Goal: Communication & Community: Answer question/provide support

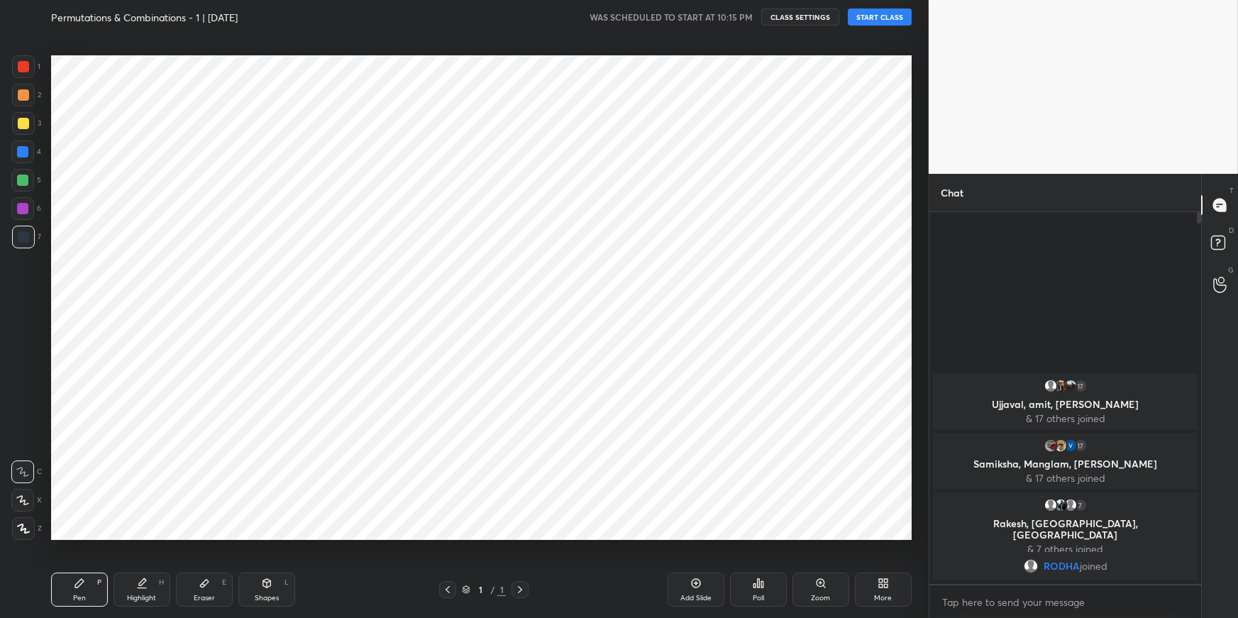
scroll to position [70446, 70100]
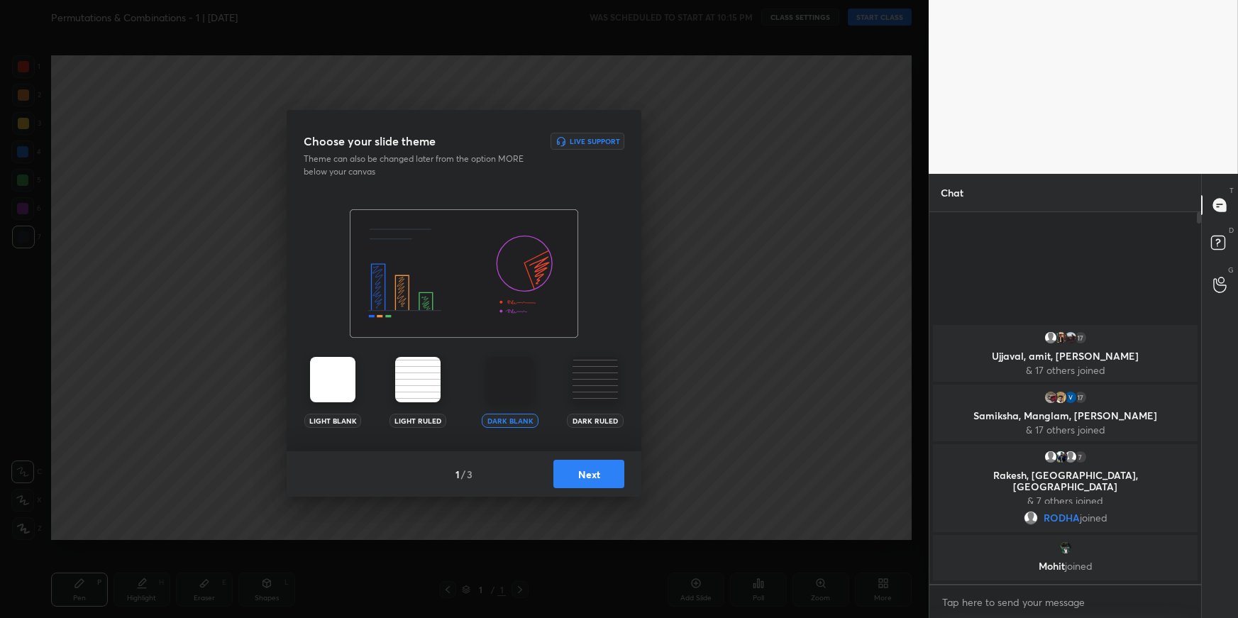
click at [602, 468] on button "Next" at bounding box center [589, 474] width 71 height 28
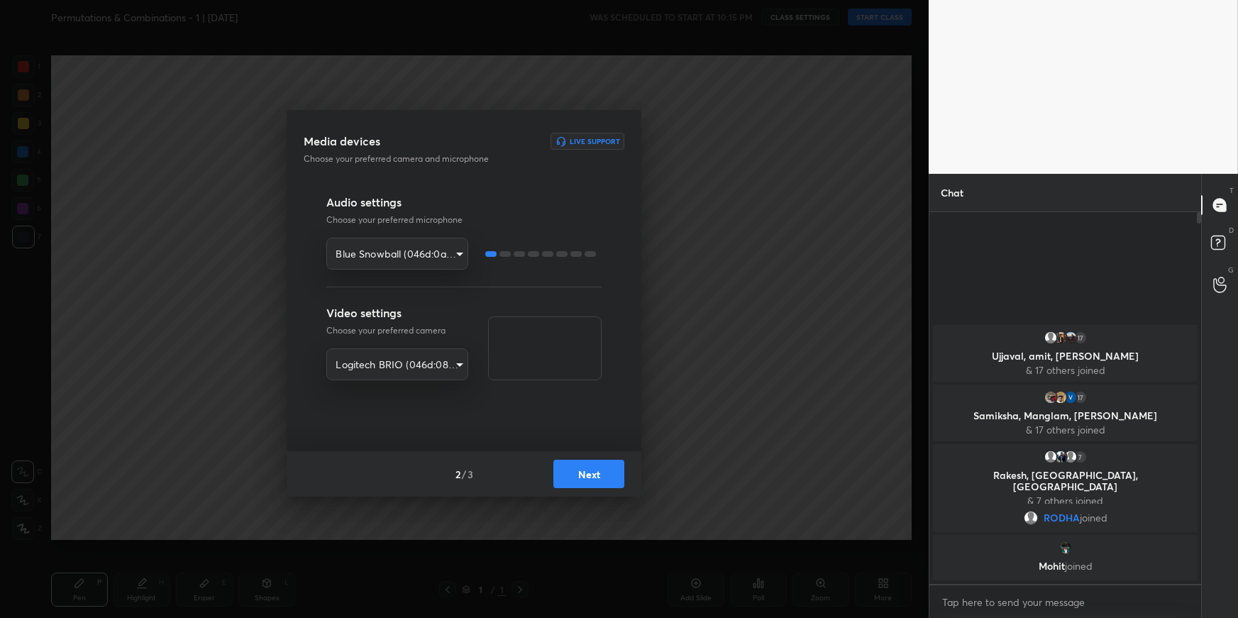
click at [602, 464] on button "Next" at bounding box center [589, 474] width 71 height 28
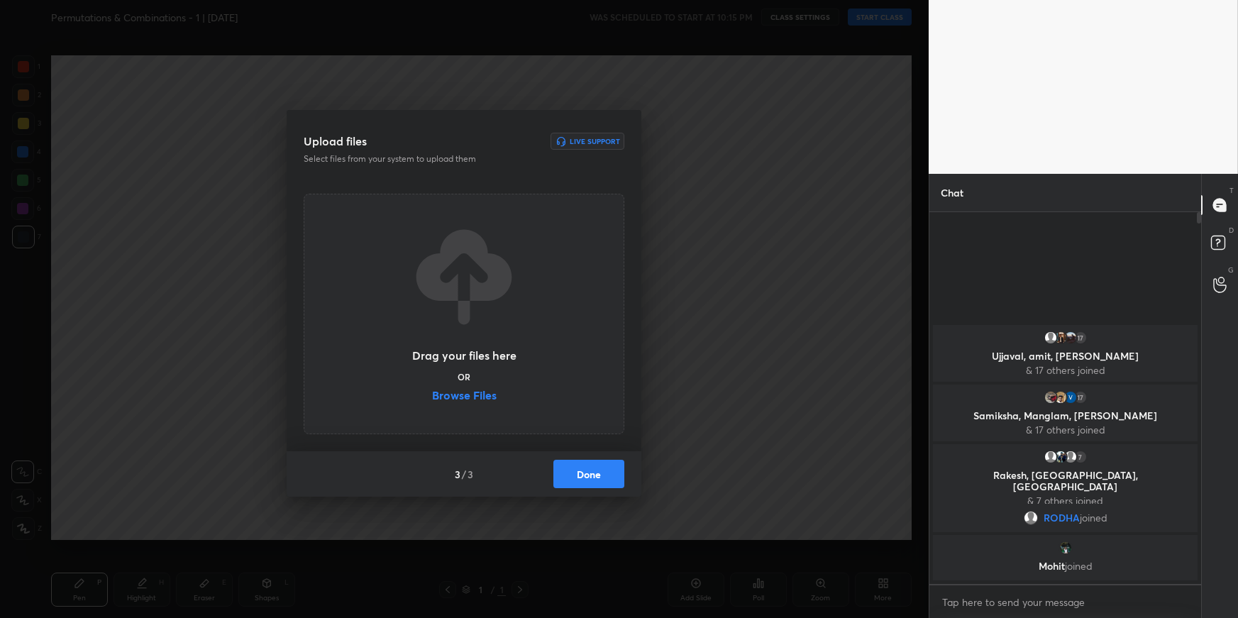
click at [602, 464] on button "Done" at bounding box center [589, 474] width 71 height 28
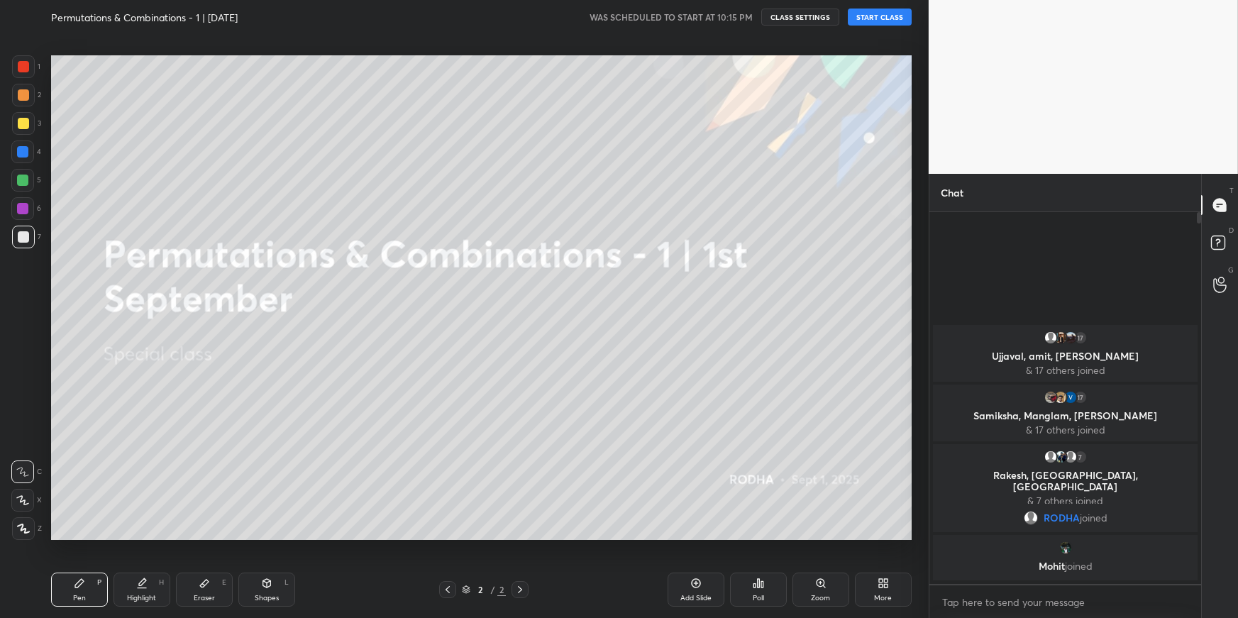
click at [876, 21] on button "START CLASS" at bounding box center [880, 17] width 64 height 17
drag, startPoint x: 27, startPoint y: 176, endPoint x: 28, endPoint y: 187, distance: 11.4
click at [26, 177] on div at bounding box center [22, 180] width 11 height 11
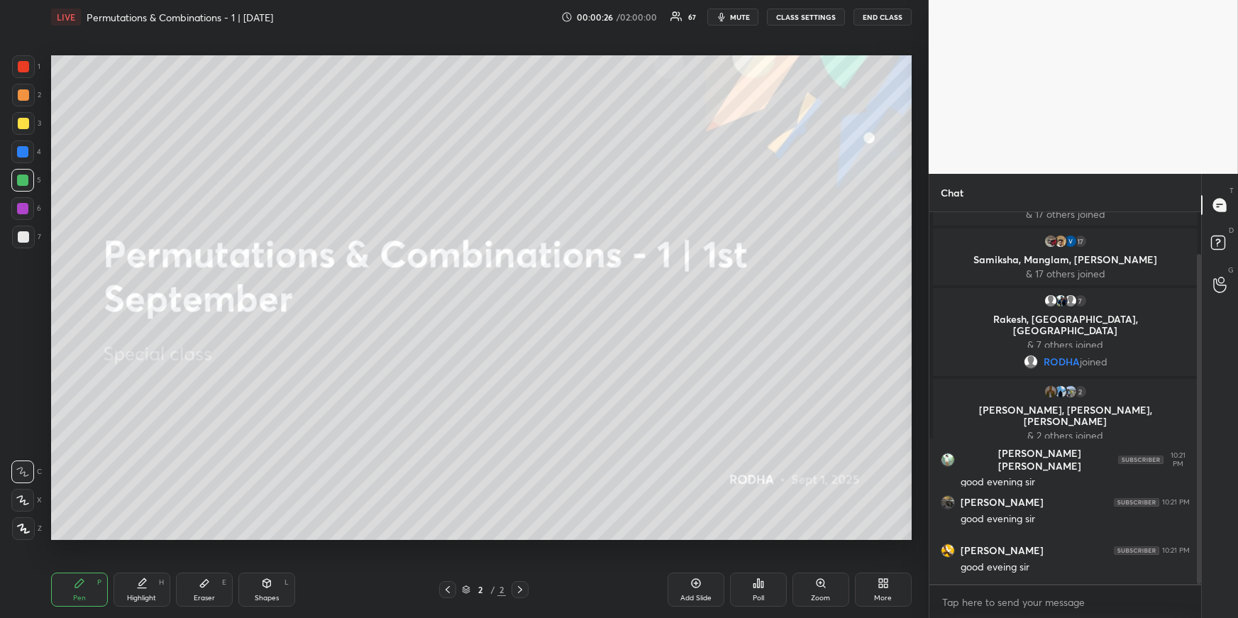
scroll to position [94, 0]
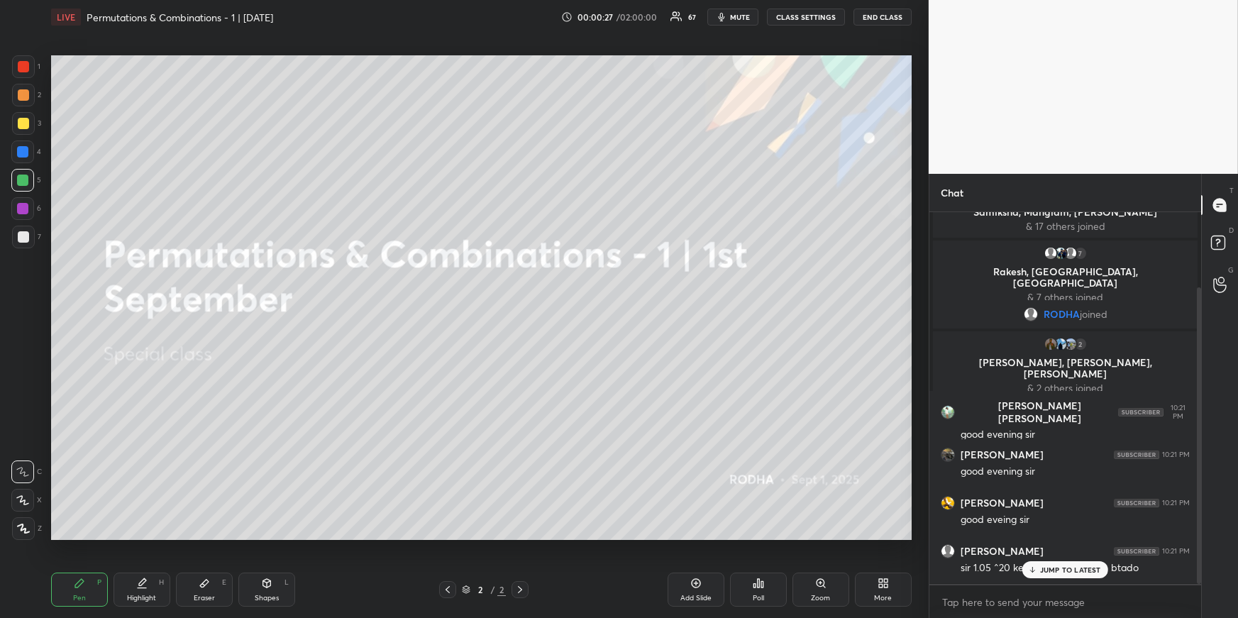
click at [1091, 566] on p "JUMP TO LATEST" at bounding box center [1070, 570] width 61 height 9
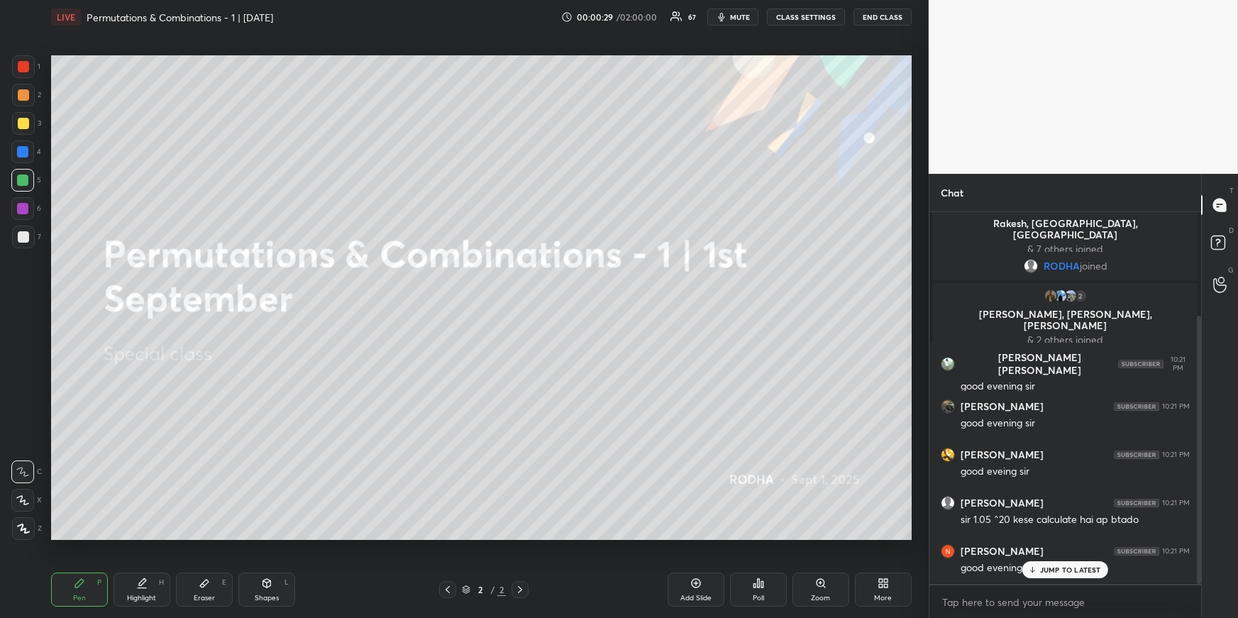
scroll to position [191, 0]
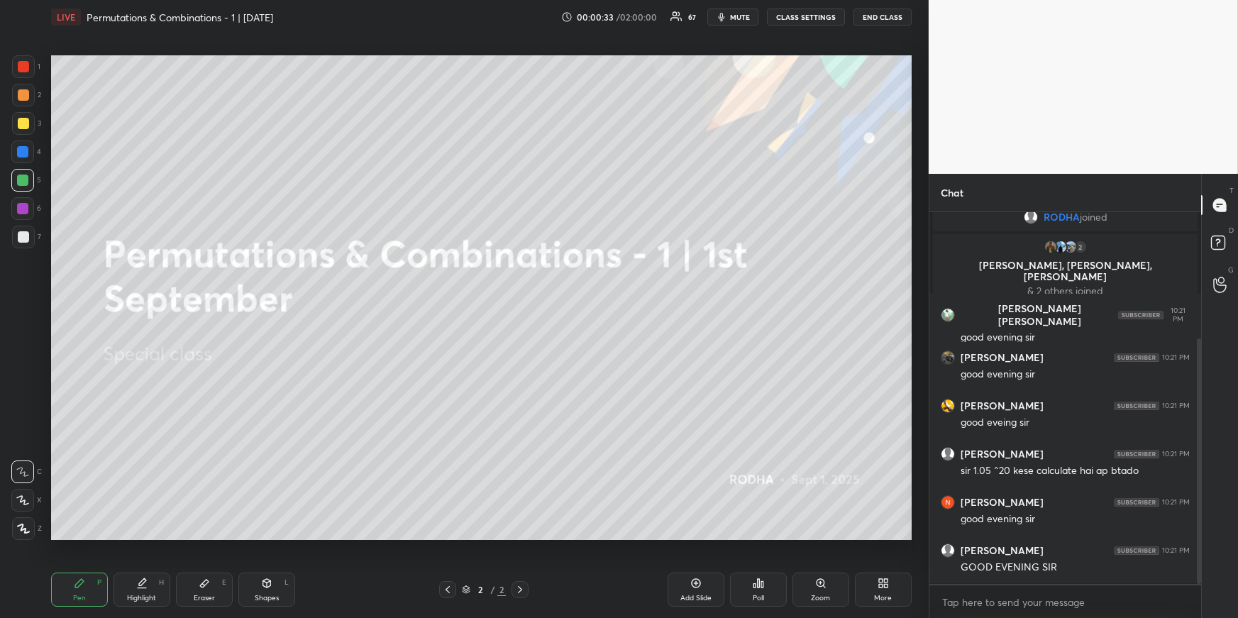
click at [891, 597] on div "More" at bounding box center [883, 598] width 18 height 7
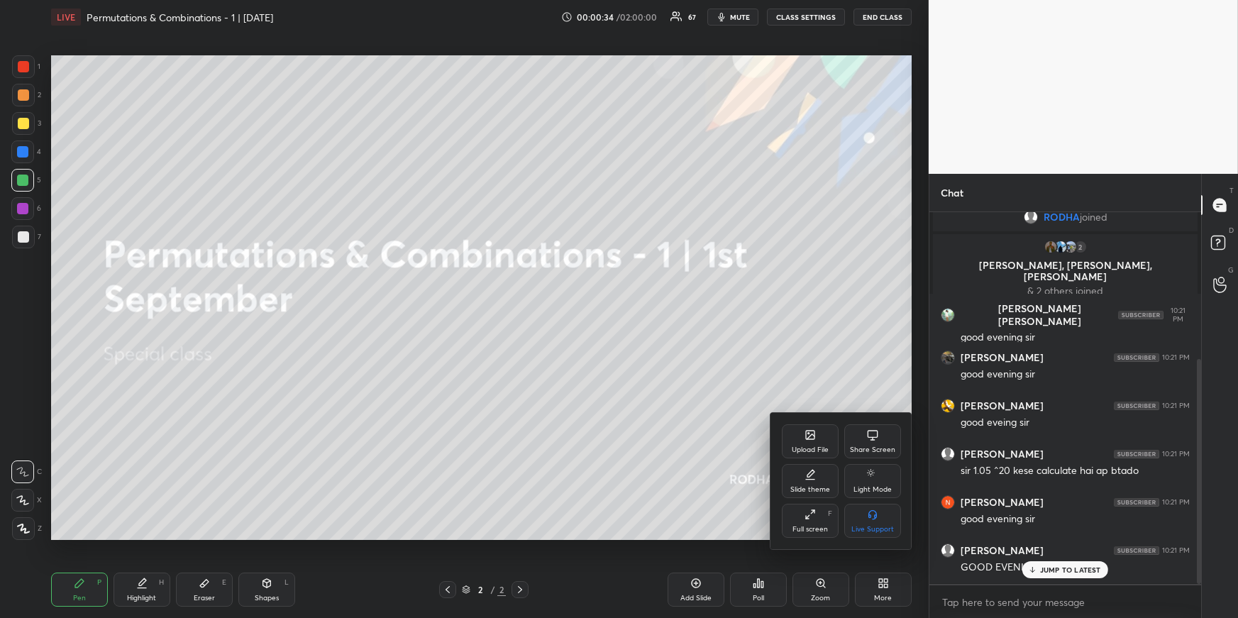
scroll to position [241, 0]
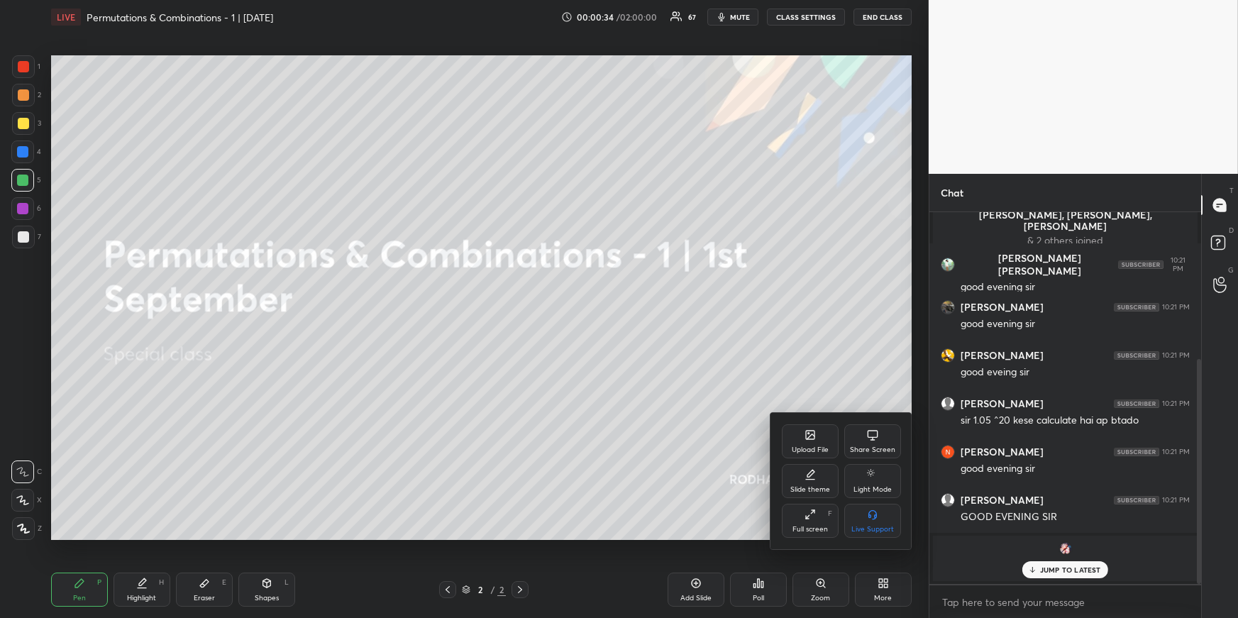
click at [818, 444] on div "Upload File" at bounding box center [810, 441] width 57 height 34
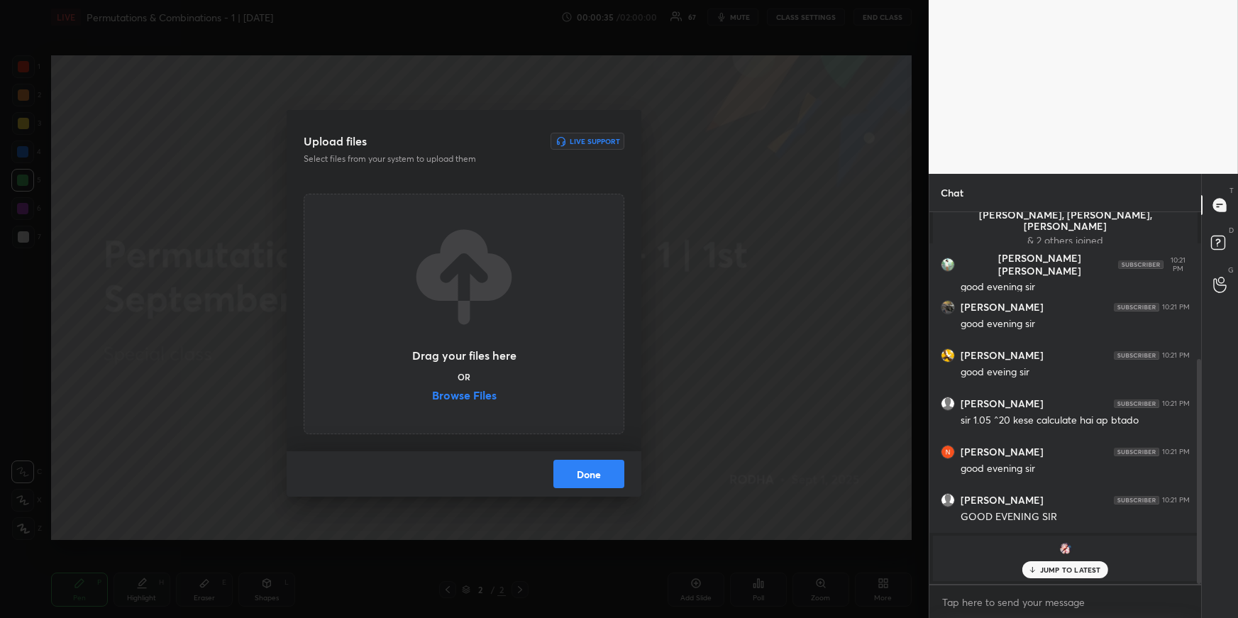
click at [474, 410] on div "Drag your files here OR Browse Files" at bounding box center [464, 314] width 321 height 241
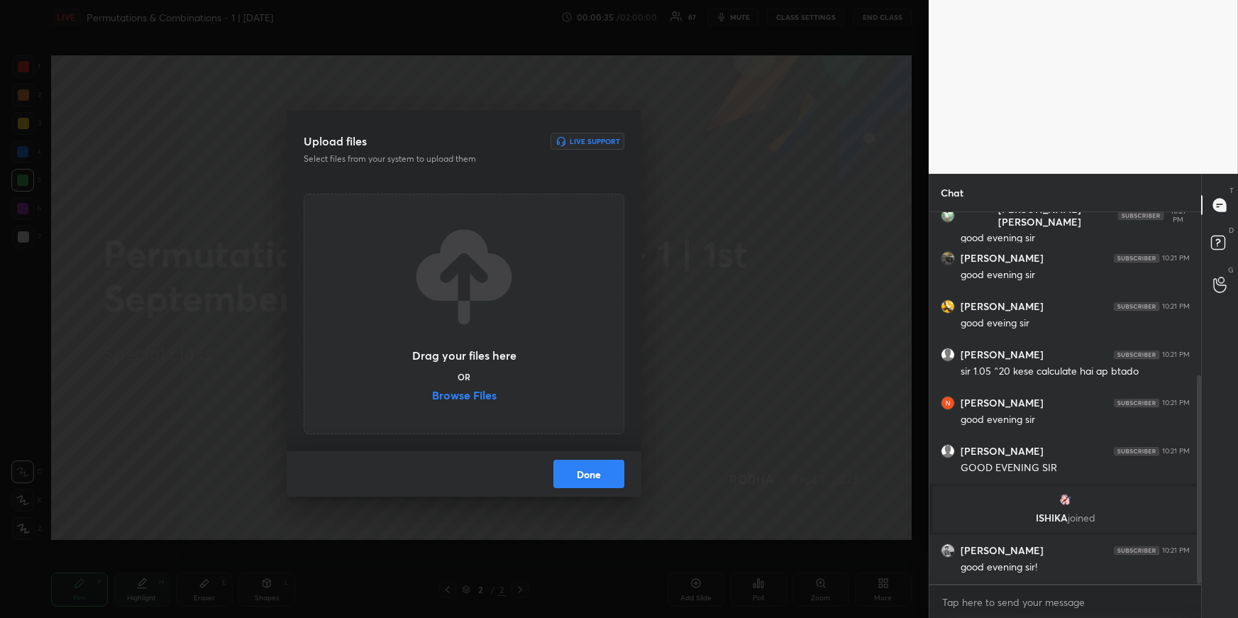
click at [472, 400] on label "Browse Files" at bounding box center [464, 397] width 65 height 15
click at [432, 400] on input "Browse Files" at bounding box center [432, 397] width 0 height 15
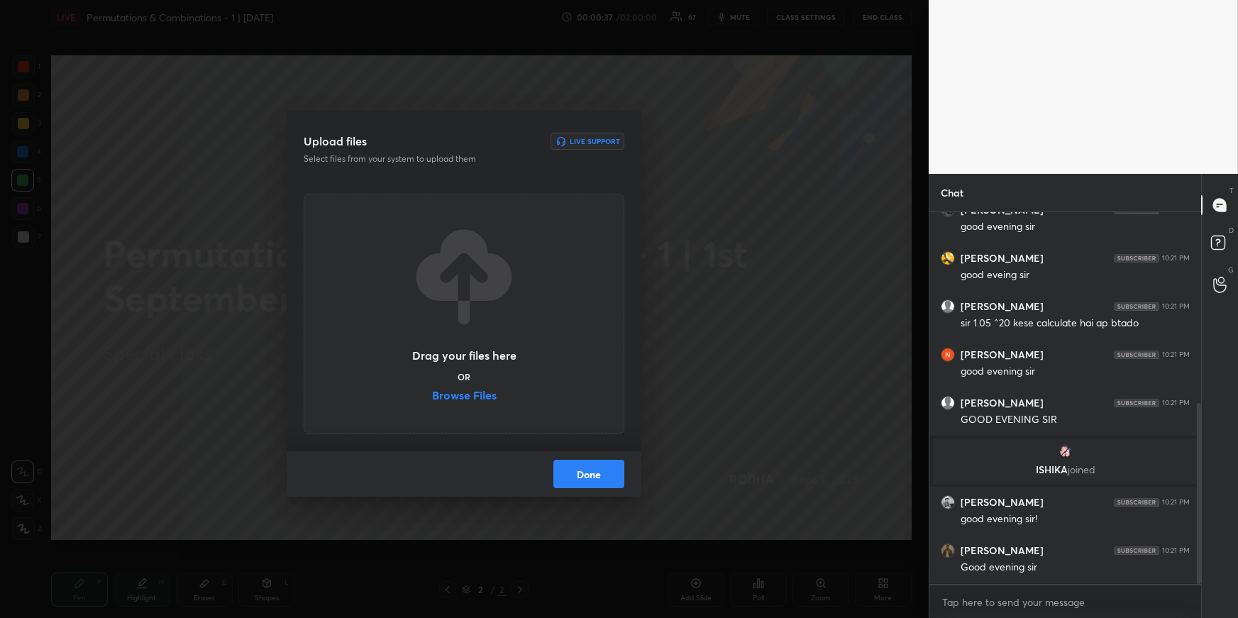
scroll to position [390, 0]
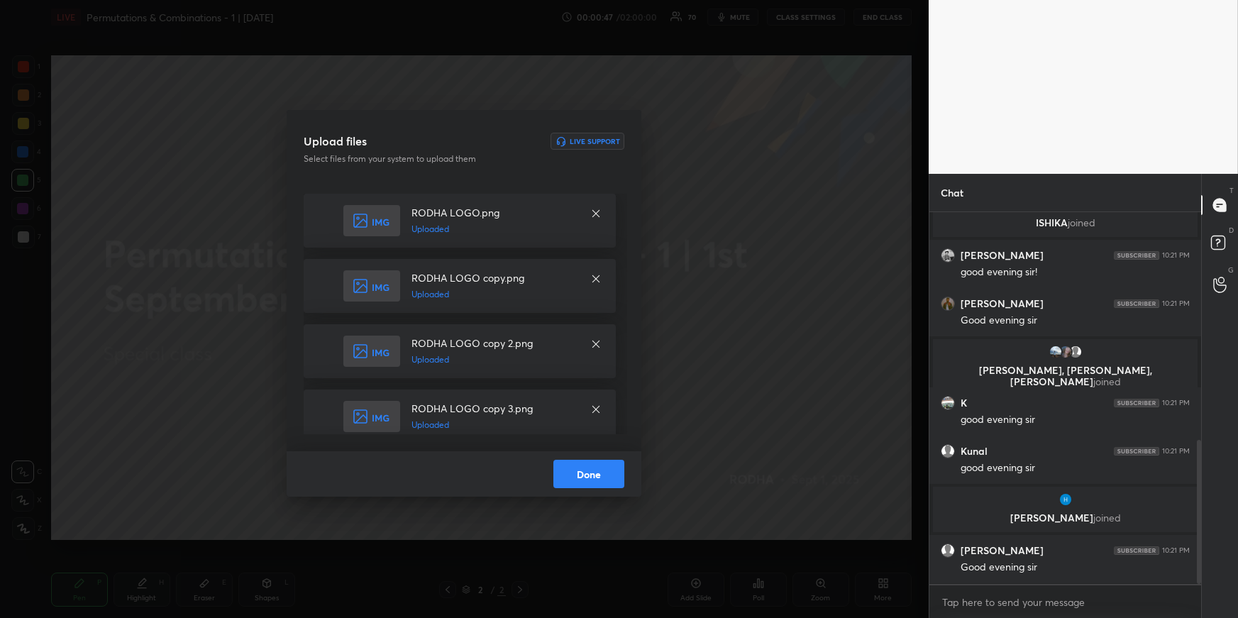
click at [617, 478] on button "Done" at bounding box center [589, 474] width 71 height 28
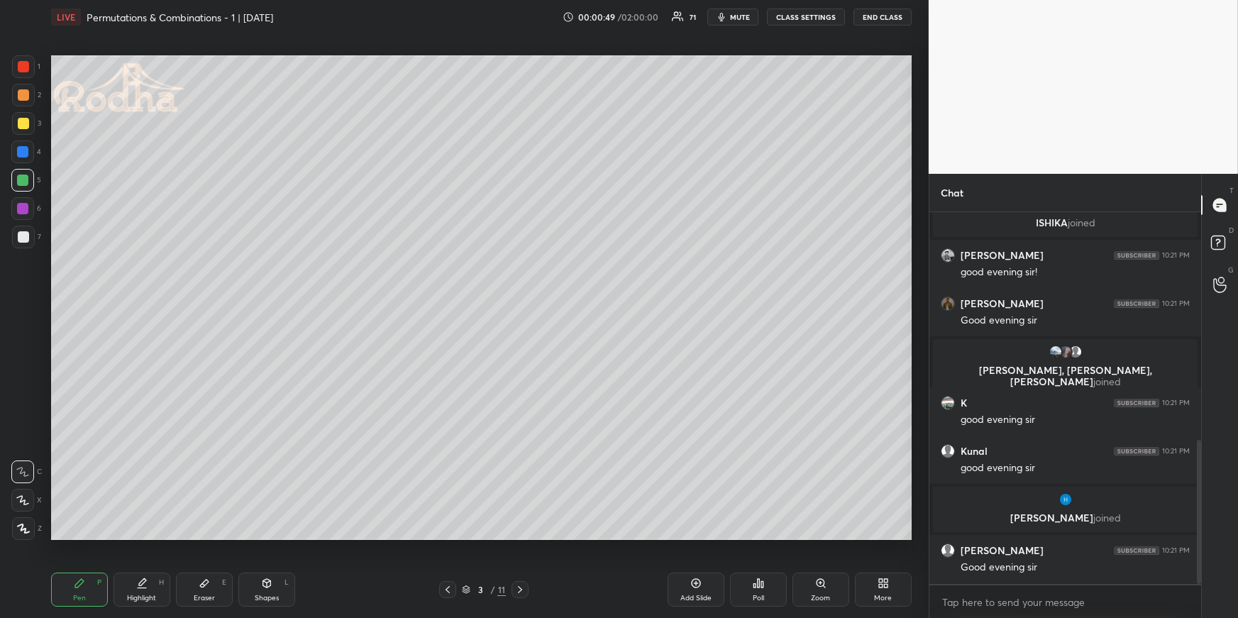
click at [896, 588] on div "More" at bounding box center [883, 590] width 57 height 34
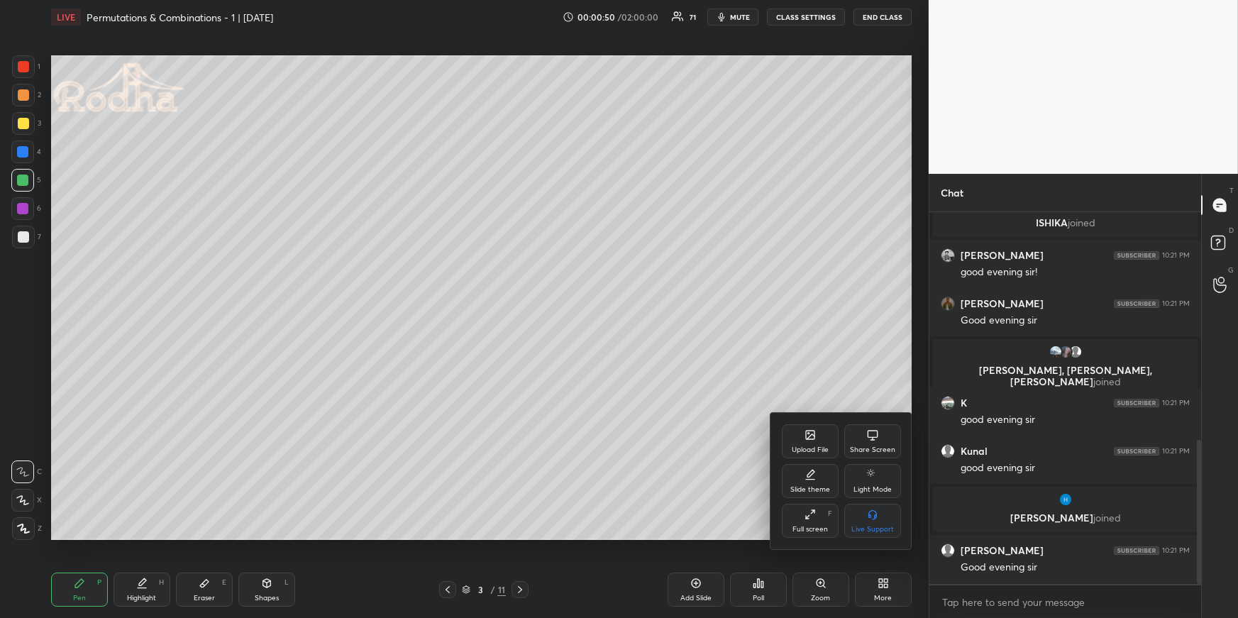
click at [819, 440] on div "Upload File" at bounding box center [810, 441] width 57 height 34
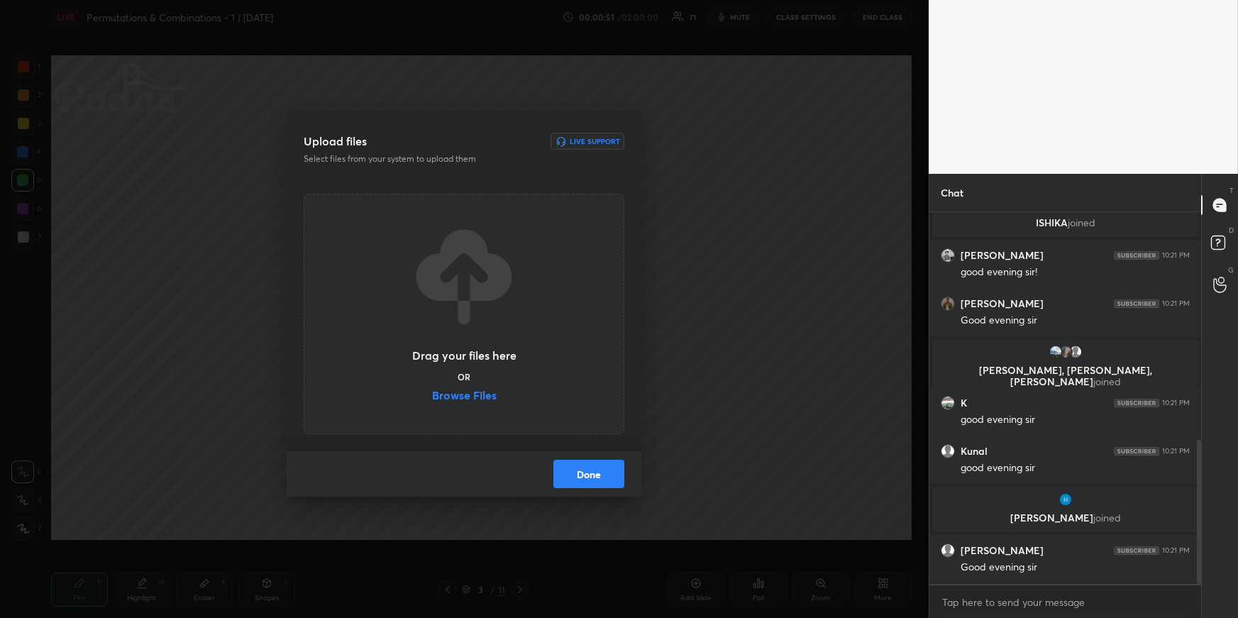
click at [478, 395] on label "Browse Files" at bounding box center [464, 397] width 65 height 15
click at [432, 395] on input "Browse Files" at bounding box center [432, 397] width 0 height 15
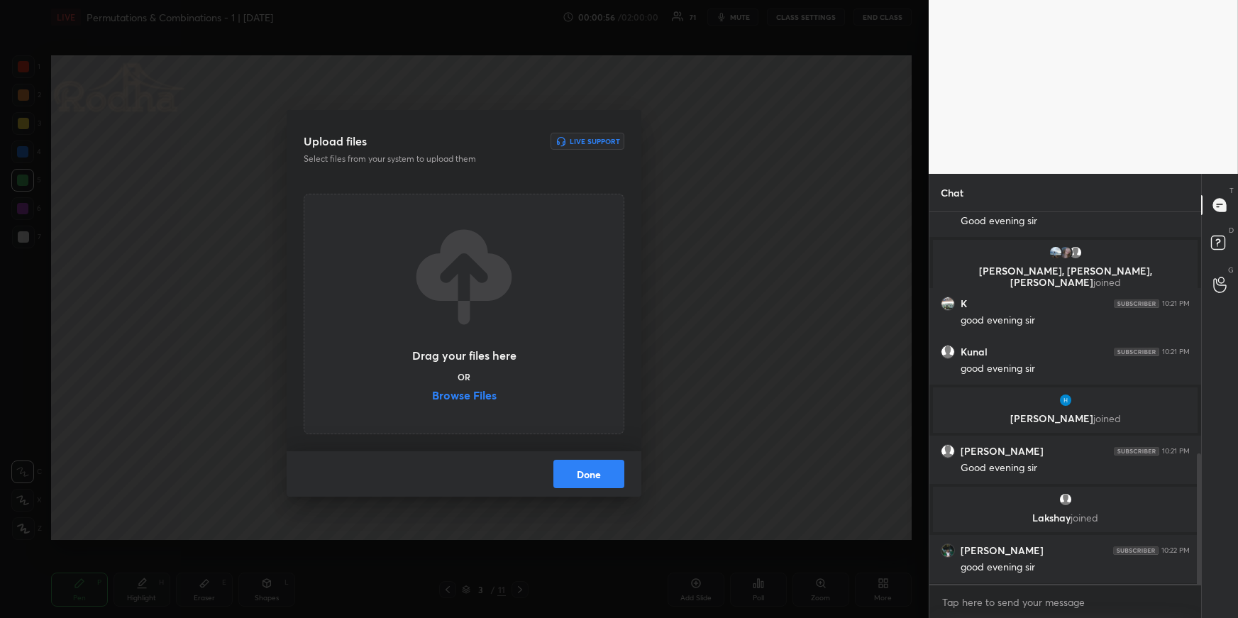
scroll to position [745, 0]
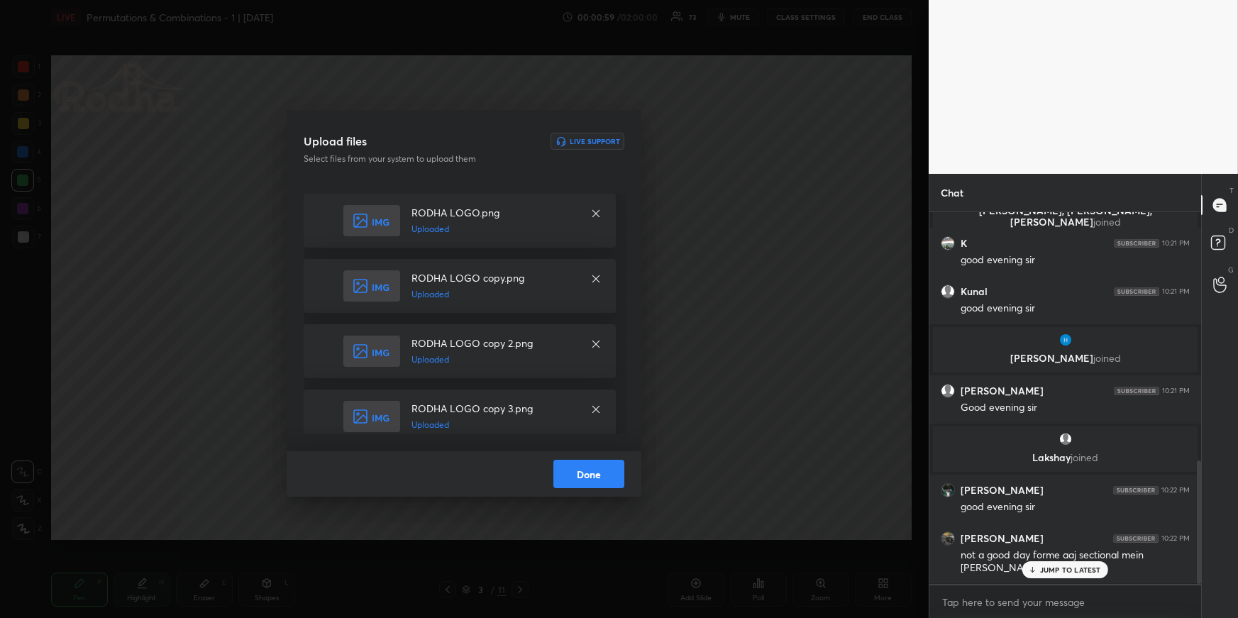
click at [583, 474] on button "Done" at bounding box center [589, 474] width 71 height 28
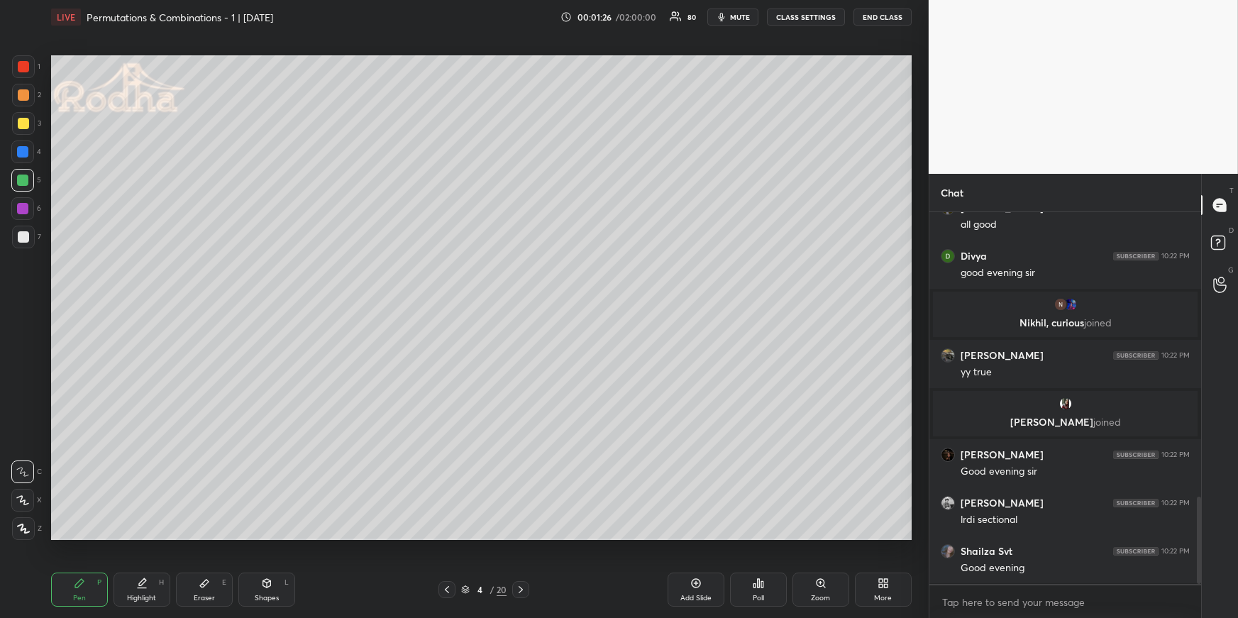
scroll to position [1213, 0]
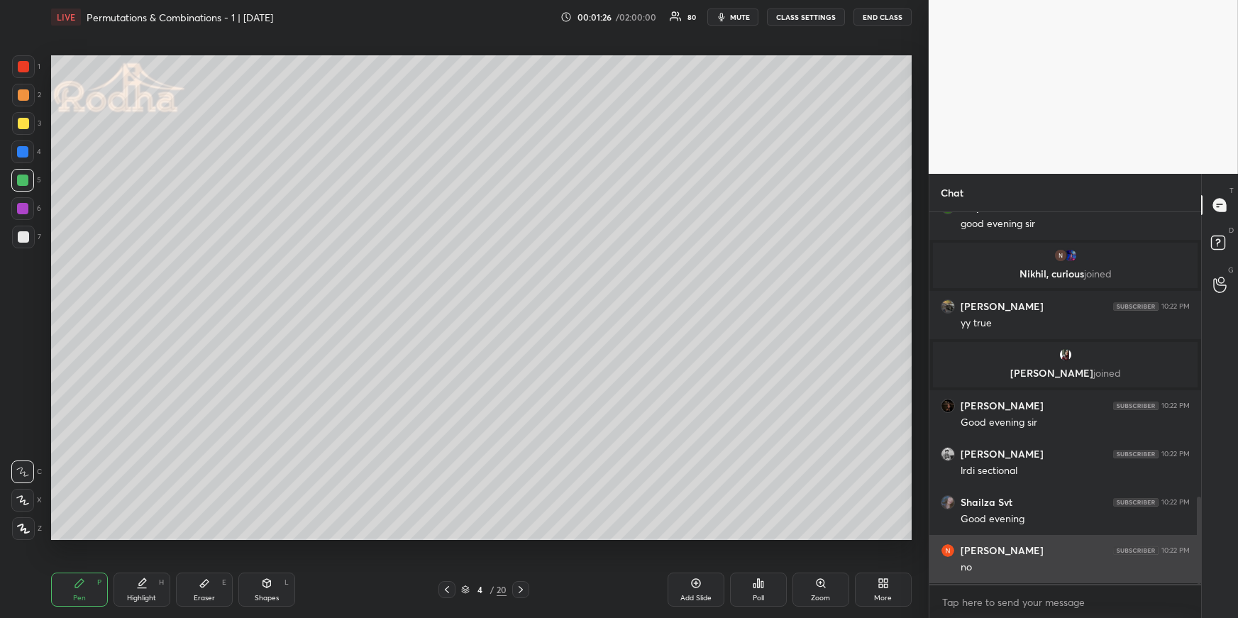
click at [1046, 574] on div "no" at bounding box center [1075, 568] width 229 height 14
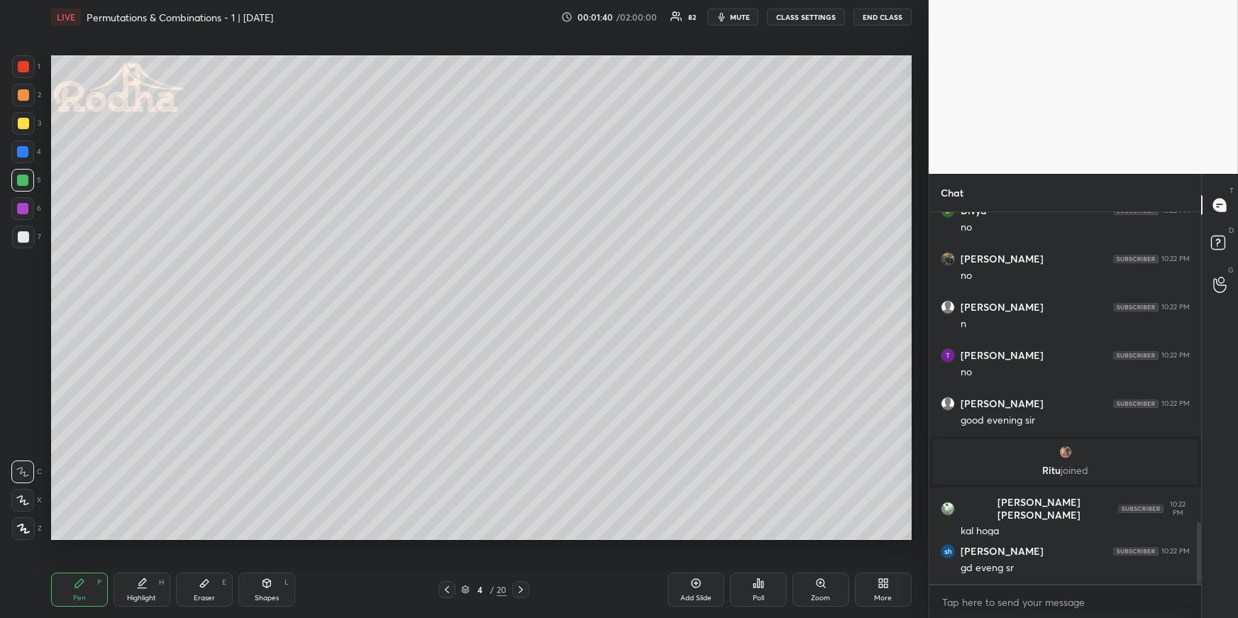
scroll to position [1849, 0]
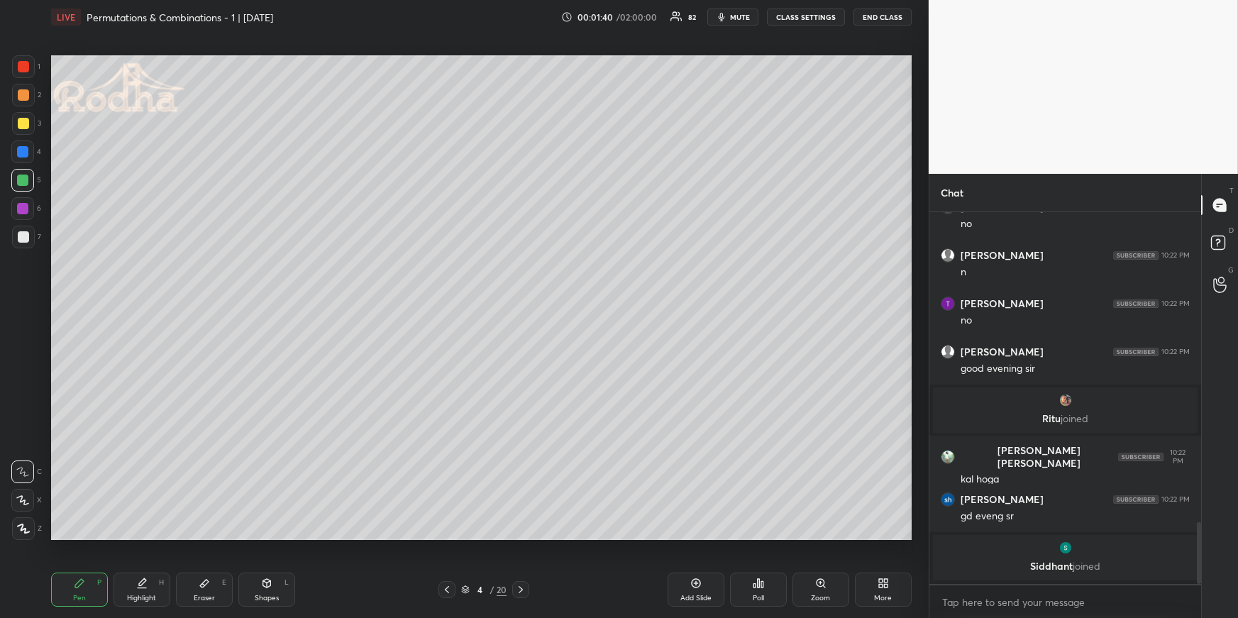
click at [1055, 576] on div "Divya 10:22 PM no [PERSON_NAME] 10:22 PM no [PERSON_NAME] 10:22 PM n [PERSON_NA…" at bounding box center [1066, 397] width 272 height 371
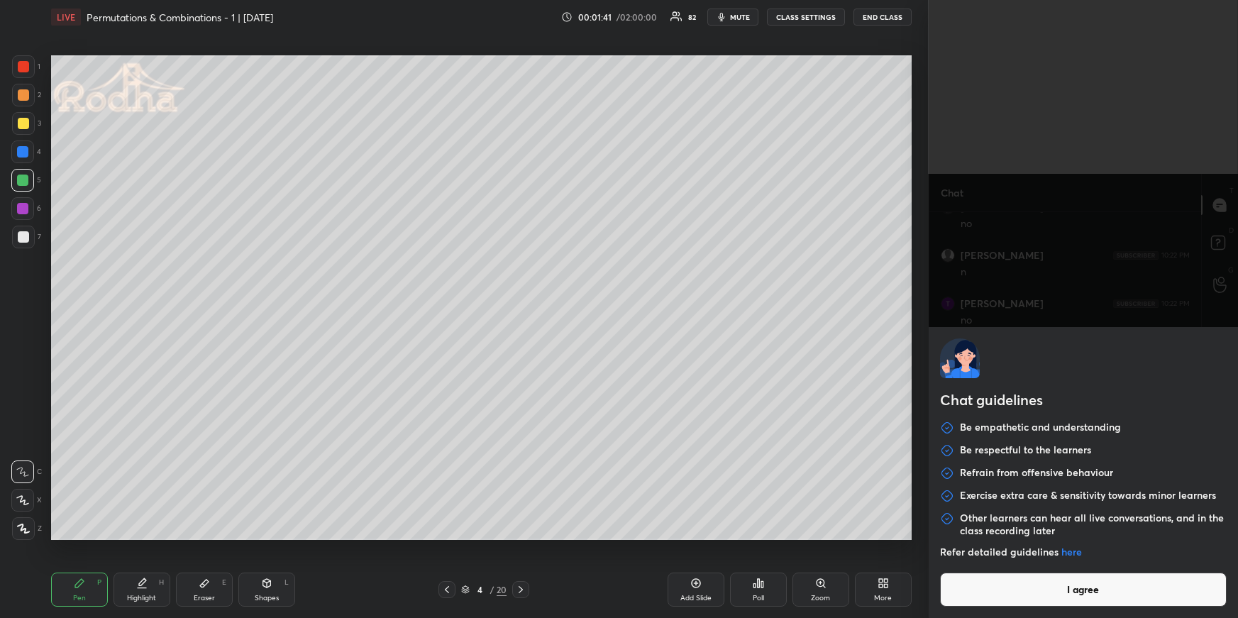
click at [1026, 602] on body "1 2 3 4 5 6 7 R O A L C X Z Erase all C X Z LIVE Permutations & Combinations - …" at bounding box center [619, 309] width 1238 height 618
click at [1043, 590] on button "I agree" at bounding box center [1083, 590] width 287 height 34
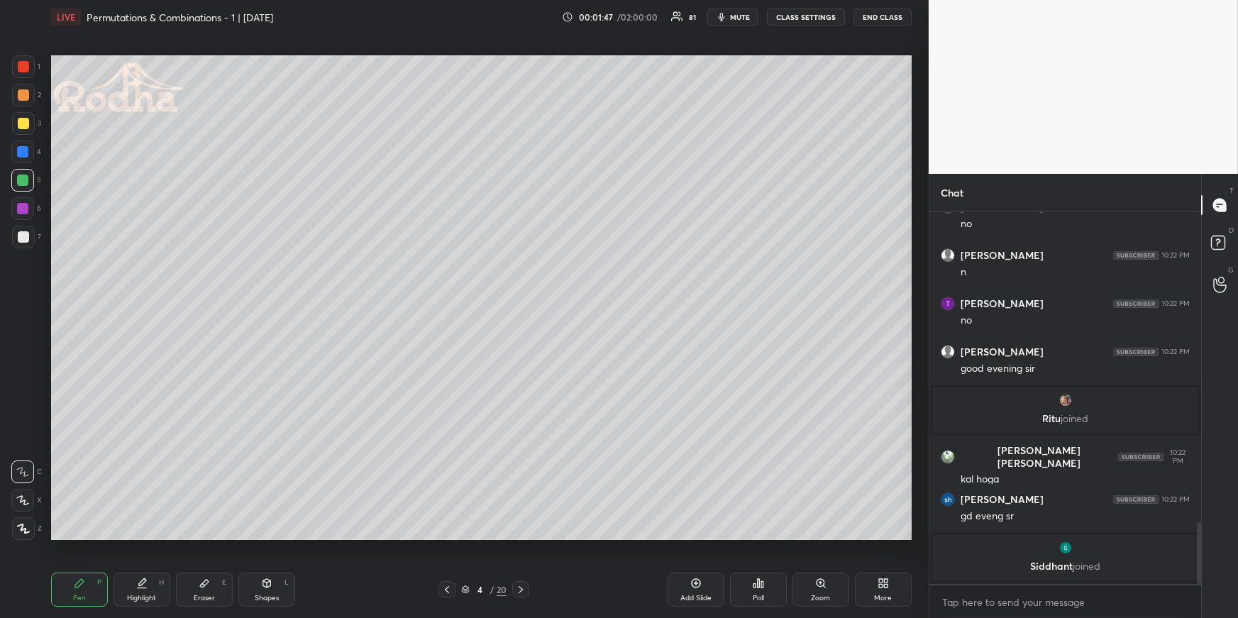
drag, startPoint x: 60, startPoint y: 599, endPoint x: 52, endPoint y: 557, distance: 42.7
click at [60, 599] on div "Pen P" at bounding box center [79, 590] width 57 height 34
click at [23, 155] on div at bounding box center [22, 151] width 11 height 11
click at [26, 533] on icon at bounding box center [23, 529] width 13 height 10
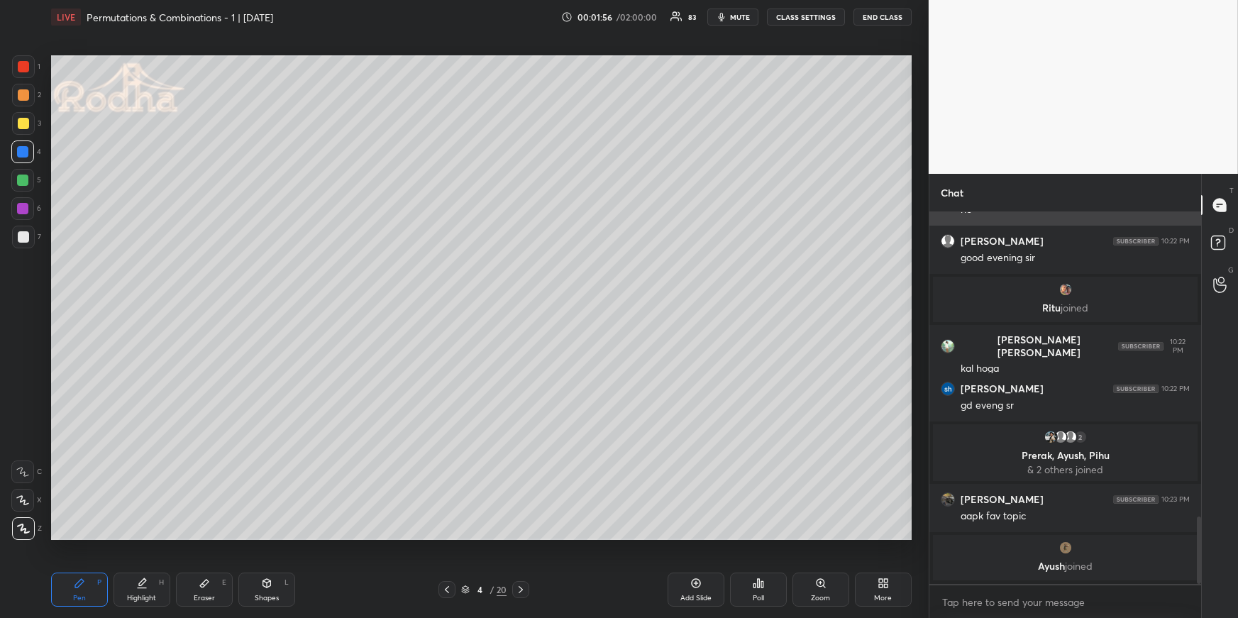
scroll to position [1683, 0]
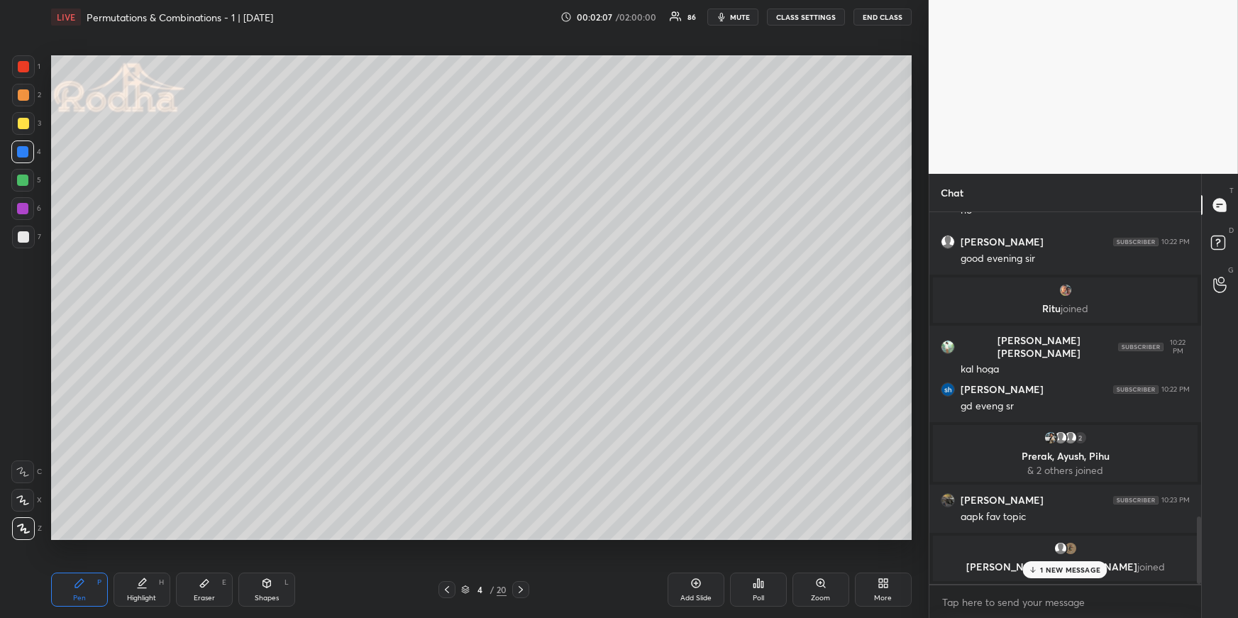
click at [261, 581] on icon at bounding box center [266, 583] width 11 height 11
click at [29, 527] on div at bounding box center [23, 528] width 23 height 23
click at [78, 588] on icon at bounding box center [79, 583] width 11 height 11
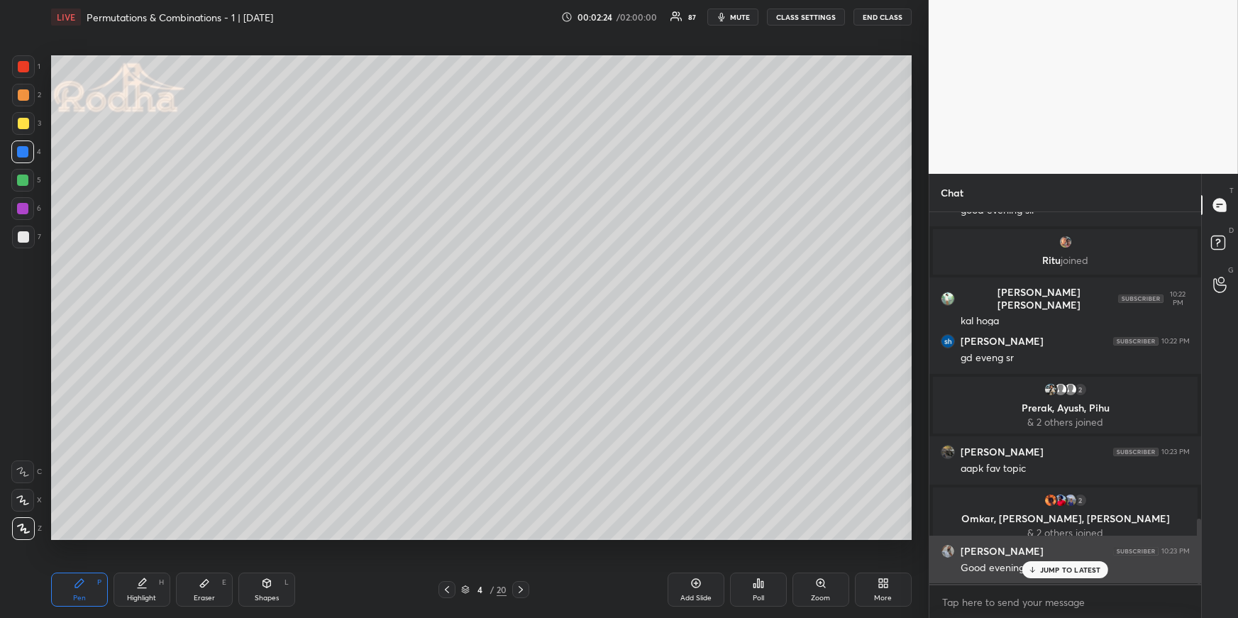
click at [1070, 575] on div "JUMP TO LATEST" at bounding box center [1065, 569] width 85 height 17
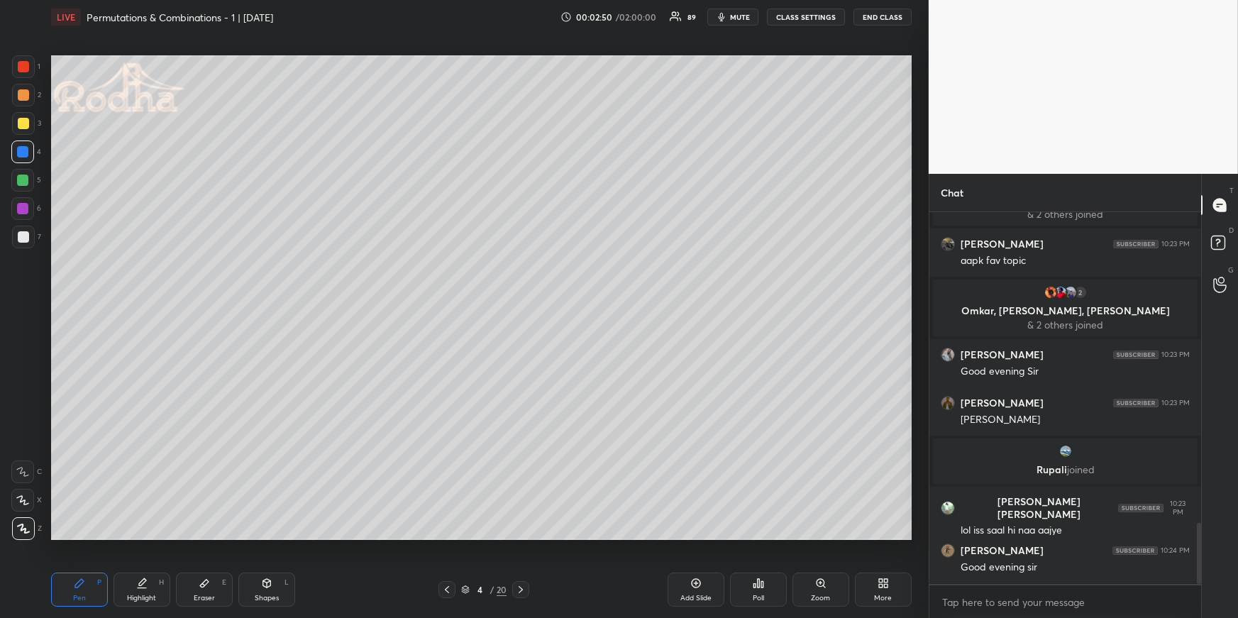
scroll to position [1937, 0]
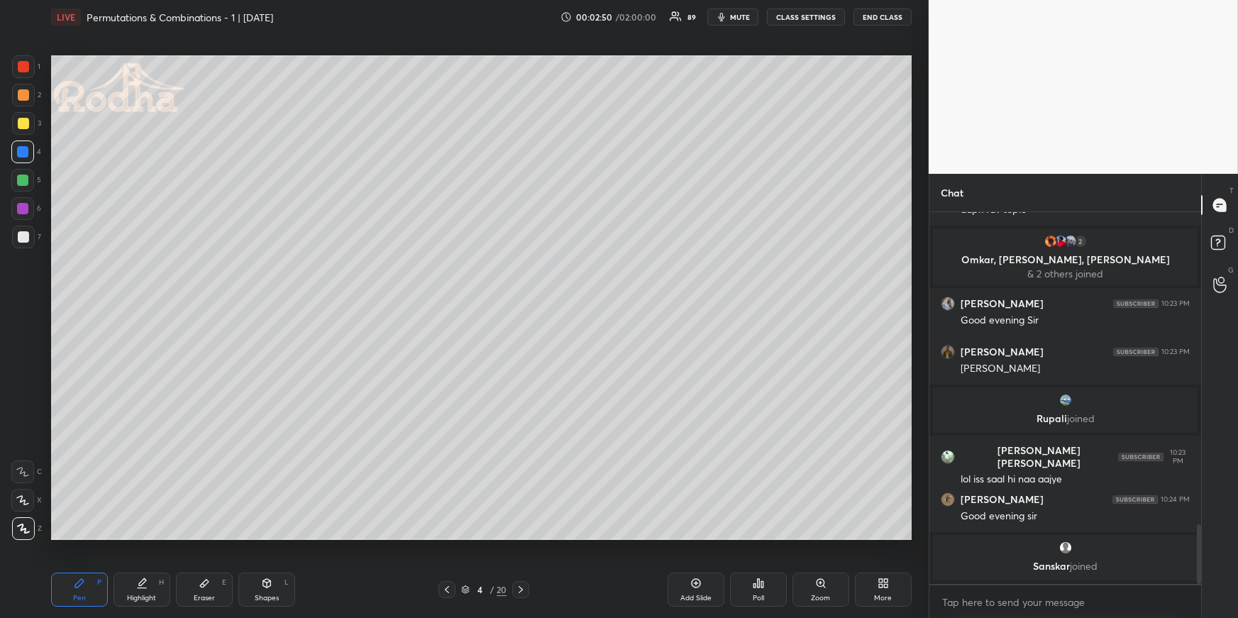
click at [31, 95] on div at bounding box center [23, 95] width 23 height 23
click at [25, 244] on div at bounding box center [23, 237] width 23 height 23
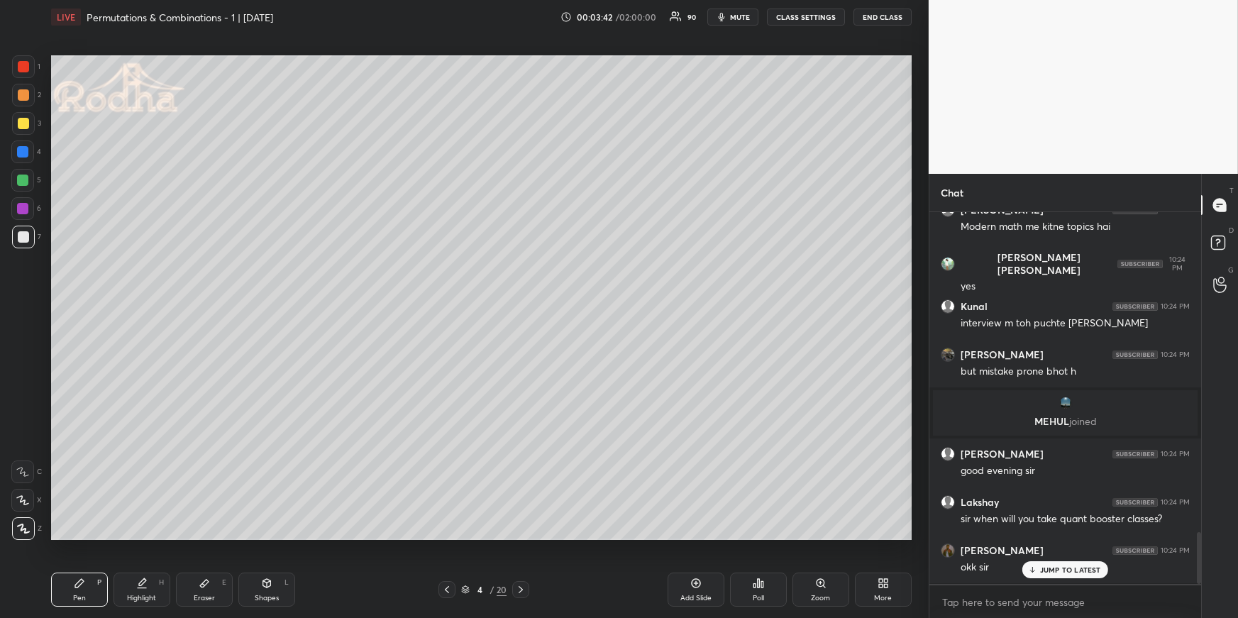
scroll to position [2294, 0]
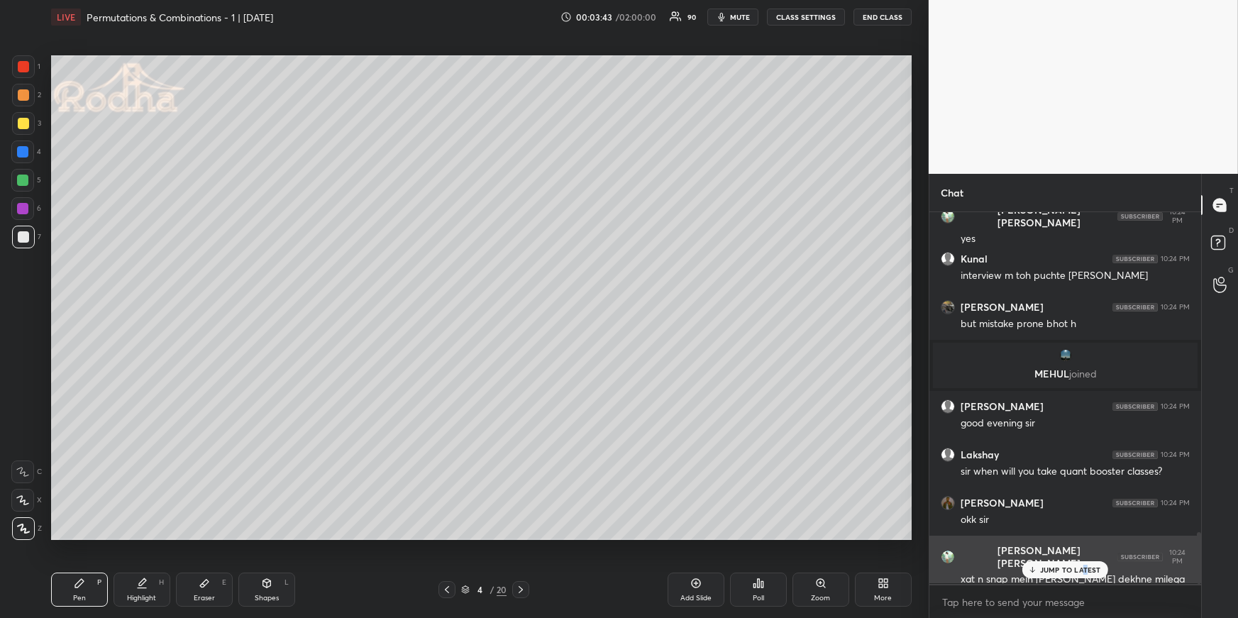
click at [1085, 574] on p "JUMP TO LATEST" at bounding box center [1070, 570] width 61 height 9
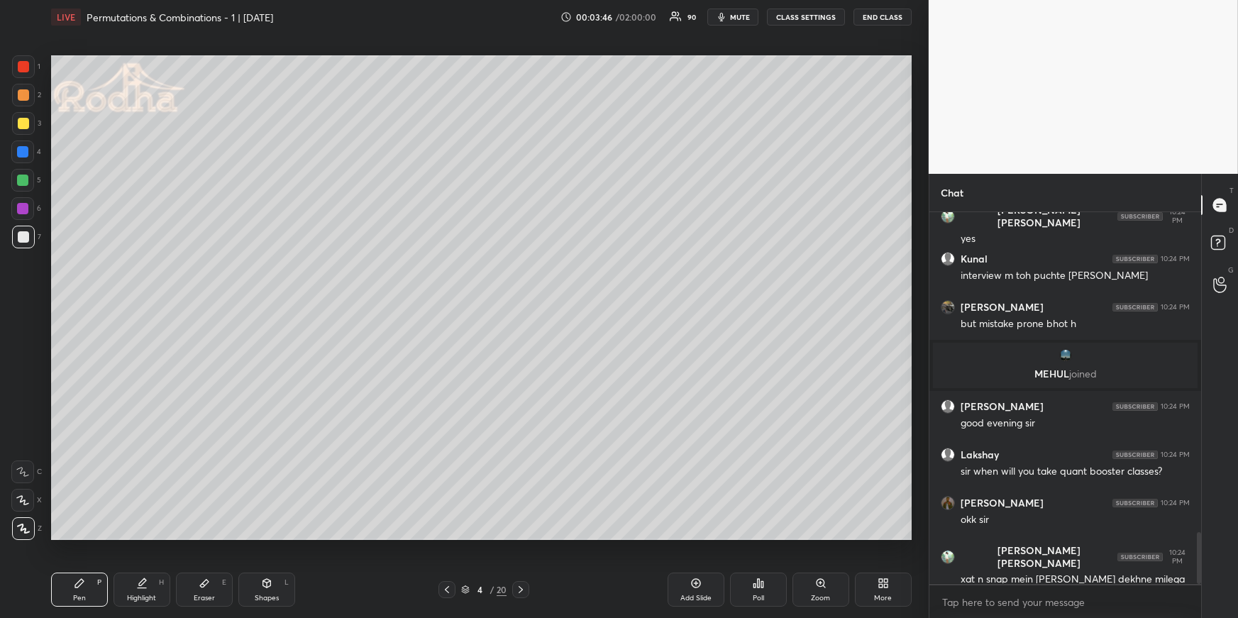
click at [22, 243] on div at bounding box center [23, 237] width 23 height 23
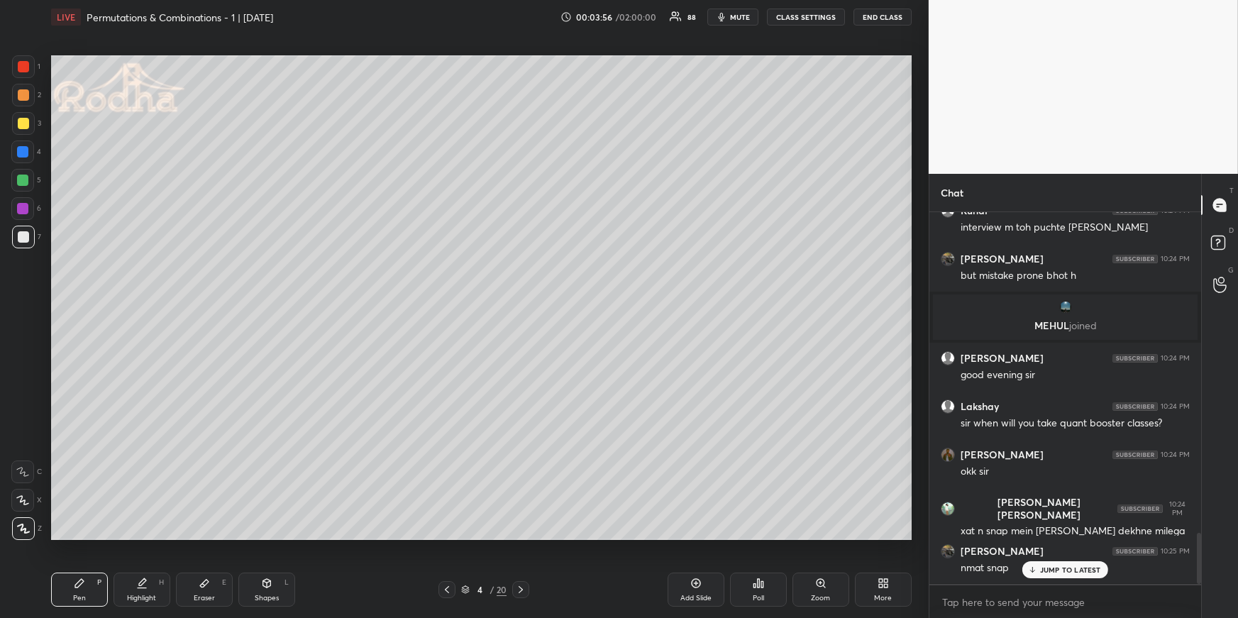
scroll to position [2393, 0]
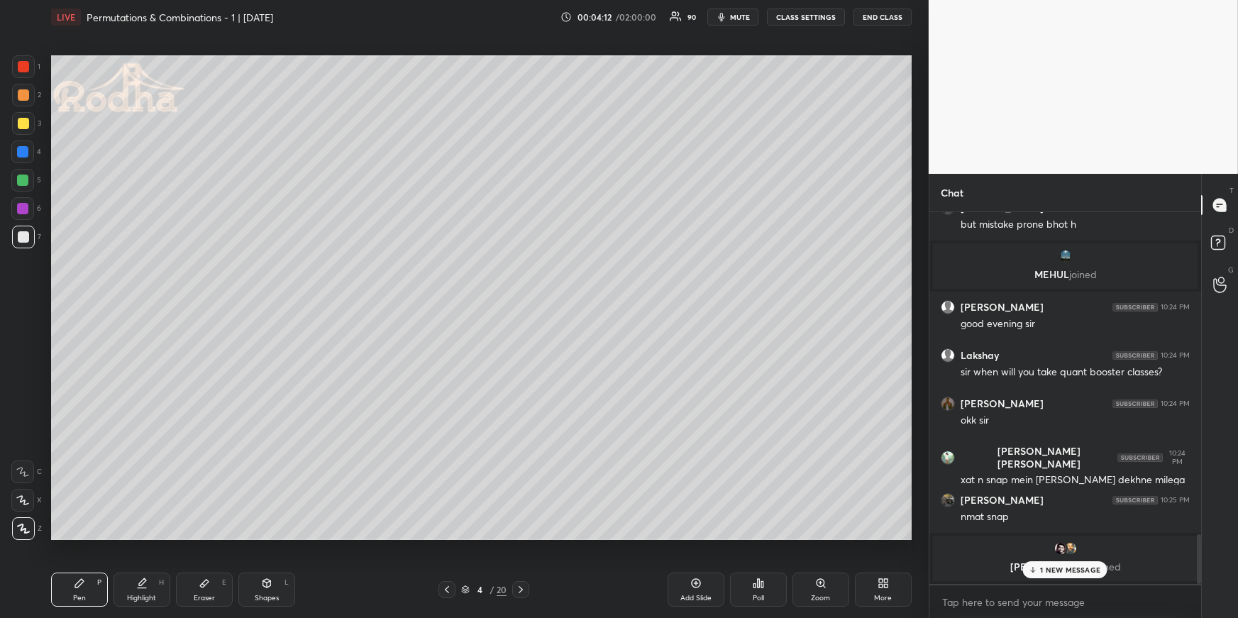
click at [21, 149] on div at bounding box center [22, 151] width 11 height 11
click at [30, 180] on div at bounding box center [22, 180] width 23 height 23
click at [1074, 573] on p "2 NEW MESSAGES" at bounding box center [1070, 570] width 65 height 9
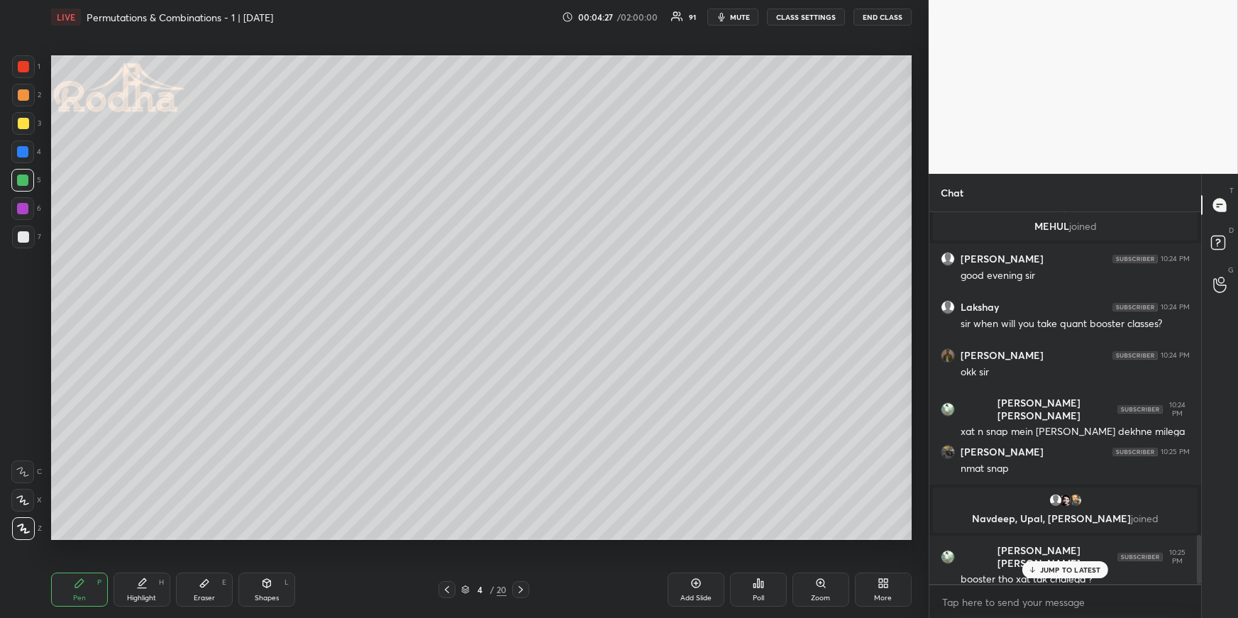
click at [1036, 566] on div "JUMP TO LATEST" at bounding box center [1065, 569] width 85 height 17
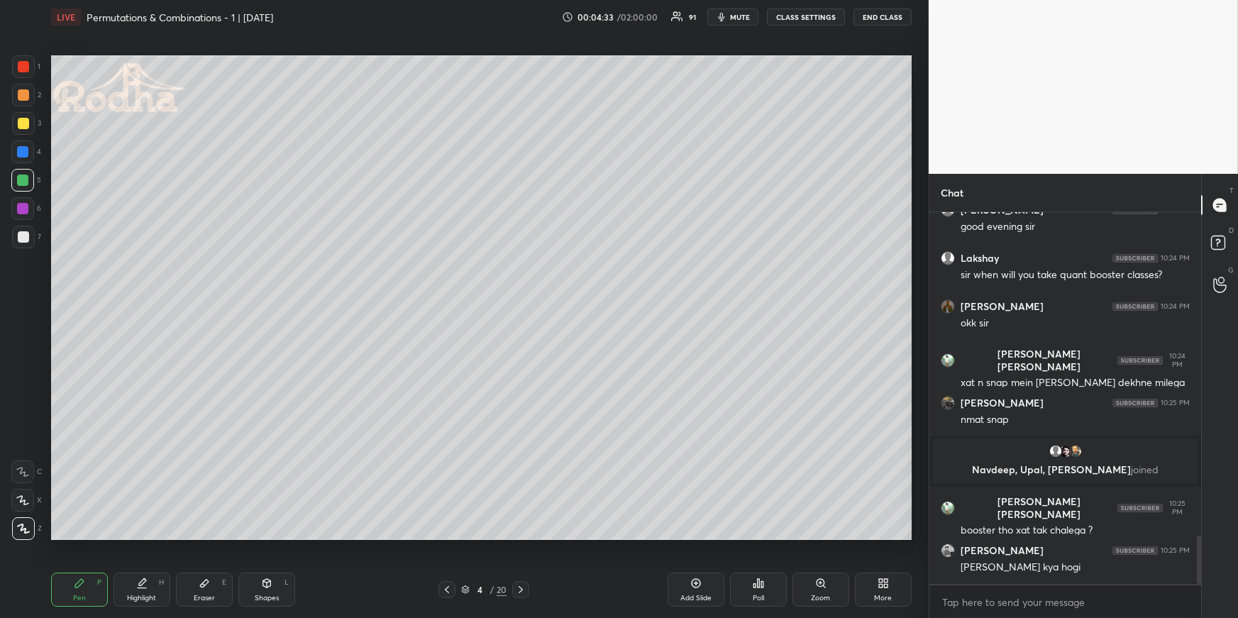
click at [89, 587] on div "Pen P" at bounding box center [79, 590] width 57 height 34
click at [29, 151] on div at bounding box center [22, 152] width 23 height 23
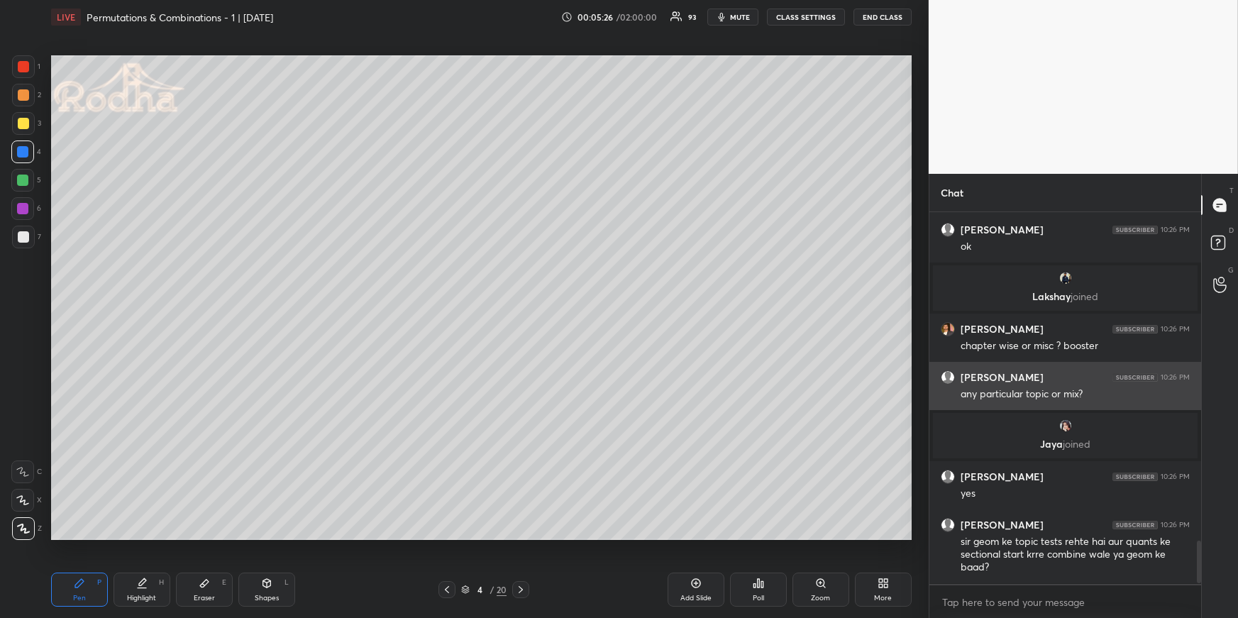
scroll to position [2862, 0]
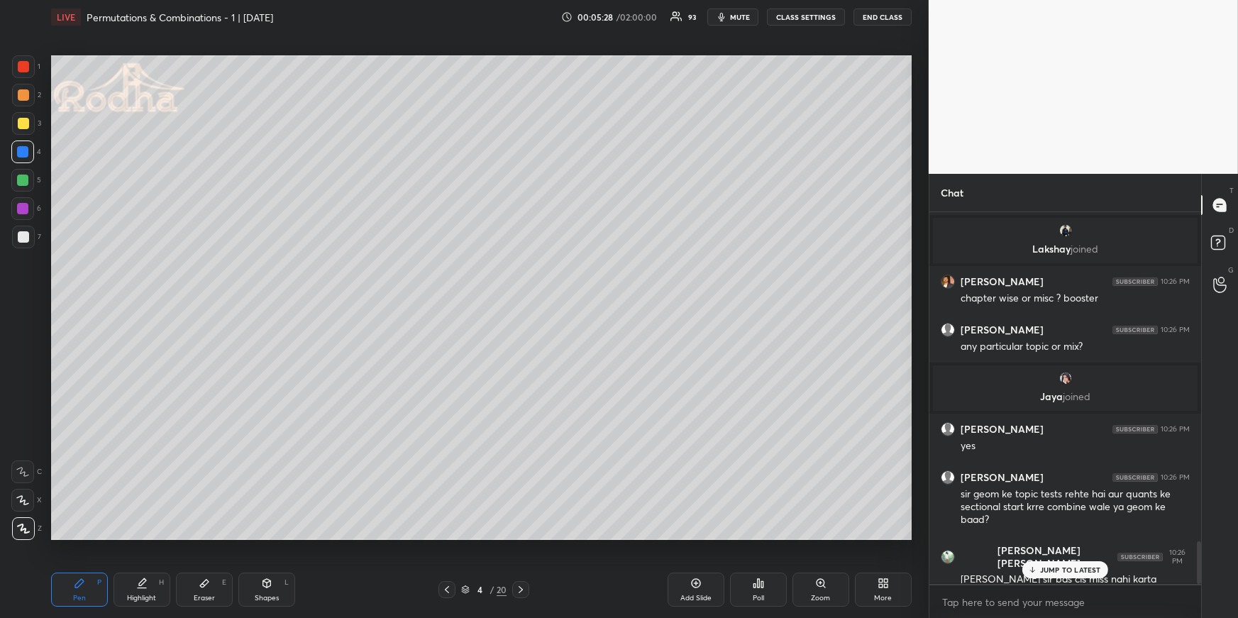
click at [1074, 569] on p "JUMP TO LATEST" at bounding box center [1070, 570] width 61 height 9
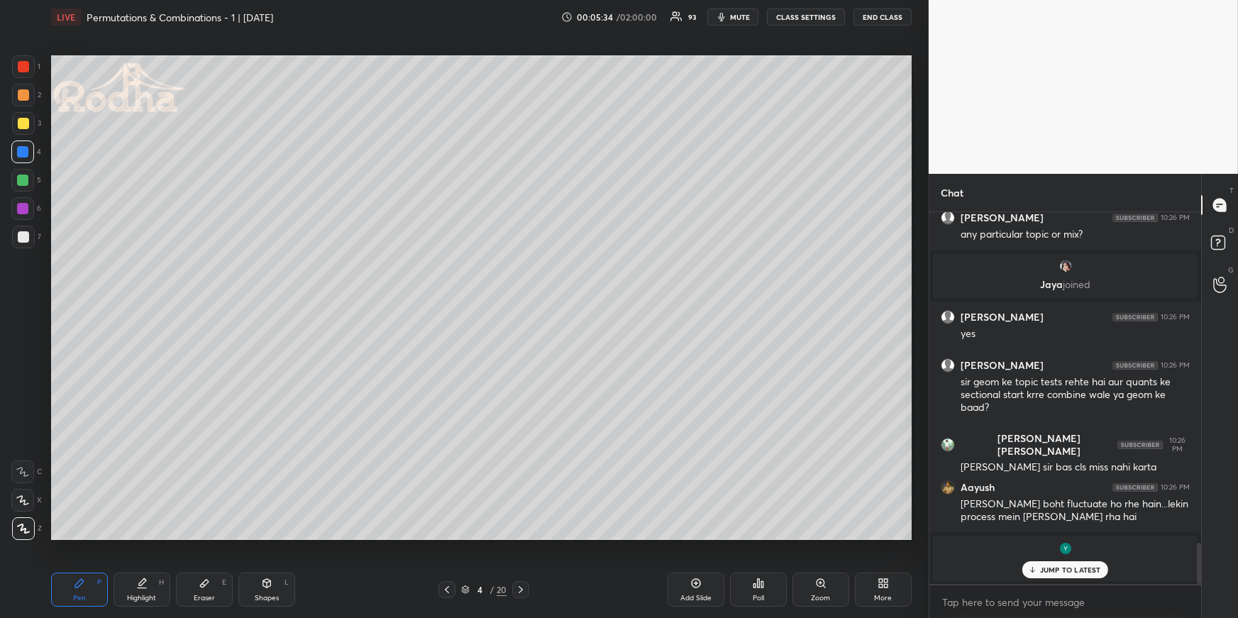
scroll to position [2904, 0]
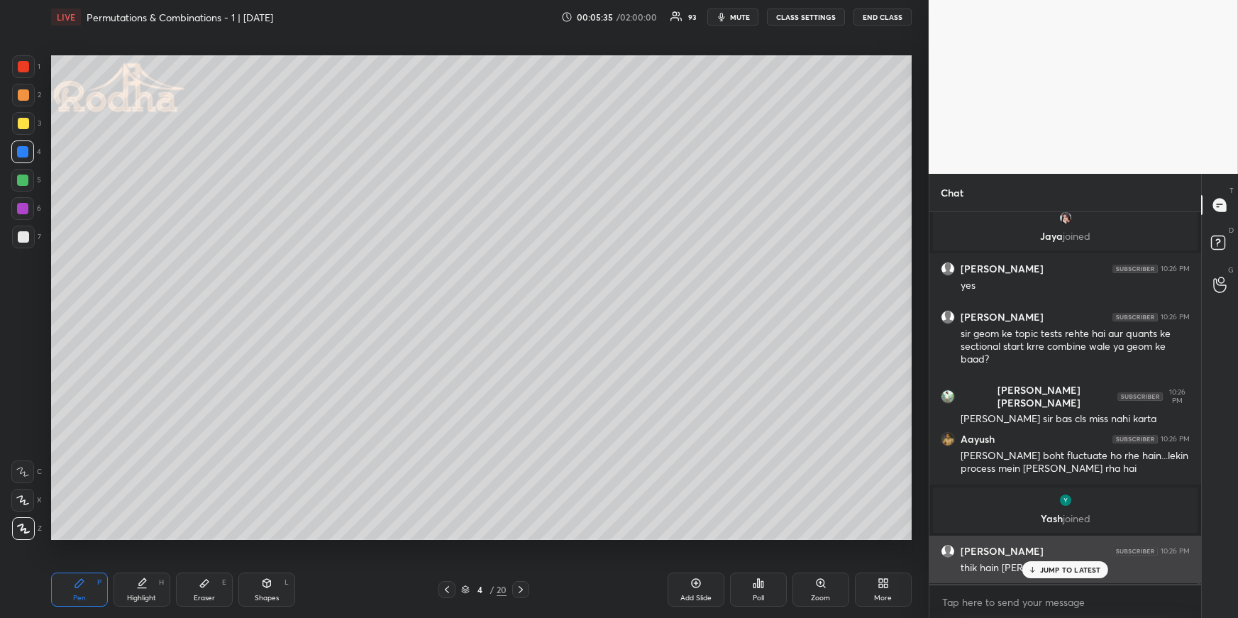
drag, startPoint x: 1046, startPoint y: 569, endPoint x: 1045, endPoint y: 561, distance: 7.9
click at [1046, 571] on p "JUMP TO LATEST" at bounding box center [1070, 570] width 61 height 9
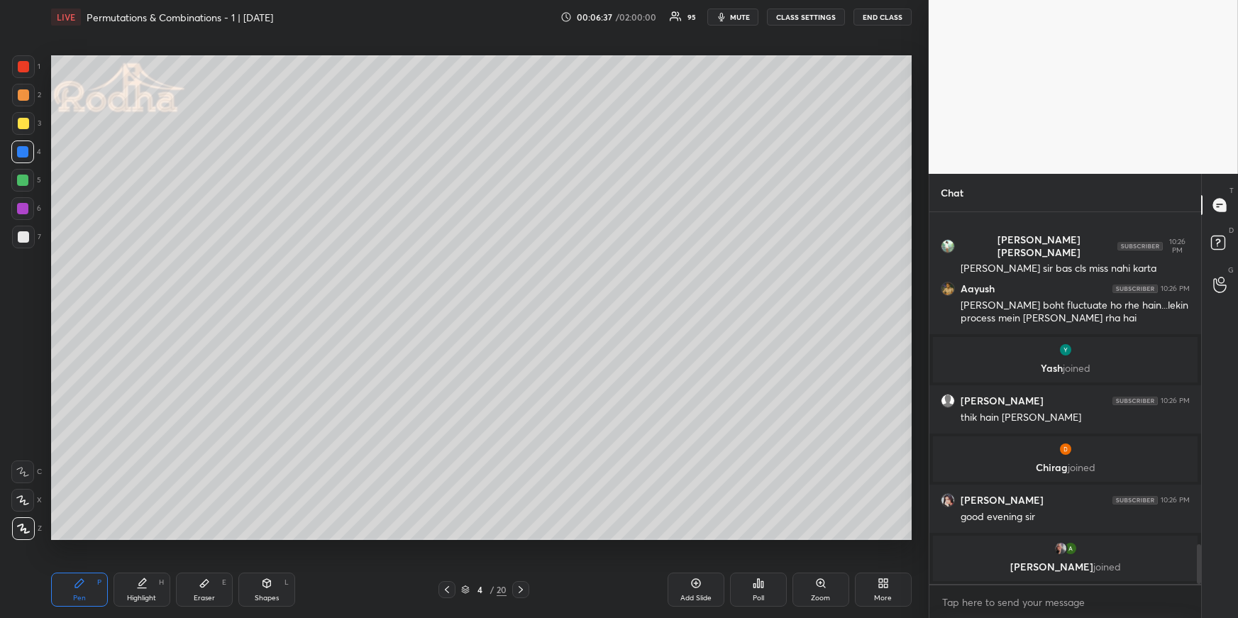
scroll to position [3068, 0]
click at [30, 122] on div at bounding box center [23, 123] width 23 height 23
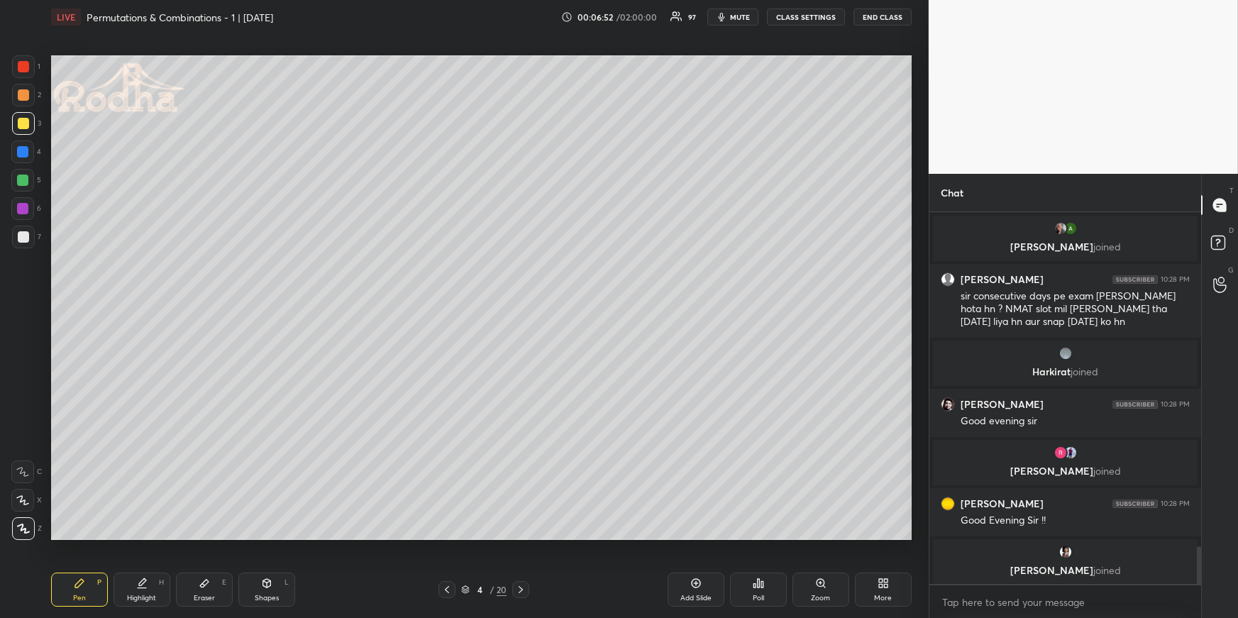
scroll to position [3297, 0]
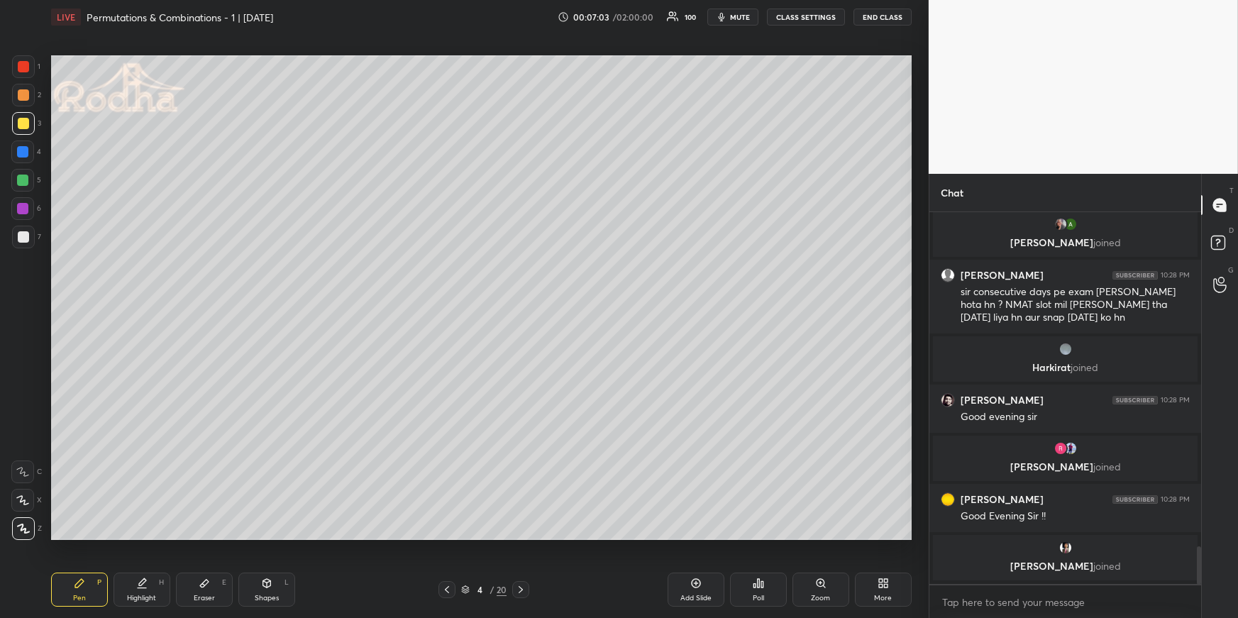
click at [21, 238] on div at bounding box center [23, 236] width 11 height 11
click at [23, 124] on div at bounding box center [23, 123] width 11 height 11
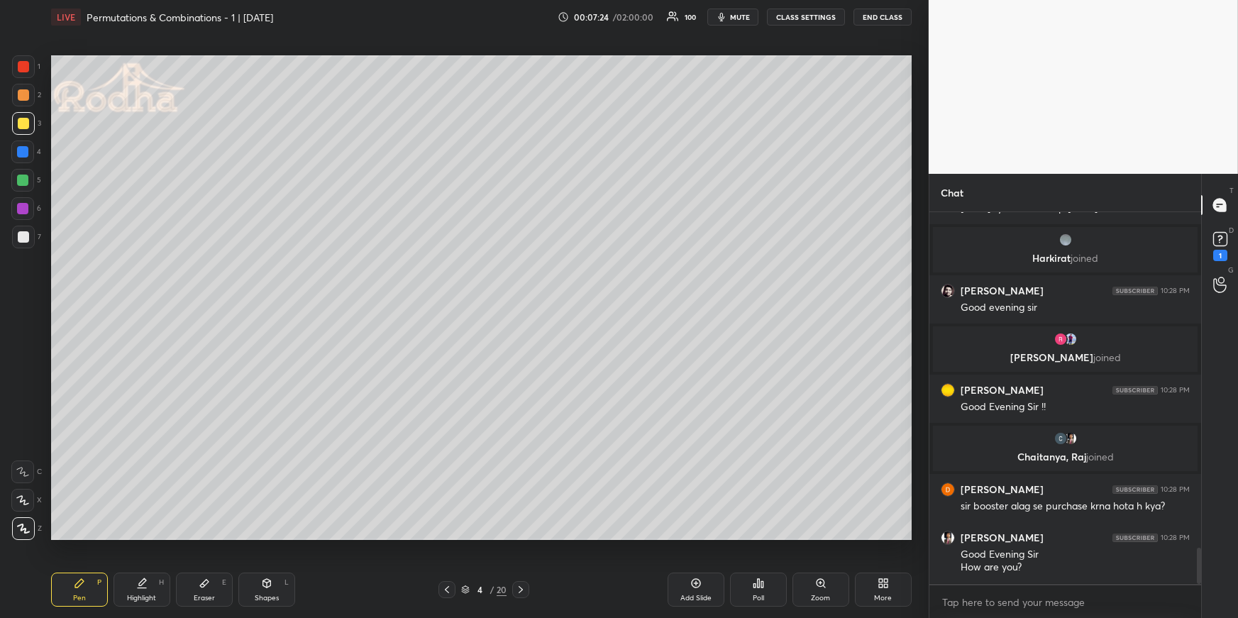
scroll to position [3518, 0]
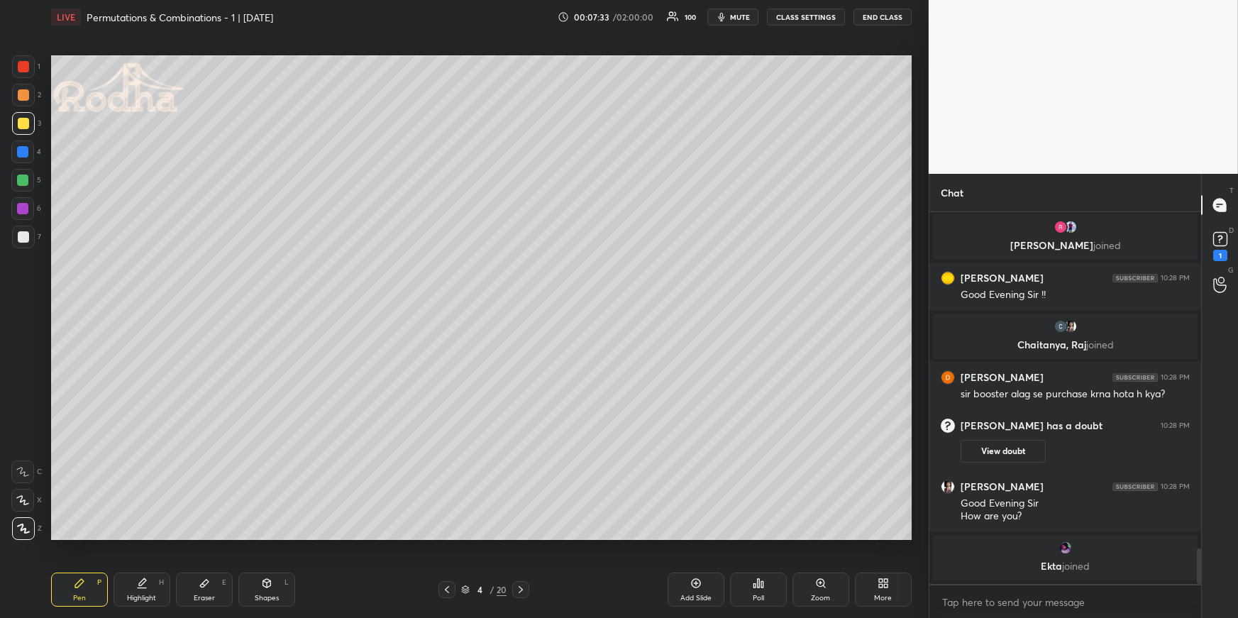
click at [18, 174] on div at bounding box center [22, 180] width 23 height 23
click at [138, 583] on icon at bounding box center [141, 583] width 11 height 11
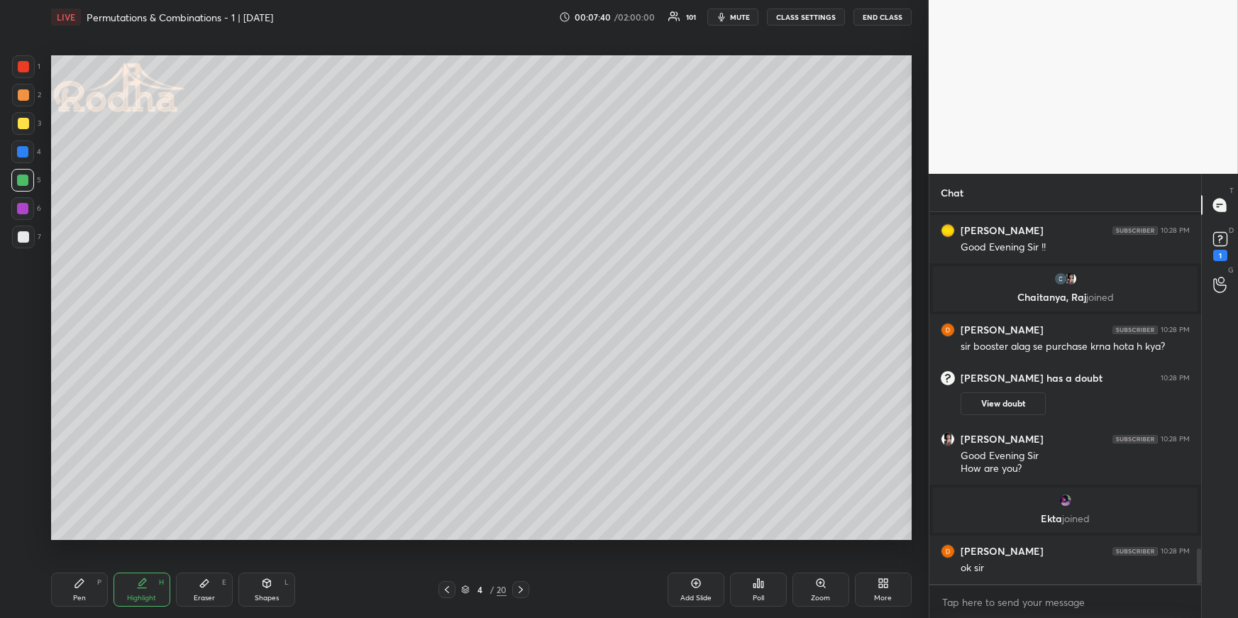
scroll to position [3538, 0]
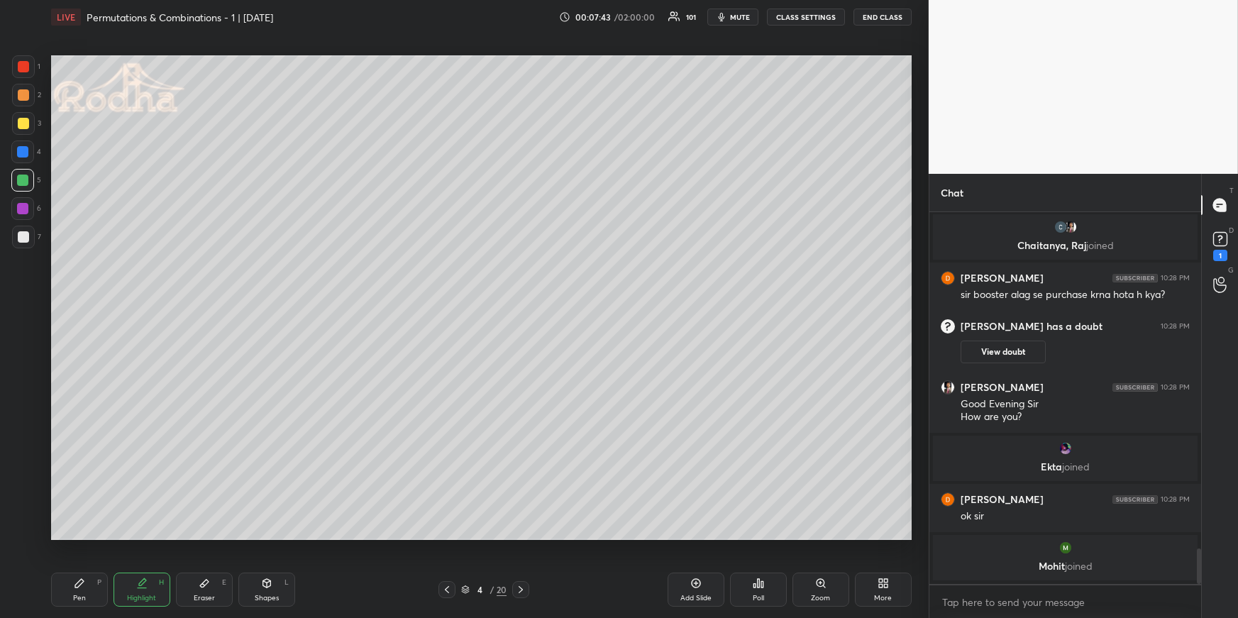
click at [85, 583] on div "Pen P" at bounding box center [79, 590] width 57 height 34
click at [26, 156] on div at bounding box center [22, 151] width 11 height 11
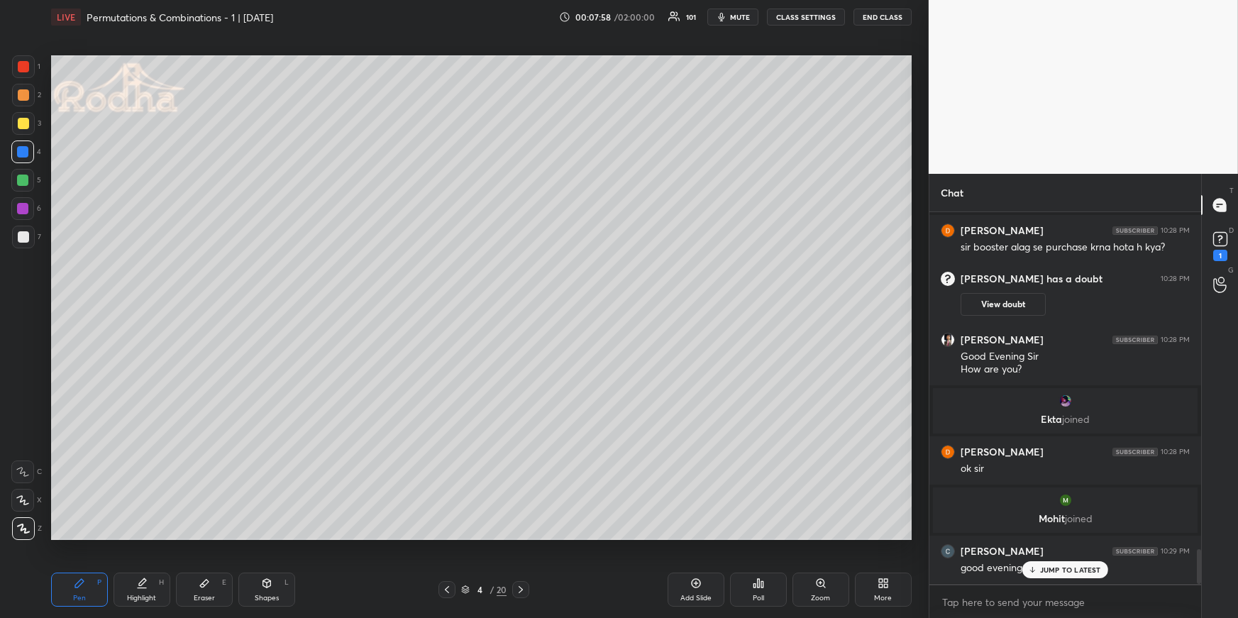
drag, startPoint x: 523, startPoint y: 587, endPoint x: 520, endPoint y: 575, distance: 12.6
click at [524, 588] on icon at bounding box center [520, 589] width 11 height 11
drag, startPoint x: 23, startPoint y: 179, endPoint x: 20, endPoint y: 195, distance: 16.6
click at [23, 179] on div at bounding box center [22, 180] width 11 height 11
click at [443, 589] on icon at bounding box center [446, 589] width 11 height 11
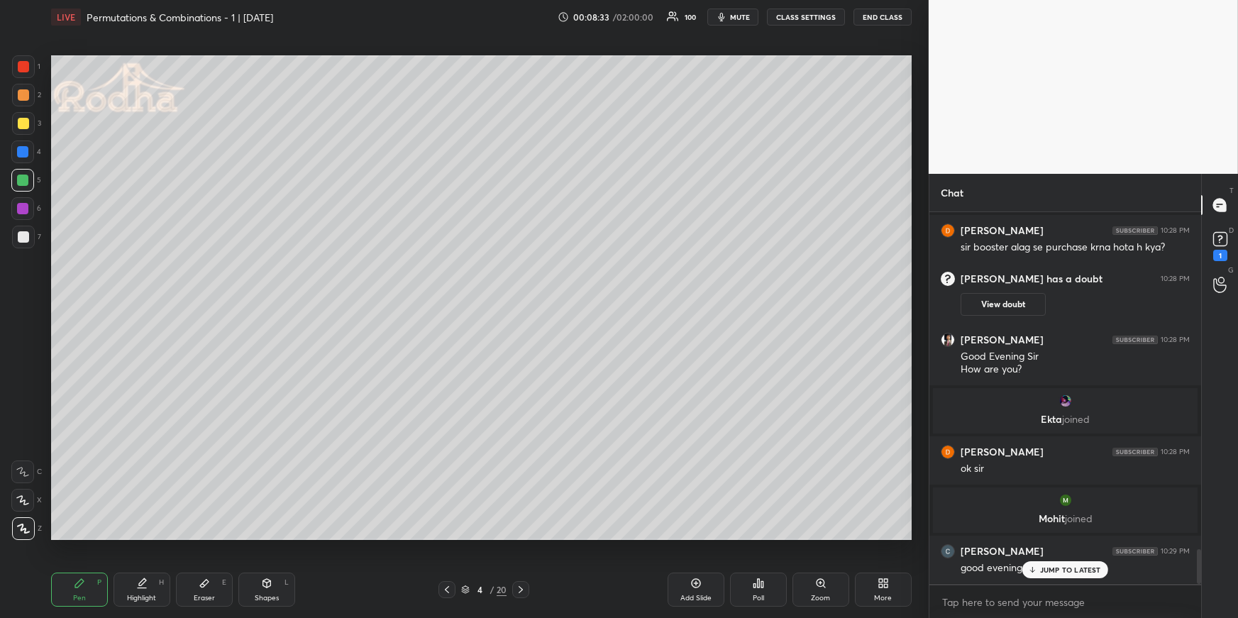
click at [1047, 571] on p "JUMP TO LATEST" at bounding box center [1070, 570] width 61 height 9
click at [524, 587] on icon at bounding box center [520, 589] width 11 height 11
drag, startPoint x: 21, startPoint y: 147, endPoint x: 31, endPoint y: 146, distance: 10.0
click at [22, 149] on div at bounding box center [22, 151] width 11 height 11
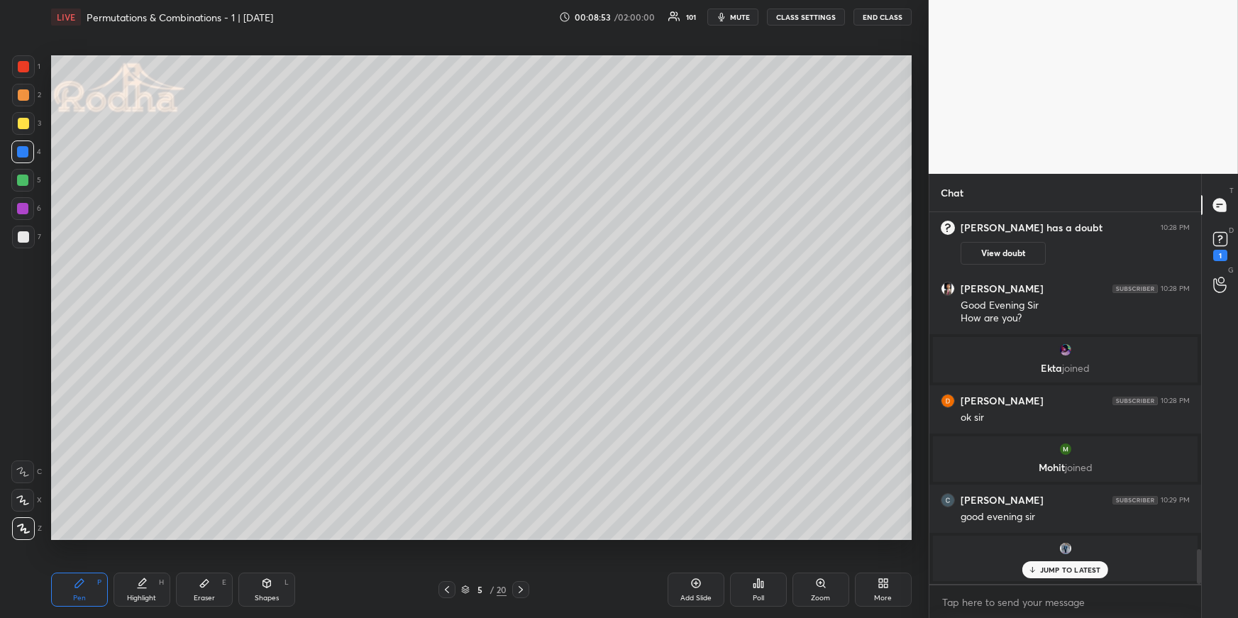
click at [21, 93] on div at bounding box center [23, 94] width 11 height 11
drag, startPoint x: 24, startPoint y: 183, endPoint x: 49, endPoint y: 192, distance: 26.5
click at [24, 183] on div at bounding box center [22, 180] width 11 height 11
click at [250, 586] on div "Shapes L" at bounding box center [266, 590] width 57 height 34
click at [75, 586] on icon at bounding box center [79, 583] width 11 height 11
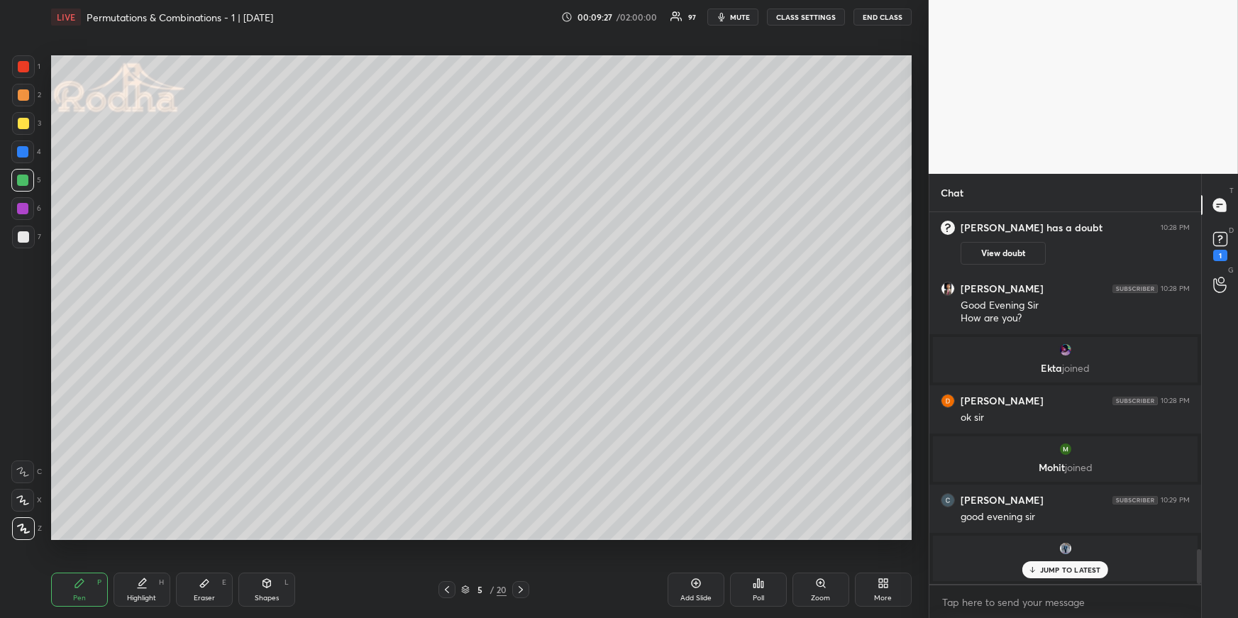
click at [12, 231] on div at bounding box center [23, 237] width 23 height 23
click at [28, 124] on div at bounding box center [23, 123] width 23 height 23
click at [28, 96] on div at bounding box center [23, 95] width 23 height 23
click at [199, 590] on div "Eraser E" at bounding box center [204, 590] width 57 height 34
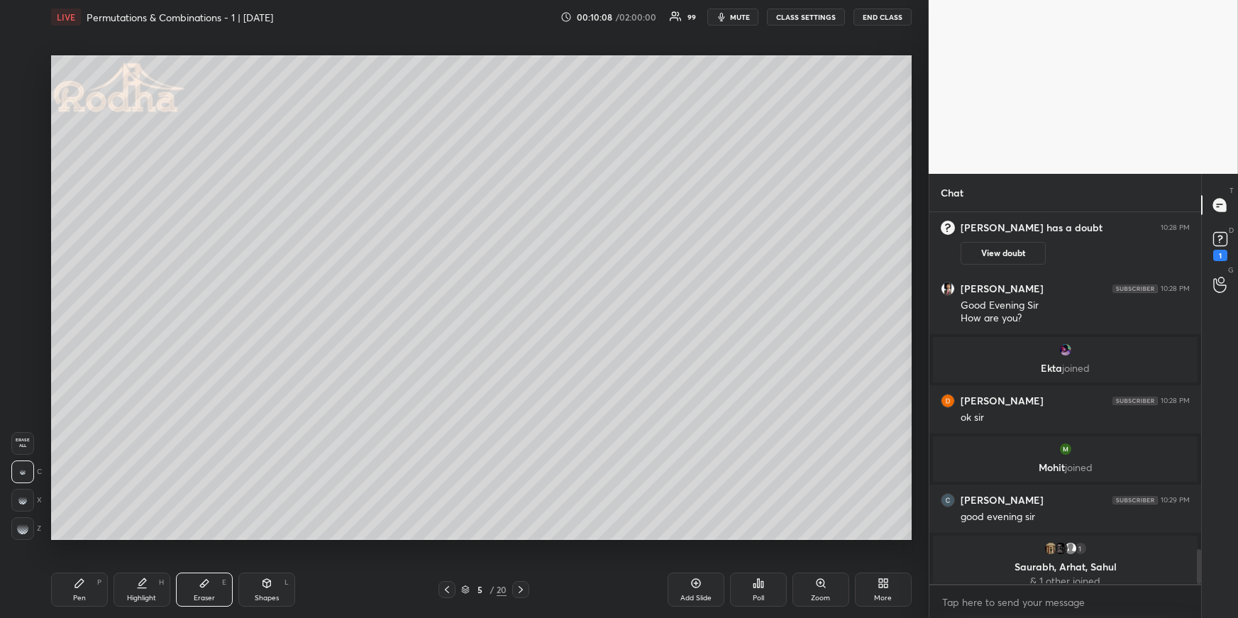
drag, startPoint x: 68, startPoint y: 583, endPoint x: 111, endPoint y: 552, distance: 52.8
click at [69, 584] on div "Pen P" at bounding box center [79, 590] width 57 height 34
click at [735, 14] on span "mute" at bounding box center [740, 17] width 20 height 10
click at [724, 16] on button "unmute" at bounding box center [733, 17] width 51 height 17
click at [24, 180] on div at bounding box center [22, 180] width 11 height 11
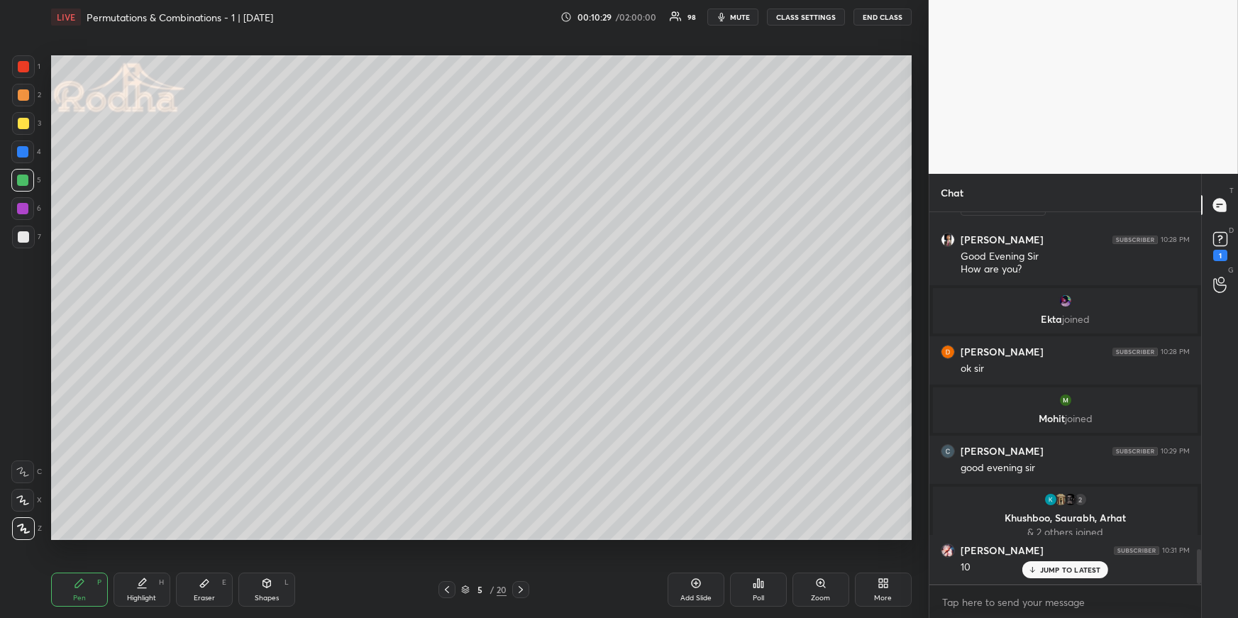
scroll to position [3600, 0]
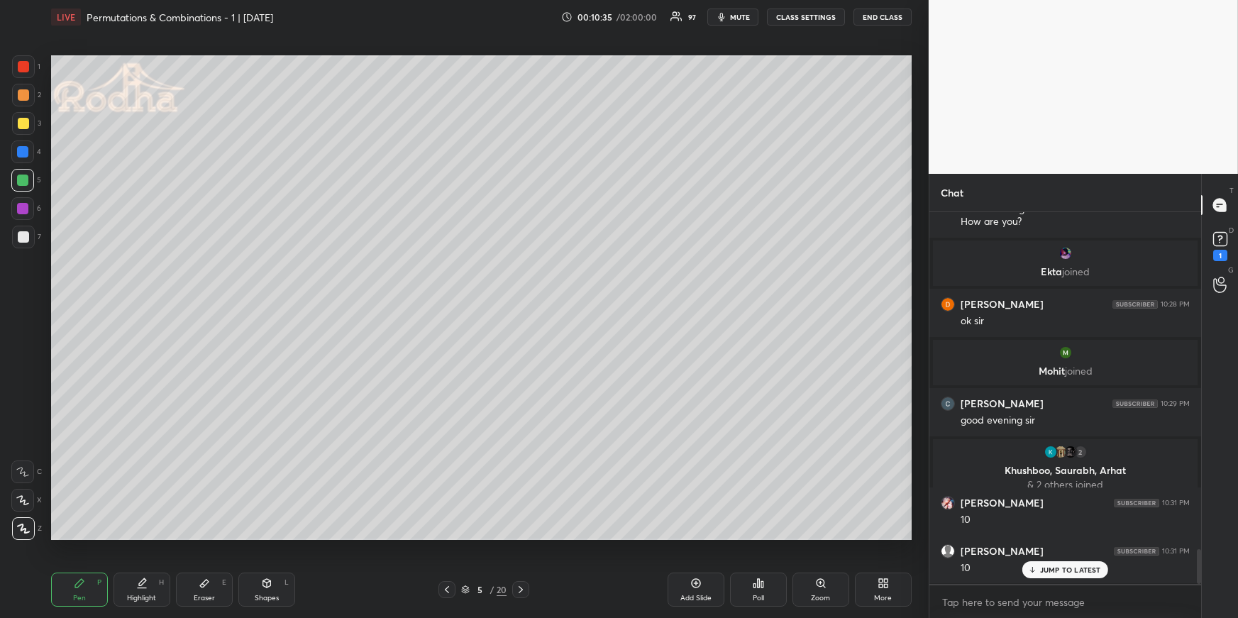
click at [23, 111] on div "1 2 3 4 5 6 7" at bounding box center [26, 154] width 30 height 199
click at [27, 100] on div at bounding box center [23, 95] width 23 height 23
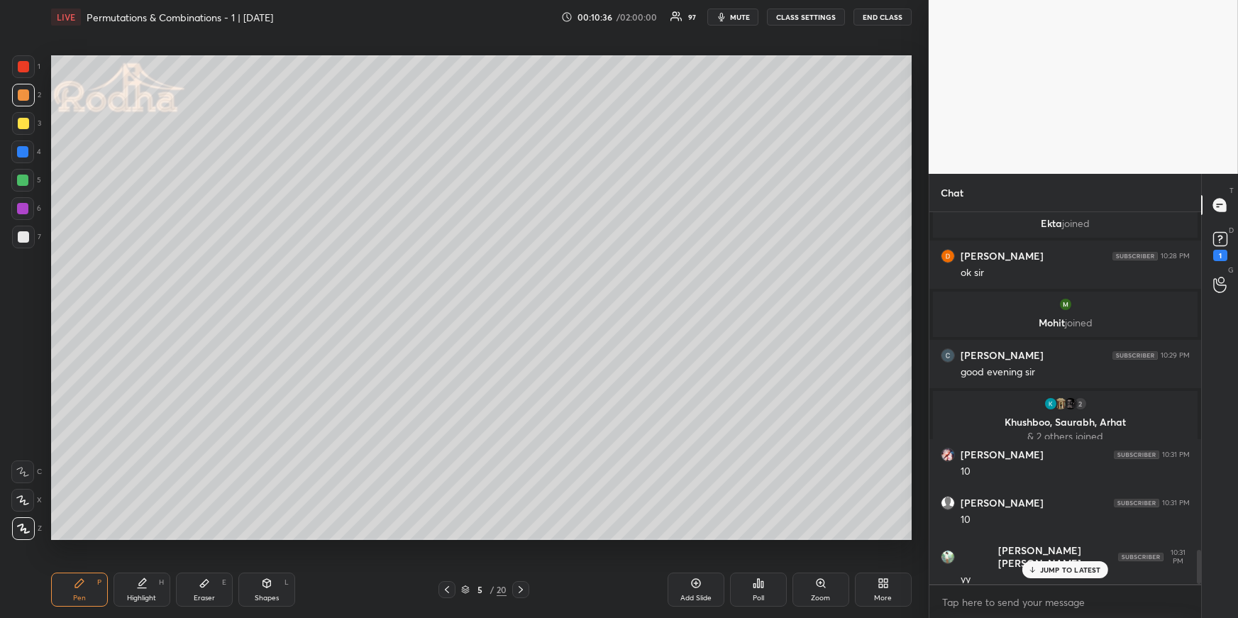
drag, startPoint x: 28, startPoint y: 238, endPoint x: 35, endPoint y: 234, distance: 8.7
click at [26, 238] on div at bounding box center [23, 236] width 11 height 11
click at [152, 584] on div "Highlight H" at bounding box center [142, 590] width 57 height 34
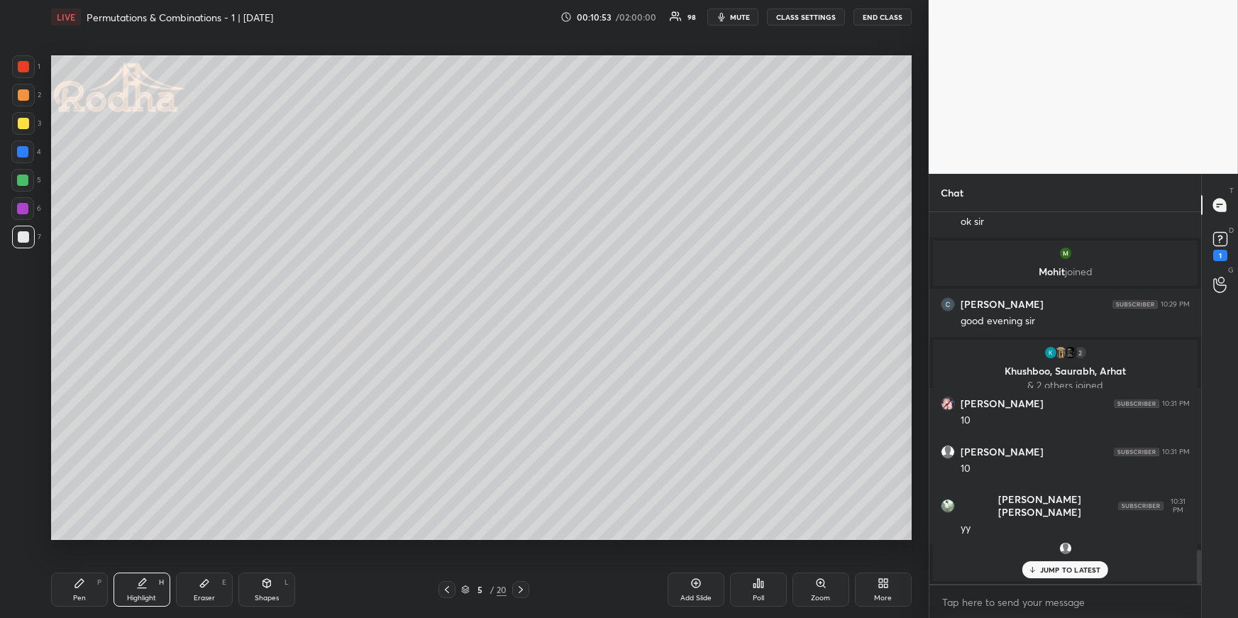
drag, startPoint x: 79, startPoint y: 580, endPoint x: 85, endPoint y: 576, distance: 7.7
click at [79, 581] on icon at bounding box center [79, 583] width 9 height 9
drag, startPoint x: 30, startPoint y: 498, endPoint x: 40, endPoint y: 497, distance: 10.0
click at [28, 500] on div at bounding box center [22, 500] width 23 height 23
drag, startPoint x: 19, startPoint y: 532, endPoint x: 44, endPoint y: 503, distance: 38.3
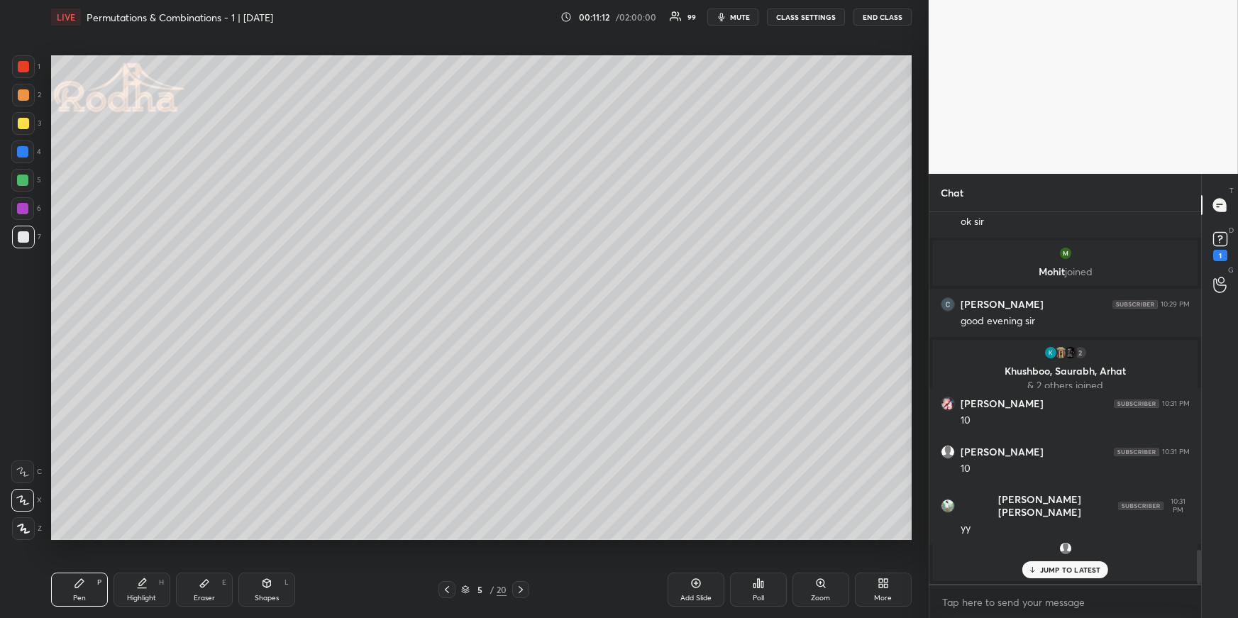
click at [20, 532] on div at bounding box center [23, 528] width 23 height 23
drag, startPoint x: 153, startPoint y: 590, endPoint x: 208, endPoint y: 556, distance: 65.0
click at [153, 590] on div "Highlight H" at bounding box center [142, 590] width 57 height 34
click at [436, 583] on div "5 / 20" at bounding box center [485, 589] width 160 height 17
click at [446, 585] on icon at bounding box center [446, 589] width 11 height 11
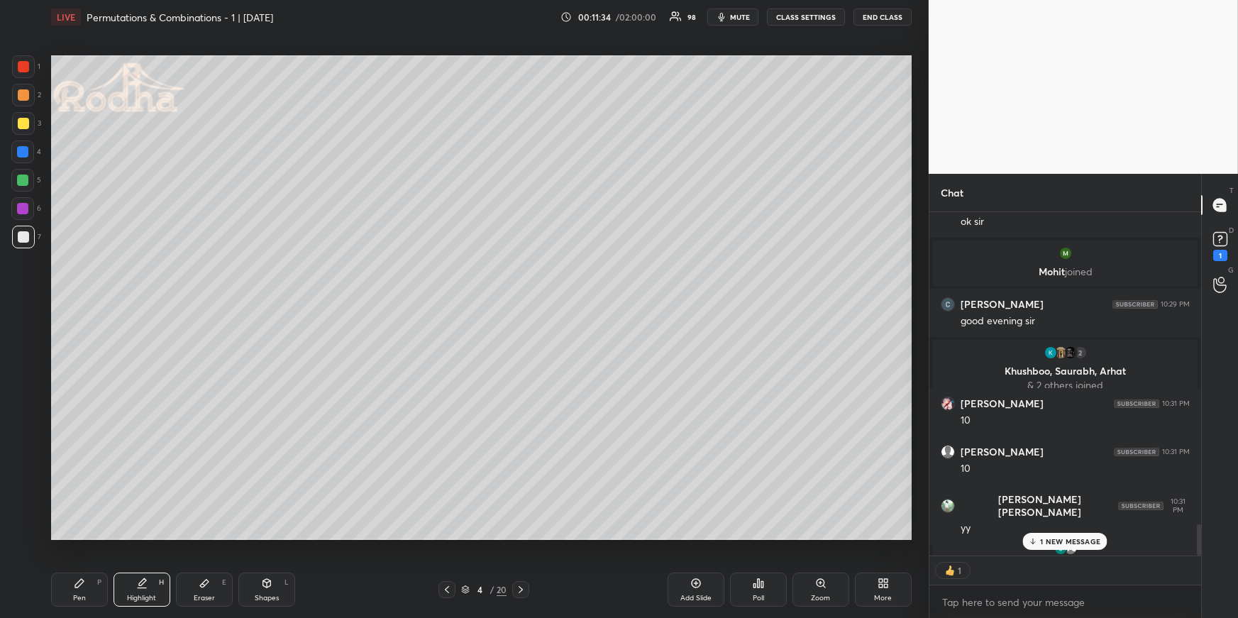
scroll to position [4, 4]
click at [524, 587] on icon at bounding box center [520, 589] width 11 height 11
click at [1077, 539] on p "1 NEW MESSAGE" at bounding box center [1070, 541] width 60 height 9
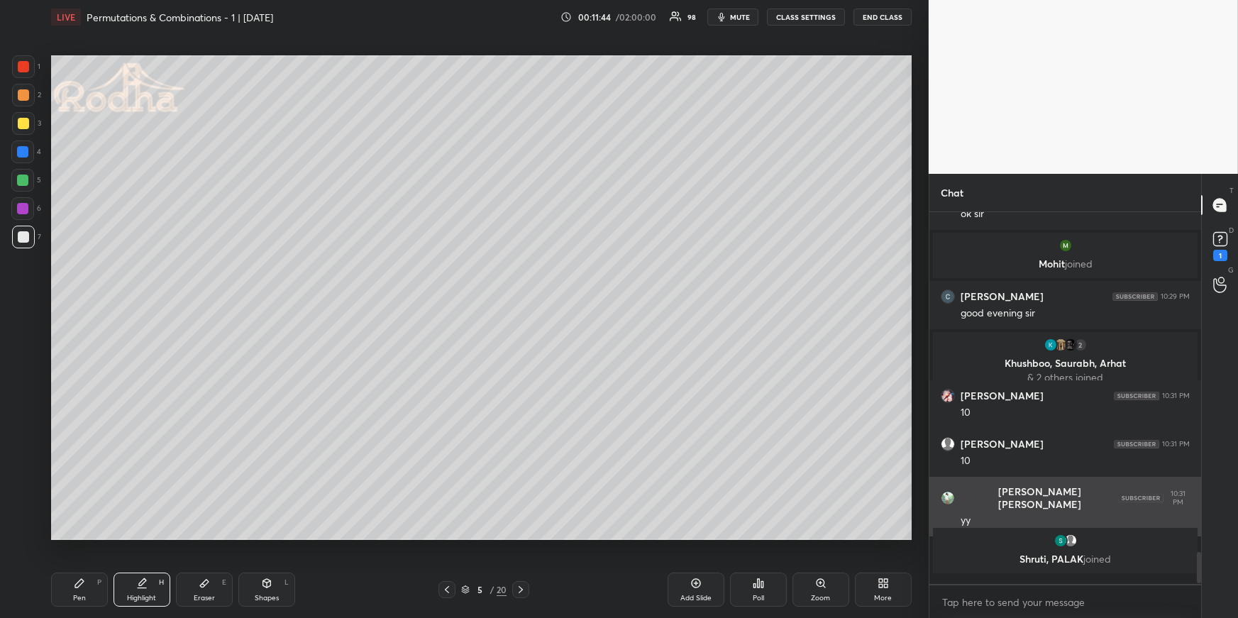
scroll to position [3700, 0]
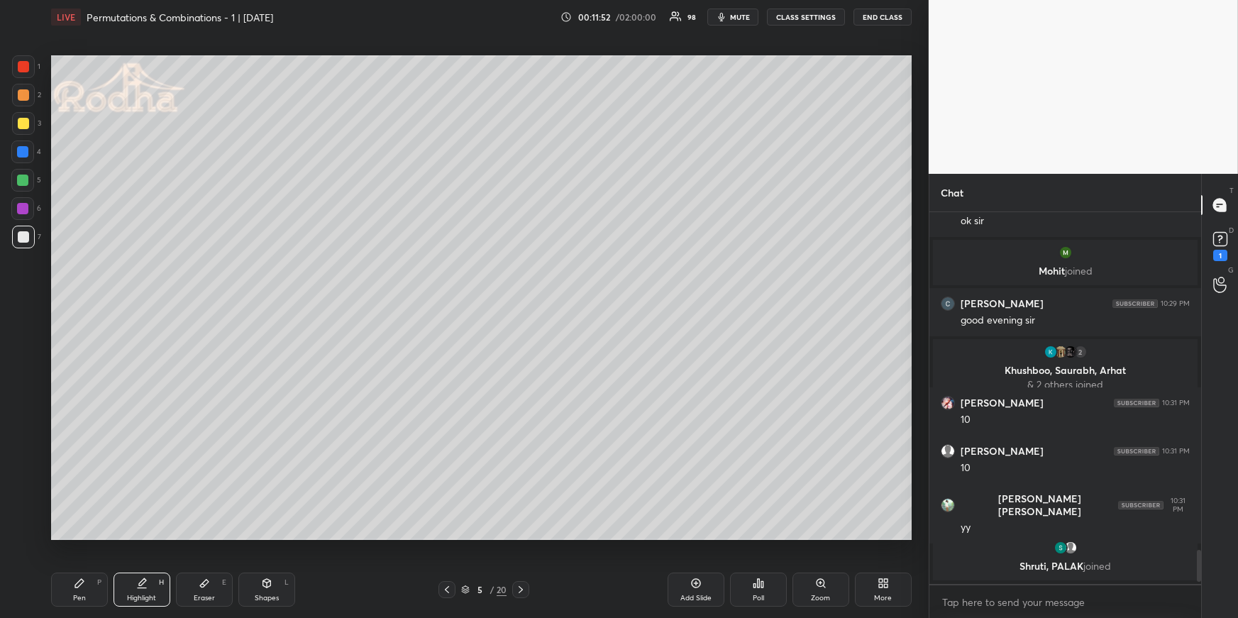
click at [521, 578] on div "Pen P Highlight H Eraser E Shapes L 5 / 20 Add Slide Poll Zoom More" at bounding box center [481, 589] width 861 height 57
click at [527, 588] on div at bounding box center [520, 589] width 17 height 17
click at [91, 593] on div "Pen P" at bounding box center [79, 590] width 57 height 34
drag, startPoint x: 22, startPoint y: 177, endPoint x: 34, endPoint y: 172, distance: 12.8
click at [22, 178] on div at bounding box center [22, 180] width 11 height 11
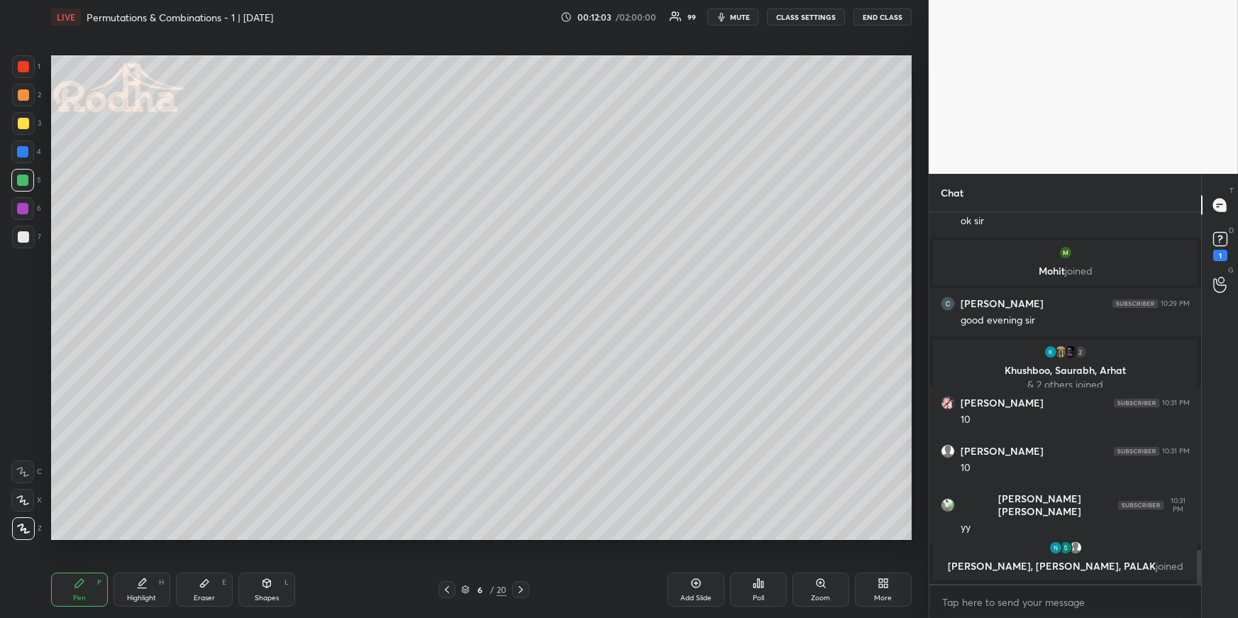
scroll to position [3723, 0]
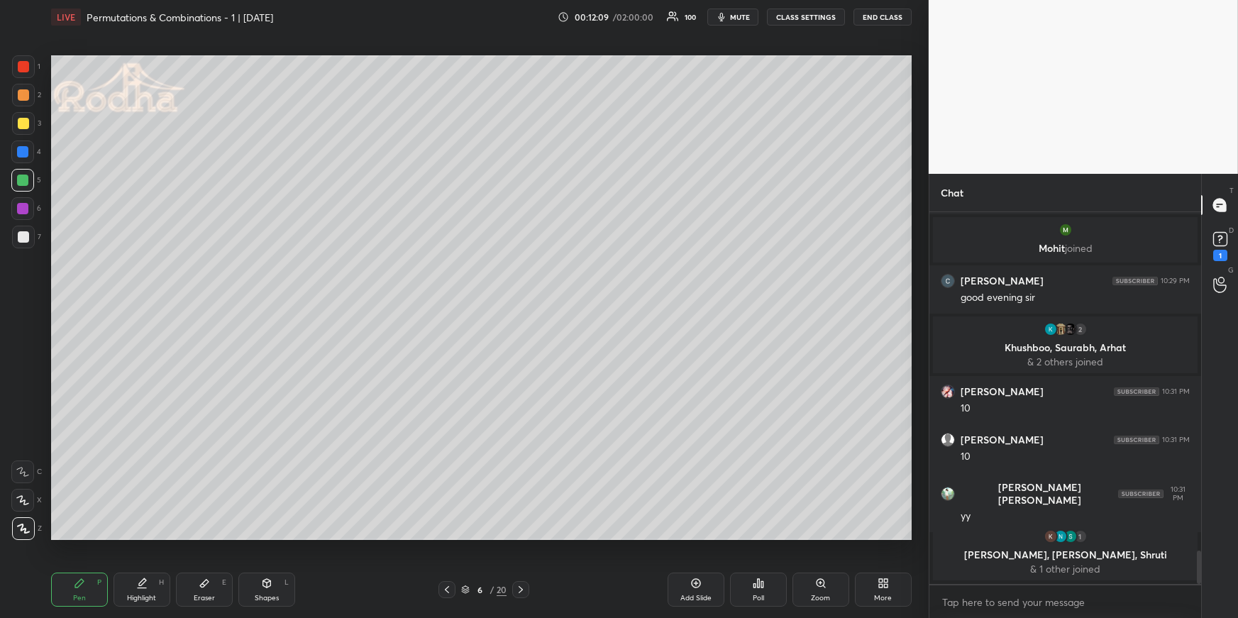
click at [446, 583] on div at bounding box center [447, 589] width 17 height 17
drag, startPoint x: 133, startPoint y: 585, endPoint x: 146, endPoint y: 572, distance: 18.1
click at [133, 585] on div "Highlight H" at bounding box center [142, 590] width 57 height 34
drag, startPoint x: 82, startPoint y: 583, endPoint x: 92, endPoint y: 546, distance: 38.0
click at [83, 584] on div "Pen P" at bounding box center [79, 590] width 57 height 34
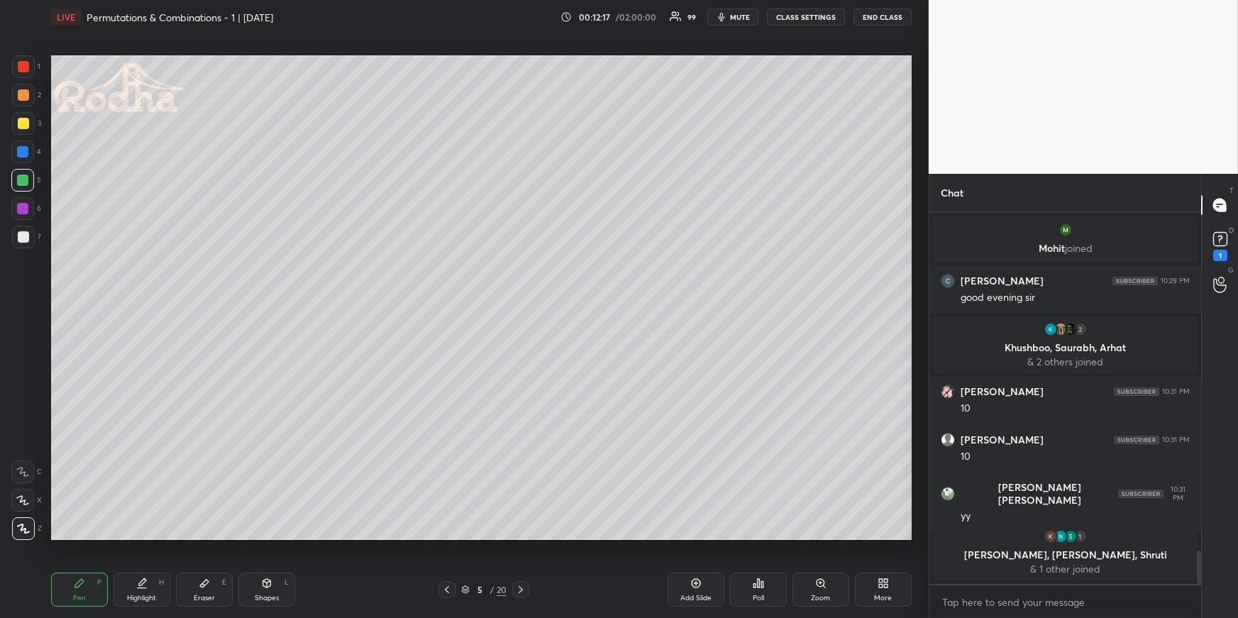
click at [21, 149] on div at bounding box center [22, 151] width 11 height 11
click at [25, 179] on div at bounding box center [22, 180] width 11 height 11
click at [142, 588] on div "Highlight H" at bounding box center [142, 590] width 57 height 34
click at [76, 590] on div "Pen P" at bounding box center [79, 590] width 57 height 34
click at [131, 599] on div "Highlight" at bounding box center [141, 598] width 29 height 7
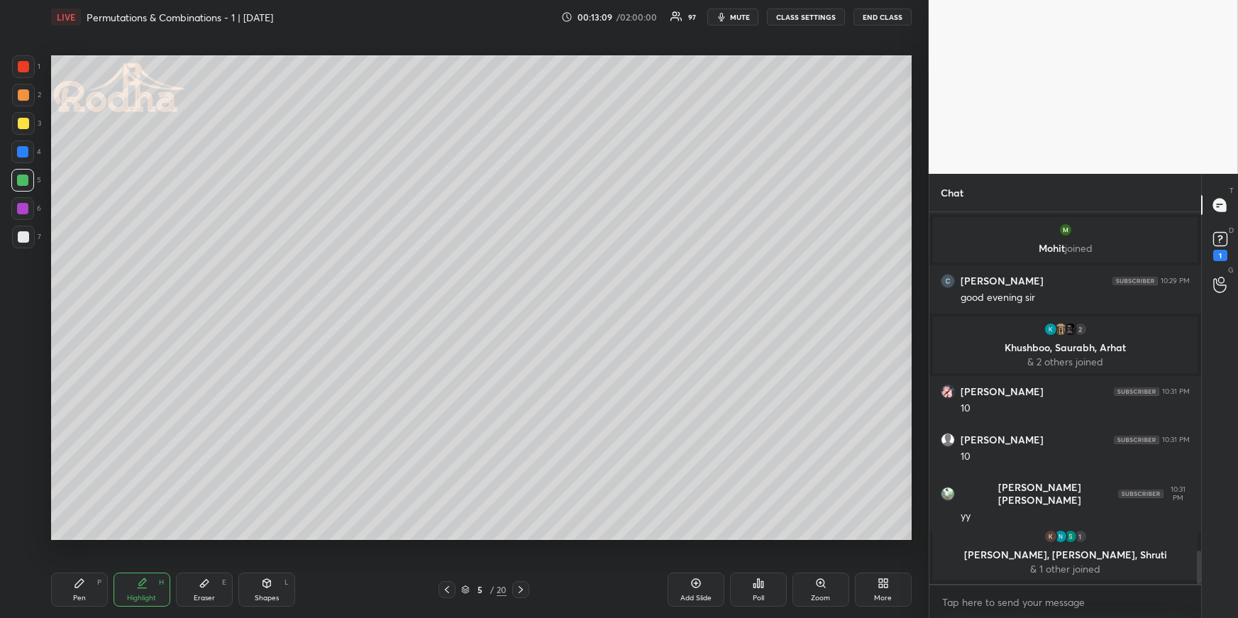
click at [523, 581] on div at bounding box center [520, 589] width 17 height 17
click at [83, 585] on div "Pen P" at bounding box center [79, 590] width 57 height 34
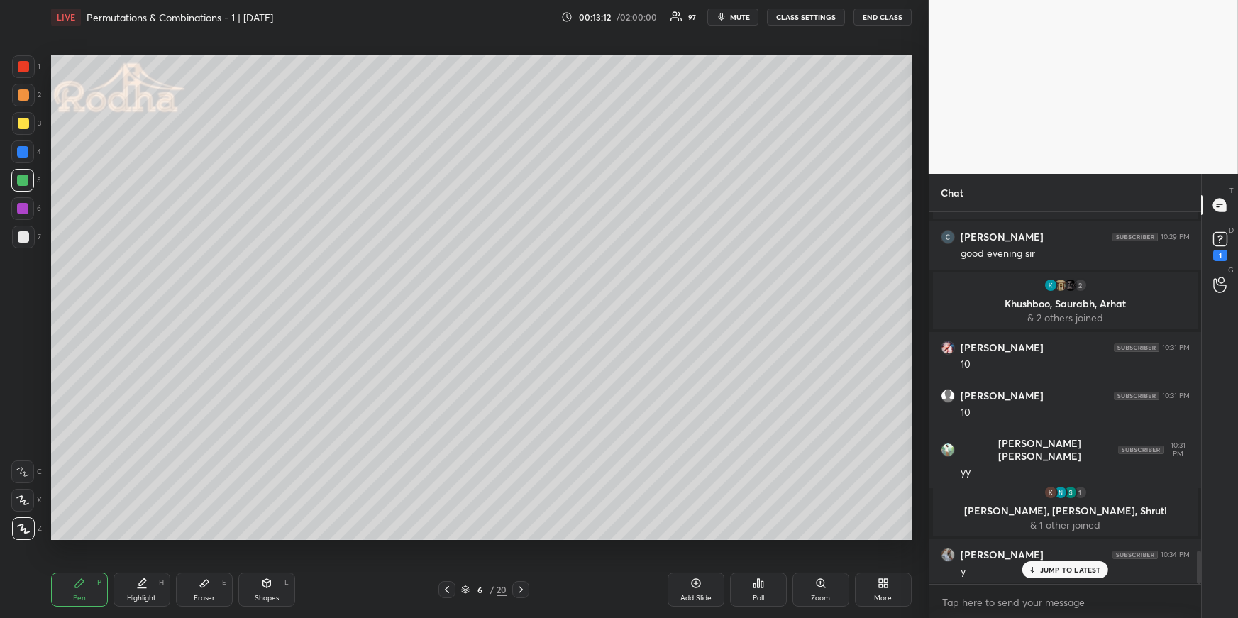
scroll to position [3726, 0]
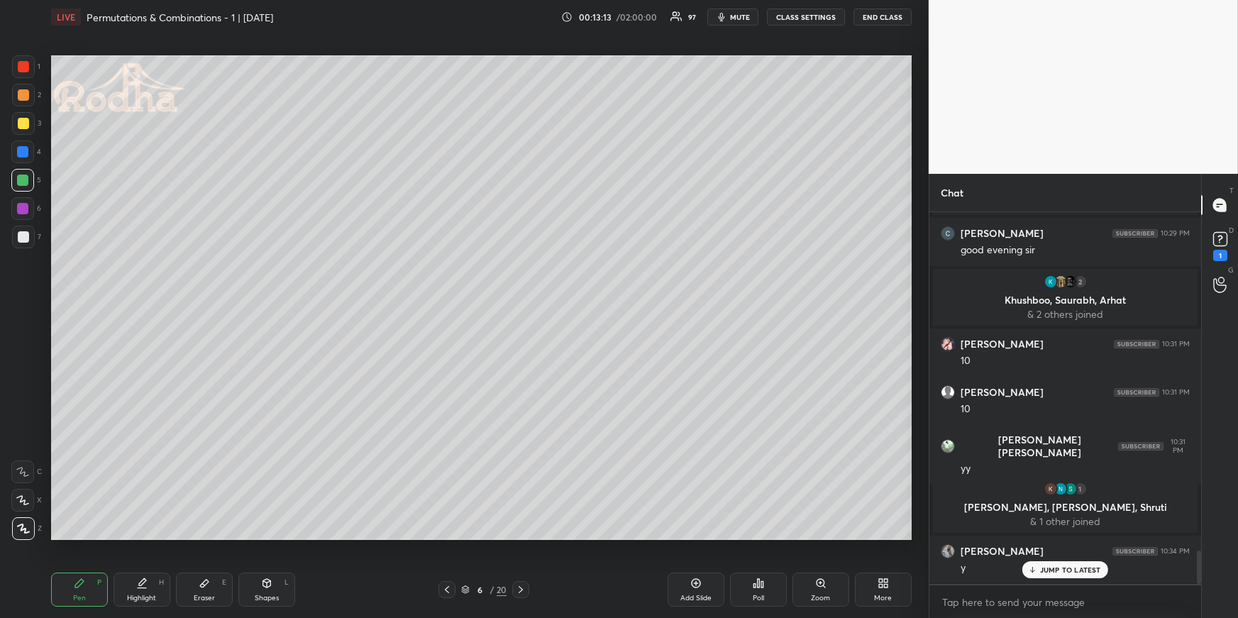
click at [449, 589] on icon at bounding box center [446, 589] width 11 height 11
click at [520, 585] on icon at bounding box center [520, 589] width 11 height 11
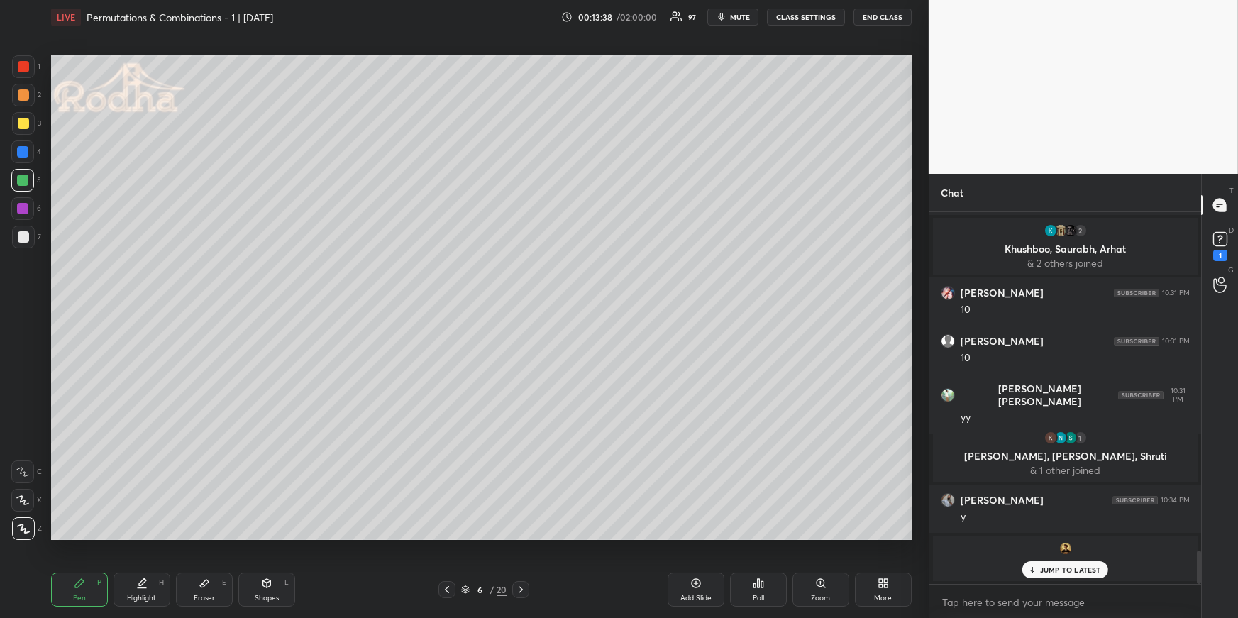
click at [26, 125] on div at bounding box center [23, 123] width 11 height 11
click at [23, 150] on div at bounding box center [22, 151] width 11 height 11
drag, startPoint x: 447, startPoint y: 586, endPoint x: 454, endPoint y: 548, distance: 38.2
click at [448, 586] on icon at bounding box center [446, 589] width 11 height 11
click at [521, 587] on icon at bounding box center [520, 589] width 11 height 11
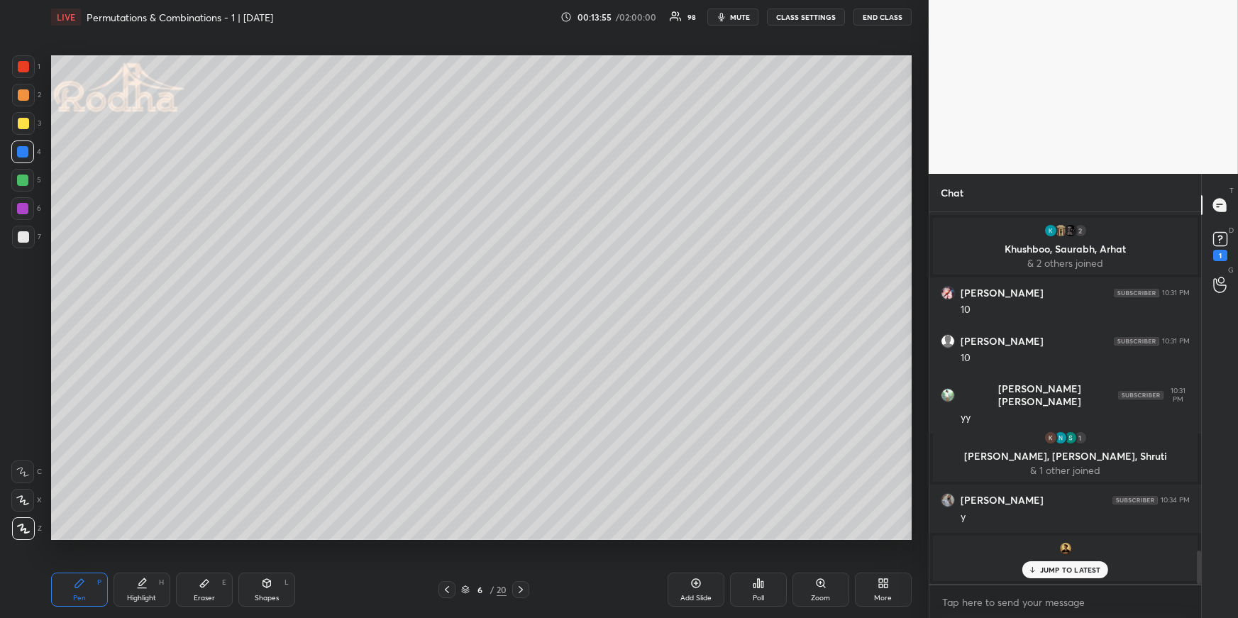
drag, startPoint x: 136, startPoint y: 581, endPoint x: 137, endPoint y: 549, distance: 32.7
click at [136, 581] on icon at bounding box center [141, 583] width 11 height 11
click at [250, 590] on div "Shapes L" at bounding box center [266, 590] width 57 height 34
click at [202, 592] on div "Eraser E" at bounding box center [204, 590] width 57 height 34
click at [102, 588] on div "Pen P" at bounding box center [79, 590] width 57 height 34
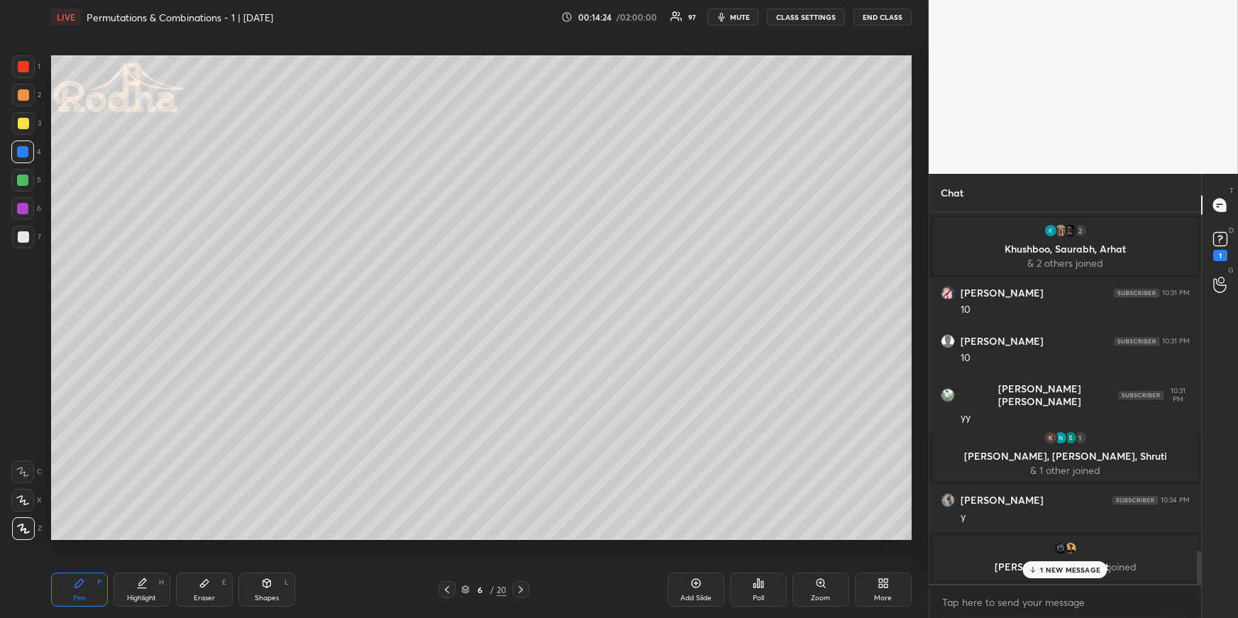
click at [21, 187] on div at bounding box center [22, 180] width 23 height 23
click at [450, 586] on icon at bounding box center [446, 589] width 11 height 11
click at [450, 590] on icon at bounding box center [446, 589] width 11 height 11
click at [142, 587] on icon at bounding box center [141, 583] width 11 height 11
click at [520, 587] on icon at bounding box center [520, 589] width 11 height 11
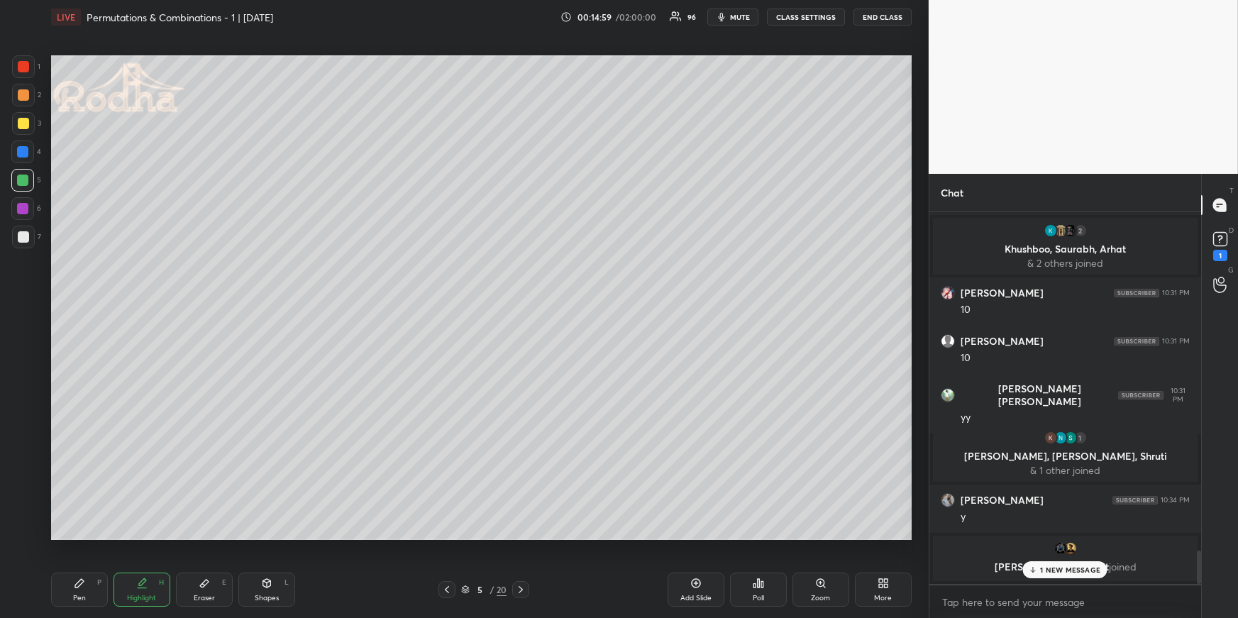
click at [522, 588] on icon at bounding box center [521, 589] width 4 height 7
click at [85, 588] on div "Pen P" at bounding box center [79, 590] width 57 height 34
click at [21, 235] on div at bounding box center [23, 236] width 11 height 11
click at [154, 595] on div "Highlight" at bounding box center [141, 598] width 29 height 7
click at [68, 581] on div "Pen P" at bounding box center [79, 590] width 57 height 34
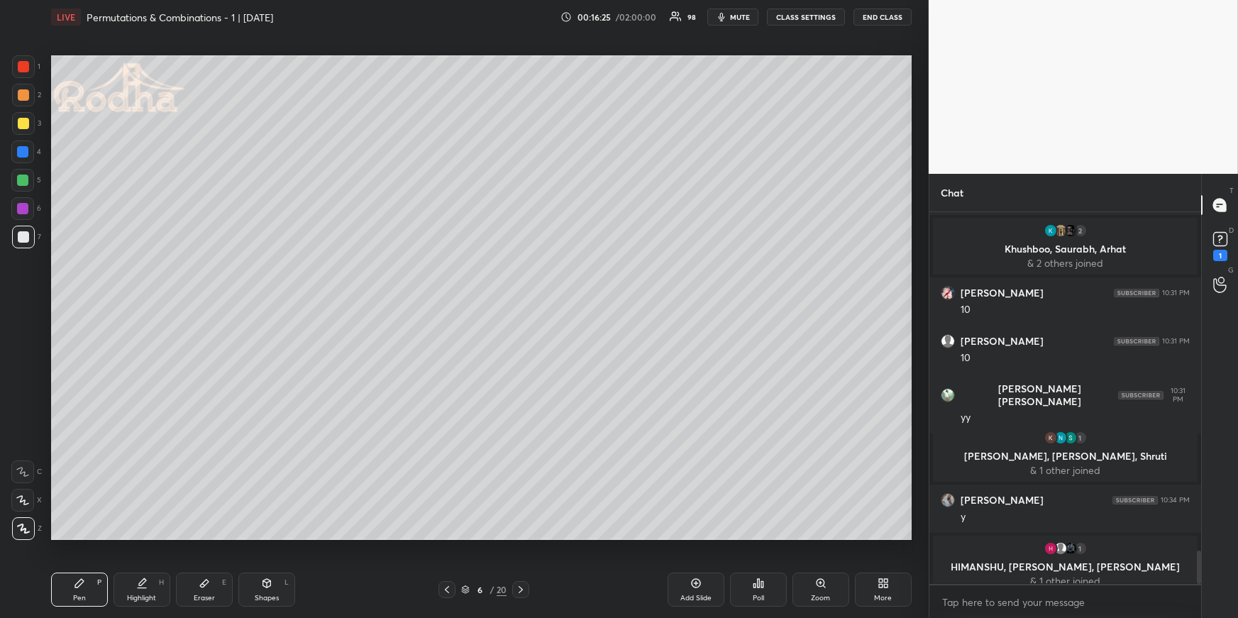
drag, startPoint x: 128, startPoint y: 587, endPoint x: 143, endPoint y: 547, distance: 42.4
click at [130, 586] on div "Highlight H" at bounding box center [142, 590] width 57 height 34
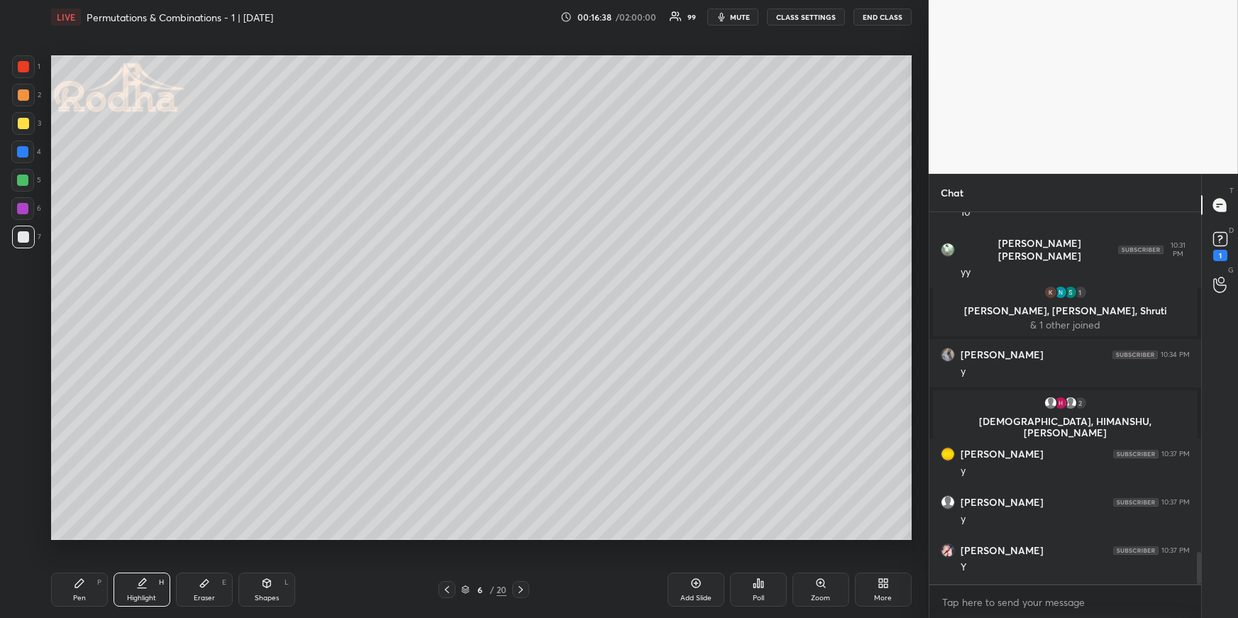
scroll to position [3971, 0]
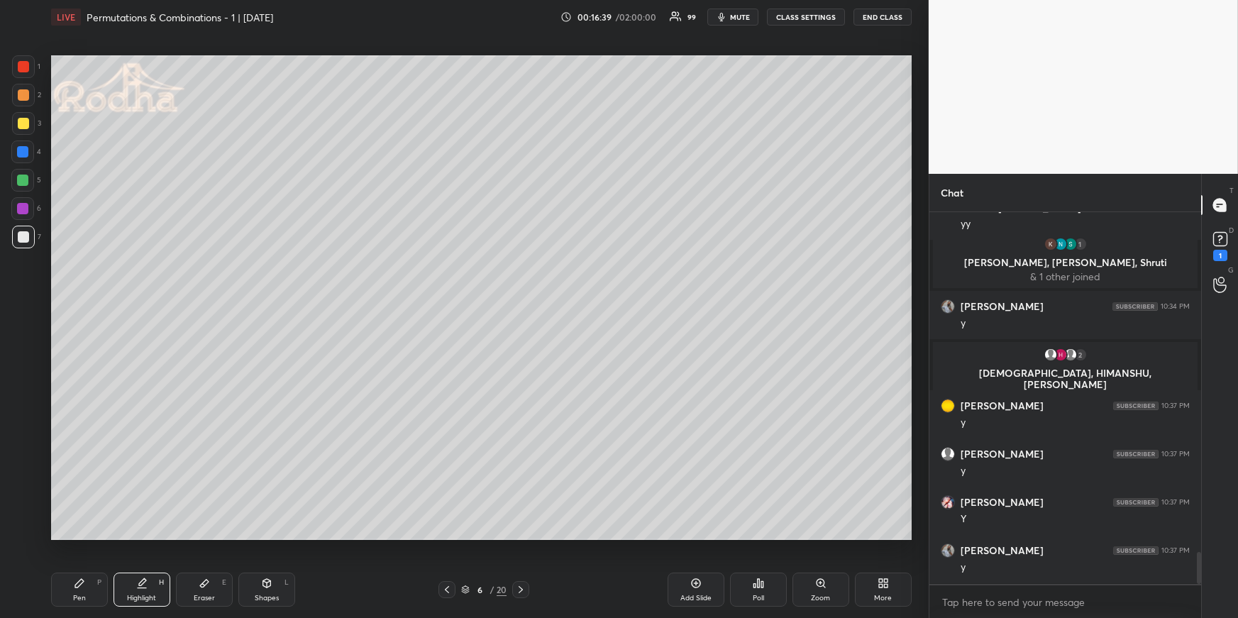
click at [522, 586] on icon at bounding box center [520, 589] width 11 height 11
click at [85, 580] on div "Pen P" at bounding box center [79, 590] width 57 height 34
drag, startPoint x: 24, startPoint y: 177, endPoint x: 27, endPoint y: 169, distance: 8.3
click at [23, 177] on div at bounding box center [22, 180] width 11 height 11
click at [28, 150] on div at bounding box center [22, 152] width 23 height 23
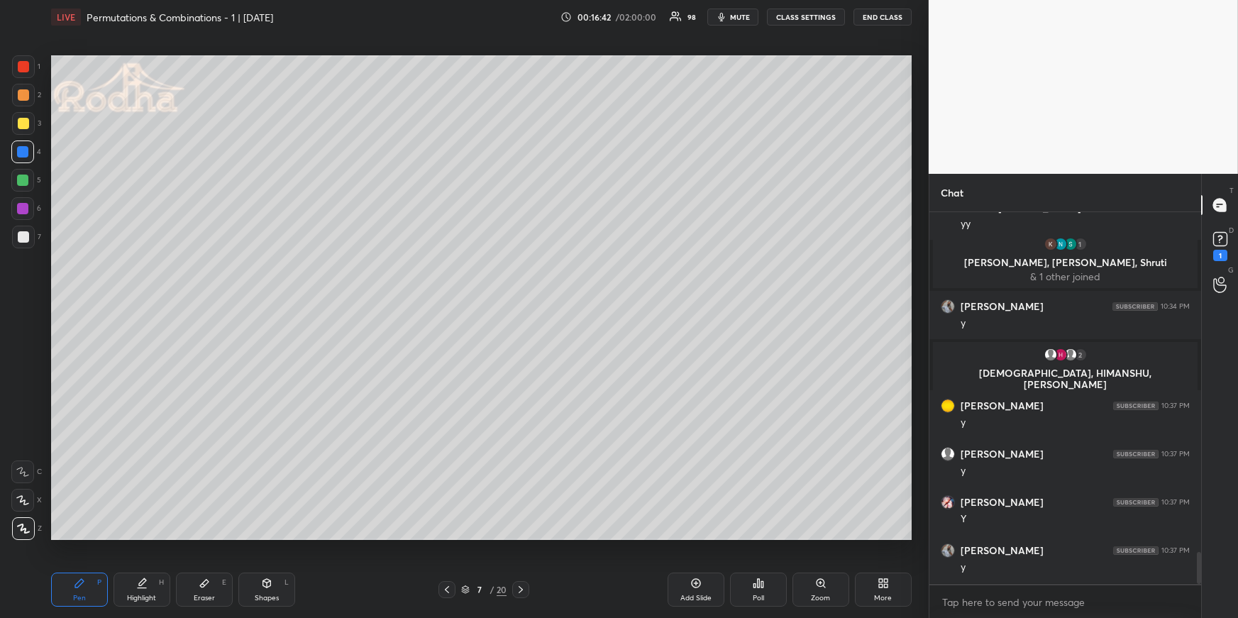
drag, startPoint x: 23, startPoint y: 233, endPoint x: 32, endPoint y: 219, distance: 16.6
click at [24, 234] on div at bounding box center [23, 236] width 11 height 11
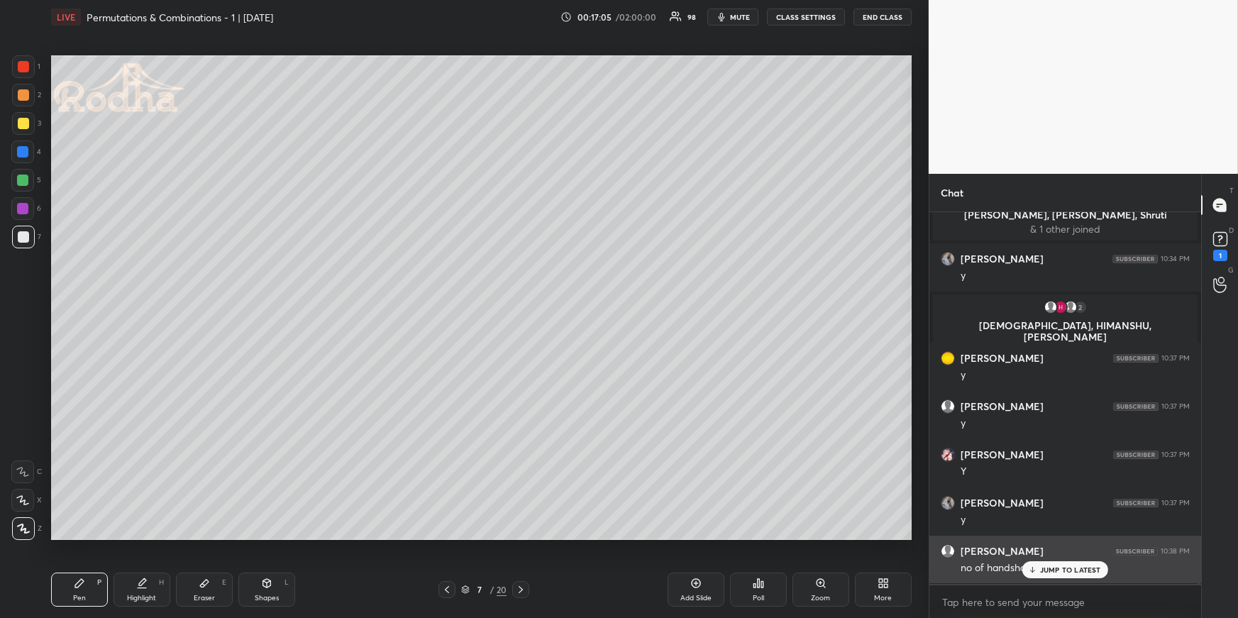
click at [1069, 573] on p "JUMP TO LATEST" at bounding box center [1070, 570] width 61 height 9
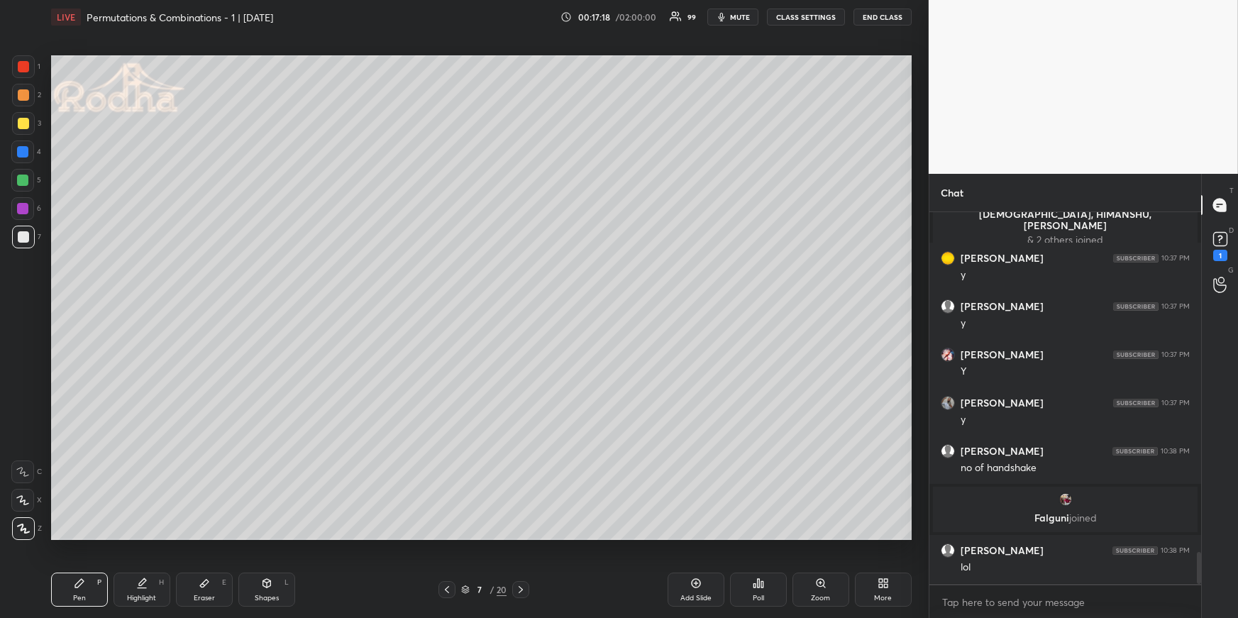
scroll to position [3981, 0]
click at [28, 151] on div at bounding box center [22, 151] width 11 height 11
drag, startPoint x: 214, startPoint y: 586, endPoint x: 220, endPoint y: 552, distance: 34.0
click at [214, 586] on div "Eraser E" at bounding box center [204, 590] width 57 height 34
drag, startPoint x: 73, startPoint y: 580, endPoint x: 74, endPoint y: 547, distance: 32.7
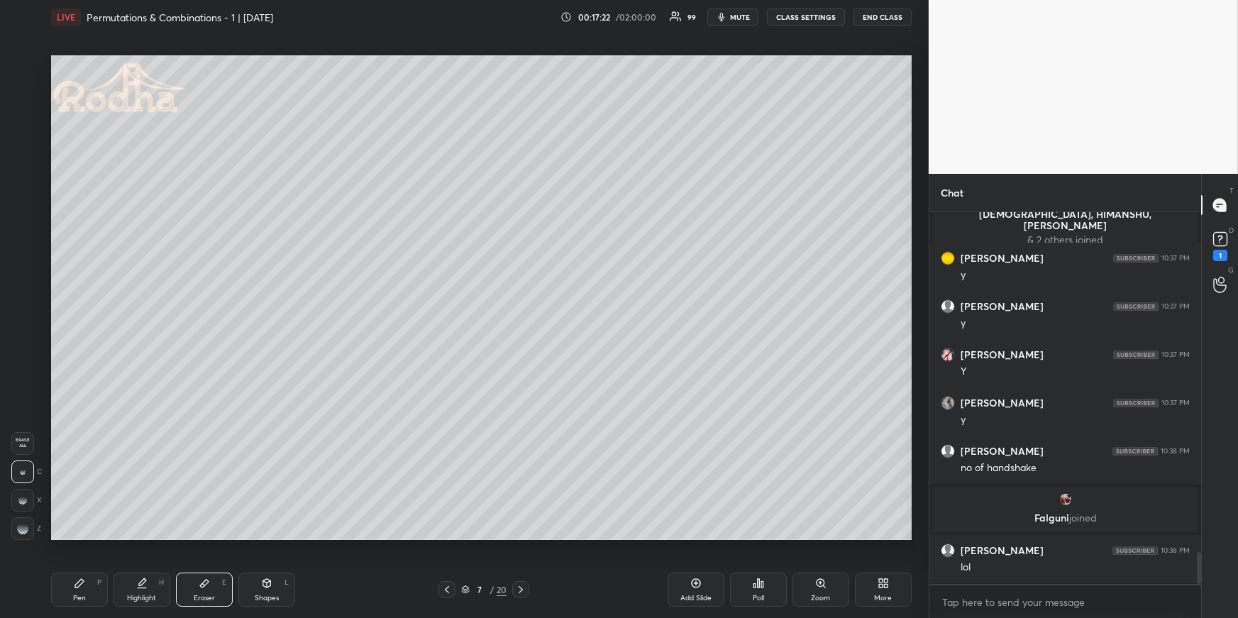
click at [75, 580] on icon at bounding box center [79, 583] width 11 height 11
click at [21, 226] on div "1 2 3 4 5 6 7" at bounding box center [26, 154] width 30 height 199
drag, startPoint x: 26, startPoint y: 236, endPoint x: 38, endPoint y: 213, distance: 25.7
click at [26, 235] on div at bounding box center [23, 236] width 11 height 11
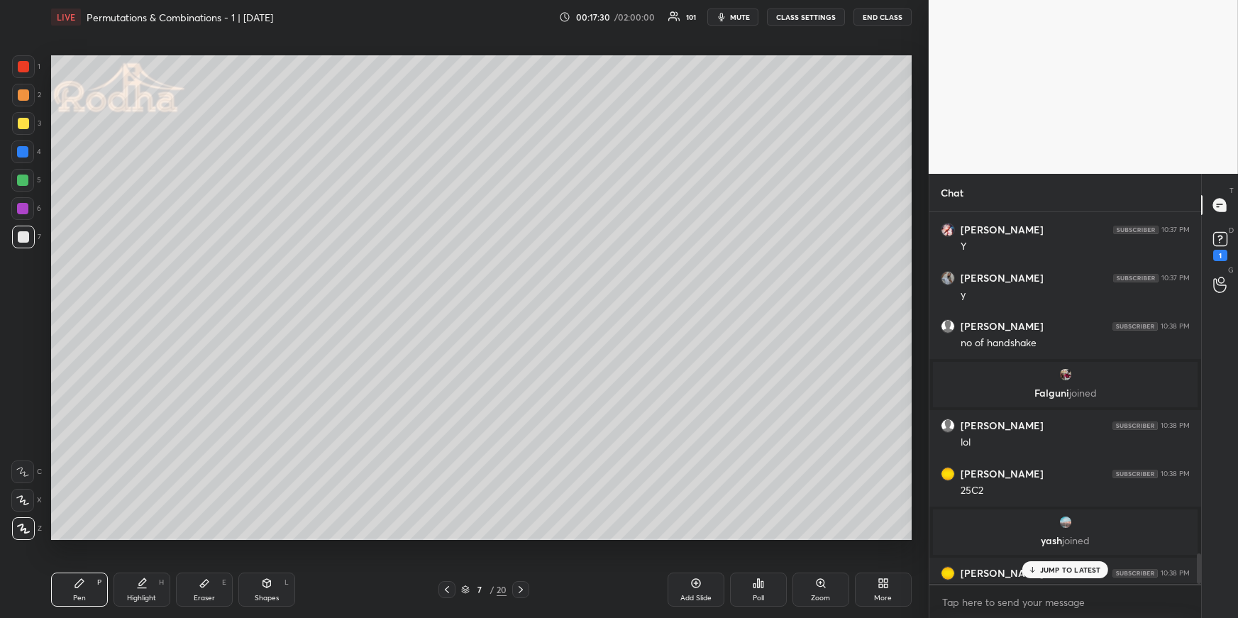
scroll to position [4102, 0]
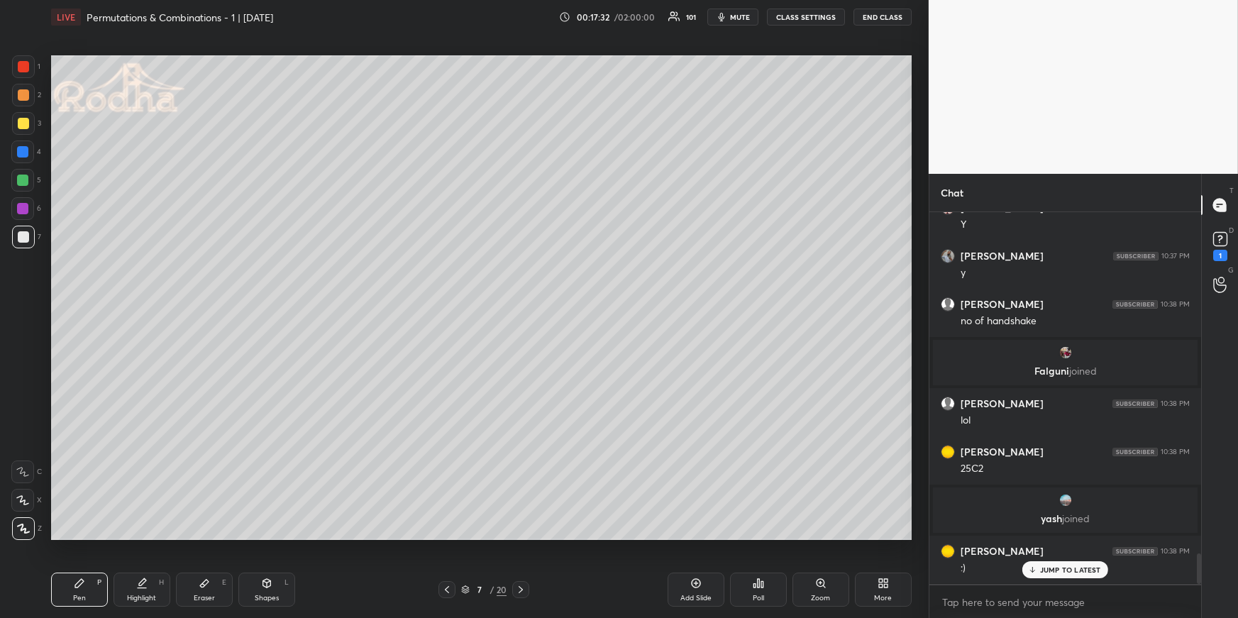
click at [23, 152] on div at bounding box center [22, 151] width 11 height 11
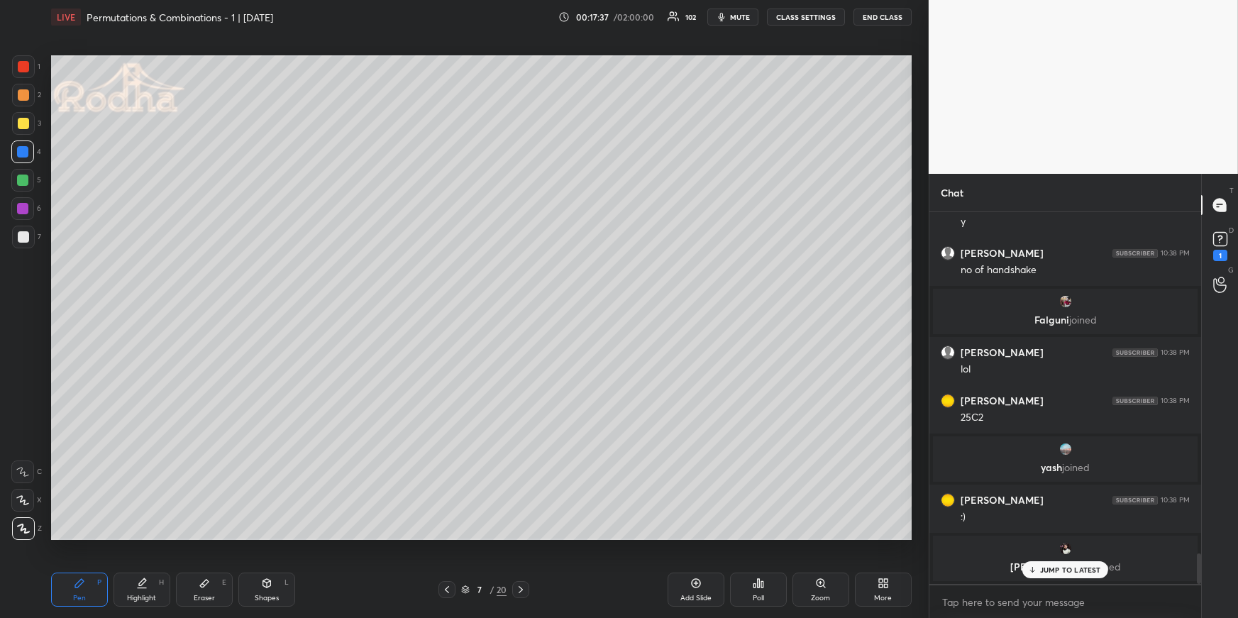
scroll to position [4202, 0]
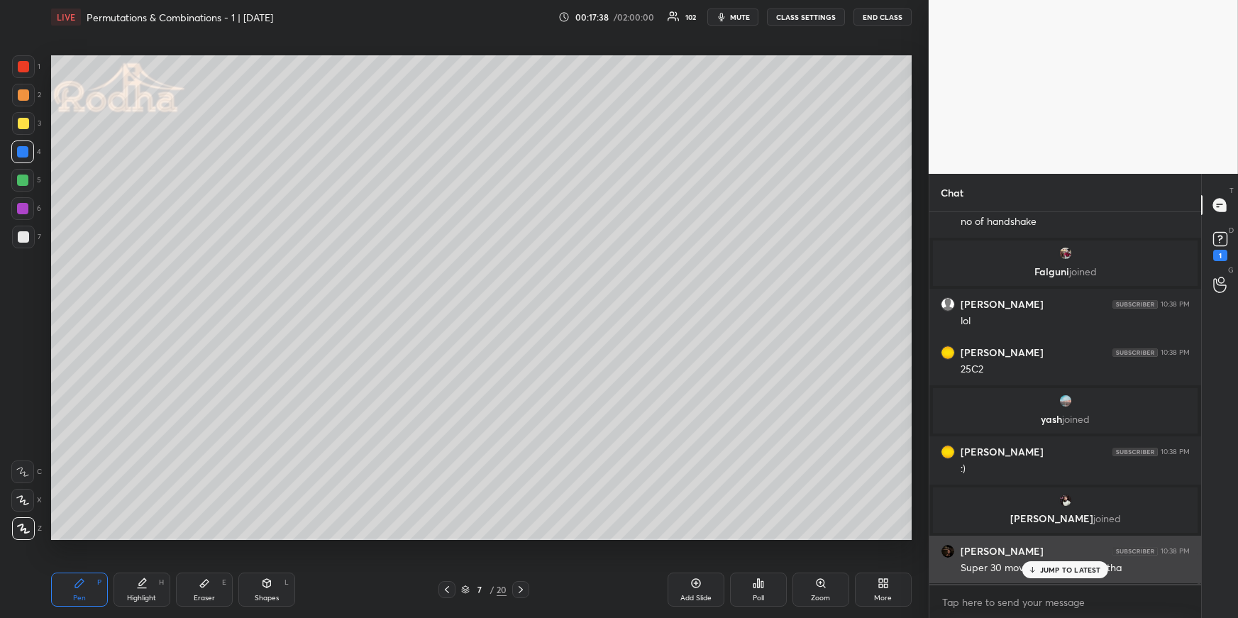
click at [1058, 569] on p "JUMP TO LATEST" at bounding box center [1070, 570] width 61 height 9
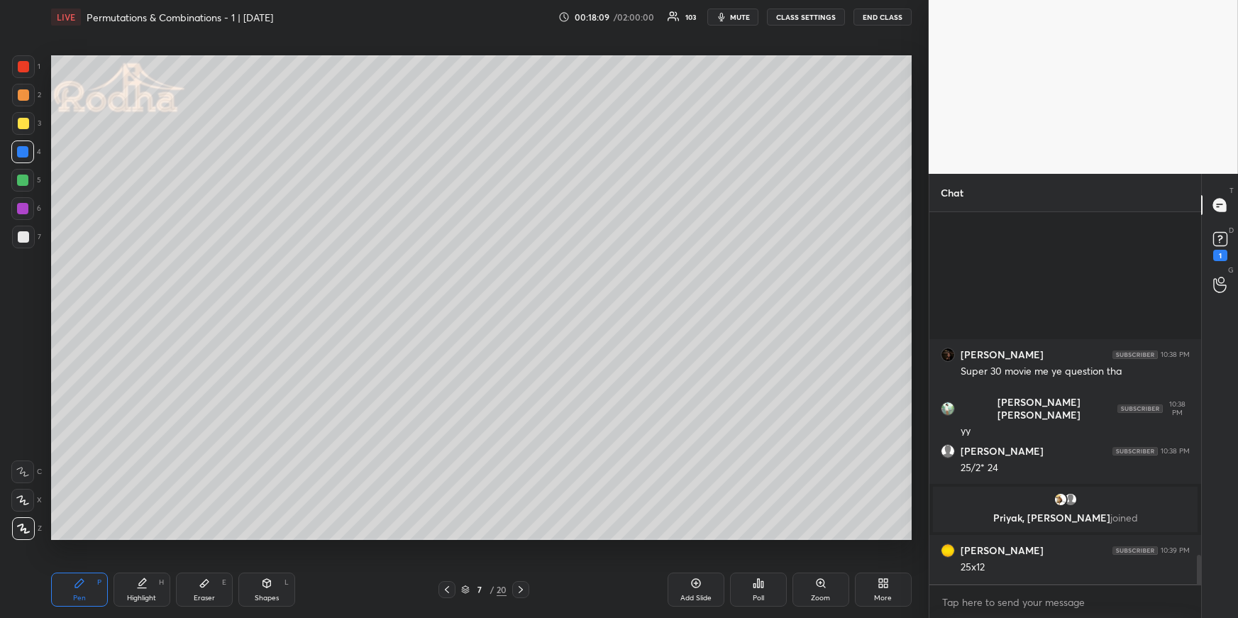
scroll to position [4301, 0]
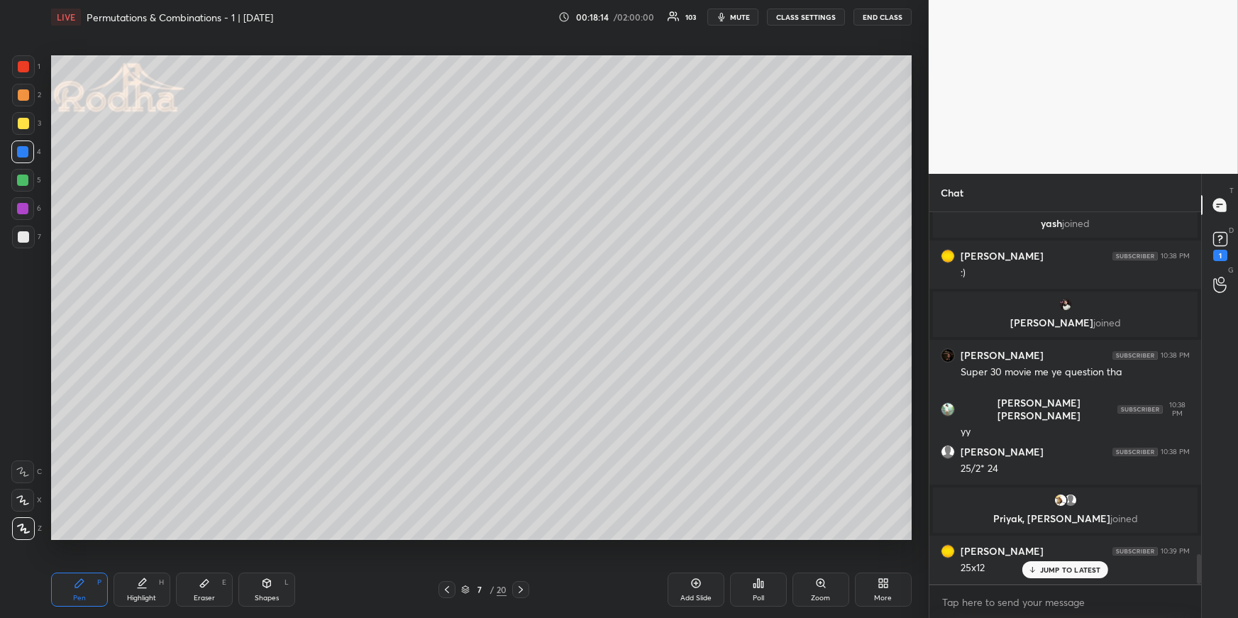
click at [23, 98] on div at bounding box center [23, 94] width 11 height 11
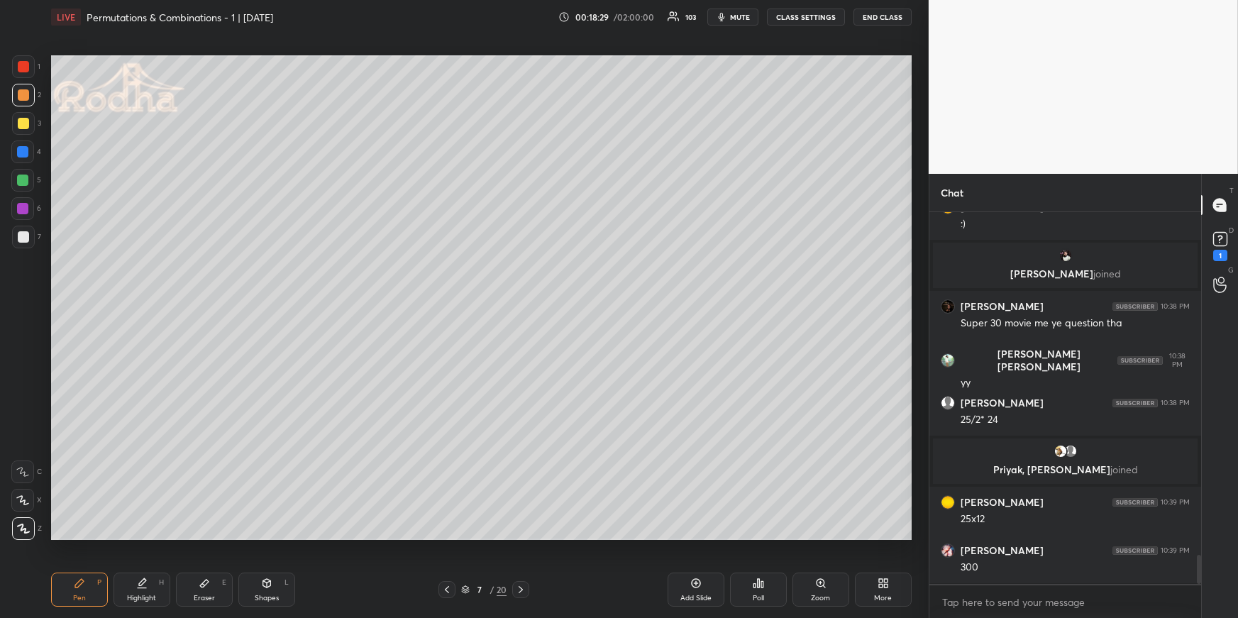
scroll to position [4398, 0]
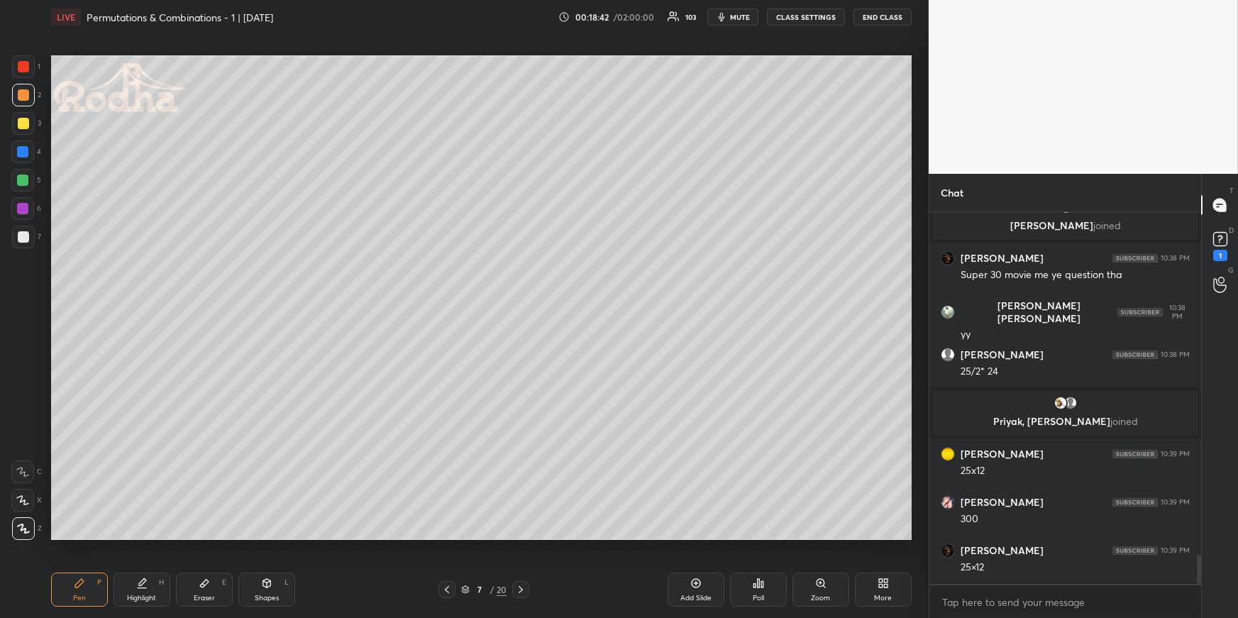
drag, startPoint x: 26, startPoint y: 502, endPoint x: 44, endPoint y: 488, distance: 23.2
click at [26, 501] on icon at bounding box center [22, 500] width 13 height 10
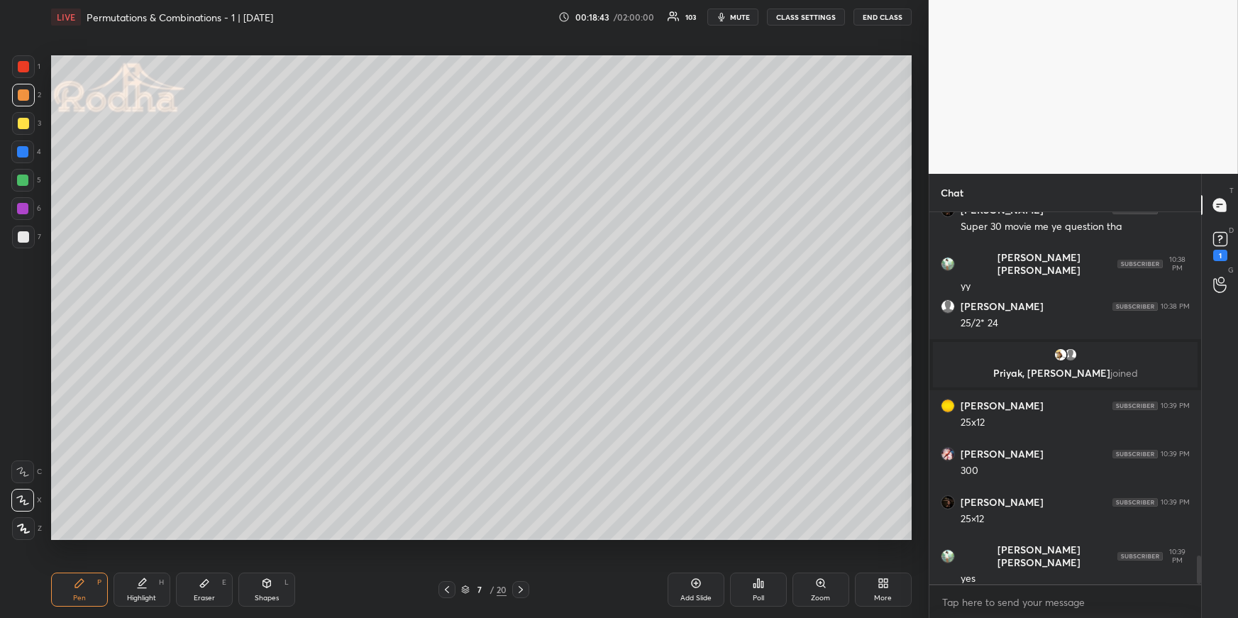
scroll to position [4494, 0]
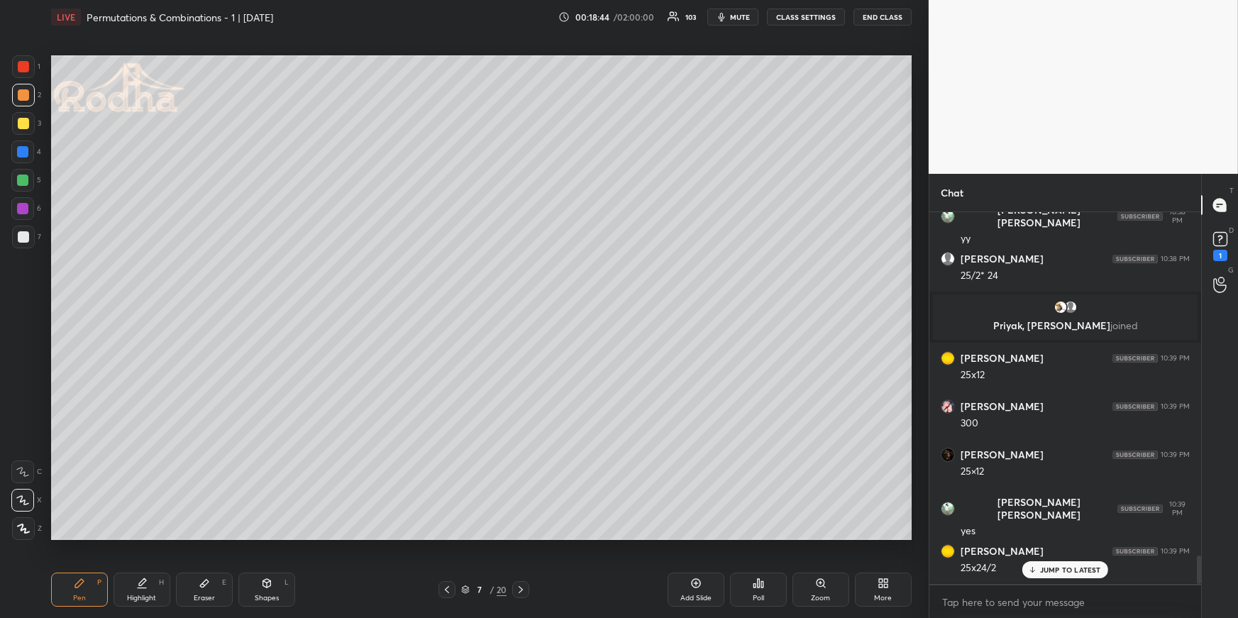
click at [22, 524] on icon at bounding box center [23, 529] width 13 height 10
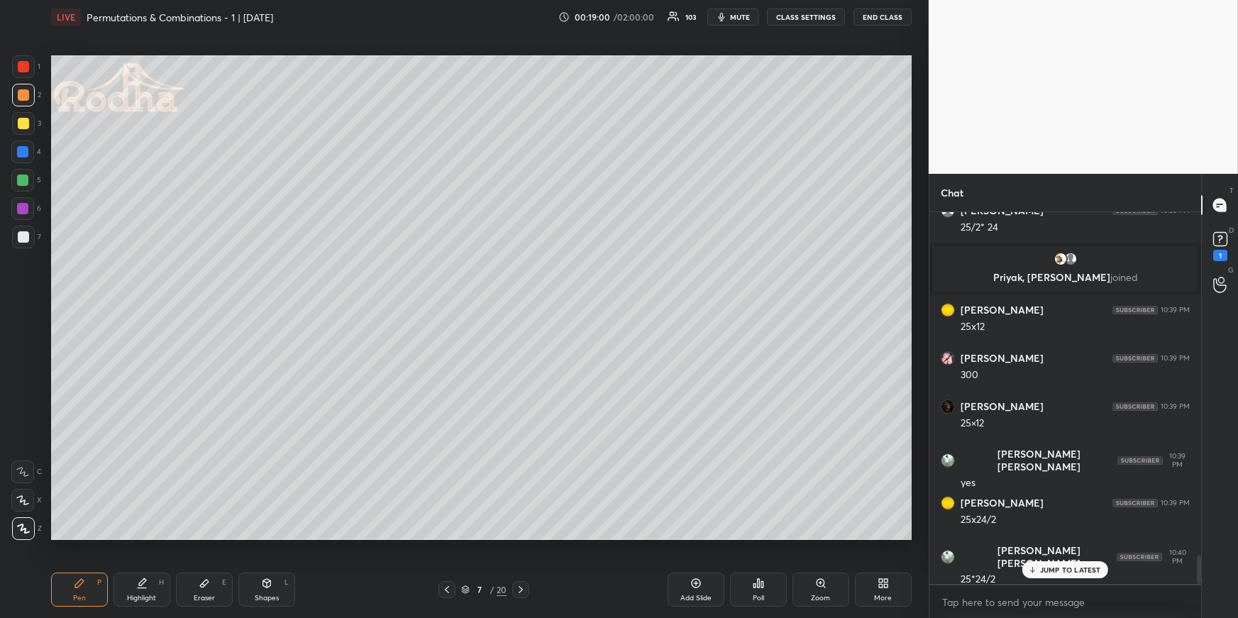
drag, startPoint x: 22, startPoint y: 177, endPoint x: 0, endPoint y: 192, distance: 26.2
click at [23, 179] on div at bounding box center [22, 180] width 11 height 11
drag, startPoint x: 35, startPoint y: 501, endPoint x: 48, endPoint y: 493, distance: 15.9
click at [33, 501] on div "X" at bounding box center [26, 500] width 31 height 23
click at [22, 497] on icon at bounding box center [22, 500] width 13 height 10
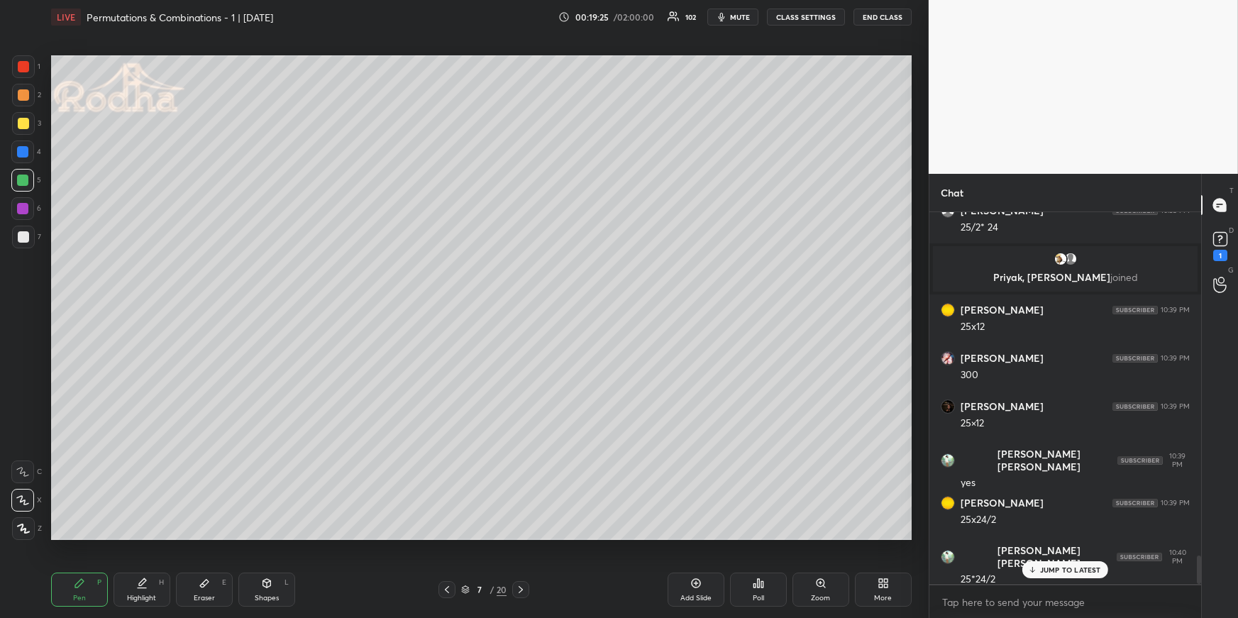
click at [151, 578] on div "Highlight H" at bounding box center [142, 590] width 57 height 34
click at [97, 586] on div "P" at bounding box center [99, 582] width 4 height 7
click at [520, 593] on icon at bounding box center [520, 589] width 11 height 11
click at [46, 573] on div "1 2 3 4 5 6 7 R O A L C X Z Erase all C X Z LIVE Permutations & Combinations - …" at bounding box center [459, 309] width 918 height 618
click at [21, 243] on div at bounding box center [23, 237] width 23 height 23
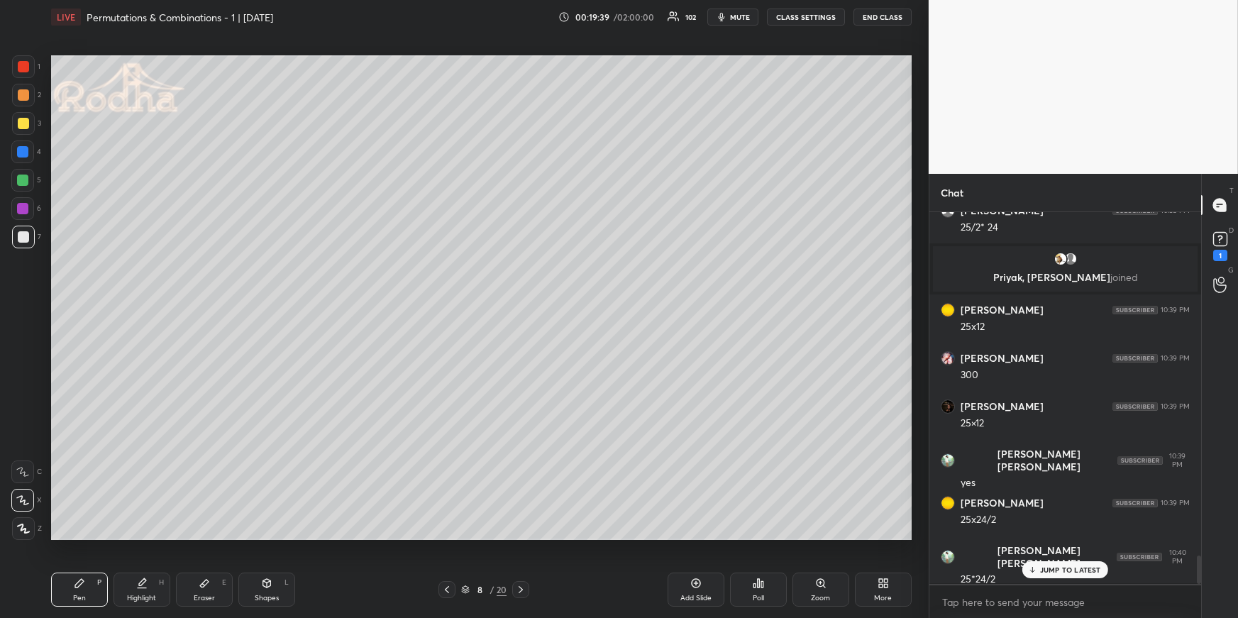
click at [29, 525] on icon at bounding box center [23, 529] width 13 height 10
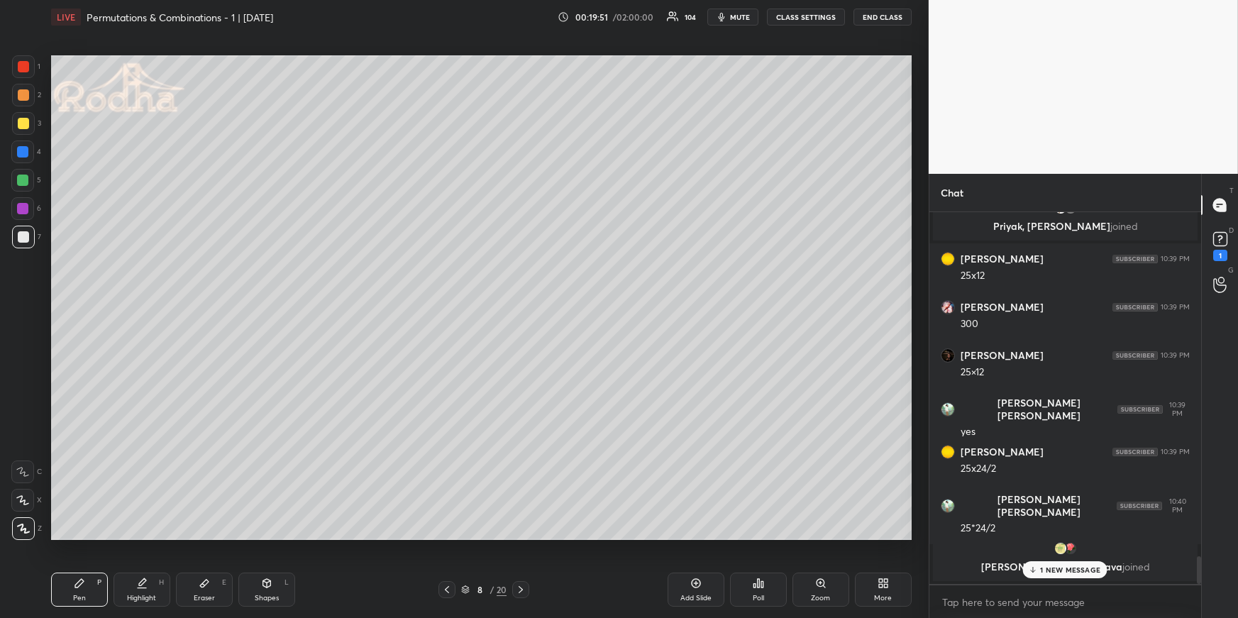
click at [29, 531] on div at bounding box center [23, 528] width 23 height 23
click at [24, 502] on icon at bounding box center [22, 500] width 11 height 9
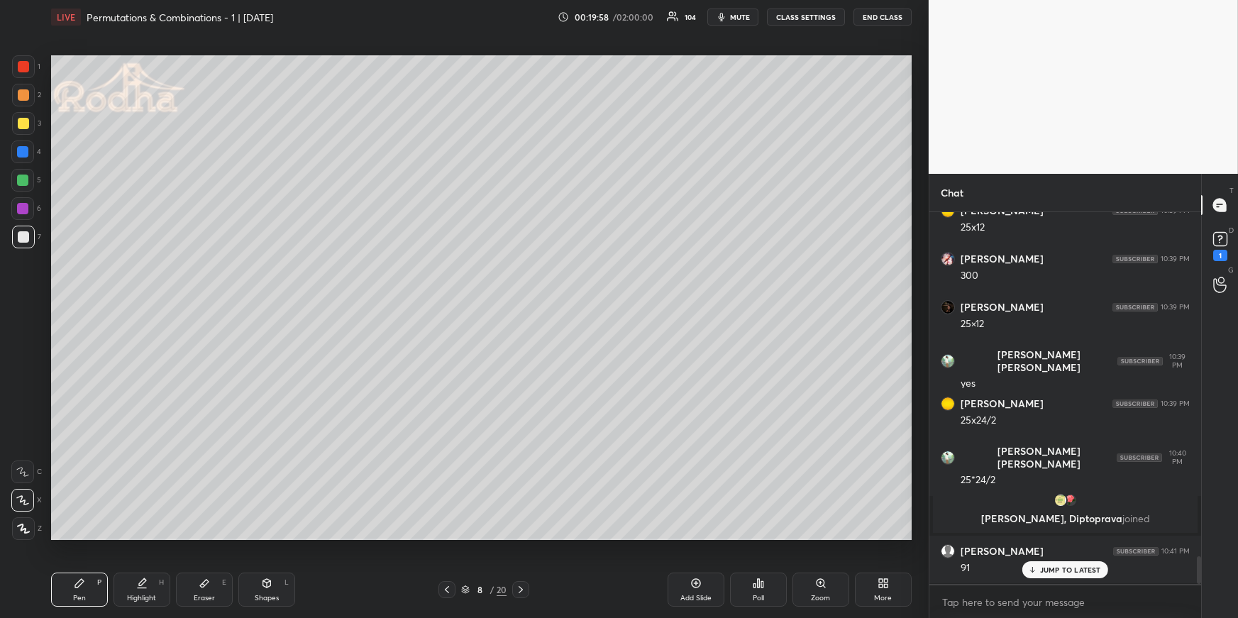
click at [26, 97] on div at bounding box center [23, 94] width 11 height 11
click at [23, 242] on div at bounding box center [23, 237] width 23 height 23
click at [16, 181] on div at bounding box center [22, 180] width 23 height 23
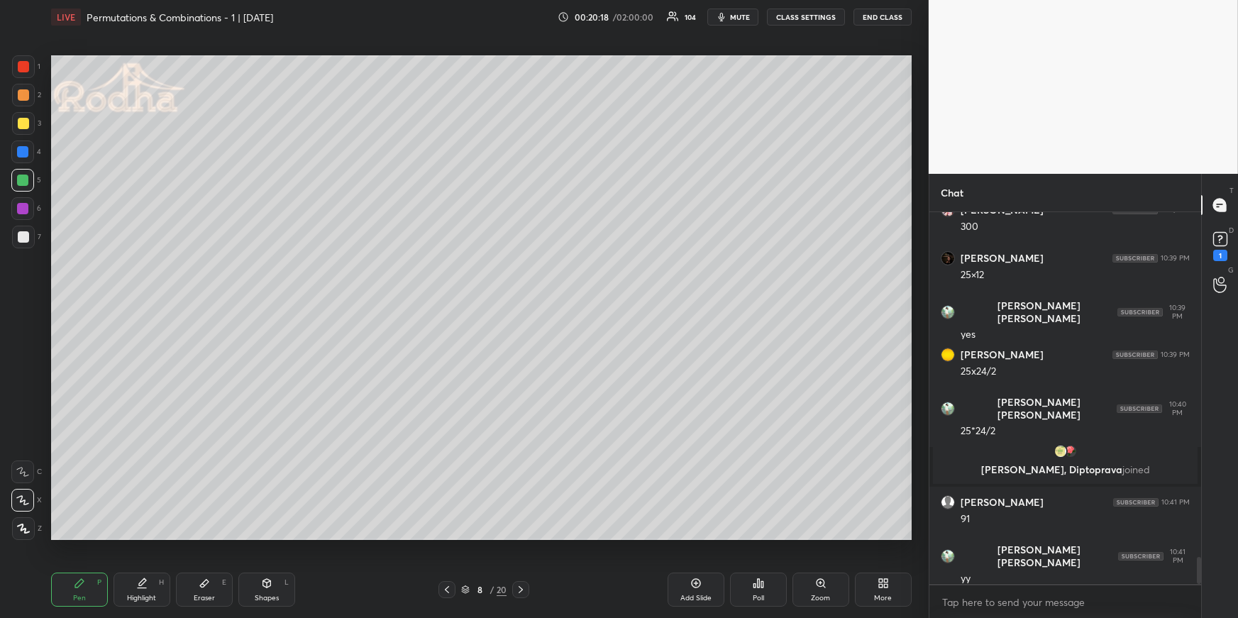
click at [21, 231] on div at bounding box center [23, 236] width 11 height 11
drag, startPoint x: 18, startPoint y: 525, endPoint x: 17, endPoint y: 497, distance: 28.4
click at [19, 526] on icon at bounding box center [23, 529] width 13 height 10
click at [143, 583] on icon at bounding box center [141, 583] width 11 height 11
drag, startPoint x: 75, startPoint y: 586, endPoint x: 67, endPoint y: 539, distance: 47.5
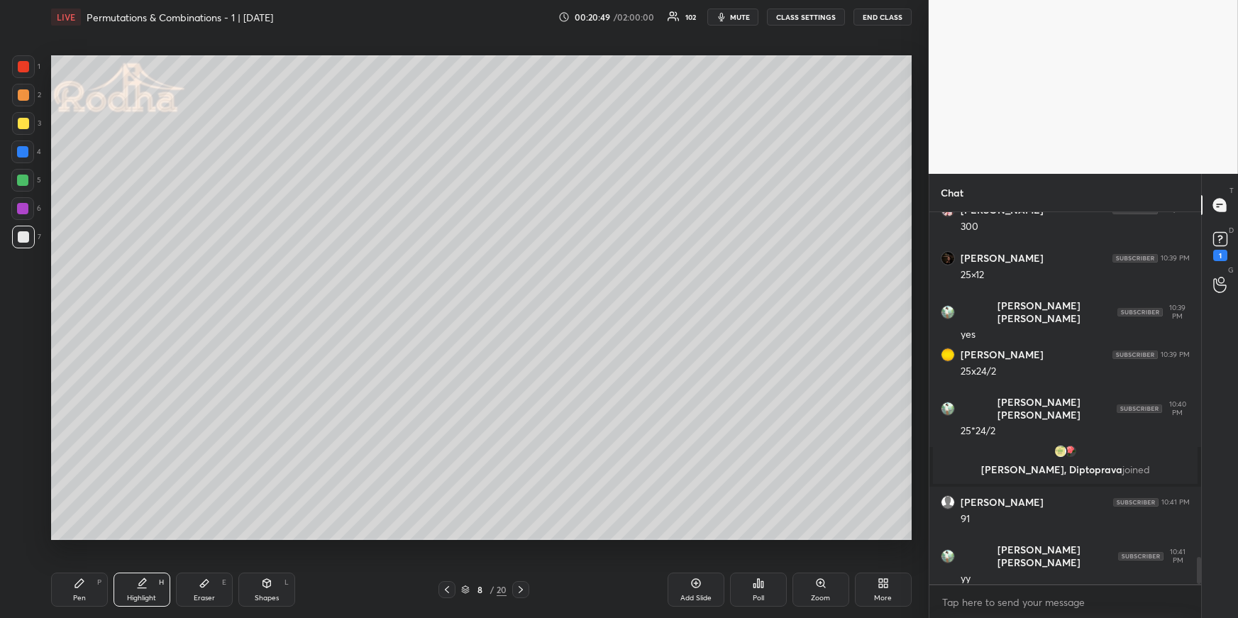
click at [76, 586] on icon at bounding box center [79, 583] width 9 height 9
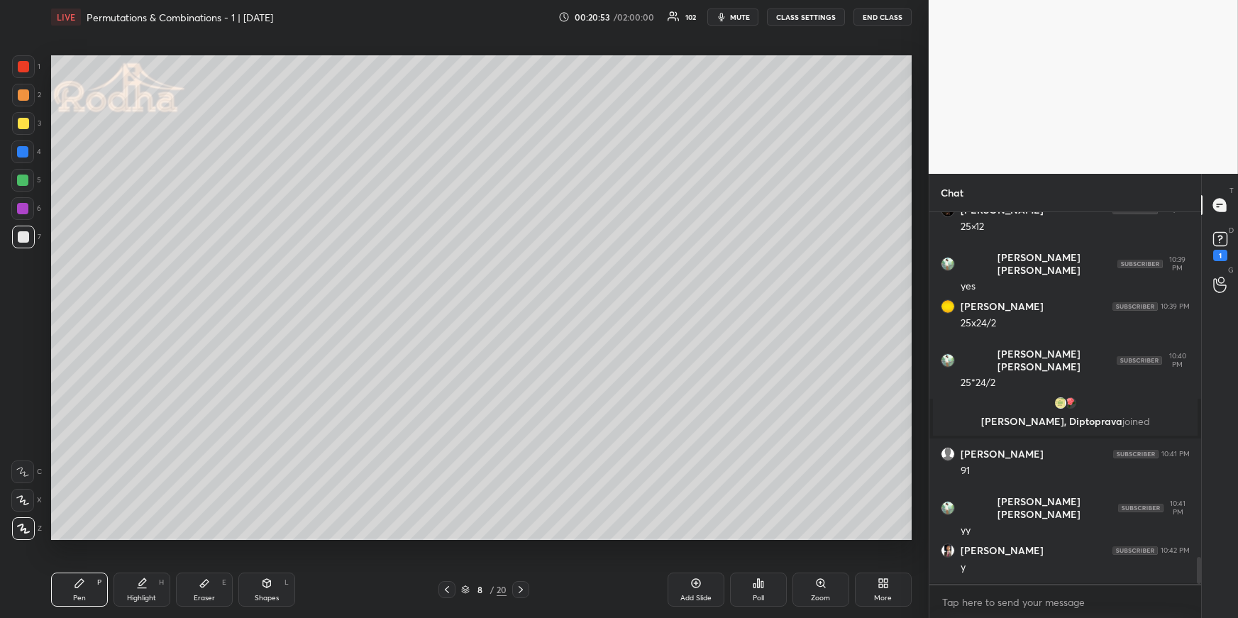
scroll to position [4790, 0]
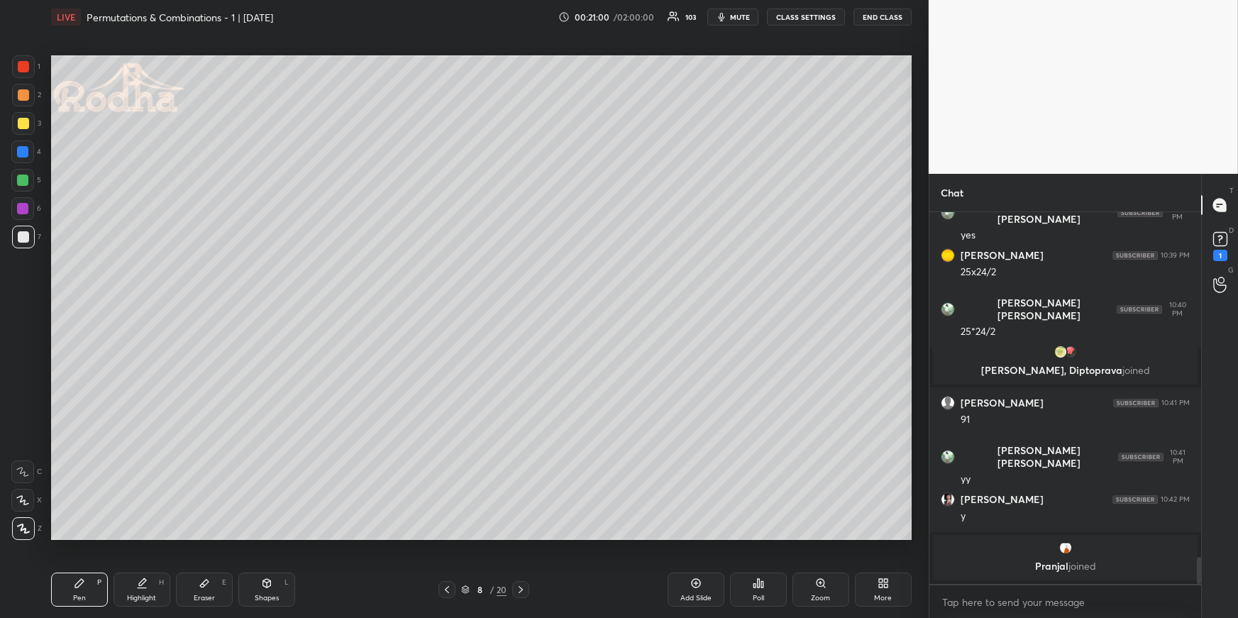
click at [29, 121] on div at bounding box center [23, 123] width 23 height 23
click at [253, 595] on div "Shapes L" at bounding box center [266, 590] width 57 height 34
click at [24, 520] on div at bounding box center [23, 528] width 23 height 23
click at [96, 582] on div "Pen P" at bounding box center [79, 590] width 57 height 34
click at [24, 149] on div at bounding box center [22, 151] width 11 height 11
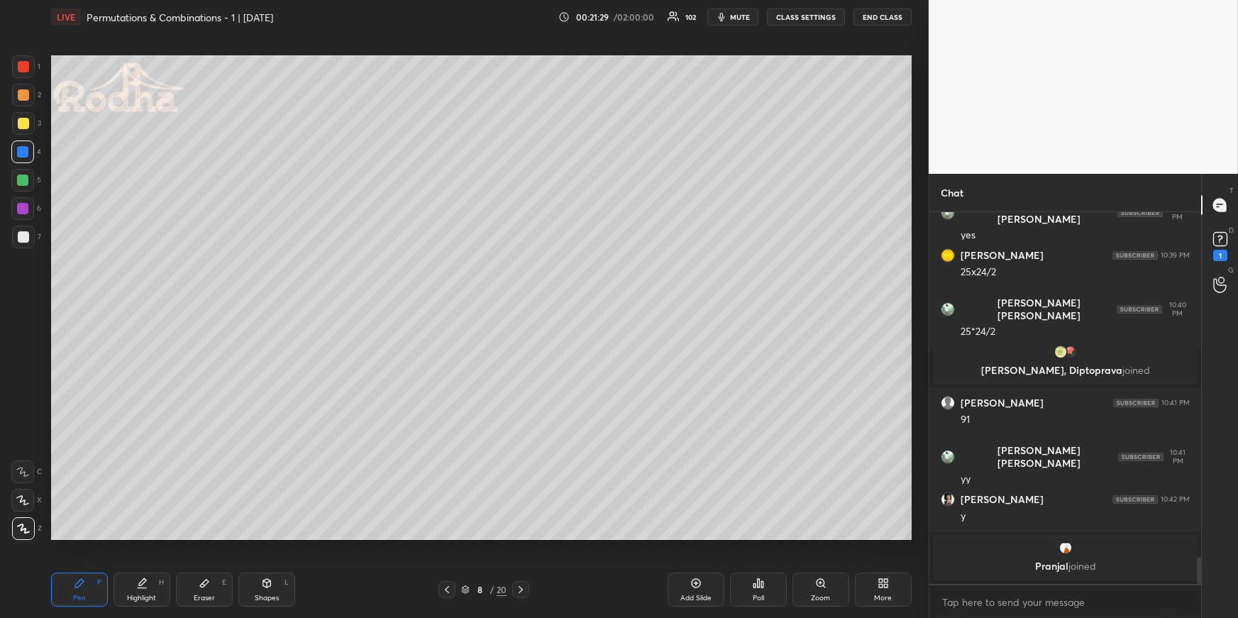
drag, startPoint x: 148, startPoint y: 579, endPoint x: 149, endPoint y: 568, distance: 11.4
click at [148, 580] on div "Highlight H" at bounding box center [142, 590] width 57 height 34
click at [71, 588] on div "Pen P" at bounding box center [79, 590] width 57 height 34
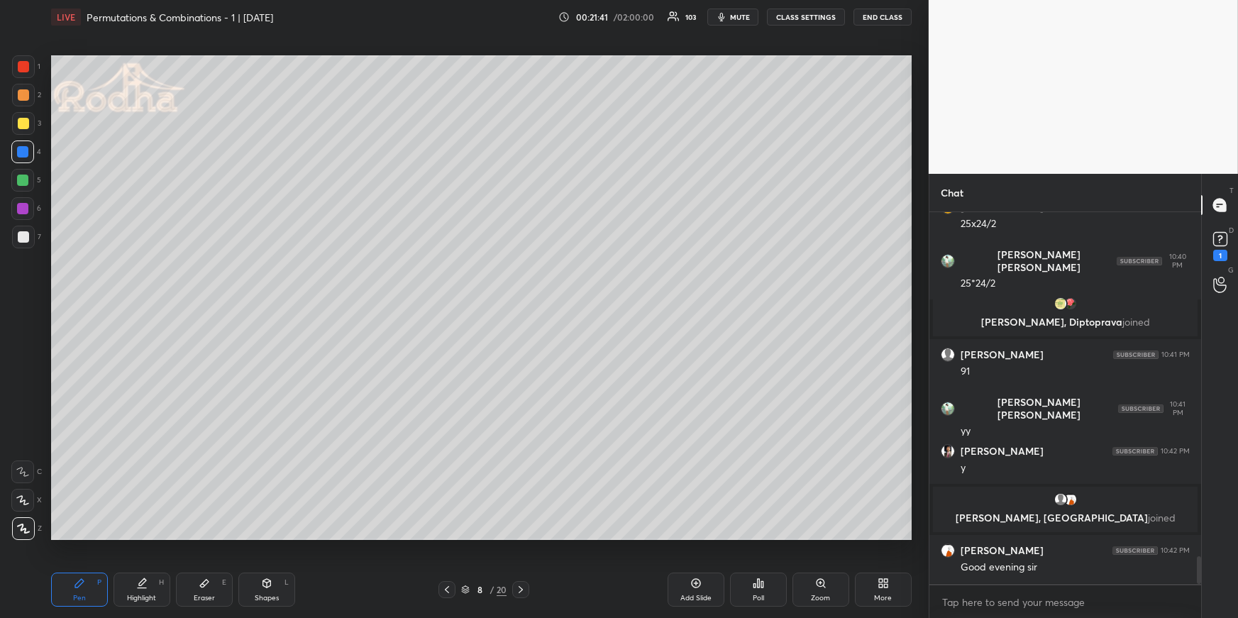
scroll to position [4718, 0]
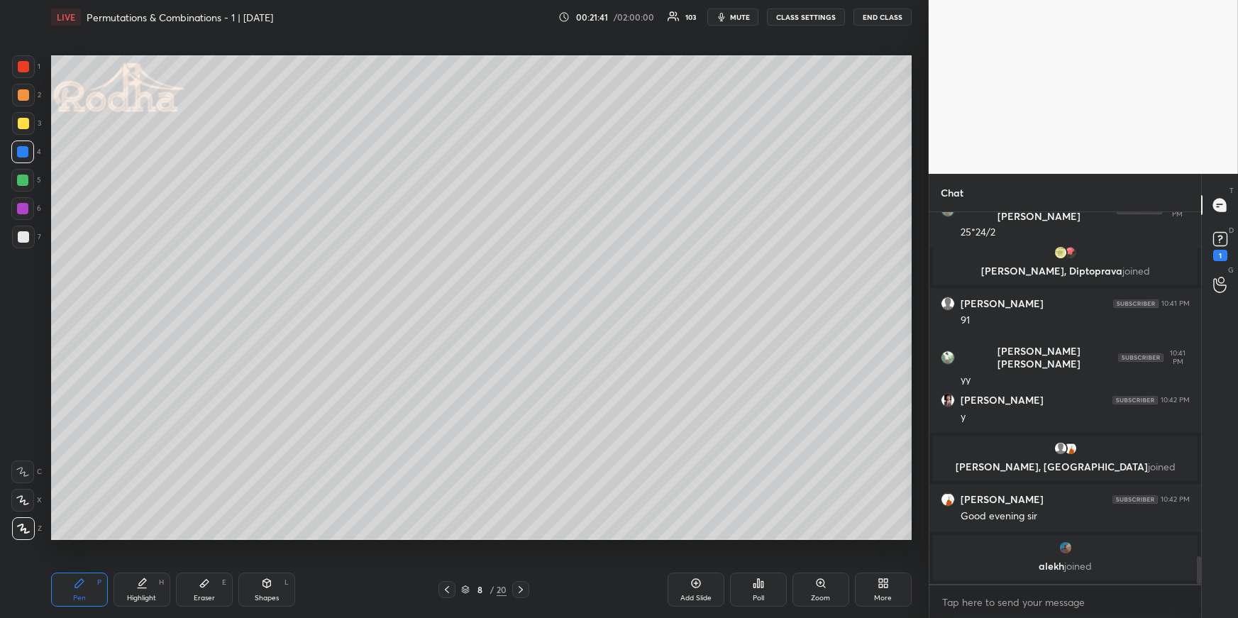
click at [136, 584] on icon at bounding box center [141, 583] width 11 height 11
click at [74, 592] on div "Pen P" at bounding box center [79, 590] width 57 height 34
click at [24, 89] on div at bounding box center [23, 94] width 11 height 11
click at [133, 581] on div "Highlight H" at bounding box center [142, 590] width 57 height 34
click at [72, 597] on div "Pen P" at bounding box center [79, 590] width 57 height 34
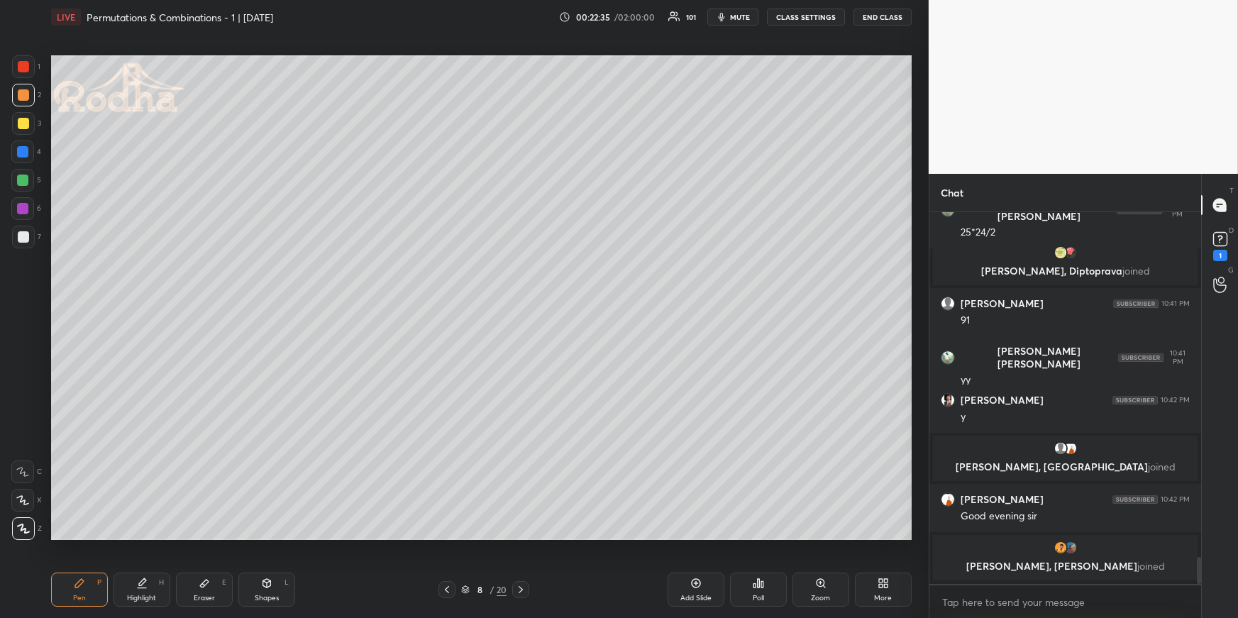
drag, startPoint x: 148, startPoint y: 577, endPoint x: 170, endPoint y: 541, distance: 42.7
click at [146, 581] on div "Highlight H" at bounding box center [142, 590] width 57 height 34
click at [93, 586] on div "Pen P" at bounding box center [79, 590] width 57 height 34
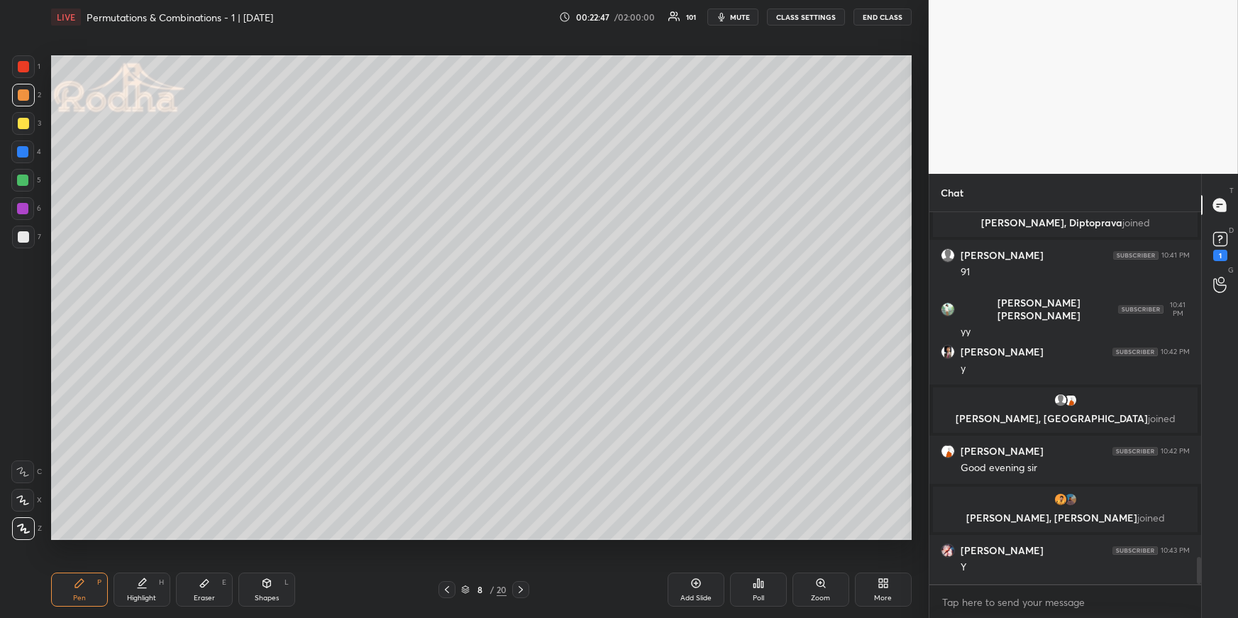
click at [150, 595] on div "Highlight H" at bounding box center [142, 590] width 57 height 34
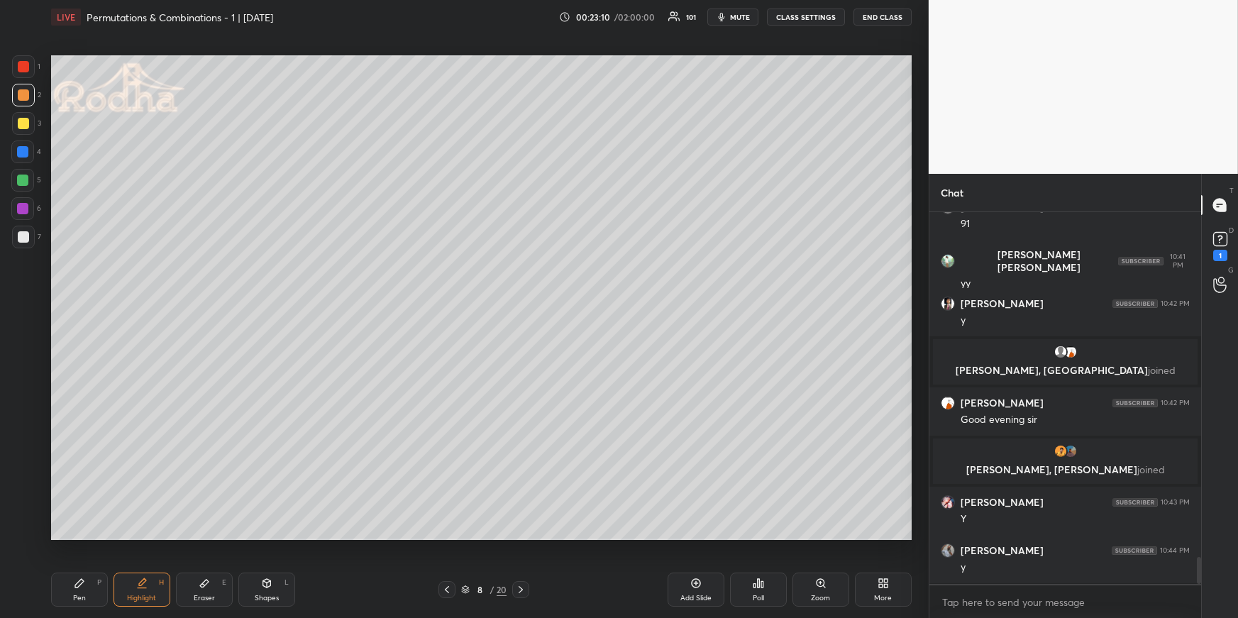
scroll to position [4869, 0]
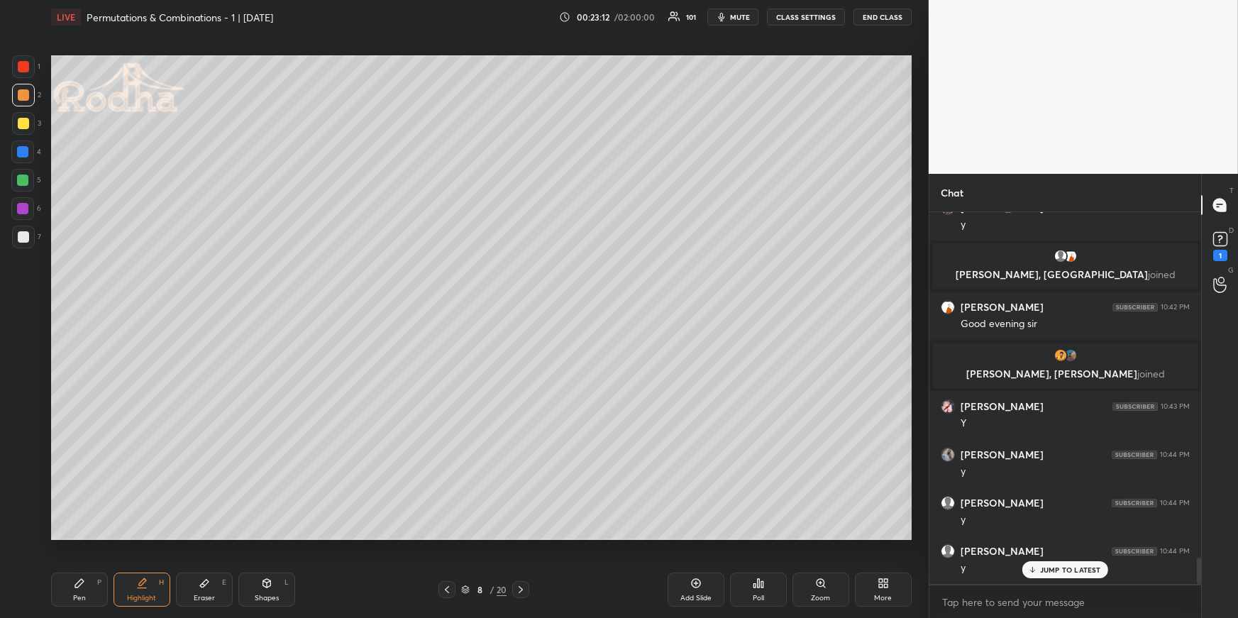
click at [48, 578] on div "LIVE Permutations & Combinations - 1 | [DATE] 00:23:12 / 02:00:00 101 mute CLAS…" at bounding box center [481, 309] width 872 height 618
click at [80, 595] on div "Pen" at bounding box center [79, 598] width 13 height 7
click at [23, 152] on div at bounding box center [22, 151] width 11 height 11
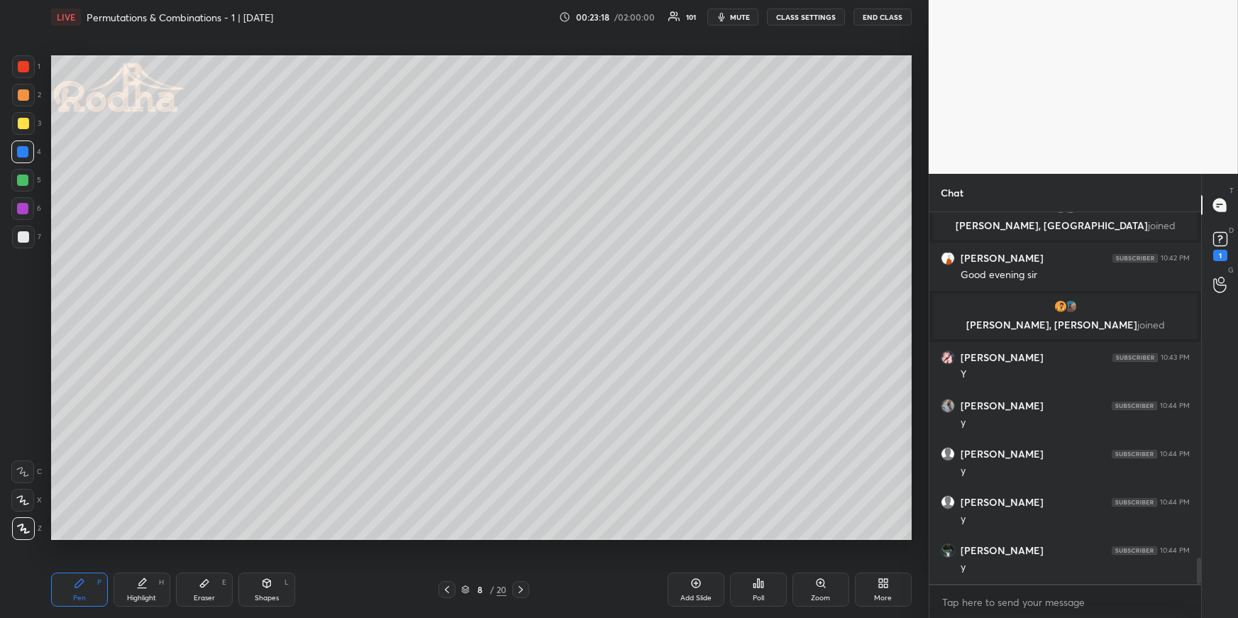
click at [737, 17] on span "mute" at bounding box center [740, 17] width 20 height 10
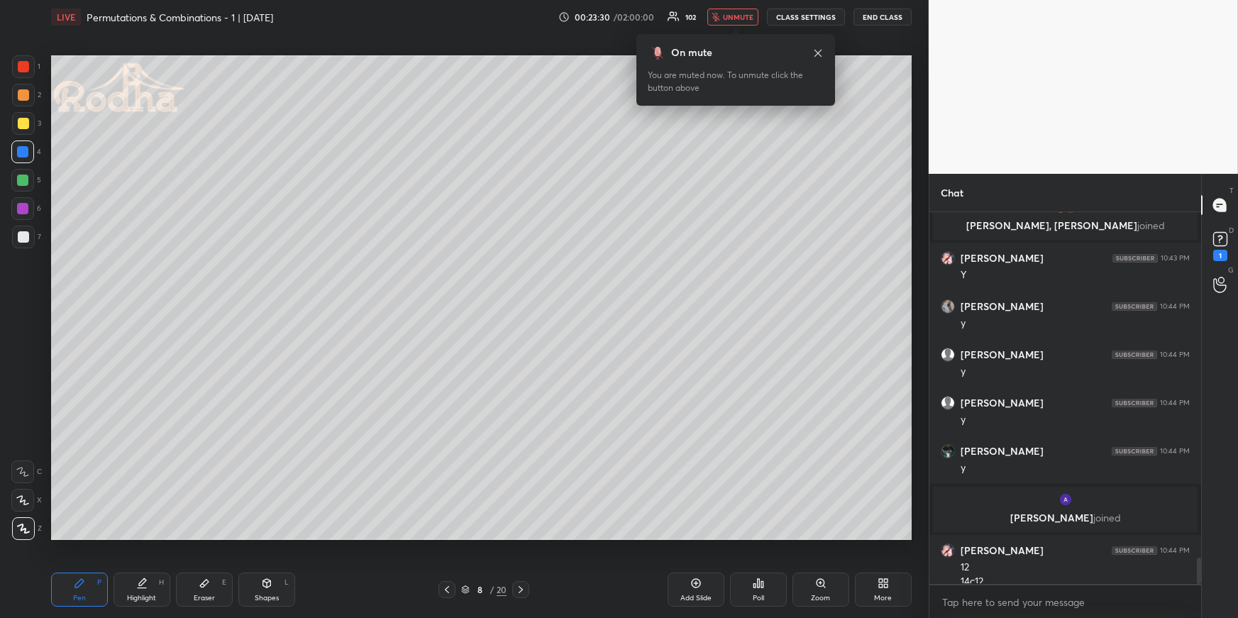
scroll to position [4936, 0]
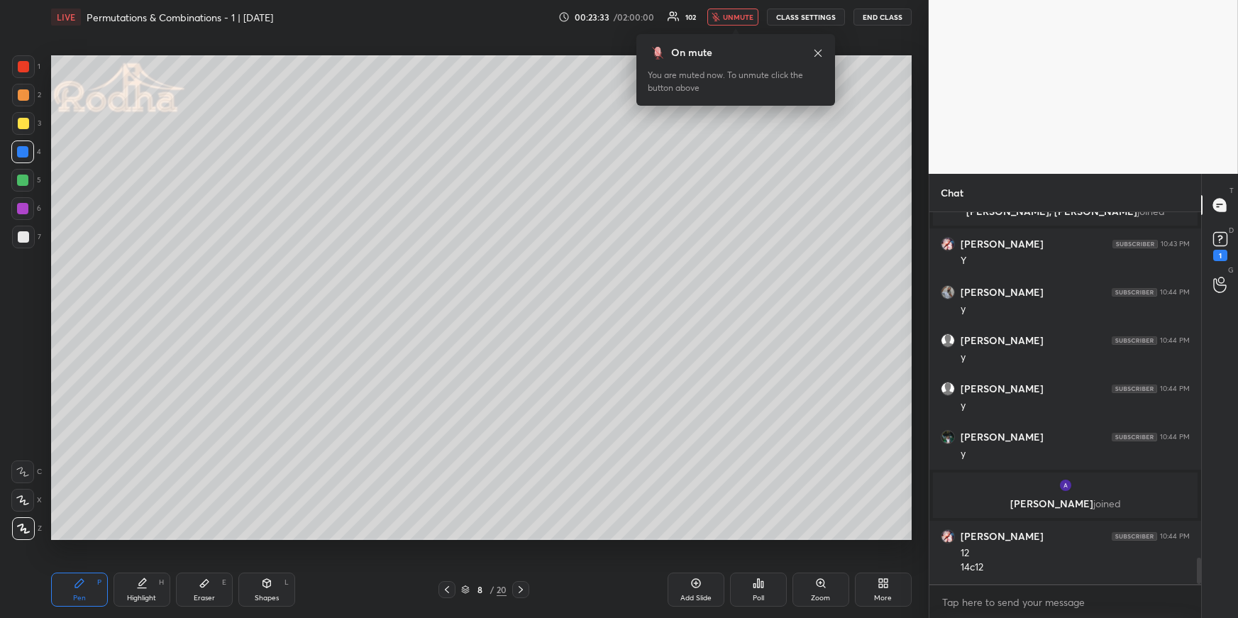
click at [735, 23] on button "unmute" at bounding box center [733, 17] width 51 height 17
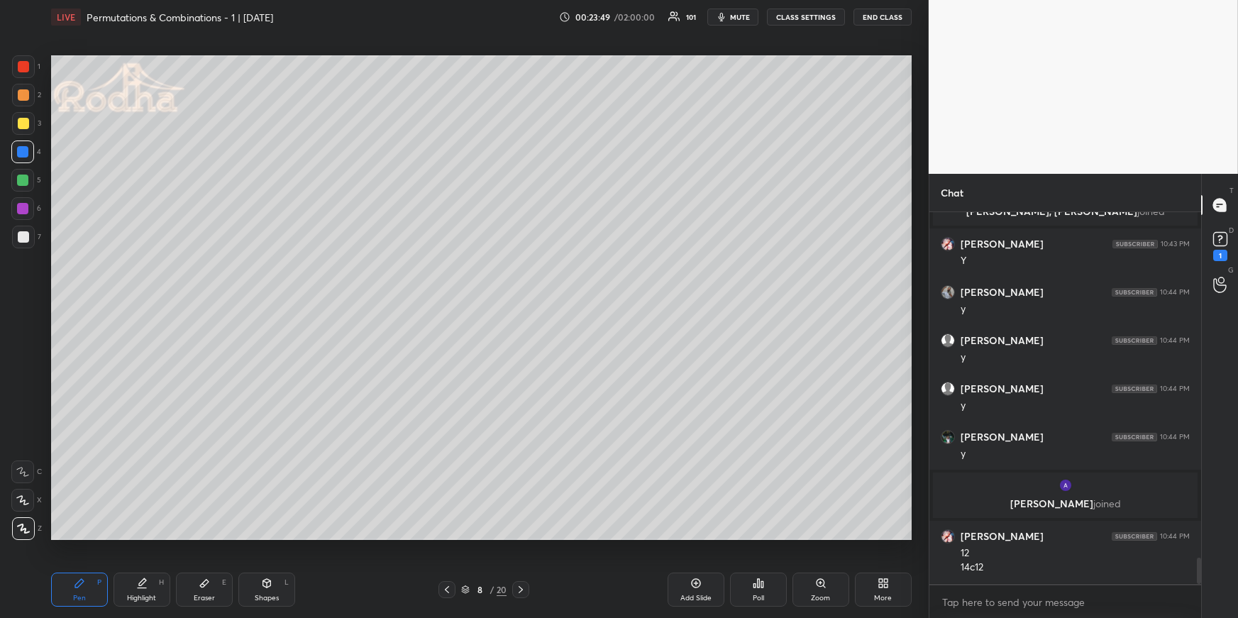
drag, startPoint x: 268, startPoint y: 589, endPoint x: 268, endPoint y: 571, distance: 17.7
click at [269, 591] on div "Shapes L" at bounding box center [266, 590] width 57 height 34
drag, startPoint x: 21, startPoint y: 438, endPoint x: 46, endPoint y: 439, distance: 25.6
click at [23, 439] on icon at bounding box center [23, 443] width 11 height 11
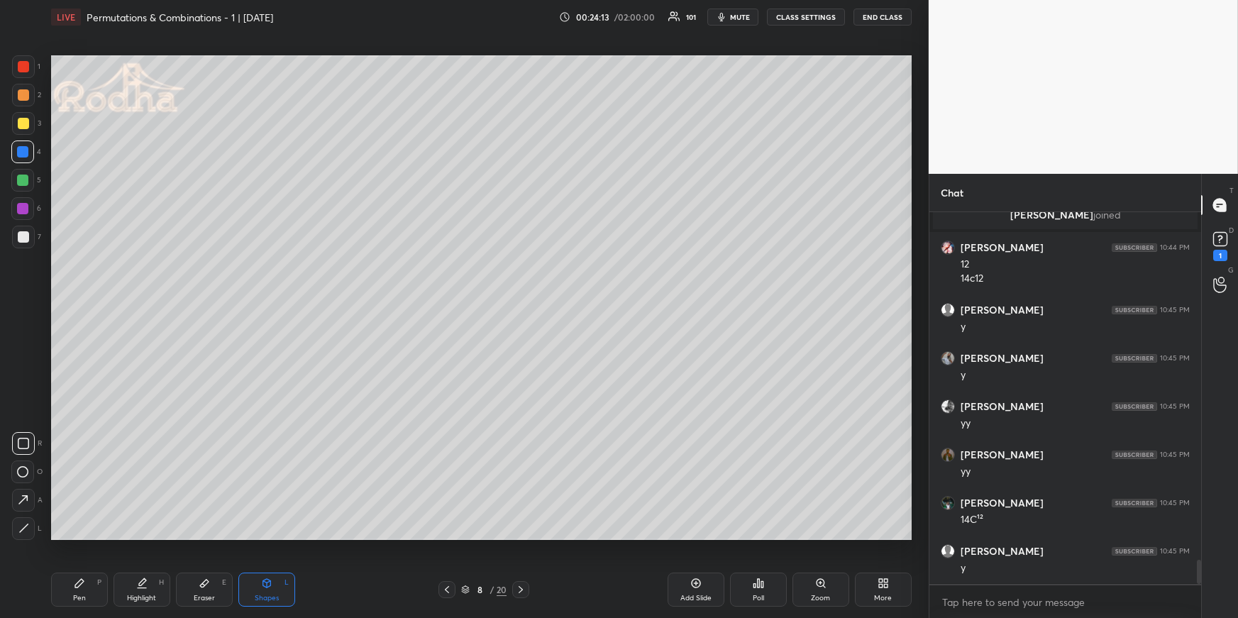
scroll to position [5277, 0]
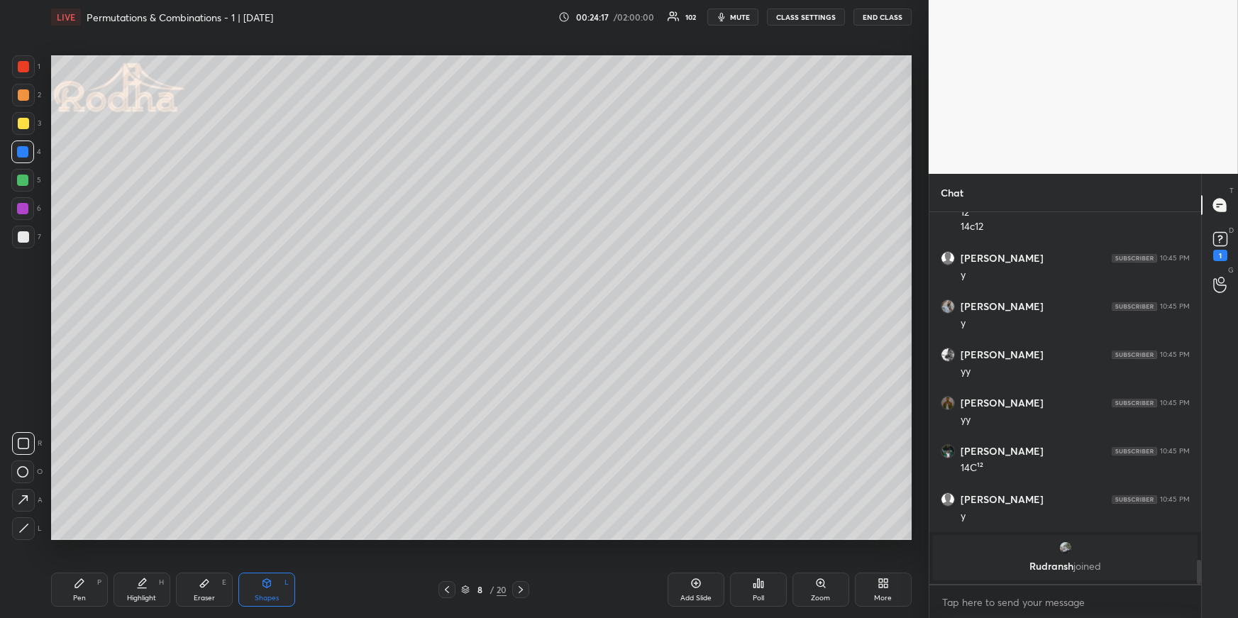
click at [128, 595] on div "Highlight" at bounding box center [141, 598] width 29 height 7
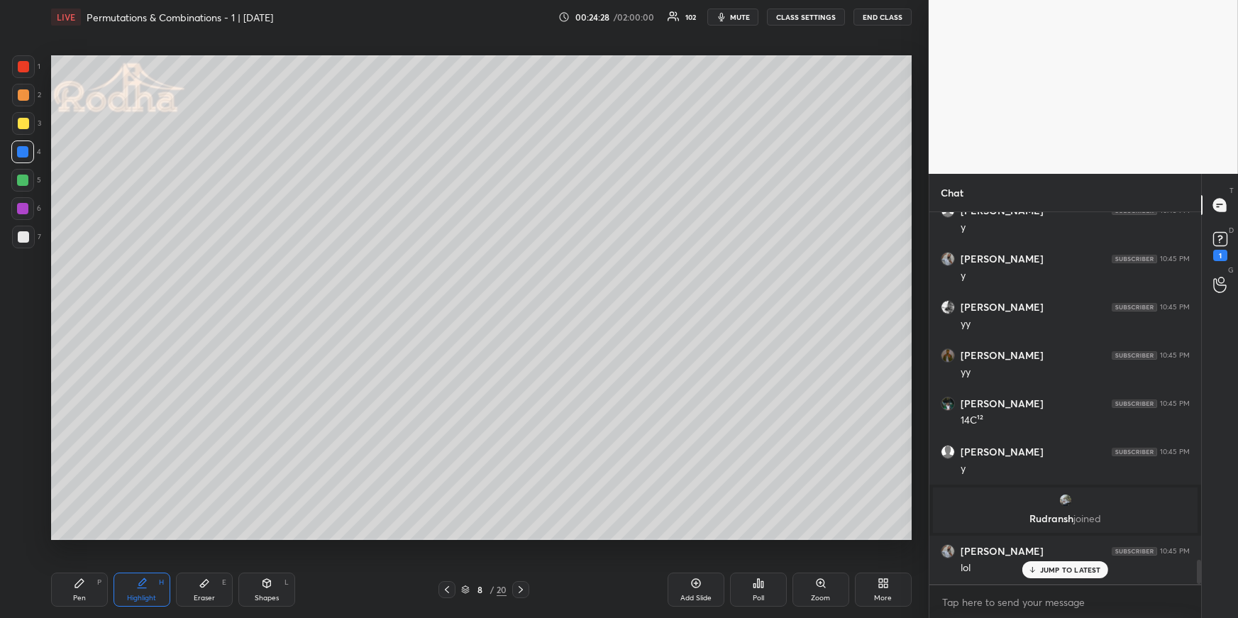
scroll to position [5373, 0]
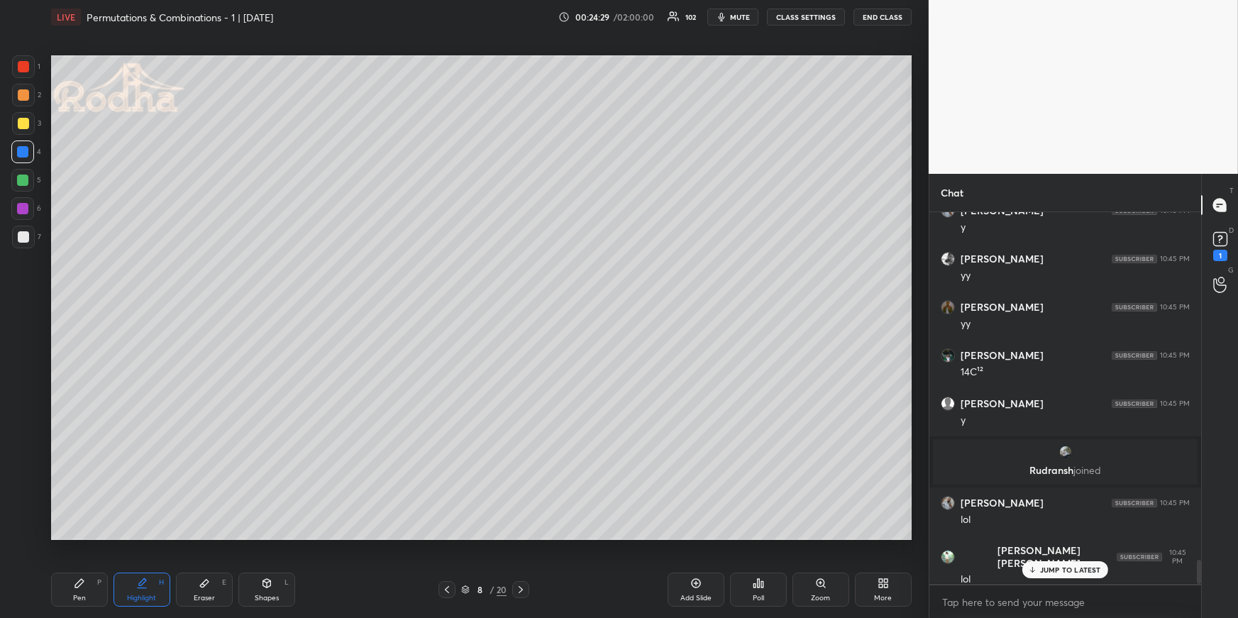
click at [524, 584] on icon at bounding box center [520, 589] width 11 height 11
click at [74, 583] on icon at bounding box center [79, 583] width 11 height 11
click at [25, 245] on div at bounding box center [23, 237] width 23 height 23
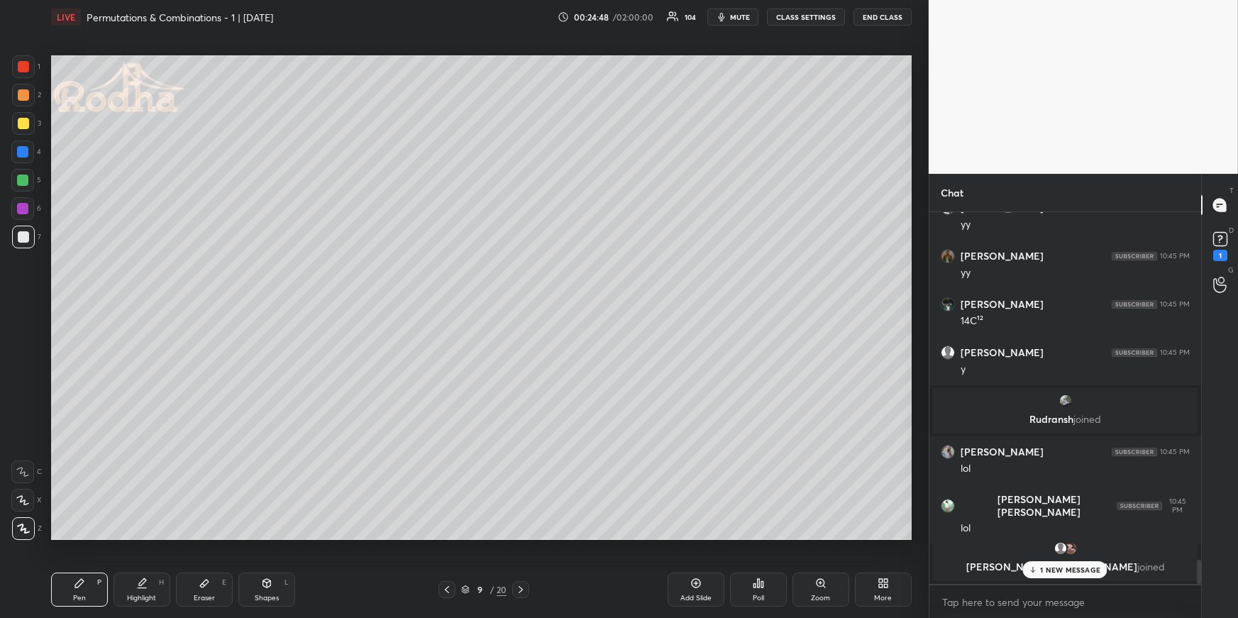
click at [1062, 570] on p "1 NEW MESSAGE" at bounding box center [1070, 570] width 60 height 9
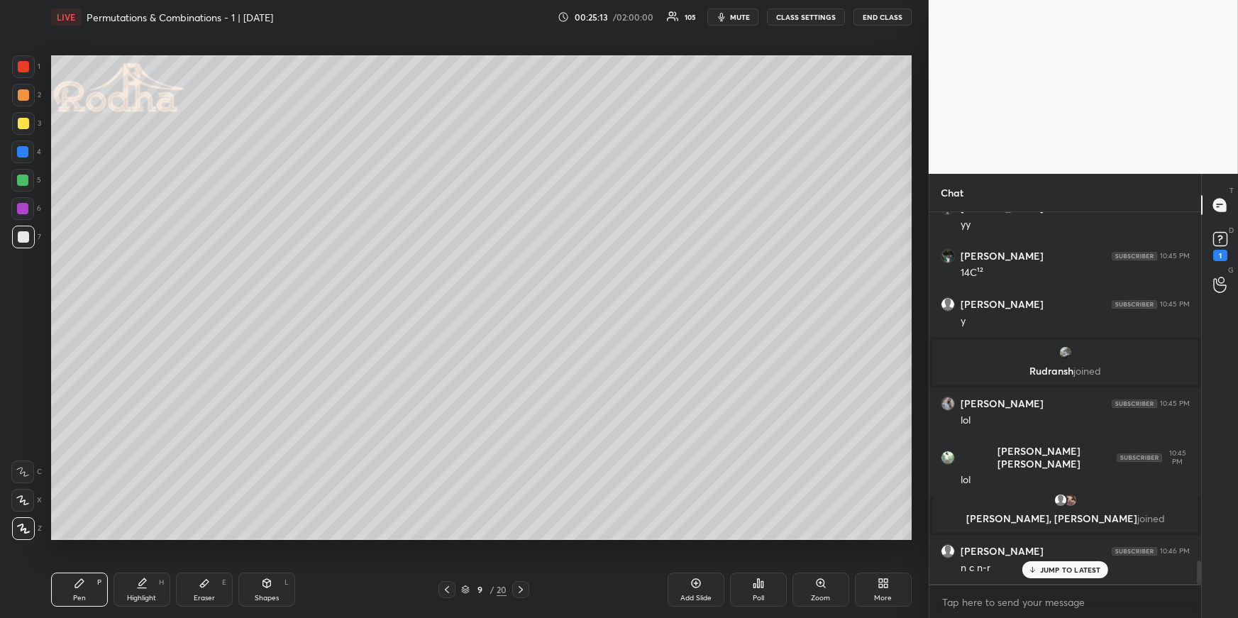
click at [192, 585] on div "Eraser E" at bounding box center [204, 590] width 57 height 34
drag, startPoint x: 78, startPoint y: 597, endPoint x: 74, endPoint y: 561, distance: 36.4
click at [77, 597] on div "Pen" at bounding box center [79, 598] width 13 height 7
drag, startPoint x: 20, startPoint y: 184, endPoint x: 45, endPoint y: 211, distance: 36.7
click at [20, 183] on div at bounding box center [22, 180] width 11 height 11
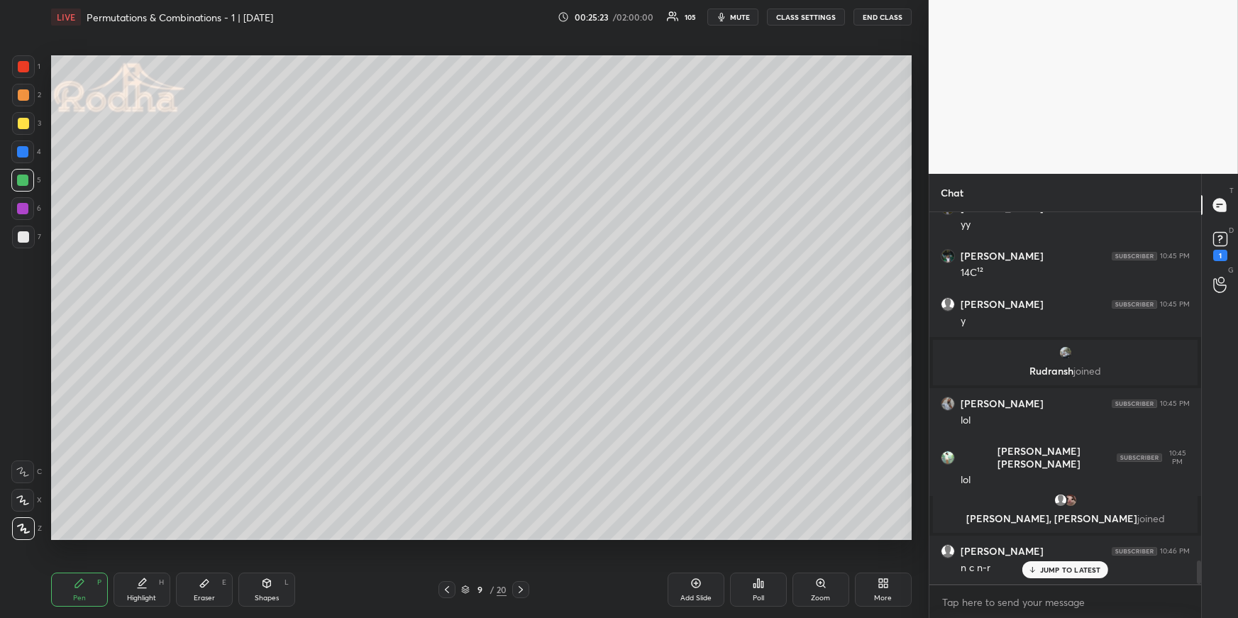
drag, startPoint x: 26, startPoint y: 238, endPoint x: 33, endPoint y: 238, distance: 7.8
click at [26, 239] on div at bounding box center [23, 236] width 11 height 11
drag, startPoint x: 134, startPoint y: 582, endPoint x: 138, endPoint y: 572, distance: 10.6
click at [136, 585] on div "Highlight H" at bounding box center [142, 590] width 57 height 34
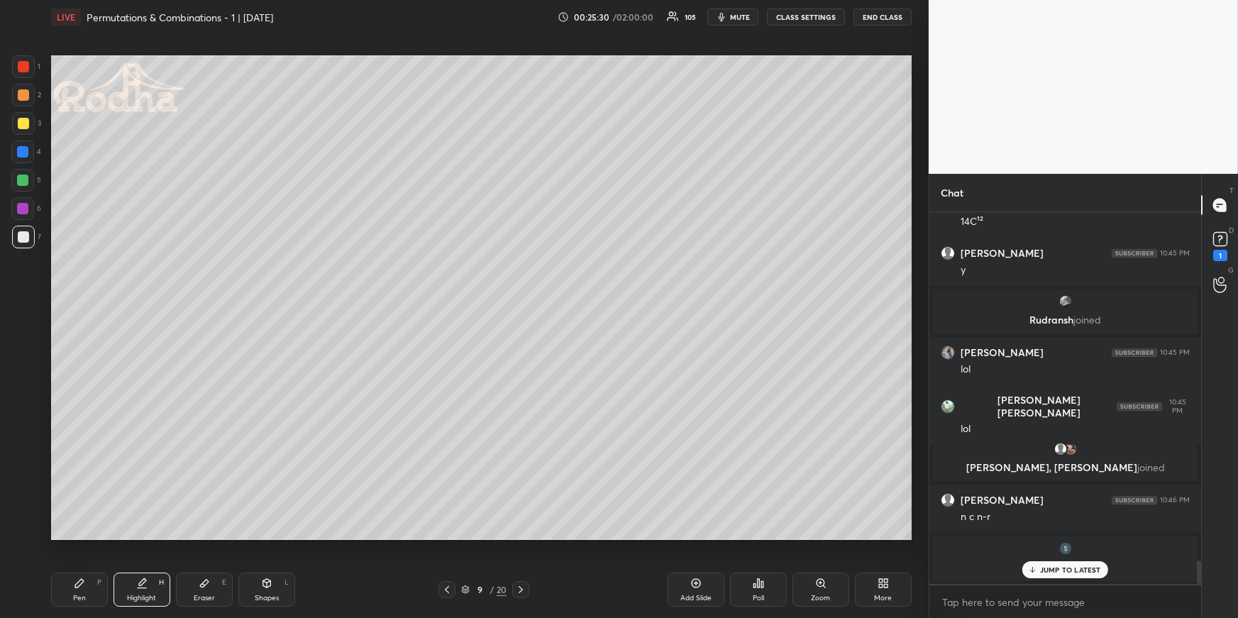
click at [76, 595] on div "Pen" at bounding box center [79, 598] width 13 height 7
drag, startPoint x: 26, startPoint y: 177, endPoint x: 47, endPoint y: 191, distance: 24.6
click at [26, 178] on div at bounding box center [22, 180] width 11 height 11
click at [26, 236] on div at bounding box center [23, 236] width 11 height 11
click at [205, 585] on icon at bounding box center [204, 584] width 9 height 8
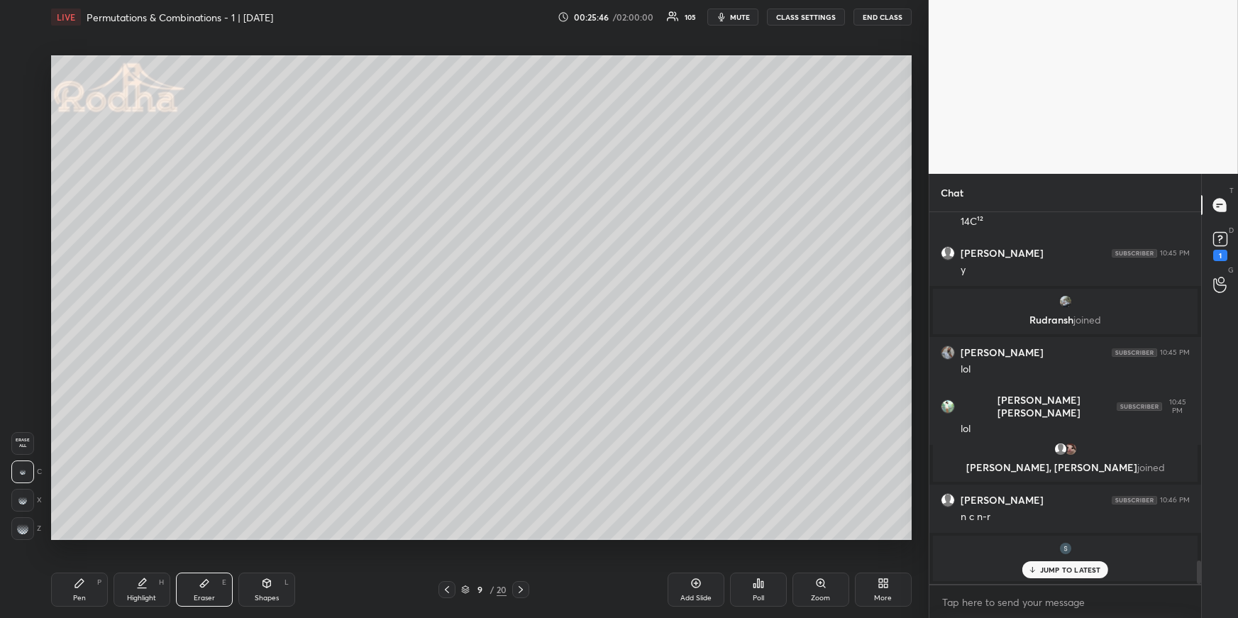
click at [32, 536] on div "Z" at bounding box center [26, 528] width 30 height 23
click at [31, 537] on div at bounding box center [22, 528] width 23 height 23
click at [20, 527] on g at bounding box center [22, 528] width 11 height 11
click at [85, 598] on div "Pen P" at bounding box center [79, 590] width 57 height 34
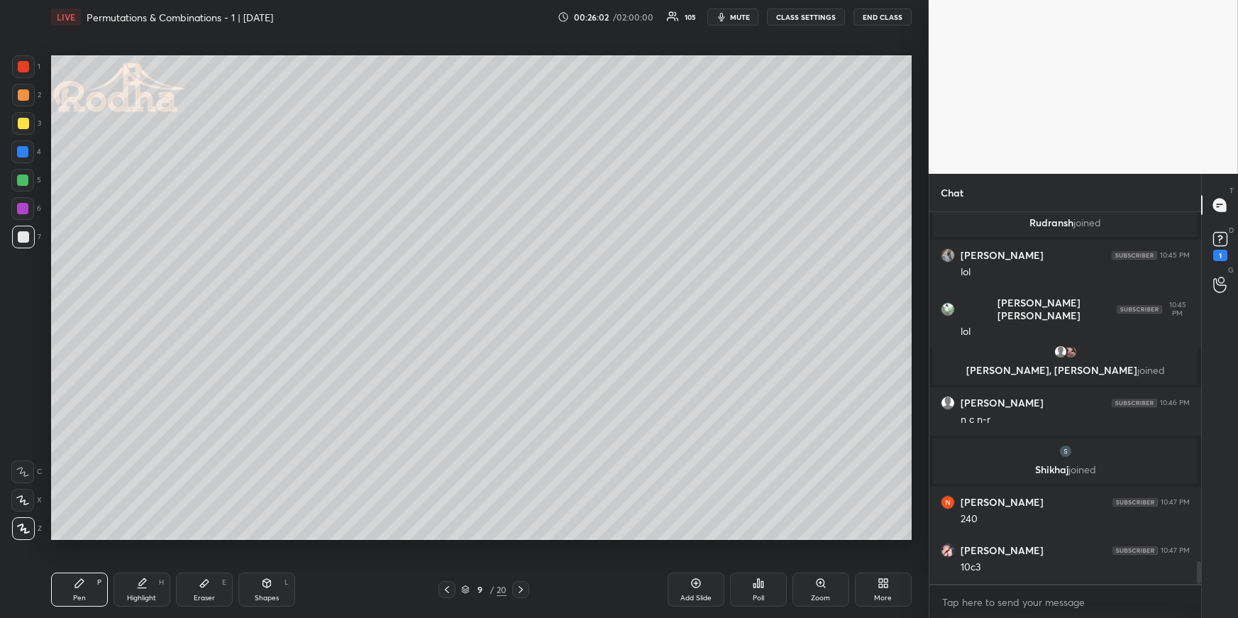
scroll to position [5669, 0]
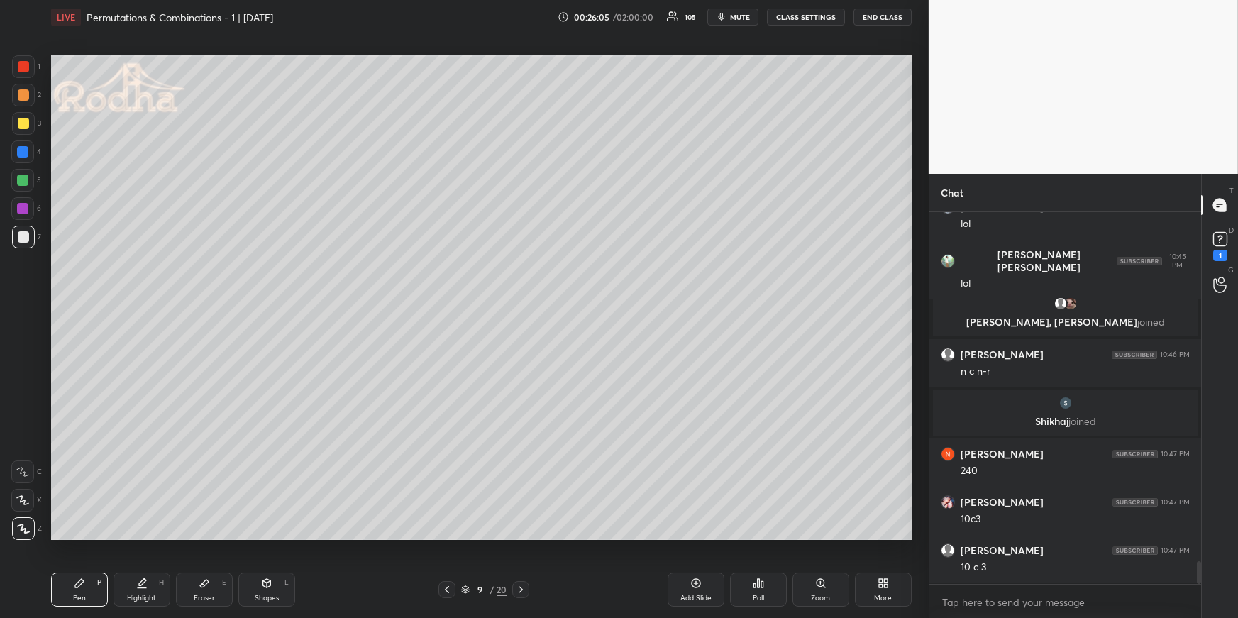
click at [27, 180] on div at bounding box center [22, 180] width 11 height 11
click at [22, 246] on div at bounding box center [23, 237] width 23 height 23
drag, startPoint x: 116, startPoint y: 589, endPoint x: 120, endPoint y: 568, distance: 21.6
click at [121, 590] on div "Highlight H" at bounding box center [142, 590] width 57 height 34
drag, startPoint x: 81, startPoint y: 582, endPoint x: 77, endPoint y: 564, distance: 18.1
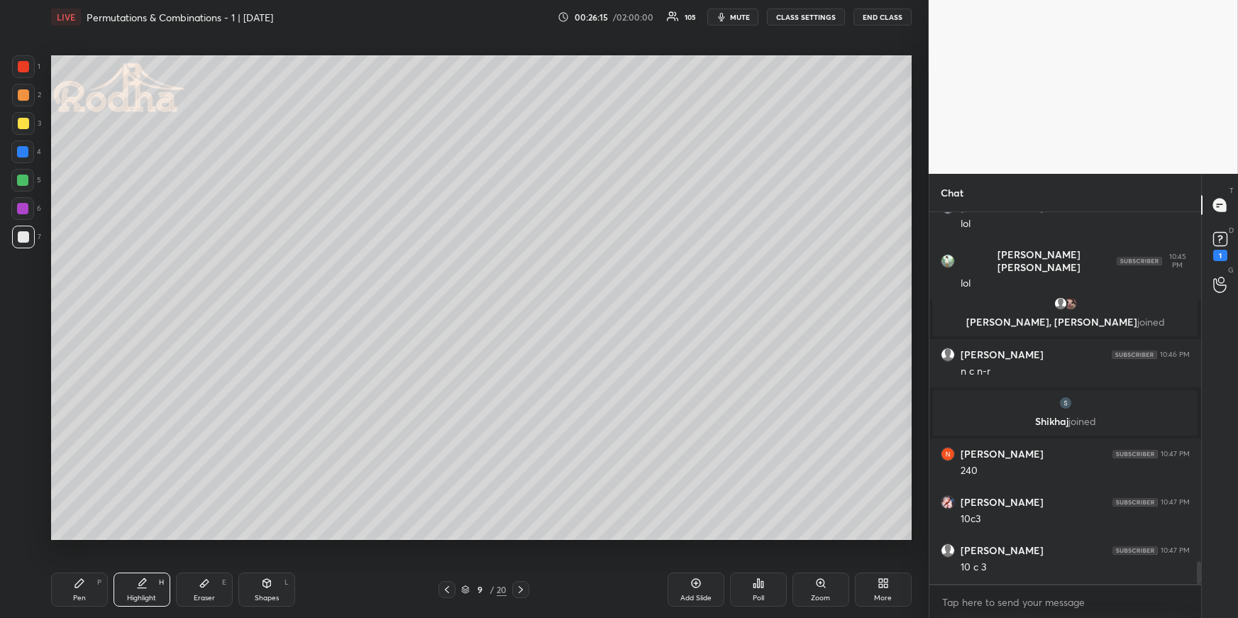
click at [81, 582] on icon at bounding box center [79, 583] width 9 height 9
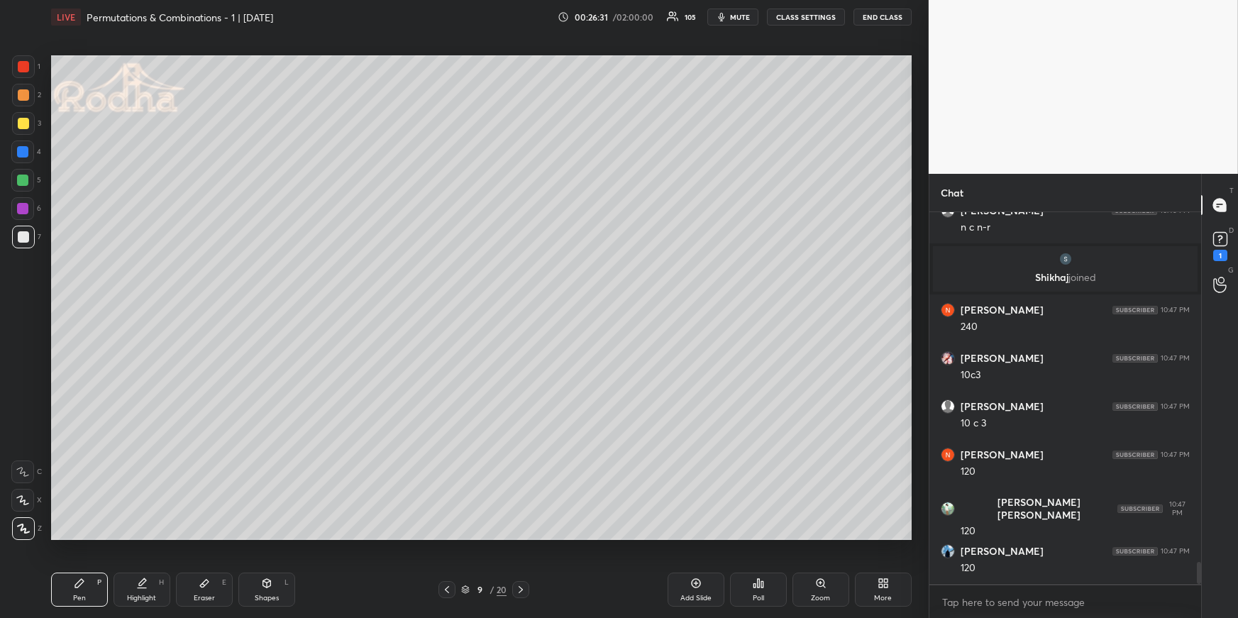
scroll to position [5862, 0]
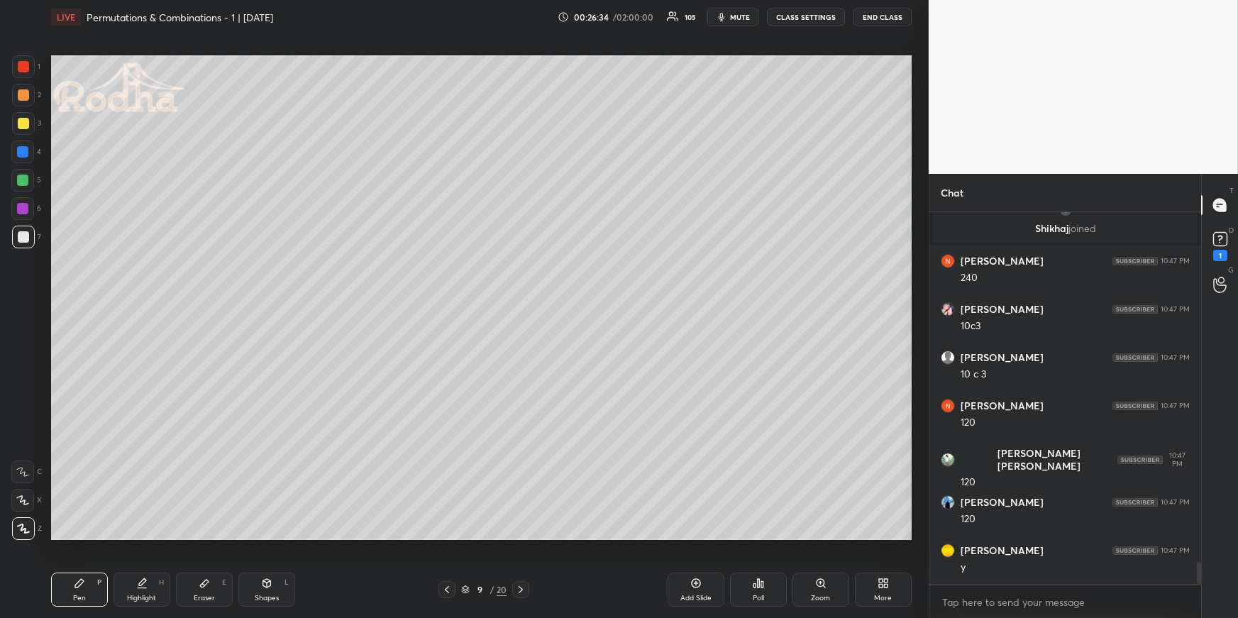
click at [21, 176] on div at bounding box center [22, 180] width 11 height 11
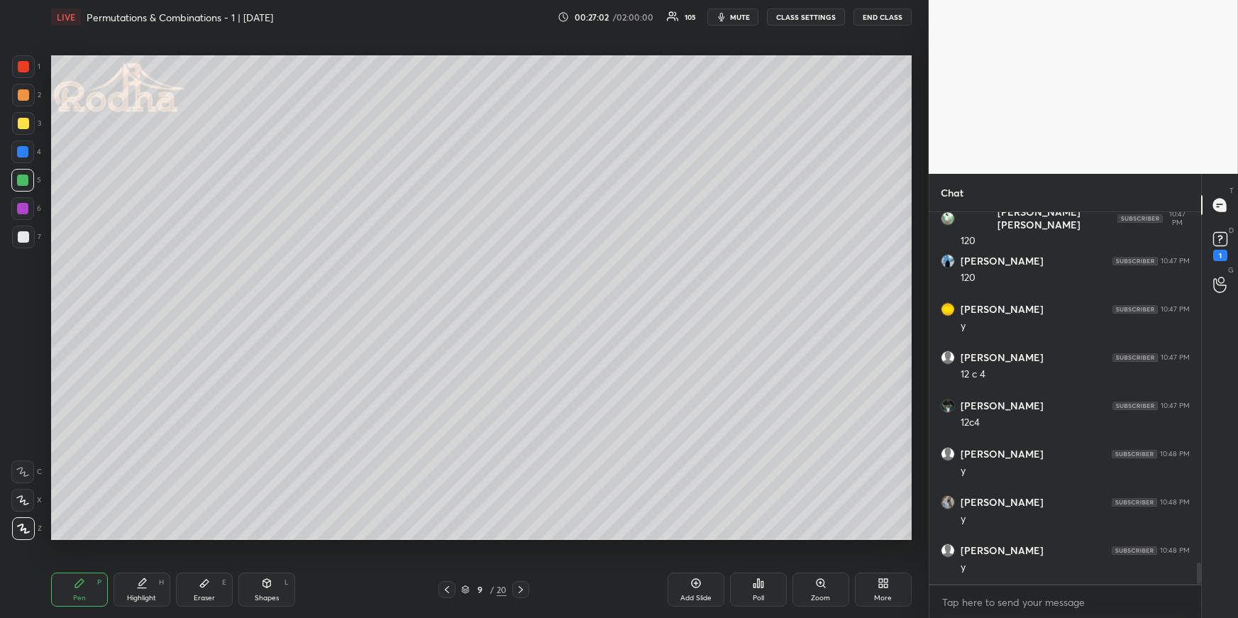
scroll to position [6151, 0]
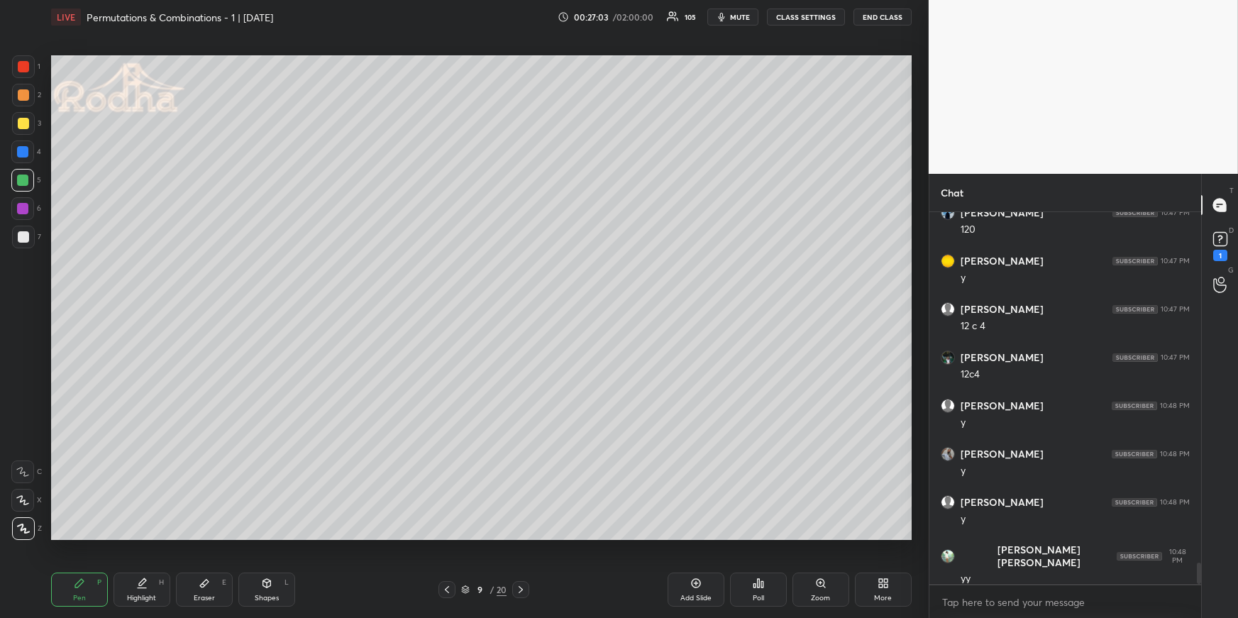
click at [155, 586] on div "Highlight H" at bounding box center [142, 590] width 57 height 34
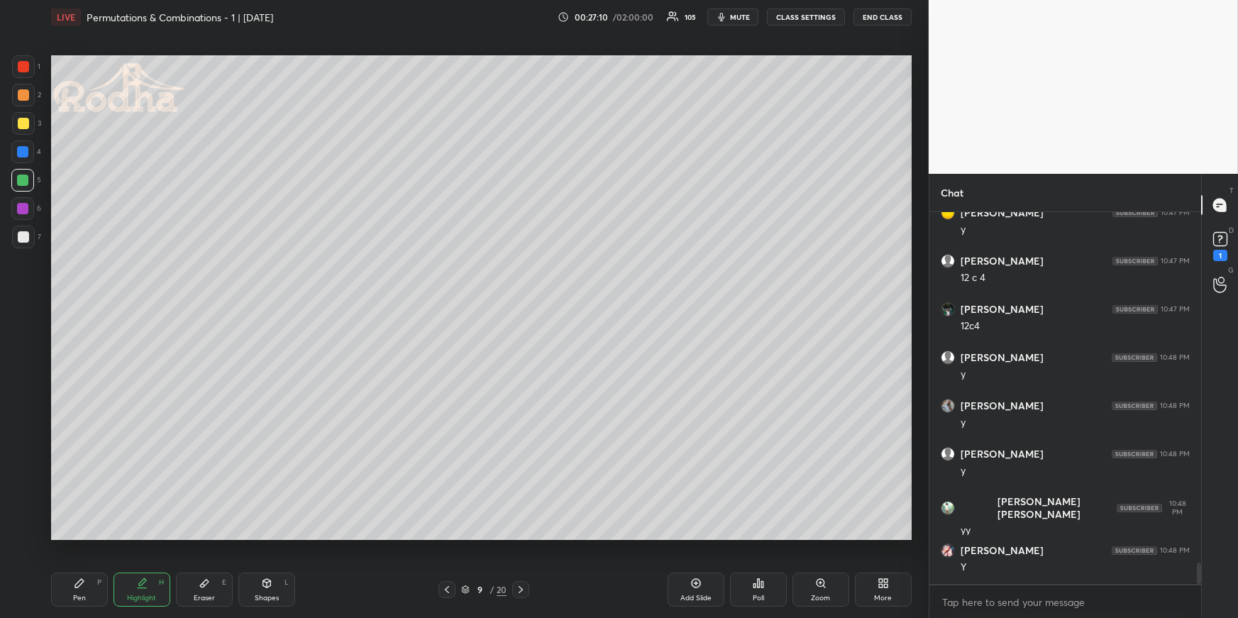
click at [522, 588] on icon at bounding box center [520, 589] width 11 height 11
drag, startPoint x: 92, startPoint y: 582, endPoint x: 92, endPoint y: 563, distance: 19.2
click at [92, 583] on div "Pen P" at bounding box center [79, 590] width 57 height 34
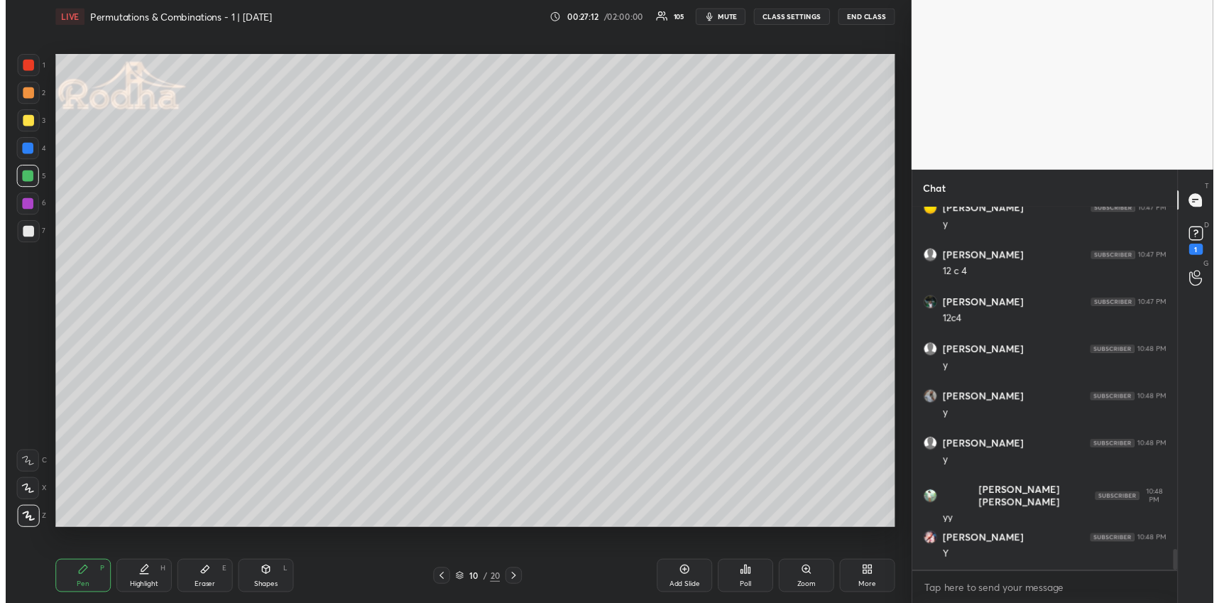
scroll to position [6247, 0]
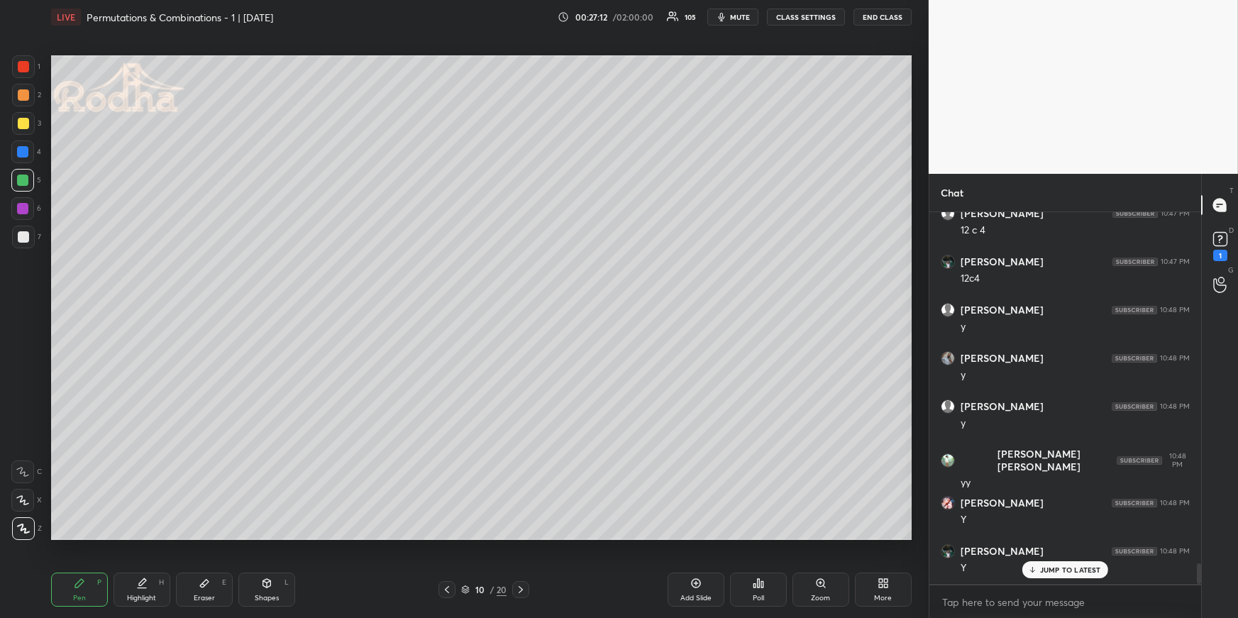
click at [24, 117] on div at bounding box center [23, 123] width 23 height 23
drag, startPoint x: 22, startPoint y: 239, endPoint x: 25, endPoint y: 231, distance: 9.0
click at [22, 238] on div at bounding box center [23, 236] width 11 height 11
click at [449, 588] on icon at bounding box center [446, 589] width 11 height 11
click at [449, 587] on icon at bounding box center [446, 589] width 11 height 11
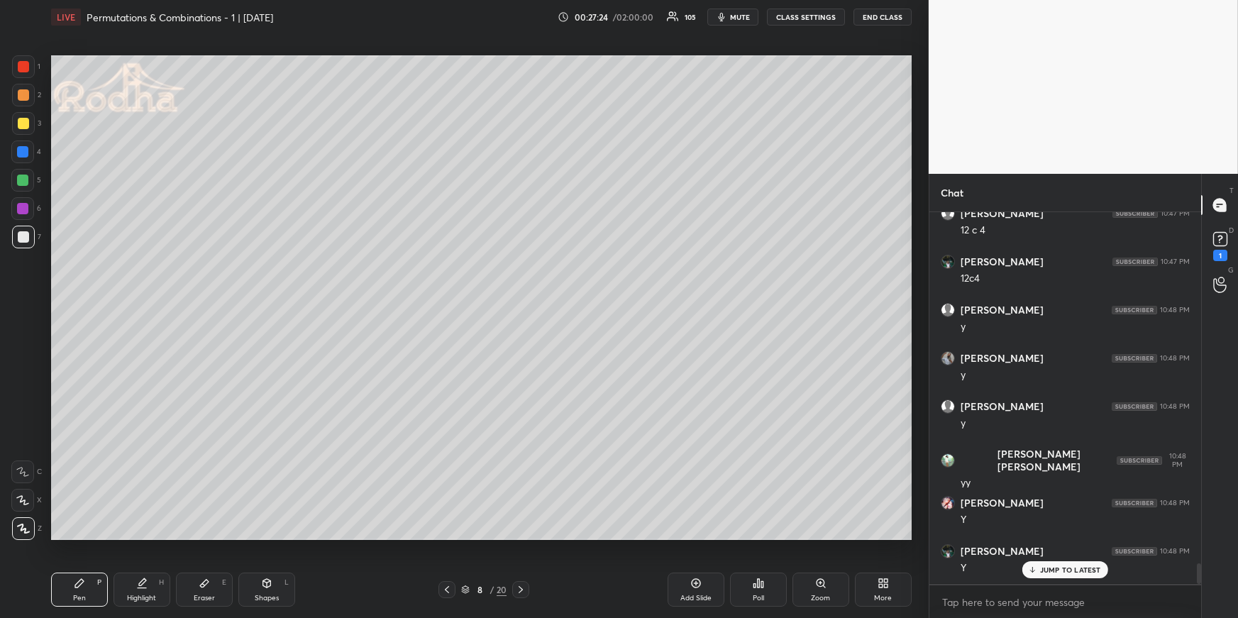
click at [448, 586] on icon at bounding box center [446, 589] width 11 height 11
click at [448, 587] on icon at bounding box center [446, 589] width 11 height 11
click at [447, 587] on icon at bounding box center [446, 589] width 11 height 11
click at [129, 598] on div "Highlight H" at bounding box center [142, 590] width 57 height 34
click at [522, 590] on icon at bounding box center [520, 589] width 11 height 11
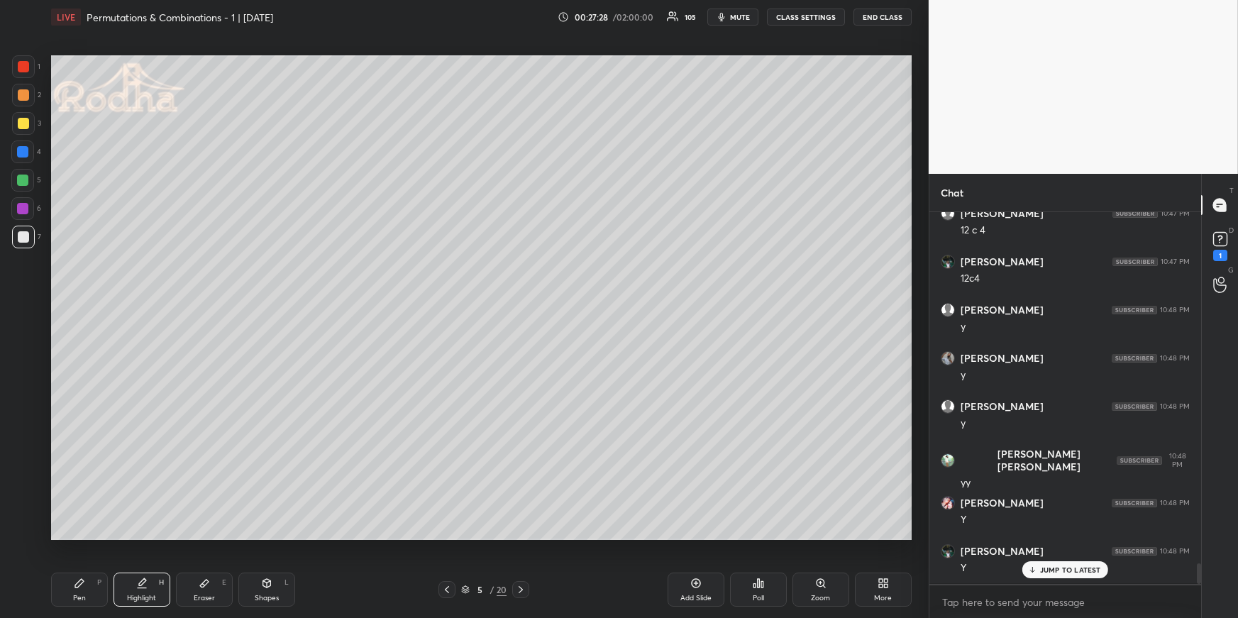
click at [522, 589] on icon at bounding box center [521, 589] width 4 height 7
click at [523, 589] on icon at bounding box center [520, 589] width 11 height 11
click at [522, 590] on icon at bounding box center [521, 589] width 4 height 7
click at [523, 591] on icon at bounding box center [520, 589] width 11 height 11
click at [96, 581] on div "Pen P" at bounding box center [79, 590] width 57 height 34
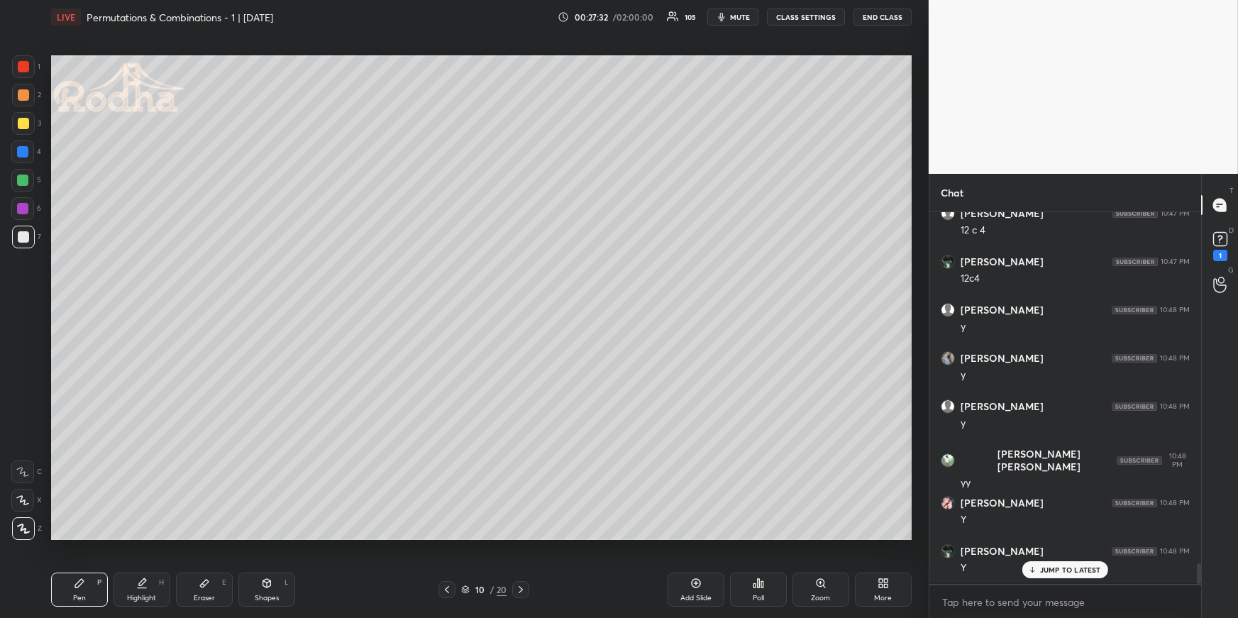
click at [32, 182] on div at bounding box center [22, 180] width 23 height 23
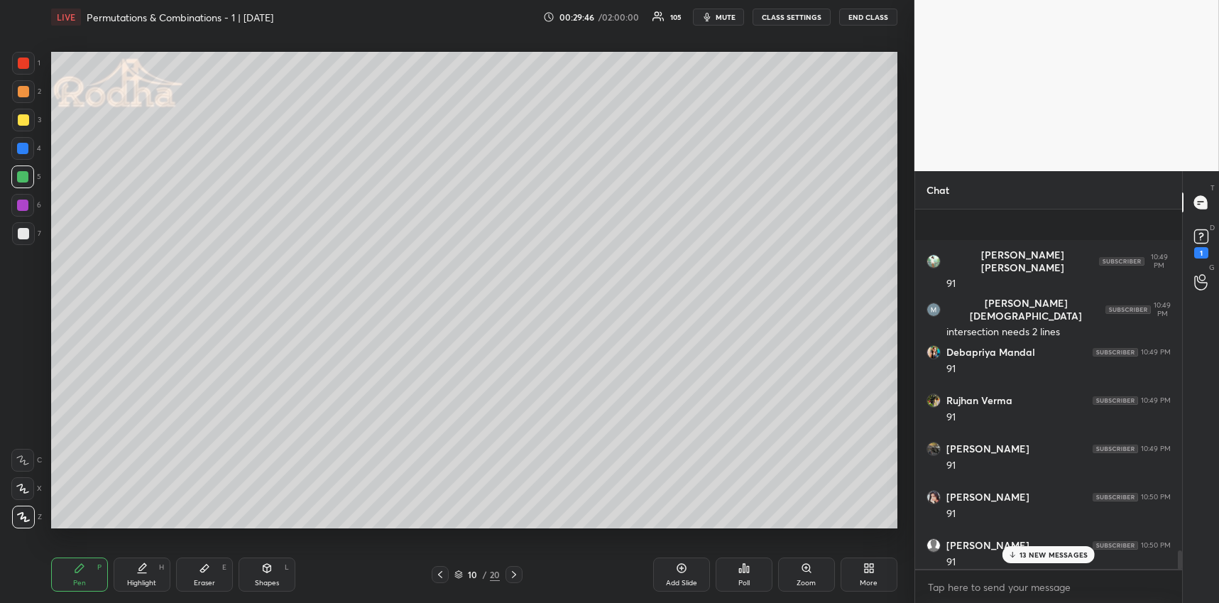
scroll to position [6583, 0]
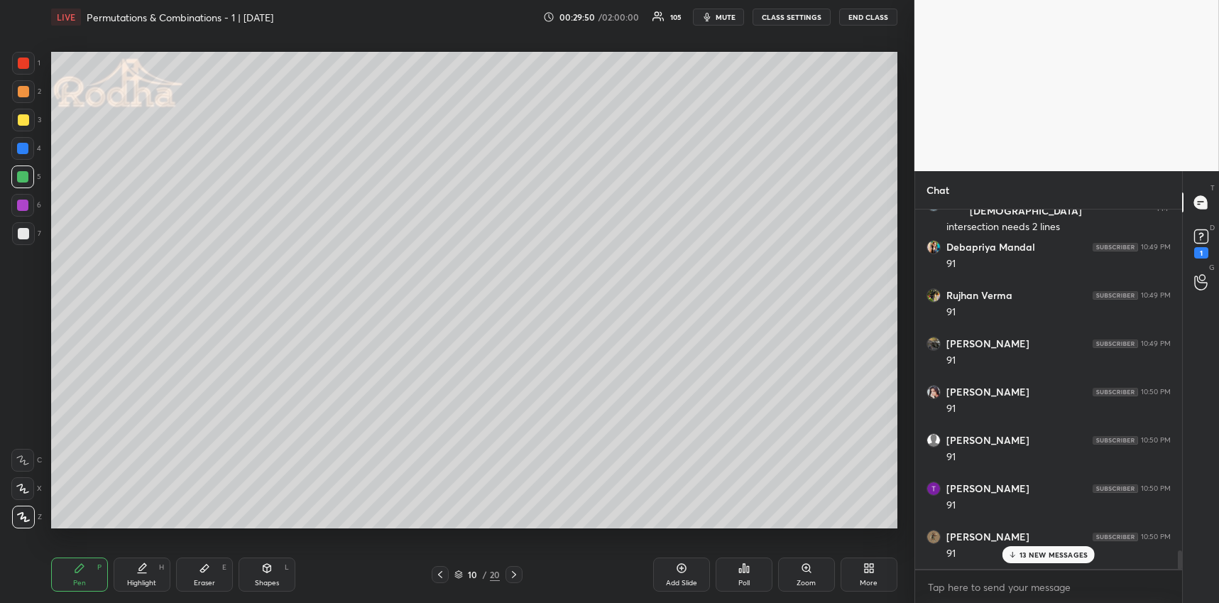
click at [26, 99] on div at bounding box center [23, 91] width 23 height 23
drag, startPoint x: 26, startPoint y: 236, endPoint x: 45, endPoint y: 240, distance: 19.6
click at [26, 236] on div at bounding box center [23, 233] width 11 height 11
click at [1032, 557] on p "13 NEW MESSAGES" at bounding box center [1053, 554] width 68 height 9
click at [24, 147] on div at bounding box center [22, 148] width 11 height 11
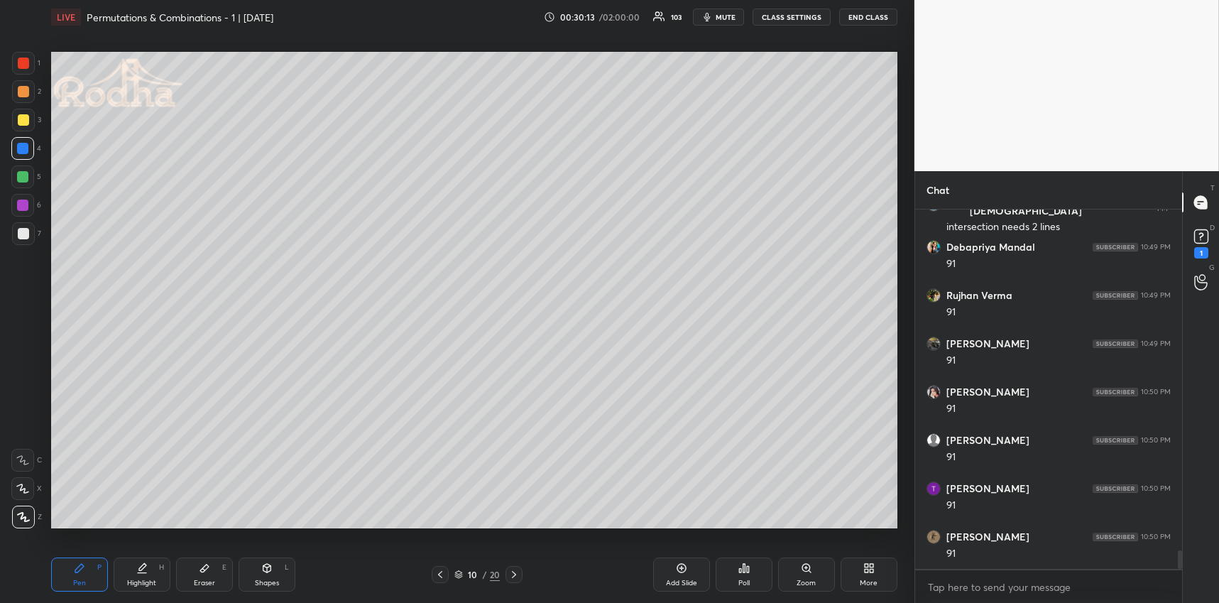
click at [27, 89] on div at bounding box center [23, 91] width 11 height 11
click at [251, 568] on div "Shapes L" at bounding box center [266, 574] width 57 height 34
drag, startPoint x: 21, startPoint y: 138, endPoint x: 41, endPoint y: 138, distance: 20.6
click at [20, 139] on div at bounding box center [22, 148] width 23 height 23
click at [19, 519] on icon at bounding box center [23, 516] width 11 height 11
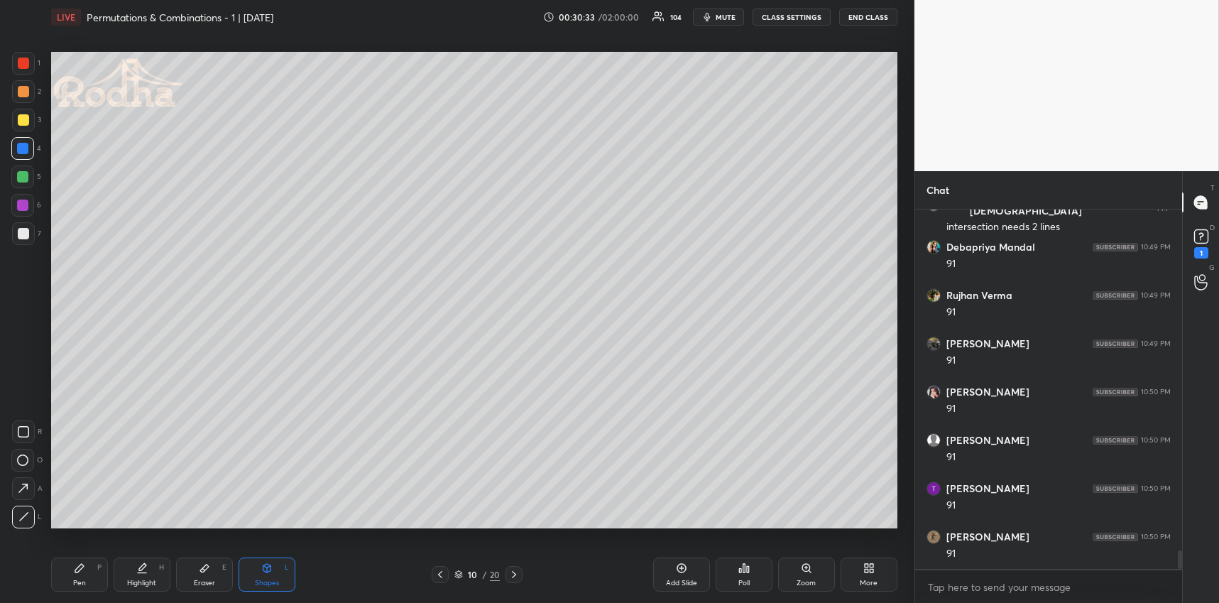
click at [76, 569] on icon at bounding box center [79, 568] width 9 height 9
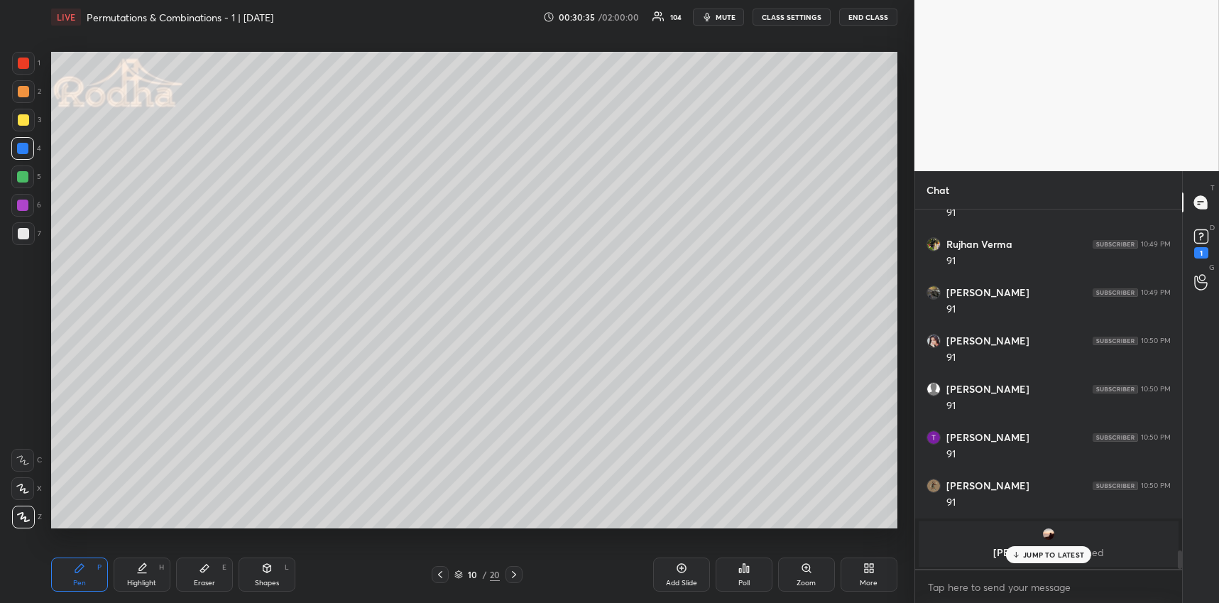
click at [23, 88] on div at bounding box center [23, 91] width 11 height 11
click at [124, 554] on div "Pen P Highlight H Eraser E Shapes L 10 / 20 Add Slide Poll Zoom More" at bounding box center [474, 574] width 846 height 57
drag, startPoint x: 137, startPoint y: 568, endPoint x: 135, endPoint y: 539, distance: 29.2
click at [137, 568] on icon at bounding box center [141, 567] width 11 height 11
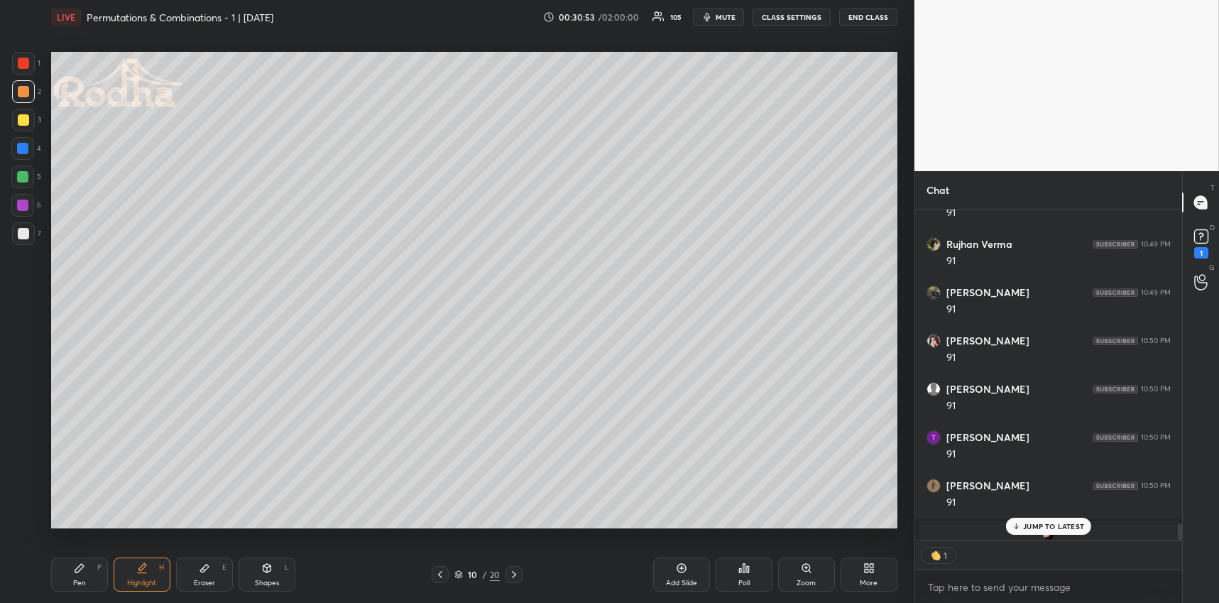
scroll to position [5, 4]
drag, startPoint x: 50, startPoint y: 594, endPoint x: 52, endPoint y: 587, distance: 7.2
click at [51, 593] on div "LIVE Permutations & Combinations - 1 | [DATE] 00:30:57 / 02:00:00 105 mute CLAS…" at bounding box center [473, 301] width 857 height 603
click at [68, 581] on div "Pen P" at bounding box center [79, 574] width 57 height 34
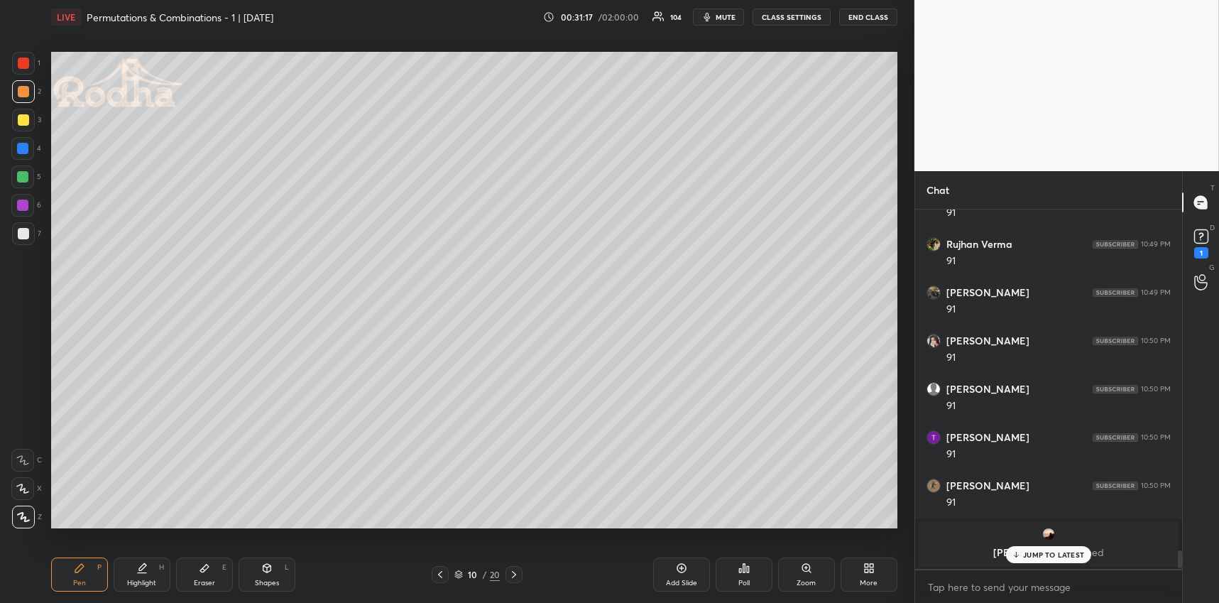
click at [24, 88] on div at bounding box center [23, 91] width 11 height 11
click at [145, 573] on icon at bounding box center [141, 567] width 11 height 11
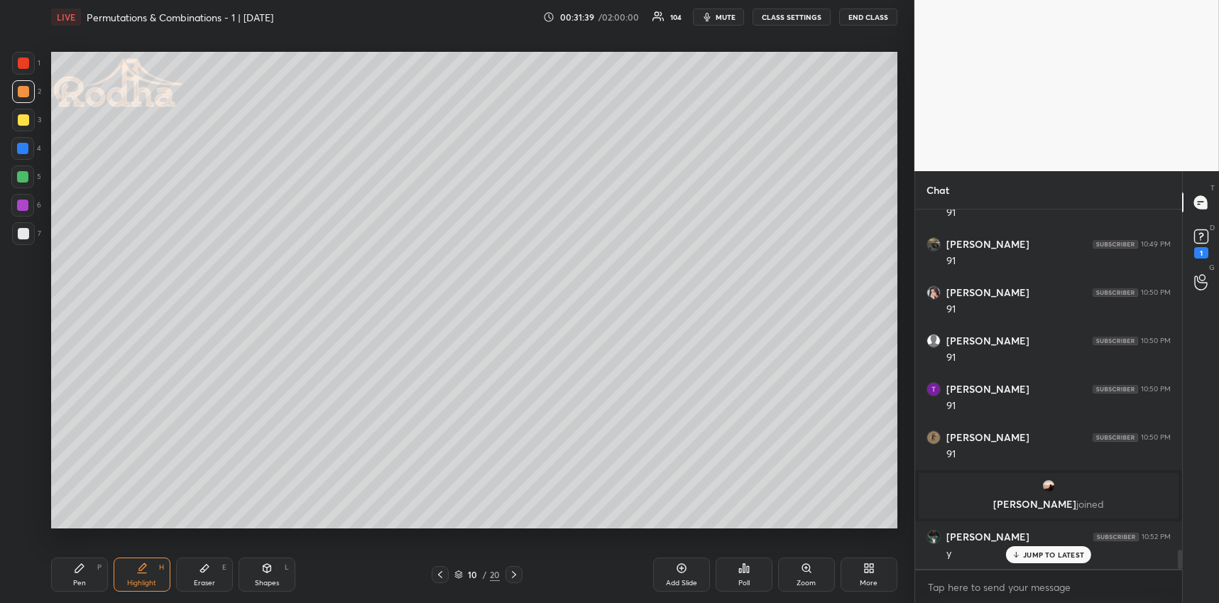
scroll to position [6466, 0]
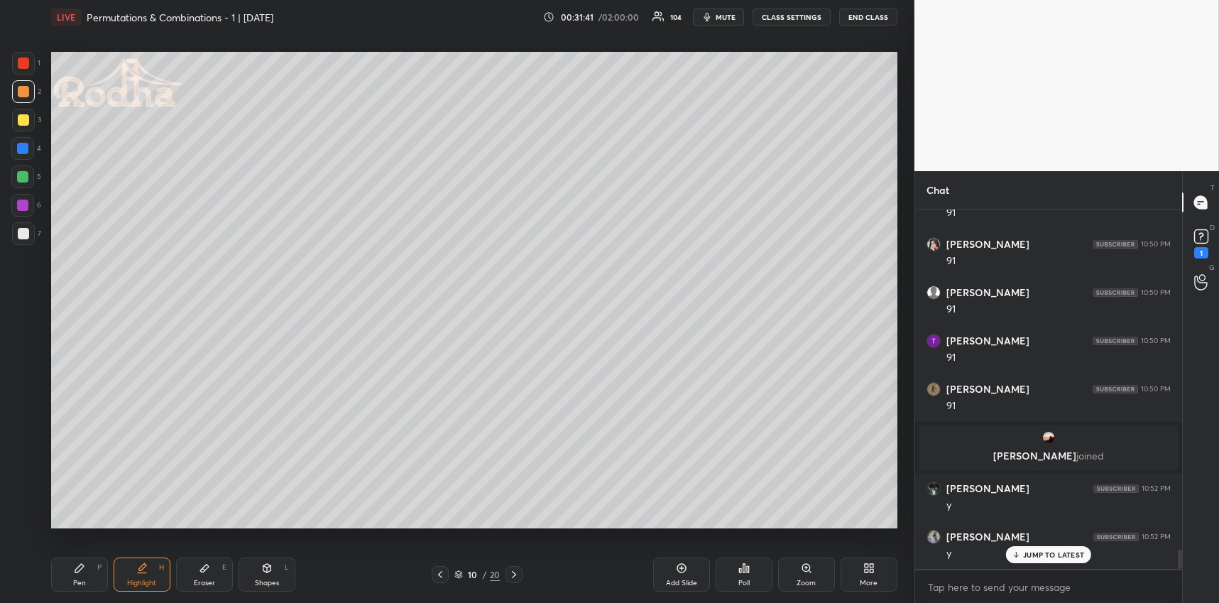
click at [92, 568] on div "Pen P" at bounding box center [79, 574] width 57 height 34
drag, startPoint x: 26, startPoint y: 145, endPoint x: 45, endPoint y: 142, distance: 20.1
click at [26, 146] on div at bounding box center [22, 148] width 11 height 11
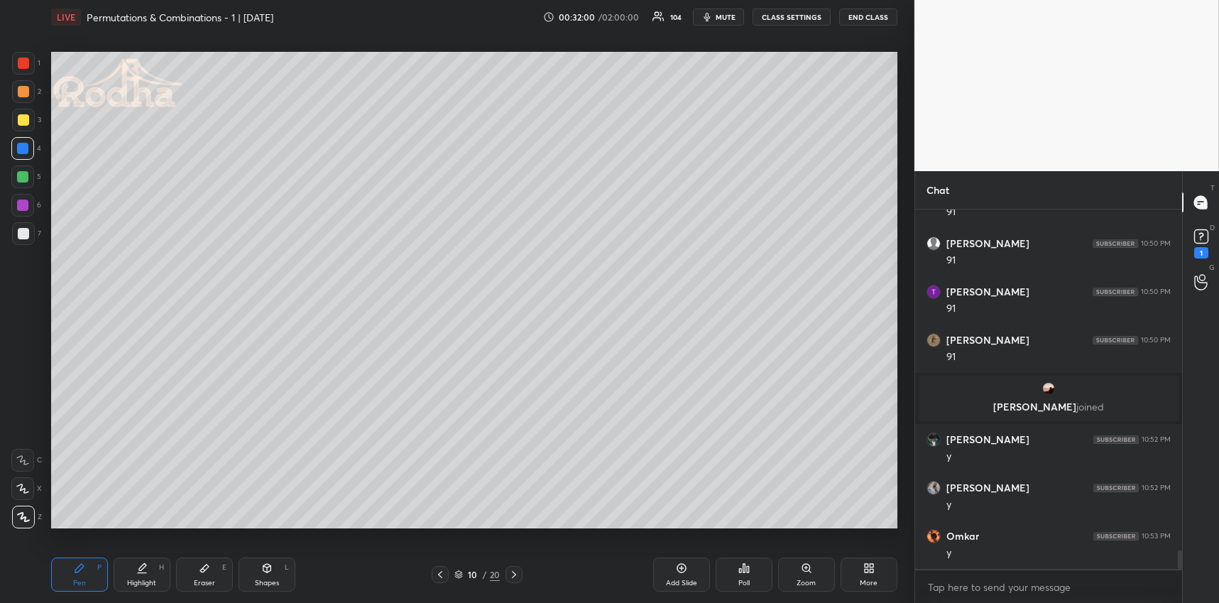
click at [26, 89] on div at bounding box center [23, 91] width 23 height 23
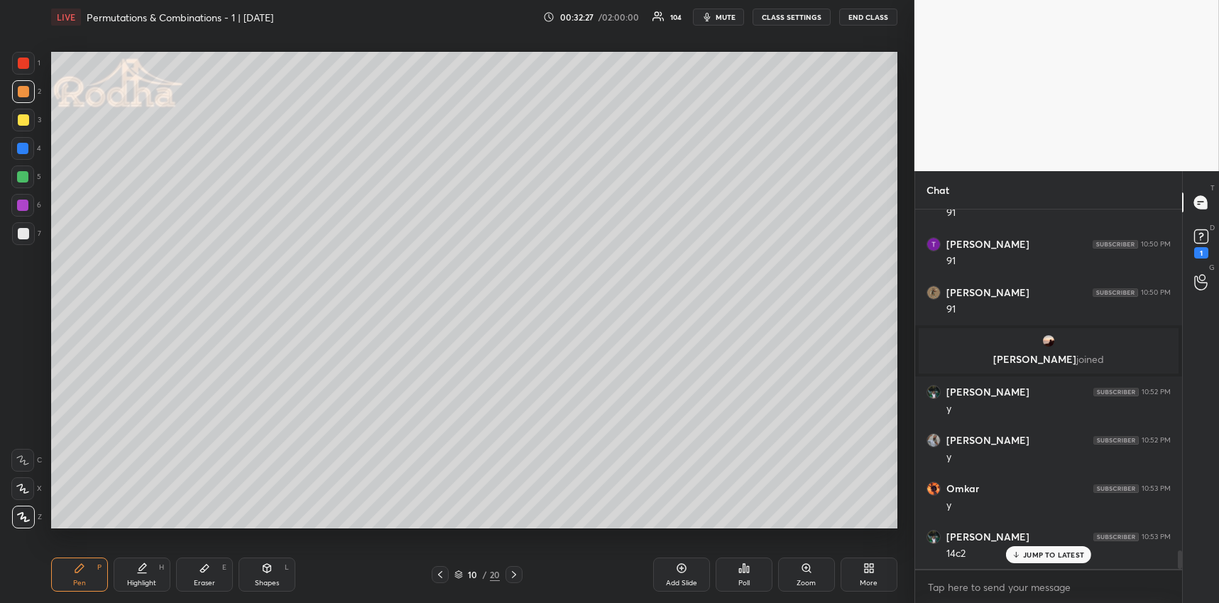
click at [874, 577] on div "More" at bounding box center [868, 574] width 57 height 34
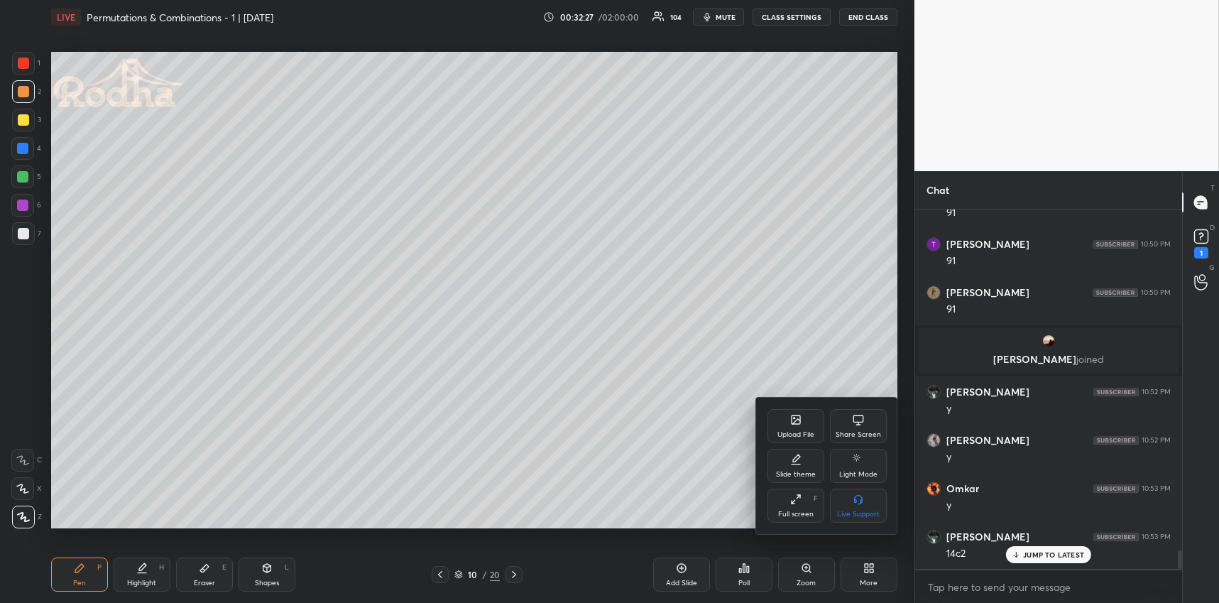
click at [786, 427] on div "Upload File" at bounding box center [795, 426] width 57 height 34
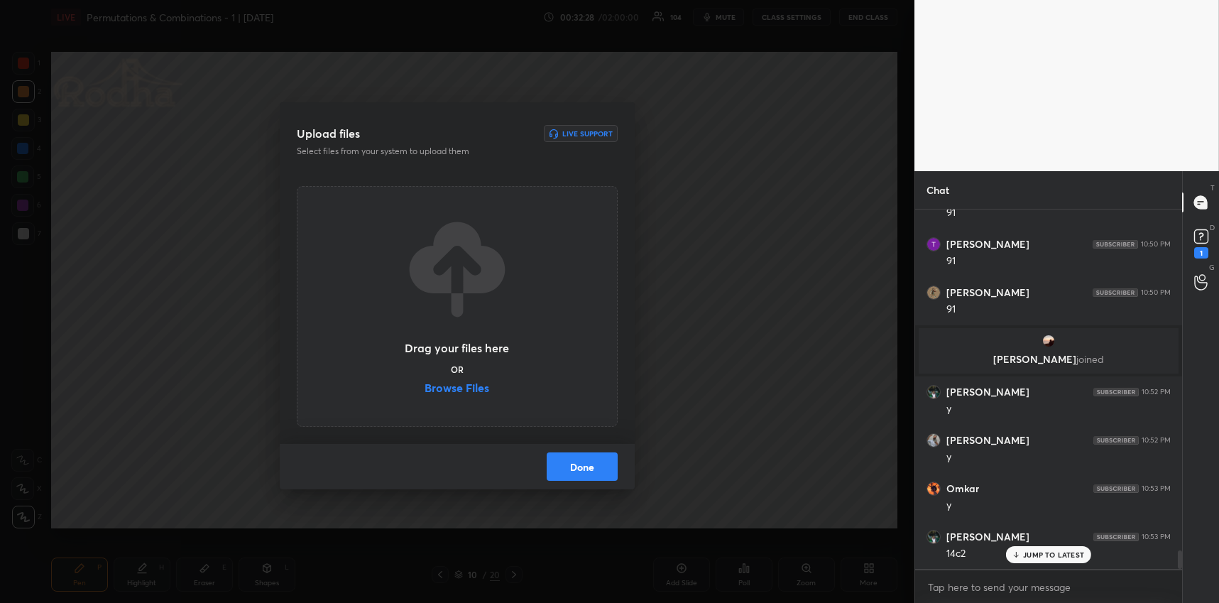
click at [485, 383] on label "Browse Files" at bounding box center [456, 389] width 65 height 15
click at [424, 383] on input "Browse Files" at bounding box center [424, 389] width 0 height 15
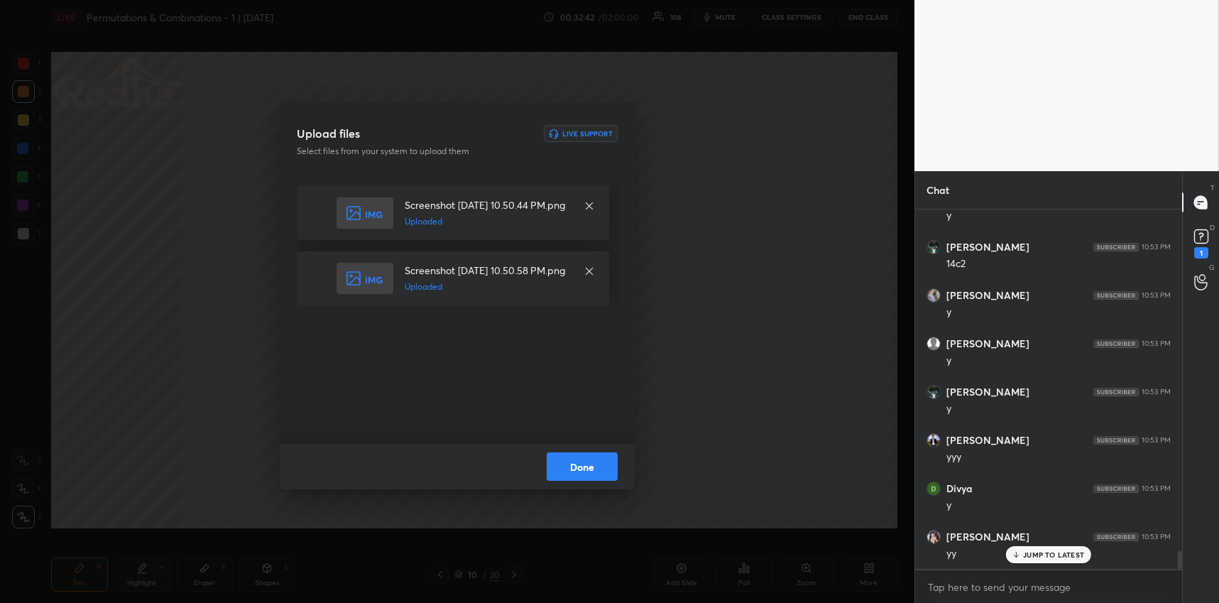
scroll to position [6901, 0]
click at [583, 472] on button "Done" at bounding box center [581, 466] width 71 height 28
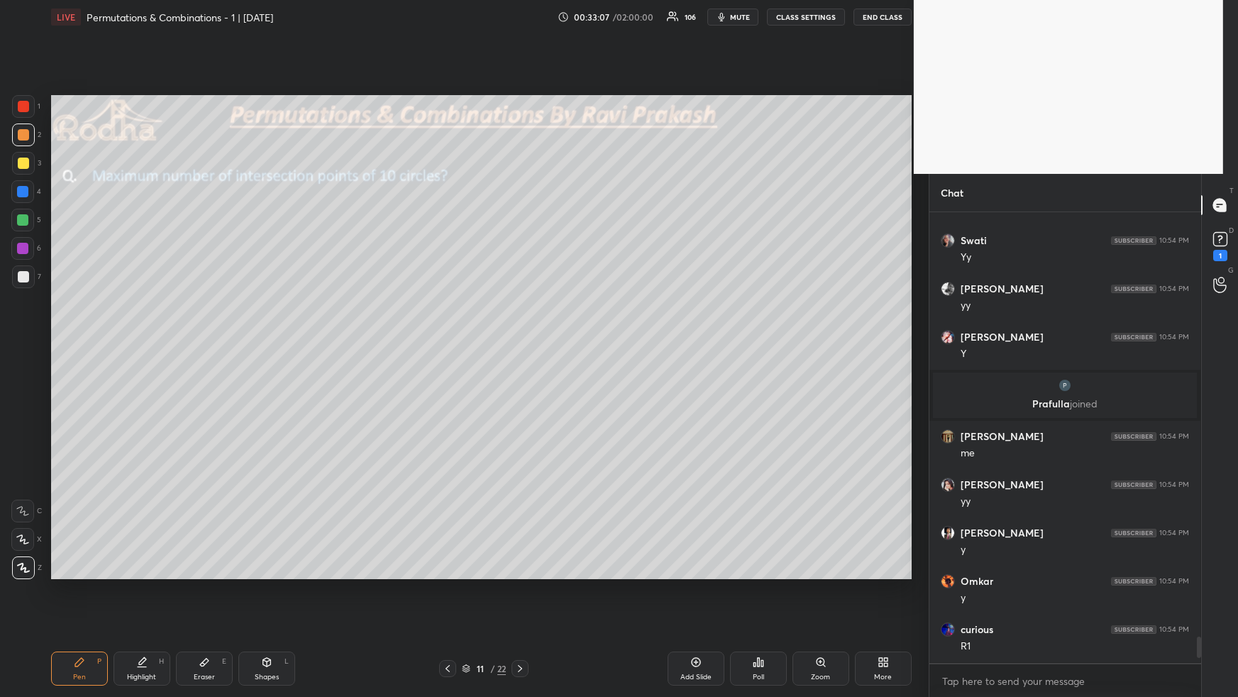
scroll to position [4, 4]
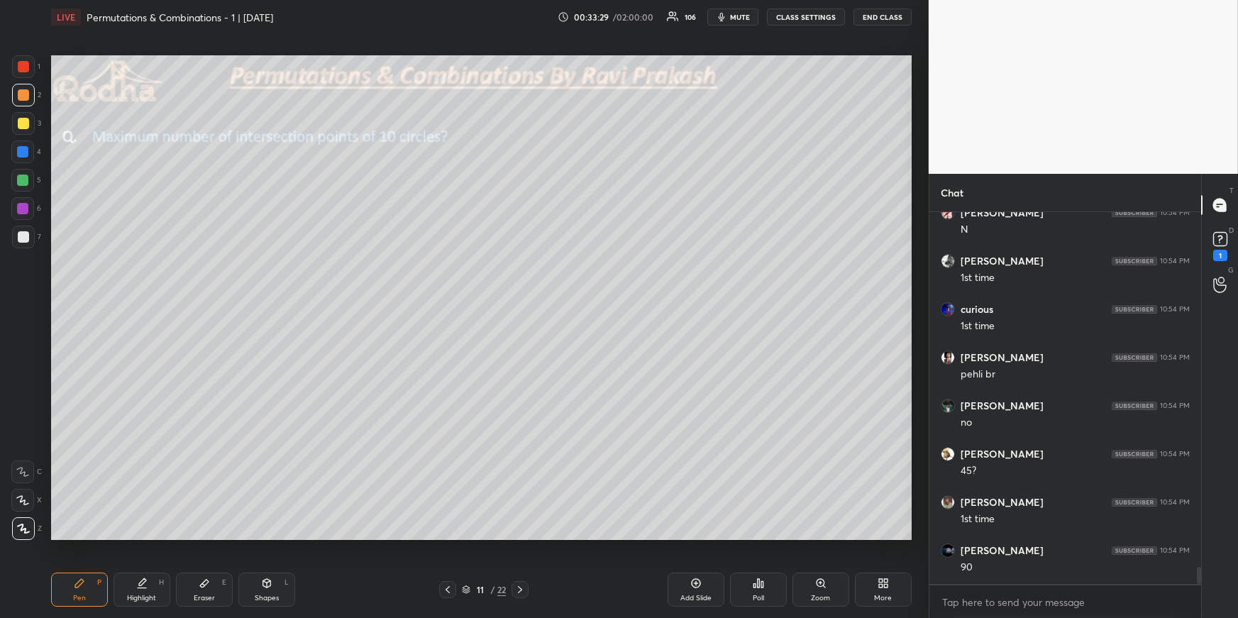
click at [89, 590] on div "Pen P" at bounding box center [79, 590] width 57 height 34
click at [23, 234] on div at bounding box center [23, 236] width 11 height 11
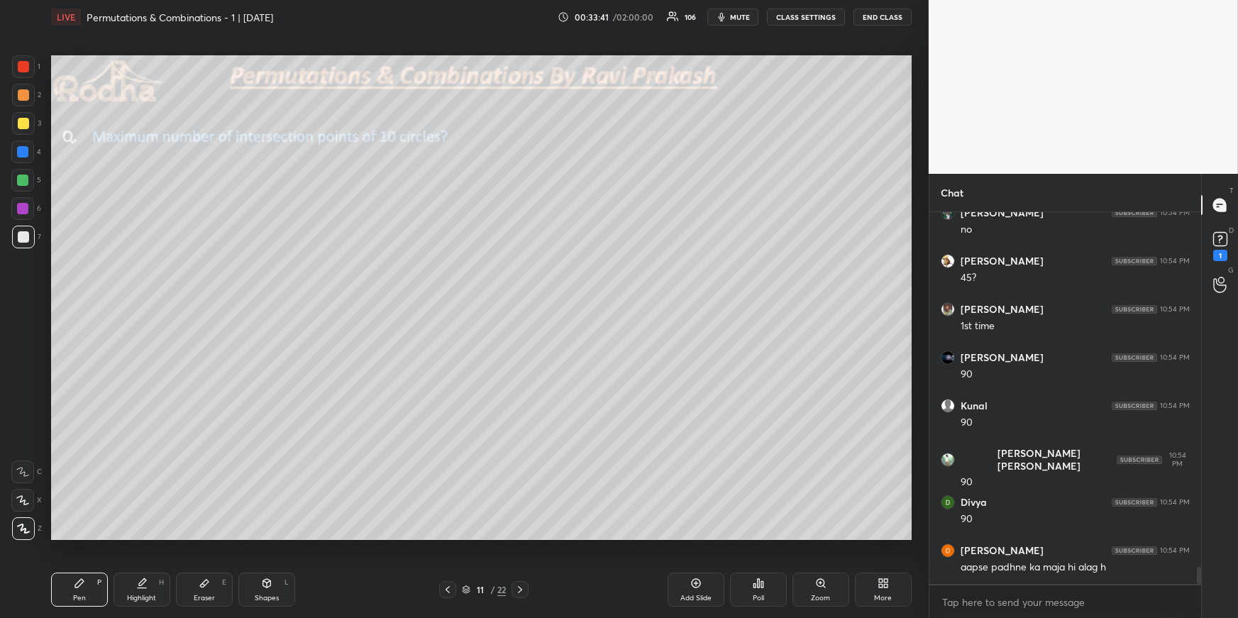
click at [267, 583] on icon at bounding box center [266, 583] width 11 height 11
click at [25, 468] on icon at bounding box center [22, 471] width 11 height 11
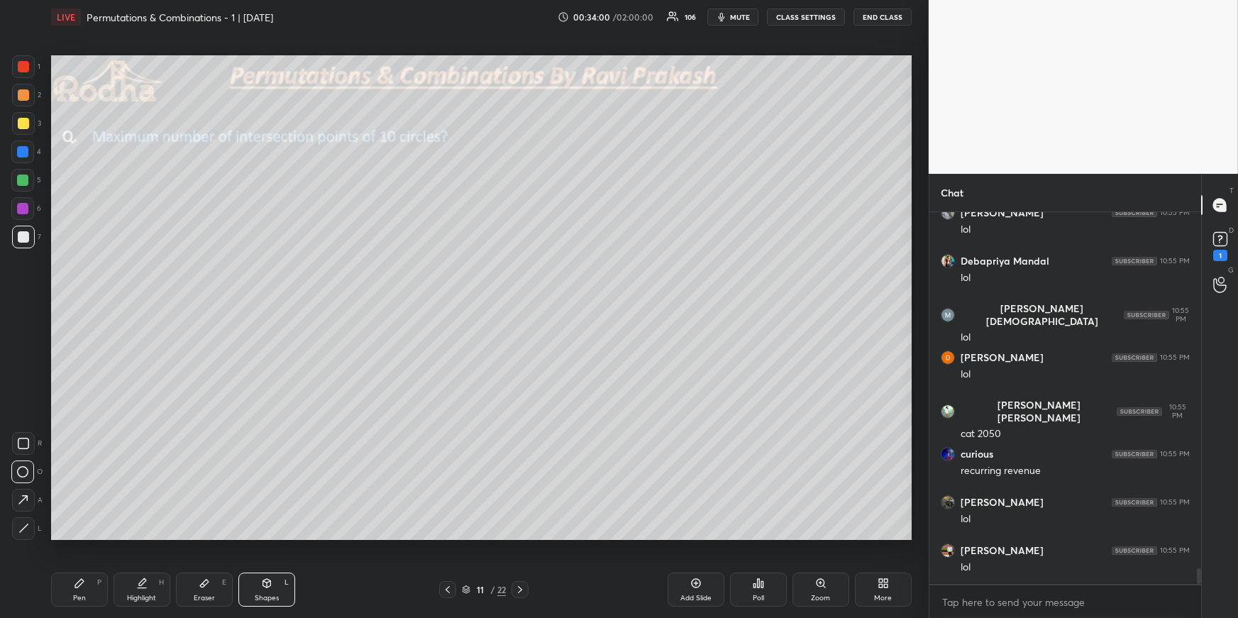
click at [65, 589] on div "Pen P" at bounding box center [79, 590] width 57 height 34
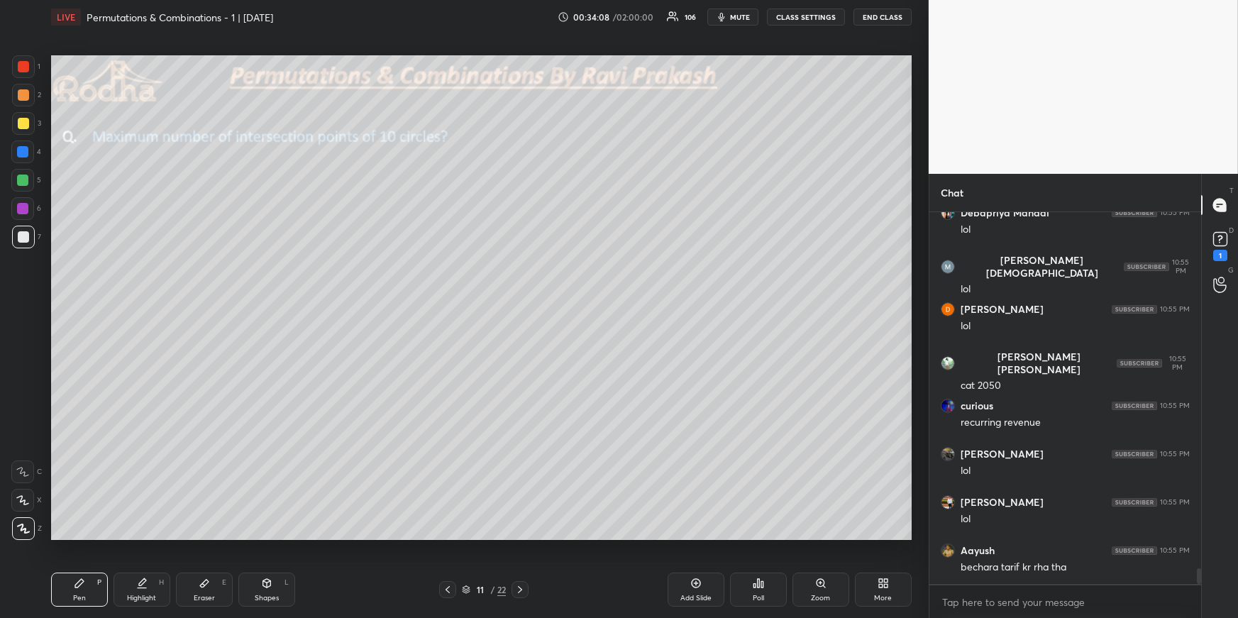
click at [19, 151] on div at bounding box center [22, 151] width 11 height 11
click at [28, 89] on div at bounding box center [23, 95] width 23 height 23
click at [23, 128] on div at bounding box center [23, 123] width 11 height 11
click at [143, 593] on div "Highlight H" at bounding box center [142, 590] width 57 height 34
click at [221, 590] on div "Eraser E" at bounding box center [204, 590] width 57 height 34
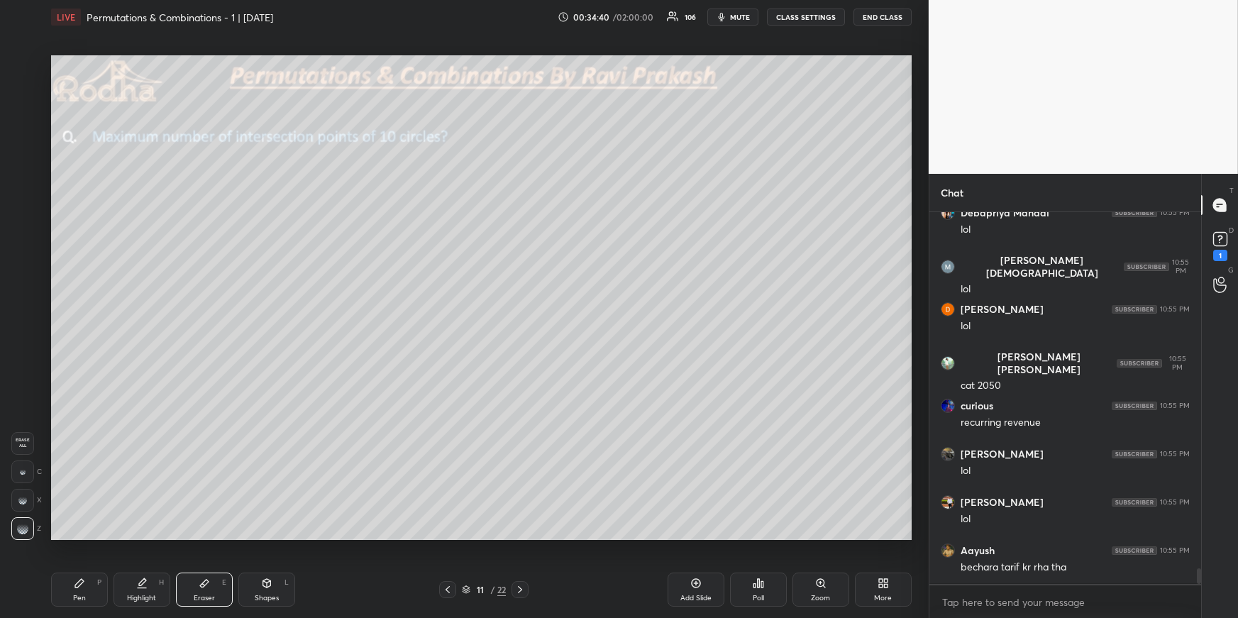
click at [81, 588] on icon at bounding box center [79, 583] width 11 height 11
click at [30, 245] on div at bounding box center [23, 237] width 23 height 23
click at [27, 97] on div at bounding box center [23, 94] width 11 height 11
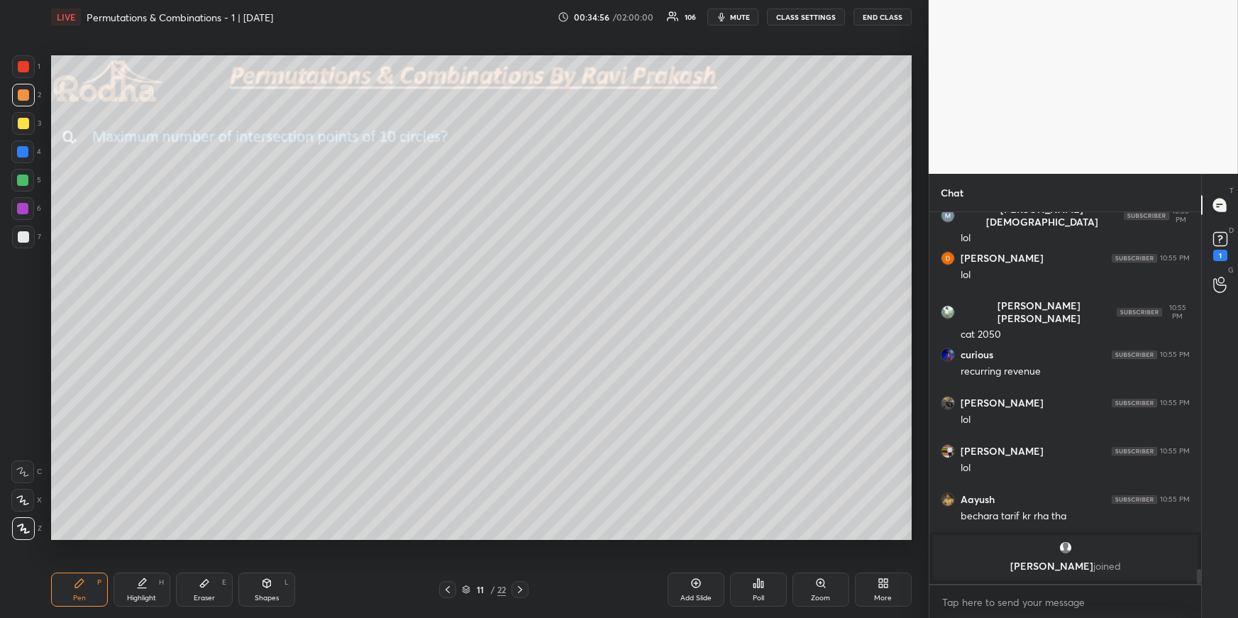
click at [260, 595] on div "Shapes" at bounding box center [267, 598] width 24 height 7
click at [23, 466] on rect at bounding box center [23, 471] width 11 height 11
click at [21, 180] on div at bounding box center [22, 180] width 11 height 11
drag, startPoint x: 125, startPoint y: 585, endPoint x: 128, endPoint y: 549, distance: 36.3
click at [125, 585] on div "Highlight H" at bounding box center [142, 590] width 57 height 34
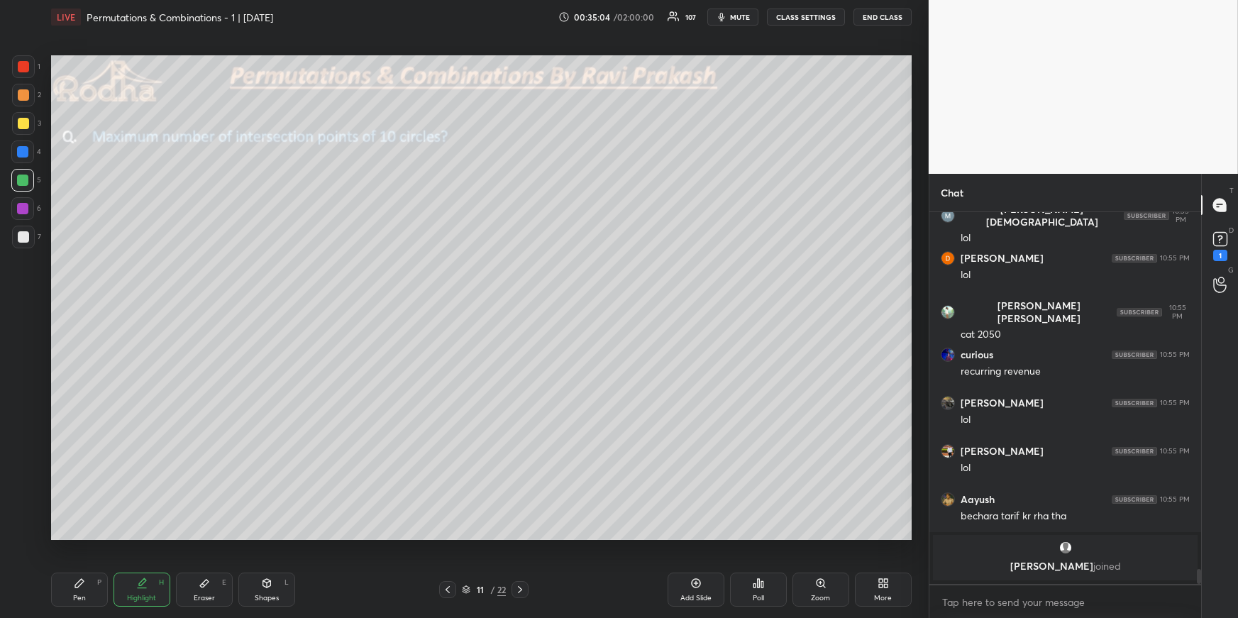
scroll to position [8275, 0]
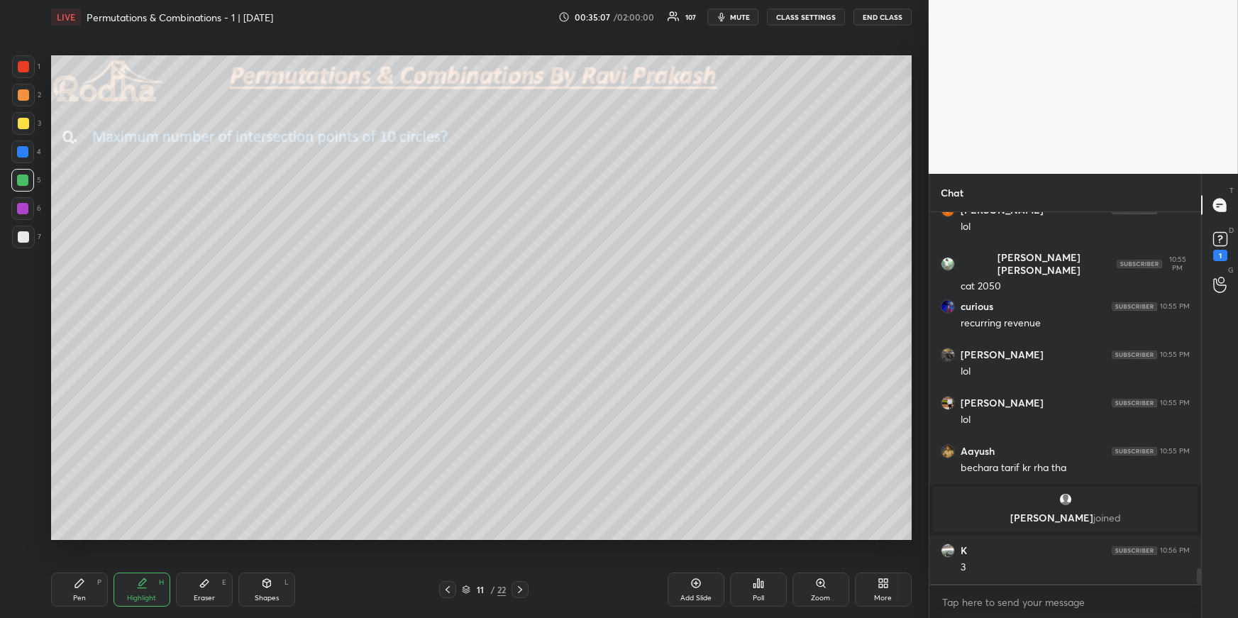
click at [69, 589] on div "Pen P" at bounding box center [79, 590] width 57 height 34
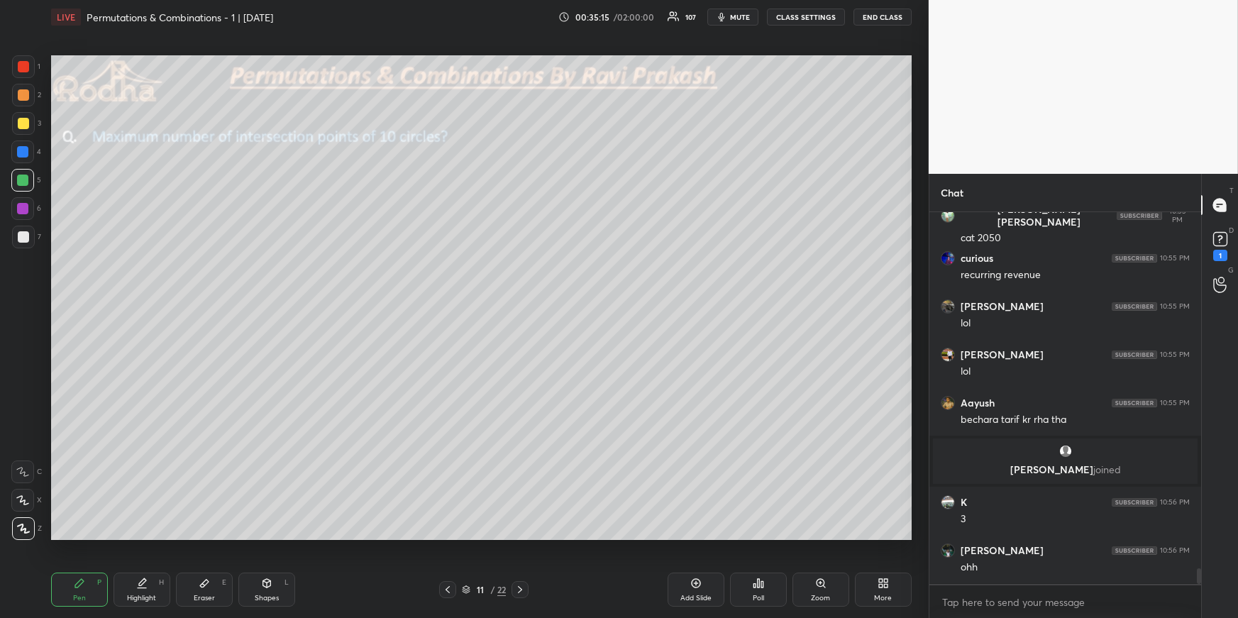
click at [84, 598] on div "Pen" at bounding box center [79, 598] width 13 height 7
click at [22, 94] on div at bounding box center [23, 94] width 11 height 11
click at [128, 588] on div "Highlight H" at bounding box center [142, 590] width 57 height 34
drag, startPoint x: 77, startPoint y: 579, endPoint x: 78, endPoint y: 571, distance: 8.6
click at [78, 585] on icon at bounding box center [79, 583] width 11 height 11
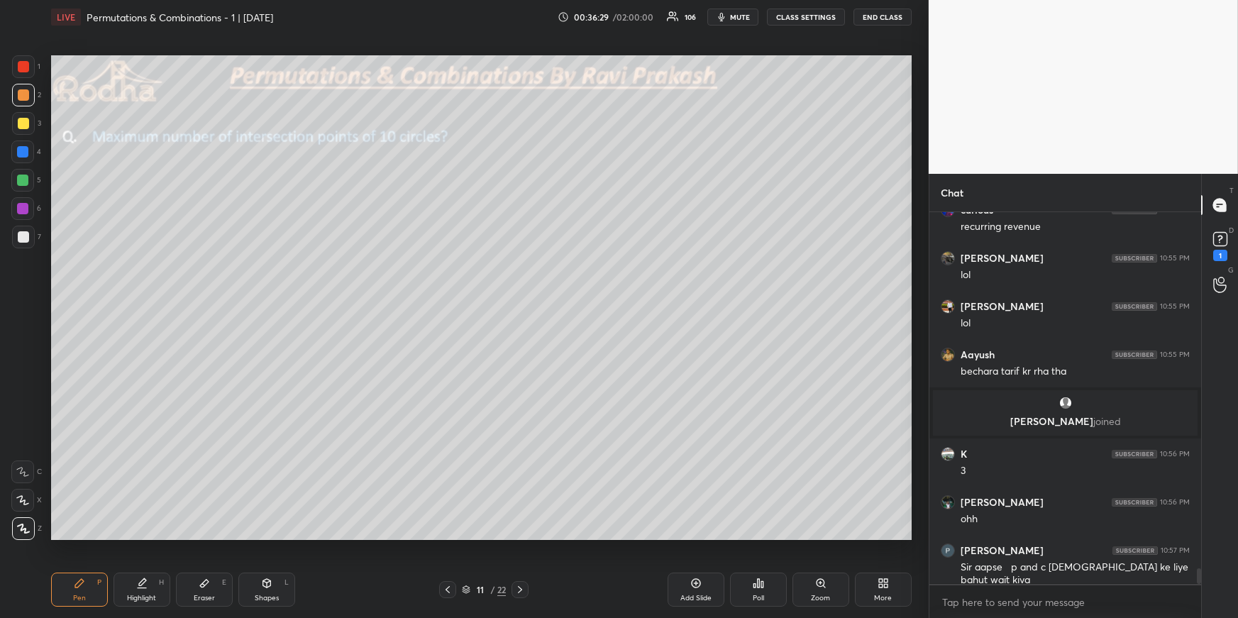
scroll to position [8419, 0]
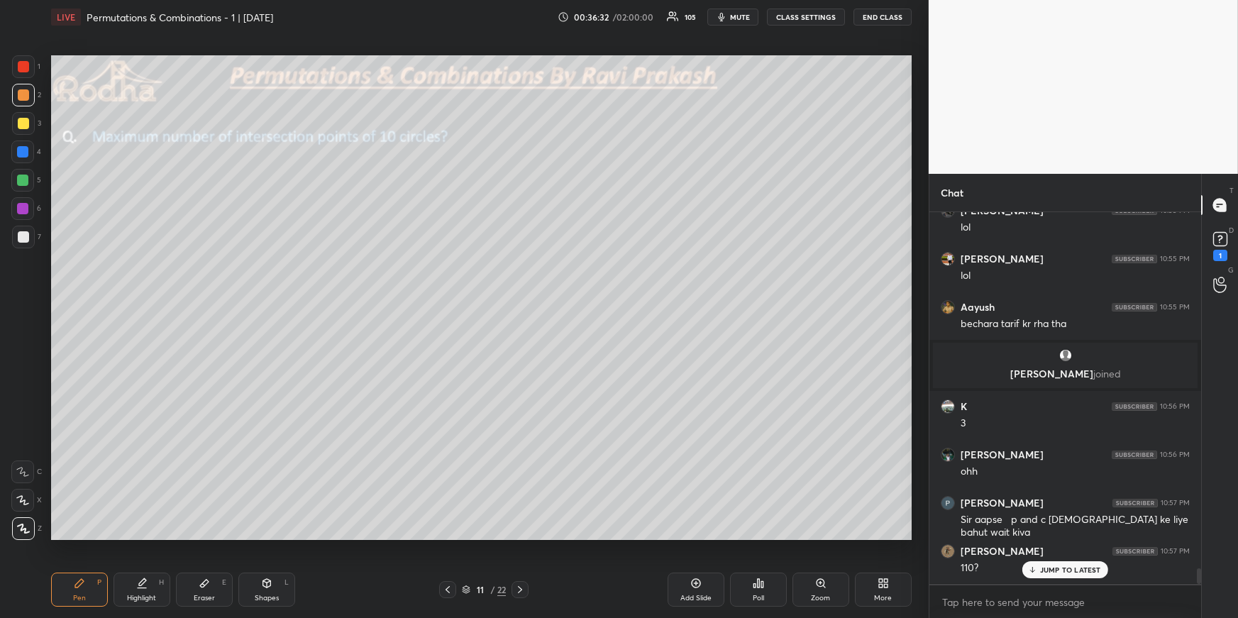
drag, startPoint x: 147, startPoint y: 585, endPoint x: 165, endPoint y: 555, distance: 35.1
click at [146, 586] on div "Highlight H" at bounding box center [142, 590] width 57 height 34
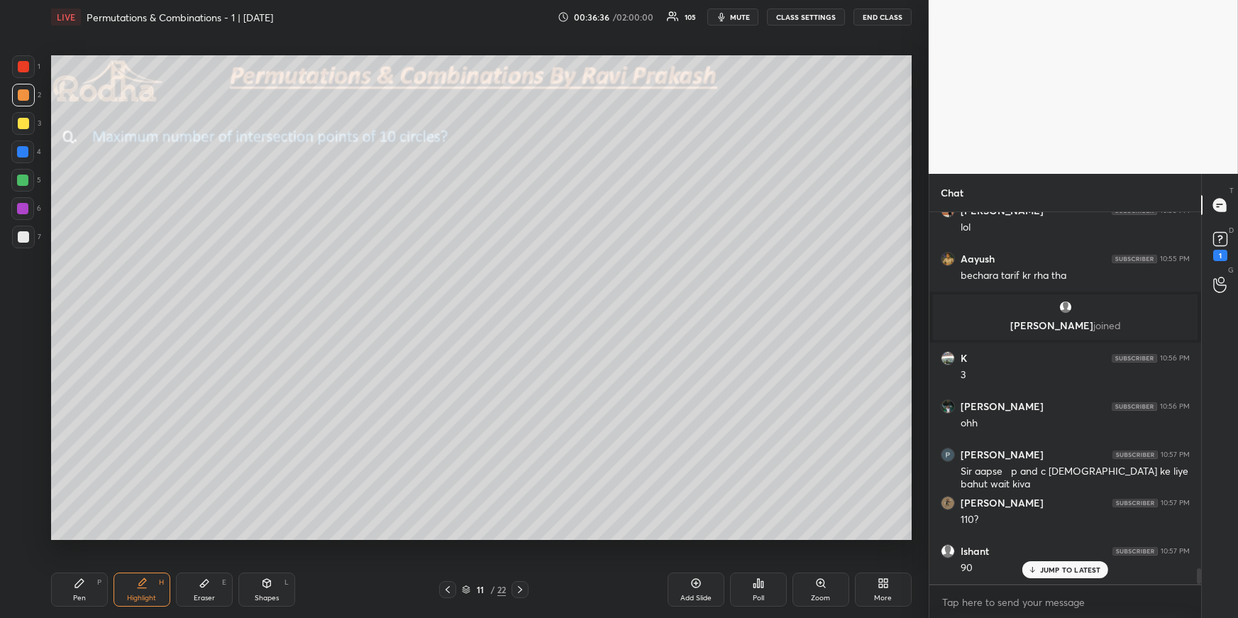
click at [99, 594] on div "Pen P" at bounding box center [79, 590] width 57 height 34
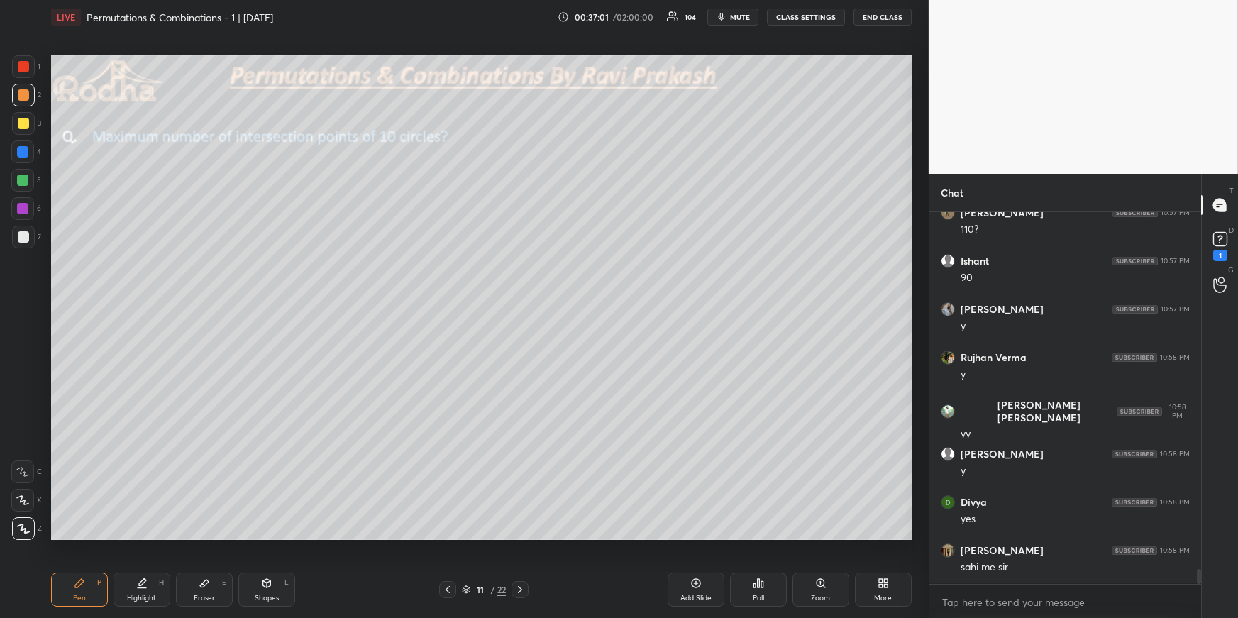
scroll to position [8806, 0]
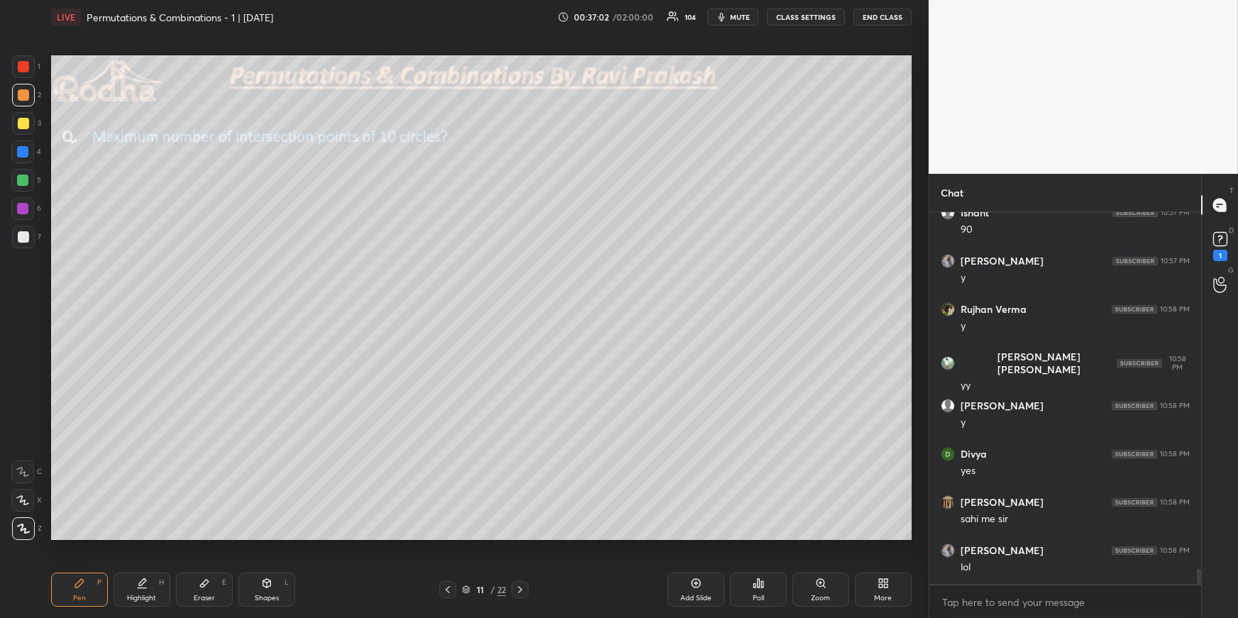
drag, startPoint x: 91, startPoint y: 595, endPoint x: 92, endPoint y: 582, distance: 12.9
click at [90, 595] on div "Pen P" at bounding box center [79, 590] width 57 height 34
click at [23, 150] on div at bounding box center [22, 151] width 11 height 11
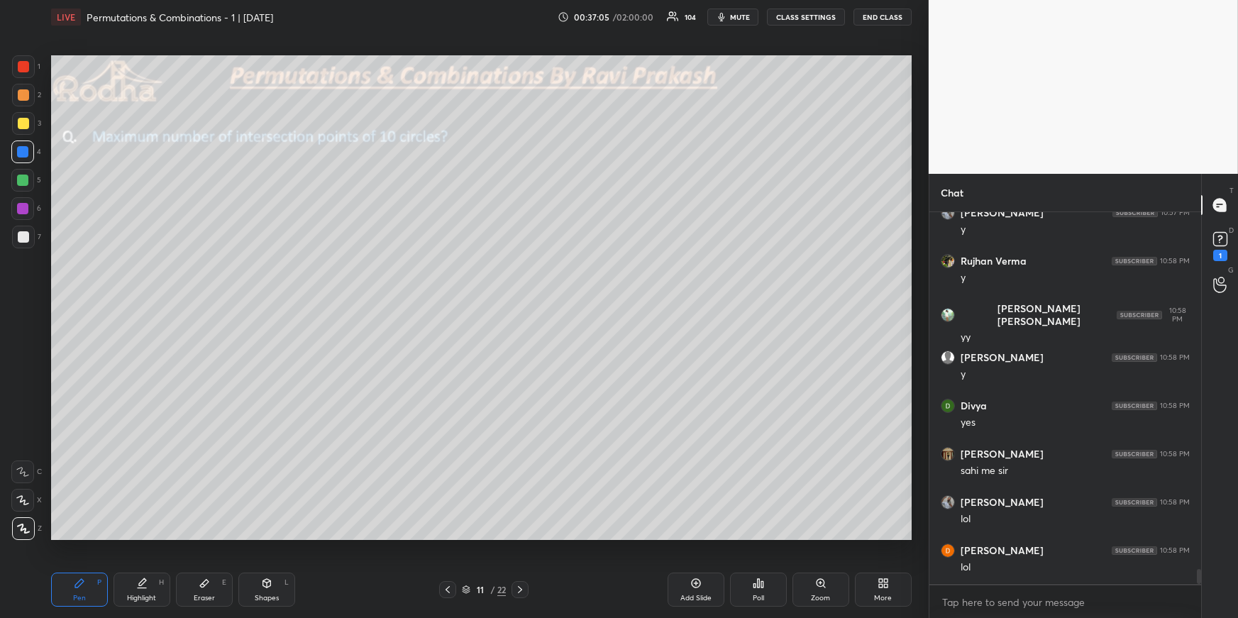
click at [151, 588] on div "Highlight H" at bounding box center [142, 590] width 57 height 34
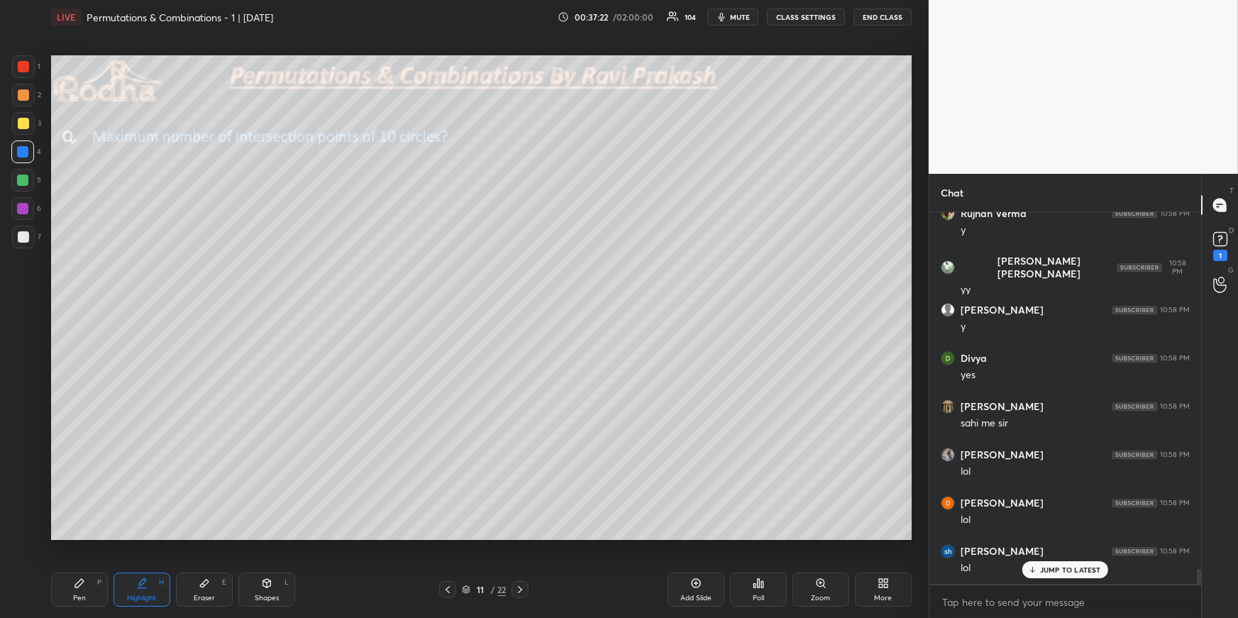
scroll to position [8950, 0]
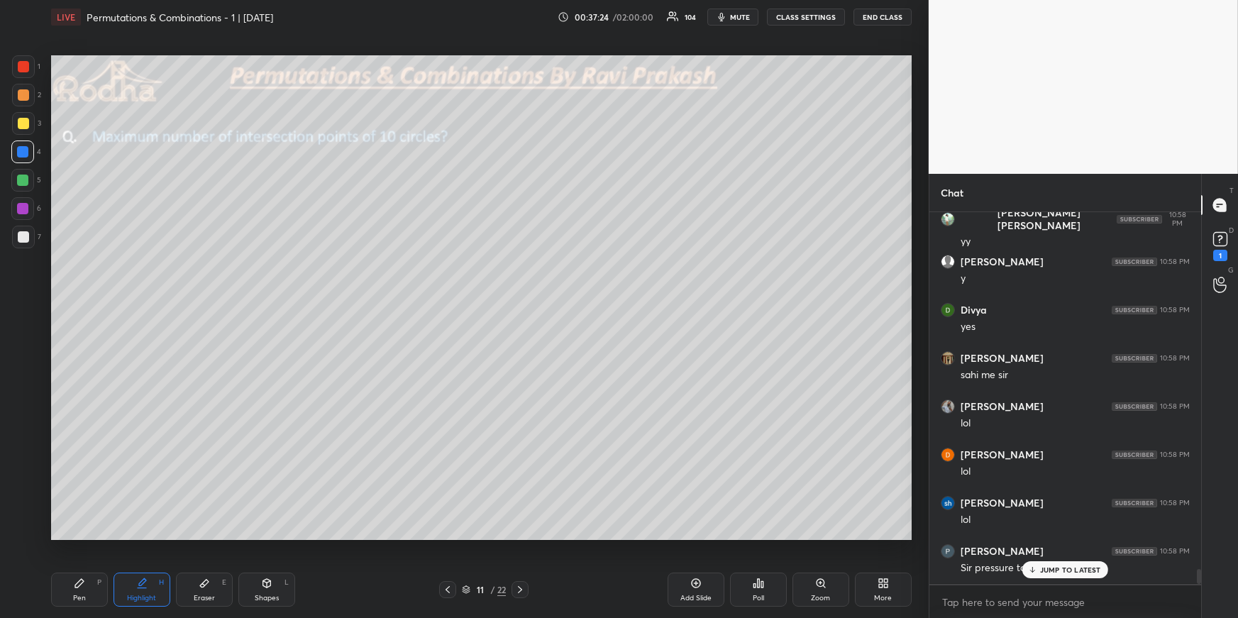
click at [79, 600] on div "Pen" at bounding box center [79, 598] width 13 height 7
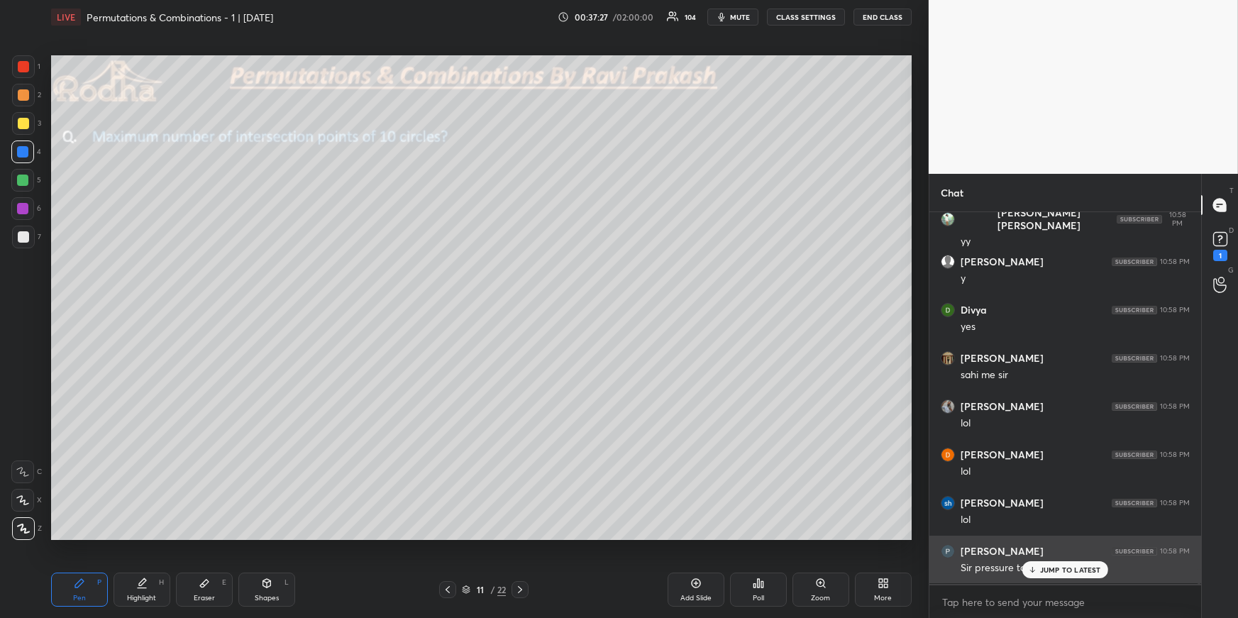
click at [1054, 574] on div "JUMP TO LATEST" at bounding box center [1065, 569] width 85 height 17
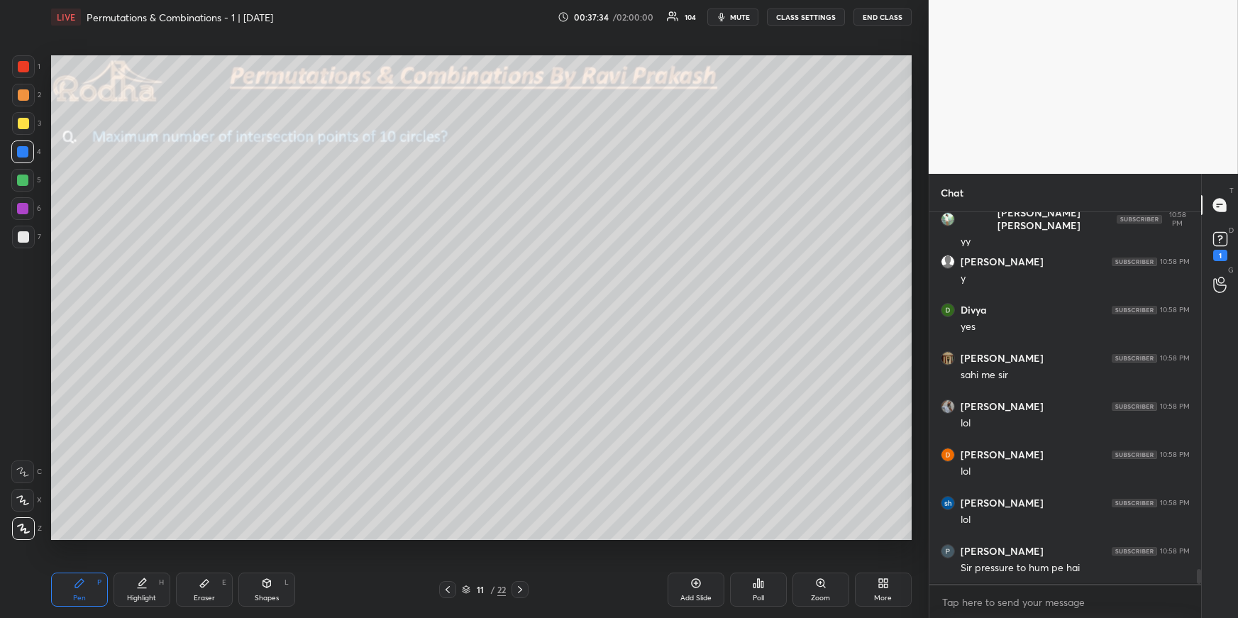
scroll to position [9001, 0]
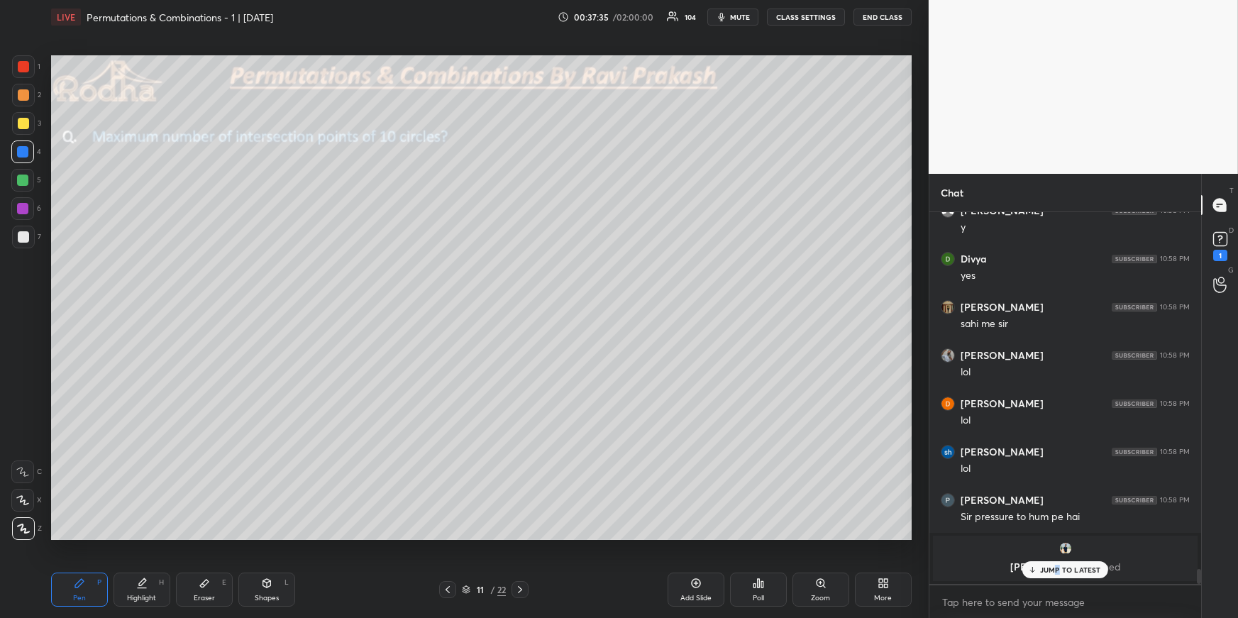
click at [1058, 571] on p "JUMP TO LATEST" at bounding box center [1070, 570] width 61 height 9
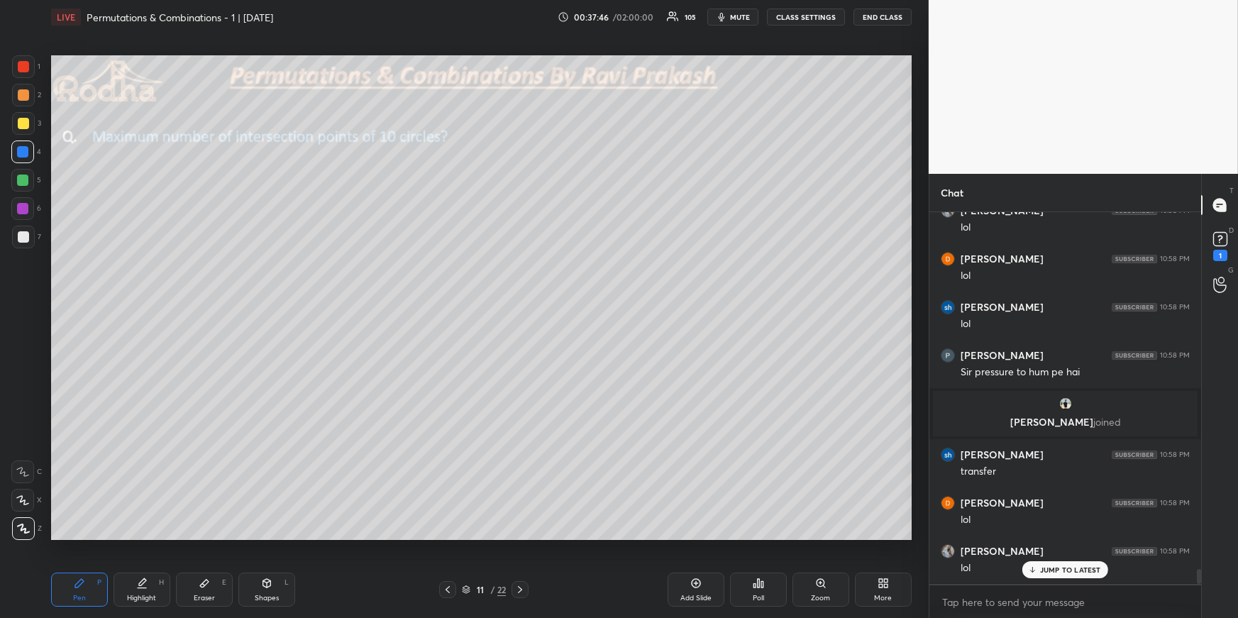
scroll to position [8964, 0]
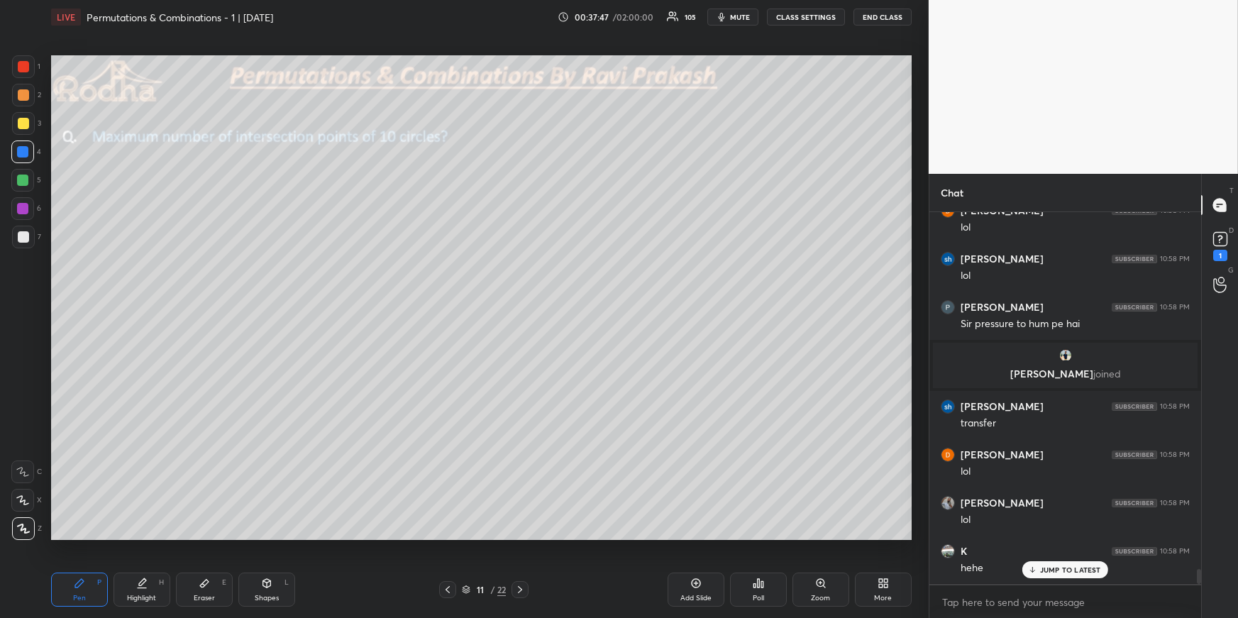
click at [151, 595] on div "Highlight" at bounding box center [141, 598] width 29 height 7
click at [518, 588] on icon at bounding box center [520, 589] width 11 height 11
drag, startPoint x: 89, startPoint y: 586, endPoint x: 98, endPoint y: 568, distance: 20.0
click at [87, 586] on div "Pen P" at bounding box center [79, 590] width 57 height 34
click at [26, 234] on div at bounding box center [23, 236] width 11 height 11
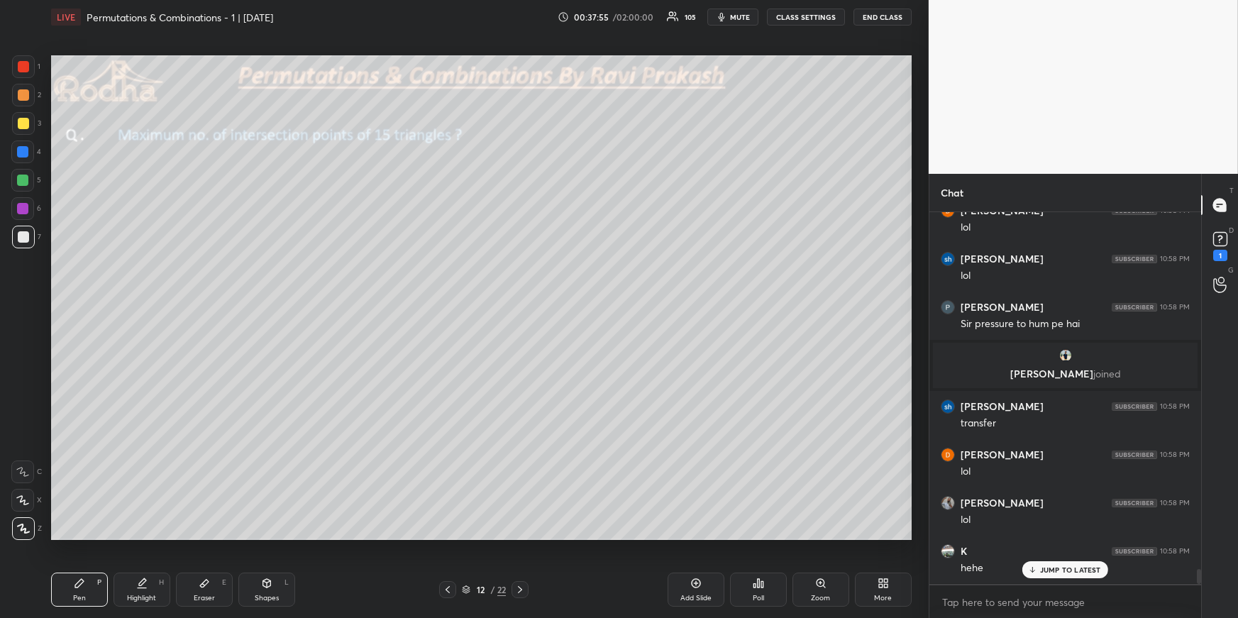
click at [447, 588] on icon at bounding box center [447, 589] width 11 height 11
click at [446, 586] on icon at bounding box center [447, 589] width 11 height 11
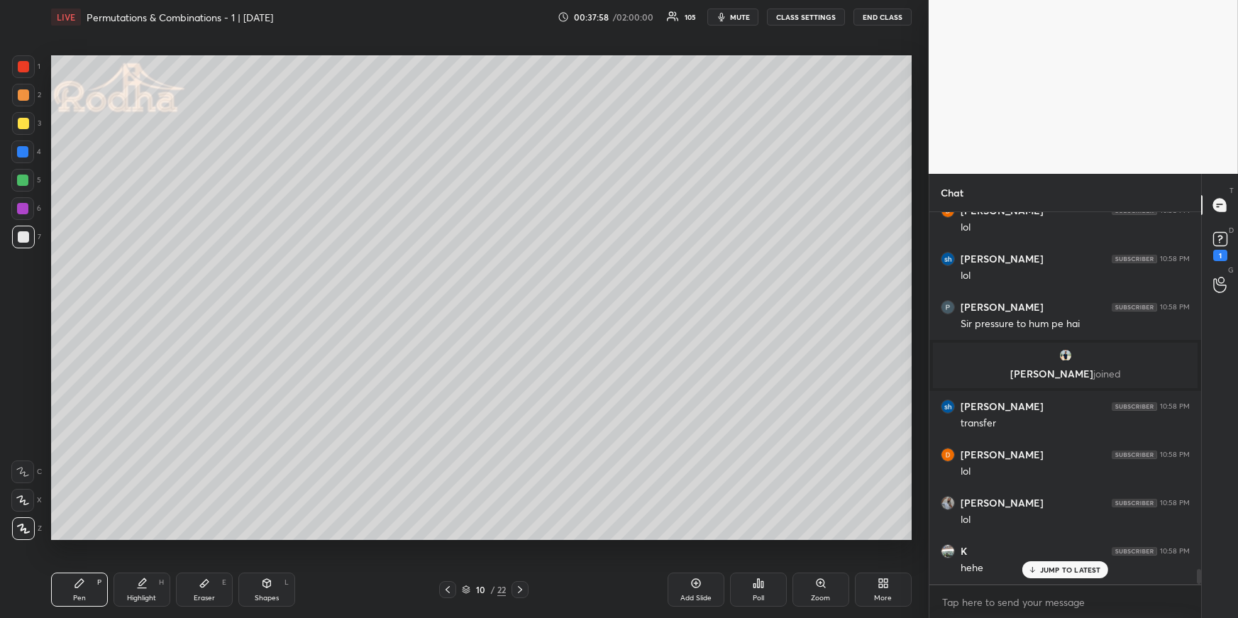
click at [520, 586] on icon at bounding box center [520, 589] width 11 height 11
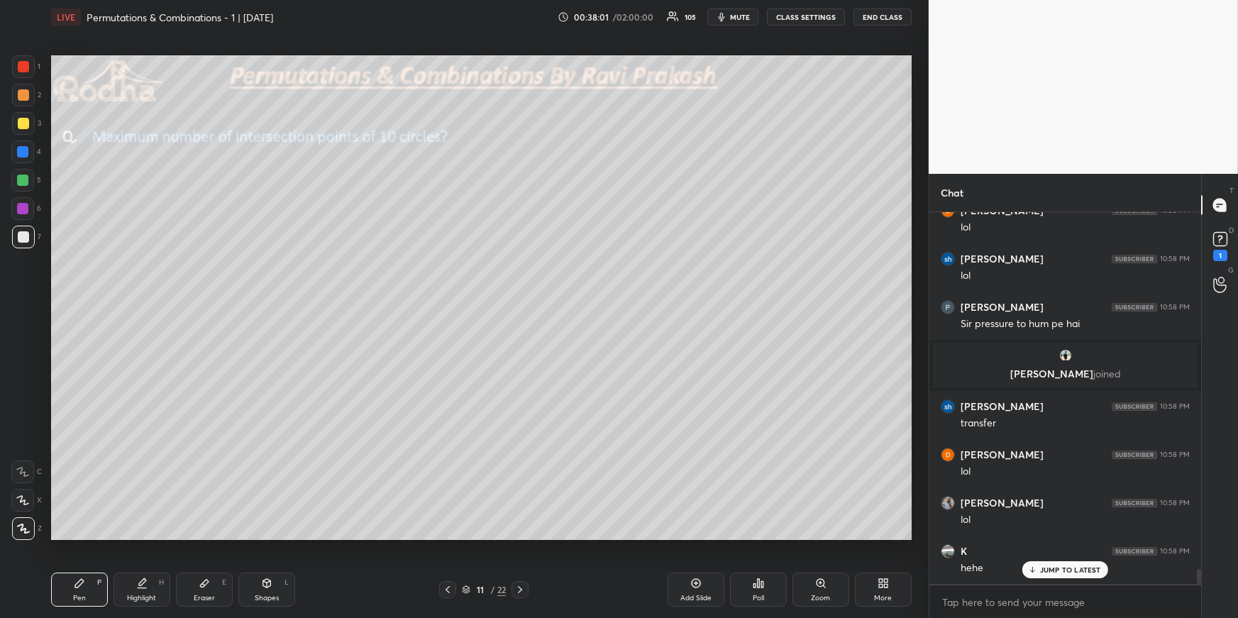
click at [519, 590] on icon at bounding box center [520, 589] width 11 height 11
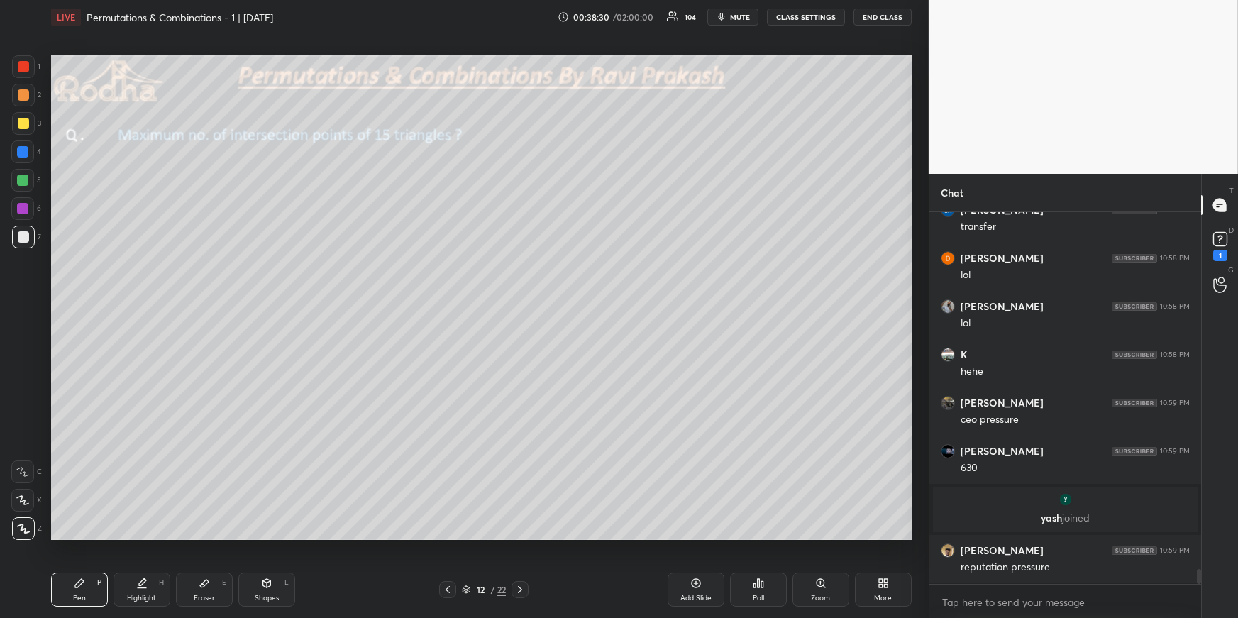
scroll to position [9129, 0]
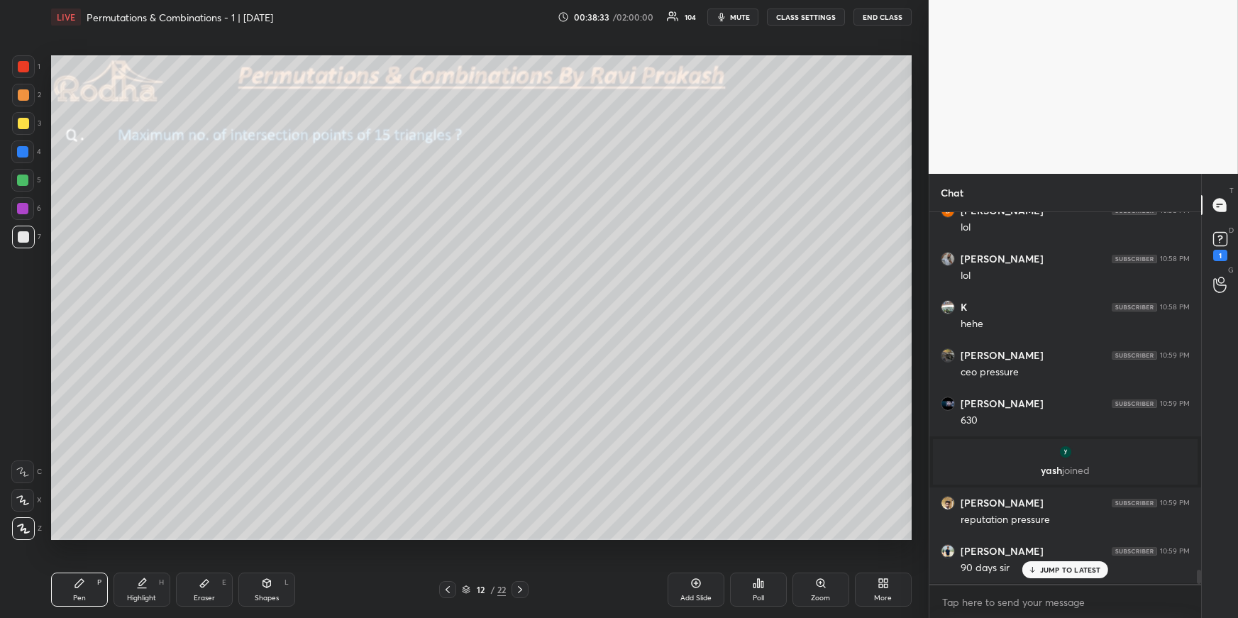
click at [1067, 568] on p "JUMP TO LATEST" at bounding box center [1070, 570] width 61 height 9
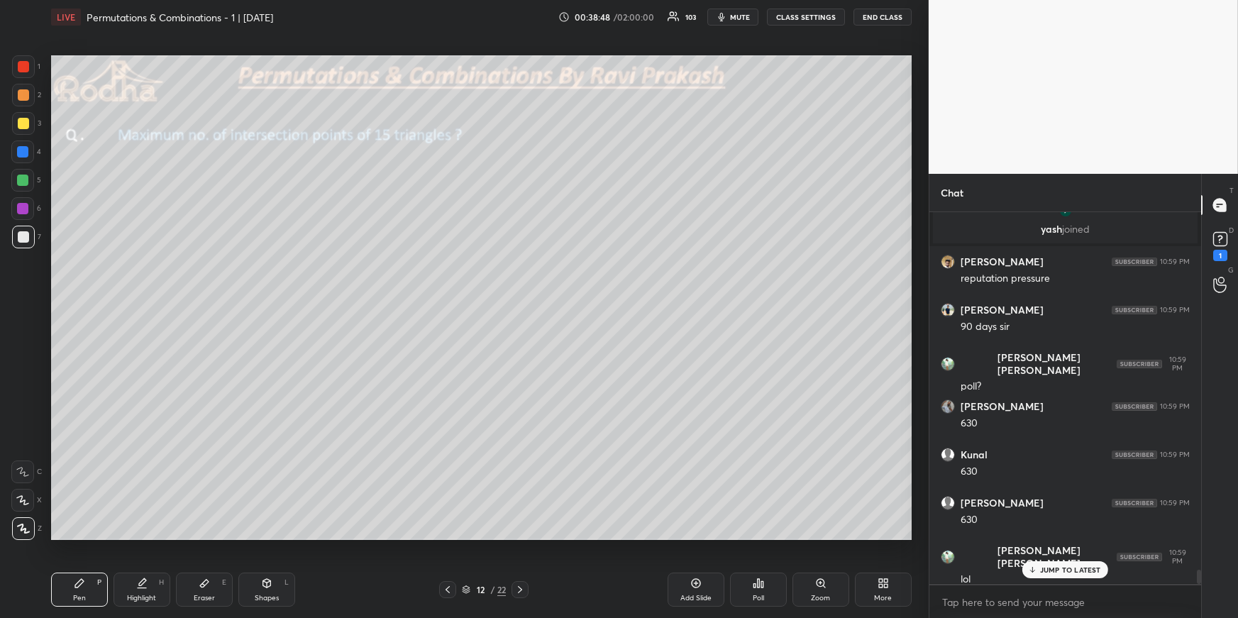
scroll to position [9418, 0]
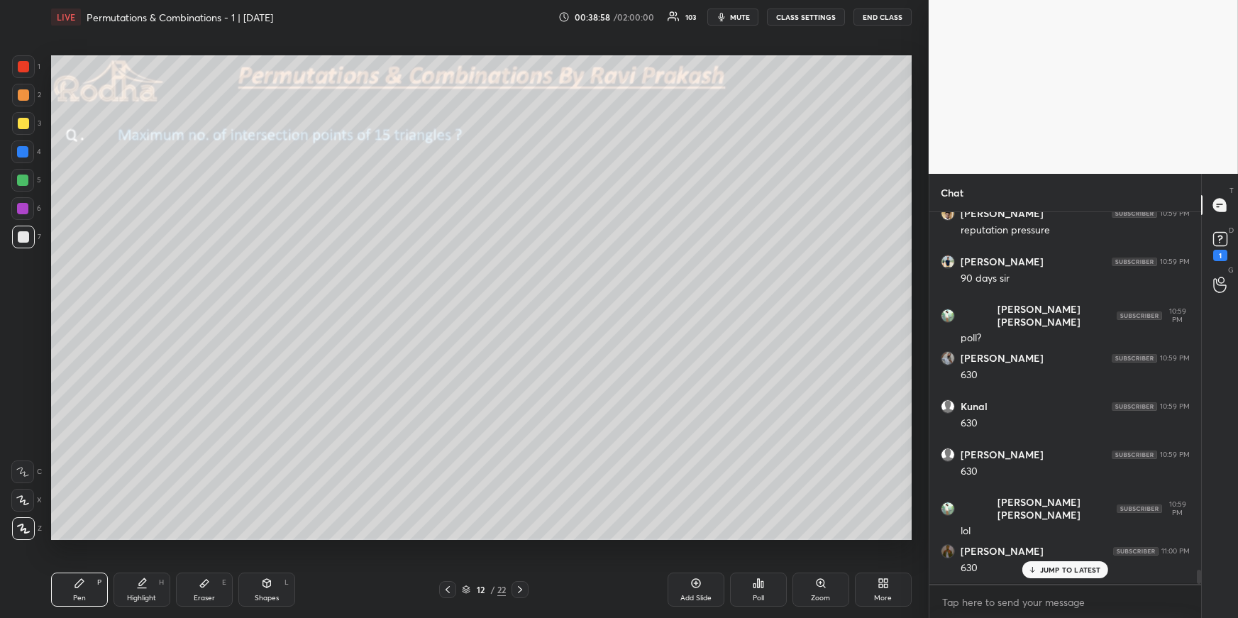
click at [21, 93] on div at bounding box center [23, 94] width 11 height 11
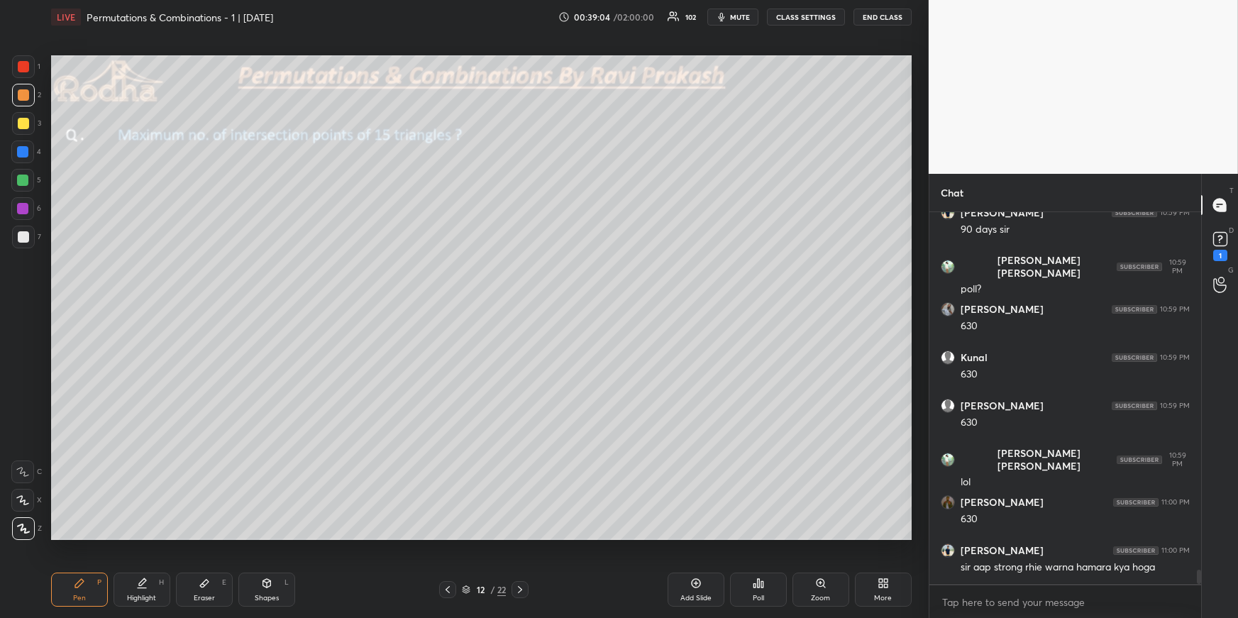
scroll to position [9515, 0]
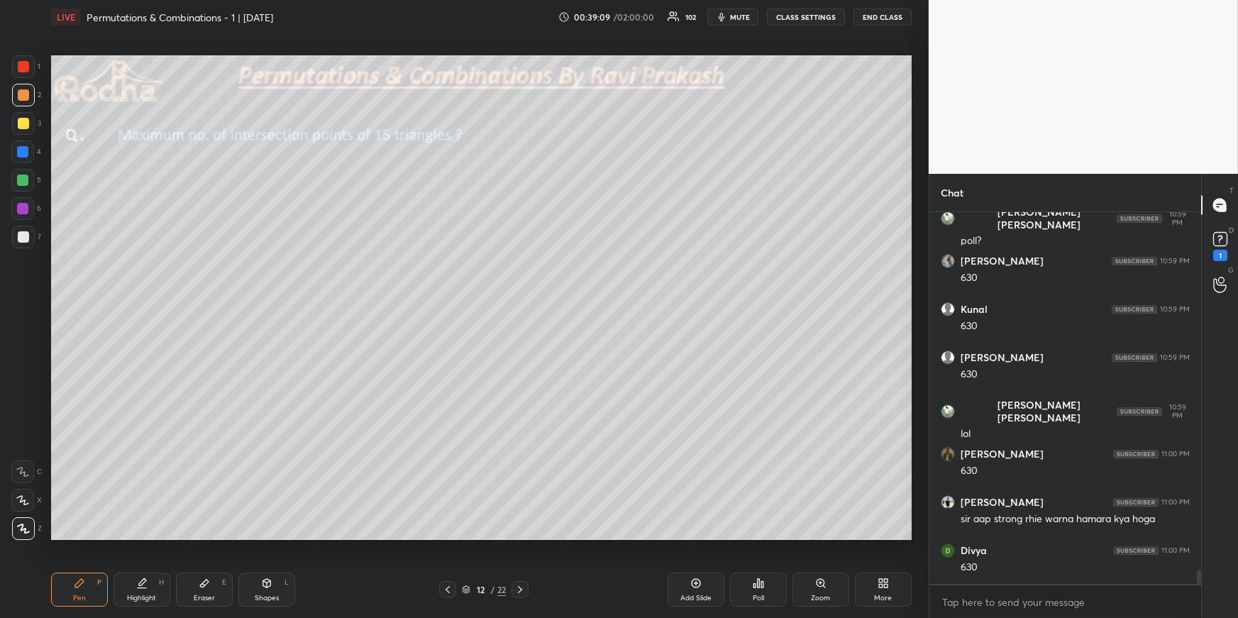
click at [260, 578] on div "Shapes L" at bounding box center [266, 590] width 57 height 34
drag, startPoint x: 29, startPoint y: 531, endPoint x: 43, endPoint y: 497, distance: 36.6
click at [28, 530] on div at bounding box center [23, 528] width 23 height 23
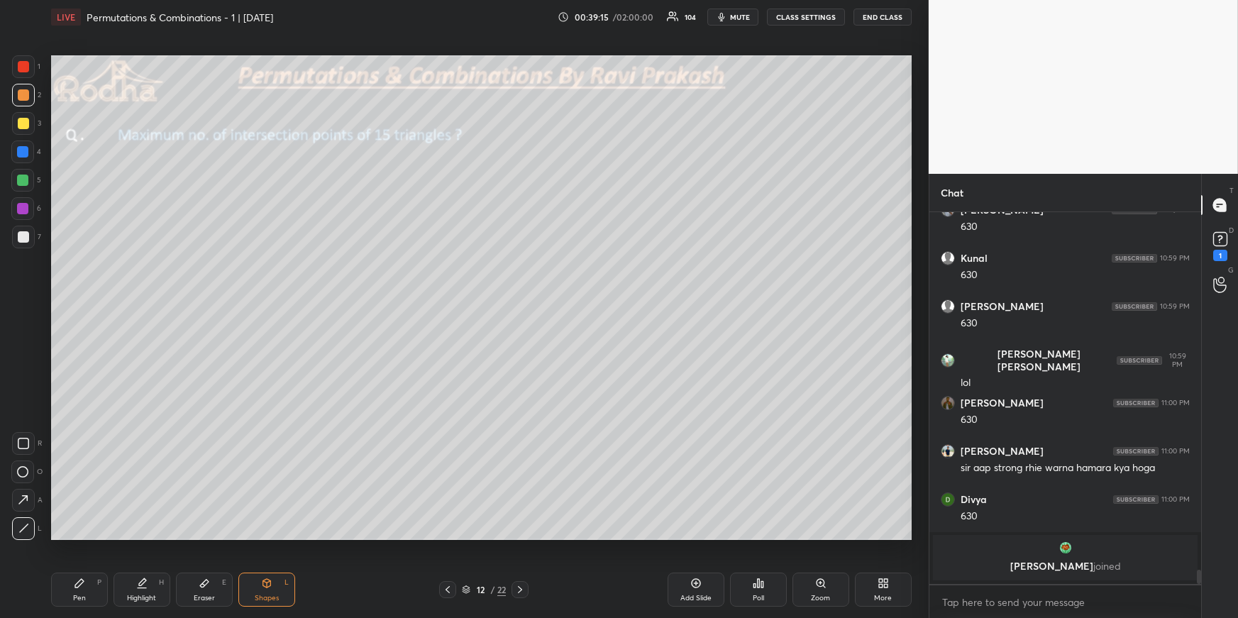
click at [89, 602] on div "Pen P Highlight H Eraser E Shapes L 12 / 22 Add Slide Poll Zoom More" at bounding box center [481, 589] width 861 height 57
drag, startPoint x: 82, startPoint y: 597, endPoint x: 79, endPoint y: 562, distance: 34.9
click at [81, 597] on div "Pen" at bounding box center [79, 598] width 13 height 7
click at [29, 179] on div at bounding box center [22, 180] width 23 height 23
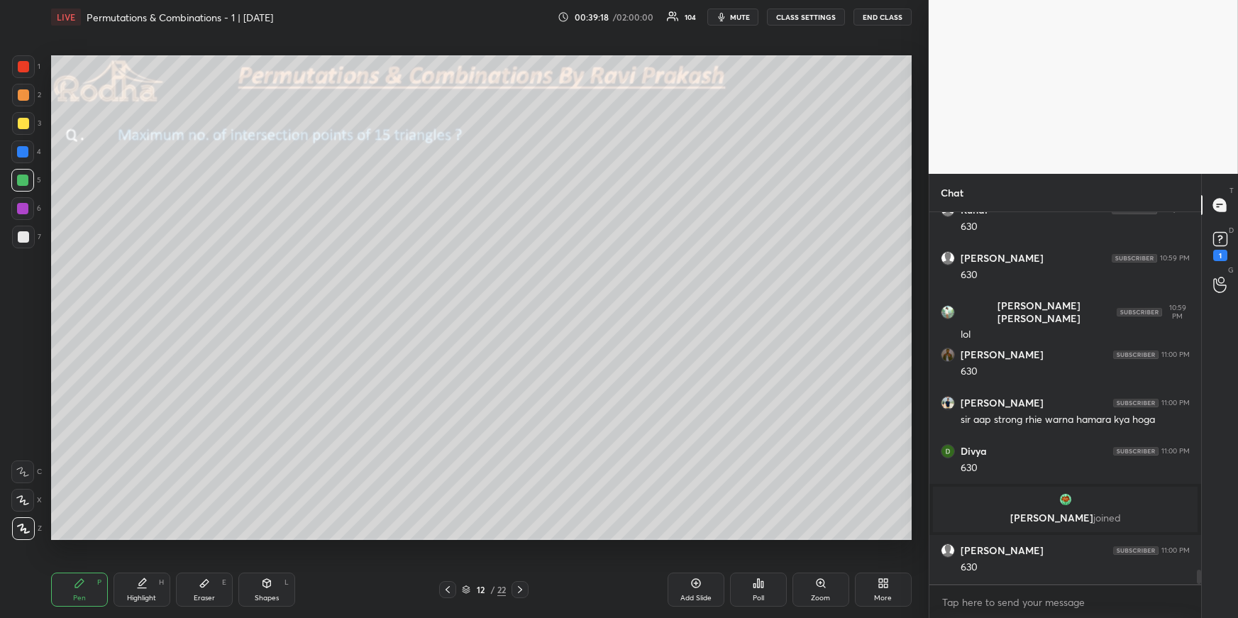
scroll to position [9487, 0]
click at [287, 599] on div "Shapes L" at bounding box center [266, 590] width 57 height 34
click at [25, 527] on icon at bounding box center [23, 528] width 11 height 11
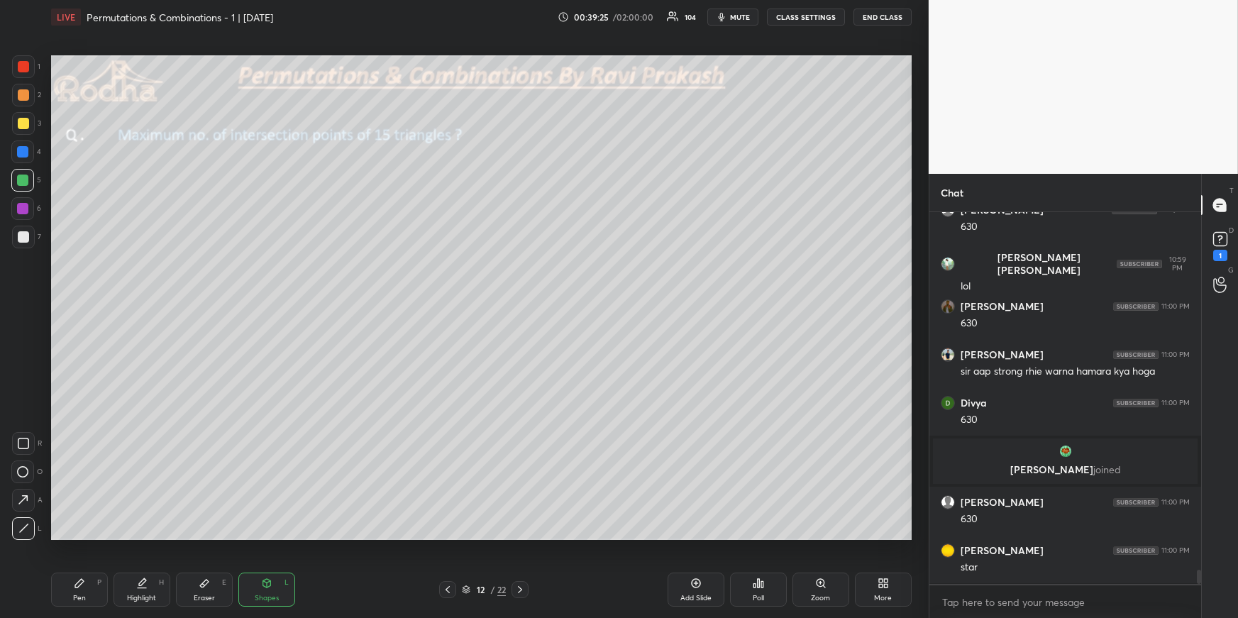
drag, startPoint x: 67, startPoint y: 588, endPoint x: 67, endPoint y: 581, distance: 7.1
click at [68, 589] on div "Pen P" at bounding box center [79, 590] width 57 height 34
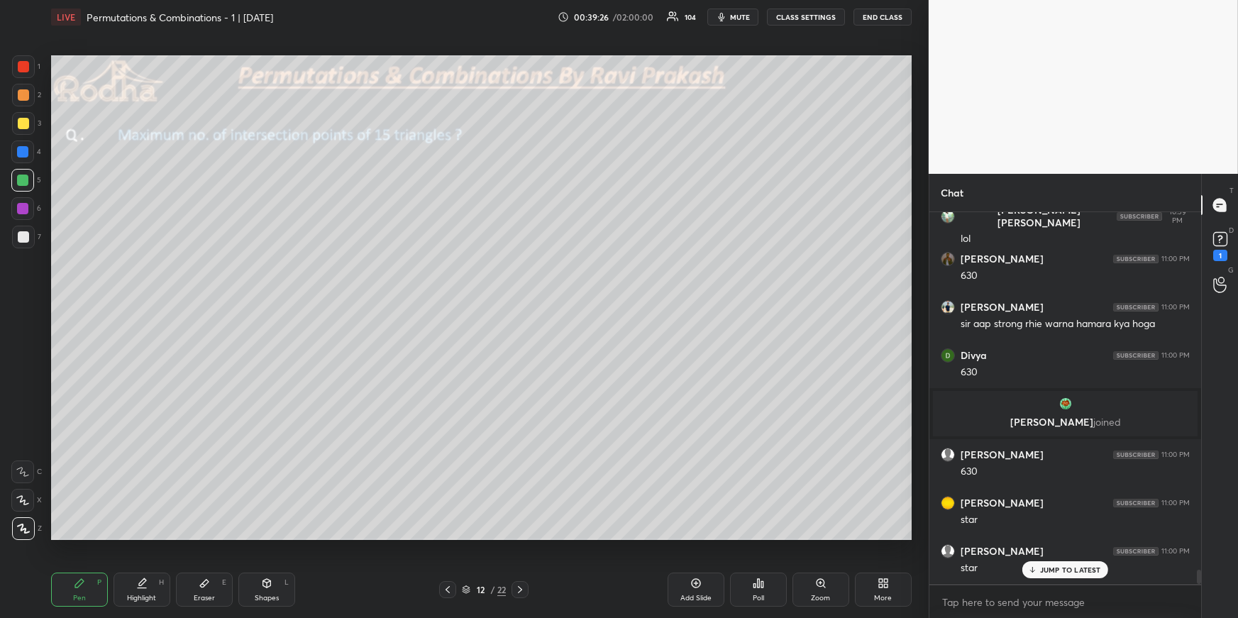
drag, startPoint x: 29, startPoint y: 175, endPoint x: 36, endPoint y: 183, distance: 10.6
click at [28, 175] on div at bounding box center [22, 180] width 23 height 23
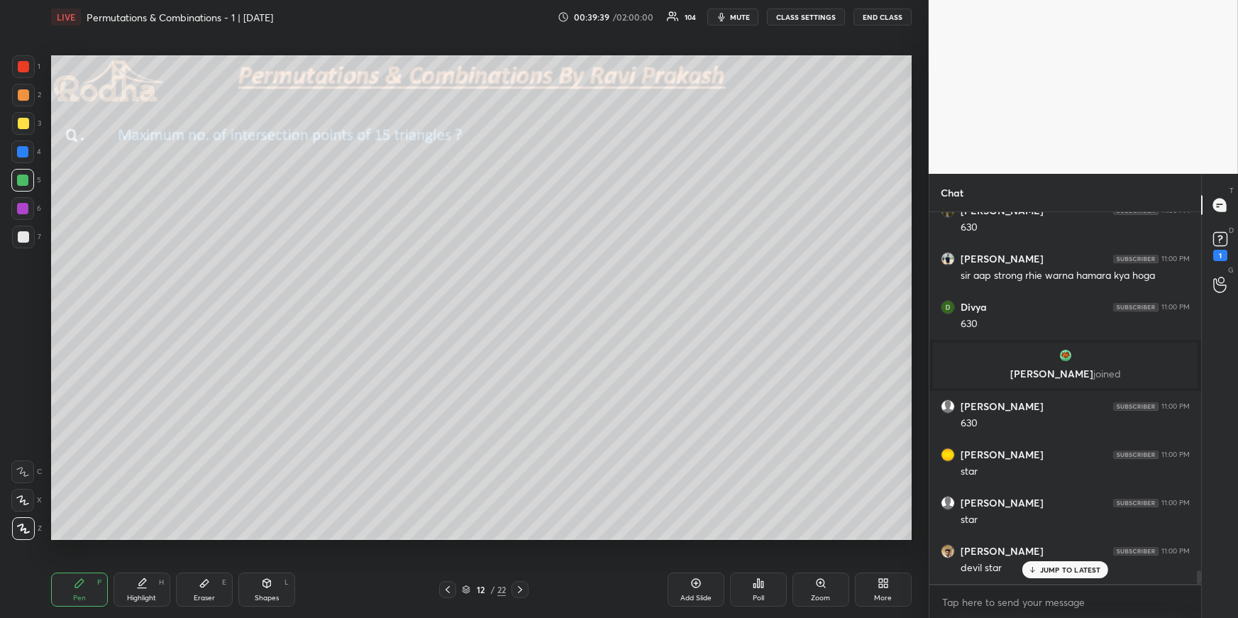
click at [177, 590] on div "Pen P Highlight H Eraser E Shapes L" at bounding box center [227, 590] width 353 height 34
click at [194, 583] on div "Eraser E" at bounding box center [204, 590] width 57 height 34
click at [133, 600] on div "Highlight" at bounding box center [141, 598] width 29 height 7
drag, startPoint x: 77, startPoint y: 589, endPoint x: 77, endPoint y: 581, distance: 7.8
click at [77, 589] on div "Pen P" at bounding box center [79, 590] width 57 height 34
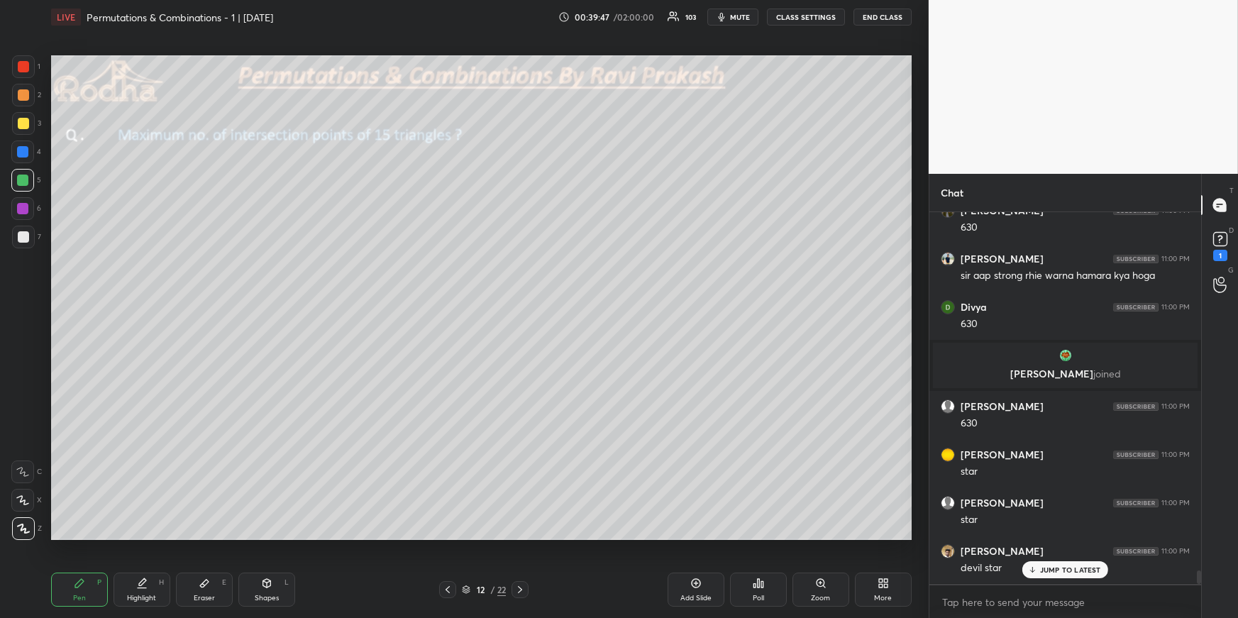
drag, startPoint x: 27, startPoint y: 152, endPoint x: 31, endPoint y: 159, distance: 7.9
click at [27, 152] on div at bounding box center [22, 151] width 11 height 11
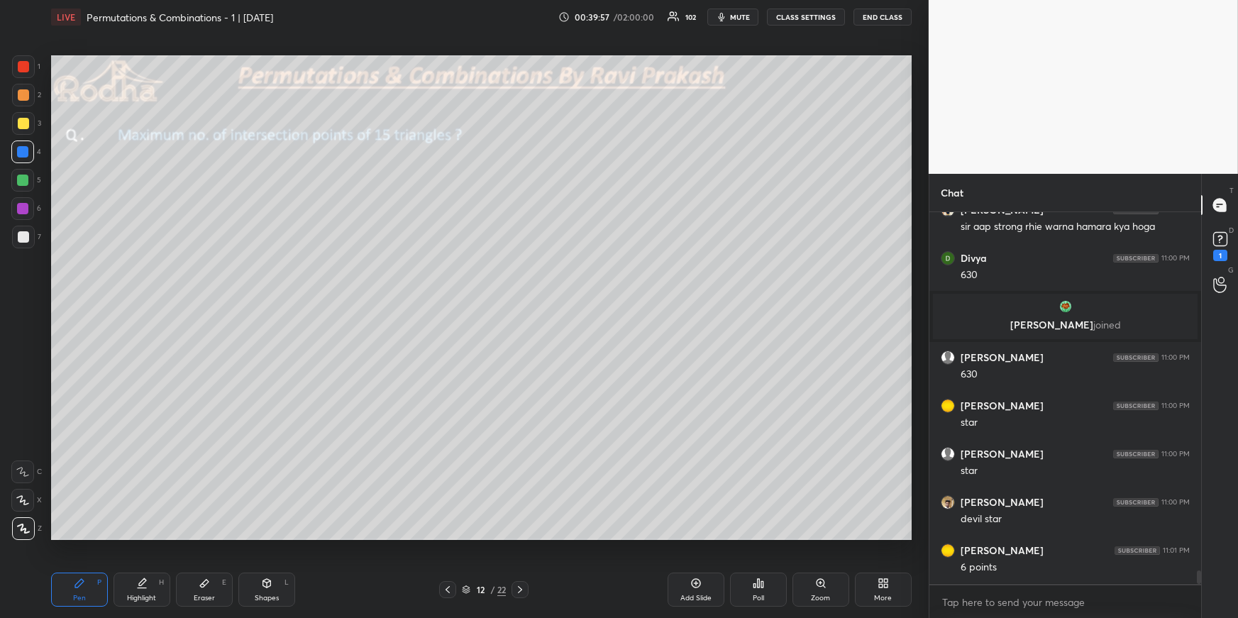
scroll to position [9728, 0]
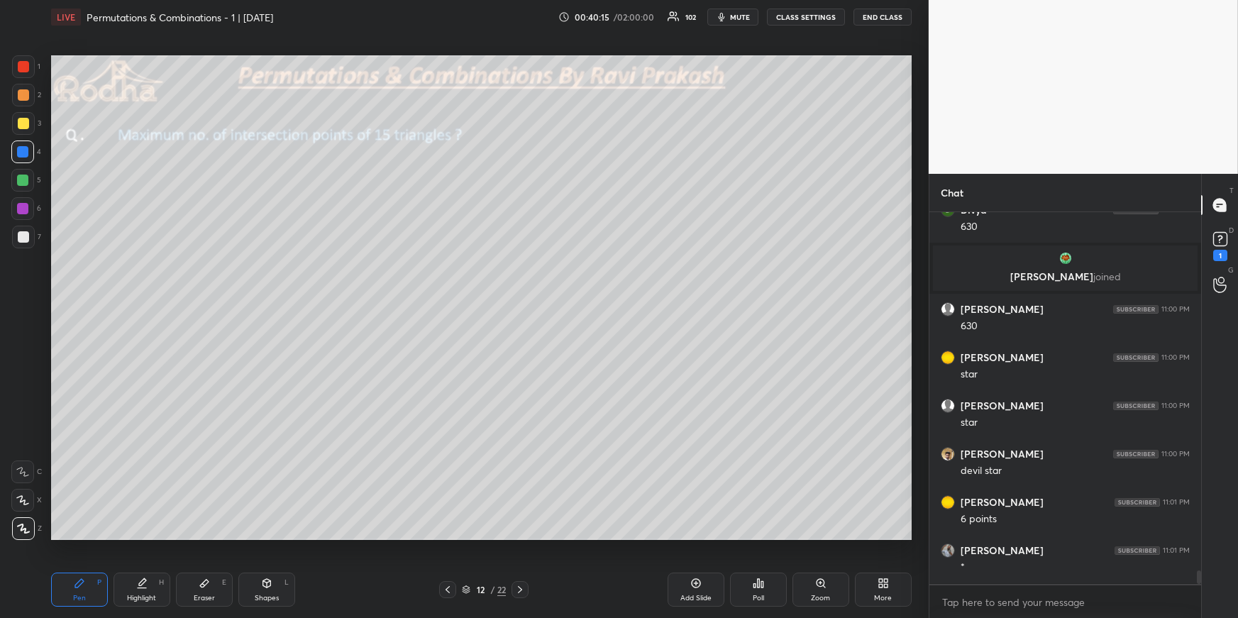
drag, startPoint x: 24, startPoint y: 93, endPoint x: 10, endPoint y: 109, distance: 21.6
click at [23, 92] on div at bounding box center [23, 94] width 11 height 11
drag, startPoint x: 130, startPoint y: 600, endPoint x: 132, endPoint y: 589, distance: 10.9
click at [133, 600] on div "Highlight" at bounding box center [141, 598] width 29 height 7
drag, startPoint x: 83, startPoint y: 591, endPoint x: 92, endPoint y: 565, distance: 27.8
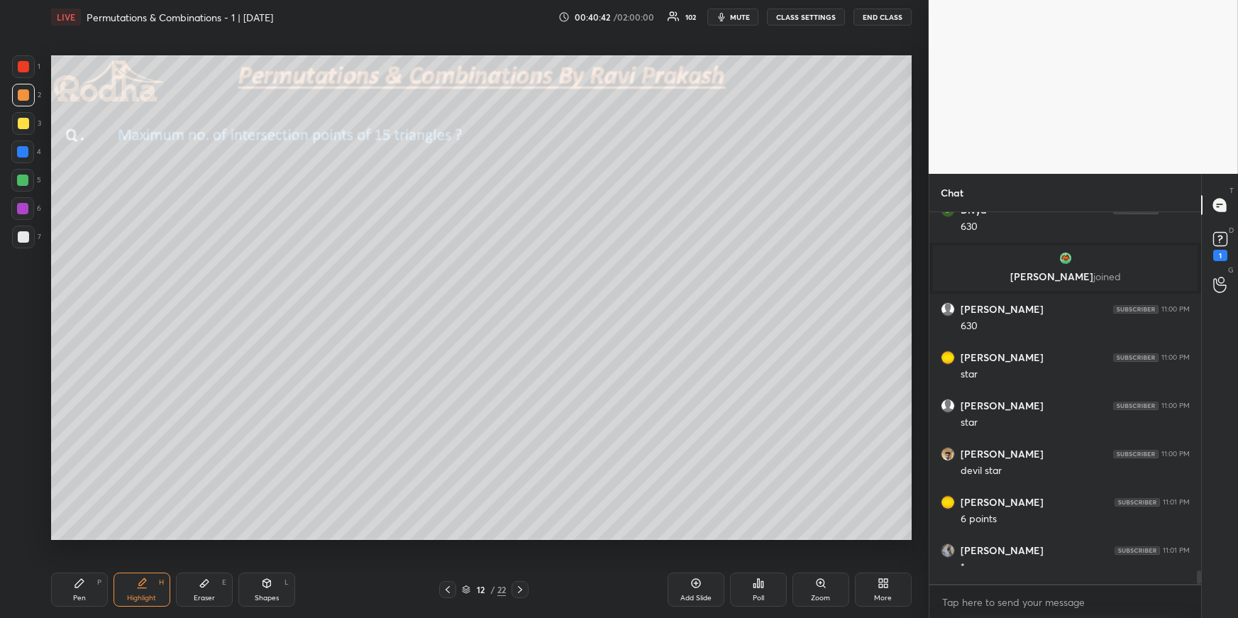
click at [83, 590] on div "Pen P" at bounding box center [79, 590] width 57 height 34
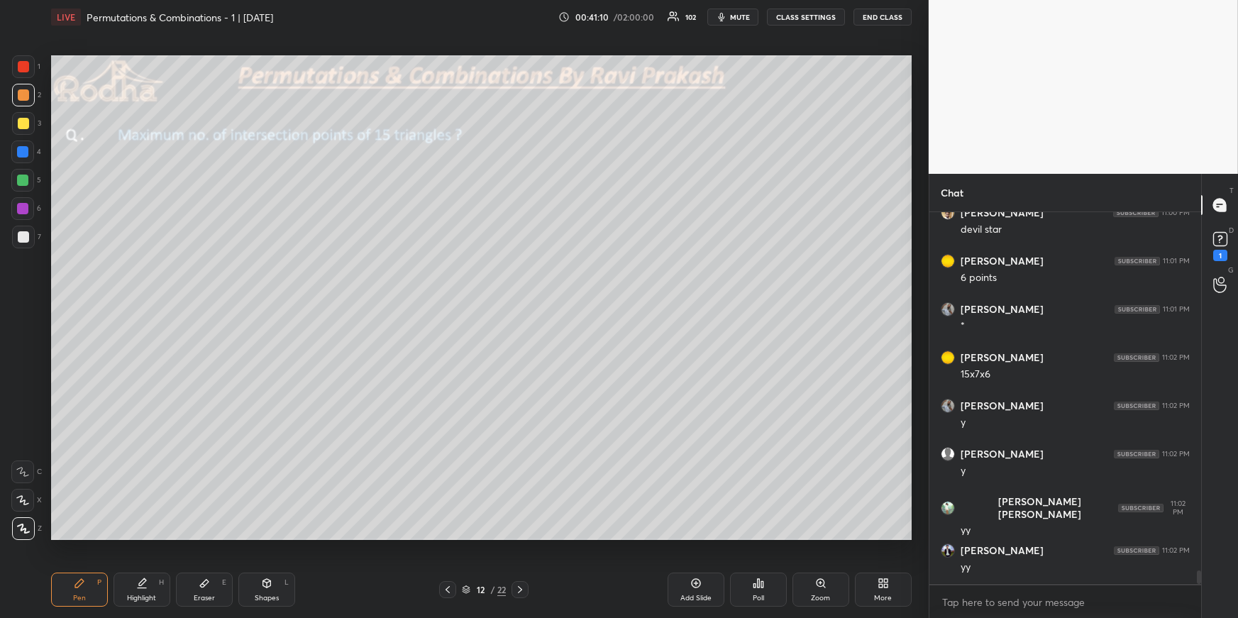
scroll to position [10018, 0]
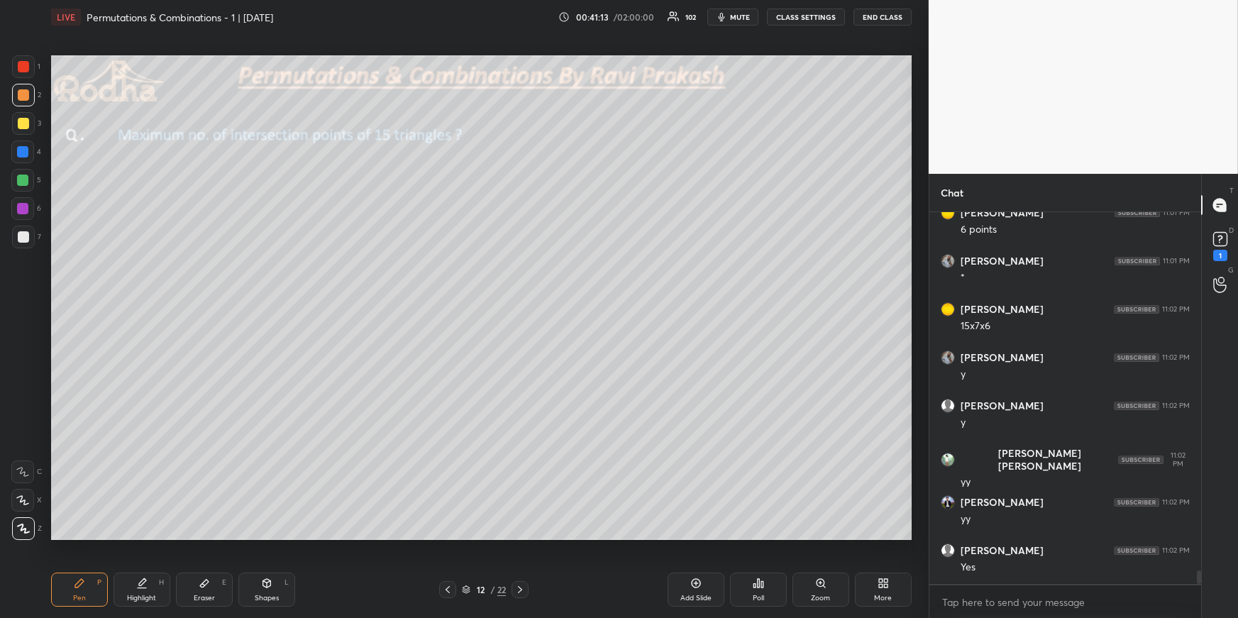
click at [446, 586] on icon at bounding box center [447, 589] width 11 height 11
click at [449, 586] on icon at bounding box center [447, 589] width 11 height 11
click at [449, 588] on icon at bounding box center [447, 589] width 11 height 11
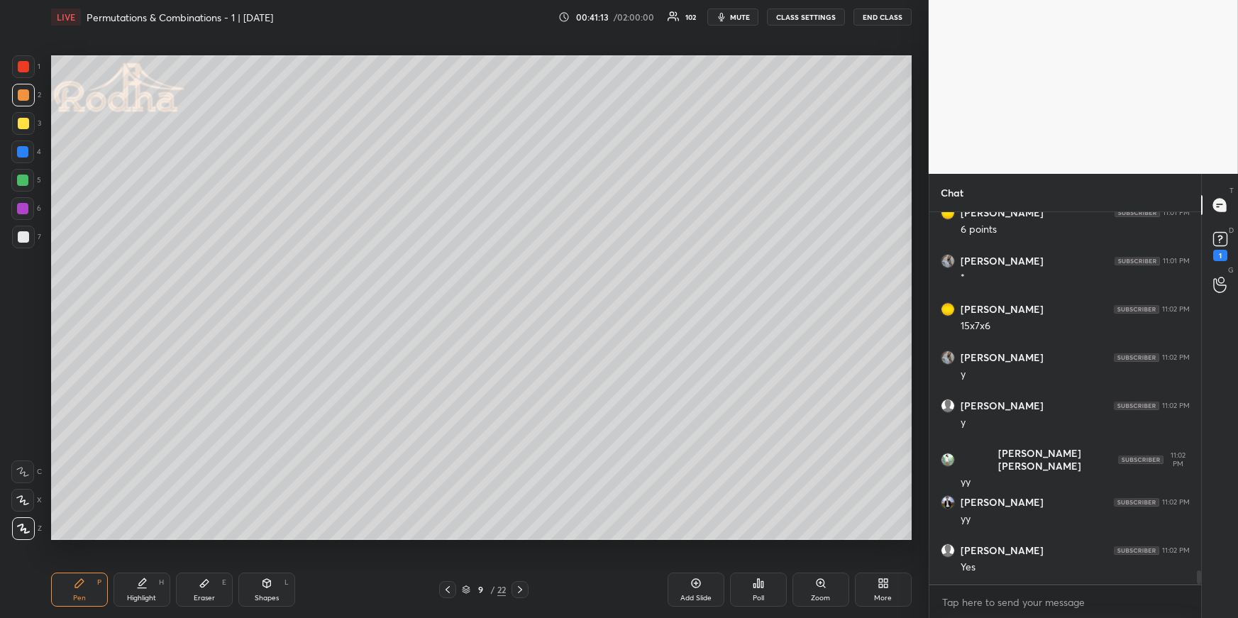
click at [449, 588] on icon at bounding box center [447, 589] width 11 height 11
click at [450, 588] on icon at bounding box center [447, 589] width 11 height 11
click at [448, 592] on icon at bounding box center [447, 589] width 11 height 11
click at [447, 591] on icon at bounding box center [447, 589] width 11 height 11
click at [142, 586] on icon at bounding box center [141, 583] width 11 height 11
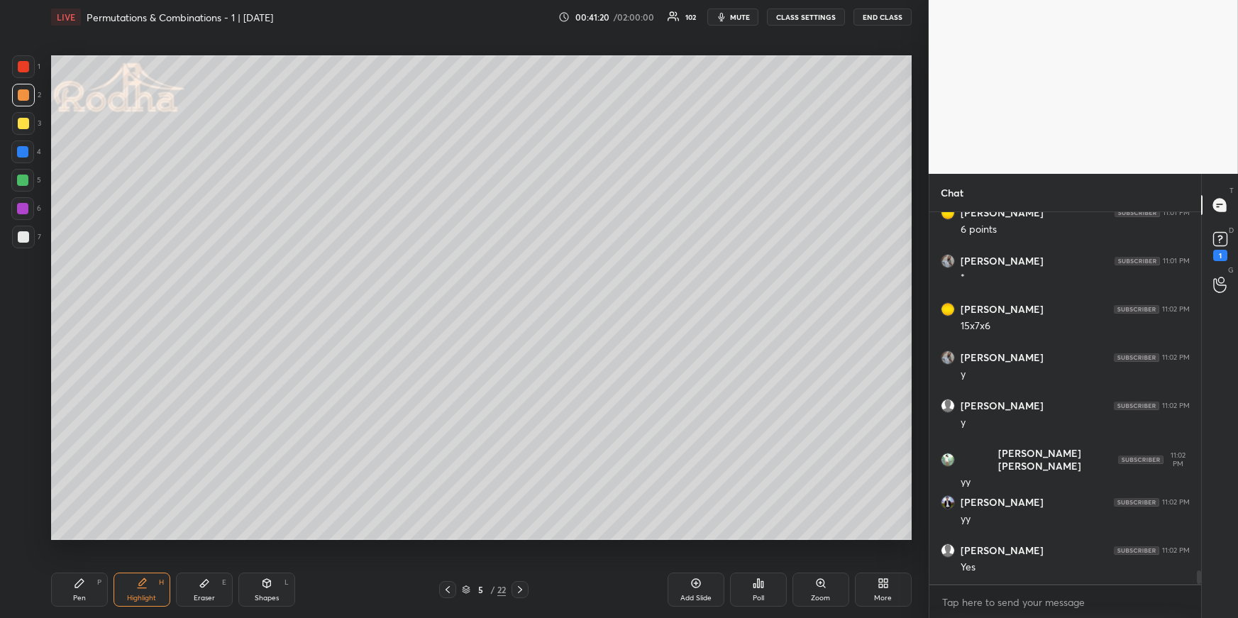
click at [522, 590] on icon at bounding box center [520, 589] width 4 height 7
click at [521, 589] on icon at bounding box center [520, 589] width 11 height 11
click at [521, 590] on icon at bounding box center [520, 589] width 11 height 11
click at [520, 588] on icon at bounding box center [520, 589] width 11 height 11
click at [520, 590] on icon at bounding box center [520, 589] width 11 height 11
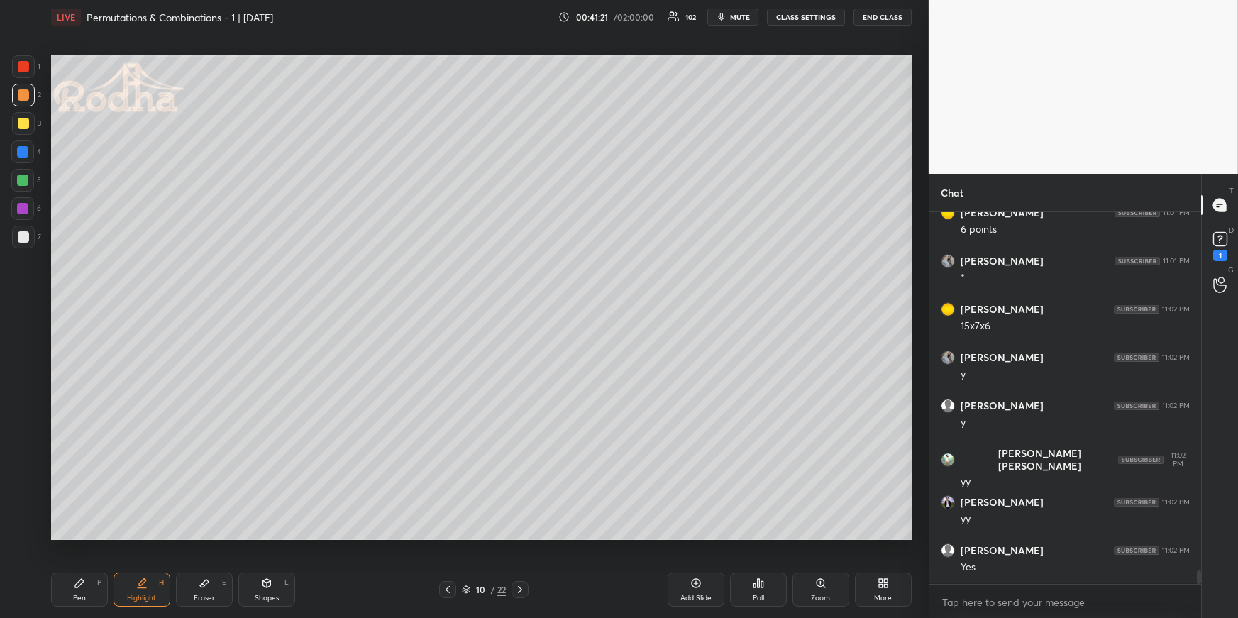
click at [520, 588] on icon at bounding box center [520, 589] width 4 height 7
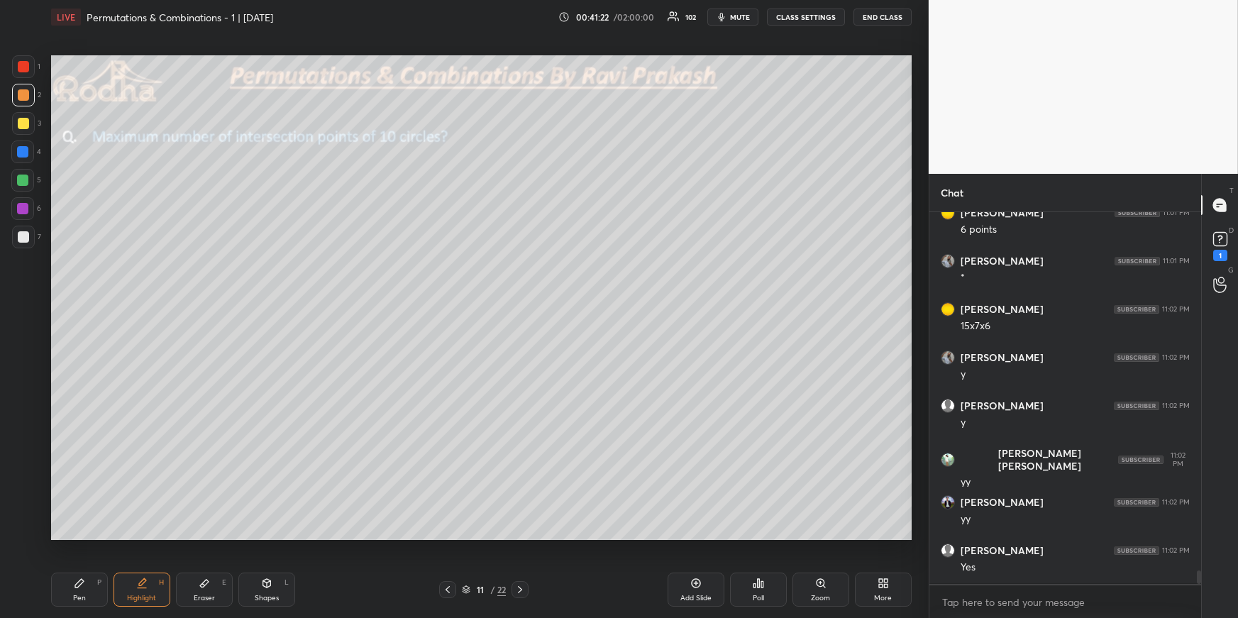
click at [520, 590] on icon at bounding box center [520, 589] width 11 height 11
click at [520, 591] on icon at bounding box center [520, 589] width 11 height 11
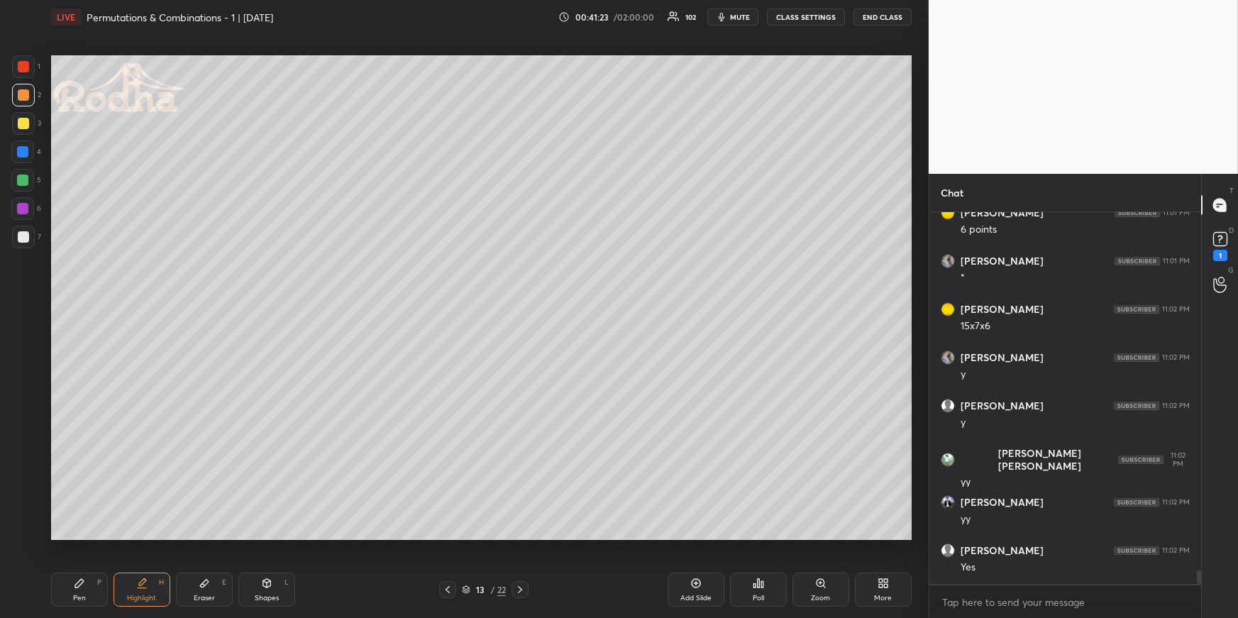
click at [92, 583] on div "Pen P" at bounding box center [79, 590] width 57 height 34
click at [24, 155] on div at bounding box center [22, 151] width 11 height 11
click at [444, 589] on icon at bounding box center [447, 589] width 11 height 11
click at [444, 591] on icon at bounding box center [447, 589] width 11 height 11
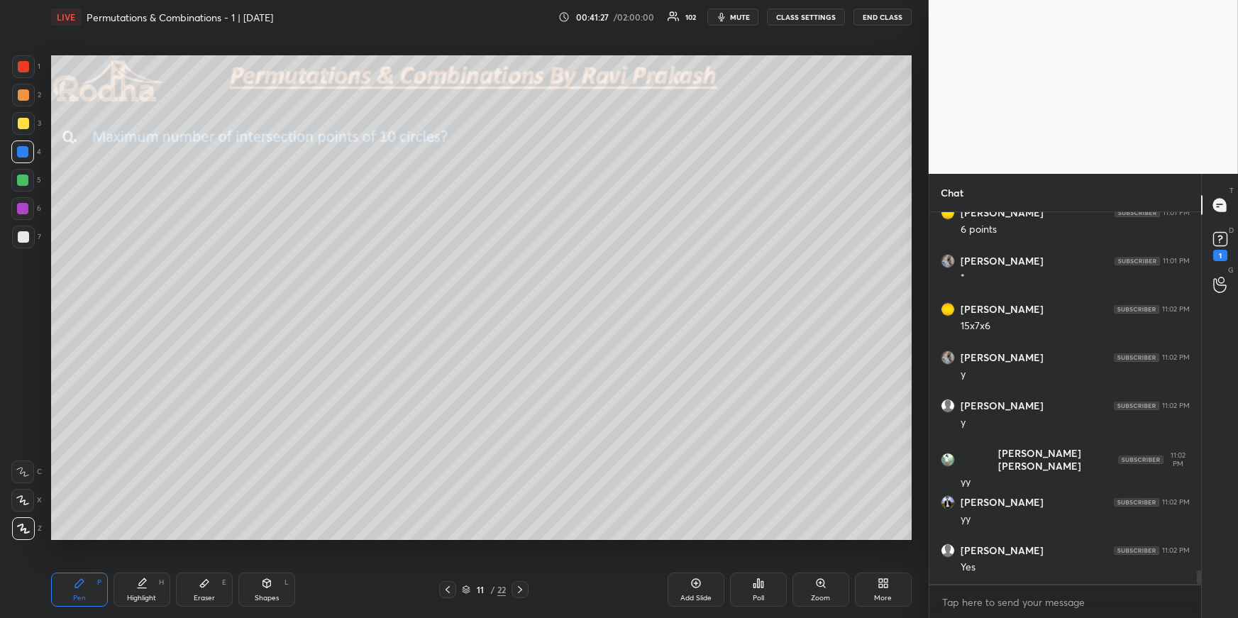
click at [446, 592] on icon at bounding box center [447, 589] width 11 height 11
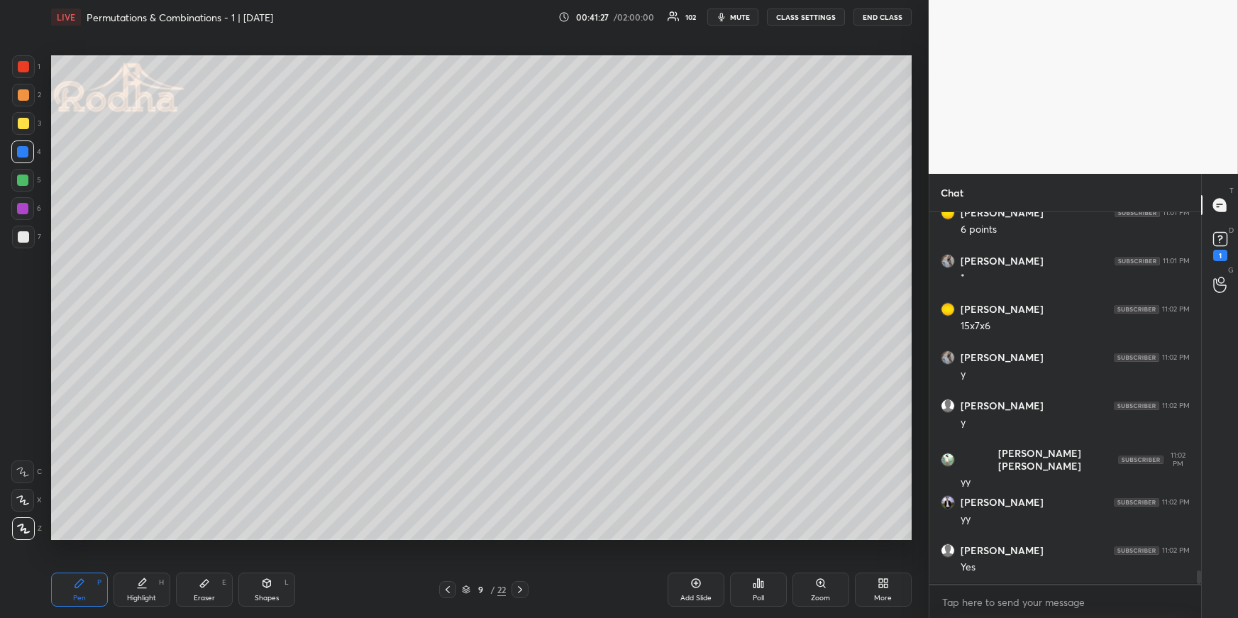
click at [447, 591] on icon at bounding box center [447, 589] width 11 height 11
click at [448, 591] on icon at bounding box center [447, 589] width 11 height 11
click at [449, 590] on icon at bounding box center [447, 589] width 11 height 11
drag, startPoint x: 445, startPoint y: 588, endPoint x: 463, endPoint y: 586, distance: 18.0
click at [446, 588] on icon at bounding box center [447, 589] width 11 height 11
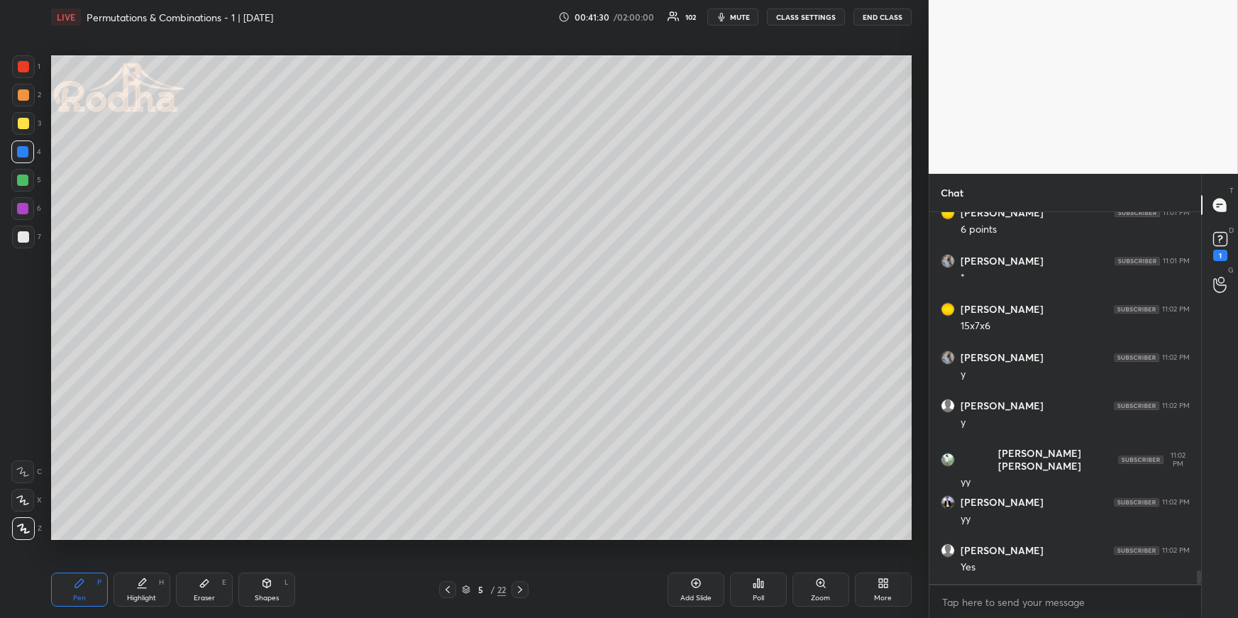
click at [523, 588] on icon at bounding box center [520, 589] width 11 height 11
click at [524, 589] on icon at bounding box center [520, 589] width 11 height 11
click at [524, 590] on icon at bounding box center [520, 589] width 11 height 11
click at [523, 589] on icon at bounding box center [520, 589] width 11 height 11
click at [522, 590] on icon at bounding box center [520, 589] width 11 height 11
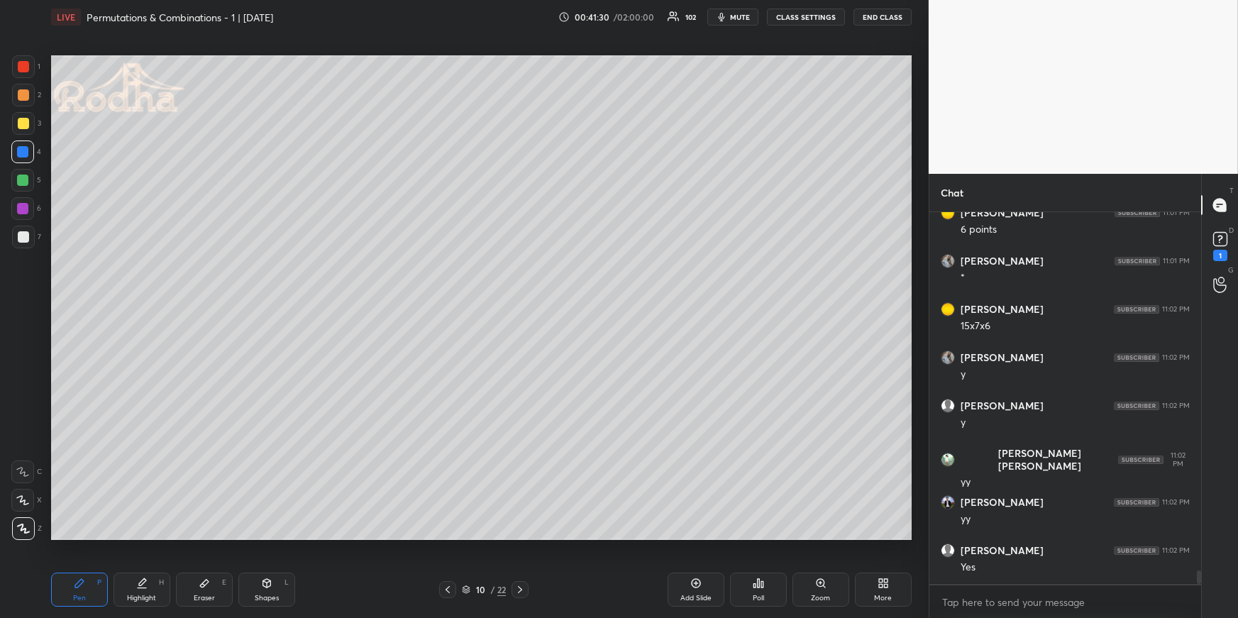
click at [522, 590] on icon at bounding box center [520, 589] width 11 height 11
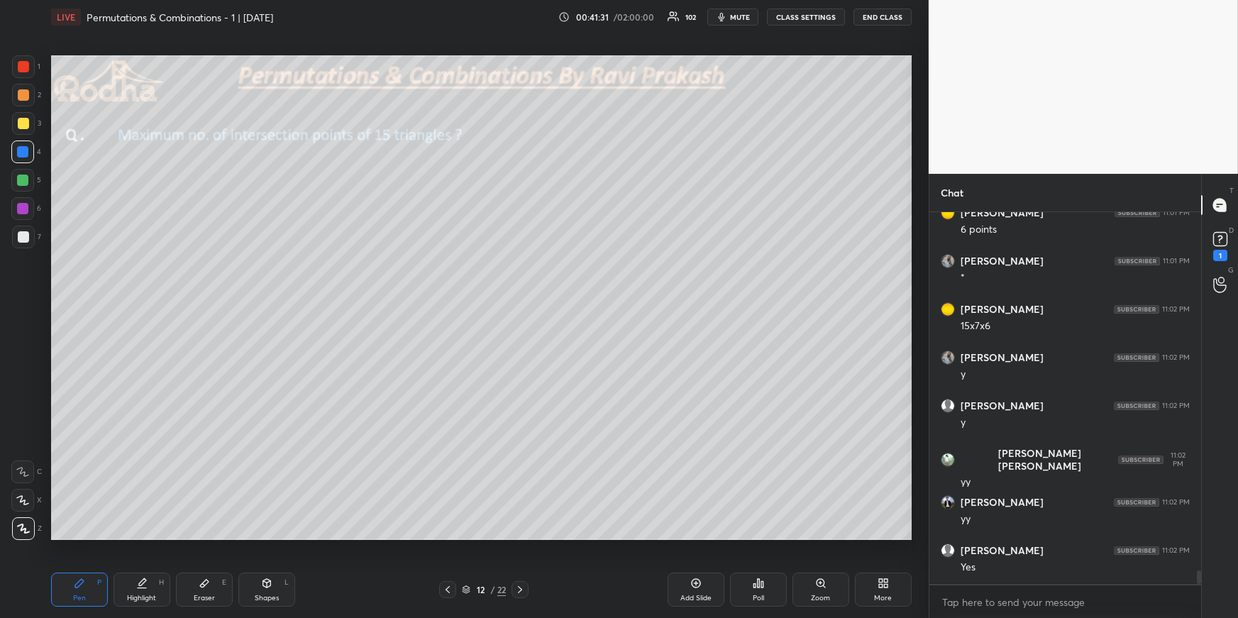
click at [524, 590] on icon at bounding box center [520, 589] width 11 height 11
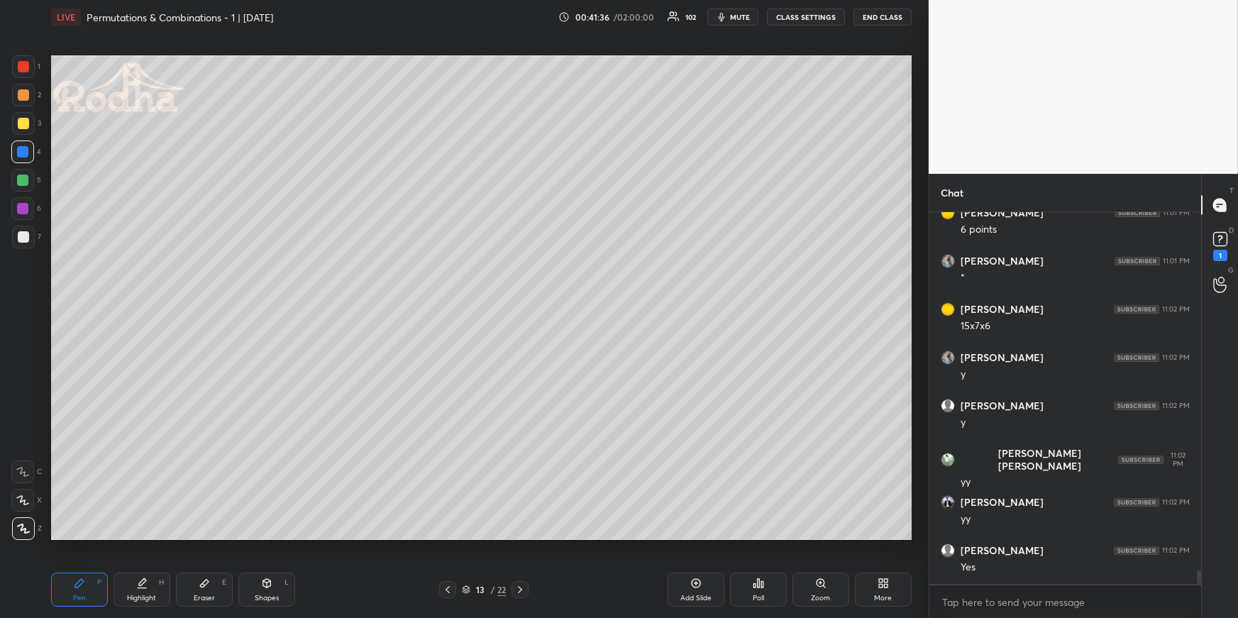
drag, startPoint x: 28, startPoint y: 186, endPoint x: 47, endPoint y: 174, distance: 22.6
click at [28, 186] on div at bounding box center [22, 180] width 23 height 23
click at [281, 590] on div "Pen P Highlight H Eraser E Shapes L" at bounding box center [227, 590] width 353 height 34
click at [268, 587] on icon at bounding box center [267, 583] width 8 height 9
click at [21, 441] on icon at bounding box center [23, 443] width 11 height 11
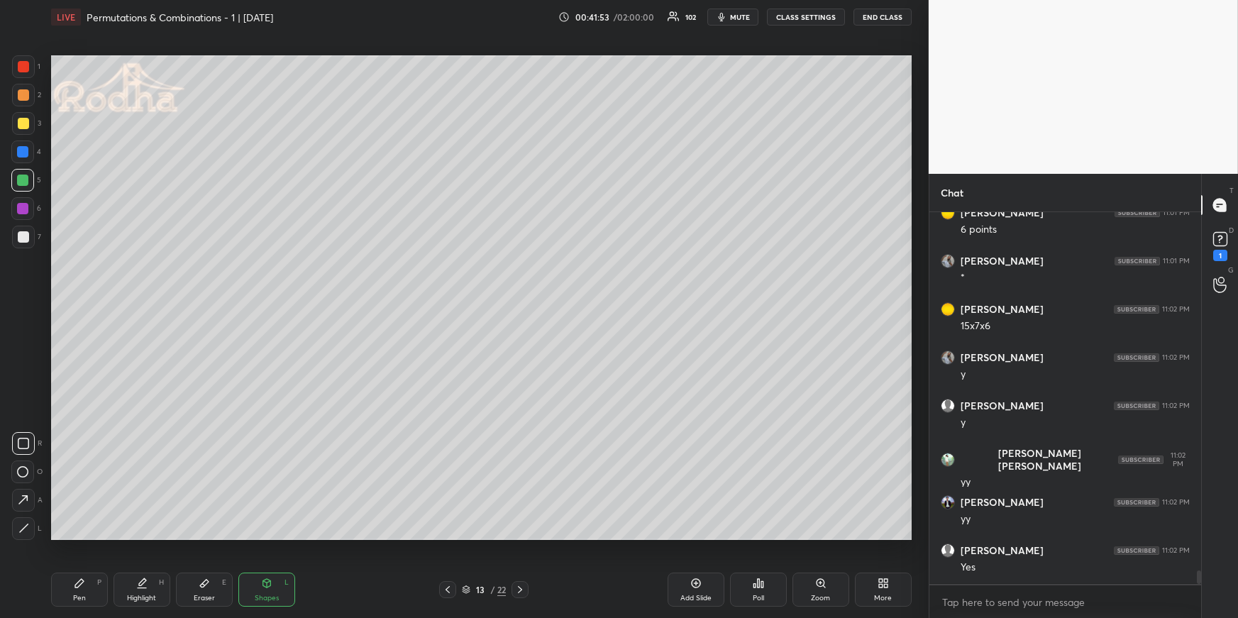
click at [450, 587] on icon at bounding box center [447, 589] width 11 height 11
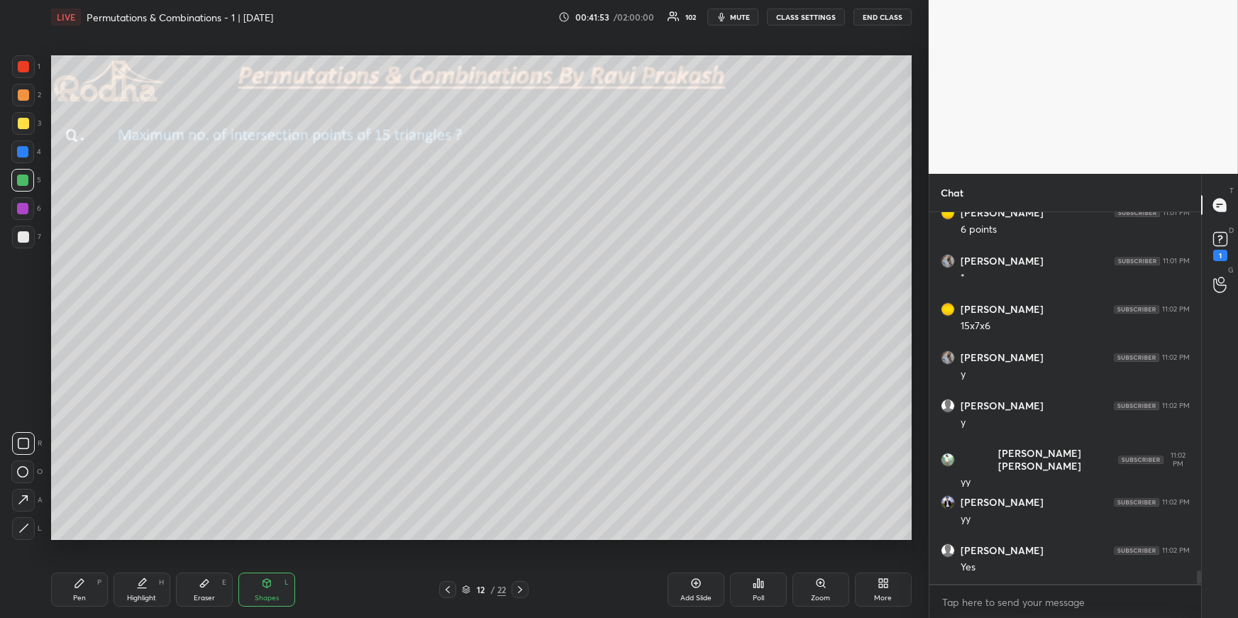
click at [449, 588] on icon at bounding box center [447, 589] width 11 height 11
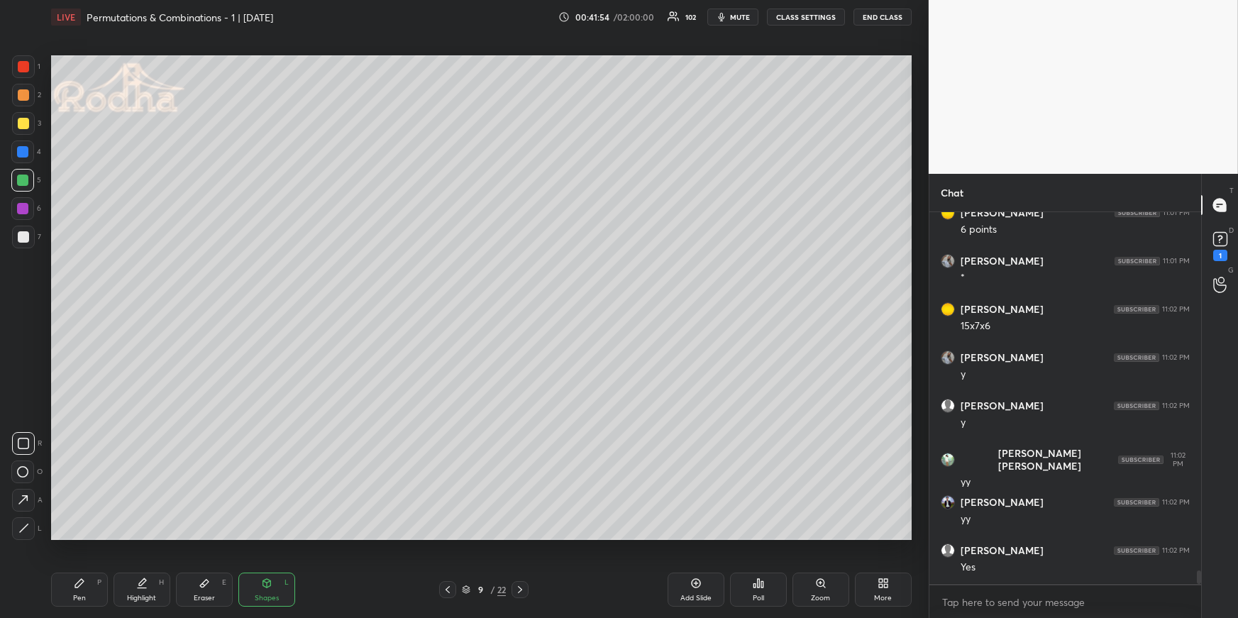
click at [449, 588] on icon at bounding box center [447, 589] width 11 height 11
click at [448, 589] on icon at bounding box center [447, 589] width 11 height 11
click at [449, 589] on icon at bounding box center [447, 589] width 11 height 11
drag, startPoint x: 132, startPoint y: 590, endPoint x: 165, endPoint y: 542, distance: 57.7
click at [133, 589] on div "Highlight H" at bounding box center [142, 590] width 57 height 34
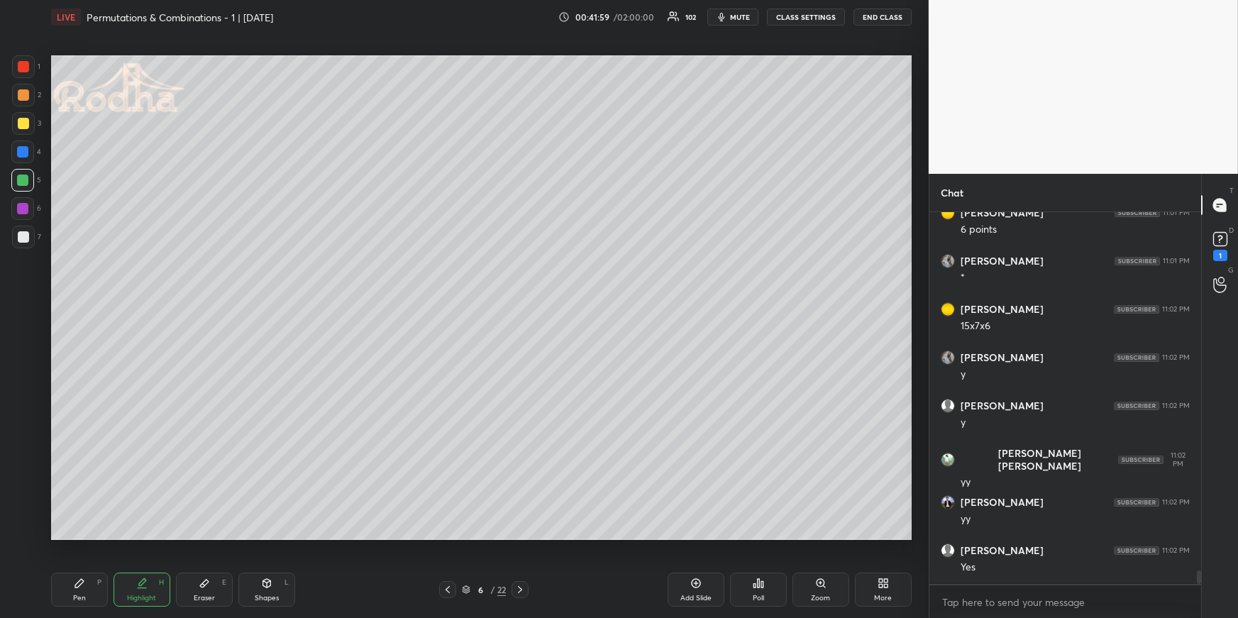
click at [521, 583] on div at bounding box center [520, 589] width 17 height 17
click at [522, 584] on icon at bounding box center [520, 589] width 11 height 11
click at [520, 586] on icon at bounding box center [520, 589] width 11 height 11
click at [522, 586] on icon at bounding box center [520, 589] width 11 height 11
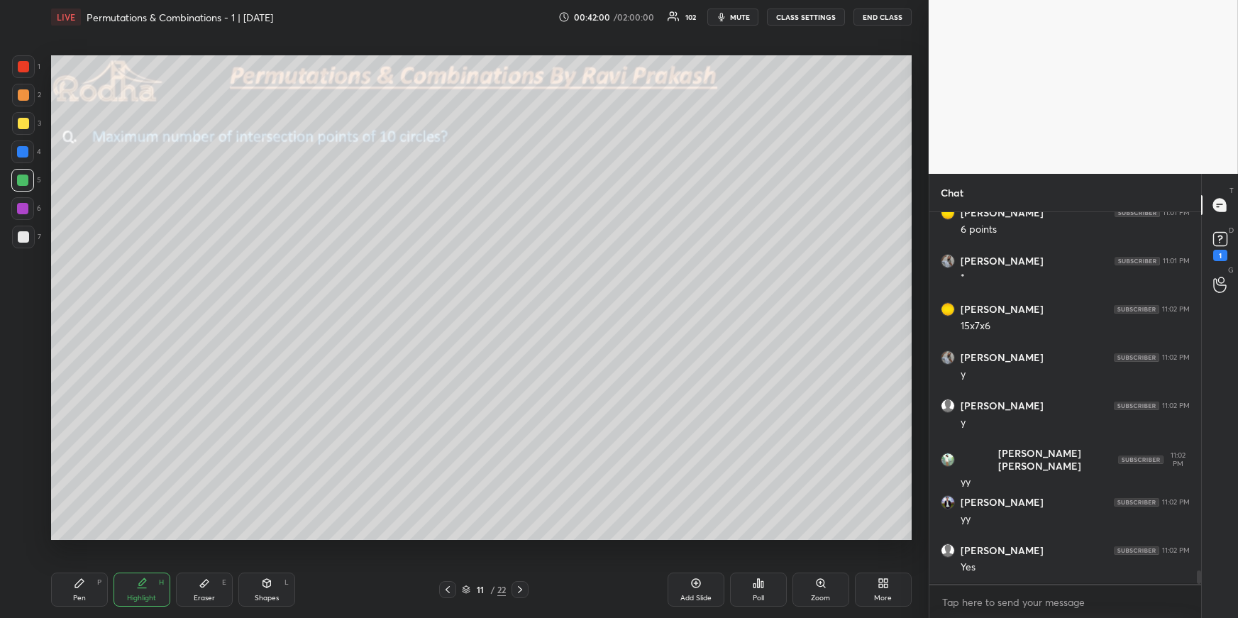
click at [522, 587] on icon at bounding box center [520, 589] width 11 height 11
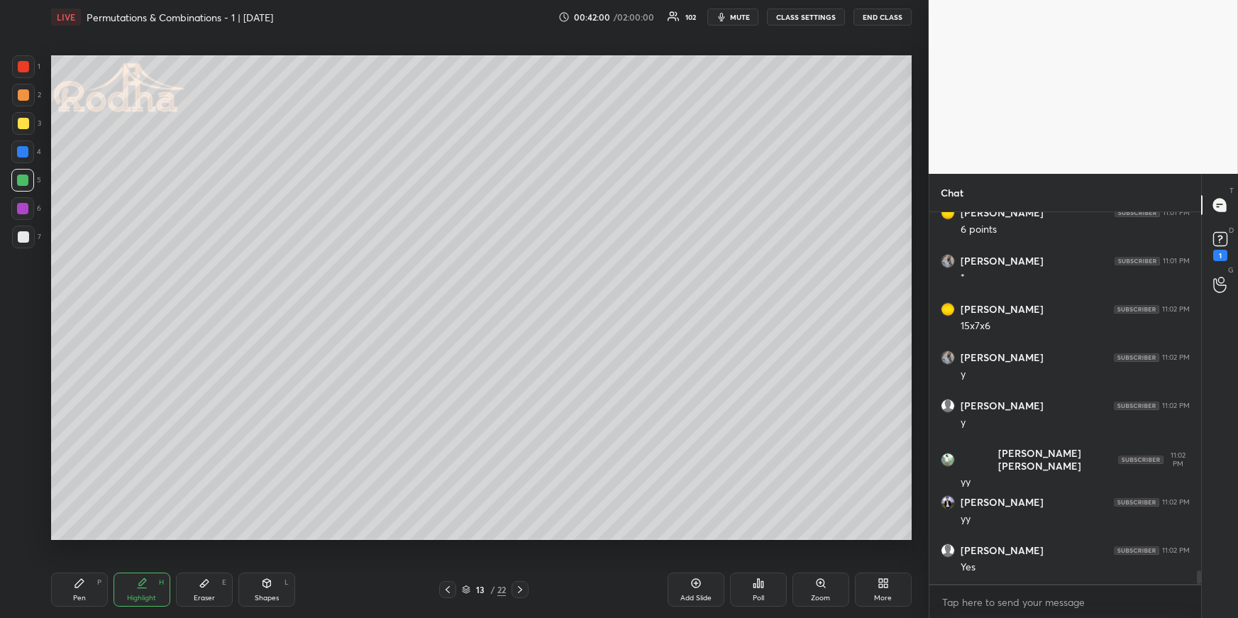
click at [523, 587] on icon at bounding box center [520, 589] width 11 height 11
click at [454, 587] on icon at bounding box center [447, 589] width 11 height 11
drag, startPoint x: 89, startPoint y: 580, endPoint x: 94, endPoint y: 571, distance: 10.5
click at [87, 580] on div "Pen P" at bounding box center [79, 590] width 57 height 34
drag, startPoint x: 21, startPoint y: 233, endPoint x: 39, endPoint y: 216, distance: 24.1
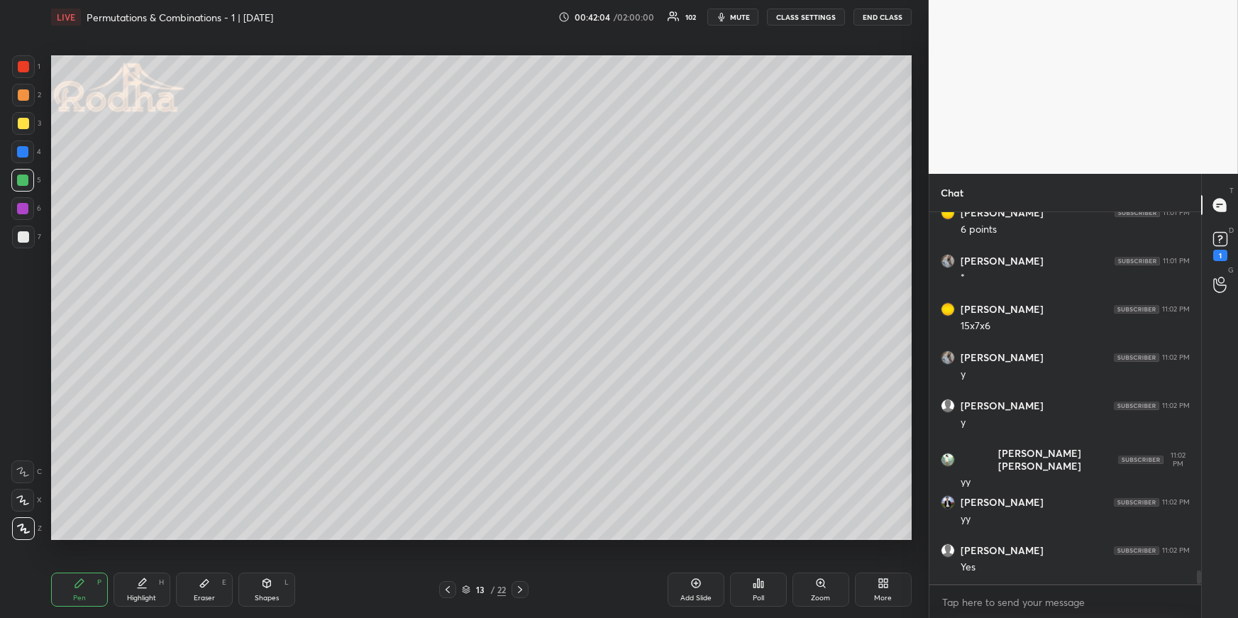
click at [23, 233] on div at bounding box center [23, 236] width 11 height 11
click at [25, 176] on div at bounding box center [22, 180] width 11 height 11
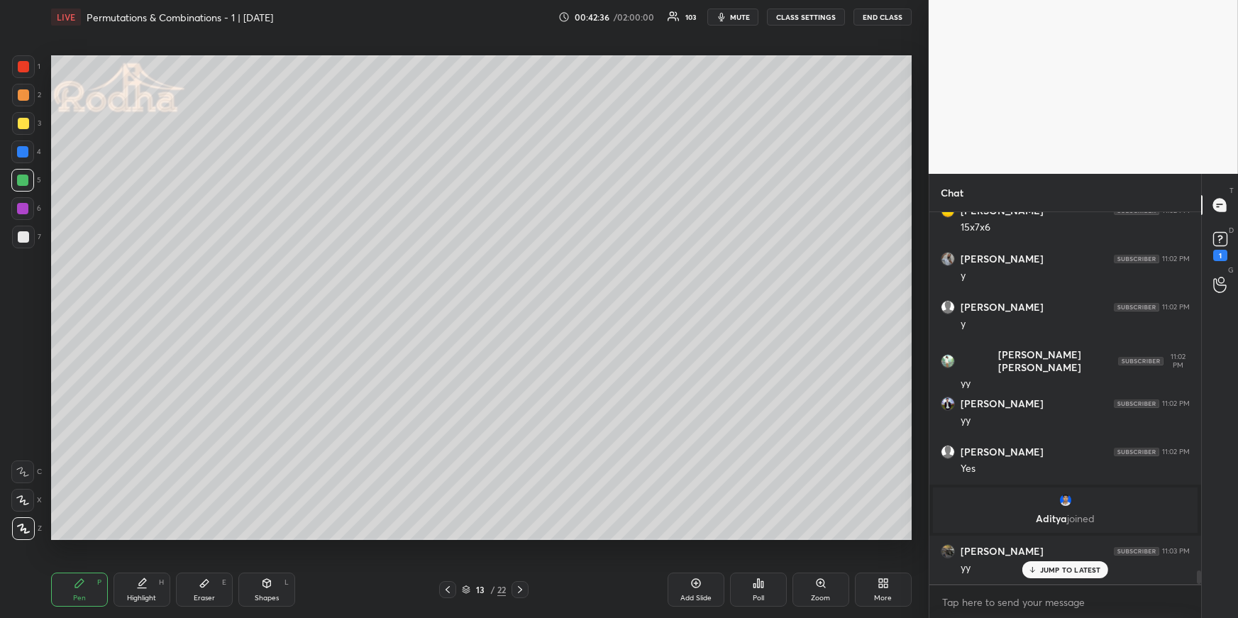
scroll to position [9993, 0]
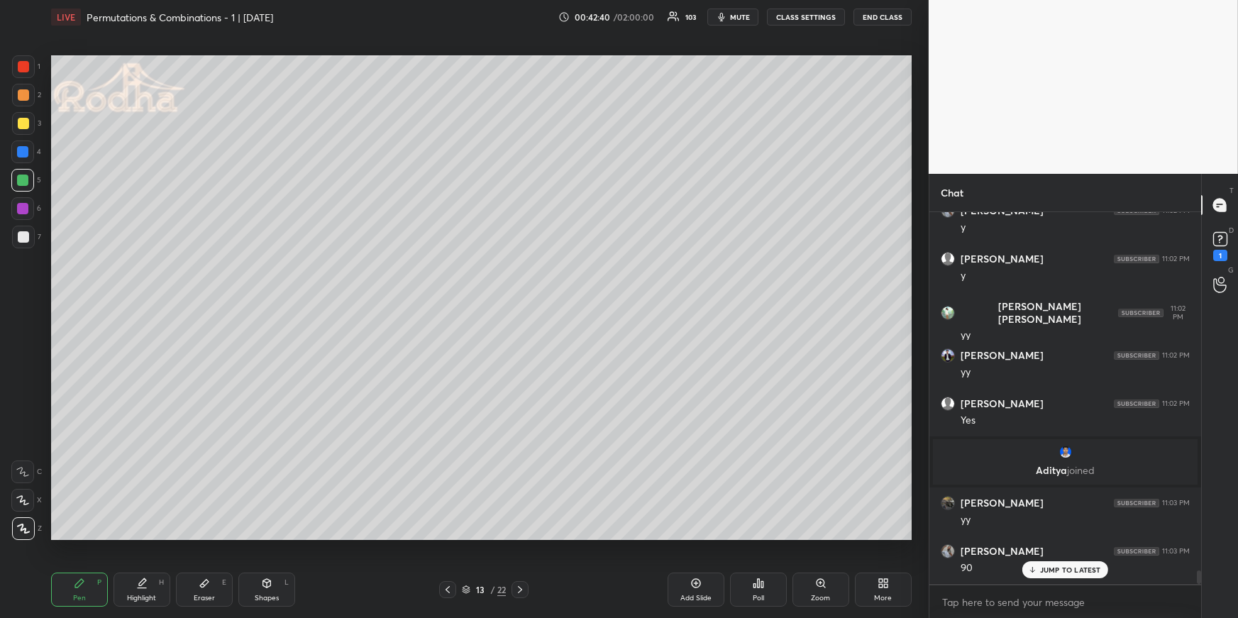
click at [27, 98] on div at bounding box center [23, 94] width 11 height 11
click at [23, 239] on div at bounding box center [23, 236] width 11 height 11
drag, startPoint x: 21, startPoint y: 99, endPoint x: 43, endPoint y: 112, distance: 25.4
click at [20, 100] on div at bounding box center [23, 94] width 11 height 11
click at [23, 207] on div at bounding box center [22, 208] width 11 height 11
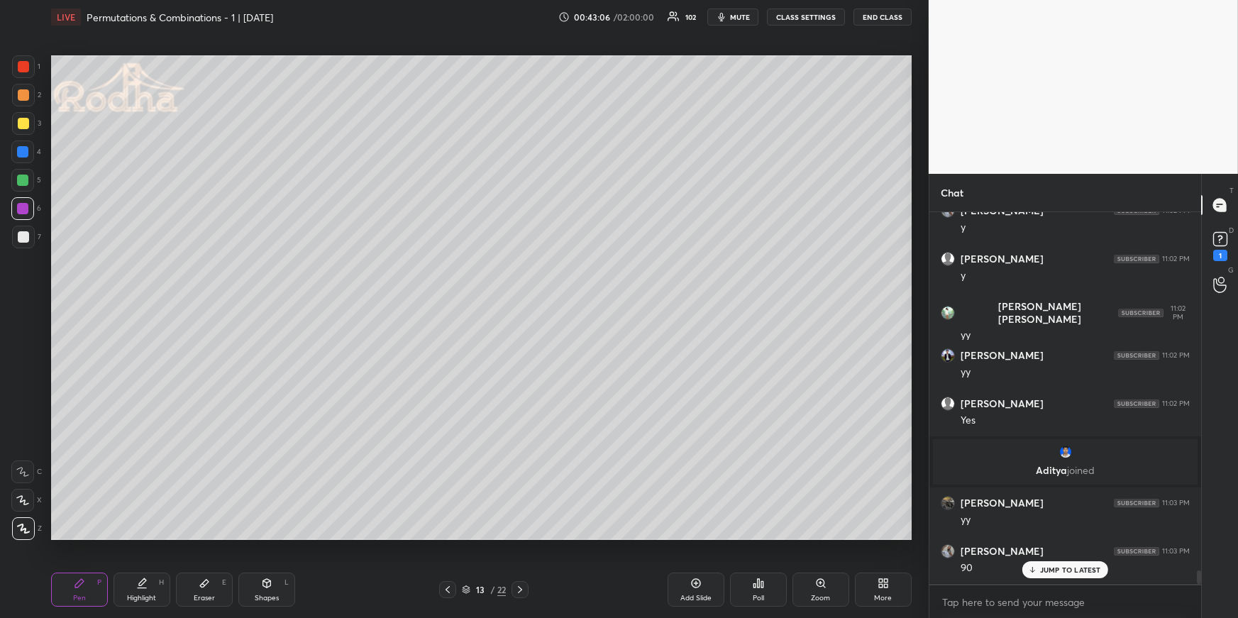
drag, startPoint x: 143, startPoint y: 588, endPoint x: 158, endPoint y: 561, distance: 30.5
click at [146, 588] on icon at bounding box center [141, 583] width 11 height 11
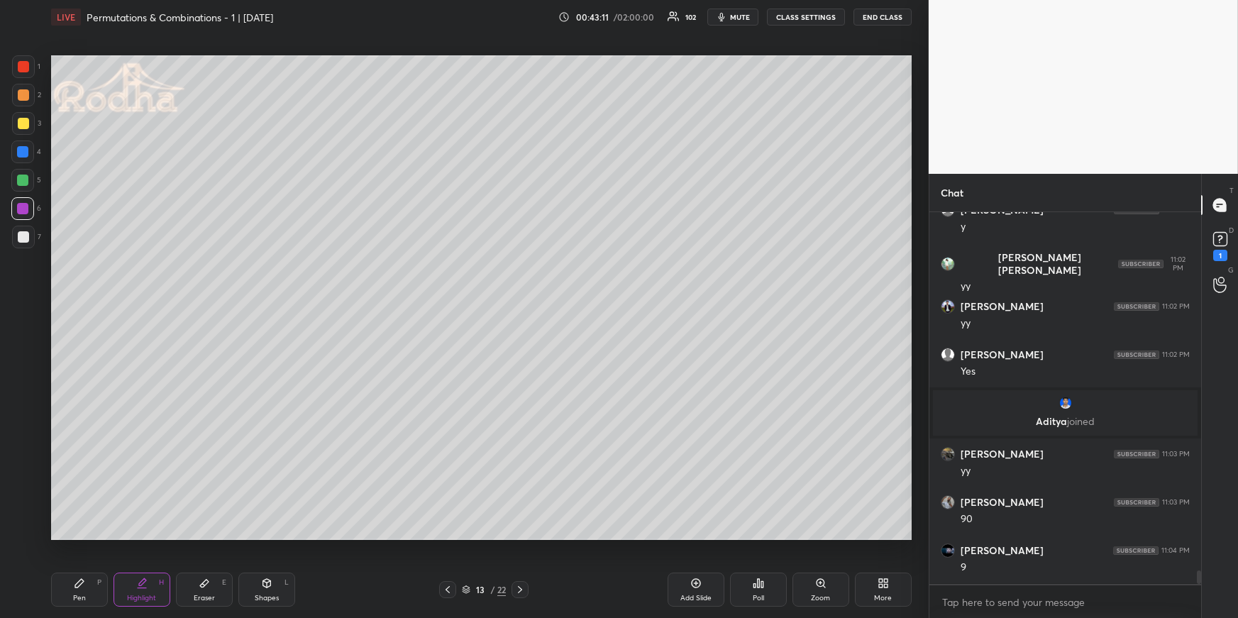
drag, startPoint x: 83, startPoint y: 589, endPoint x: 91, endPoint y: 573, distance: 18.1
click at [82, 589] on div "Pen P" at bounding box center [79, 590] width 57 height 34
click at [28, 178] on div at bounding box center [22, 180] width 23 height 23
click at [27, 96] on div at bounding box center [23, 94] width 11 height 11
drag, startPoint x: 197, startPoint y: 586, endPoint x: 196, endPoint y: 570, distance: 16.3
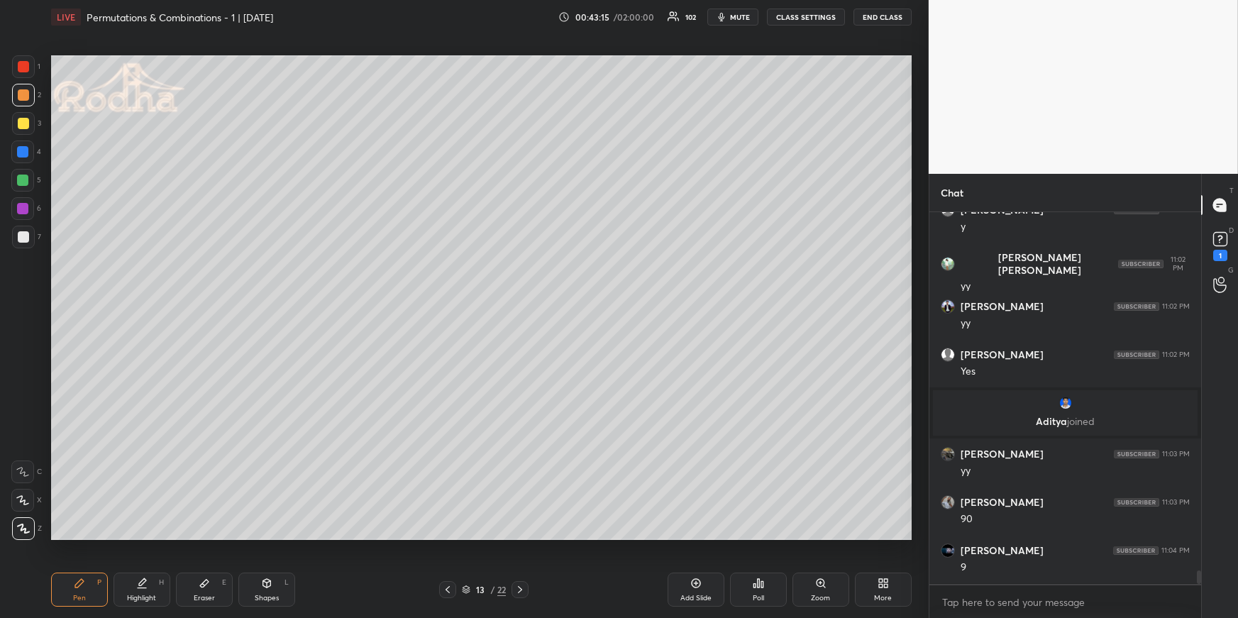
click at [198, 586] on div "Eraser E" at bounding box center [204, 590] width 57 height 34
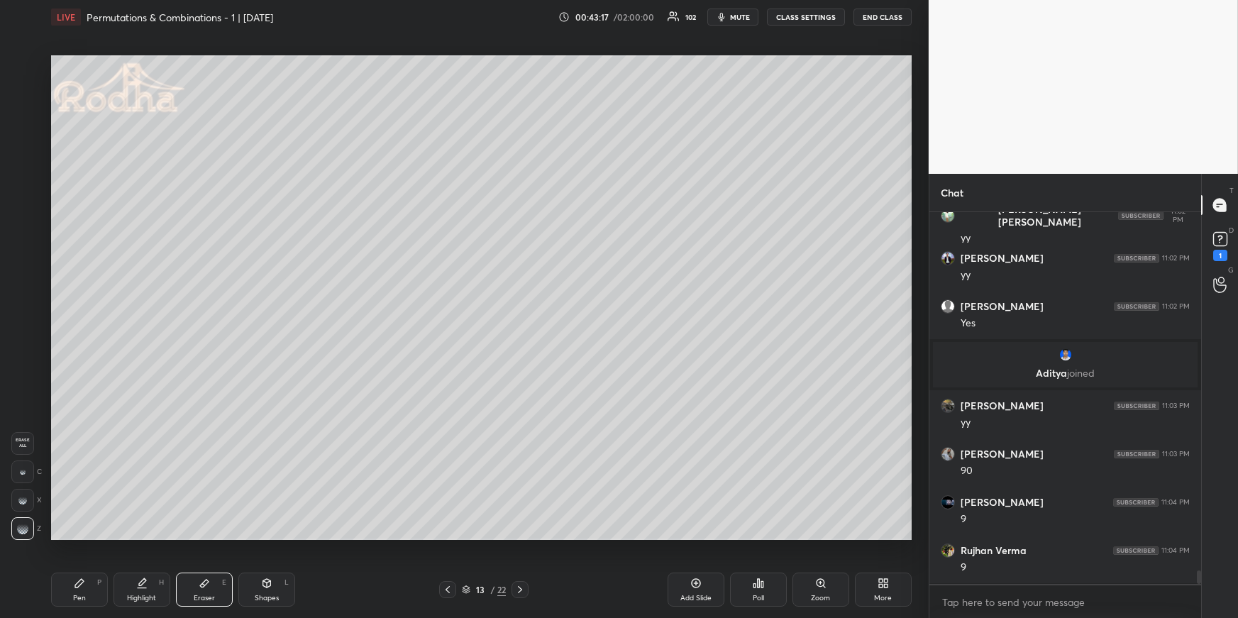
click at [72, 566] on div "Pen P Highlight H Eraser E Shapes L 13 / 22 Add Slide Poll Zoom More" at bounding box center [481, 589] width 861 height 57
click at [82, 586] on icon at bounding box center [79, 583] width 11 height 11
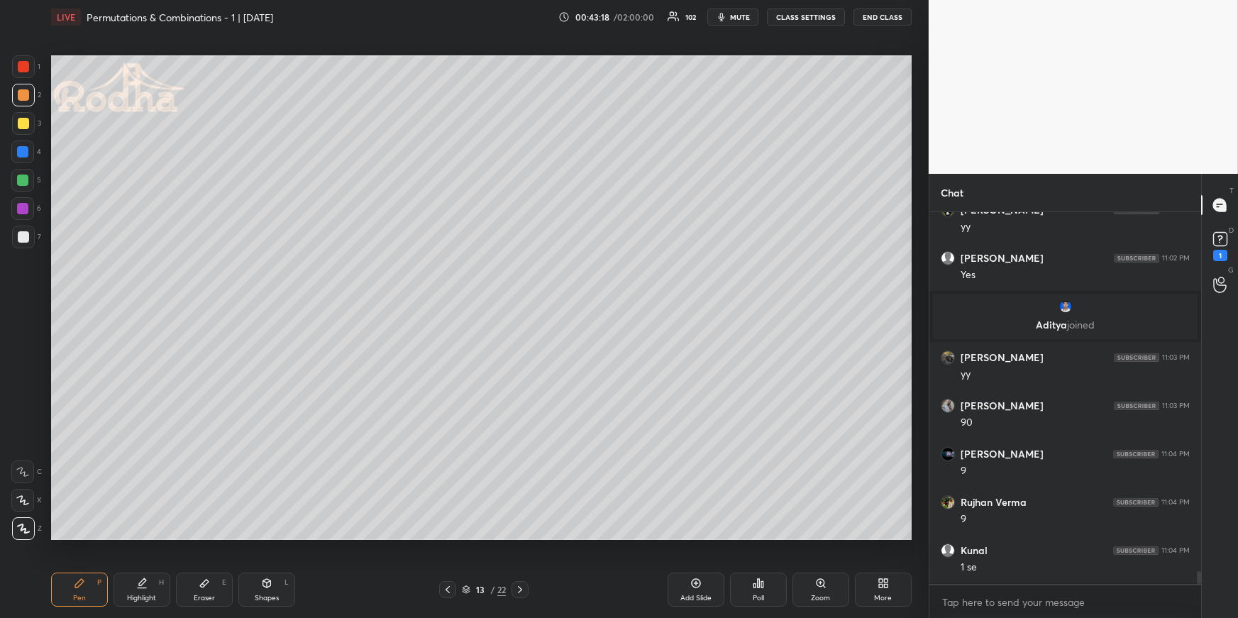
click at [24, 230] on div at bounding box center [23, 237] width 23 height 23
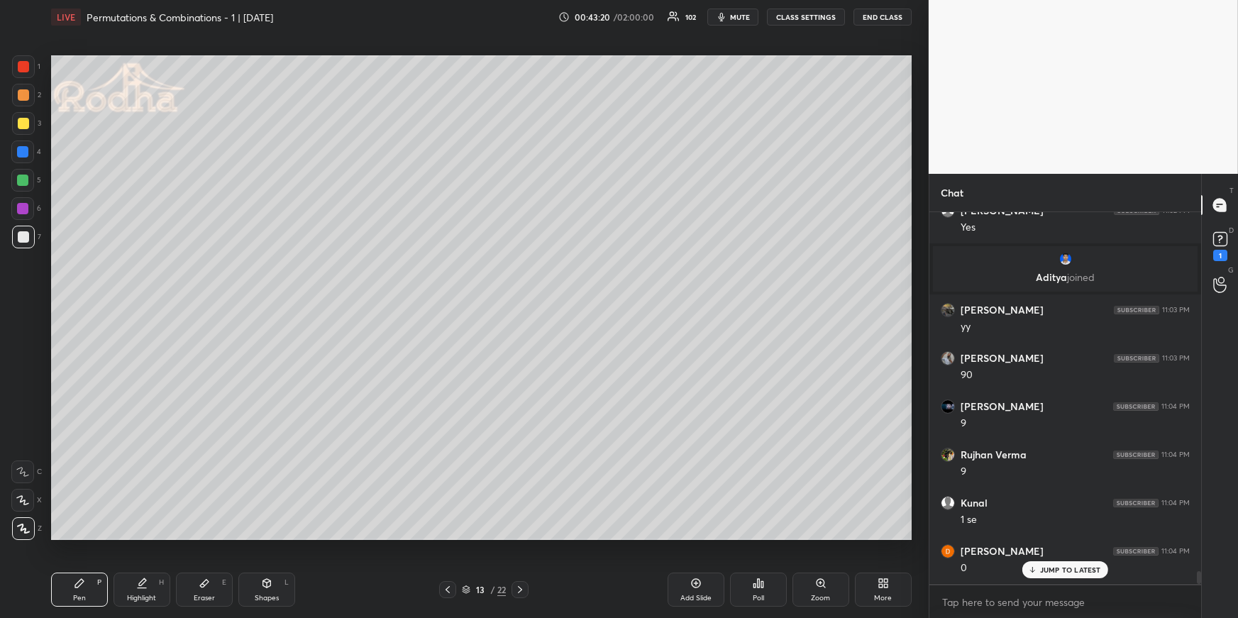
scroll to position [10283, 0]
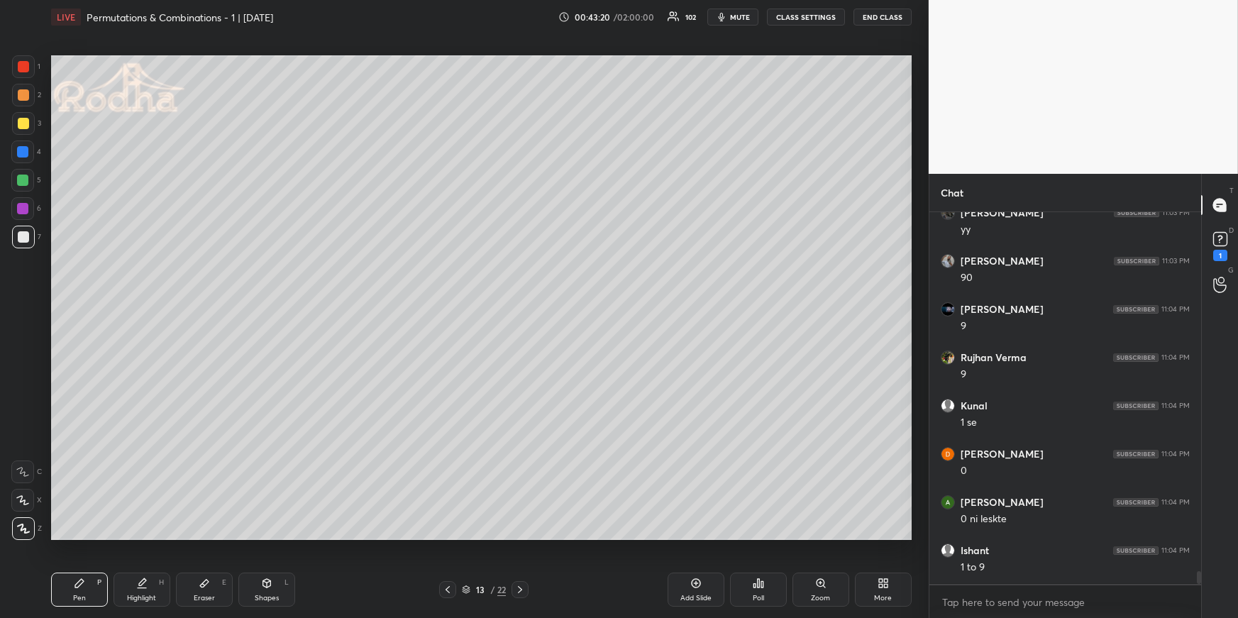
drag, startPoint x: 204, startPoint y: 587, endPoint x: 204, endPoint y: 566, distance: 20.6
click at [204, 586] on icon at bounding box center [204, 583] width 11 height 11
drag, startPoint x: 77, startPoint y: 579, endPoint x: 70, endPoint y: 541, distance: 39.0
click at [82, 581] on icon at bounding box center [79, 583] width 11 height 11
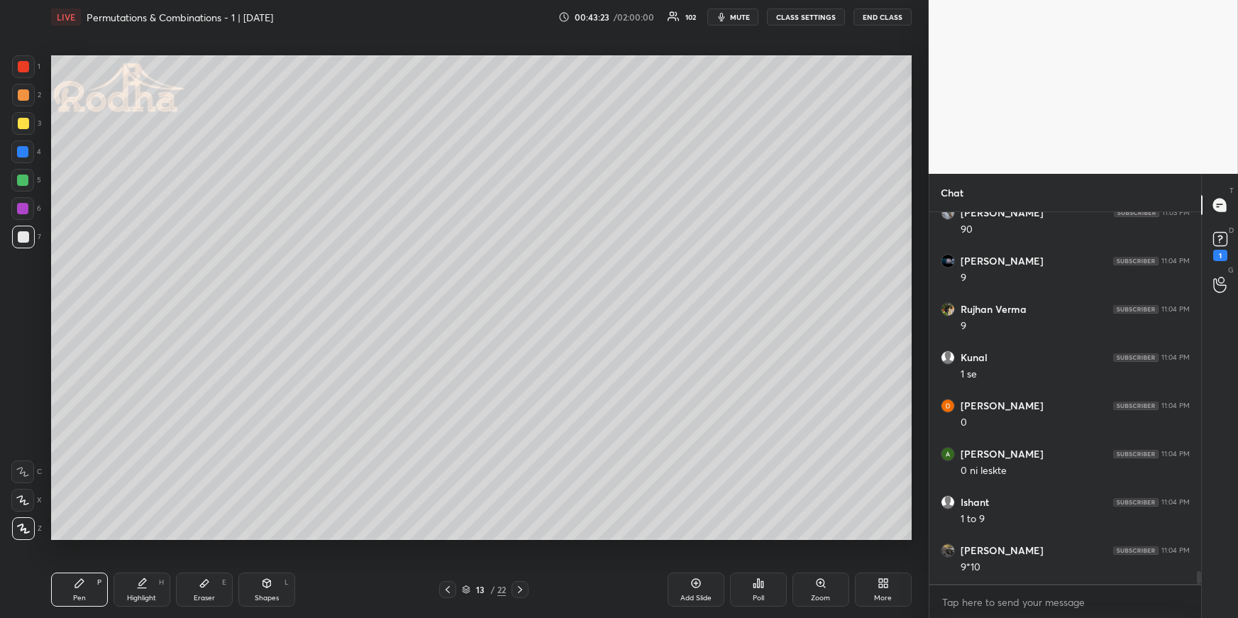
click at [16, 116] on div at bounding box center [23, 123] width 23 height 23
click at [18, 95] on div at bounding box center [23, 94] width 11 height 11
click at [153, 585] on div "Highlight H" at bounding box center [142, 590] width 57 height 34
click at [81, 589] on div "Pen P" at bounding box center [79, 590] width 57 height 34
click at [24, 234] on div at bounding box center [23, 236] width 11 height 11
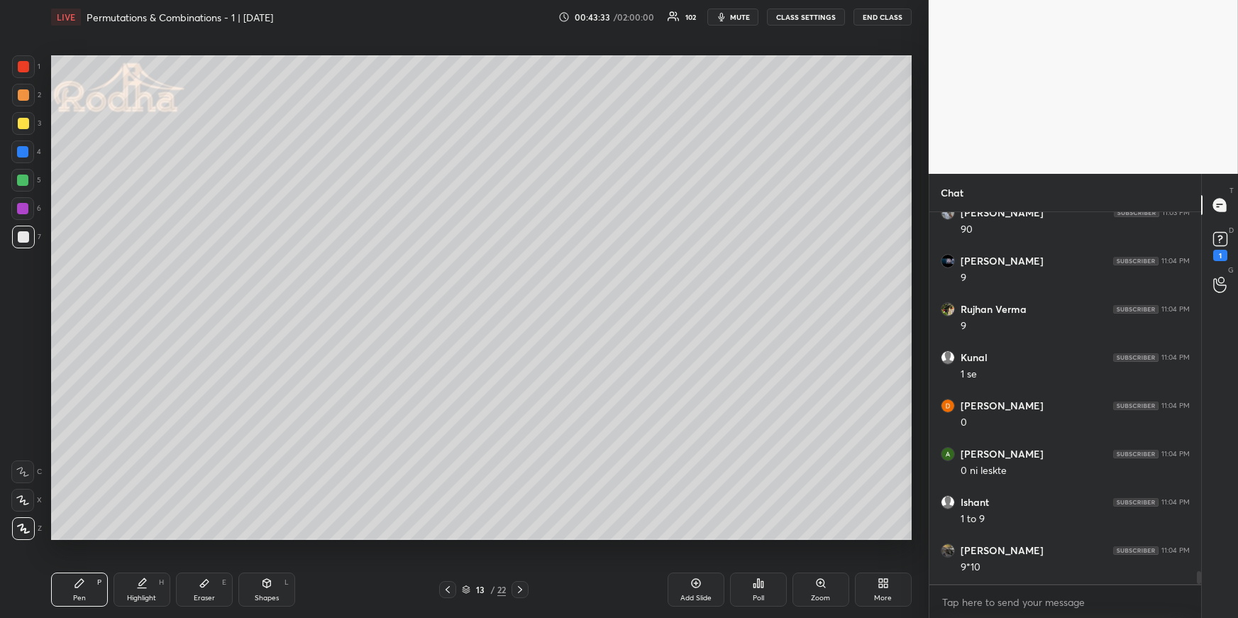
scroll to position [10383, 0]
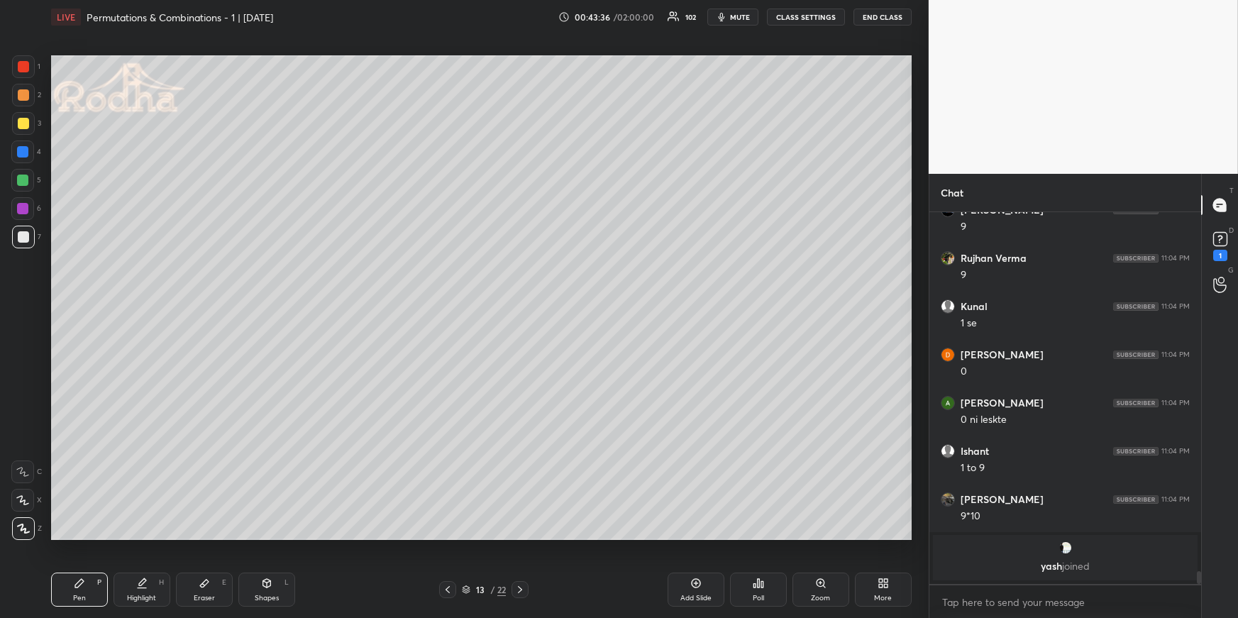
click at [24, 90] on div at bounding box center [23, 94] width 11 height 11
click at [23, 216] on div at bounding box center [22, 208] width 23 height 23
drag, startPoint x: 190, startPoint y: 586, endPoint x: 206, endPoint y: 549, distance: 40.1
click at [192, 586] on div "Eraser E" at bounding box center [204, 590] width 57 height 34
drag, startPoint x: 154, startPoint y: 575, endPoint x: 163, endPoint y: 550, distance: 26.5
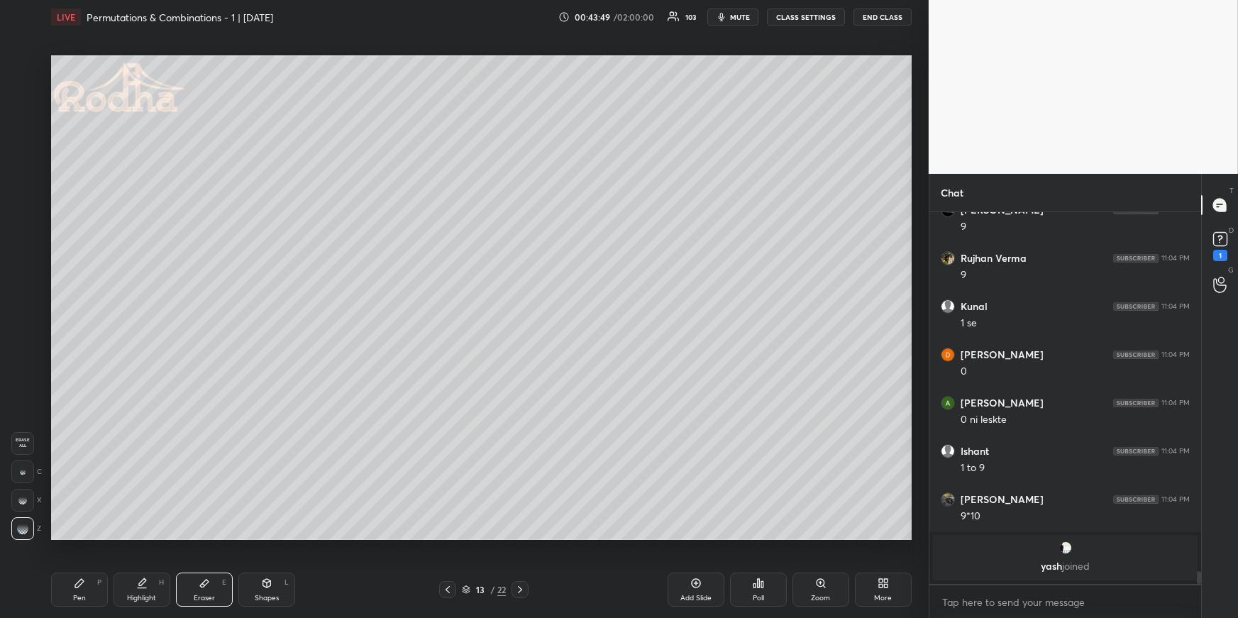
click at [153, 575] on div "Highlight H" at bounding box center [142, 590] width 57 height 34
click at [91, 580] on div "Pen P" at bounding box center [79, 590] width 57 height 34
drag, startPoint x: 150, startPoint y: 583, endPoint x: 158, endPoint y: 570, distance: 15.4
click at [150, 583] on div "Highlight H" at bounding box center [142, 590] width 57 height 34
click at [87, 579] on div "Pen P" at bounding box center [79, 590] width 57 height 34
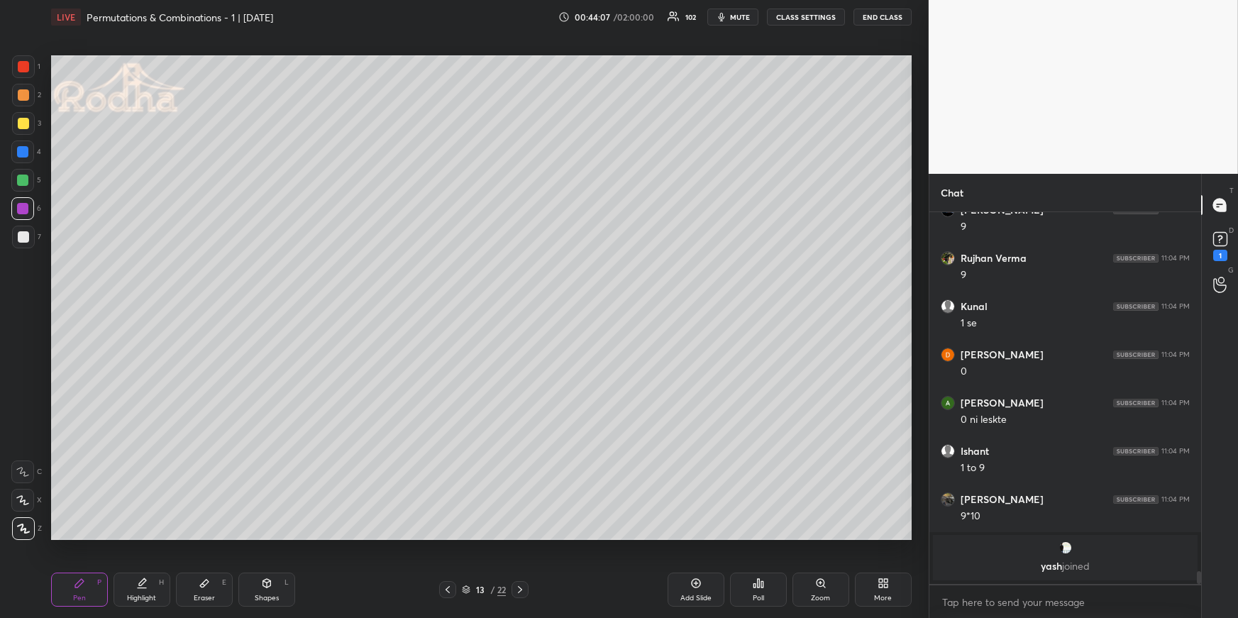
click at [136, 586] on div "Highlight H" at bounding box center [142, 590] width 57 height 34
click at [84, 574] on div "Pen P Highlight H Eraser E Shapes L 13 / 22 Add Slide Poll Zoom More" at bounding box center [481, 589] width 861 height 57
click at [81, 598] on div "Pen" at bounding box center [79, 598] width 13 height 7
drag, startPoint x: 154, startPoint y: 586, endPoint x: 172, endPoint y: 553, distance: 37.5
click at [152, 585] on div "Highlight H" at bounding box center [142, 590] width 57 height 34
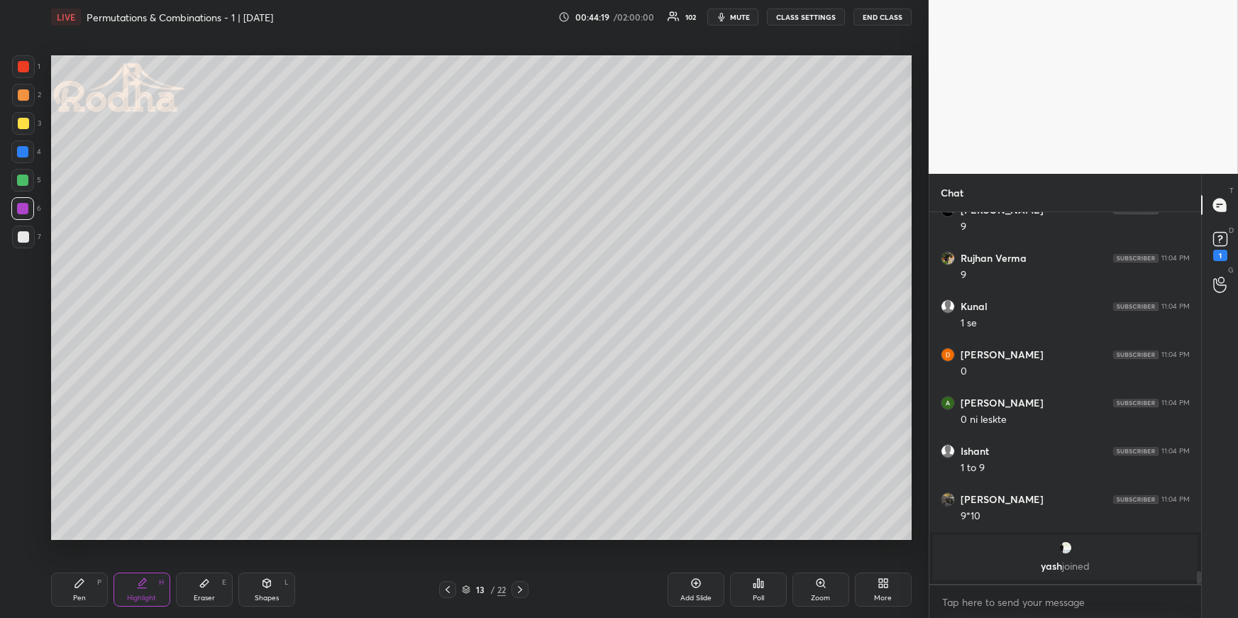
drag, startPoint x: 78, startPoint y: 590, endPoint x: 109, endPoint y: 565, distance: 39.4
click at [79, 589] on div "Pen P" at bounding box center [79, 590] width 57 height 34
click at [25, 101] on div at bounding box center [23, 95] width 23 height 23
drag, startPoint x: 136, startPoint y: 584, endPoint x: 150, endPoint y: 546, distance: 40.2
click at [138, 583] on div "Highlight H" at bounding box center [142, 590] width 57 height 34
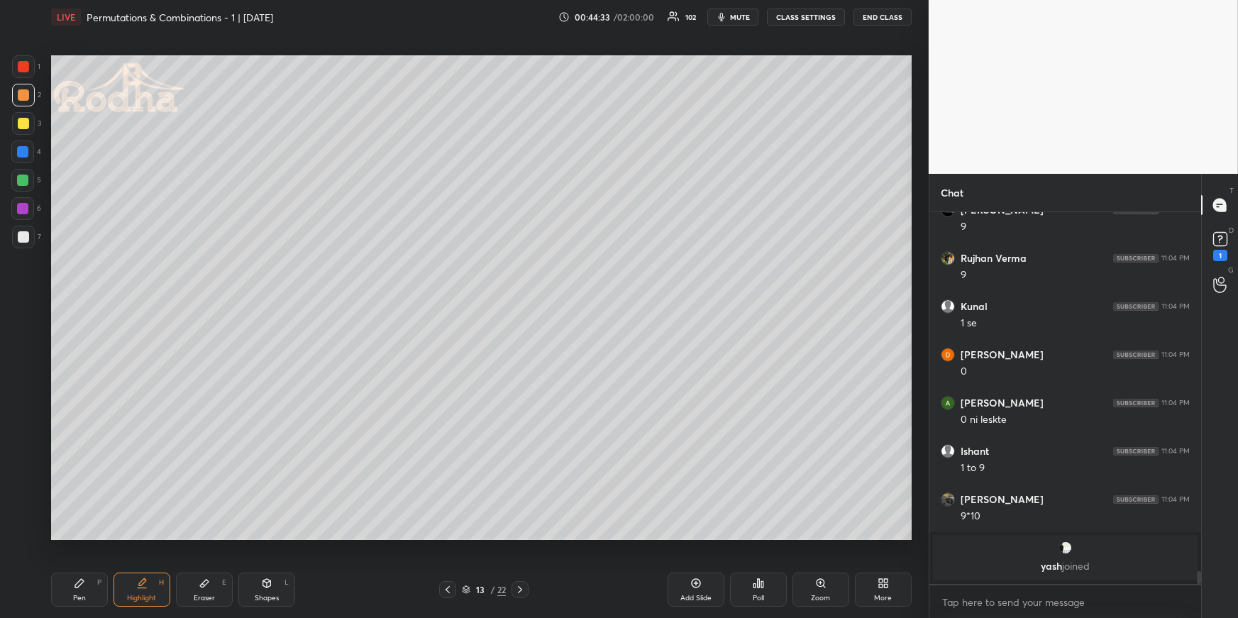
click at [86, 586] on div "Pen P" at bounding box center [79, 590] width 57 height 34
click at [141, 588] on div "Highlight H" at bounding box center [142, 590] width 57 height 34
click at [80, 583] on icon at bounding box center [79, 583] width 11 height 11
drag, startPoint x: 206, startPoint y: 583, endPoint x: 209, endPoint y: 568, distance: 16.0
click at [206, 584] on icon at bounding box center [204, 584] width 9 height 8
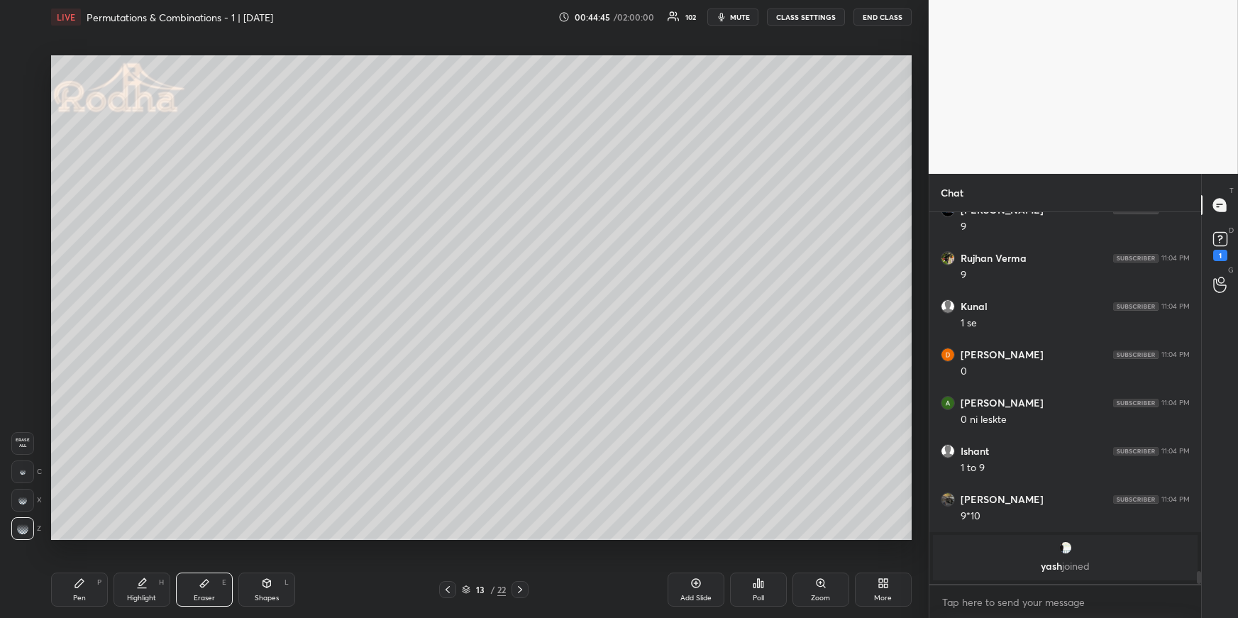
click at [87, 584] on div "Pen P" at bounding box center [79, 590] width 57 height 34
drag, startPoint x: 75, startPoint y: 575, endPoint x: 76, endPoint y: 557, distance: 17.8
click at [75, 576] on div "Pen P" at bounding box center [79, 590] width 57 height 34
click at [22, 123] on div at bounding box center [23, 123] width 11 height 11
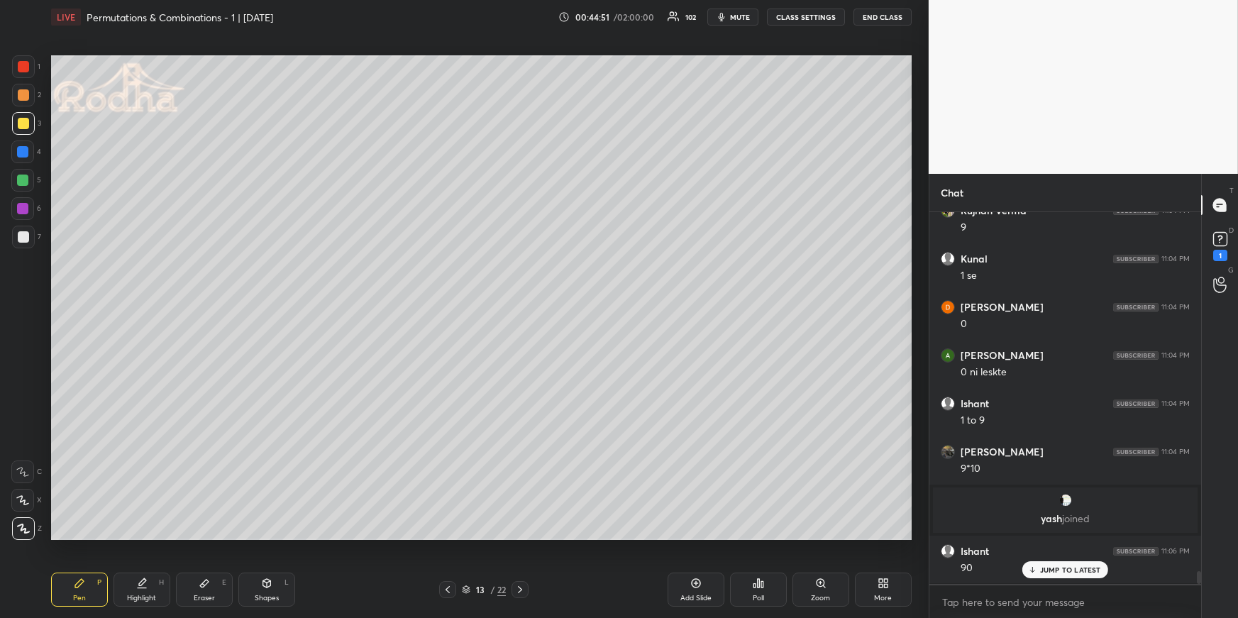
scroll to position [10348, 0]
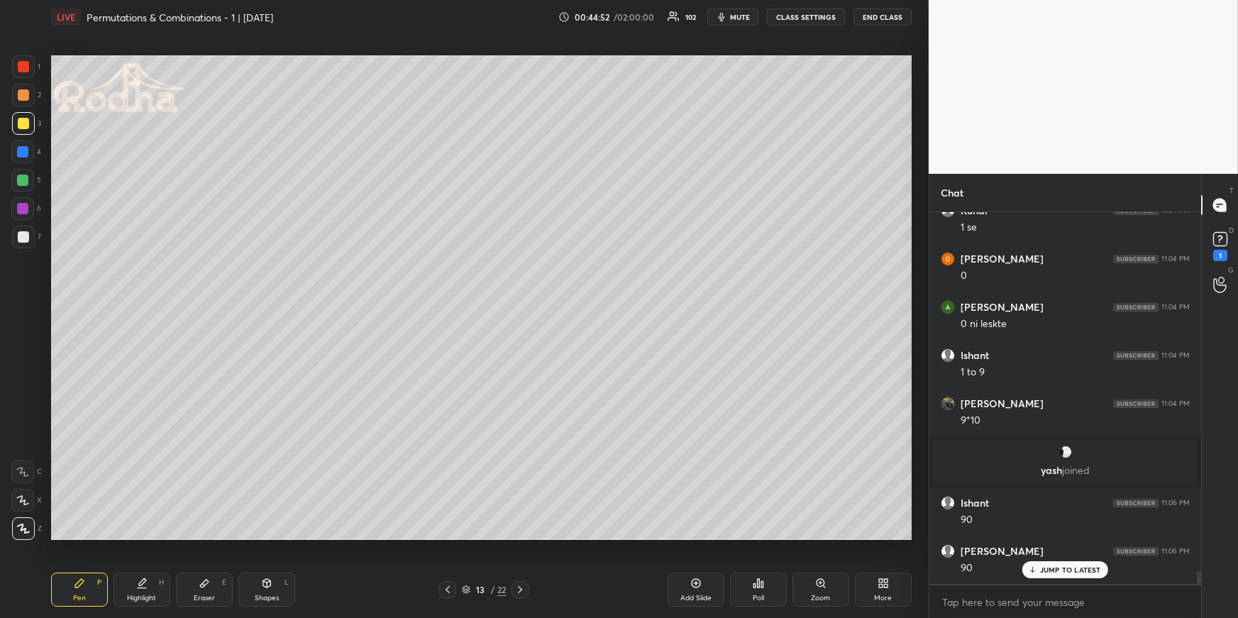
drag, startPoint x: 22, startPoint y: 91, endPoint x: 47, endPoint y: 98, distance: 25.8
click at [21, 92] on div at bounding box center [23, 94] width 11 height 11
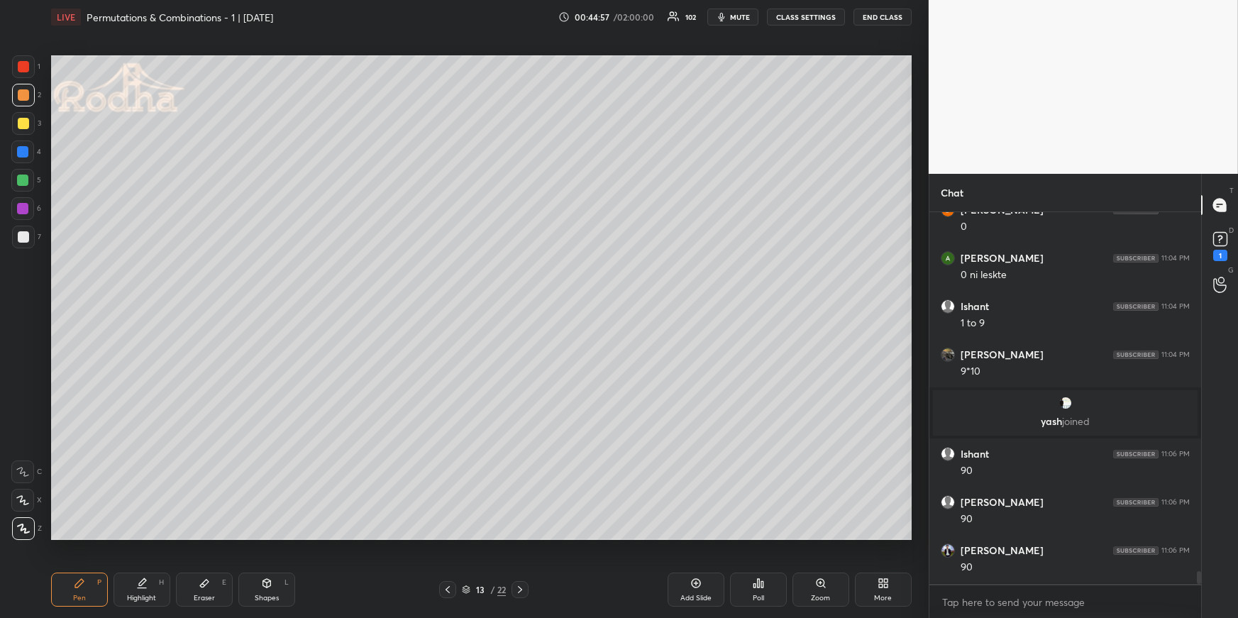
click at [136, 588] on div "Highlight H" at bounding box center [142, 590] width 57 height 34
click at [101, 584] on div "Pen P" at bounding box center [79, 590] width 57 height 34
drag, startPoint x: 28, startPoint y: 65, endPoint x: 28, endPoint y: 85, distance: 19.9
click at [28, 65] on div at bounding box center [23, 66] width 23 height 23
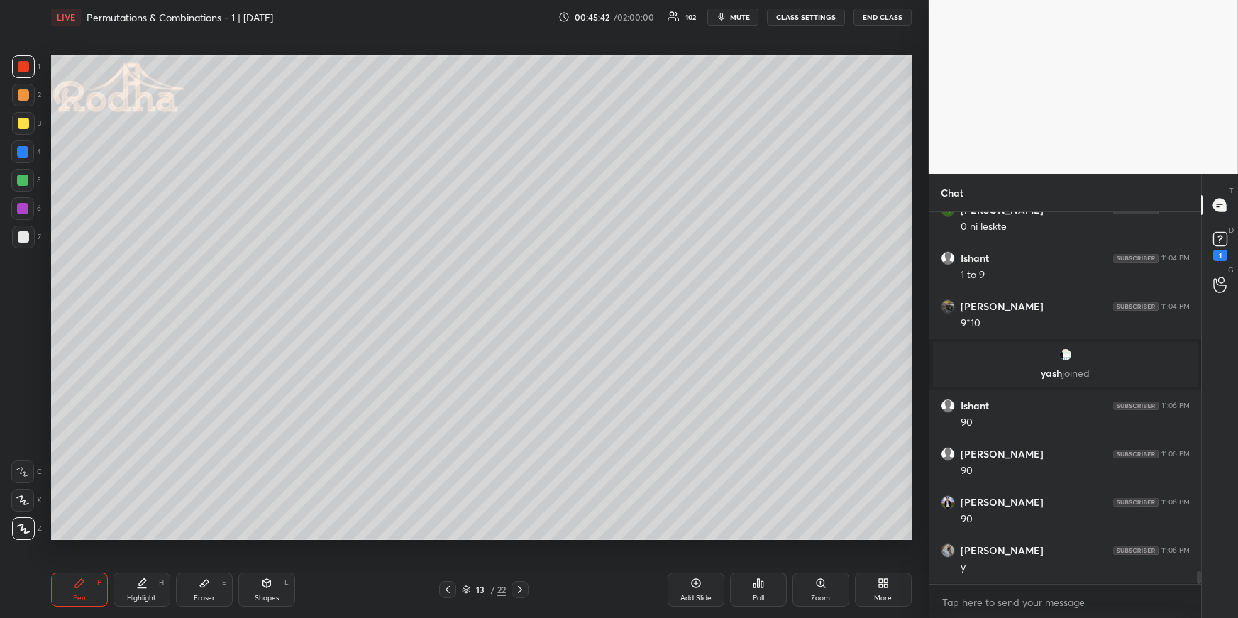
click at [152, 590] on div "Highlight H" at bounding box center [142, 590] width 57 height 34
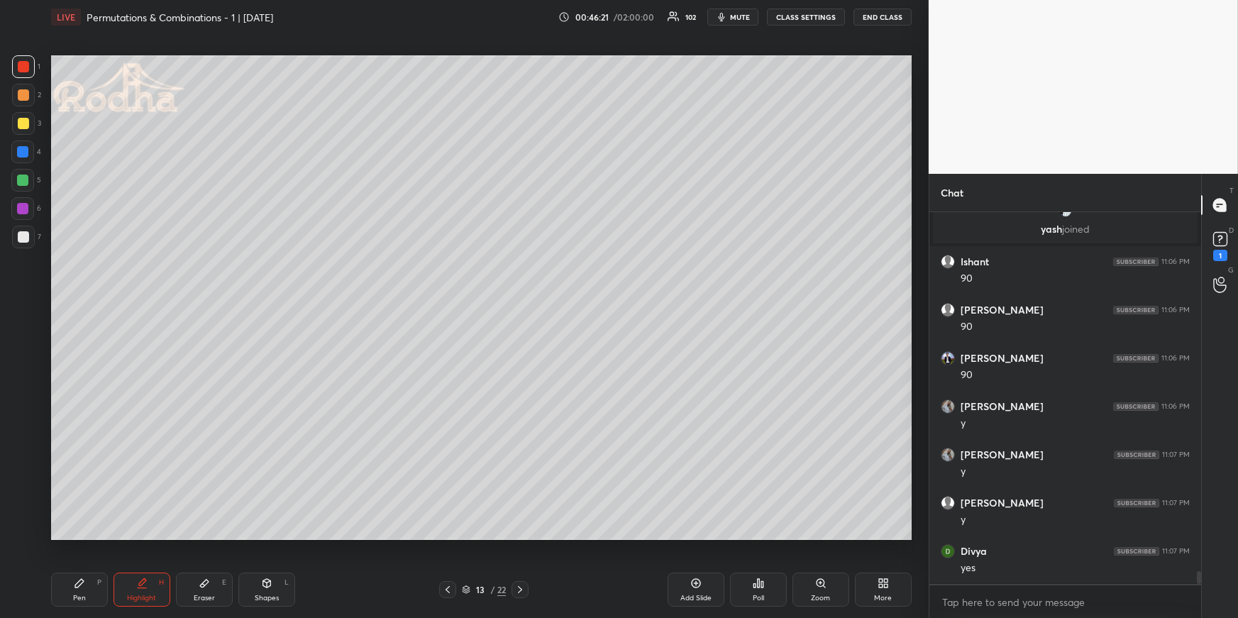
scroll to position [10638, 0]
click at [522, 586] on icon at bounding box center [520, 589] width 11 height 11
click at [98, 584] on div "P" at bounding box center [99, 582] width 4 height 7
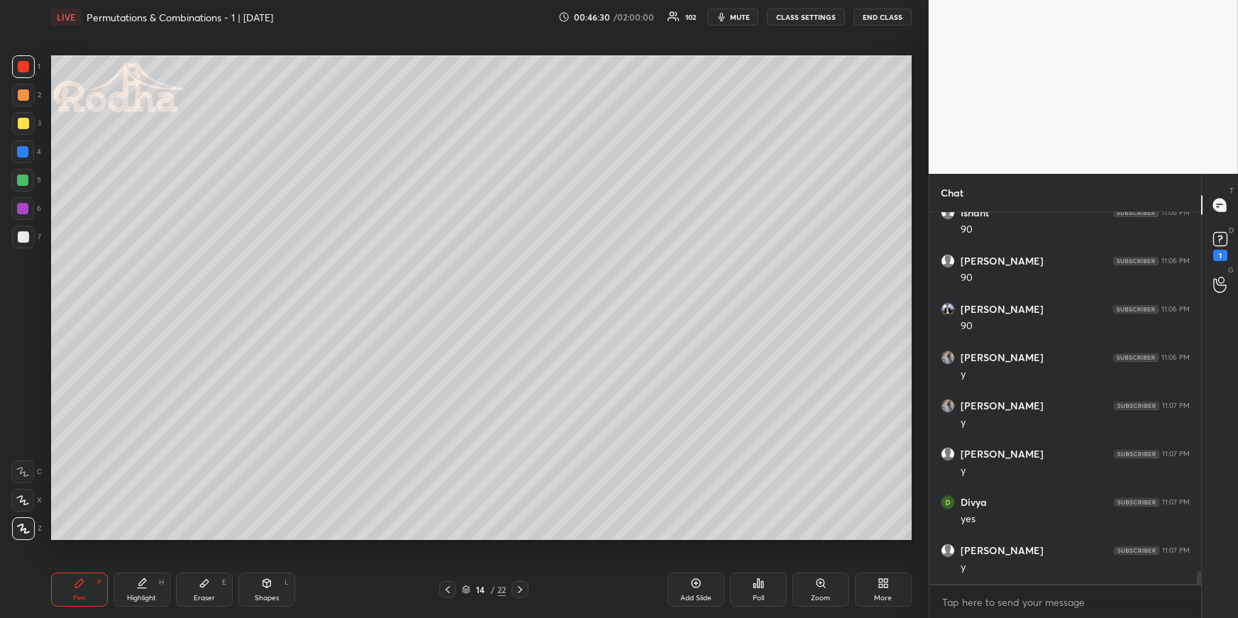
click at [29, 175] on div at bounding box center [22, 180] width 23 height 23
click at [133, 586] on div "Highlight H" at bounding box center [142, 590] width 57 height 34
click at [77, 581] on icon at bounding box center [79, 583] width 11 height 11
click at [21, 147] on div at bounding box center [22, 151] width 11 height 11
click at [24, 121] on div at bounding box center [23, 123] width 11 height 11
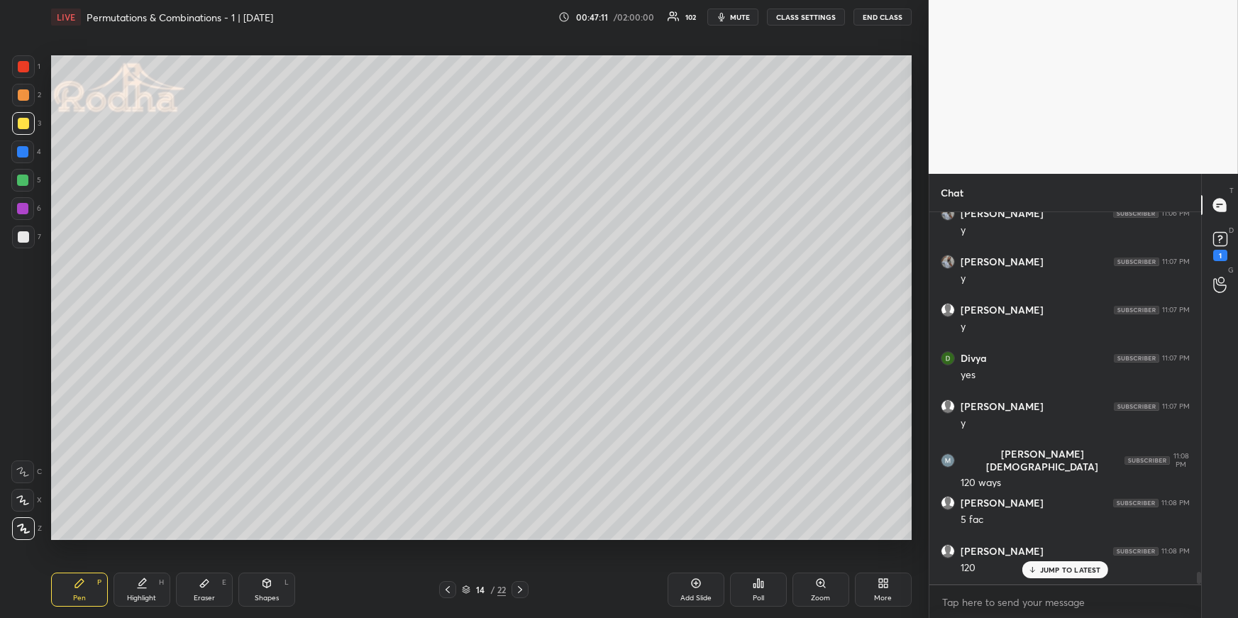
scroll to position [10831, 0]
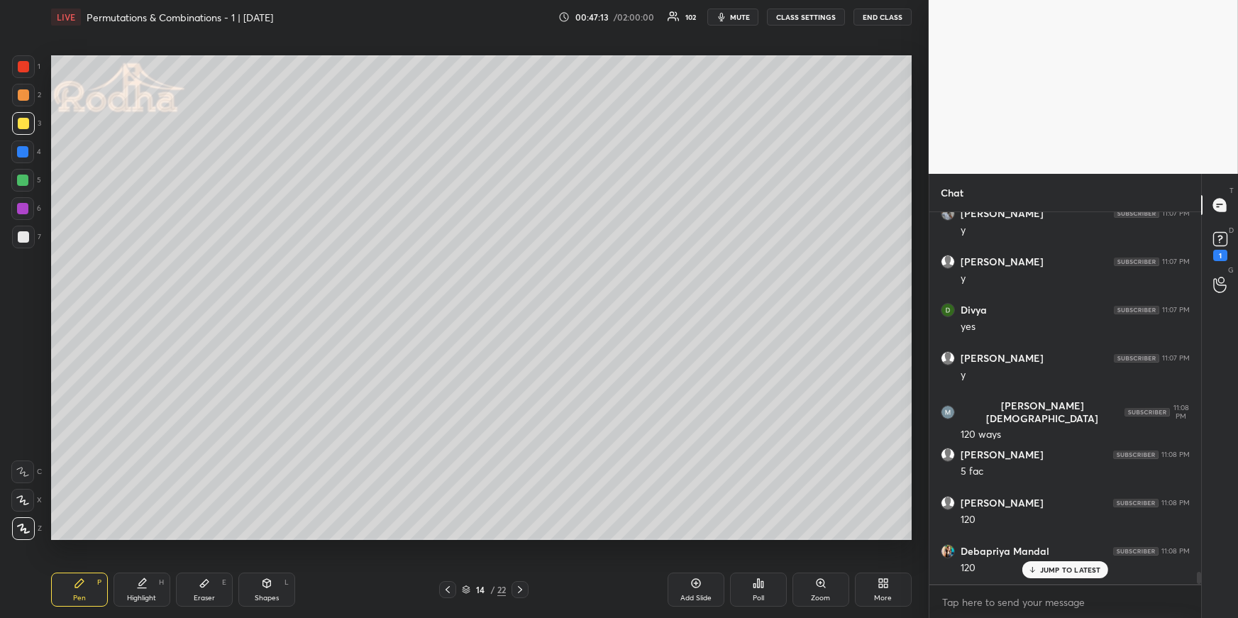
click at [132, 590] on div "Highlight H" at bounding box center [142, 590] width 57 height 34
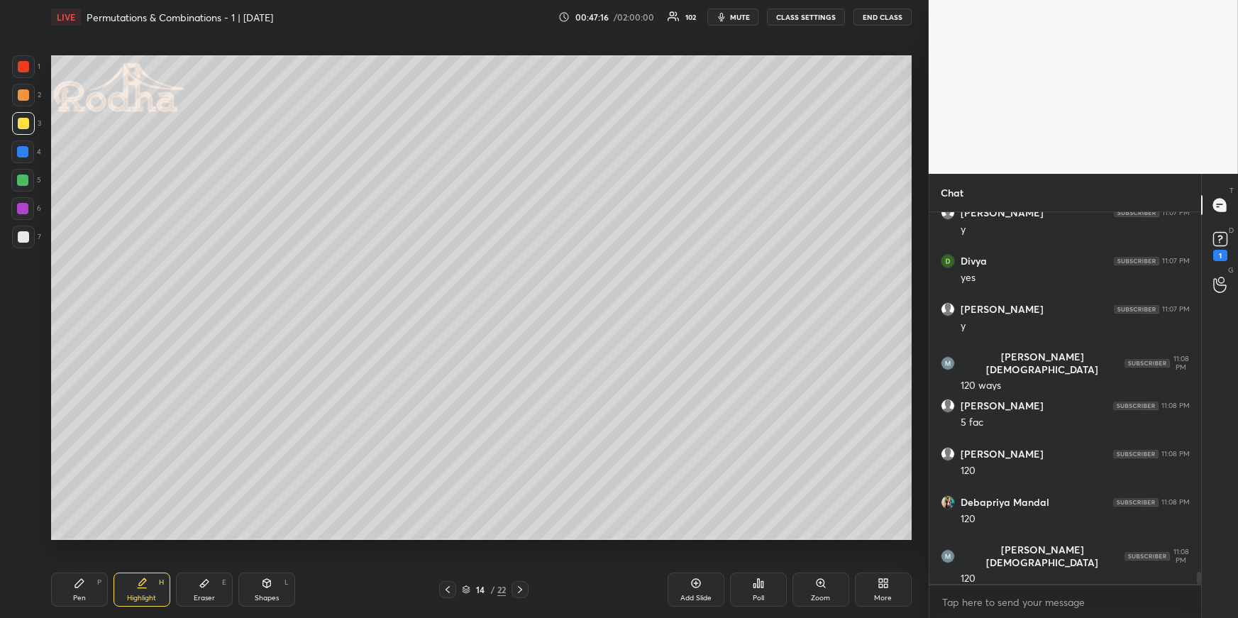
click at [70, 588] on div "Pen P" at bounding box center [79, 590] width 57 height 34
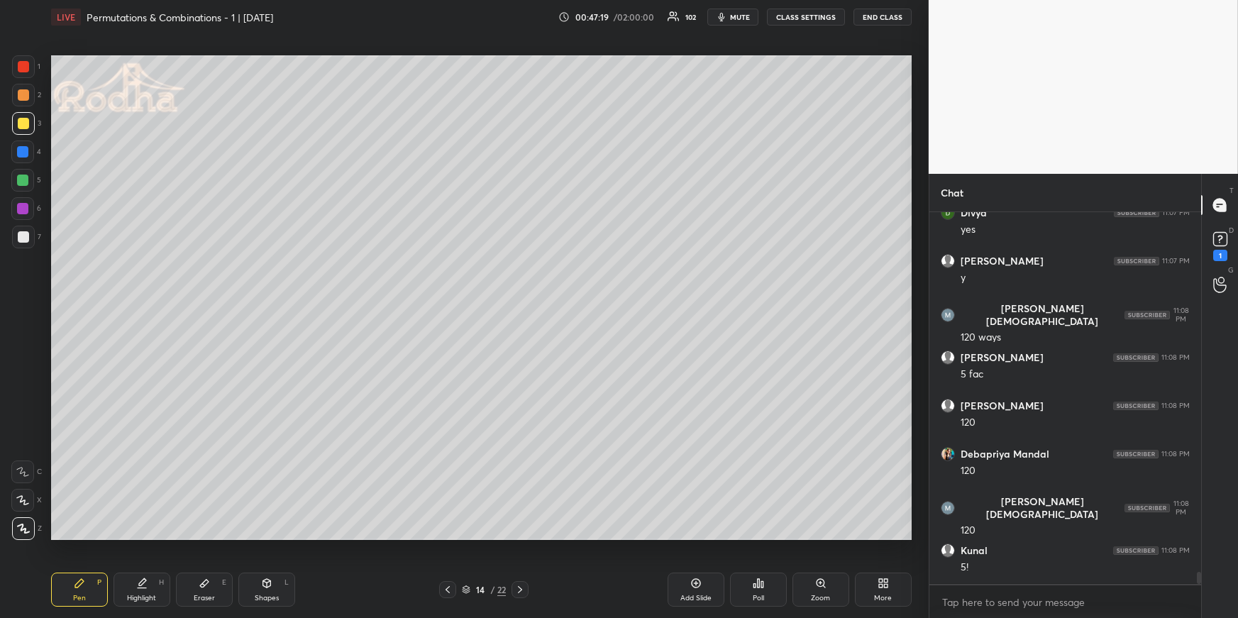
click at [167, 593] on div "Pen P Highlight H Eraser E Shapes L" at bounding box center [227, 590] width 353 height 34
click at [141, 585] on icon at bounding box center [141, 583] width 11 height 11
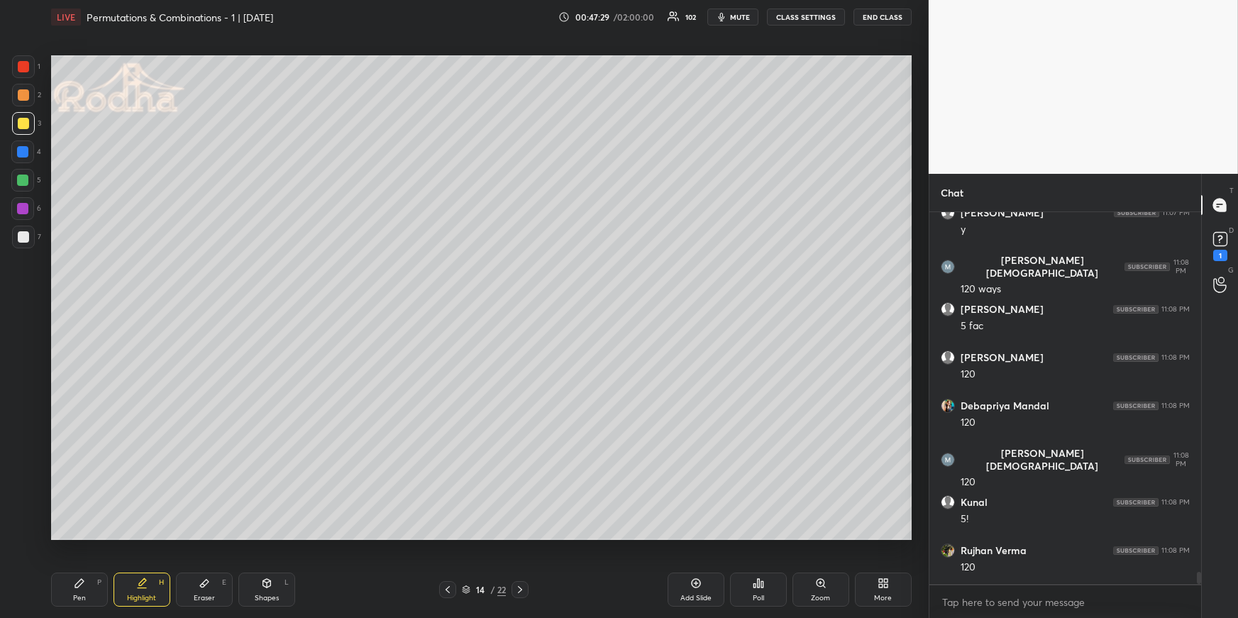
scroll to position [11024, 0]
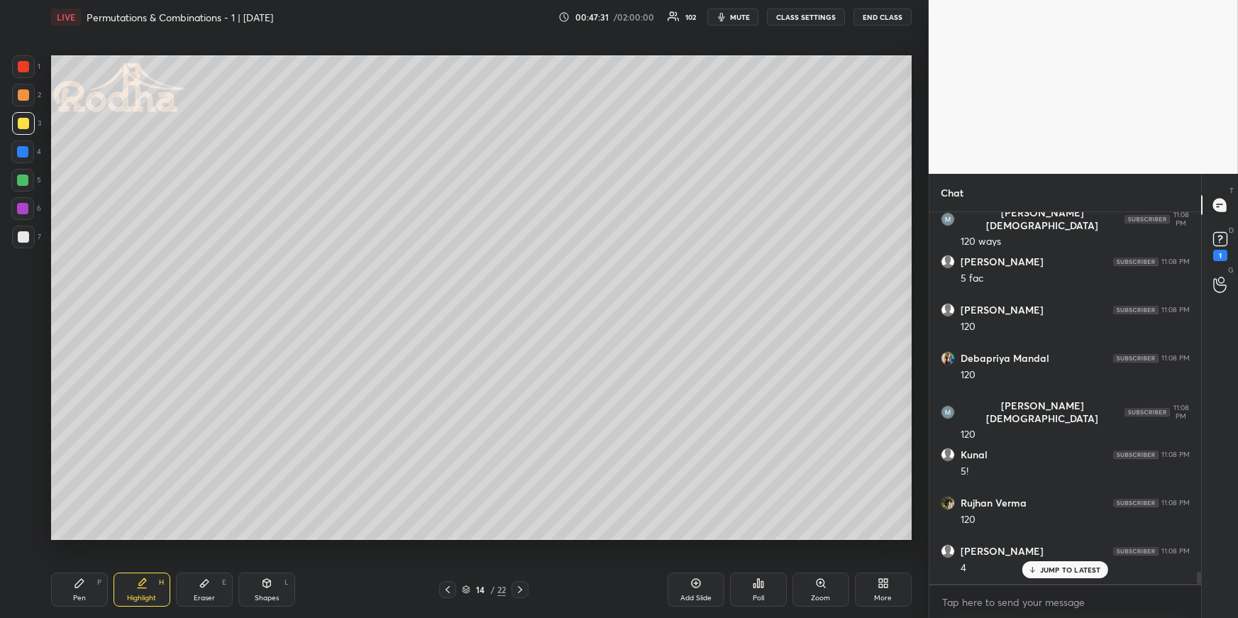
drag, startPoint x: 72, startPoint y: 575, endPoint x: 77, endPoint y: 567, distance: 9.3
click at [76, 578] on div "Pen P" at bounding box center [79, 590] width 57 height 34
click at [153, 578] on div "Highlight H" at bounding box center [142, 590] width 57 height 34
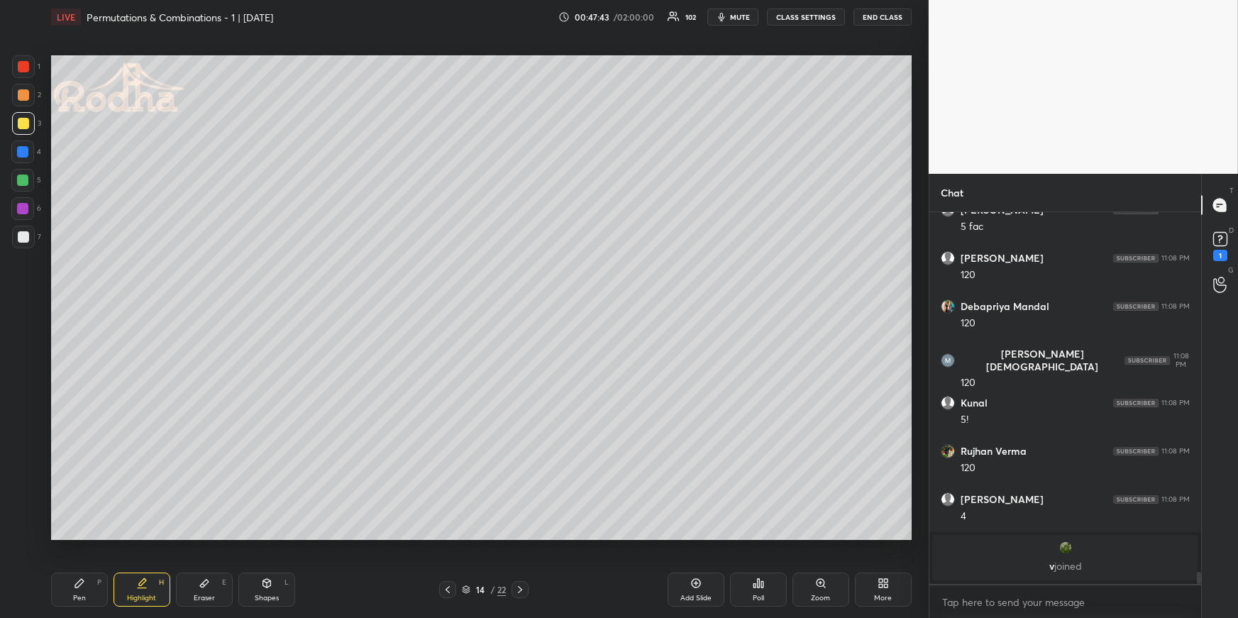
drag, startPoint x: 68, startPoint y: 584, endPoint x: 67, endPoint y: 555, distance: 29.1
click at [72, 585] on div "Pen P" at bounding box center [79, 590] width 57 height 34
click at [451, 586] on icon at bounding box center [447, 589] width 11 height 11
click at [147, 587] on div "Highlight H" at bounding box center [142, 590] width 57 height 34
click at [518, 588] on icon at bounding box center [520, 589] width 11 height 11
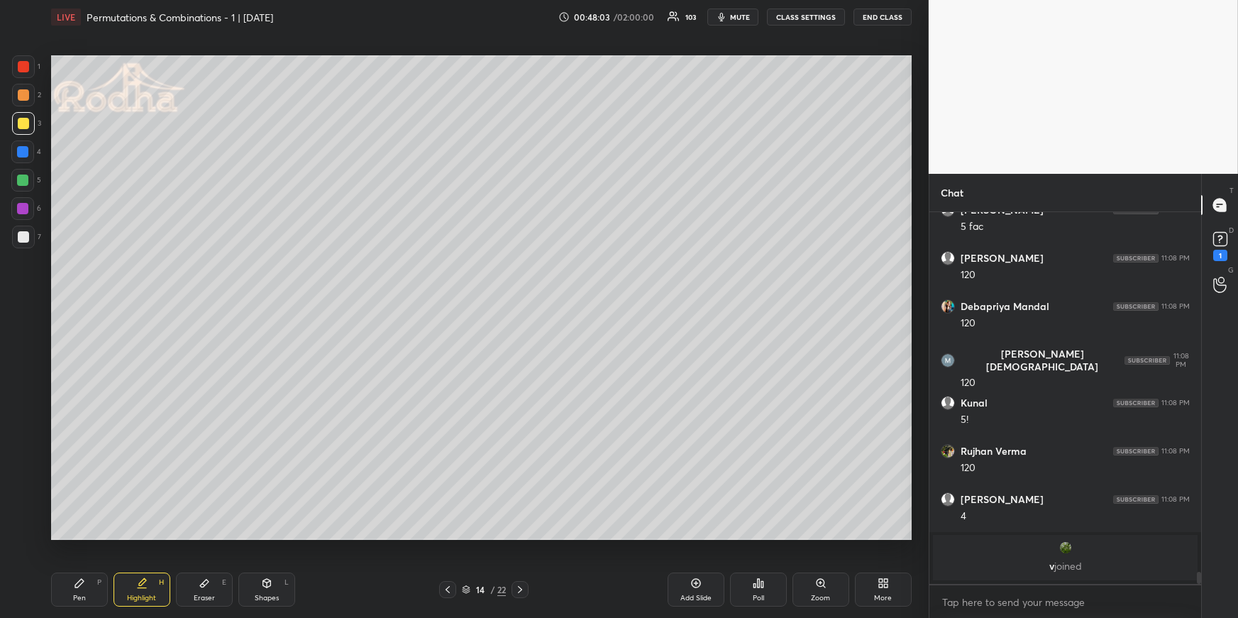
click at [78, 599] on div "Pen" at bounding box center [79, 598] width 13 height 7
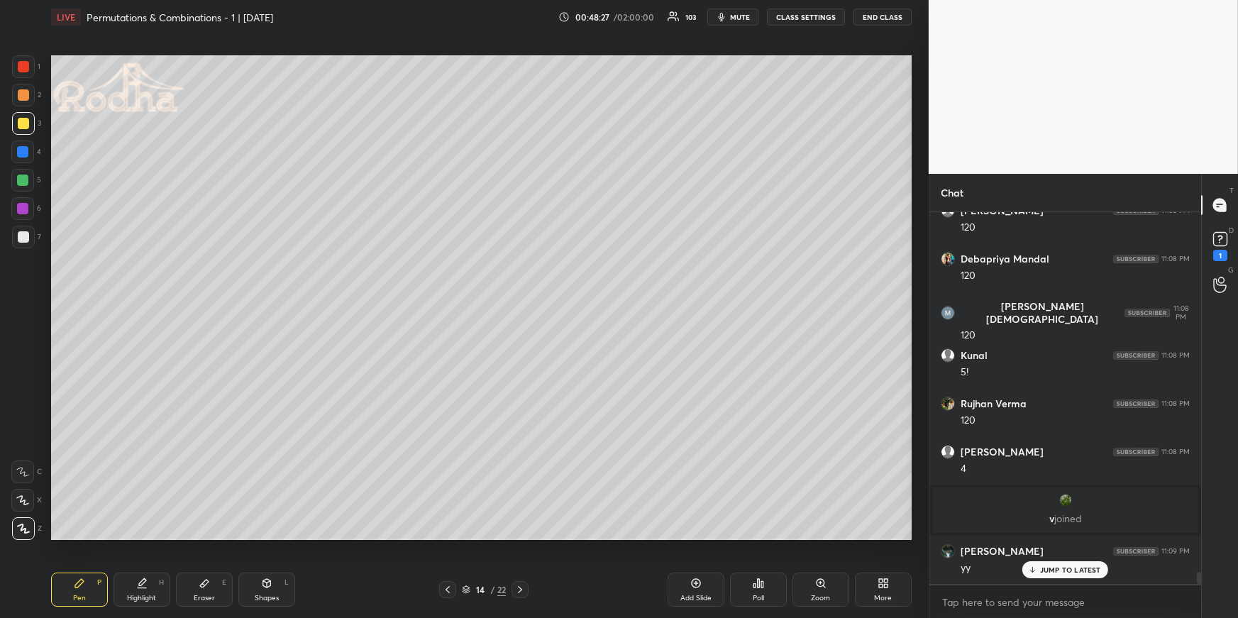
click at [25, 154] on div at bounding box center [22, 151] width 11 height 11
click at [155, 596] on div "Highlight" at bounding box center [141, 598] width 29 height 7
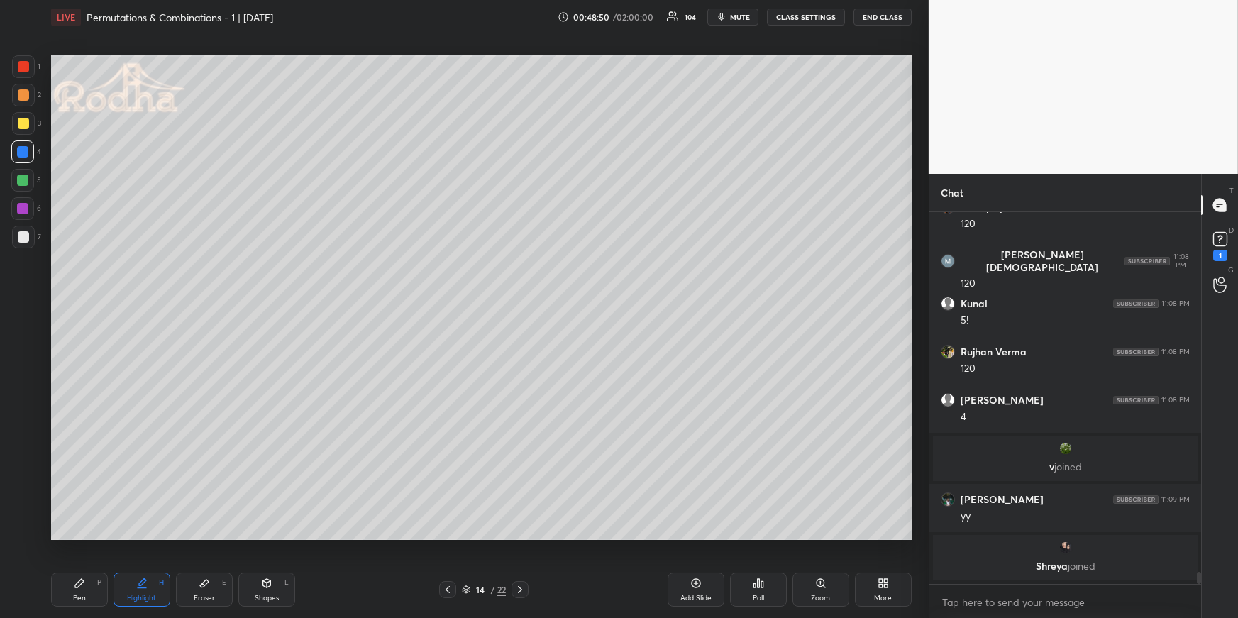
click at [92, 584] on div "Pen P" at bounding box center [79, 590] width 57 height 34
drag, startPoint x: 149, startPoint y: 593, endPoint x: 153, endPoint y: 561, distance: 31.5
click at [148, 592] on div "Highlight H" at bounding box center [142, 590] width 57 height 34
click at [82, 602] on div "Pen P" at bounding box center [79, 590] width 57 height 34
click at [26, 94] on div at bounding box center [23, 94] width 11 height 11
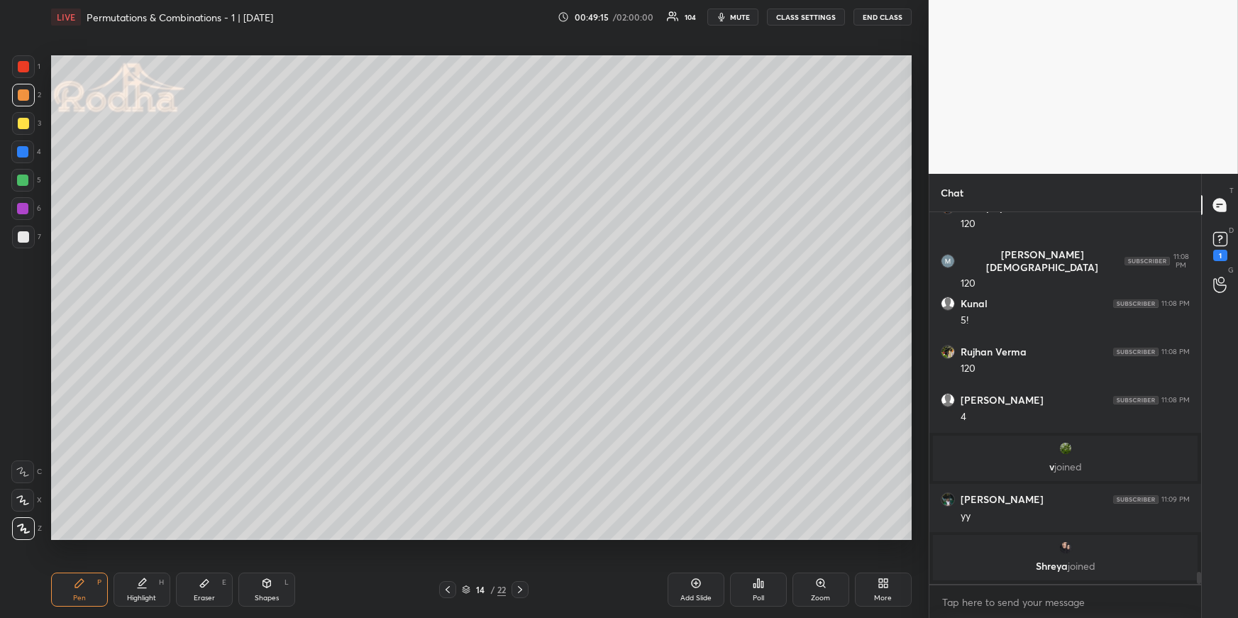
drag, startPoint x: 154, startPoint y: 581, endPoint x: 150, endPoint y: 567, distance: 14.6
click at [150, 583] on div "Highlight H" at bounding box center [142, 590] width 57 height 34
click at [88, 587] on div "Pen P" at bounding box center [79, 590] width 57 height 34
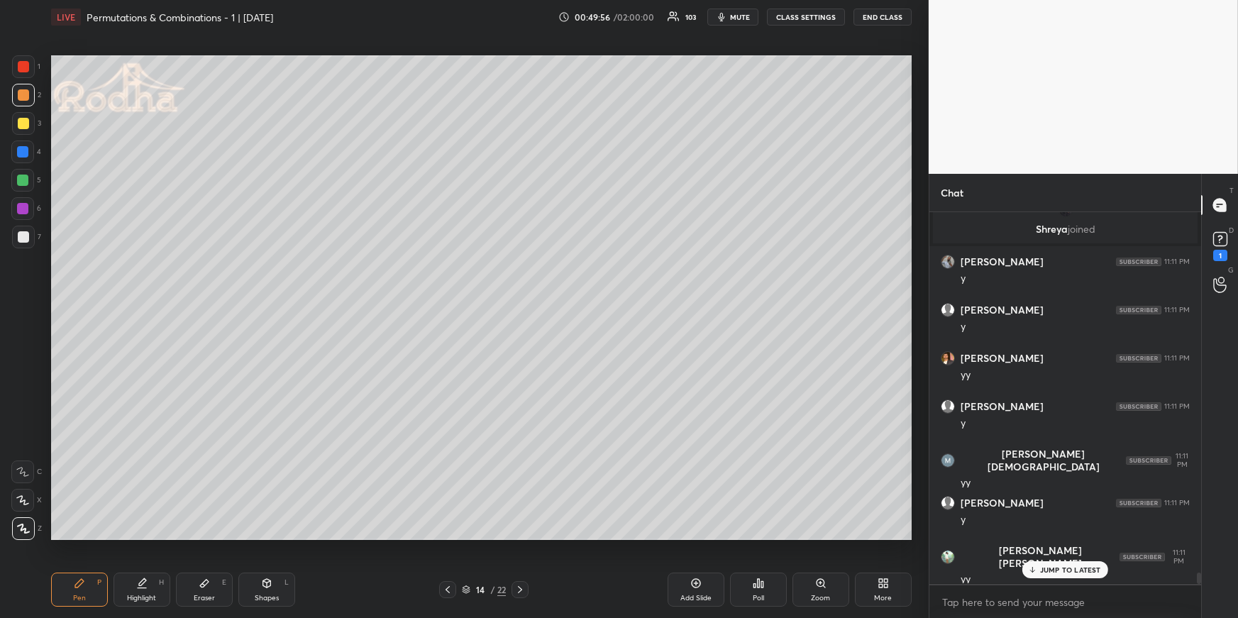
scroll to position [11561, 0]
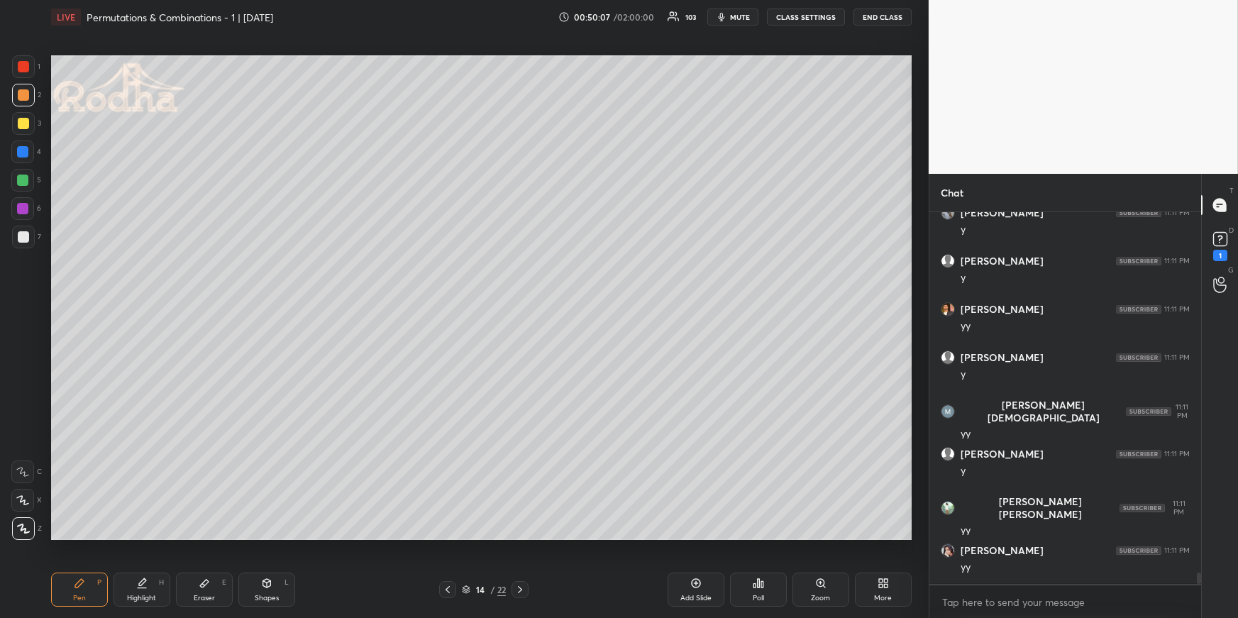
click at [134, 595] on div "Highlight H" at bounding box center [142, 590] width 57 height 34
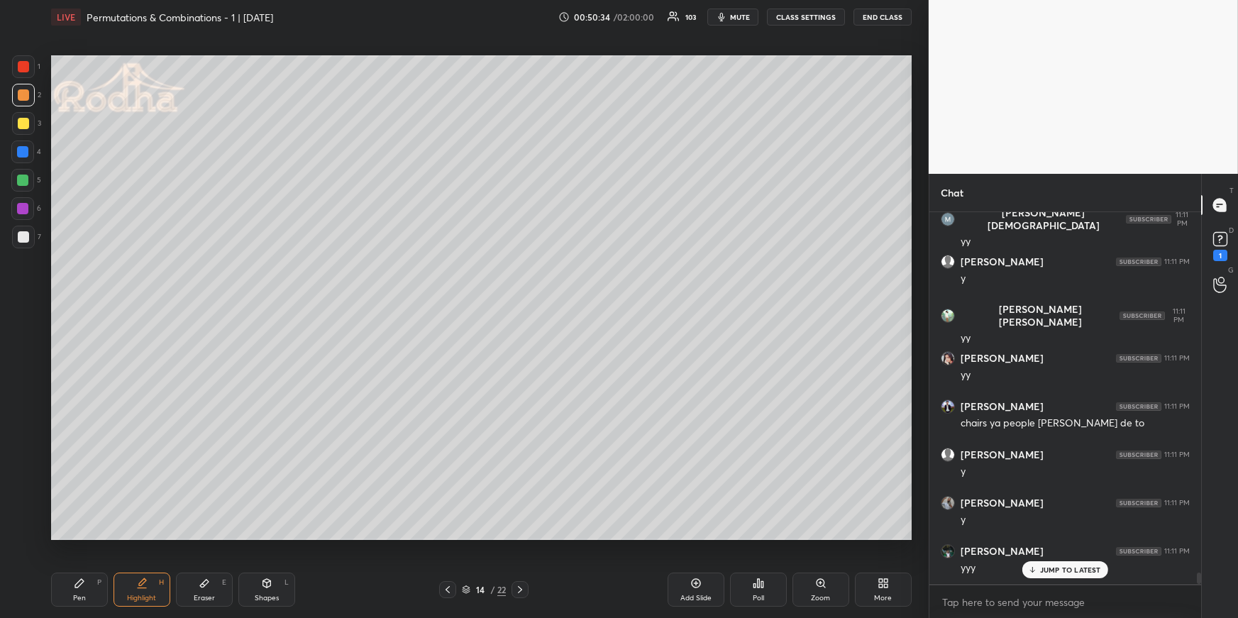
scroll to position [11802, 0]
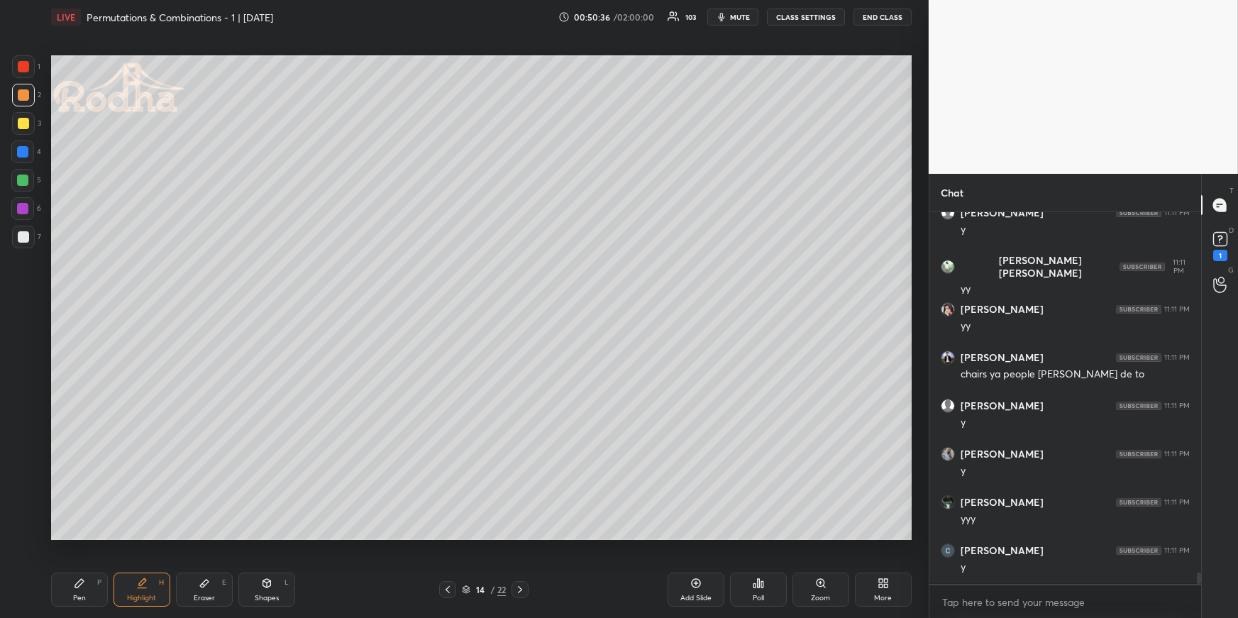
click at [524, 581] on div at bounding box center [520, 589] width 17 height 17
click at [90, 578] on div "Pen P" at bounding box center [79, 590] width 57 height 34
click at [22, 176] on div at bounding box center [22, 180] width 11 height 11
click at [23, 233] on div at bounding box center [23, 237] width 23 height 23
click at [732, 18] on button "mute" at bounding box center [733, 17] width 51 height 17
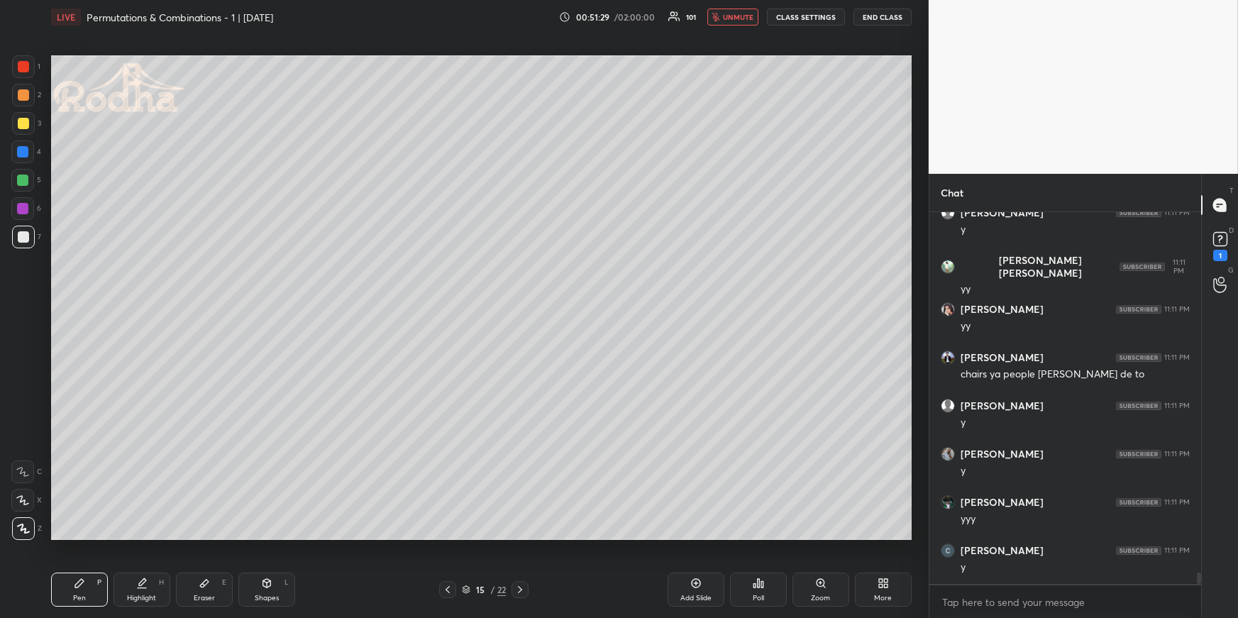
click at [744, 19] on span "unmute" at bounding box center [738, 17] width 31 height 10
click at [127, 586] on div "Highlight H" at bounding box center [142, 590] width 57 height 34
click at [84, 577] on div "Pen P Highlight H Eraser E Shapes L 15 / 22 Add Slide Poll Zoom More" at bounding box center [481, 589] width 861 height 57
click at [88, 582] on div "Pen P" at bounding box center [79, 590] width 57 height 34
drag, startPoint x: 23, startPoint y: 123, endPoint x: 28, endPoint y: 141, distance: 18.4
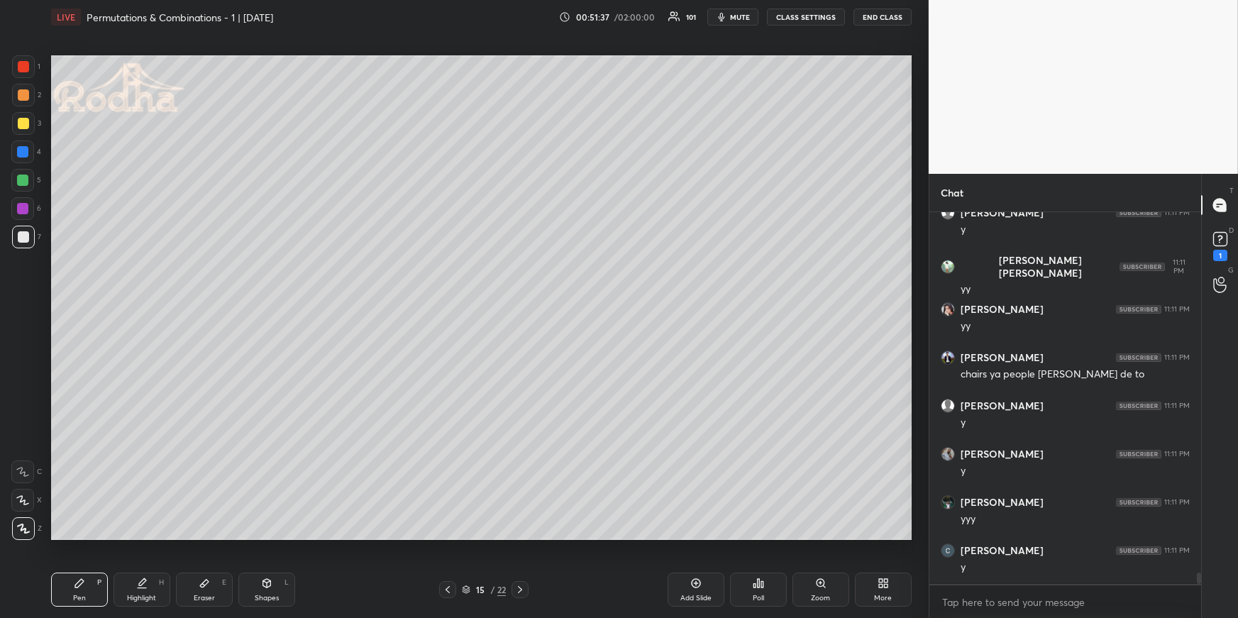
click at [25, 125] on div at bounding box center [23, 123] width 11 height 11
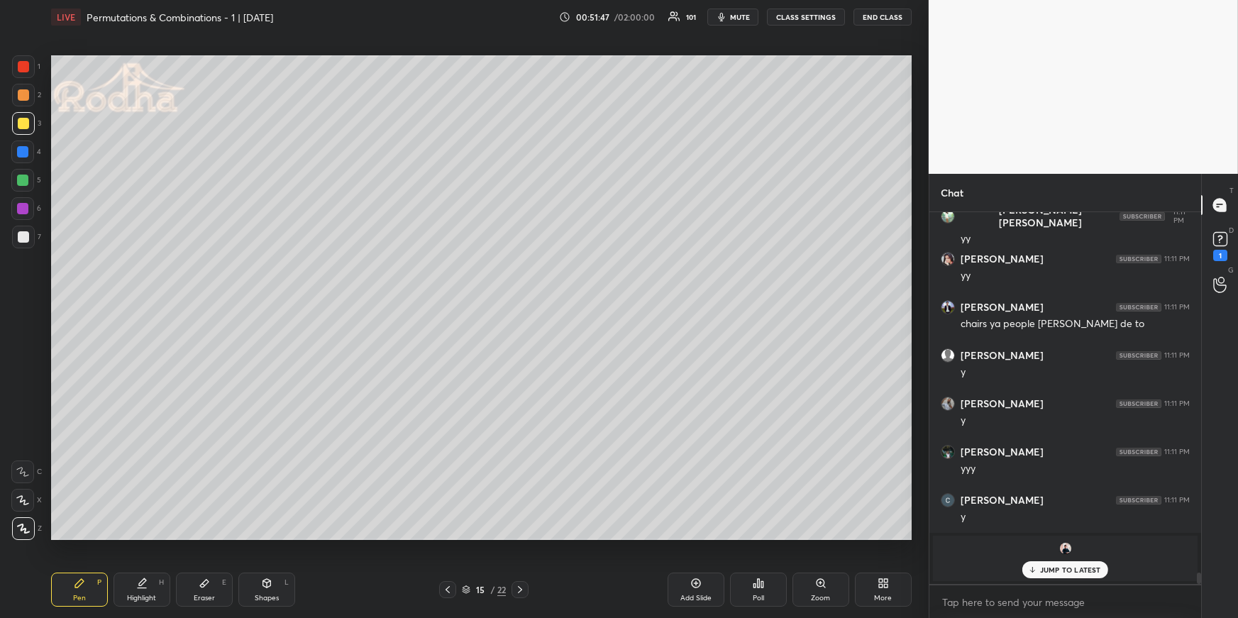
click at [23, 146] on div at bounding box center [22, 151] width 11 height 11
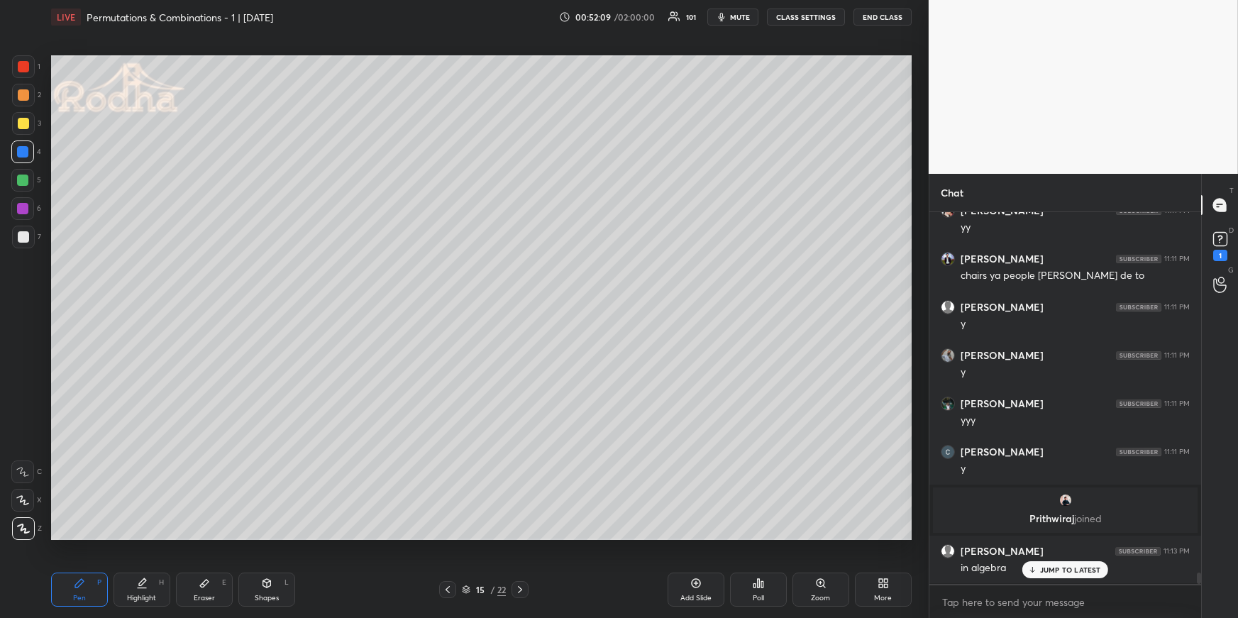
drag, startPoint x: 685, startPoint y: 593, endPoint x: 676, endPoint y: 561, distance: 33.7
click at [686, 595] on div "Add Slide" at bounding box center [696, 598] width 31 height 7
click at [21, 97] on div at bounding box center [23, 94] width 11 height 11
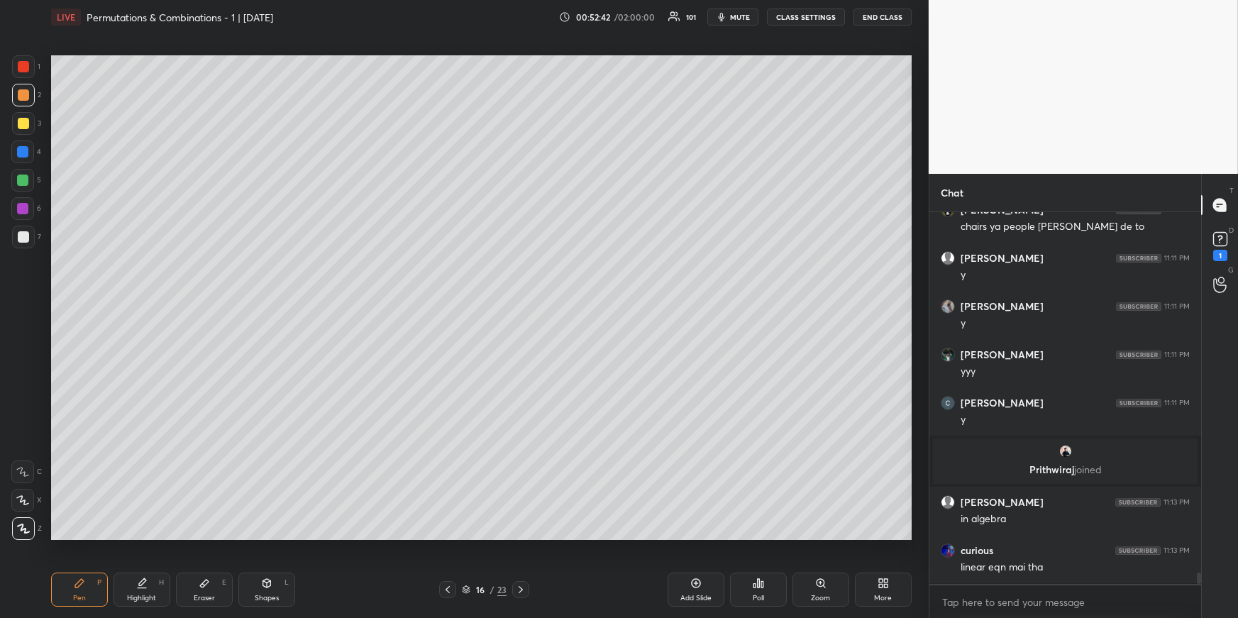
scroll to position [11545, 0]
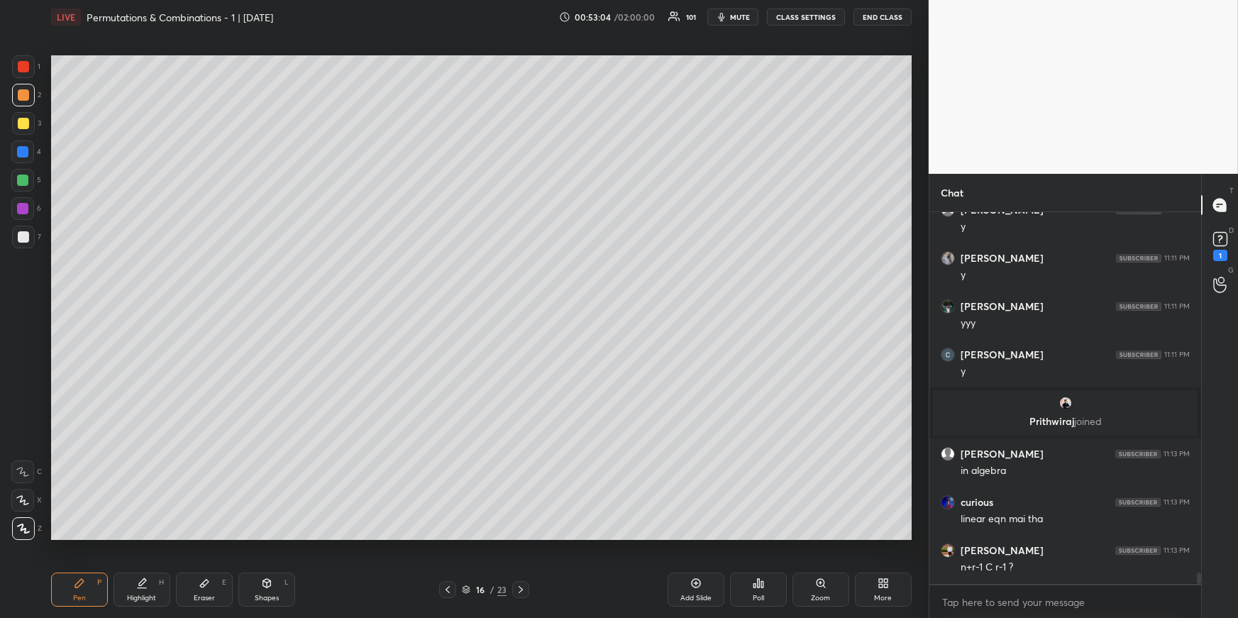
click at [447, 587] on icon at bounding box center [447, 589] width 11 height 11
click at [23, 236] on div at bounding box center [23, 236] width 11 height 11
drag, startPoint x: 24, startPoint y: 149, endPoint x: 34, endPoint y: 157, distance: 12.6
click at [23, 148] on div at bounding box center [22, 151] width 11 height 11
click at [135, 597] on div "Highlight" at bounding box center [141, 598] width 29 height 7
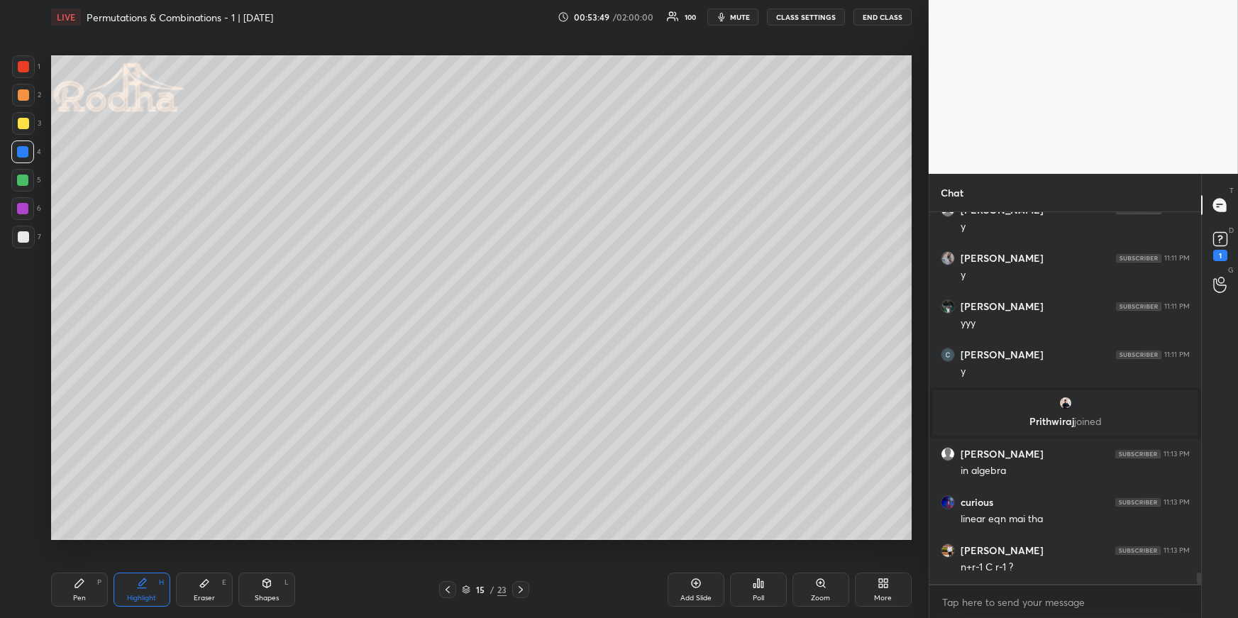
drag, startPoint x: 77, startPoint y: 586, endPoint x: 70, endPoint y: 553, distance: 33.3
click at [79, 586] on icon at bounding box center [79, 583] width 9 height 9
click at [446, 590] on icon at bounding box center [447, 589] width 11 height 11
drag, startPoint x: 152, startPoint y: 588, endPoint x: 167, endPoint y: 550, distance: 41.4
click at [152, 588] on div "Highlight H" at bounding box center [142, 590] width 57 height 34
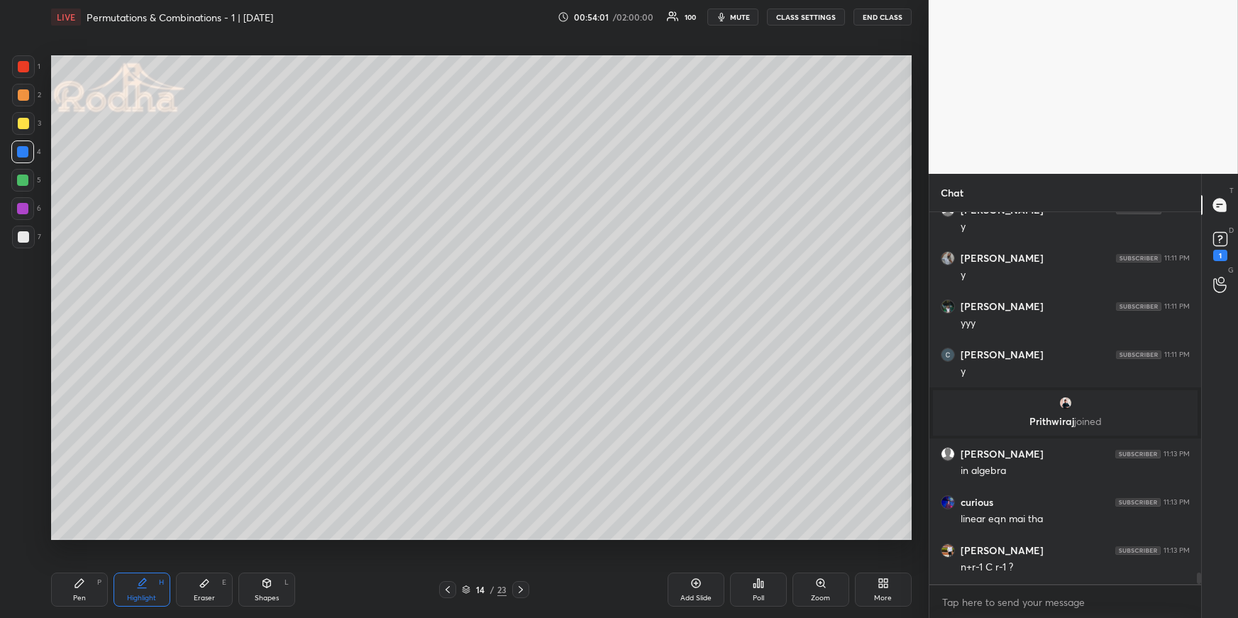
click at [522, 592] on icon at bounding box center [520, 589] width 11 height 11
click at [96, 577] on div "Pen P" at bounding box center [79, 590] width 57 height 34
click at [132, 586] on div "Highlight H" at bounding box center [142, 590] width 57 height 34
click at [85, 598] on div "Pen P" at bounding box center [79, 590] width 57 height 34
drag, startPoint x: 21, startPoint y: 238, endPoint x: 18, endPoint y: 248, distance: 10.2
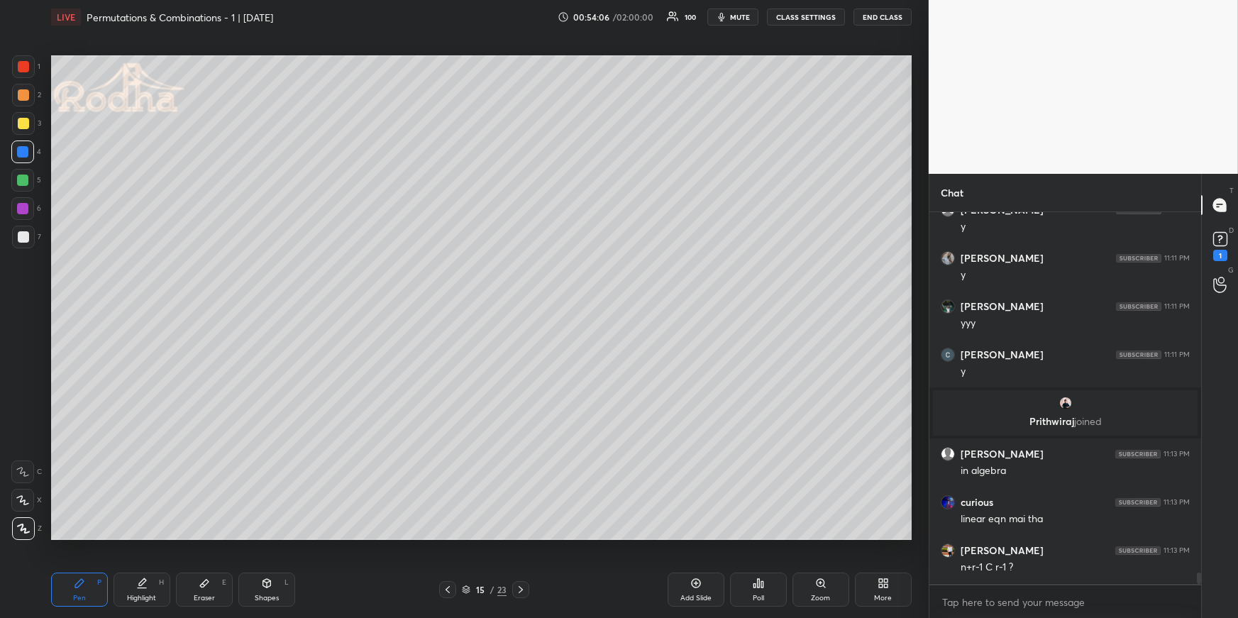
click at [21, 238] on div at bounding box center [23, 236] width 11 height 11
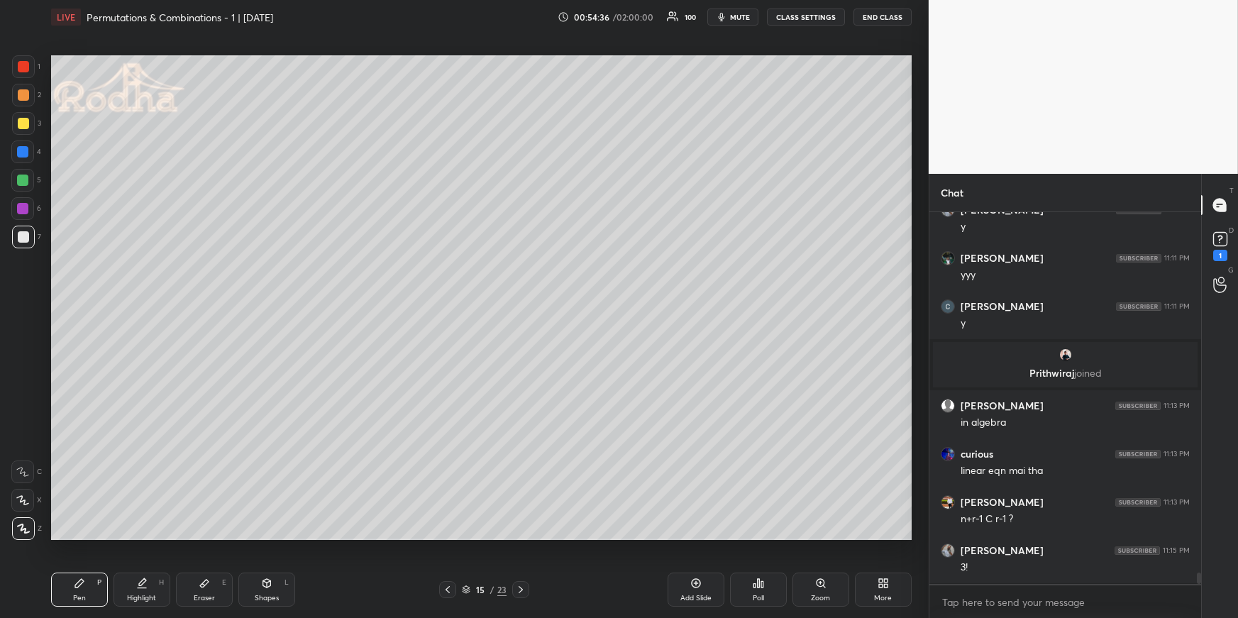
click at [449, 588] on icon at bounding box center [447, 589] width 11 height 11
click at [514, 587] on div at bounding box center [520, 589] width 17 height 17
click at [523, 589] on icon at bounding box center [520, 589] width 11 height 11
click at [446, 593] on icon at bounding box center [447, 589] width 11 height 11
click at [880, 585] on icon at bounding box center [881, 586] width 4 height 4
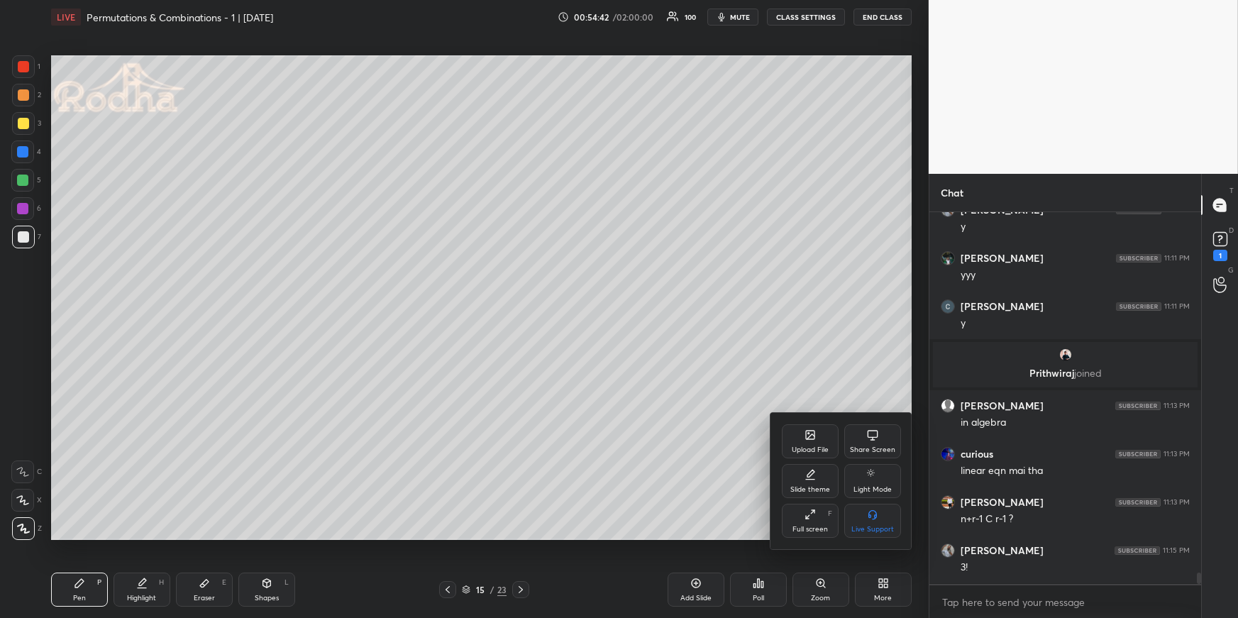
click at [808, 436] on icon at bounding box center [810, 434] width 11 height 11
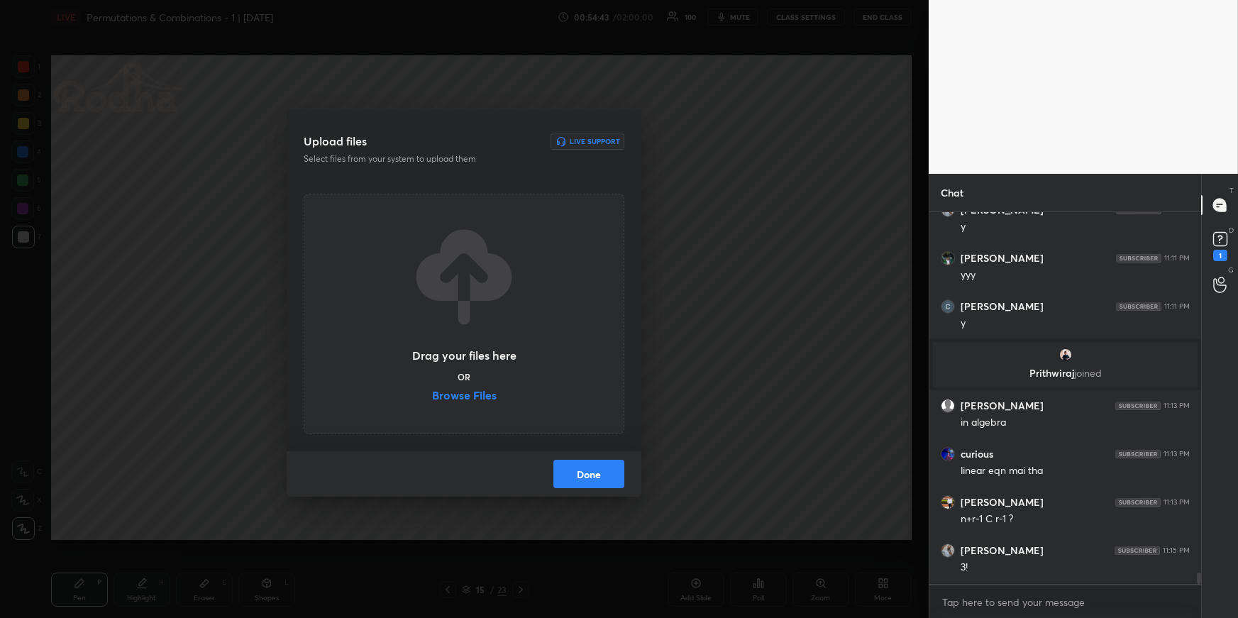
click at [480, 392] on label "Browse Files" at bounding box center [464, 397] width 65 height 15
click at [432, 392] on input "Browse Files" at bounding box center [432, 397] width 0 height 15
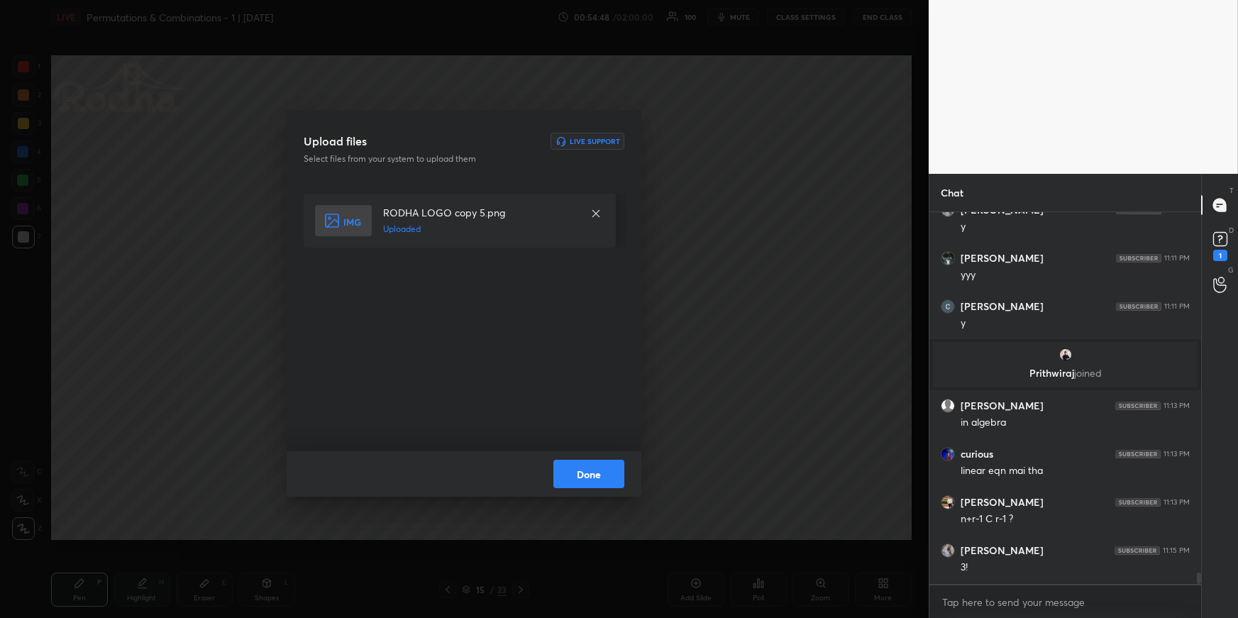
click at [603, 477] on button "Done" at bounding box center [589, 474] width 71 height 28
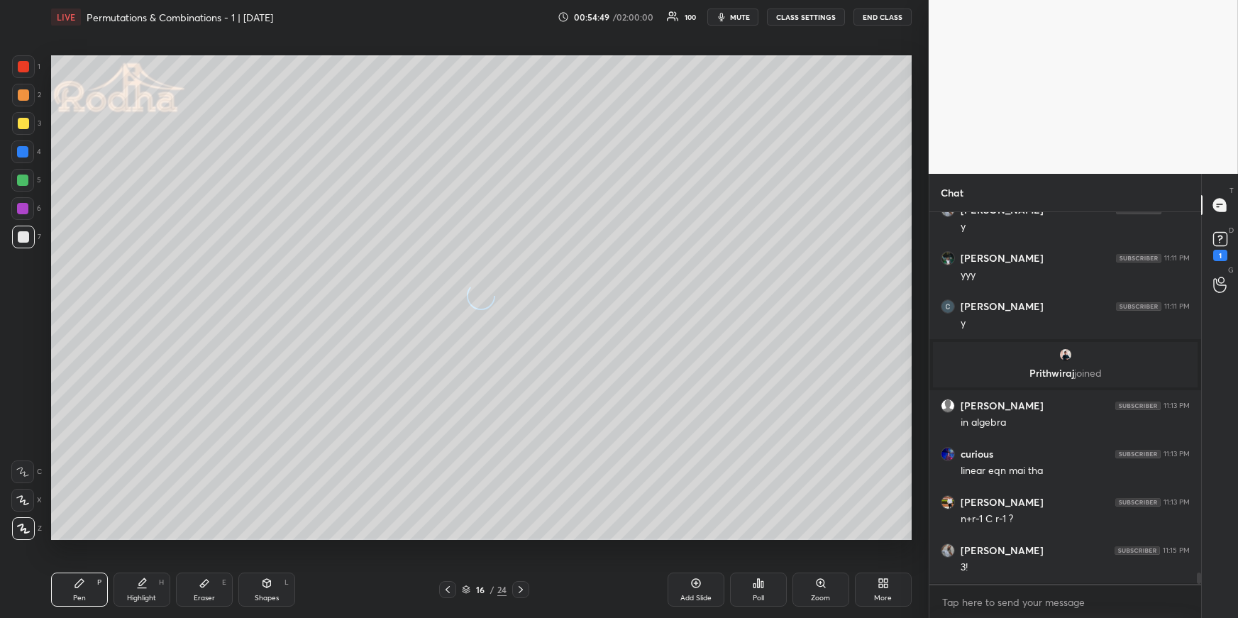
click at [157, 583] on div "Highlight H" at bounding box center [142, 590] width 57 height 34
click at [454, 586] on div at bounding box center [447, 589] width 17 height 17
click at [449, 588] on icon at bounding box center [447, 589] width 11 height 11
click at [75, 583] on icon at bounding box center [79, 583] width 11 height 11
click at [522, 591] on icon at bounding box center [520, 589] width 11 height 11
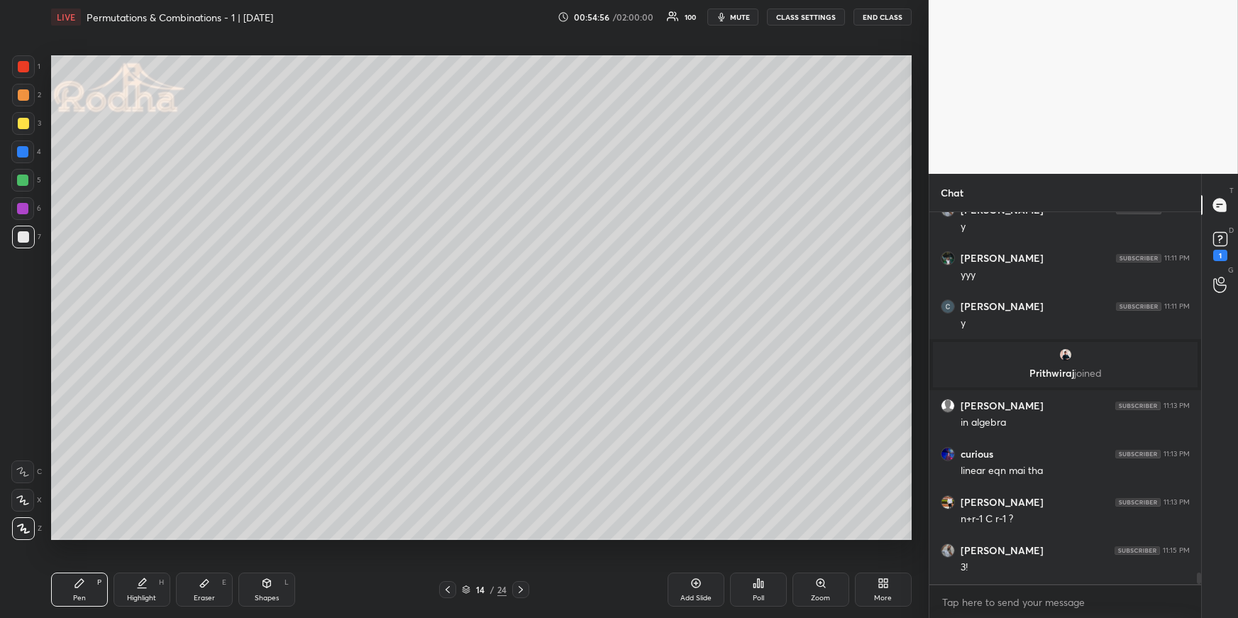
click at [524, 590] on icon at bounding box center [520, 589] width 11 height 11
click at [65, 588] on div "Pen P" at bounding box center [79, 590] width 57 height 34
drag, startPoint x: 28, startPoint y: 152, endPoint x: 38, endPoint y: 152, distance: 10.6
click at [28, 152] on div at bounding box center [22, 151] width 11 height 11
click at [19, 180] on div at bounding box center [22, 180] width 11 height 11
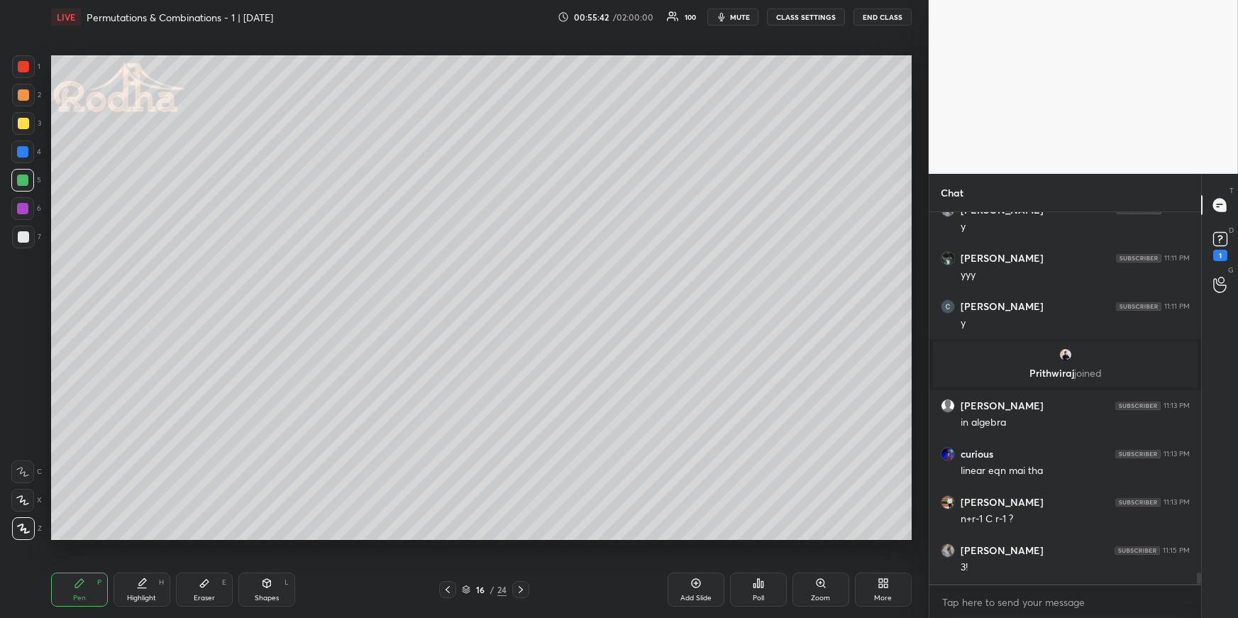
drag, startPoint x: 448, startPoint y: 588, endPoint x: 451, endPoint y: 580, distance: 8.6
click at [448, 588] on icon at bounding box center [447, 589] width 11 height 11
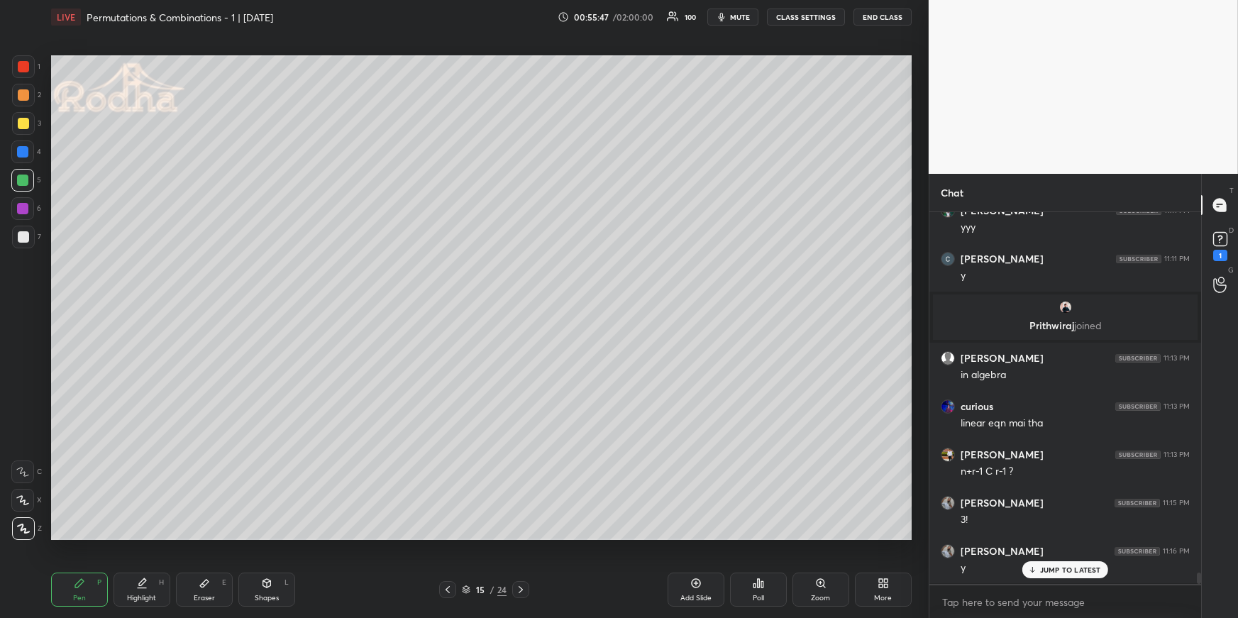
scroll to position [11689, 0]
click at [26, 240] on div at bounding box center [23, 236] width 11 height 11
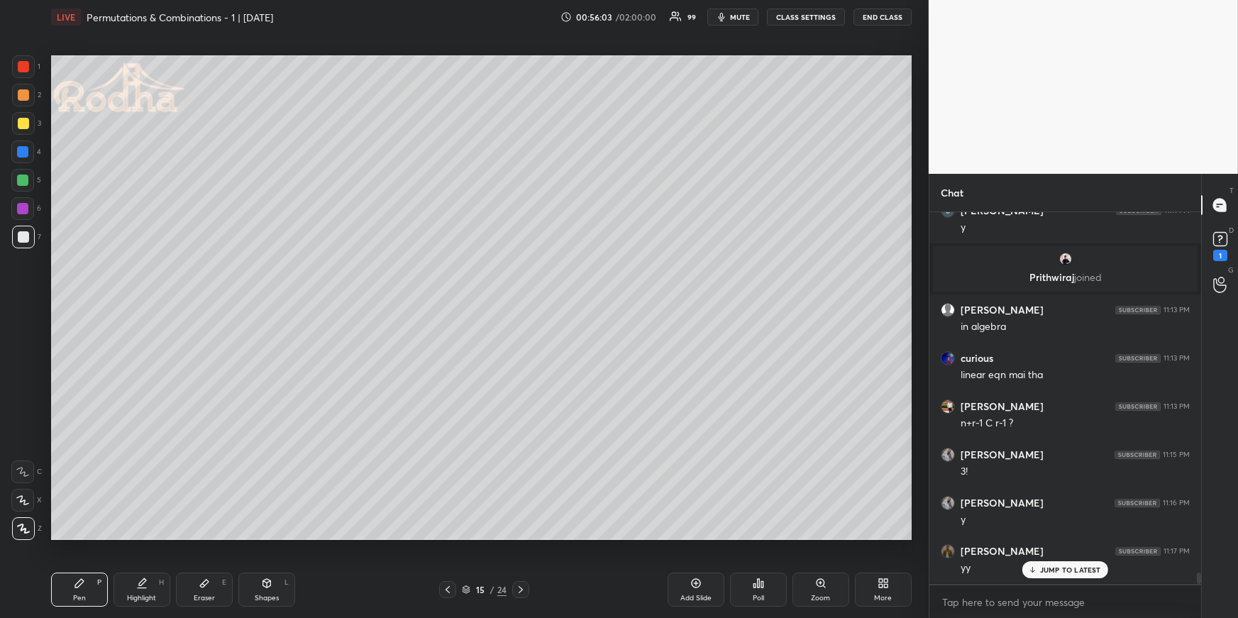
click at [155, 590] on div "Highlight H" at bounding box center [142, 590] width 57 height 34
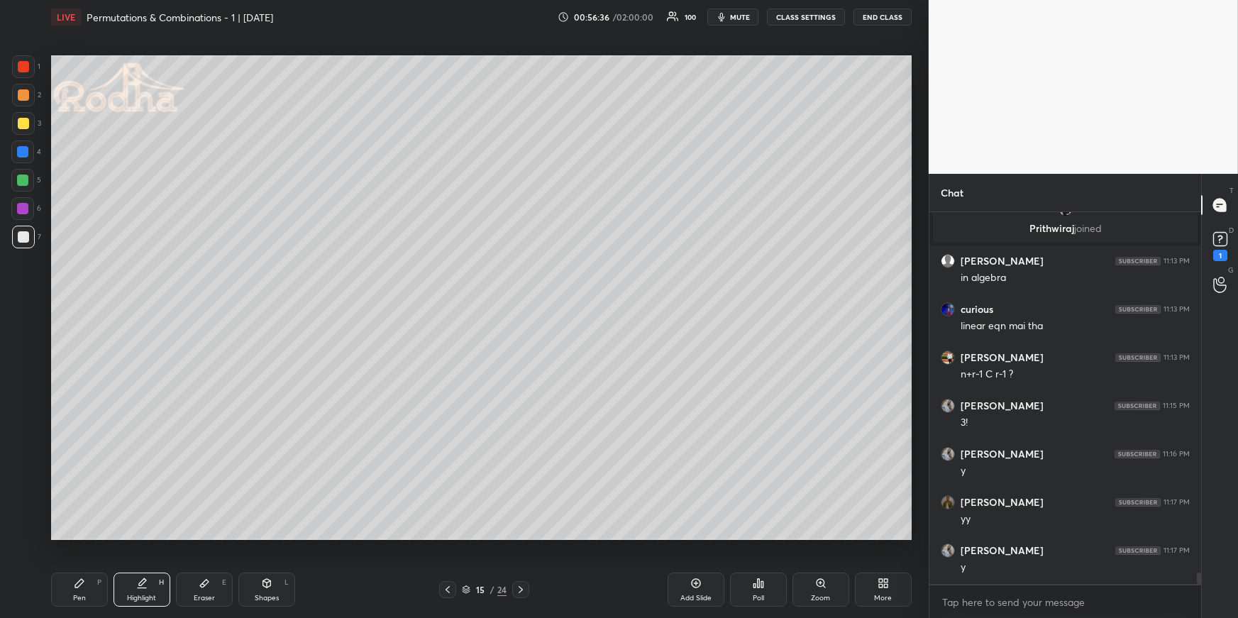
scroll to position [11787, 0]
click at [524, 586] on icon at bounding box center [520, 589] width 11 height 11
click at [522, 585] on icon at bounding box center [520, 589] width 11 height 11
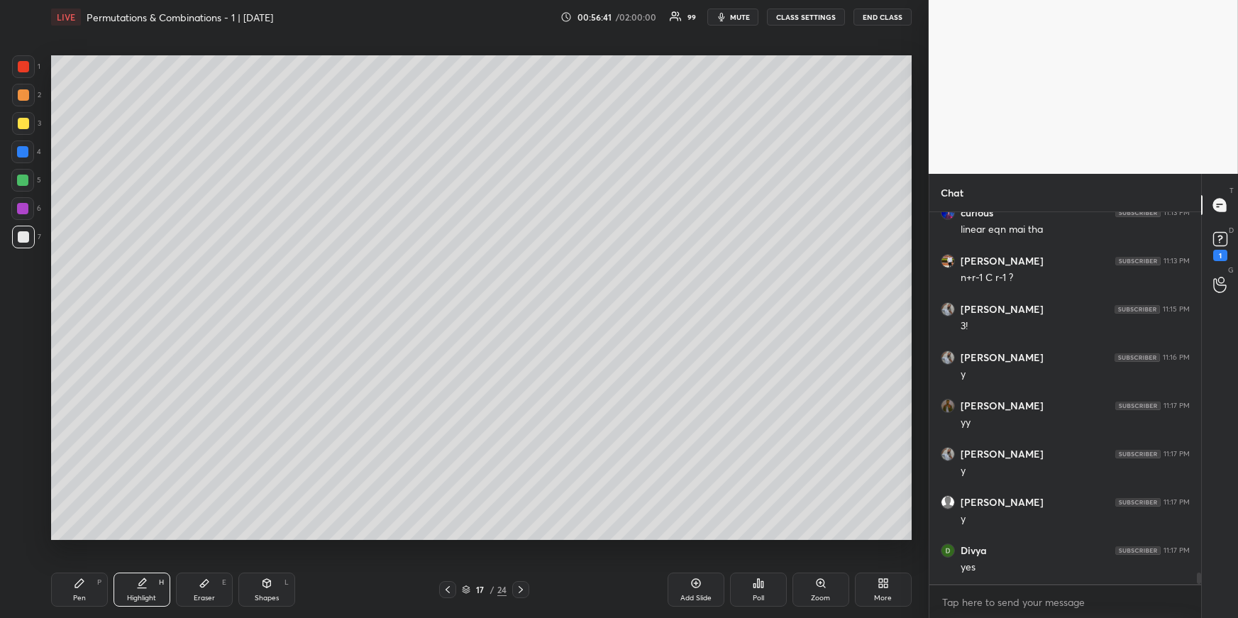
click at [525, 582] on div at bounding box center [520, 589] width 17 height 17
drag, startPoint x: 93, startPoint y: 588, endPoint x: 99, endPoint y: 576, distance: 13.0
click at [94, 588] on div "Pen P" at bounding box center [79, 590] width 57 height 34
click at [21, 181] on div at bounding box center [22, 180] width 11 height 11
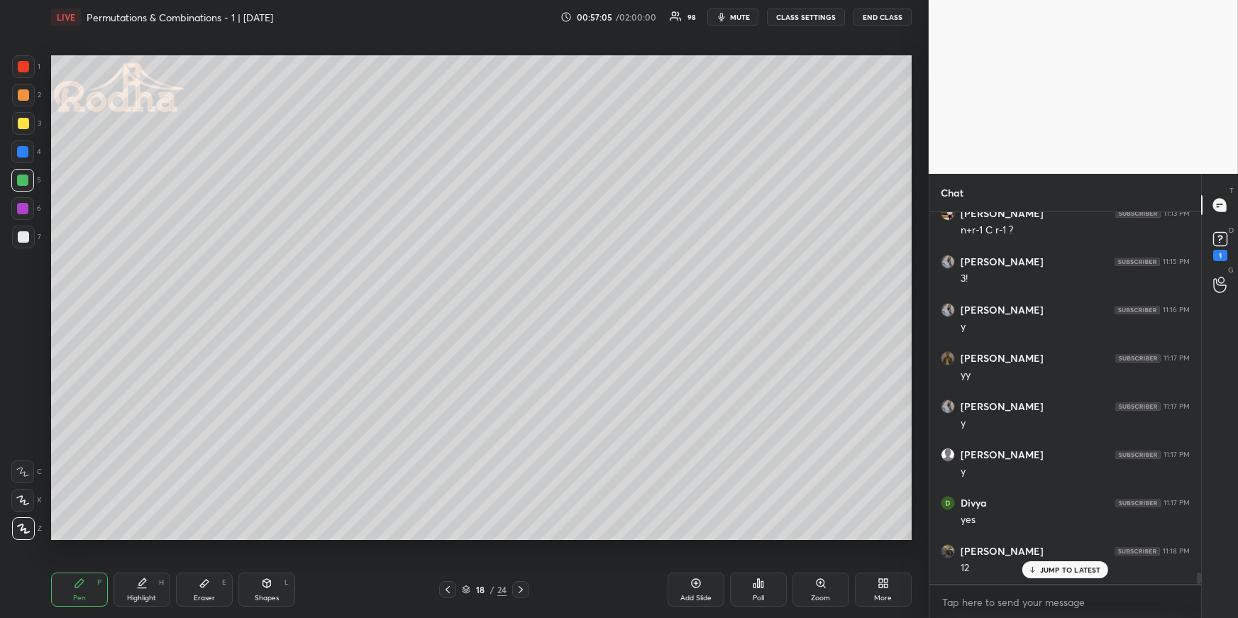
click at [25, 94] on div at bounding box center [23, 94] width 11 height 11
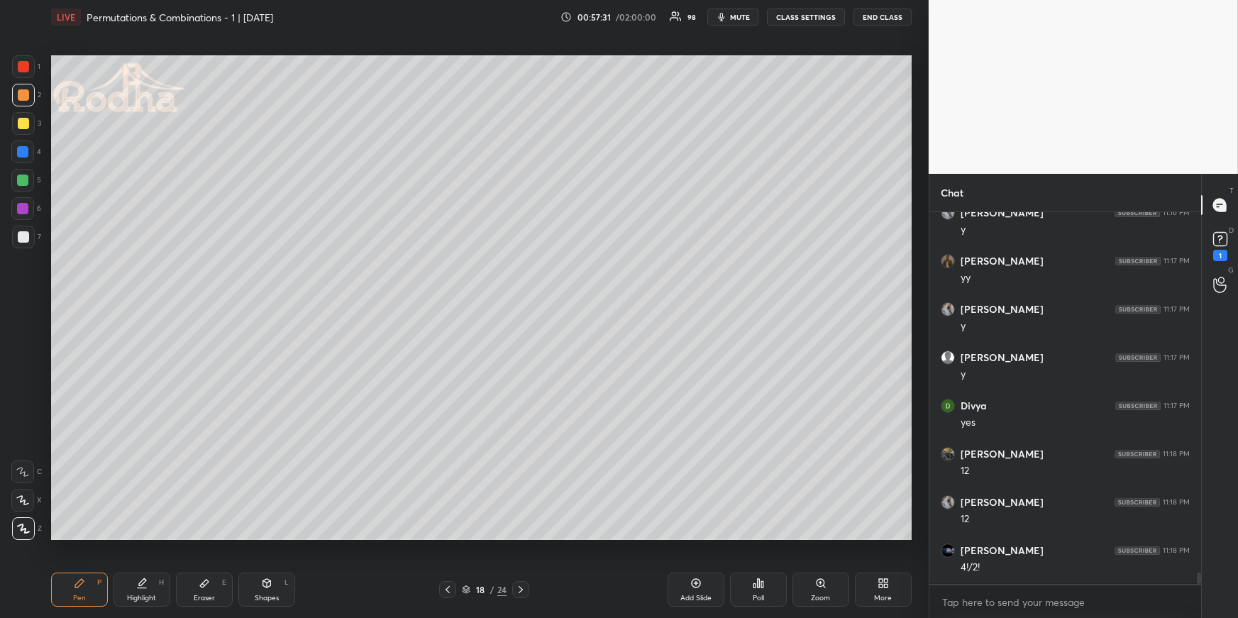
click at [207, 583] on icon at bounding box center [204, 583] width 11 height 11
click at [93, 597] on div "Pen P" at bounding box center [79, 590] width 57 height 34
click at [25, 174] on div at bounding box center [22, 180] width 23 height 23
drag, startPoint x: 136, startPoint y: 588, endPoint x: 152, endPoint y: 573, distance: 22.1
click at [136, 588] on div "Highlight H" at bounding box center [142, 590] width 57 height 34
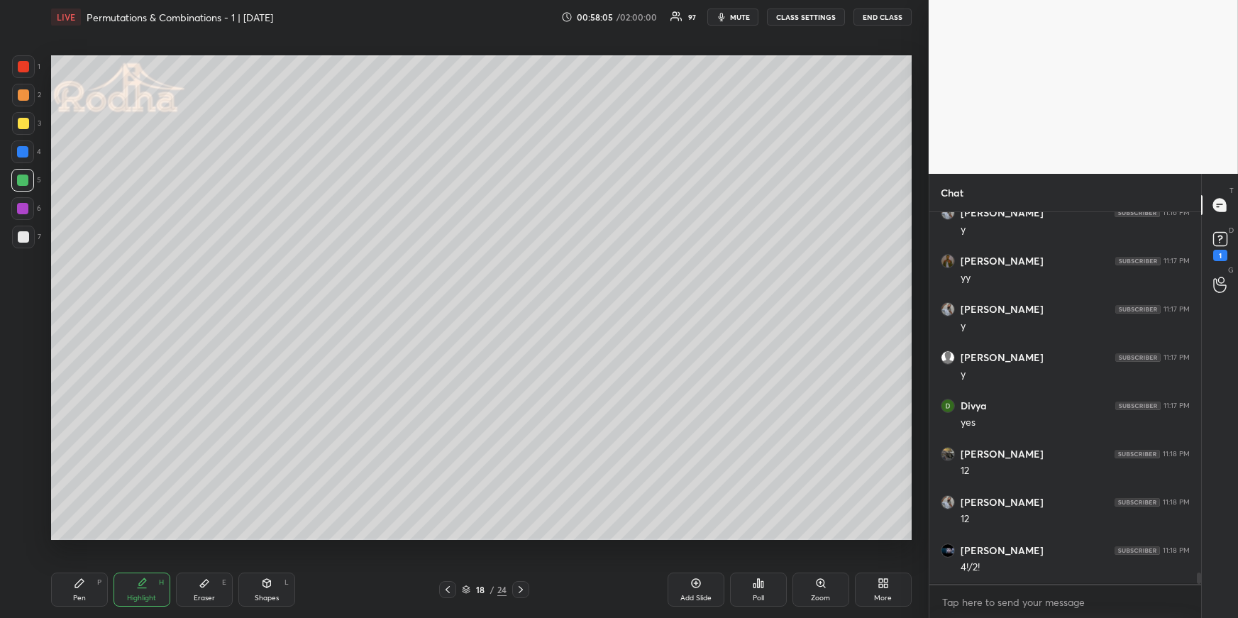
click at [187, 585] on div "Eraser E" at bounding box center [204, 590] width 57 height 34
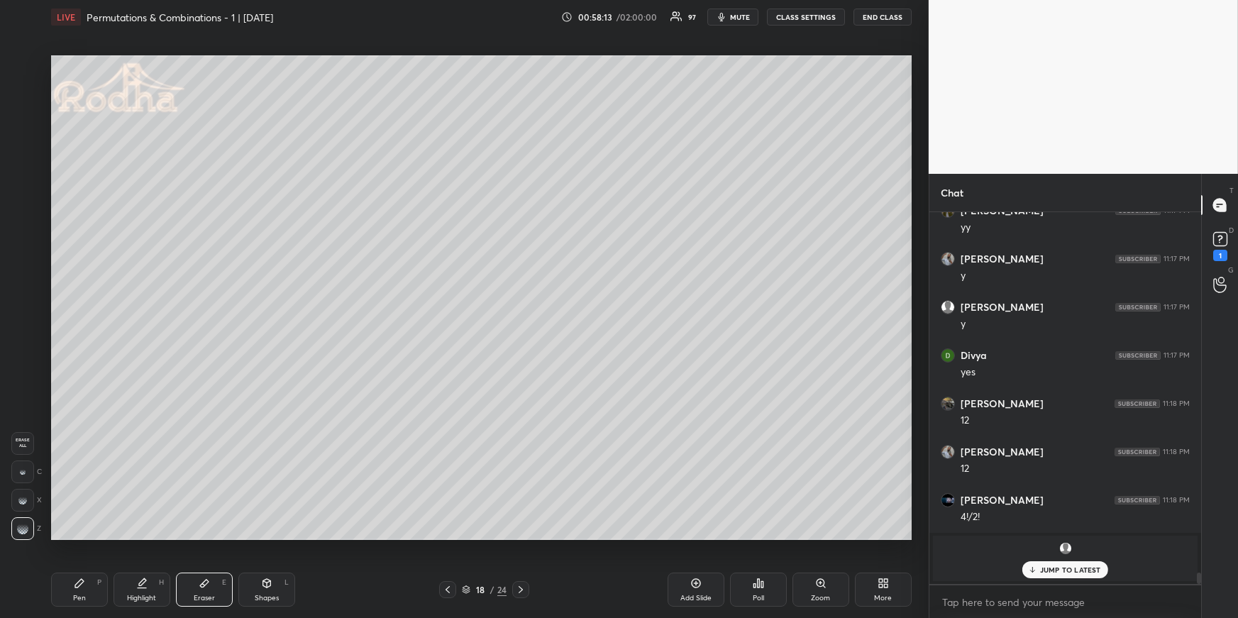
drag, startPoint x: 184, startPoint y: 577, endPoint x: 207, endPoint y: 555, distance: 31.6
click at [185, 580] on div "Eraser E" at bounding box center [204, 590] width 57 height 34
click at [150, 582] on div "Highlight H" at bounding box center [142, 590] width 57 height 34
click at [210, 587] on div "Eraser E" at bounding box center [204, 590] width 57 height 34
drag, startPoint x: 58, startPoint y: 572, endPoint x: 70, endPoint y: 569, distance: 12.4
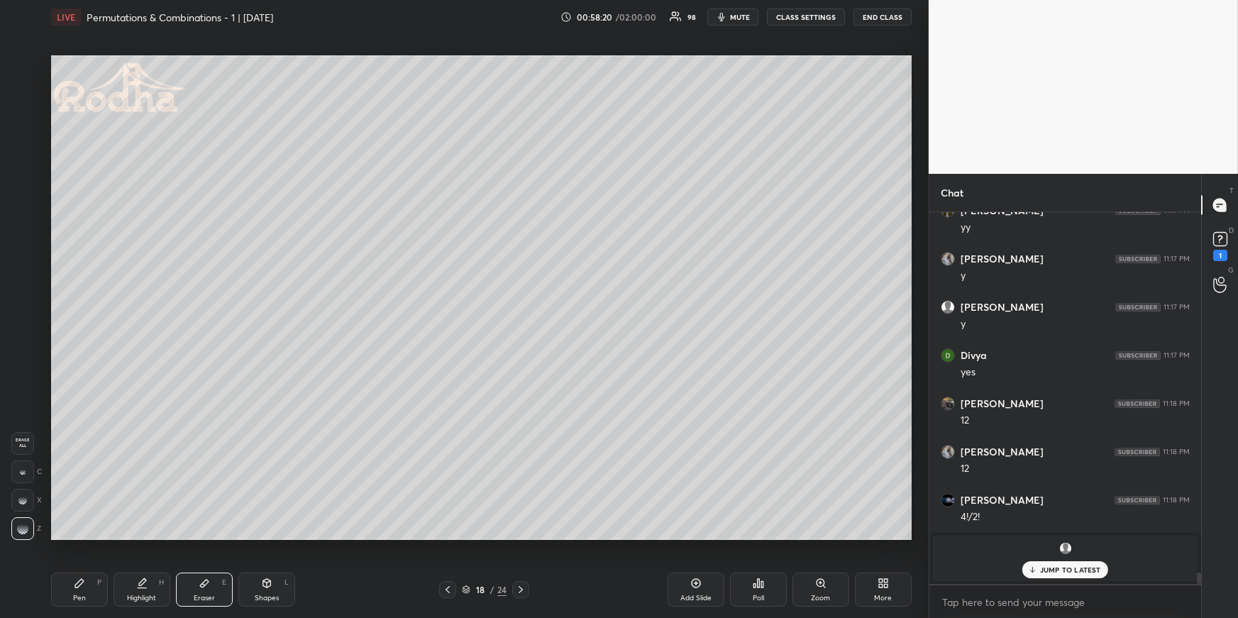
click at [62, 574] on div "Pen P Highlight H Eraser E Shapes L 18 / 24 Add Slide Poll Zoom More" at bounding box center [481, 589] width 861 height 57
drag, startPoint x: 94, startPoint y: 587, endPoint x: 89, endPoint y: 576, distance: 12.4
click at [93, 591] on div "Pen P" at bounding box center [79, 590] width 57 height 34
click at [21, 94] on div at bounding box center [23, 94] width 11 height 11
click at [27, 177] on div at bounding box center [22, 180] width 23 height 23
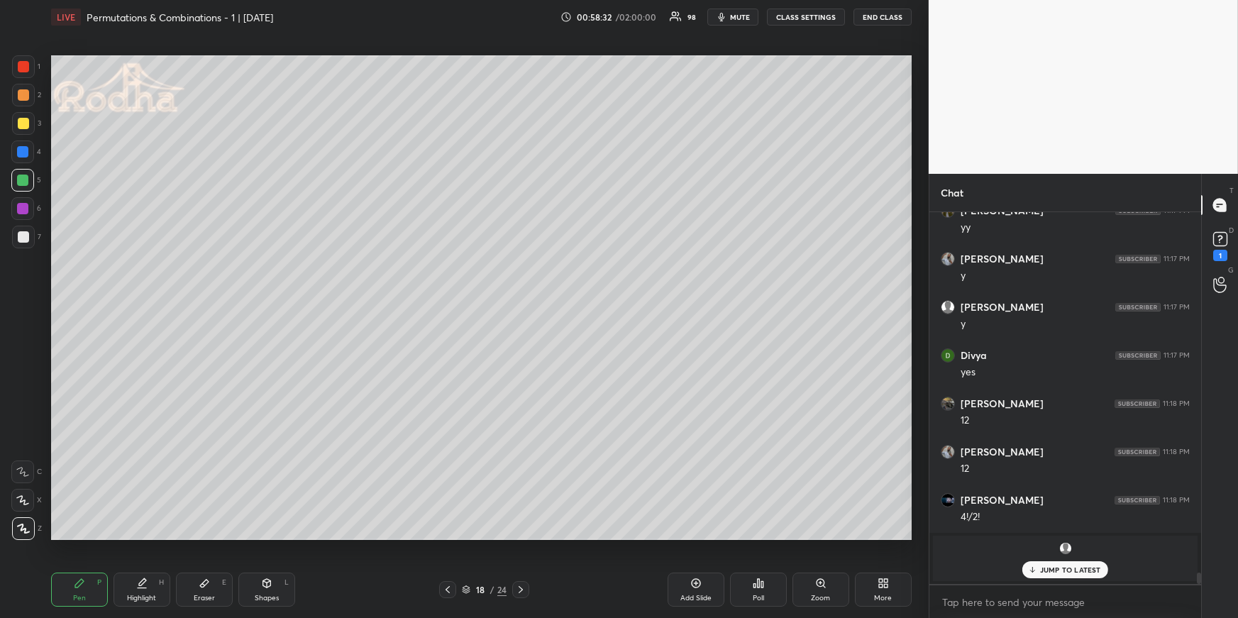
click at [136, 586] on icon at bounding box center [141, 583] width 11 height 11
drag, startPoint x: 80, startPoint y: 578, endPoint x: 99, endPoint y: 563, distance: 24.7
click at [79, 578] on icon at bounding box center [79, 583] width 11 height 11
click at [77, 586] on icon at bounding box center [79, 583] width 9 height 9
click at [182, 590] on div "Eraser E" at bounding box center [204, 590] width 57 height 34
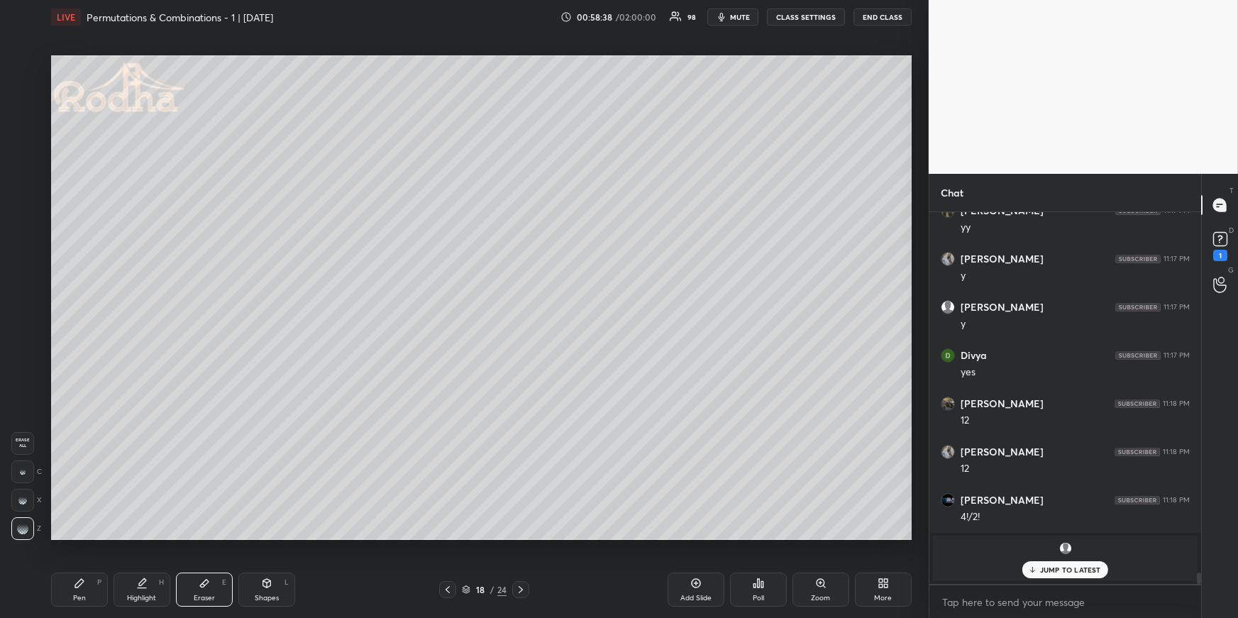
click at [154, 590] on div "Highlight H" at bounding box center [142, 590] width 57 height 34
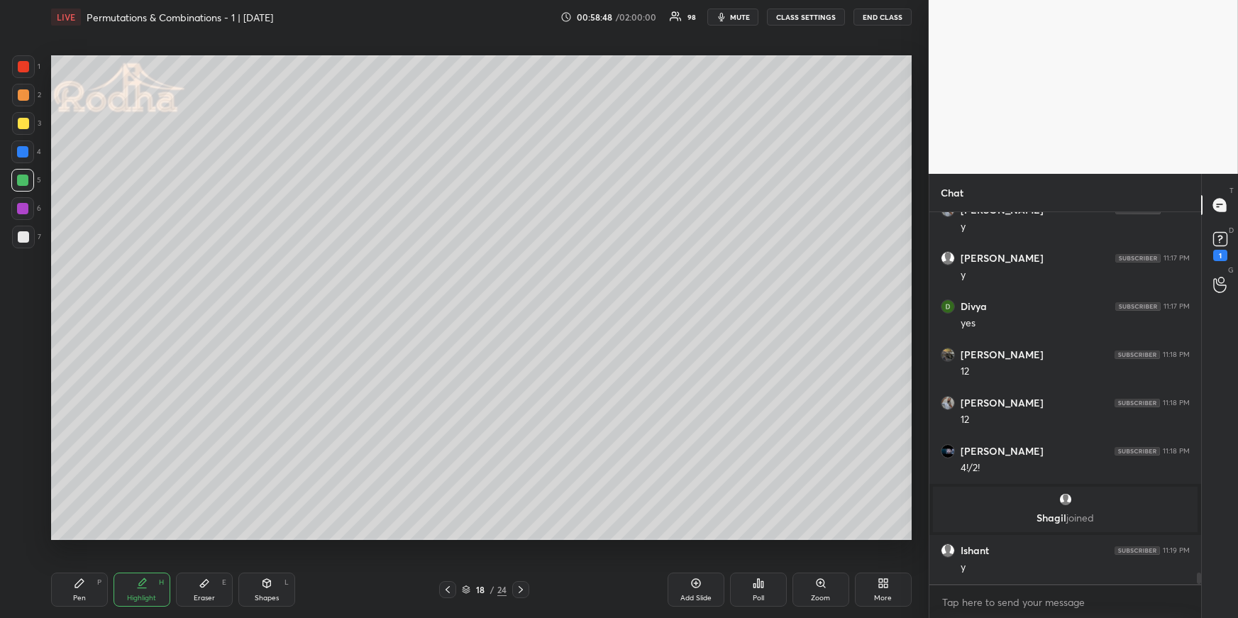
click at [81, 597] on div "Pen" at bounding box center [79, 598] width 13 height 7
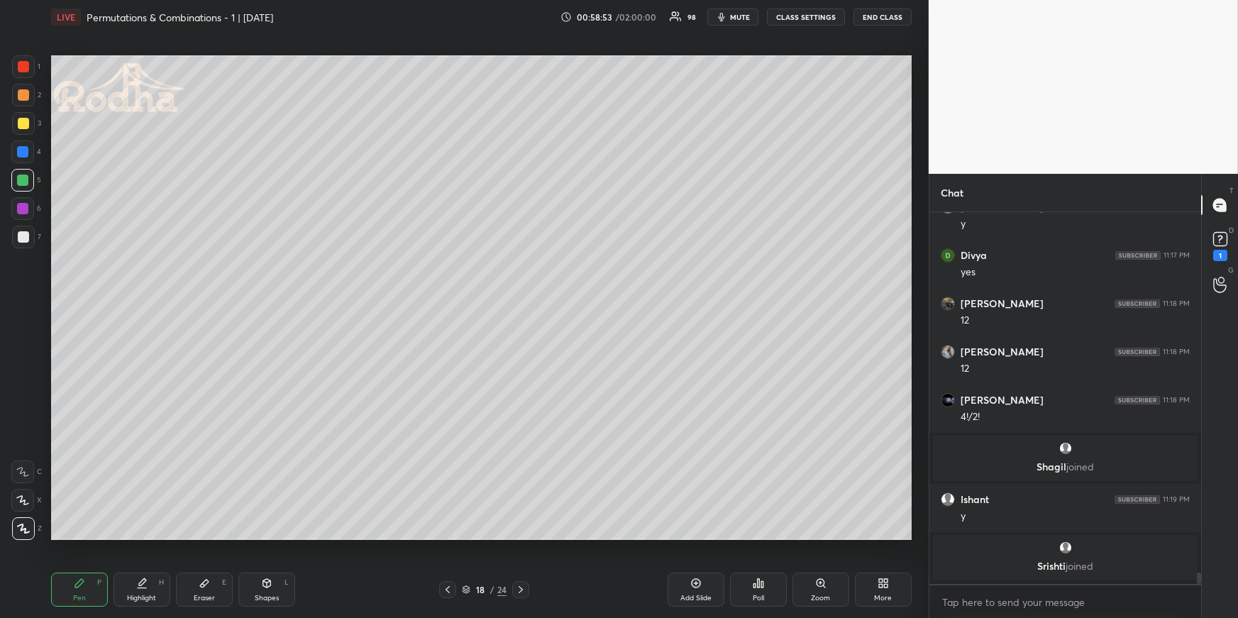
click at [133, 598] on div "Highlight" at bounding box center [141, 598] width 29 height 7
drag, startPoint x: 93, startPoint y: 584, endPoint x: 145, endPoint y: 547, distance: 63.6
click at [88, 586] on div "Pen P" at bounding box center [79, 590] width 57 height 34
click at [138, 591] on div "Highlight H" at bounding box center [142, 590] width 57 height 34
click at [133, 588] on div "Highlight H" at bounding box center [142, 590] width 57 height 34
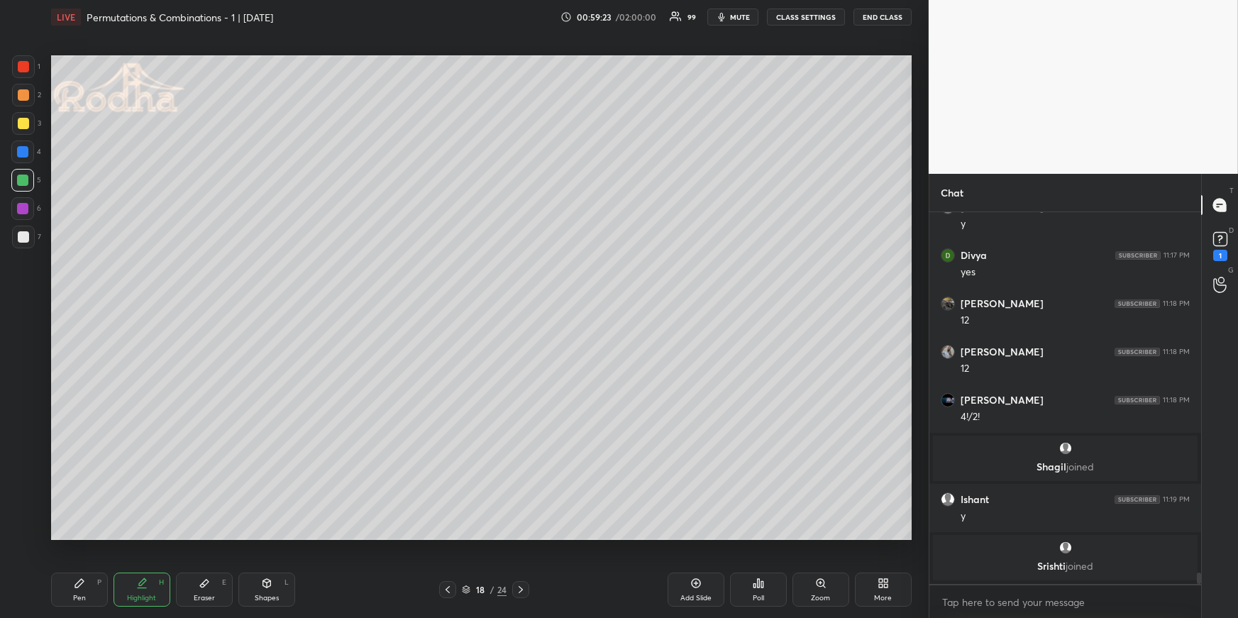
scroll to position [12007, 0]
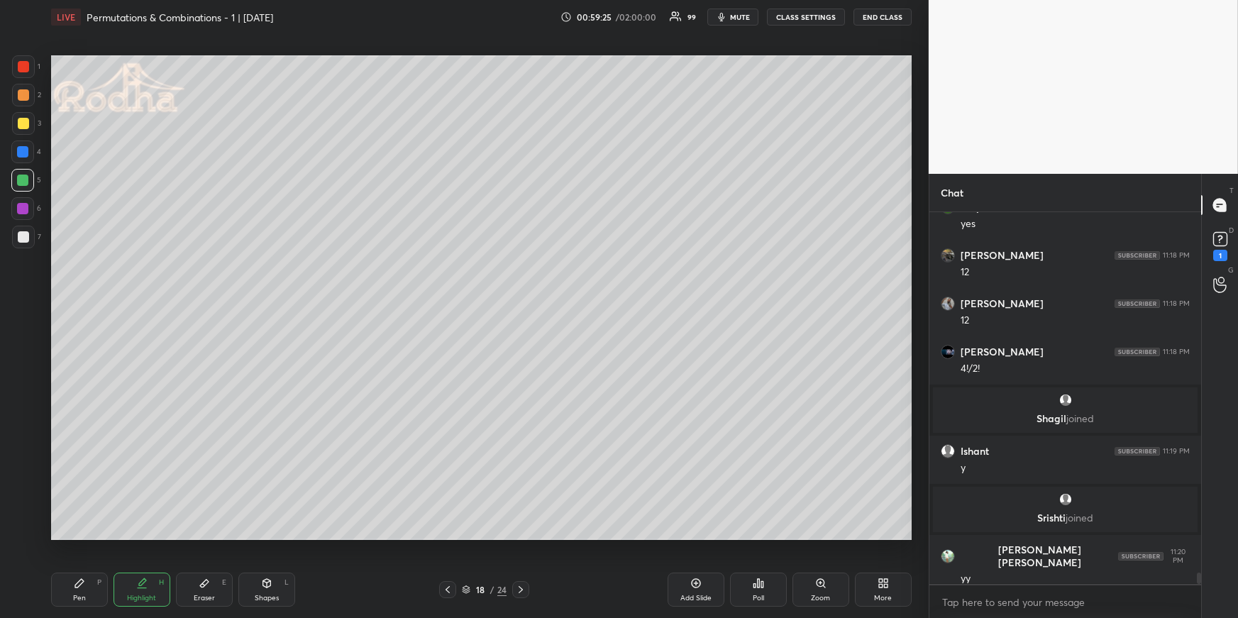
click at [67, 588] on div "Pen P" at bounding box center [79, 590] width 57 height 34
click at [82, 584] on icon at bounding box center [79, 583] width 11 height 11
click at [26, 94] on div at bounding box center [23, 94] width 11 height 11
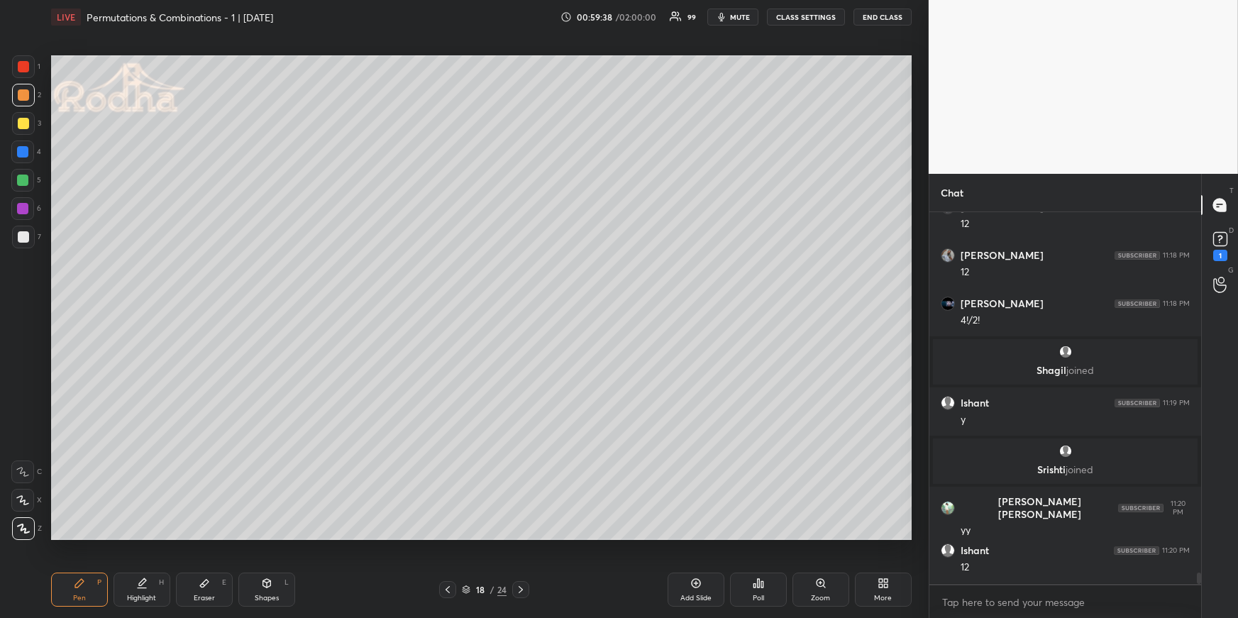
click at [448, 589] on icon at bounding box center [447, 589] width 11 height 11
click at [452, 584] on div at bounding box center [447, 589] width 17 height 17
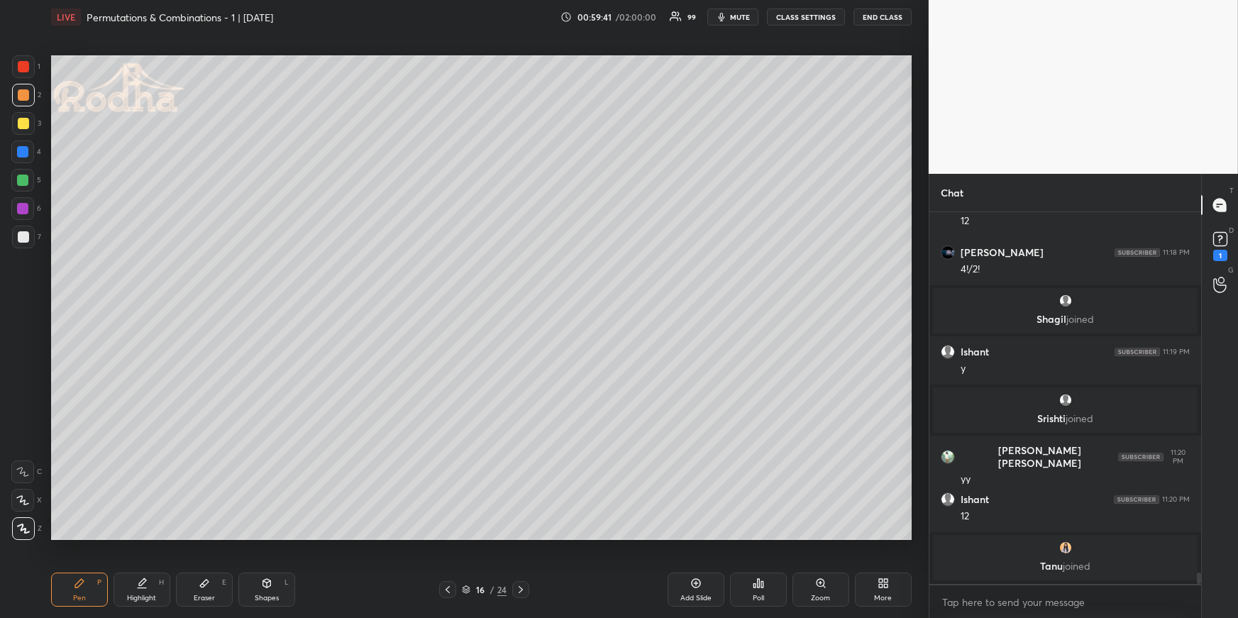
click at [138, 585] on icon at bounding box center [141, 583] width 11 height 11
click at [522, 590] on icon at bounding box center [520, 589] width 11 height 11
click at [521, 590] on icon at bounding box center [521, 589] width 4 height 7
click at [90, 582] on div "Pen P" at bounding box center [79, 590] width 57 height 34
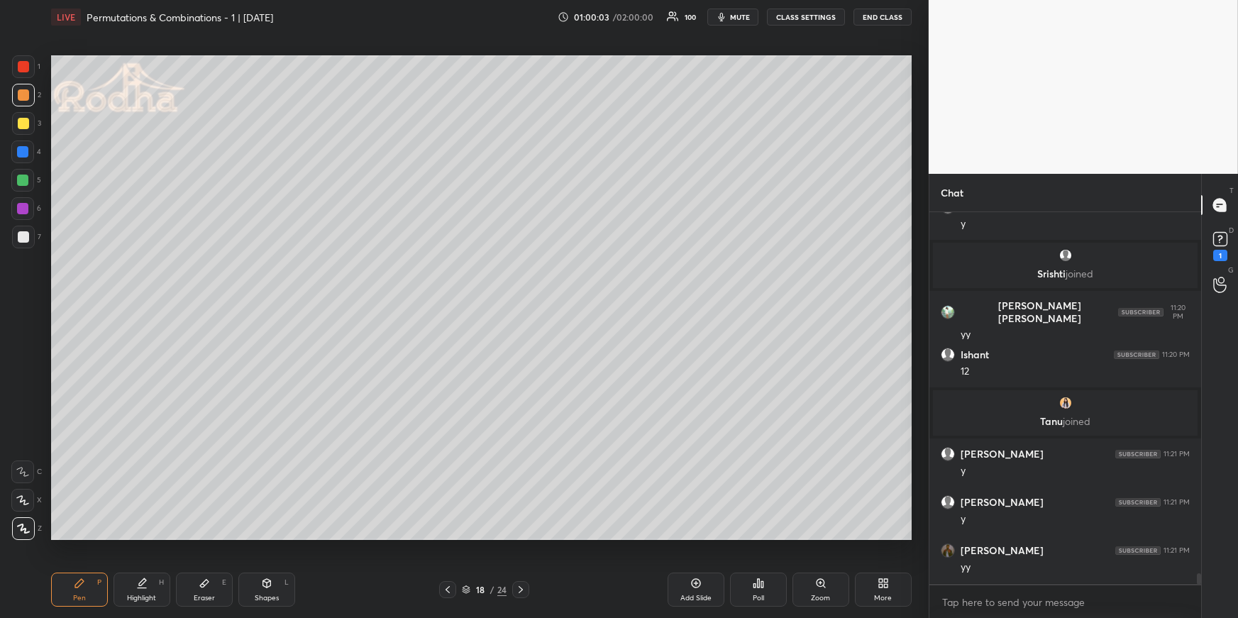
scroll to position [12261, 0]
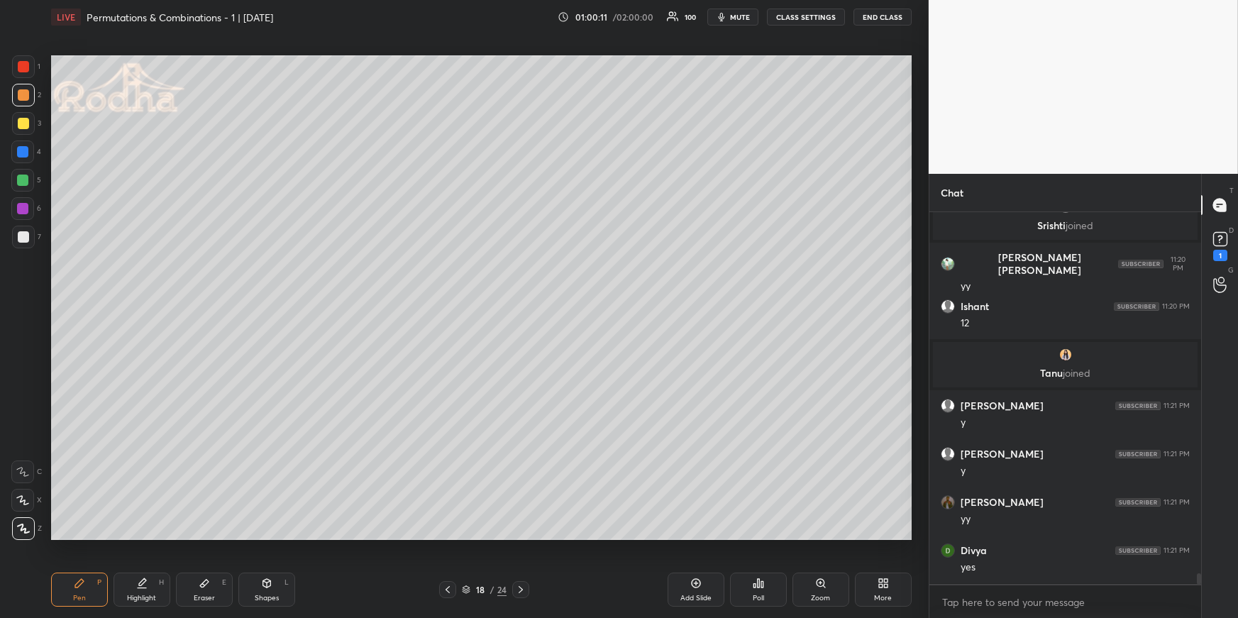
click at [23, 185] on div at bounding box center [22, 180] width 11 height 11
click at [19, 97] on div at bounding box center [23, 94] width 11 height 11
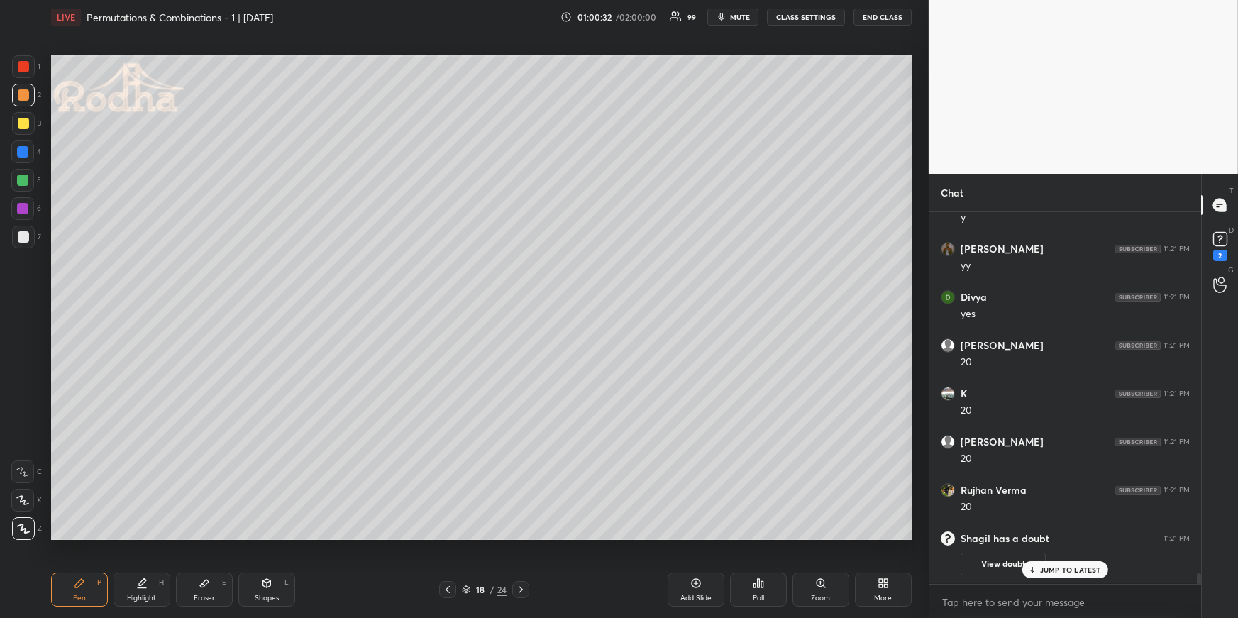
scroll to position [12420, 0]
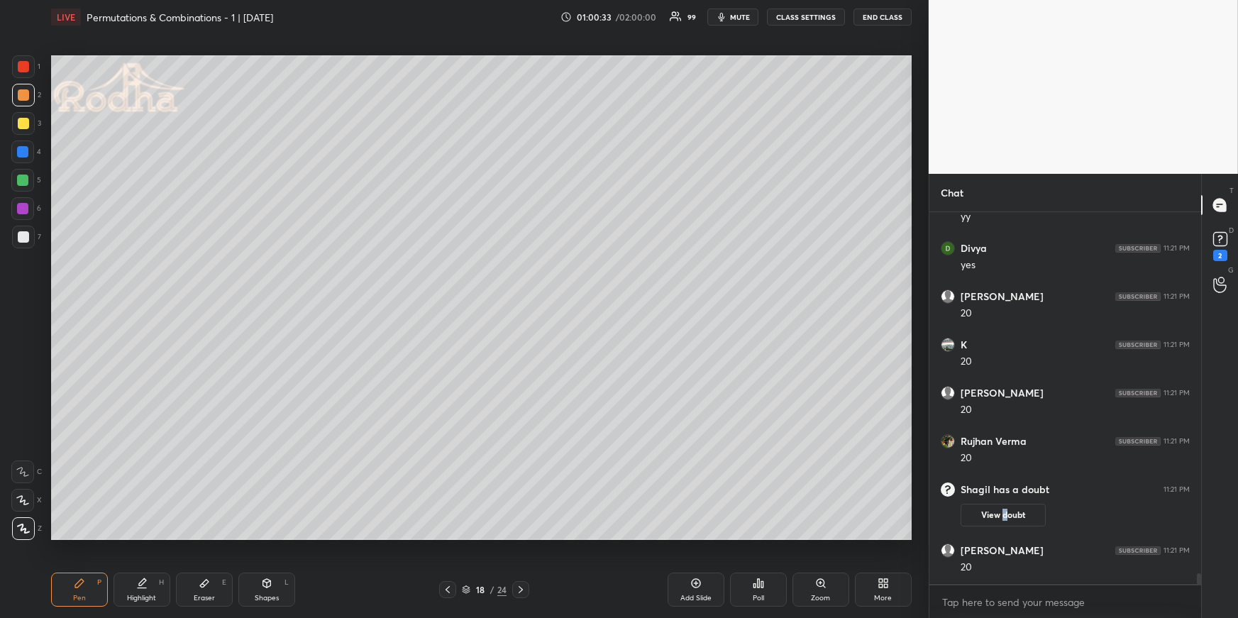
click at [1004, 517] on button "View doubt" at bounding box center [1003, 515] width 85 height 23
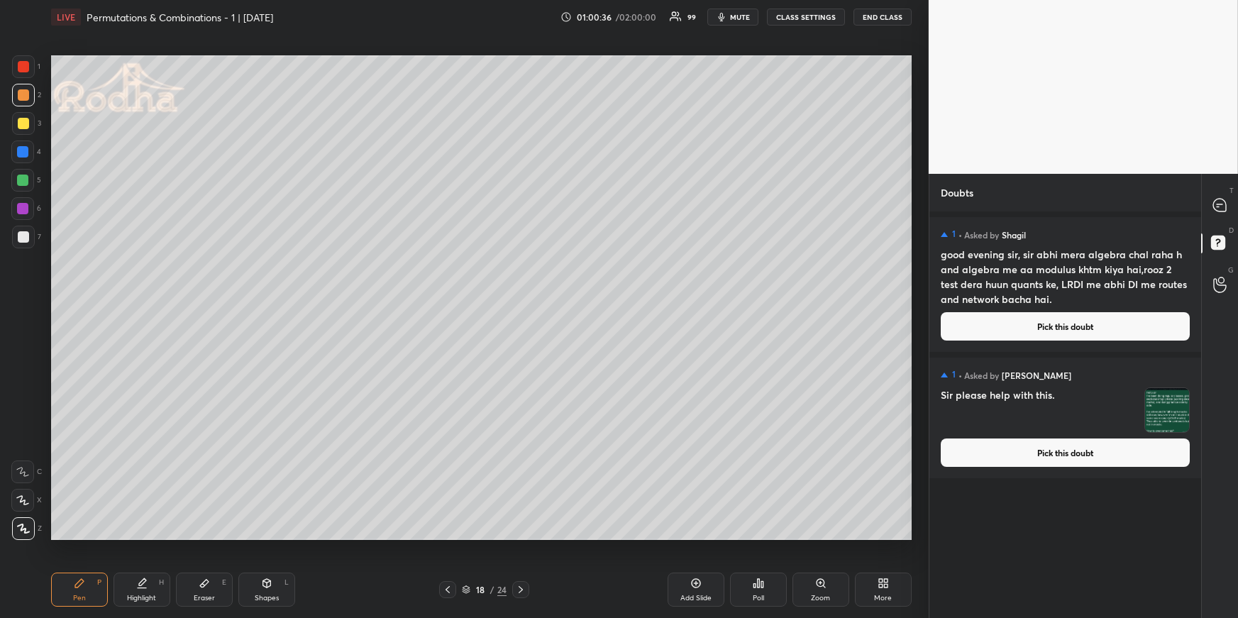
click at [1094, 457] on button "Pick this doubt" at bounding box center [1065, 453] width 249 height 28
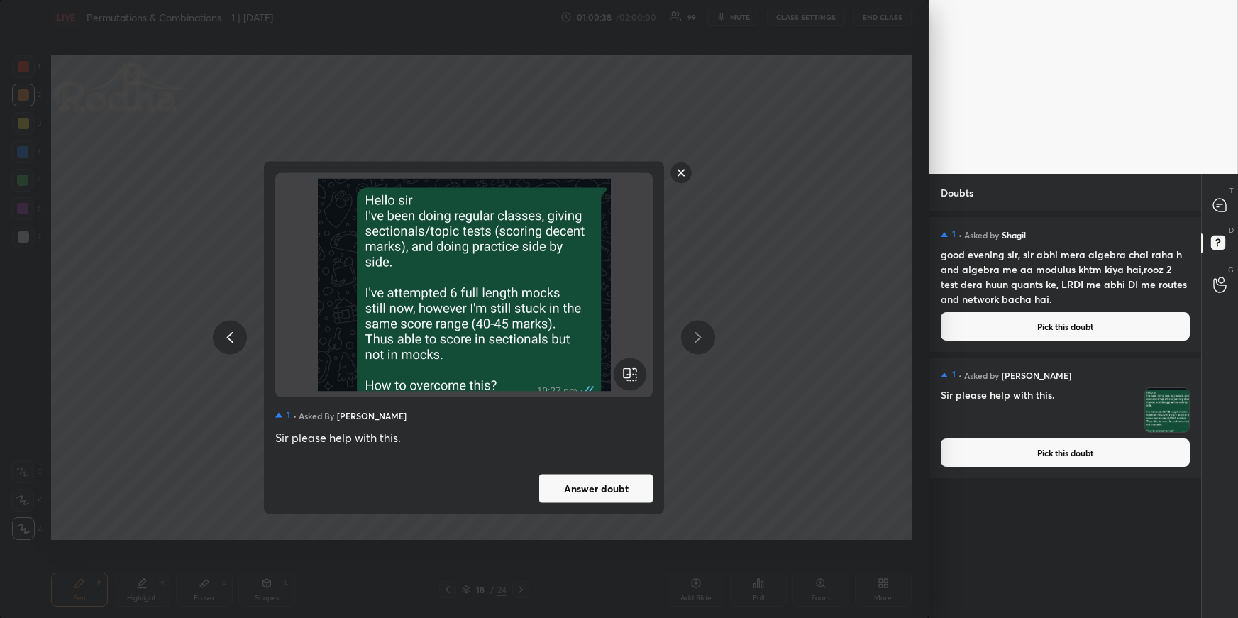
drag, startPoint x: 676, startPoint y: 172, endPoint x: 723, endPoint y: 170, distance: 46.2
click at [677, 172] on rect at bounding box center [682, 173] width 22 height 22
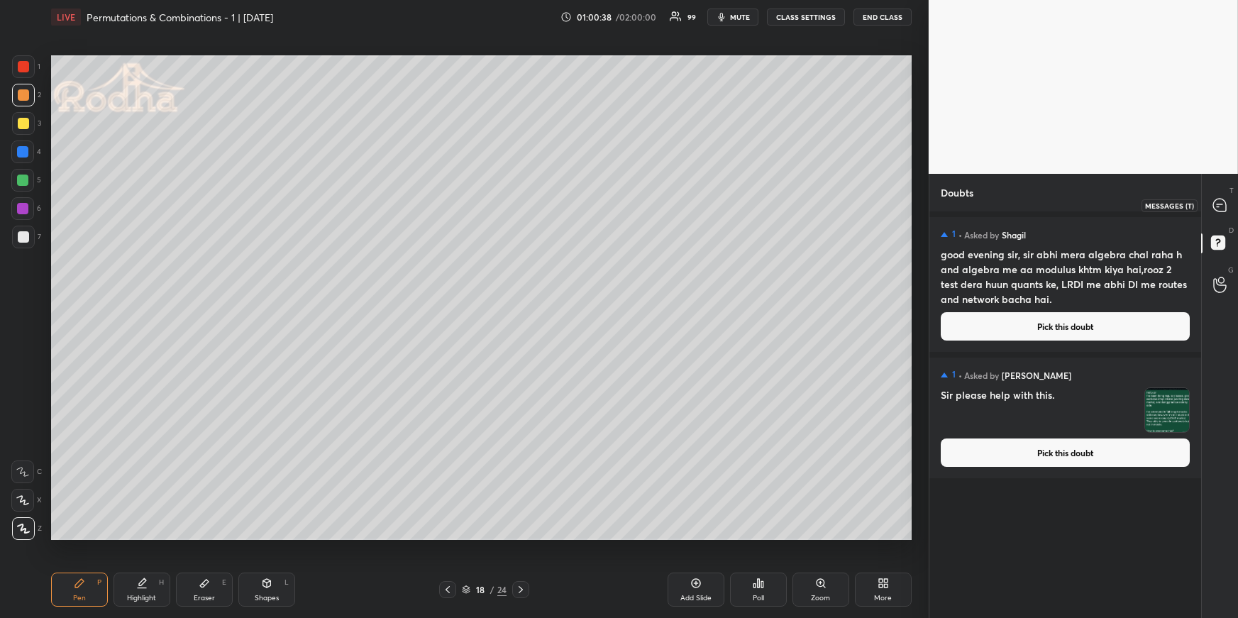
click at [1218, 207] on icon at bounding box center [1220, 205] width 15 height 15
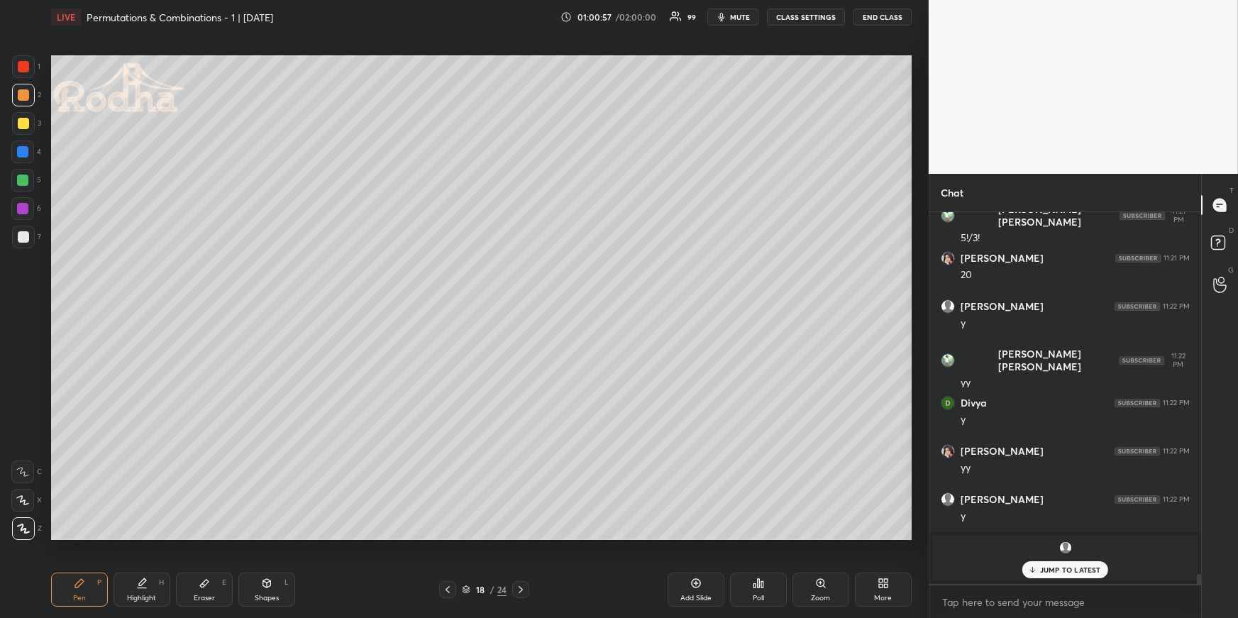
scroll to position [13167, 0]
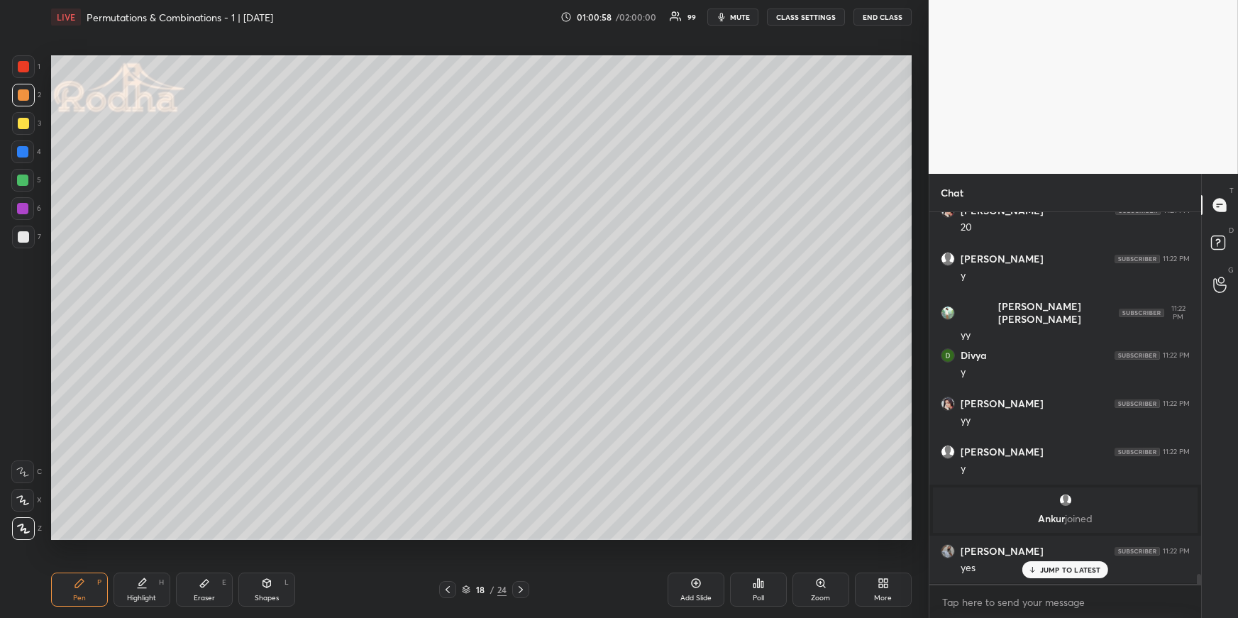
click at [23, 241] on div at bounding box center [23, 236] width 11 height 11
drag, startPoint x: 214, startPoint y: 578, endPoint x: 217, endPoint y: 571, distance: 7.6
click at [214, 578] on div "Eraser E" at bounding box center [204, 590] width 57 height 34
click at [79, 598] on div "Pen" at bounding box center [79, 598] width 13 height 7
click at [24, 185] on div at bounding box center [22, 180] width 11 height 11
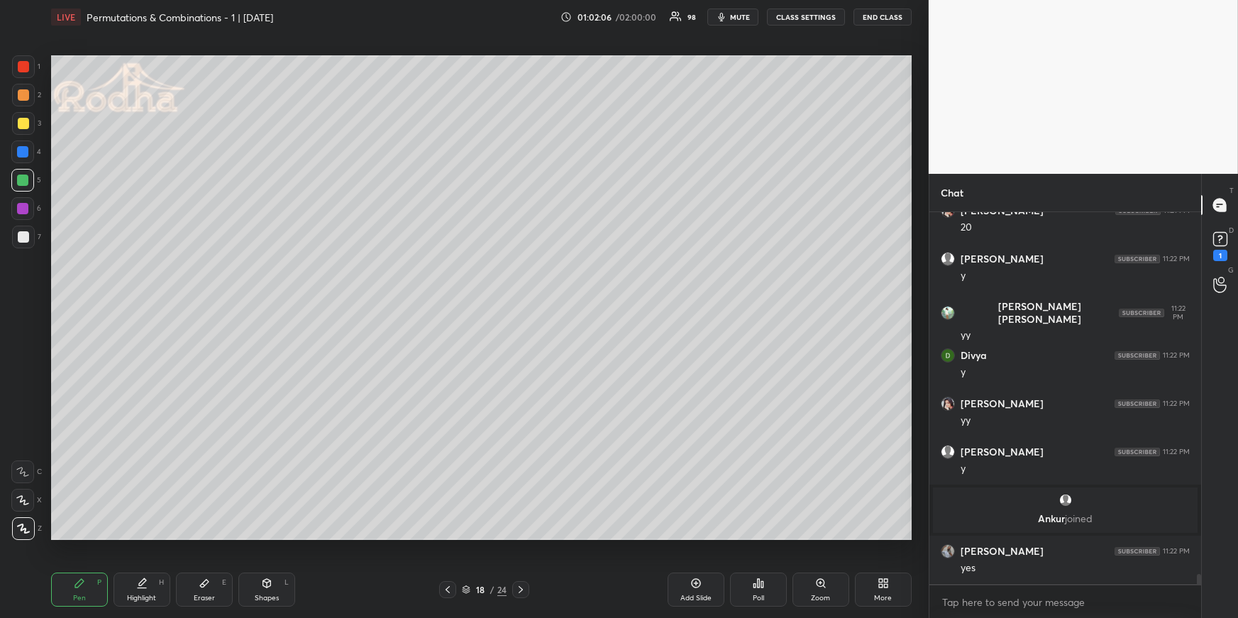
click at [121, 591] on div "Highlight H" at bounding box center [142, 590] width 57 height 34
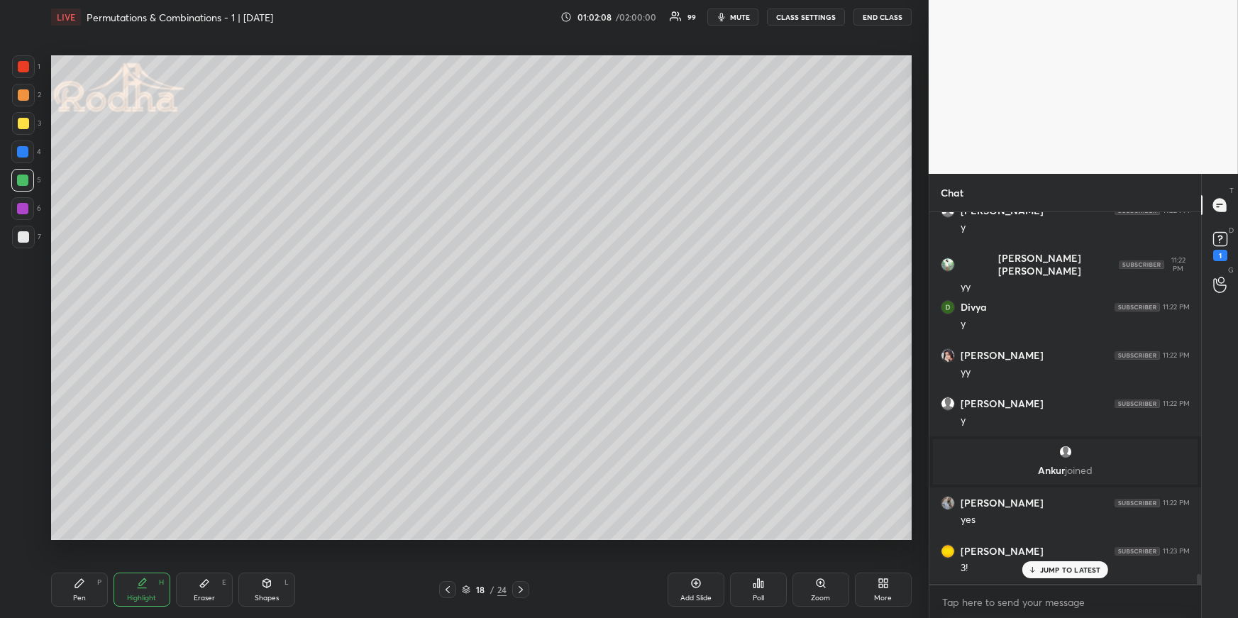
scroll to position [13266, 0]
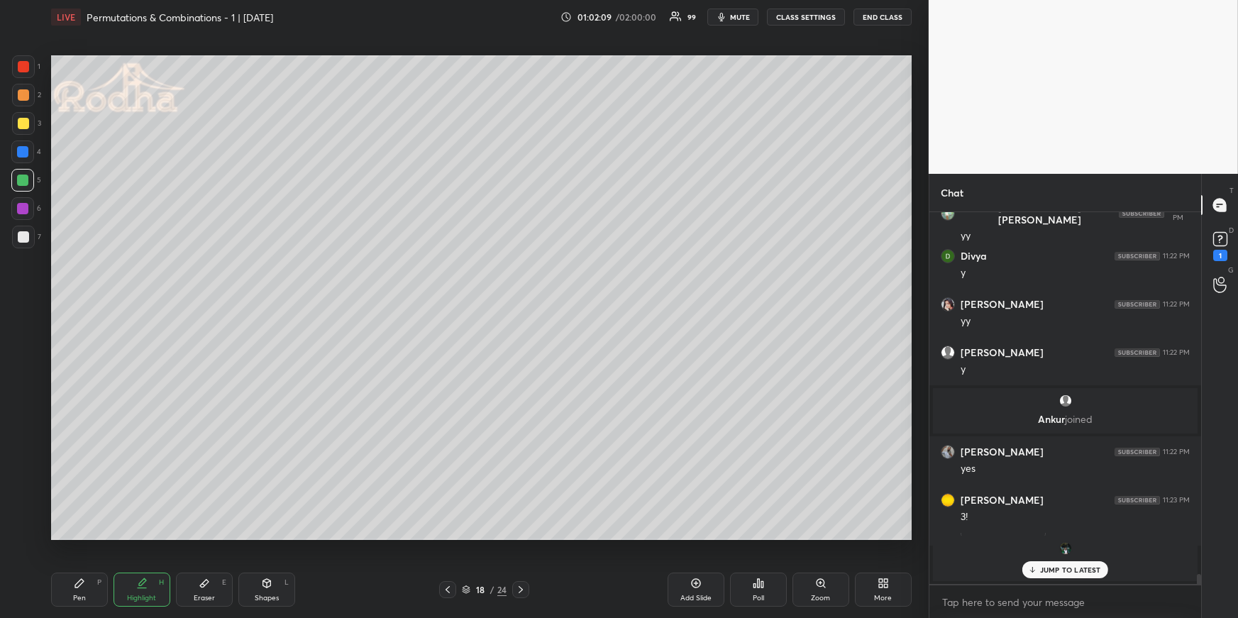
drag, startPoint x: 82, startPoint y: 583, endPoint x: 89, endPoint y: 573, distance: 12.2
click at [83, 584] on icon at bounding box center [79, 583] width 11 height 11
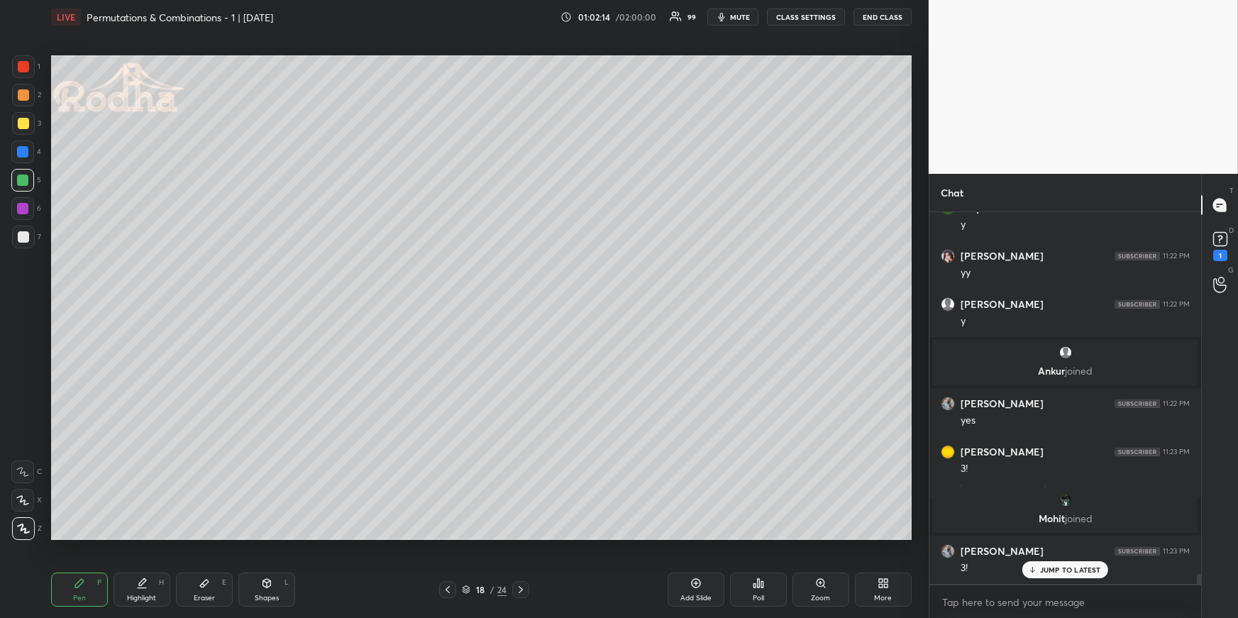
click at [145, 587] on icon at bounding box center [141, 583] width 11 height 11
click at [72, 590] on div "Pen P" at bounding box center [79, 590] width 57 height 34
click at [24, 151] on div at bounding box center [22, 151] width 11 height 11
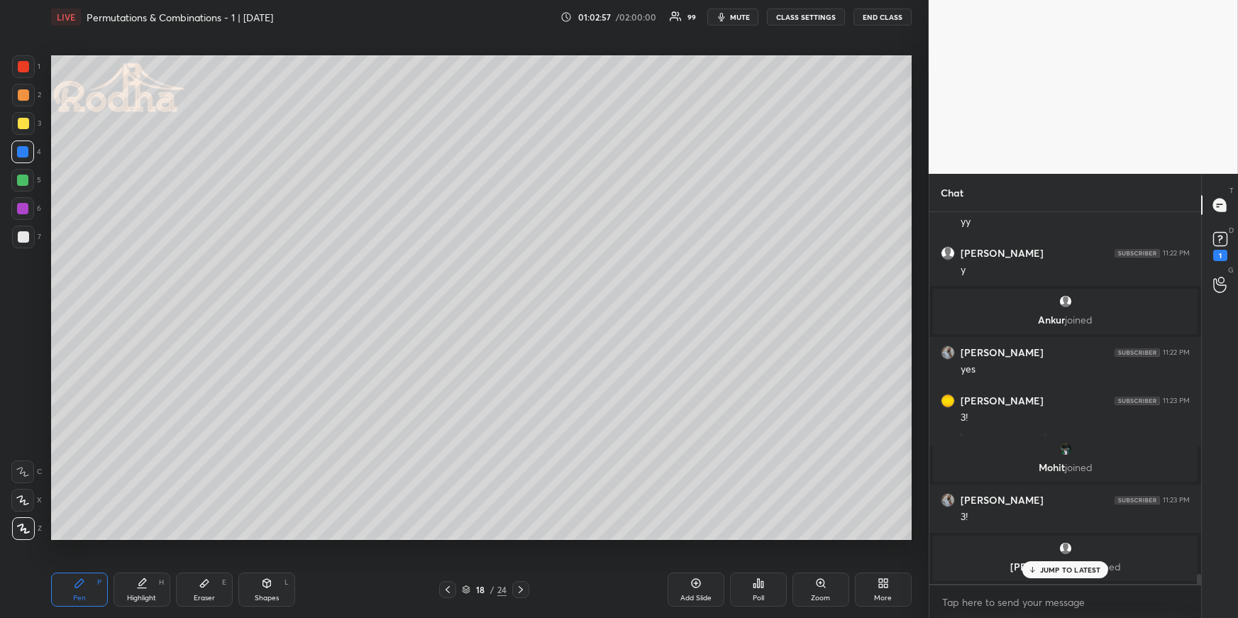
click at [1071, 576] on div "JUMP TO LATEST" at bounding box center [1065, 569] width 85 height 17
click at [126, 579] on div "Highlight H" at bounding box center [142, 590] width 57 height 34
click at [87, 590] on div "Pen P" at bounding box center [79, 590] width 57 height 34
click at [151, 586] on div "Highlight H" at bounding box center [142, 590] width 57 height 34
click at [84, 595] on div "Pen" at bounding box center [79, 598] width 13 height 7
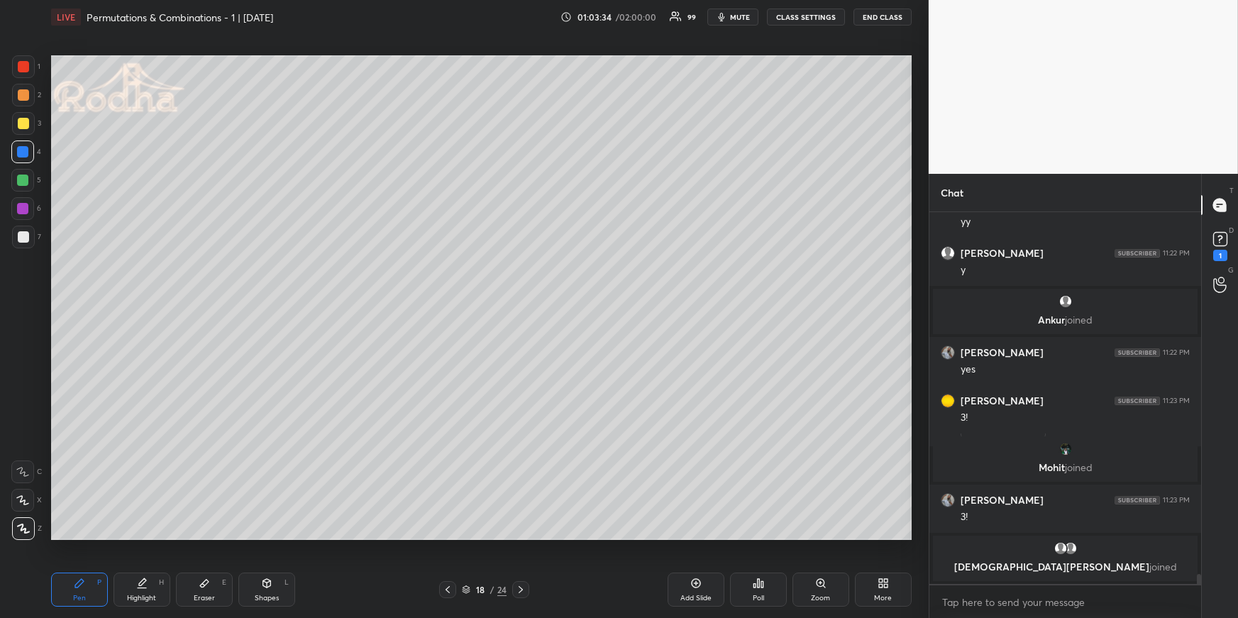
click at [150, 588] on div "Highlight H" at bounding box center [142, 590] width 57 height 34
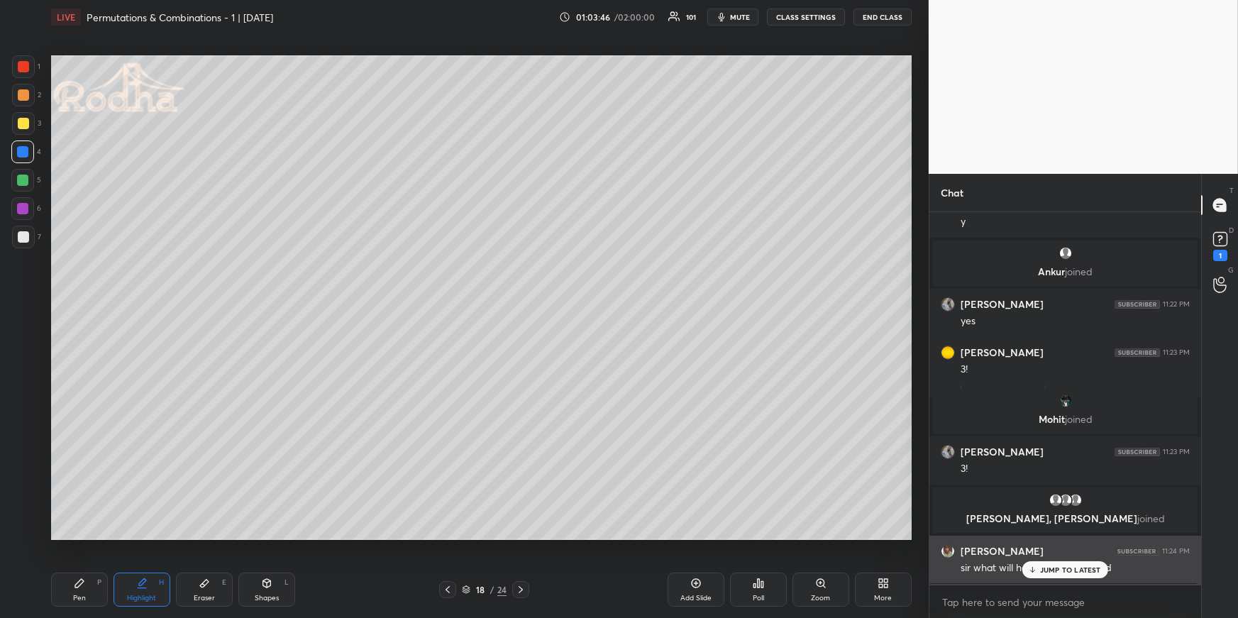
click at [1053, 573] on p "JUMP TO LATEST" at bounding box center [1070, 570] width 61 height 9
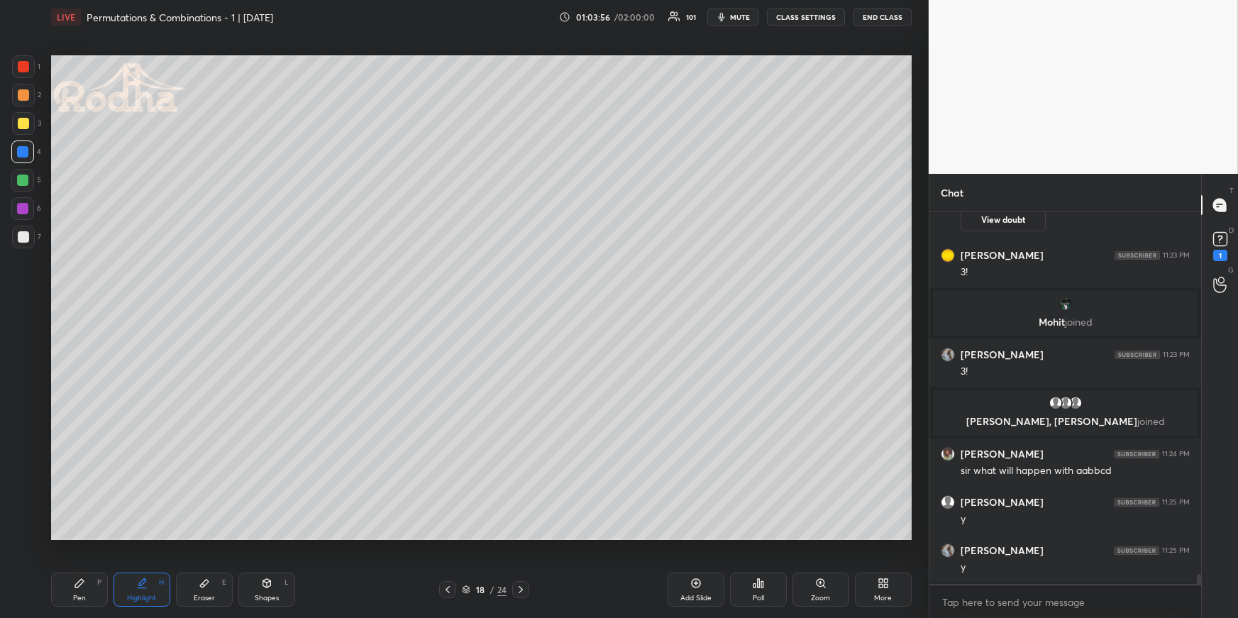
scroll to position [13096, 0]
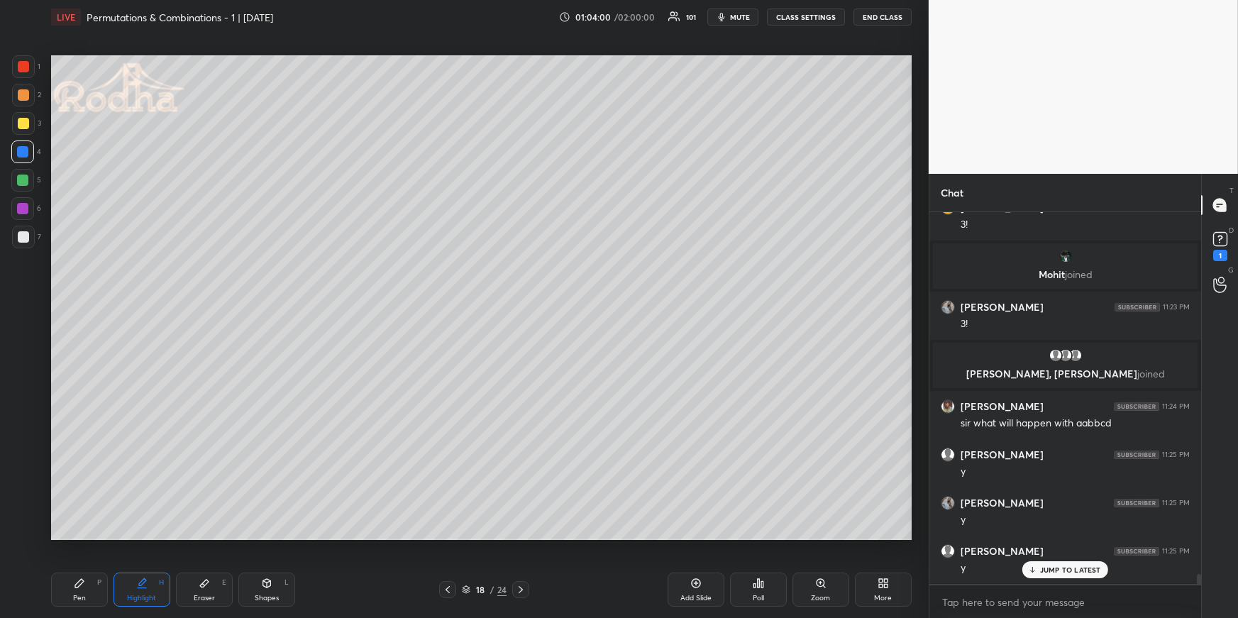
click at [520, 590] on icon at bounding box center [520, 589] width 11 height 11
click at [86, 594] on div "Pen P" at bounding box center [79, 590] width 57 height 34
click at [28, 183] on div at bounding box center [22, 180] width 23 height 23
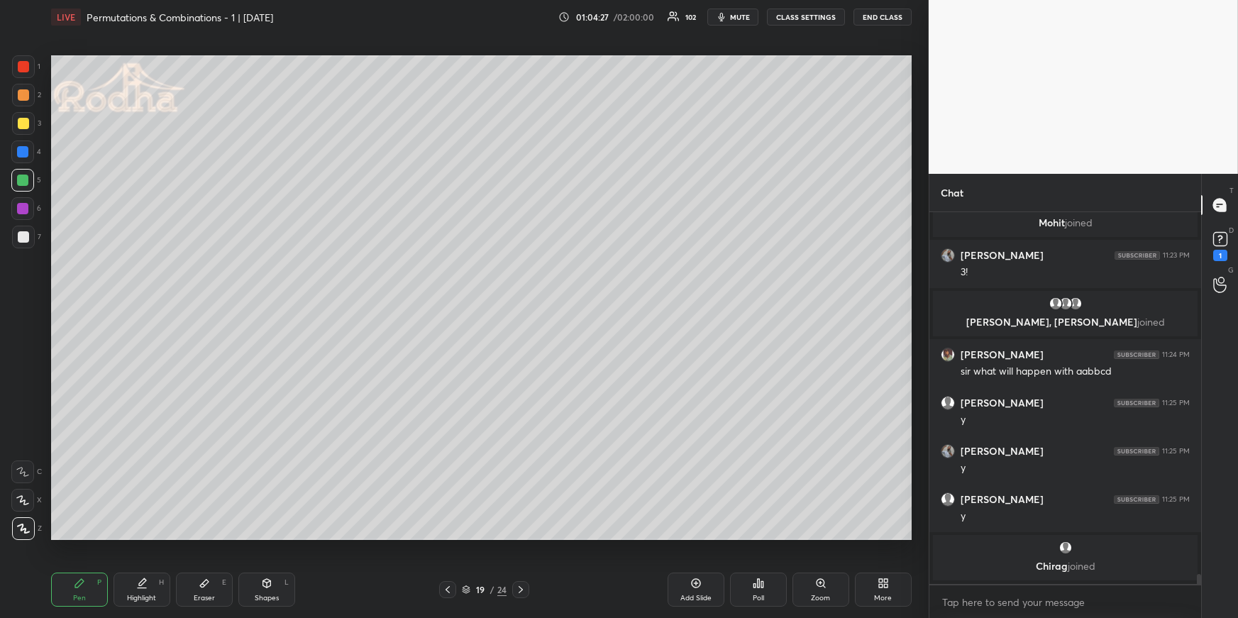
drag, startPoint x: 23, startPoint y: 92, endPoint x: 34, endPoint y: 92, distance: 10.7
click at [24, 93] on div at bounding box center [23, 94] width 11 height 11
click at [25, 155] on div at bounding box center [22, 151] width 11 height 11
click at [31, 188] on div "1 2 3 4 5 6 7" at bounding box center [26, 154] width 30 height 199
drag, startPoint x: 28, startPoint y: 178, endPoint x: 35, endPoint y: 177, distance: 7.2
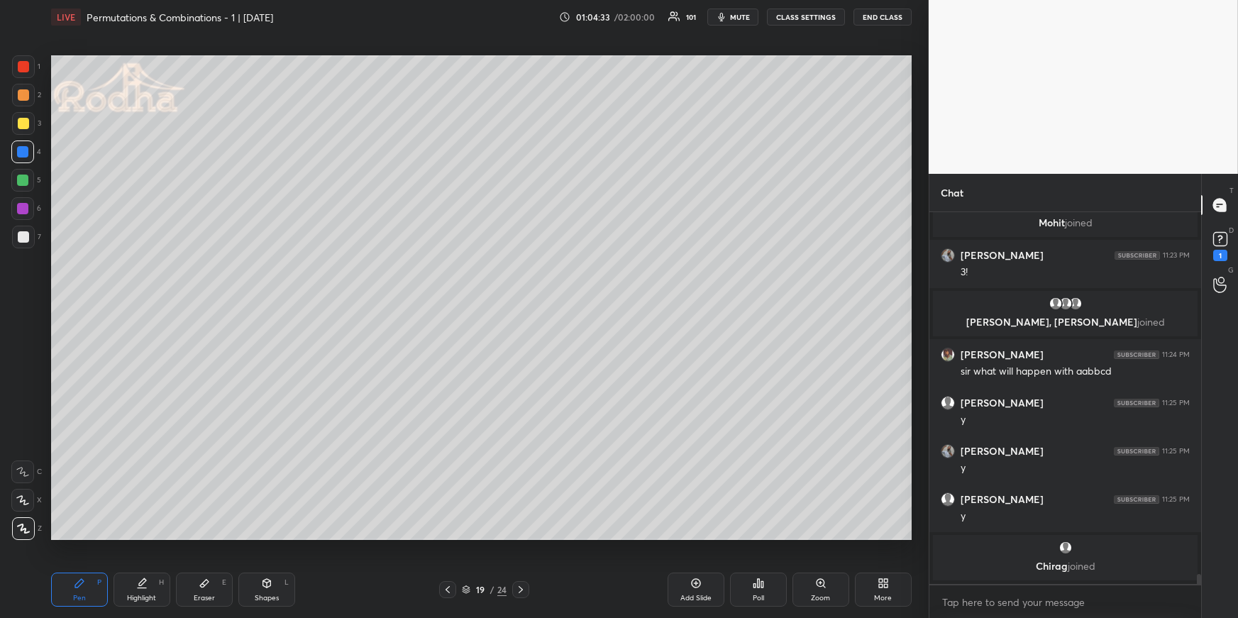
click at [28, 178] on div at bounding box center [22, 180] width 23 height 23
drag, startPoint x: 148, startPoint y: 588, endPoint x: 139, endPoint y: 539, distance: 49.8
click at [149, 588] on div "Highlight H" at bounding box center [142, 590] width 57 height 34
click at [102, 569] on div "Pen P Highlight H Eraser E Shapes L 19 / 24 Add Slide Poll Zoom More" at bounding box center [481, 589] width 861 height 57
click at [89, 590] on div "Pen P" at bounding box center [79, 590] width 57 height 34
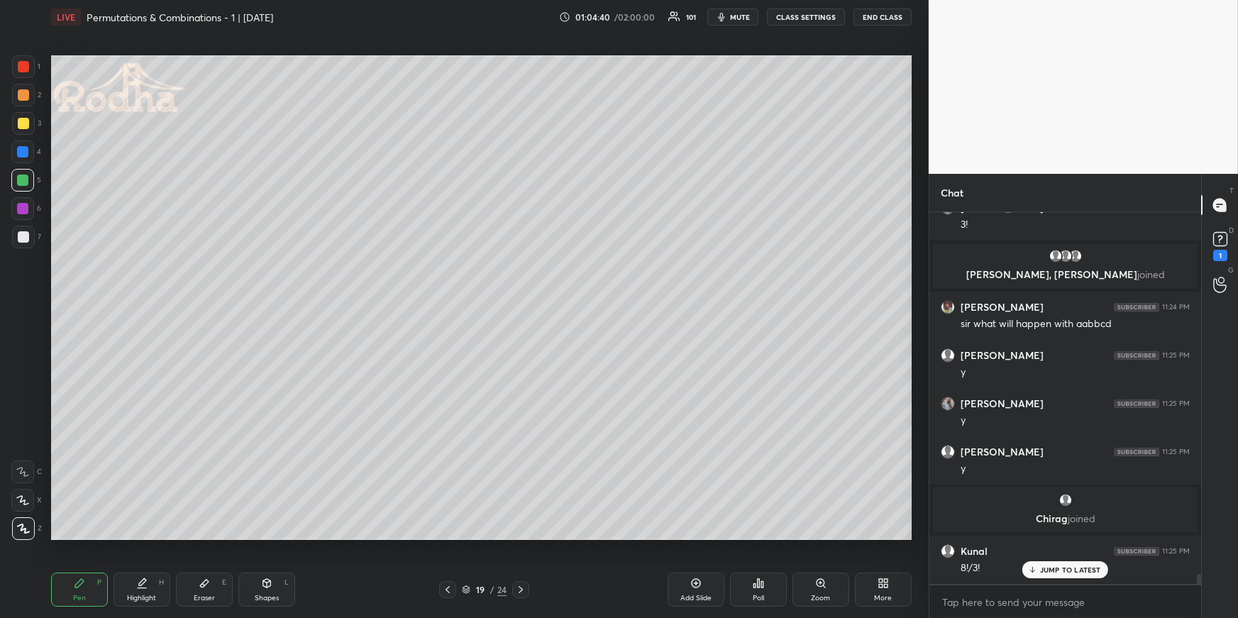
scroll to position [13244, 0]
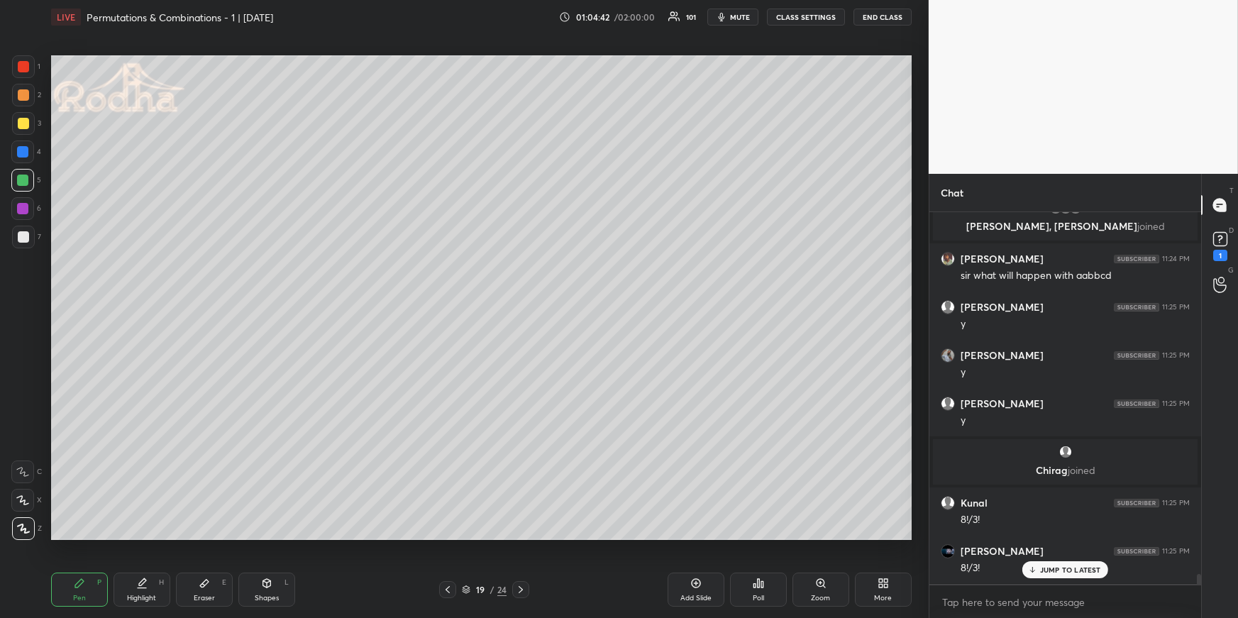
drag, startPoint x: 146, startPoint y: 587, endPoint x: 138, endPoint y: 547, distance: 40.6
click at [143, 583] on icon at bounding box center [141, 583] width 11 height 11
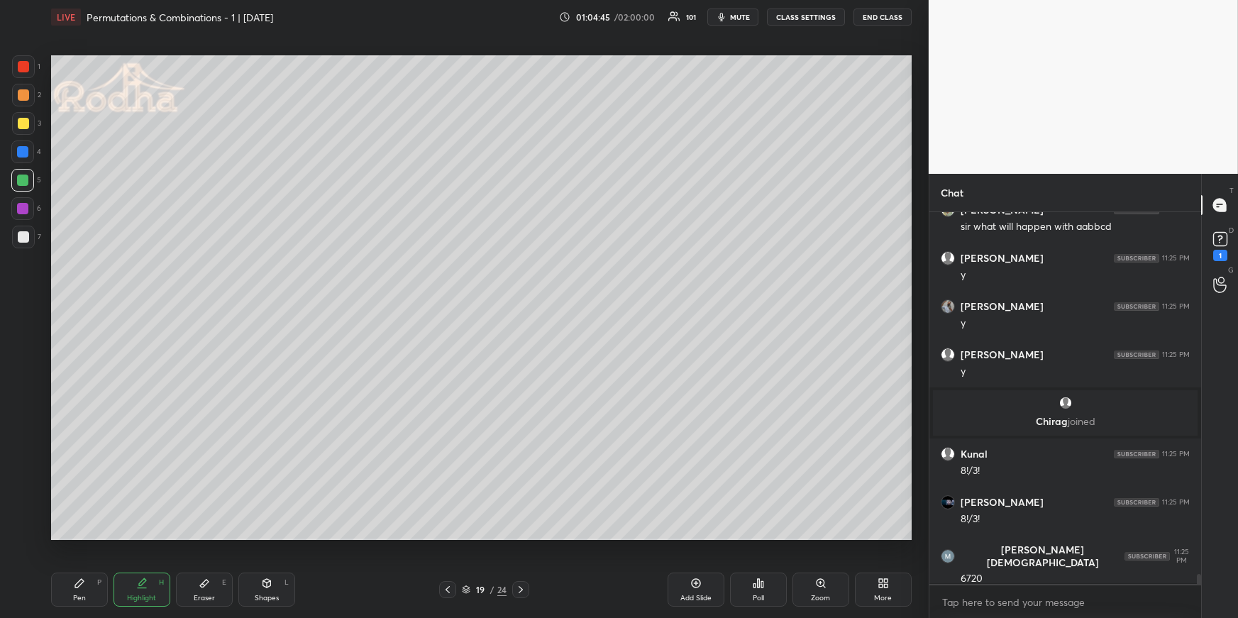
scroll to position [13341, 0]
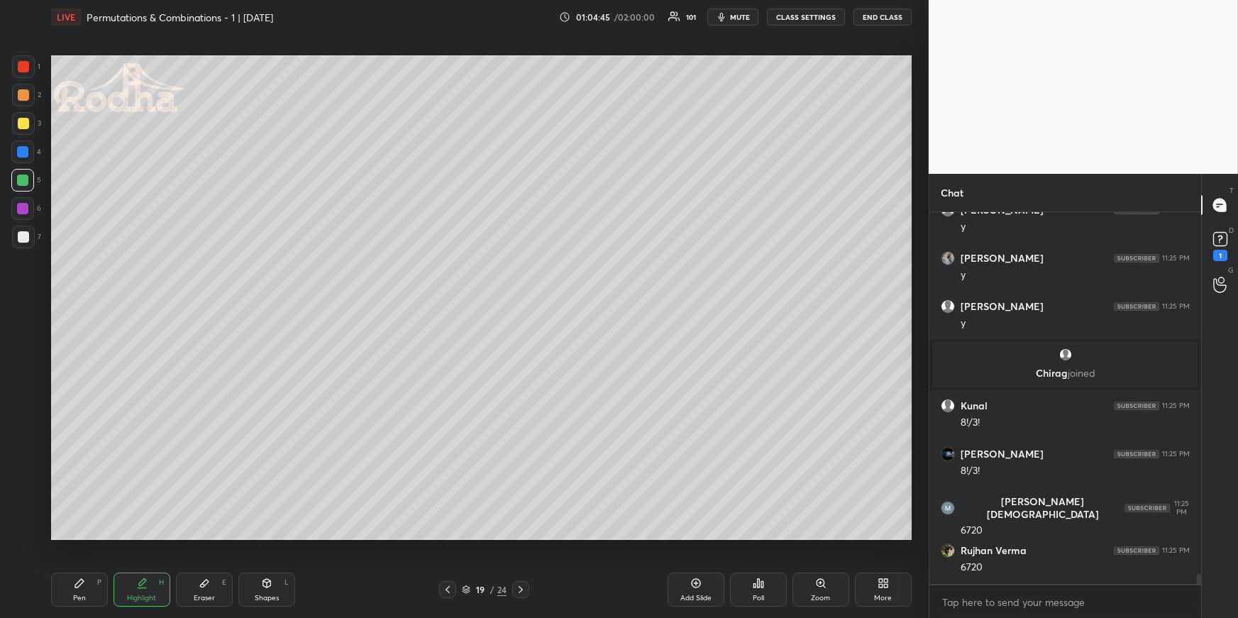
click at [82, 588] on div "Pen P" at bounding box center [79, 590] width 57 height 34
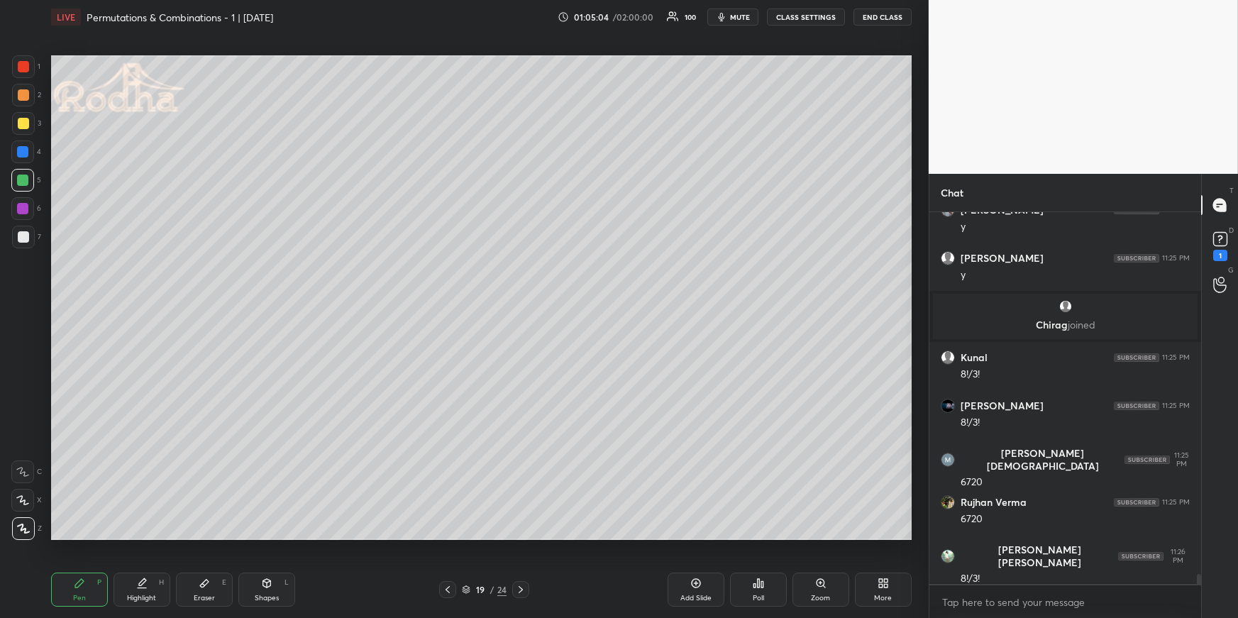
drag, startPoint x: 128, startPoint y: 593, endPoint x: 128, endPoint y: 565, distance: 27.7
click at [128, 595] on div "Highlight" at bounding box center [141, 598] width 29 height 7
click at [84, 588] on div "Pen P" at bounding box center [79, 590] width 57 height 34
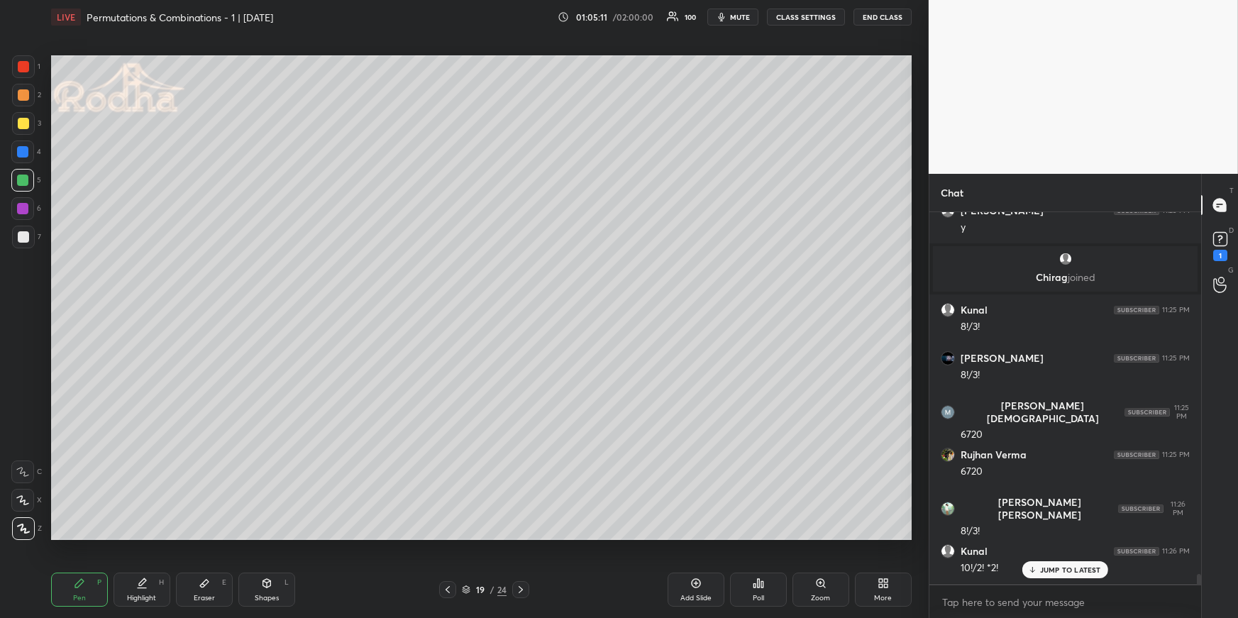
click at [28, 153] on div at bounding box center [22, 152] width 23 height 23
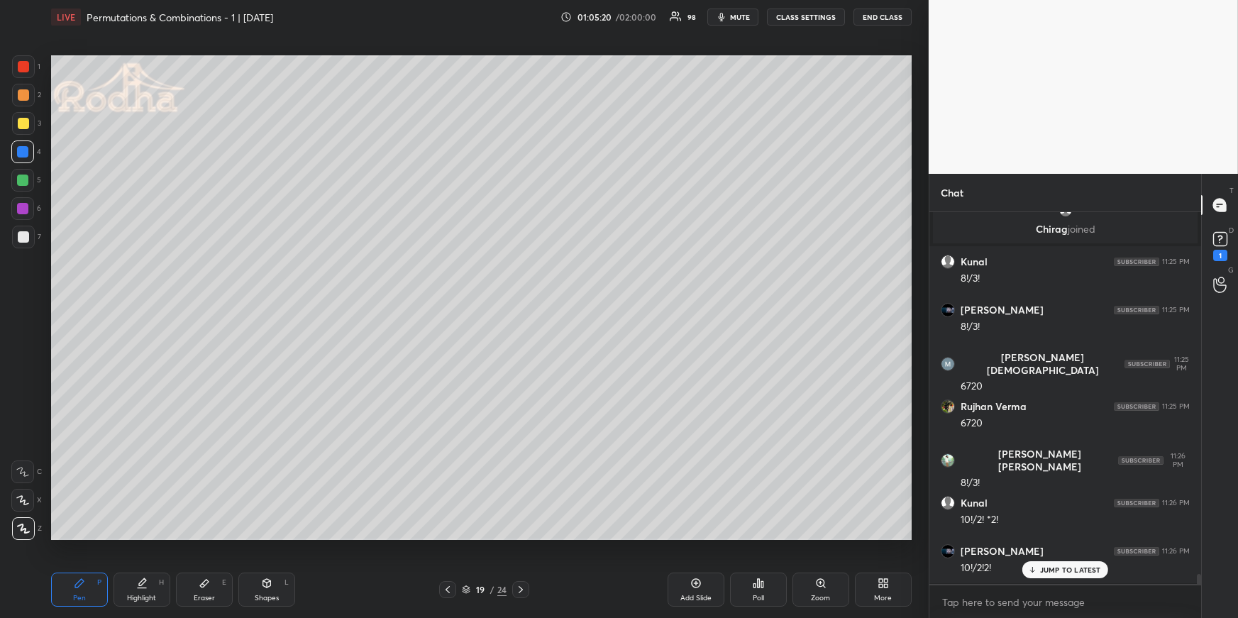
click at [80, 587] on icon at bounding box center [79, 583] width 11 height 11
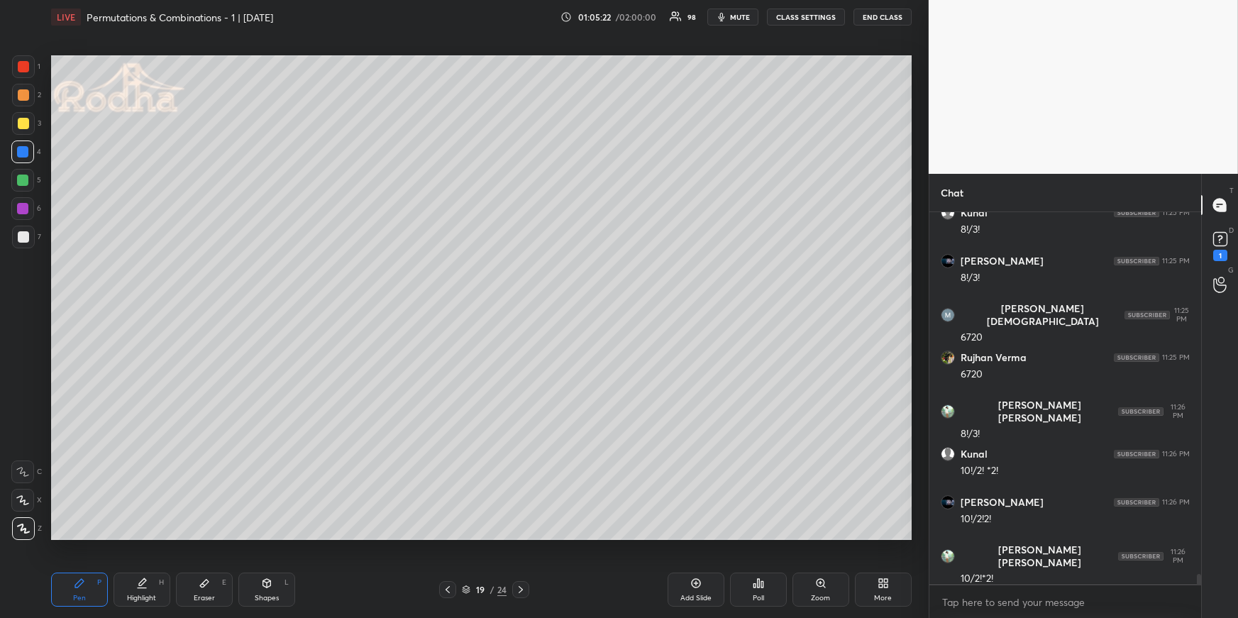
drag, startPoint x: 21, startPoint y: 184, endPoint x: 42, endPoint y: 185, distance: 20.6
click at [23, 184] on div at bounding box center [22, 180] width 11 height 11
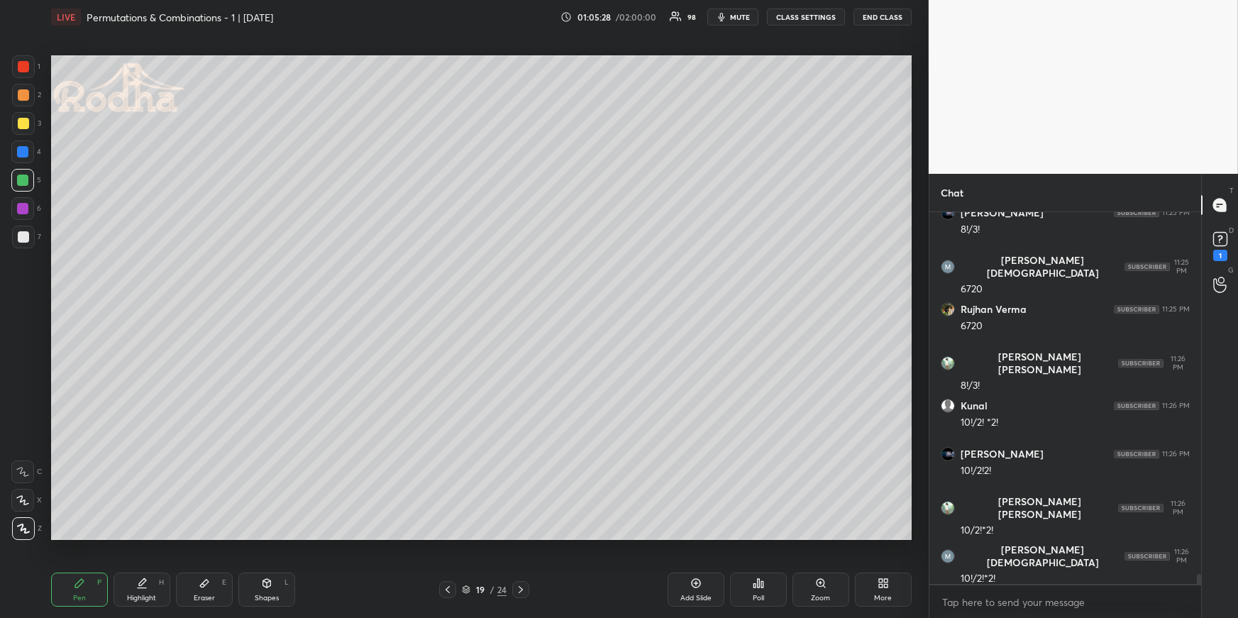
click at [138, 602] on div "Highlight H" at bounding box center [142, 590] width 57 height 34
drag, startPoint x: 145, startPoint y: 583, endPoint x: 145, endPoint y: 568, distance: 15.6
click at [145, 584] on icon at bounding box center [141, 583] width 11 height 11
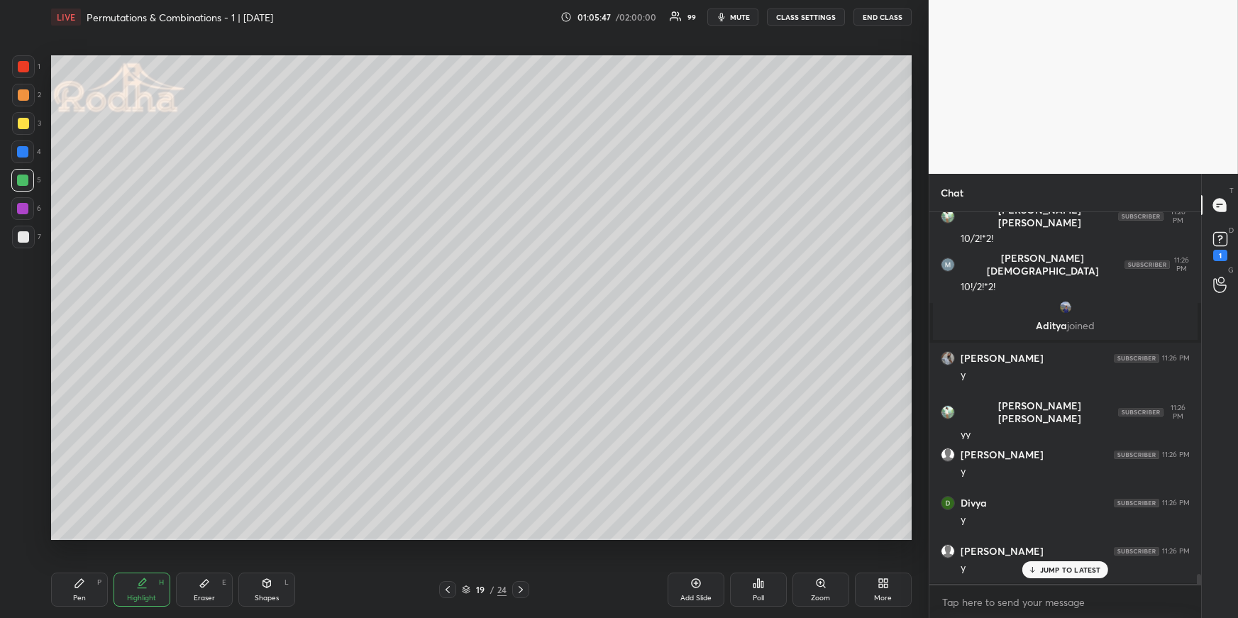
scroll to position [13754, 0]
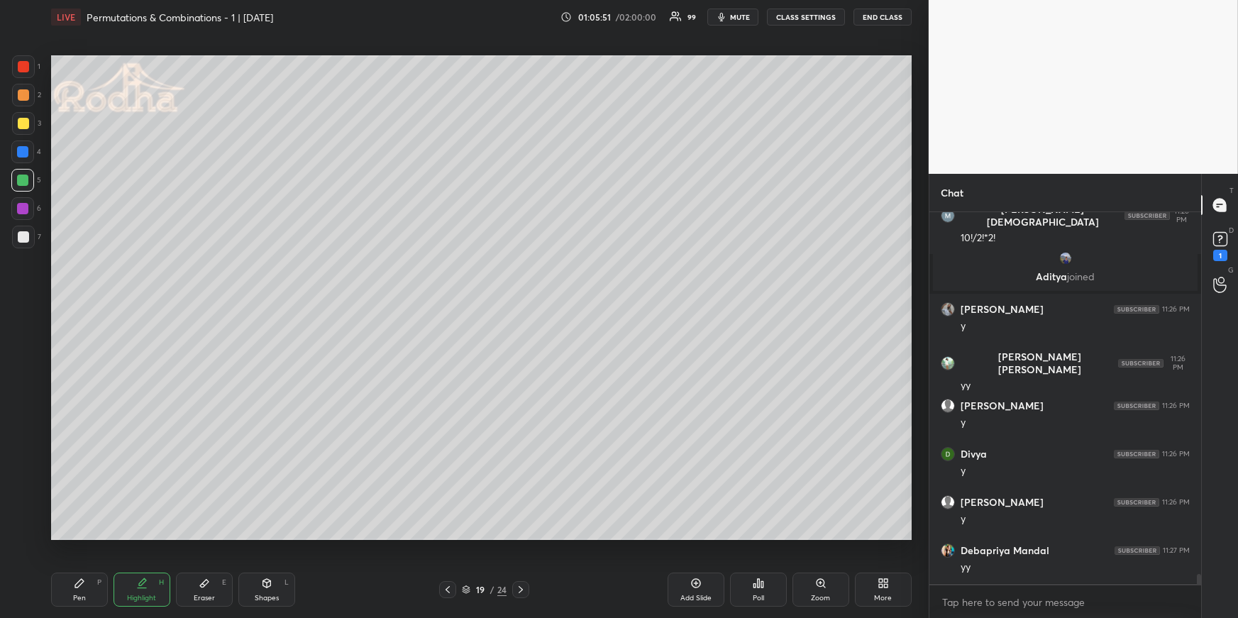
click at [79, 586] on icon at bounding box center [79, 583] width 11 height 11
click at [22, 95] on div at bounding box center [23, 94] width 11 height 11
click at [524, 586] on icon at bounding box center [520, 589] width 11 height 11
drag, startPoint x: 82, startPoint y: 593, endPoint x: 97, endPoint y: 568, distance: 28.6
click at [82, 595] on div "Pen" at bounding box center [79, 598] width 13 height 7
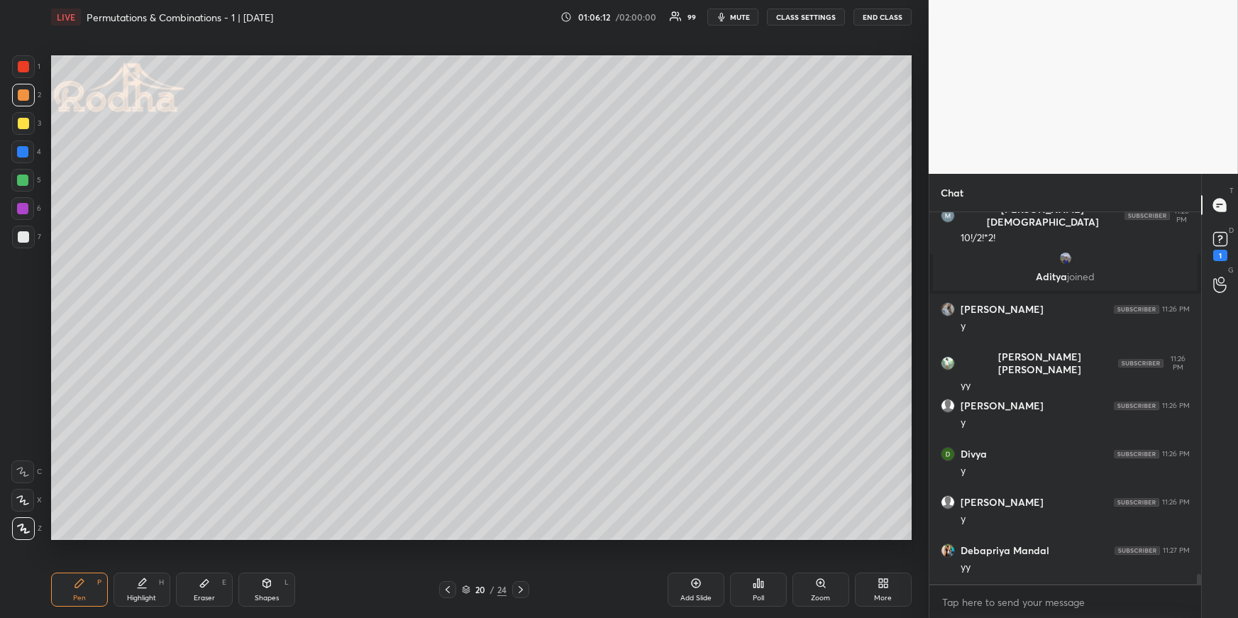
drag, startPoint x: 23, startPoint y: 155, endPoint x: 16, endPoint y: 162, distance: 10.0
click at [23, 154] on div at bounding box center [22, 151] width 11 height 11
drag, startPoint x: 28, startPoint y: 180, endPoint x: 49, endPoint y: 170, distance: 23.8
click at [26, 180] on div at bounding box center [22, 180] width 23 height 23
click at [23, 123] on div at bounding box center [23, 123] width 11 height 11
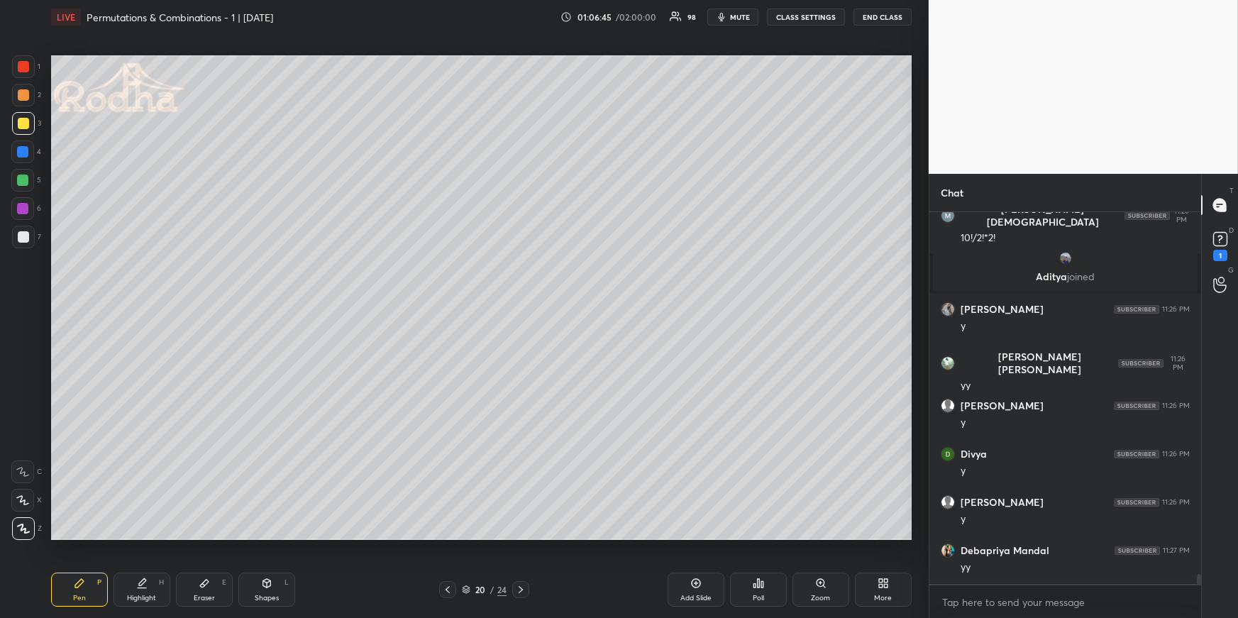
click at [28, 94] on div at bounding box center [23, 95] width 23 height 23
click at [24, 243] on div at bounding box center [23, 237] width 23 height 23
drag, startPoint x: 141, startPoint y: 582, endPoint x: 136, endPoint y: 549, distance: 32.9
click at [142, 581] on icon at bounding box center [141, 583] width 11 height 11
click at [84, 588] on icon at bounding box center [79, 583] width 11 height 11
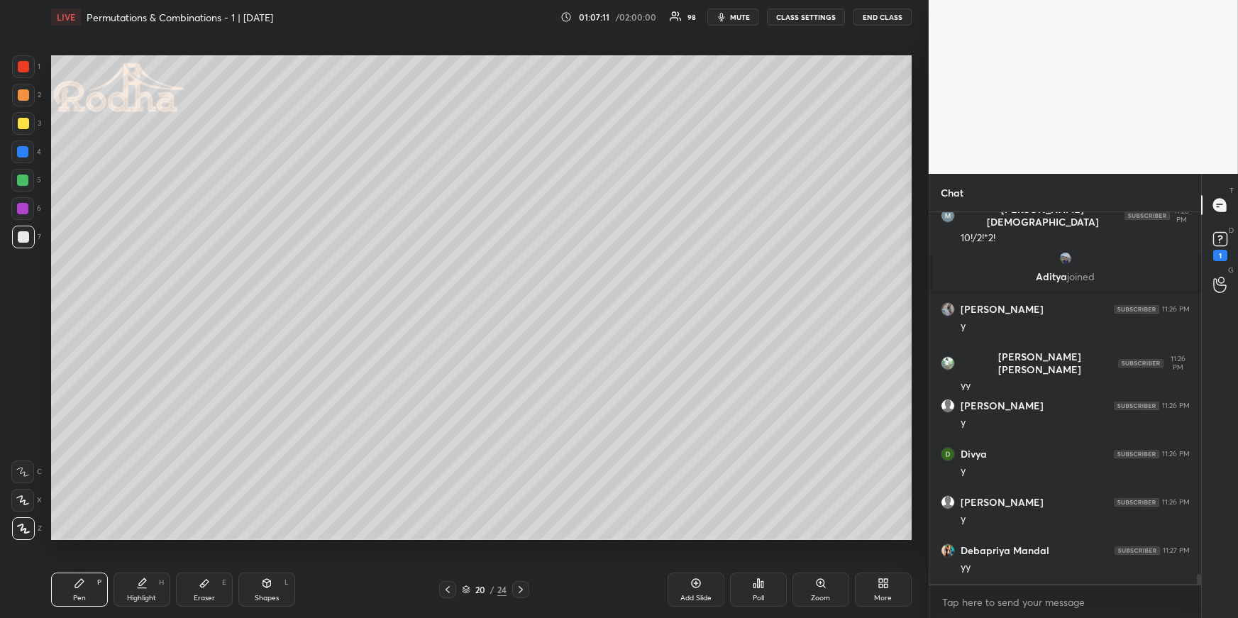
click at [23, 189] on div at bounding box center [22, 180] width 23 height 23
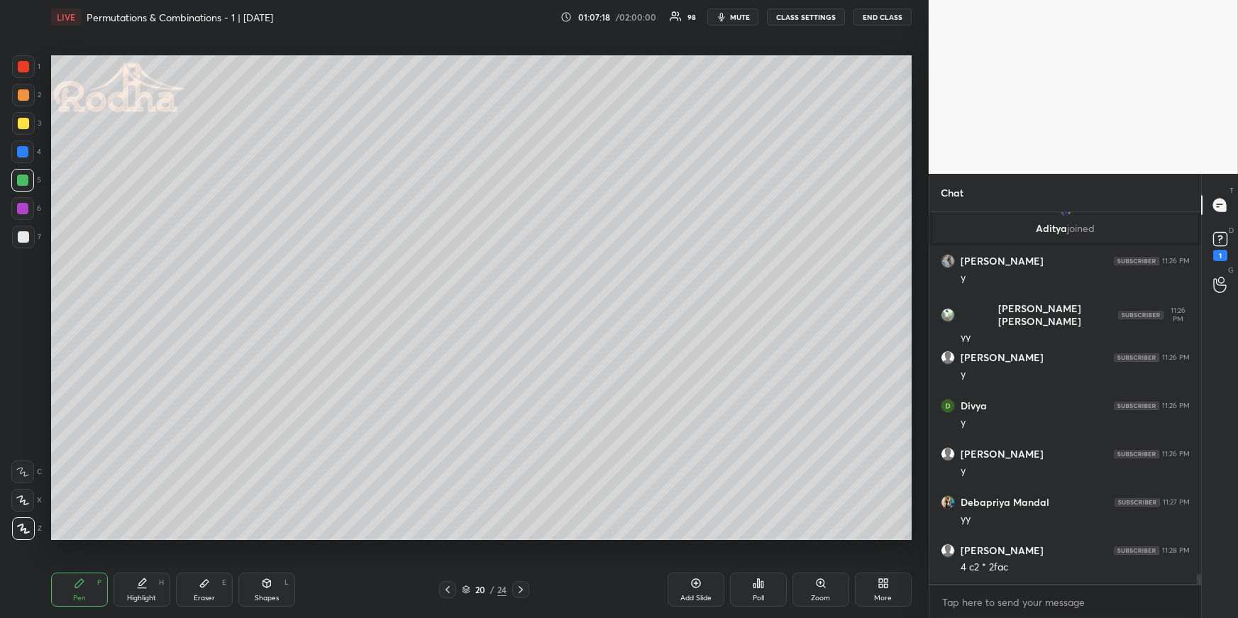
click at [18, 99] on div at bounding box center [23, 94] width 11 height 11
click at [131, 590] on div "Highlight H" at bounding box center [142, 590] width 57 height 34
click at [77, 589] on div "Pen P" at bounding box center [79, 590] width 57 height 34
click at [136, 580] on div "Highlight H" at bounding box center [142, 590] width 57 height 34
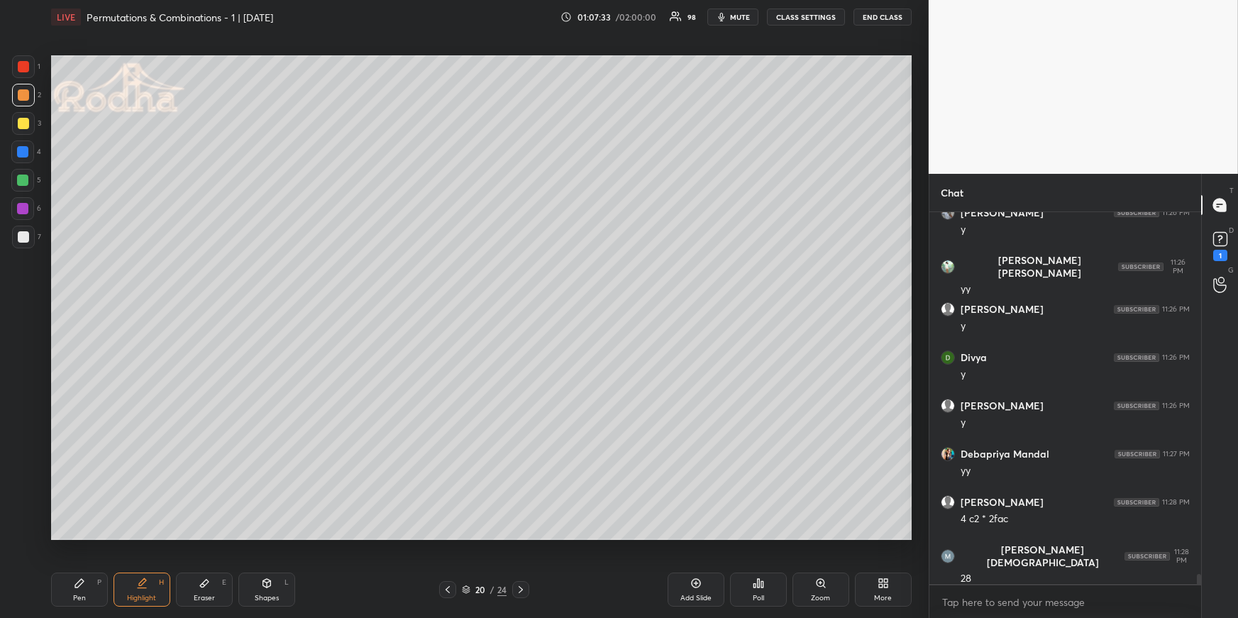
click at [62, 588] on div "Pen P" at bounding box center [79, 590] width 57 height 34
click at [24, 156] on div at bounding box center [22, 151] width 11 height 11
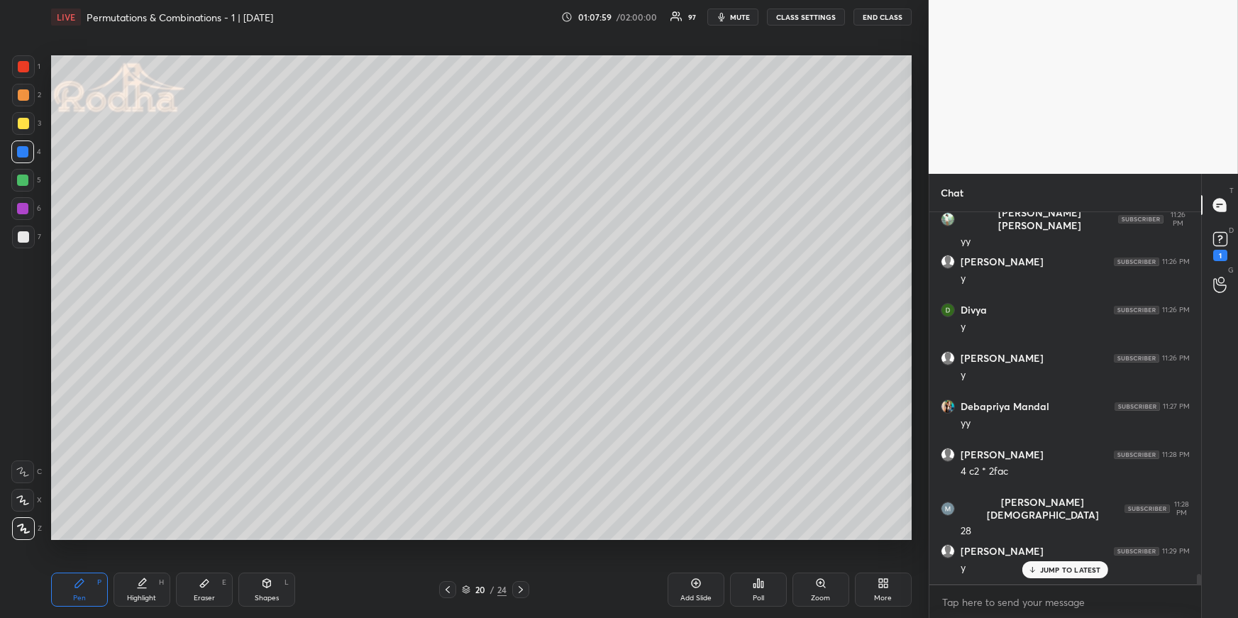
scroll to position [13946, 0]
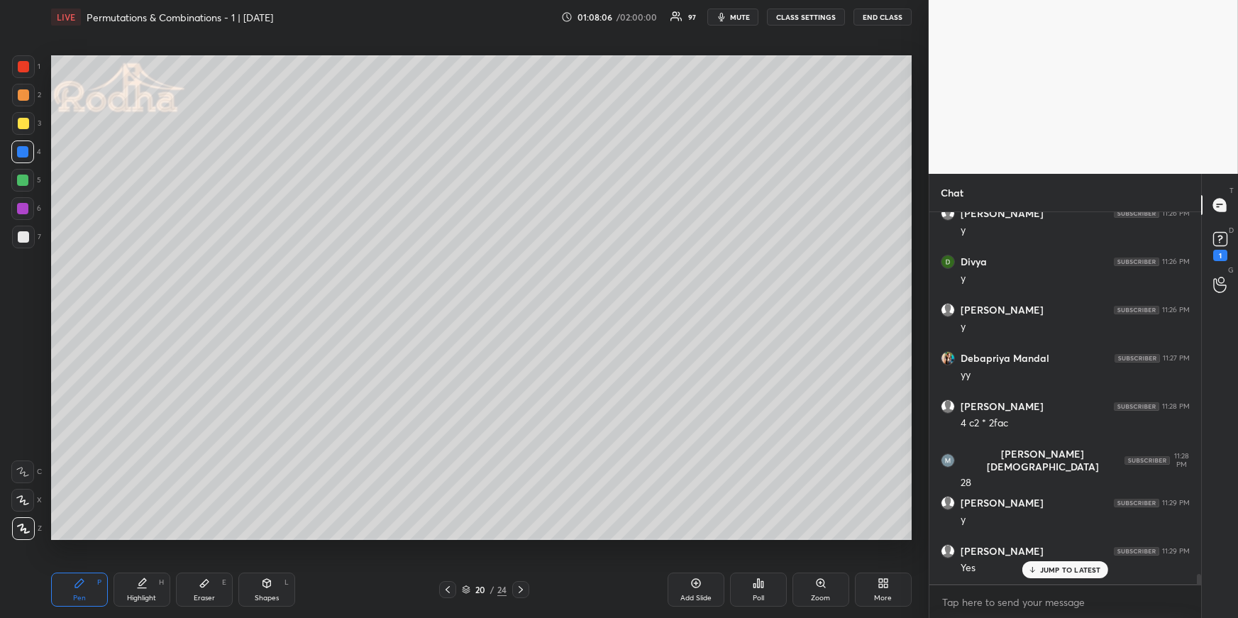
click at [154, 582] on div "Highlight H" at bounding box center [142, 590] width 57 height 34
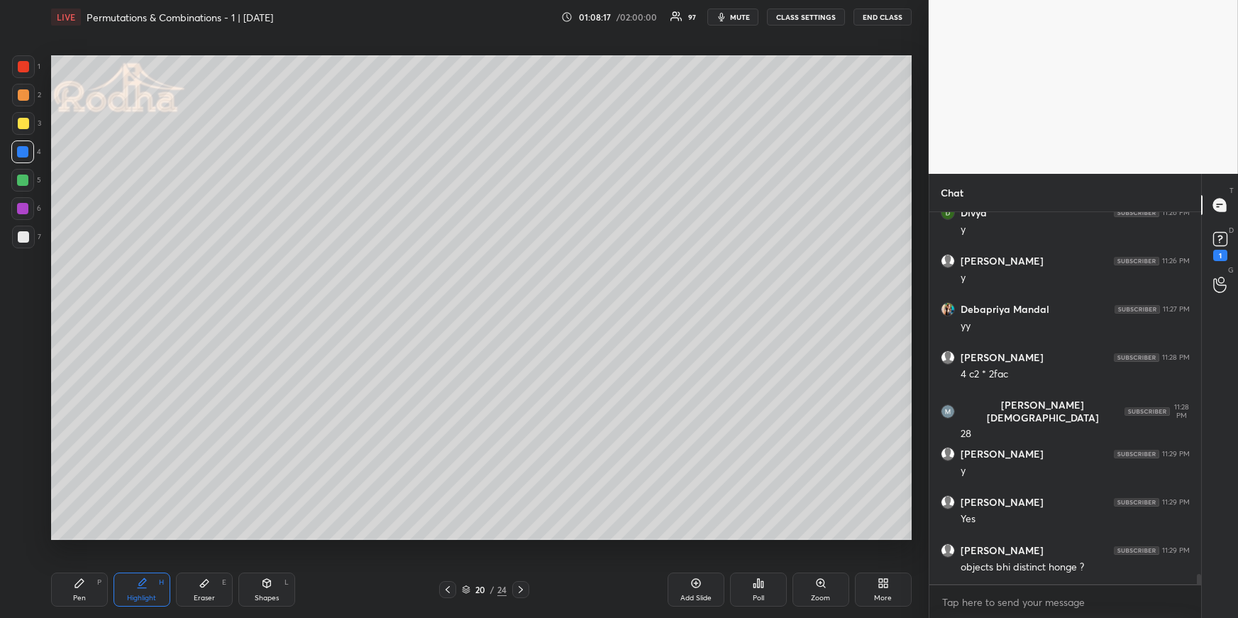
click at [41, 591] on div "1 2 3 4 5 6 7 R O A L C X Z Erase all C X Z LIVE Permutations & Combinations - …" at bounding box center [459, 309] width 918 height 618
drag, startPoint x: 62, startPoint y: 595, endPoint x: 63, endPoint y: 581, distance: 13.6
click at [63, 595] on div "Pen P" at bounding box center [79, 590] width 57 height 34
click at [23, 183] on div at bounding box center [22, 180] width 11 height 11
click at [149, 588] on div "Highlight H" at bounding box center [142, 590] width 57 height 34
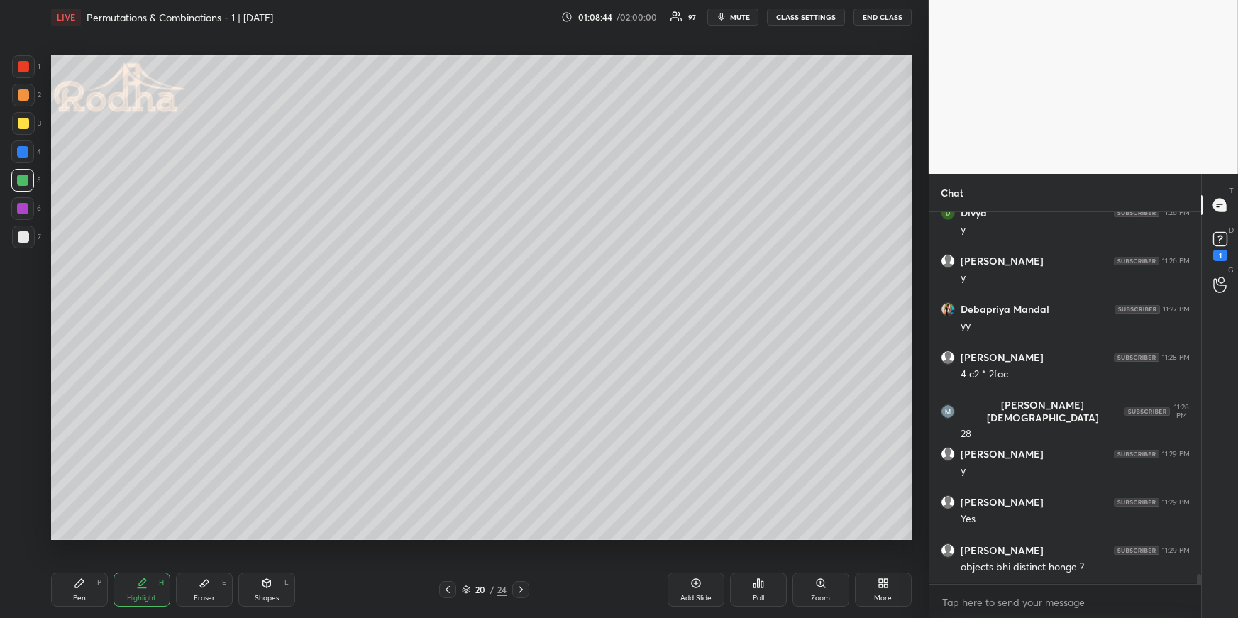
click at [89, 588] on div "Pen P" at bounding box center [79, 590] width 57 height 34
click at [28, 97] on div at bounding box center [23, 94] width 11 height 11
click at [138, 598] on div "Highlight" at bounding box center [141, 598] width 29 height 7
click at [81, 590] on div "Pen P" at bounding box center [79, 590] width 57 height 34
click at [34, 184] on div "5" at bounding box center [26, 180] width 30 height 23
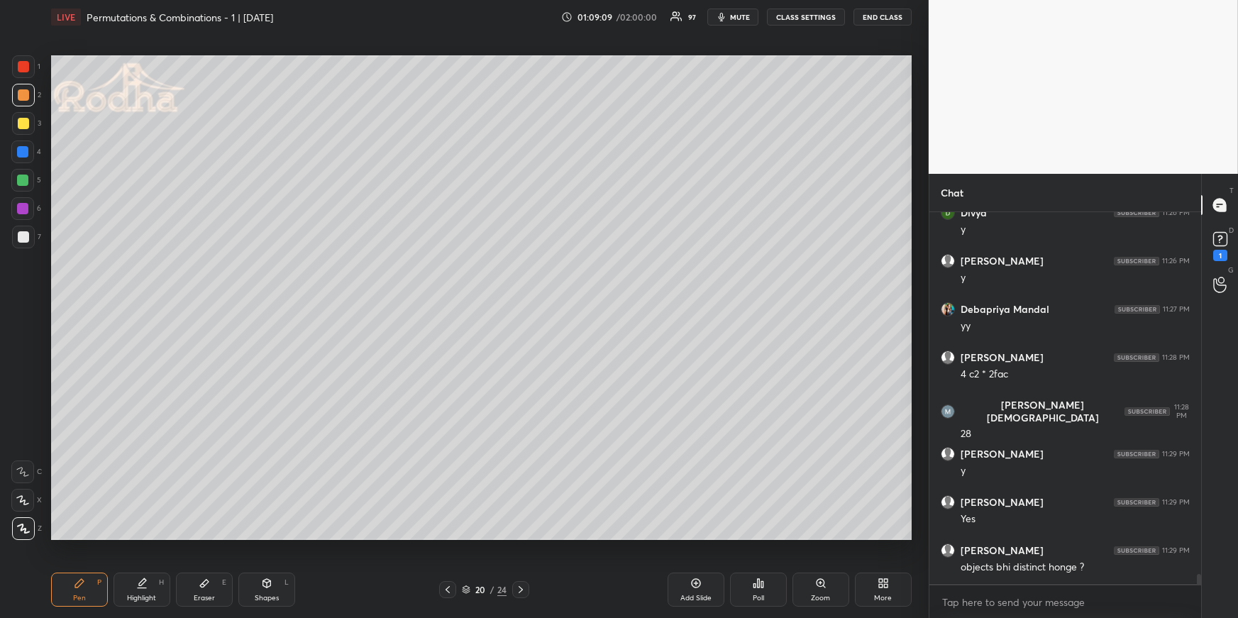
click at [20, 175] on div at bounding box center [22, 180] width 23 height 23
drag, startPoint x: 142, startPoint y: 586, endPoint x: 162, endPoint y: 548, distance: 43.2
click at [143, 586] on icon at bounding box center [141, 583] width 11 height 11
click at [520, 588] on icon at bounding box center [521, 589] width 4 height 7
click at [88, 586] on div "Pen P" at bounding box center [79, 590] width 57 height 34
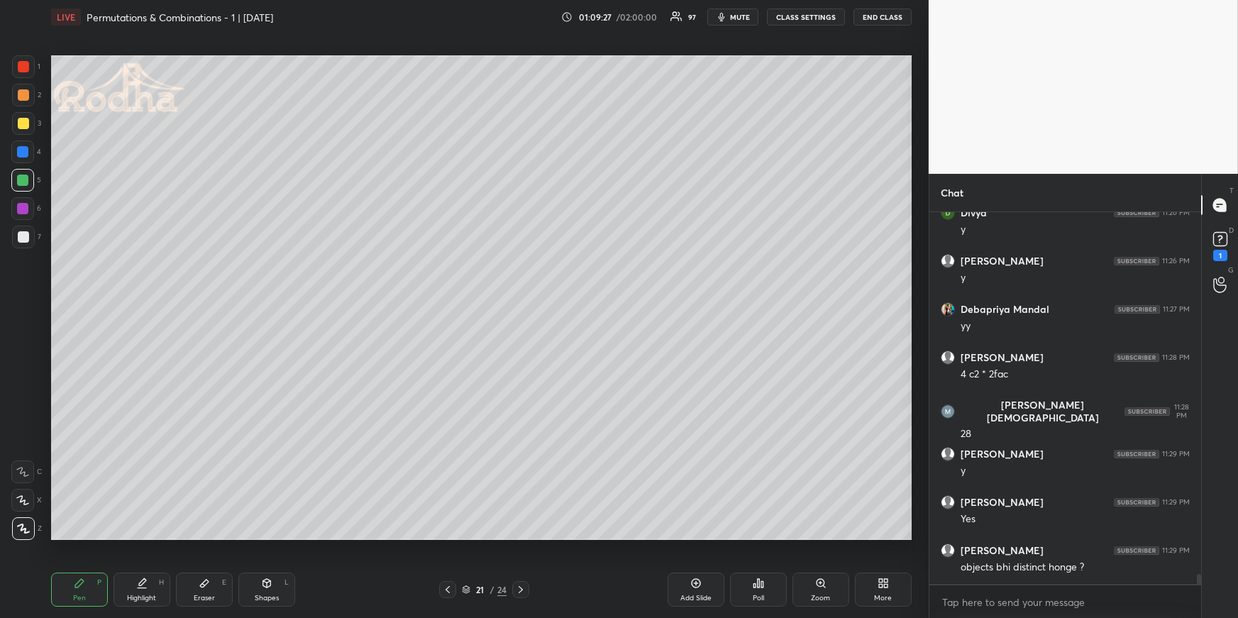
click at [25, 97] on div at bounding box center [23, 94] width 11 height 11
click at [15, 236] on div at bounding box center [23, 237] width 23 height 23
click at [21, 94] on div at bounding box center [23, 94] width 11 height 11
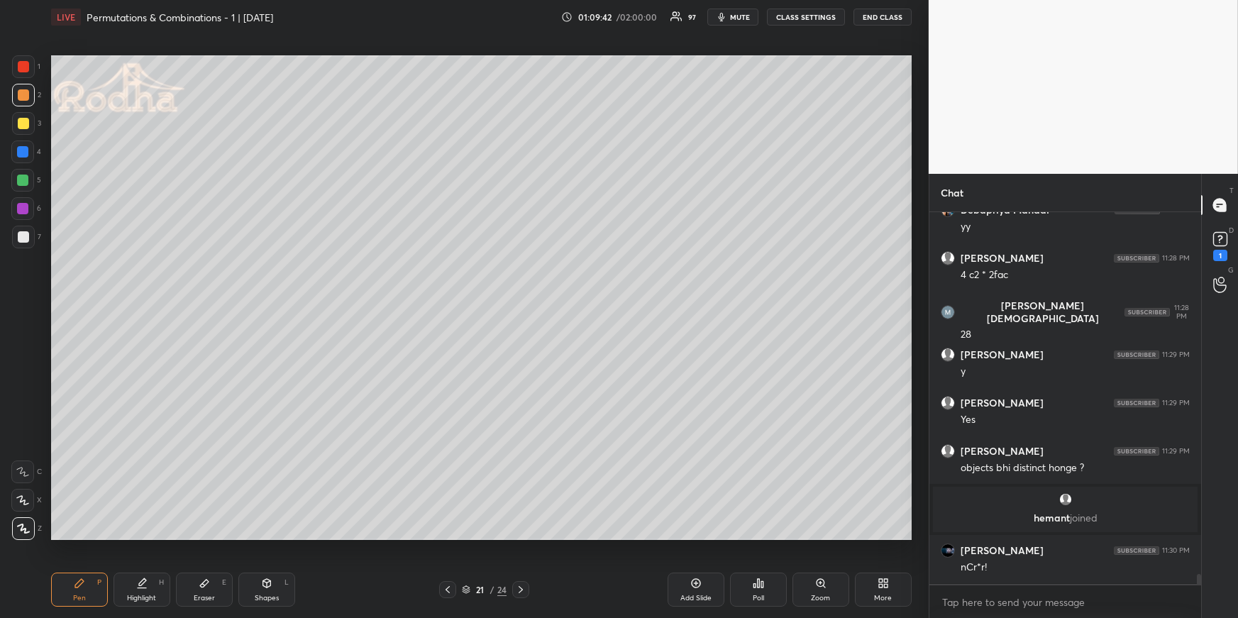
scroll to position [13894, 0]
click at [23, 152] on div at bounding box center [22, 151] width 11 height 11
click at [16, 238] on div at bounding box center [23, 237] width 23 height 23
click at [24, 146] on div at bounding box center [22, 152] width 23 height 23
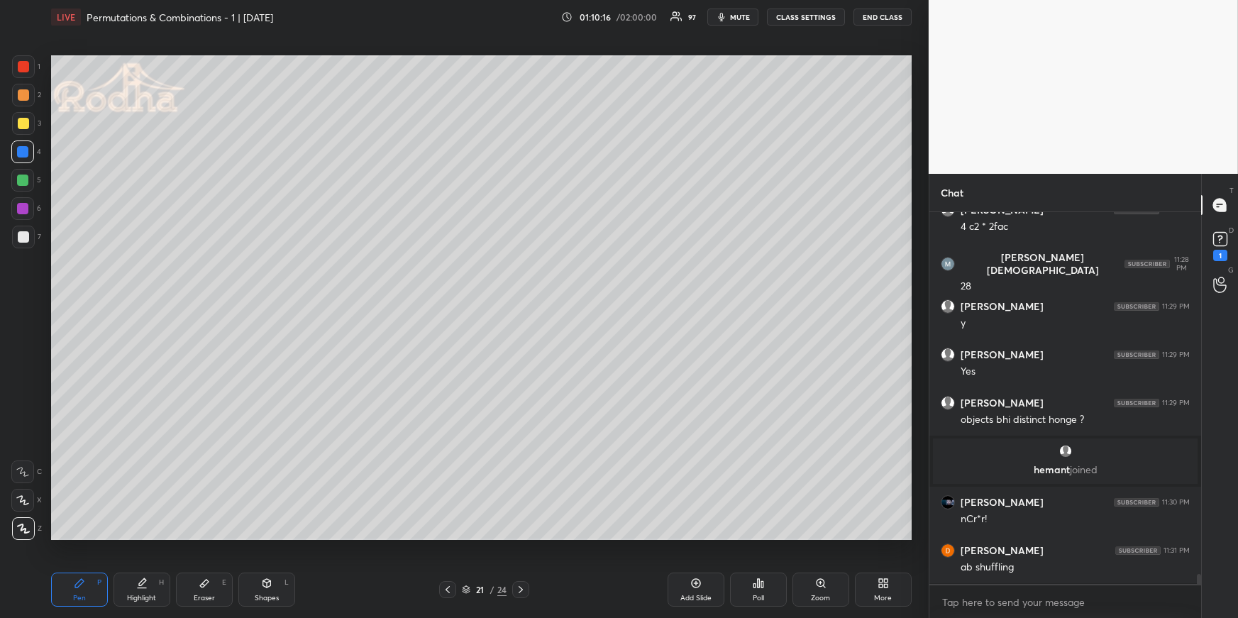
click at [154, 589] on div "Highlight H" at bounding box center [142, 590] width 57 height 34
click at [85, 582] on div "Pen P" at bounding box center [79, 590] width 57 height 34
click at [207, 584] on icon at bounding box center [204, 583] width 11 height 11
click at [86, 592] on div "Pen P" at bounding box center [79, 590] width 57 height 34
drag, startPoint x: 147, startPoint y: 583, endPoint x: 149, endPoint y: 546, distance: 37.0
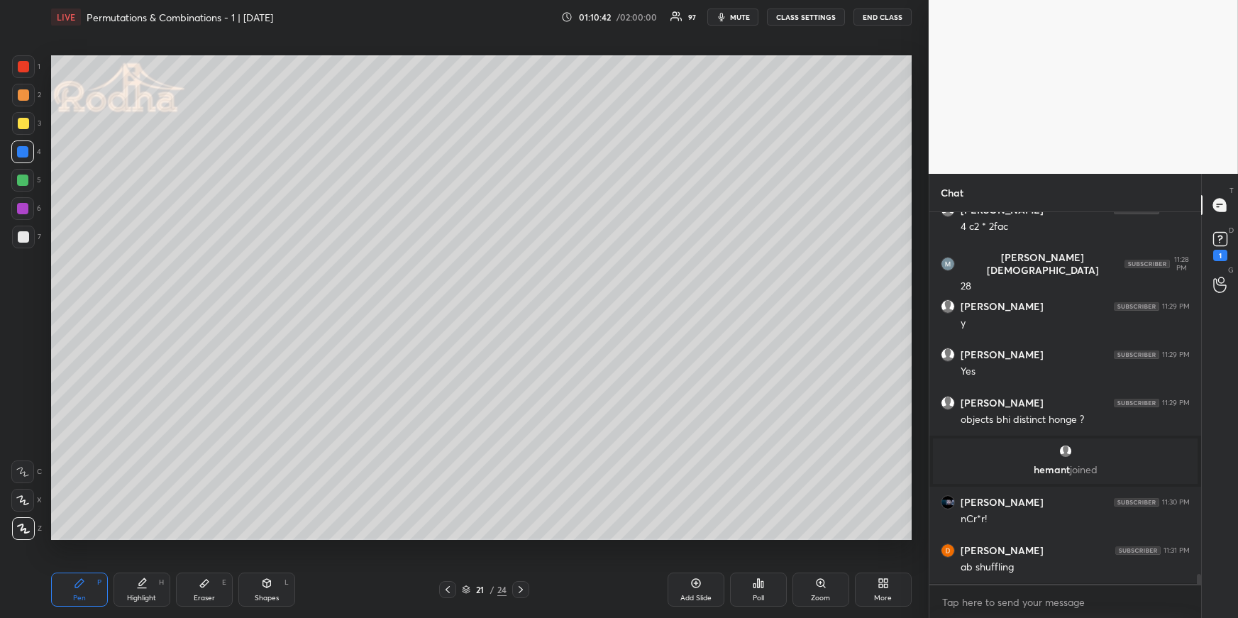
click at [147, 583] on div "Highlight H" at bounding box center [142, 590] width 57 height 34
click at [97, 593] on div "Pen P" at bounding box center [79, 590] width 57 height 34
click at [445, 589] on icon at bounding box center [447, 589] width 11 height 11
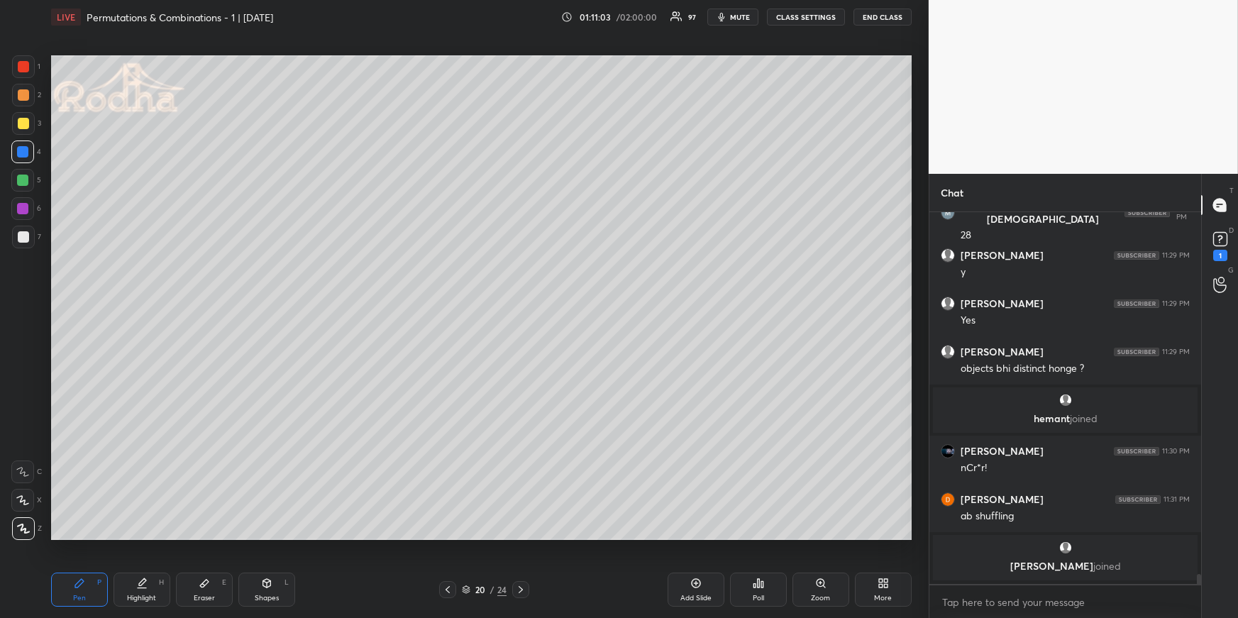
click at [149, 589] on div "Highlight H" at bounding box center [142, 590] width 57 height 34
click at [516, 585] on icon at bounding box center [520, 589] width 11 height 11
drag, startPoint x: 92, startPoint y: 582, endPoint x: 90, endPoint y: 572, distance: 10.0
click at [85, 583] on div "Pen P" at bounding box center [79, 590] width 57 height 34
drag, startPoint x: 28, startPoint y: 183, endPoint x: 35, endPoint y: 192, distance: 11.1
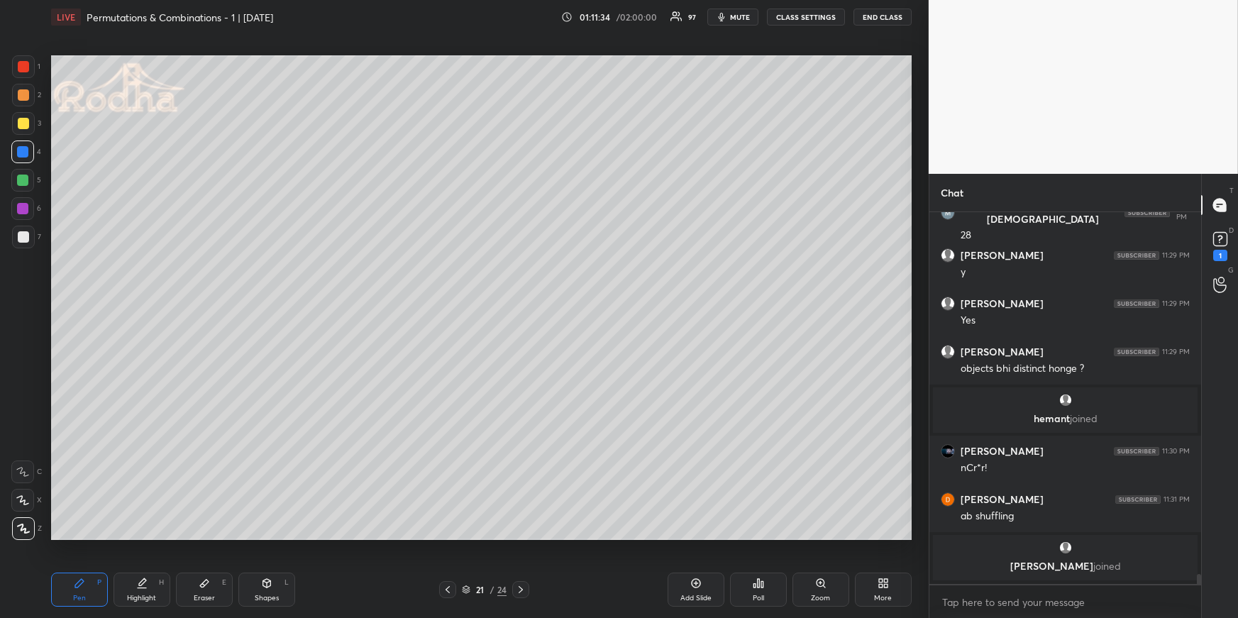
click at [28, 182] on div at bounding box center [22, 180] width 23 height 23
click at [127, 593] on div "Highlight H" at bounding box center [142, 590] width 57 height 34
drag, startPoint x: 79, startPoint y: 583, endPoint x: 89, endPoint y: 578, distance: 10.5
click at [80, 583] on icon at bounding box center [79, 583] width 9 height 9
drag, startPoint x: 268, startPoint y: 593, endPoint x: 284, endPoint y: 556, distance: 39.4
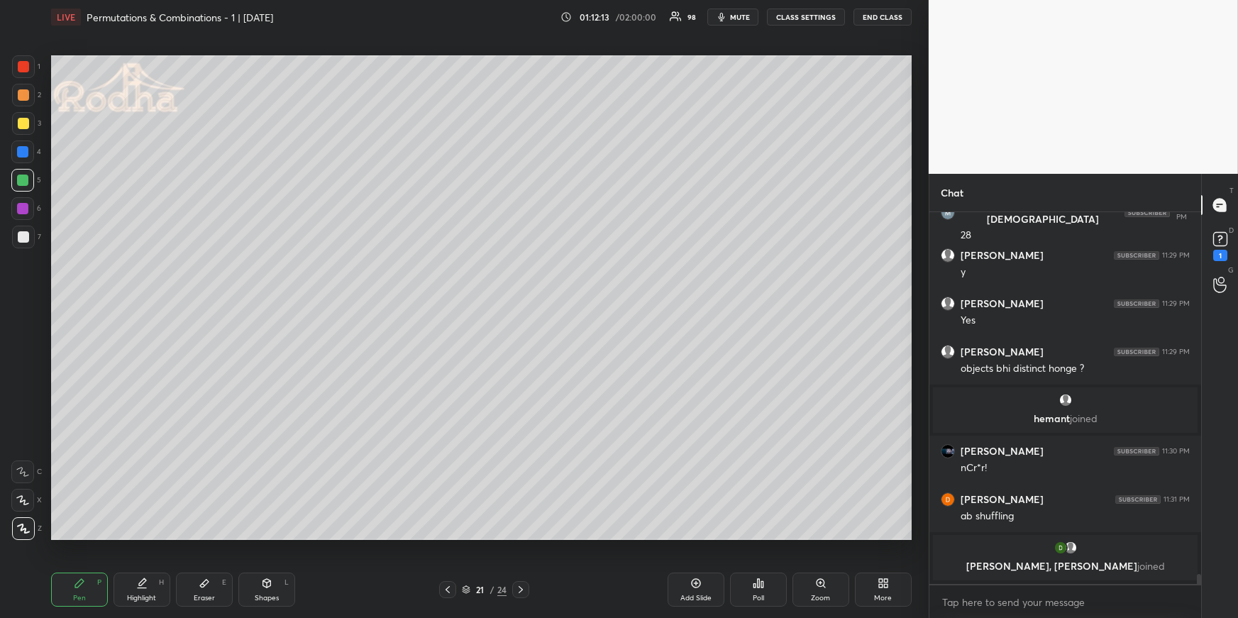
click at [269, 593] on div "Shapes L" at bounding box center [266, 590] width 57 height 34
drag, startPoint x: 13, startPoint y: 433, endPoint x: 43, endPoint y: 425, distance: 30.8
click at [14, 434] on div at bounding box center [23, 443] width 23 height 23
click at [130, 595] on div "Highlight" at bounding box center [141, 598] width 29 height 7
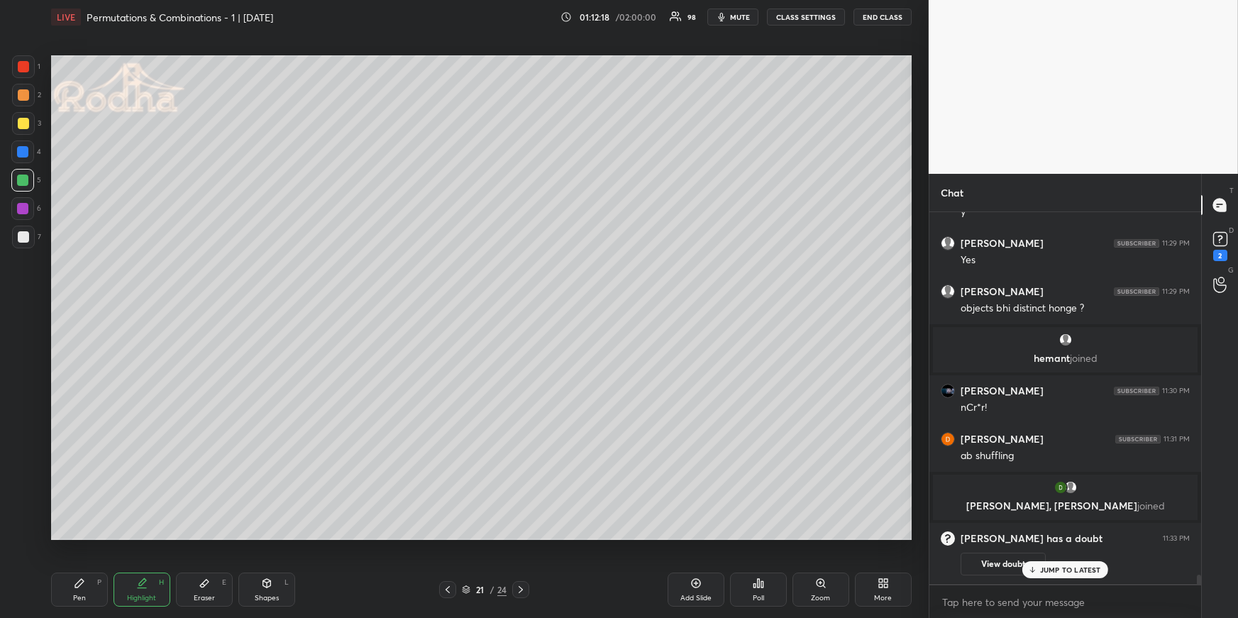
click at [980, 571] on button "View doubt" at bounding box center [1003, 564] width 85 height 23
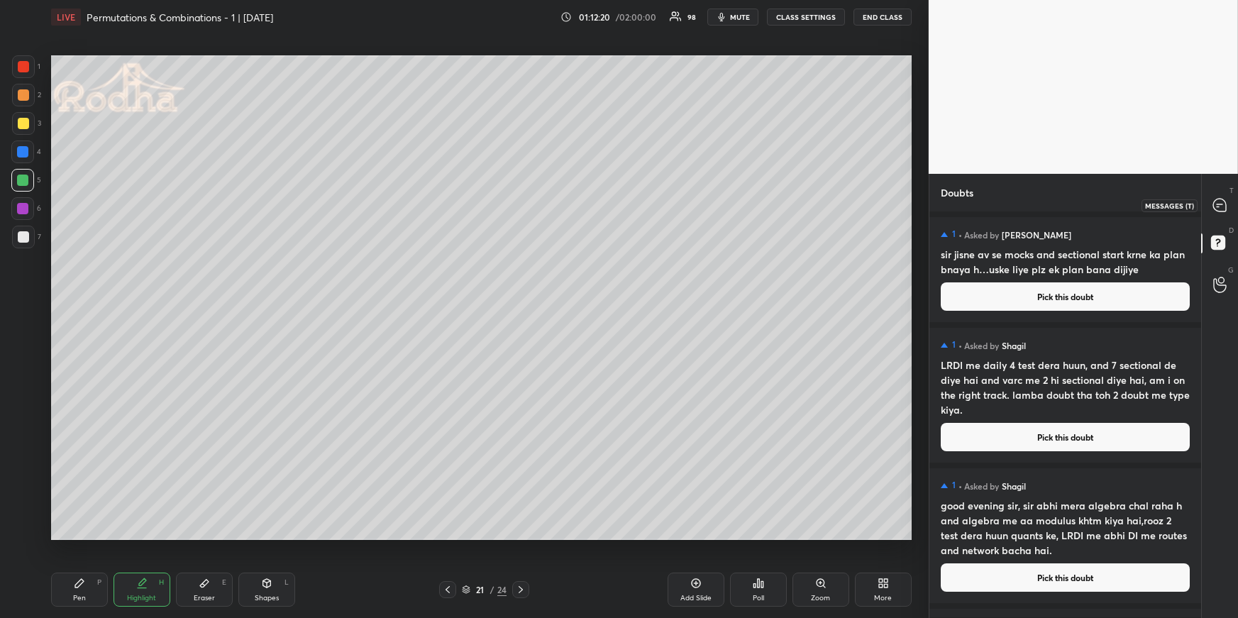
drag, startPoint x: 1219, startPoint y: 206, endPoint x: 1204, endPoint y: 205, distance: 14.9
click at [1218, 205] on icon at bounding box center [1220, 205] width 13 height 13
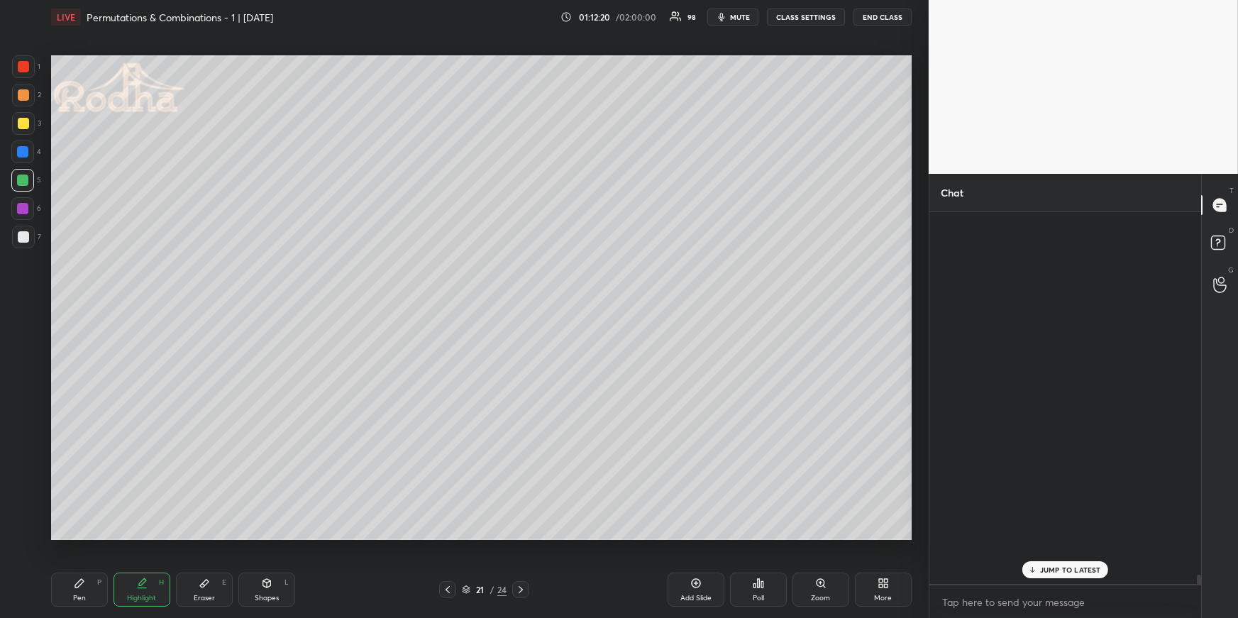
scroll to position [368, 268]
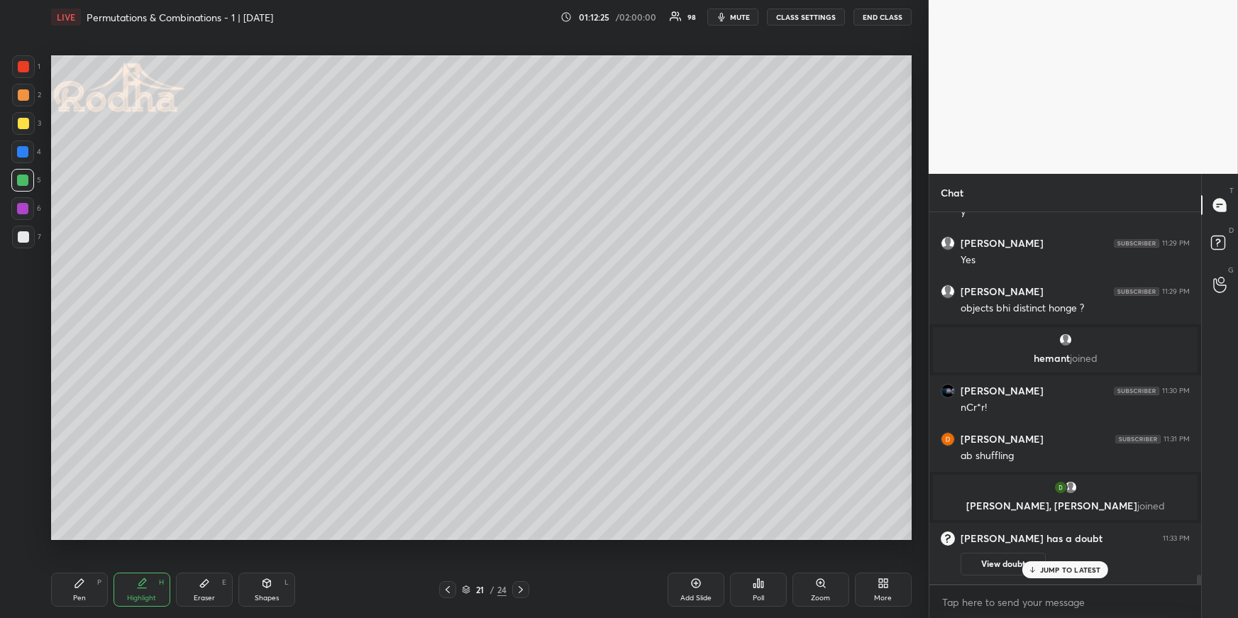
click at [1043, 564] on div "JUMP TO LATEST" at bounding box center [1065, 569] width 85 height 17
click at [1054, 573] on div "View doubt" at bounding box center [1075, 561] width 229 height 30
click at [85, 589] on div "Pen P" at bounding box center [79, 590] width 57 height 34
drag, startPoint x: 26, startPoint y: 95, endPoint x: 27, endPoint y: 107, distance: 12.1
click at [23, 94] on div at bounding box center [23, 94] width 11 height 11
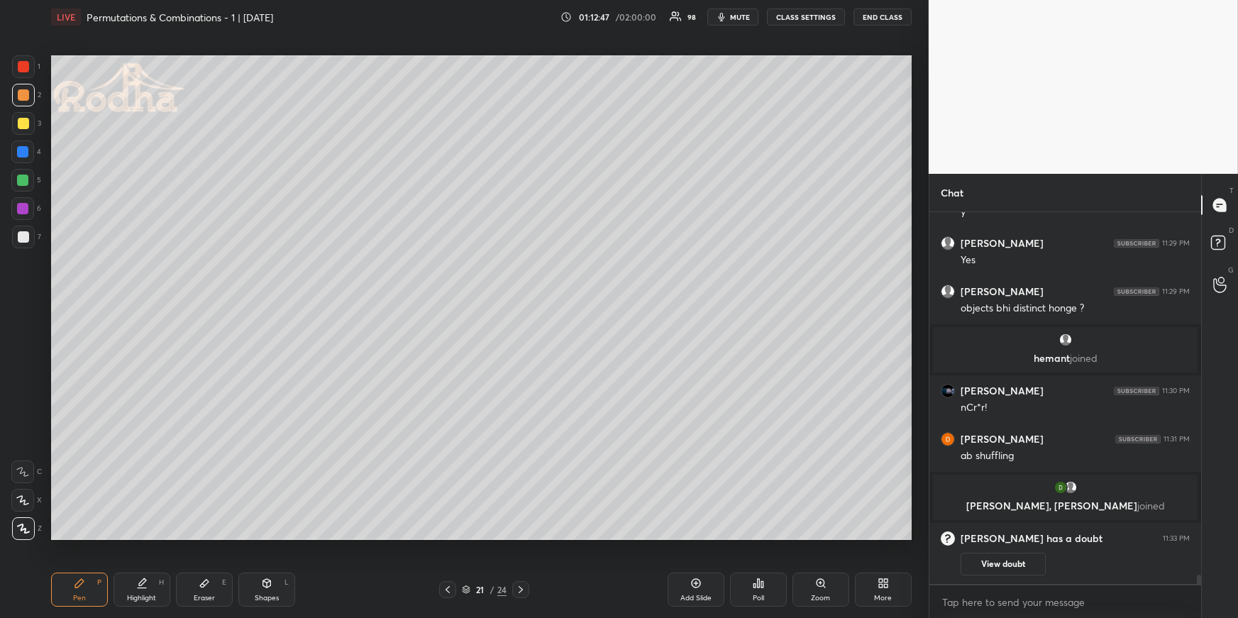
drag, startPoint x: 451, startPoint y: 588, endPoint x: 453, endPoint y: 575, distance: 12.9
click at [451, 588] on icon at bounding box center [447, 589] width 11 height 11
click at [522, 586] on icon at bounding box center [520, 589] width 11 height 11
click at [520, 588] on icon at bounding box center [520, 589] width 11 height 11
drag, startPoint x: 26, startPoint y: 178, endPoint x: 46, endPoint y: 182, distance: 20.9
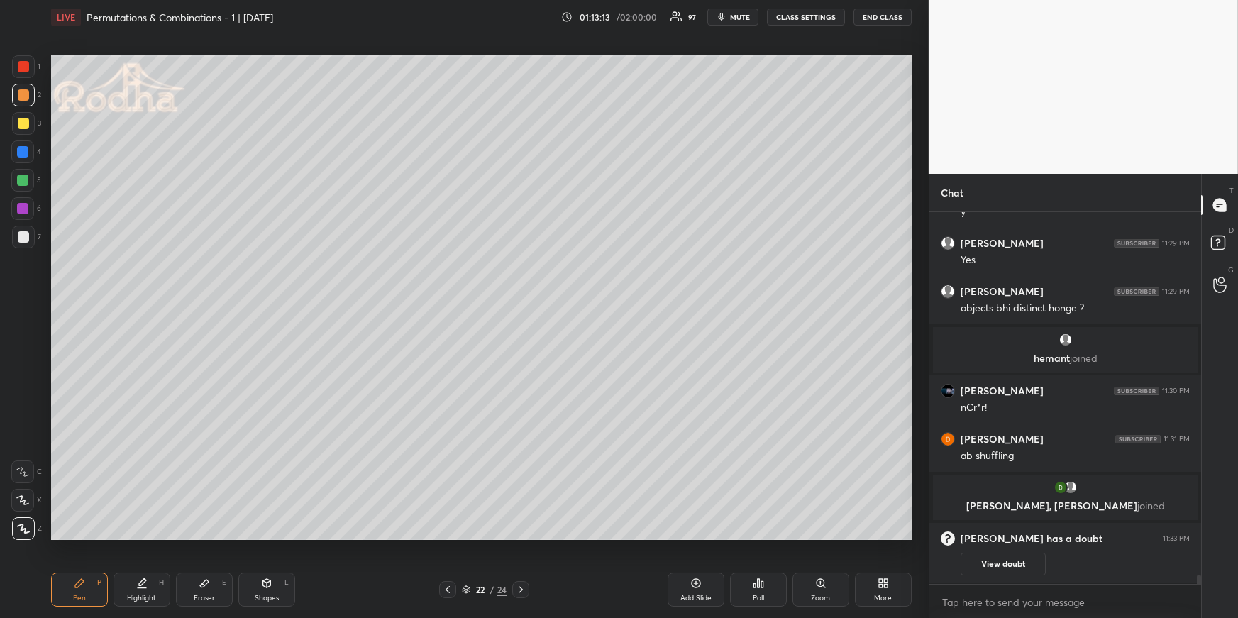
click at [25, 180] on div at bounding box center [22, 180] width 11 height 11
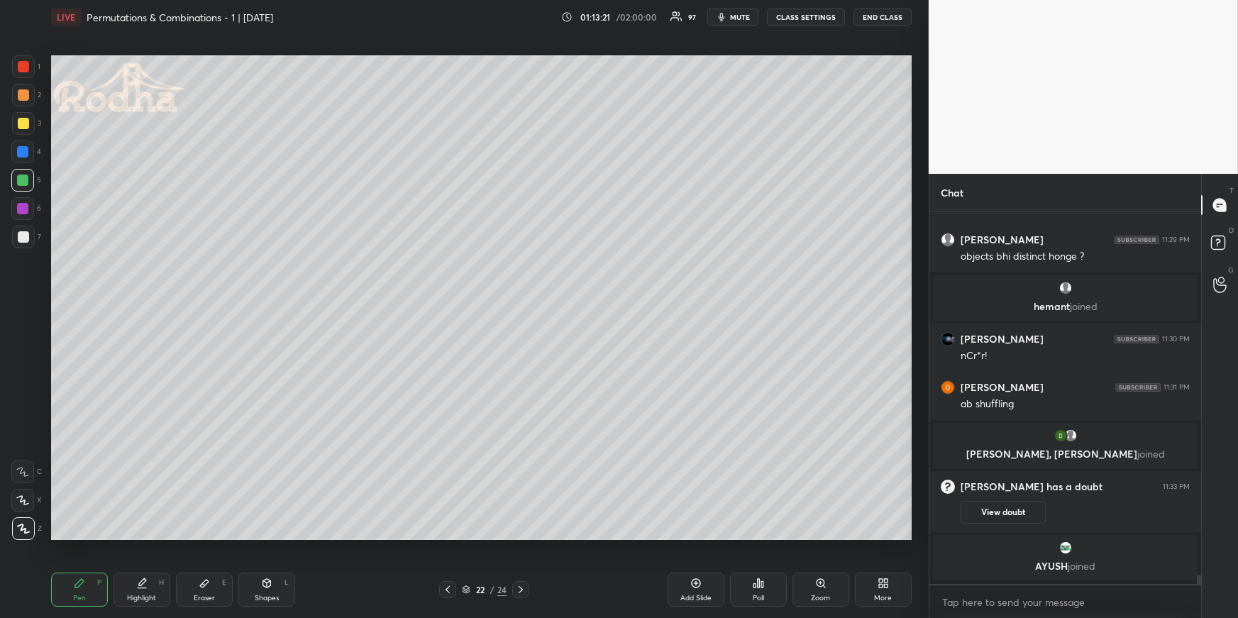
scroll to position [14067, 0]
drag, startPoint x: 26, startPoint y: 97, endPoint x: 33, endPoint y: 101, distance: 8.9
click at [25, 97] on div at bounding box center [23, 94] width 11 height 11
drag, startPoint x: 263, startPoint y: 579, endPoint x: 268, endPoint y: 561, distance: 18.4
click at [263, 580] on icon at bounding box center [266, 583] width 11 height 11
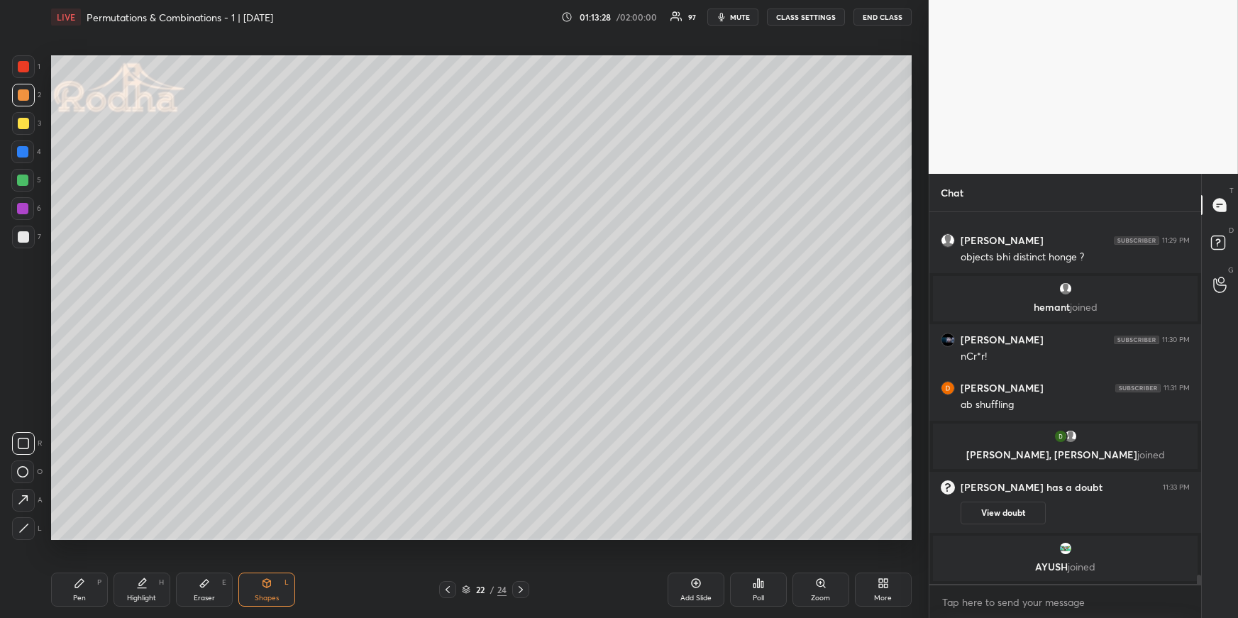
click at [29, 441] on div at bounding box center [23, 443] width 23 height 23
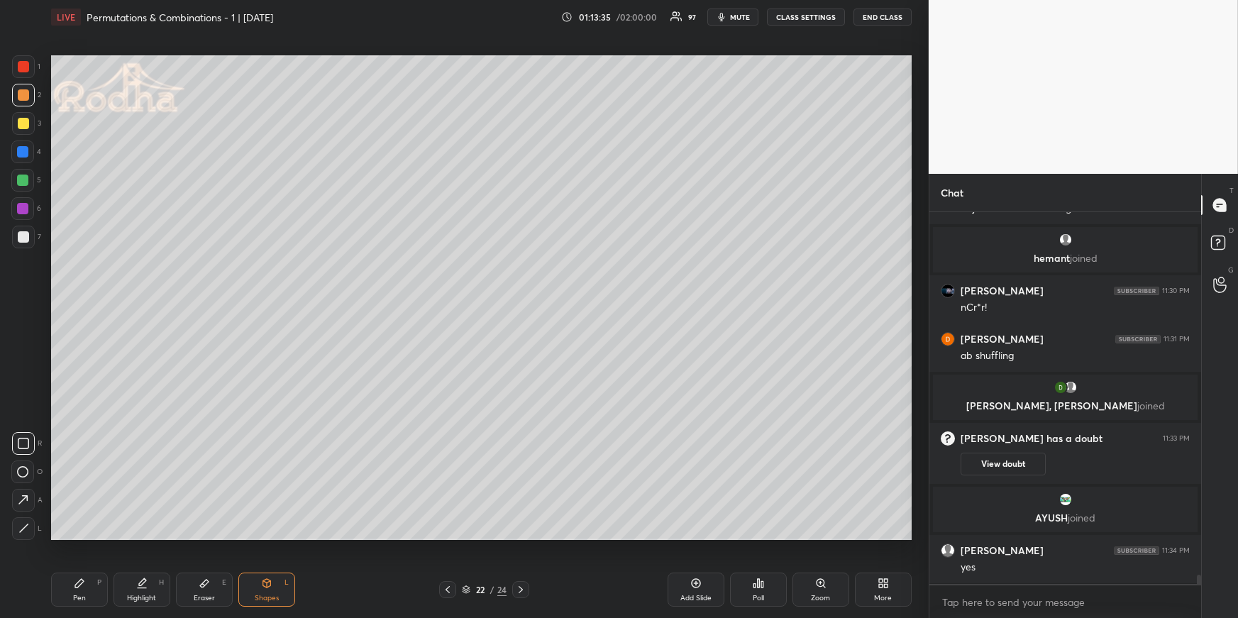
click at [79, 588] on icon at bounding box center [79, 583] width 11 height 11
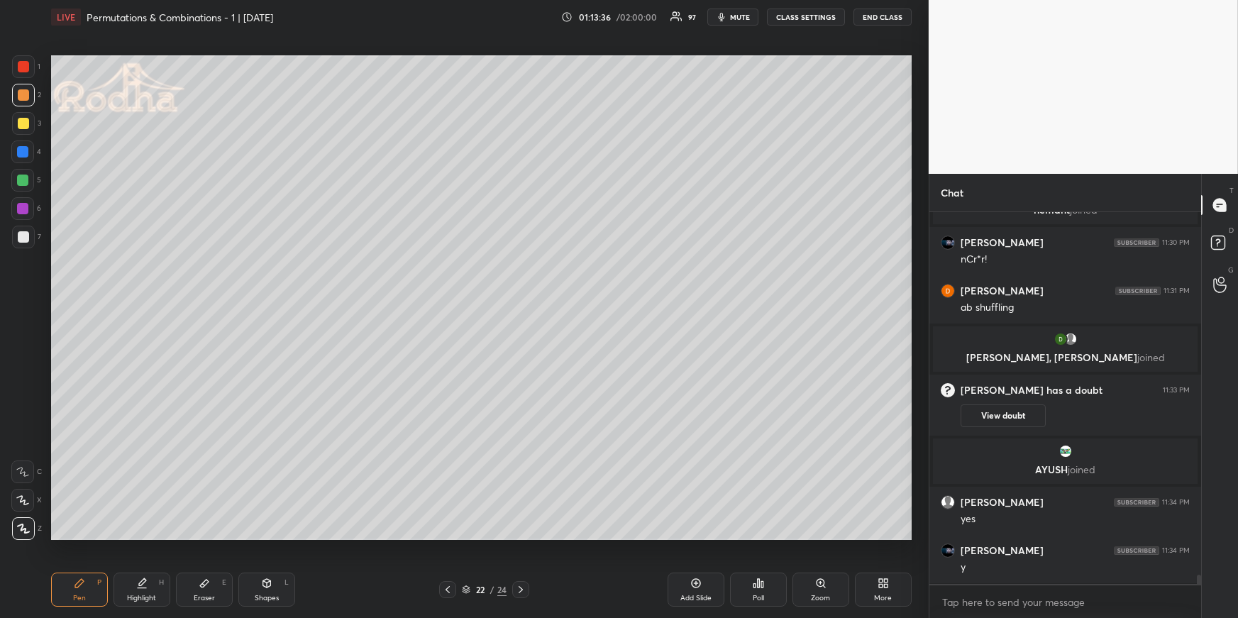
click at [29, 244] on div at bounding box center [23, 237] width 23 height 23
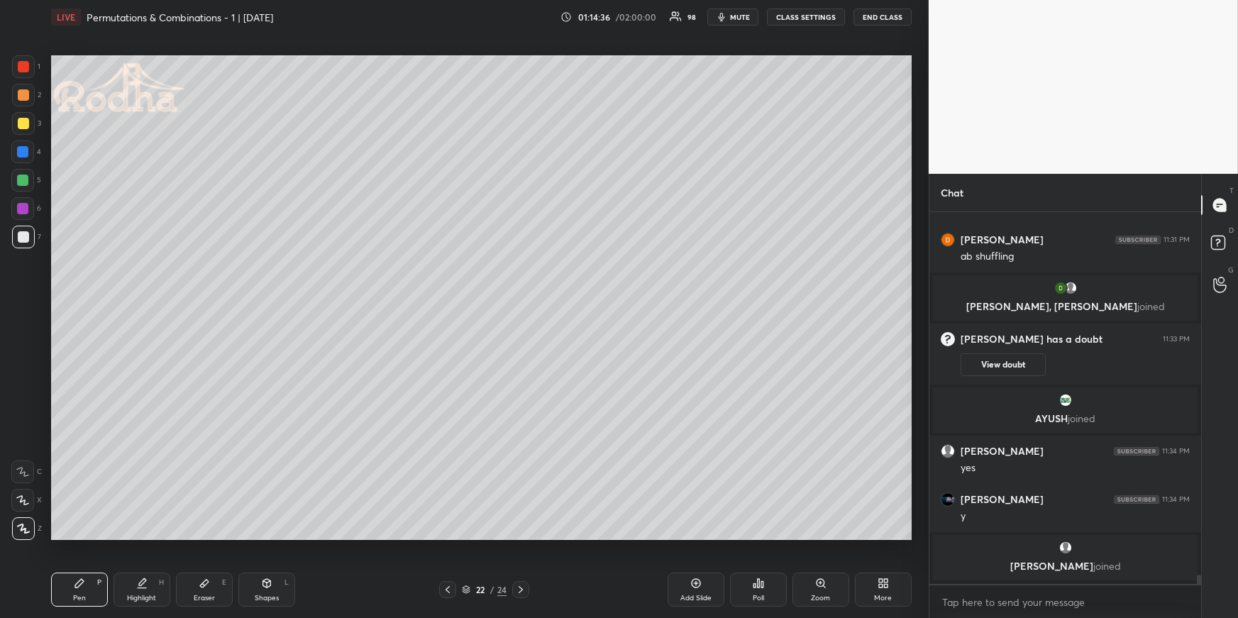
drag, startPoint x: 26, startPoint y: 187, endPoint x: 20, endPoint y: 201, distance: 15.3
click at [26, 187] on div at bounding box center [22, 180] width 23 height 23
click at [146, 583] on icon at bounding box center [141, 583] width 11 height 11
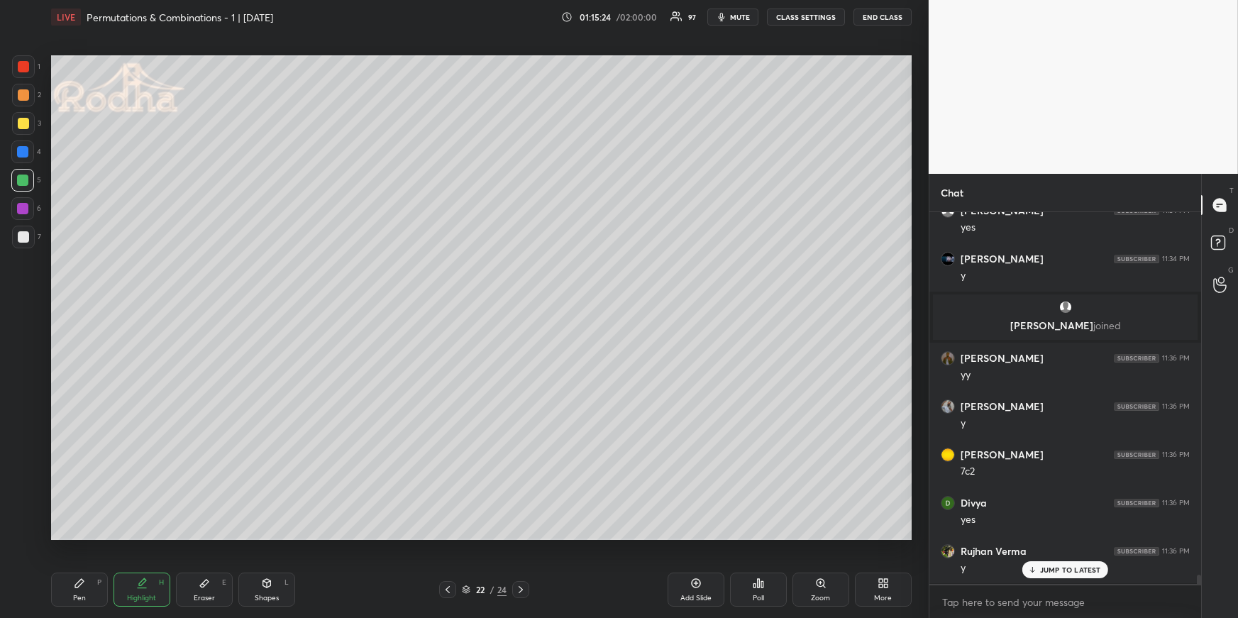
scroll to position [14450, 0]
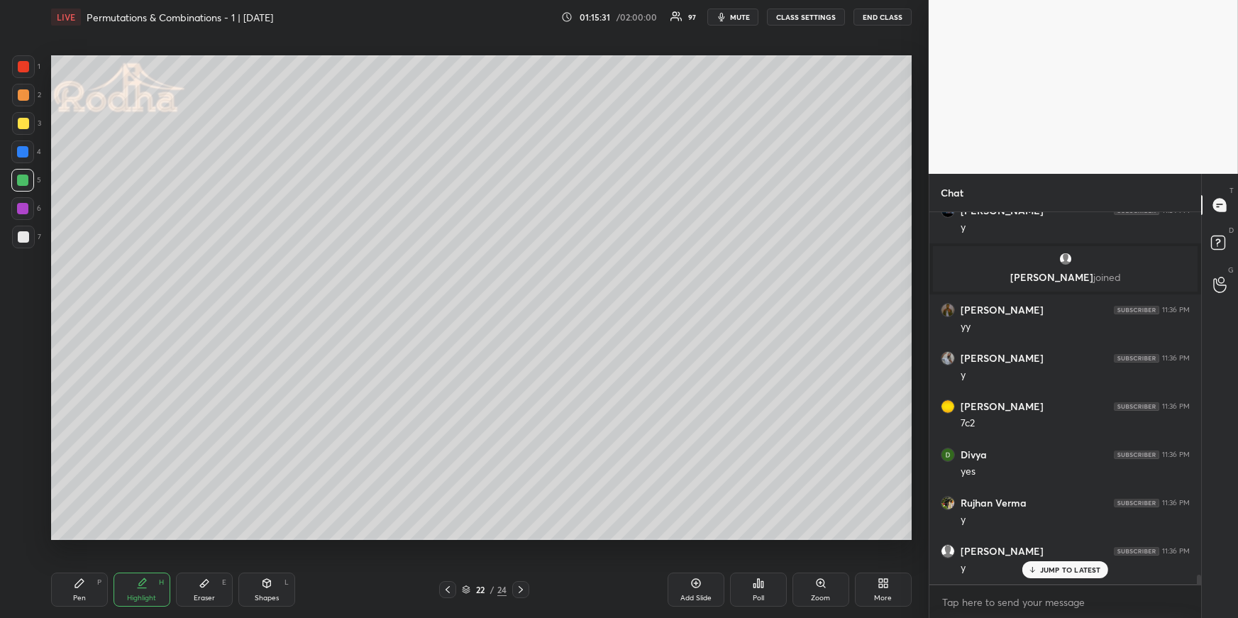
click at [519, 586] on icon at bounding box center [520, 589] width 11 height 11
click at [89, 580] on div "Pen P" at bounding box center [79, 590] width 57 height 34
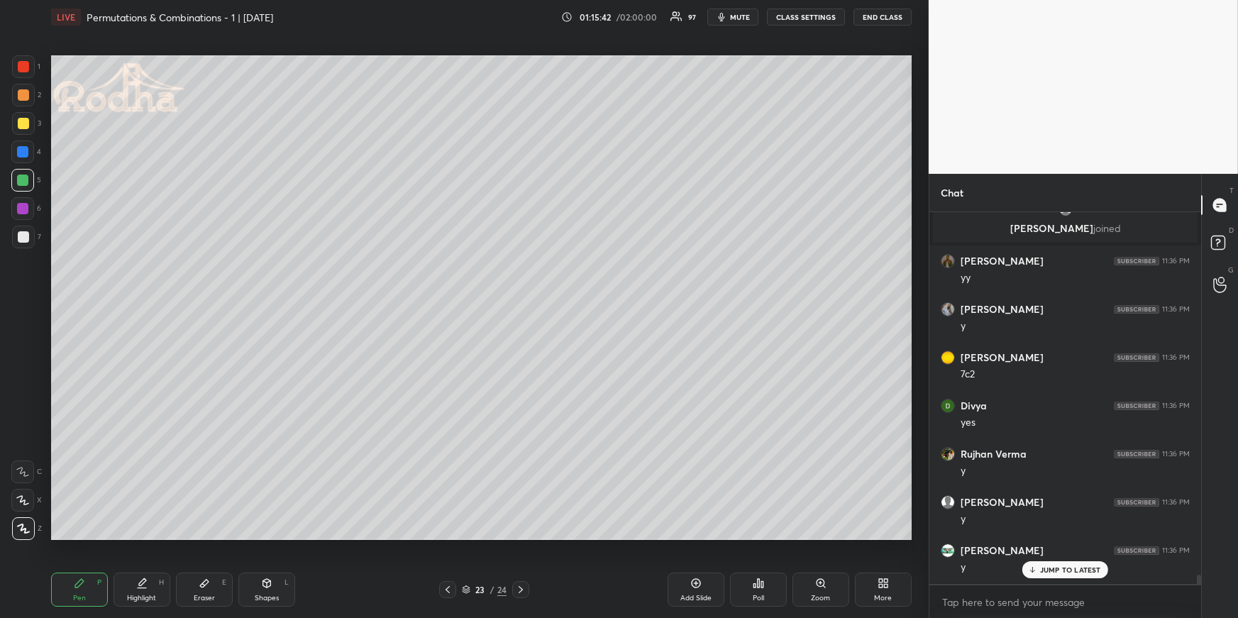
scroll to position [14550, 0]
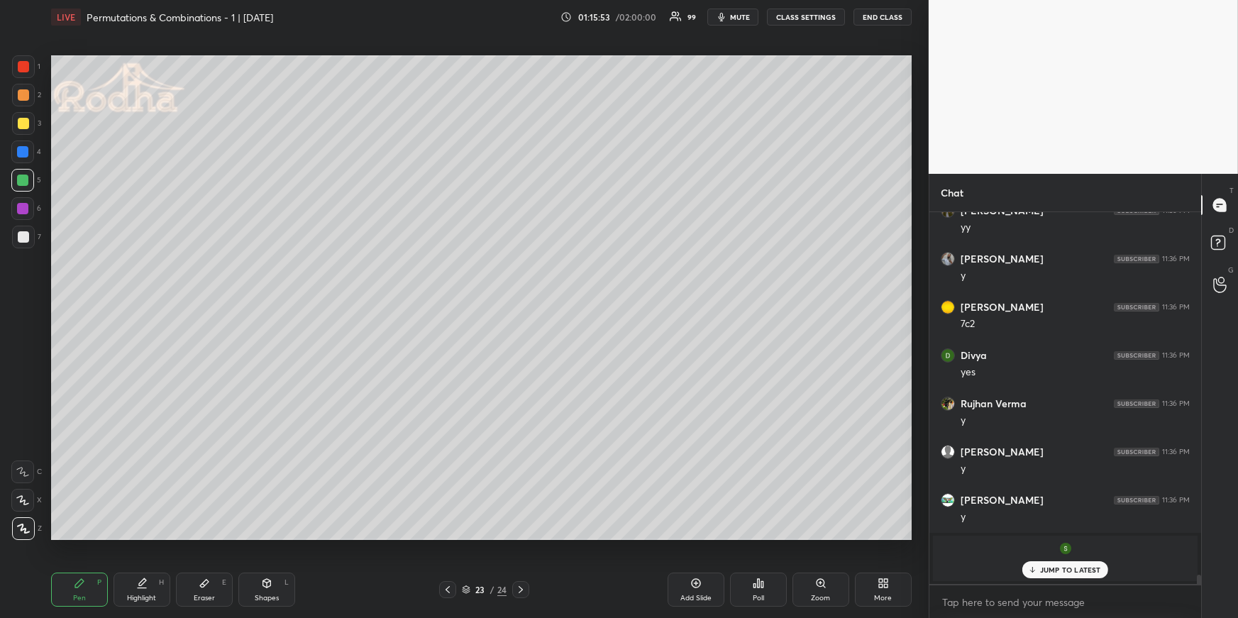
click at [22, 123] on div at bounding box center [23, 123] width 11 height 11
click at [23, 153] on div at bounding box center [22, 151] width 11 height 11
click at [21, 97] on div at bounding box center [23, 94] width 11 height 11
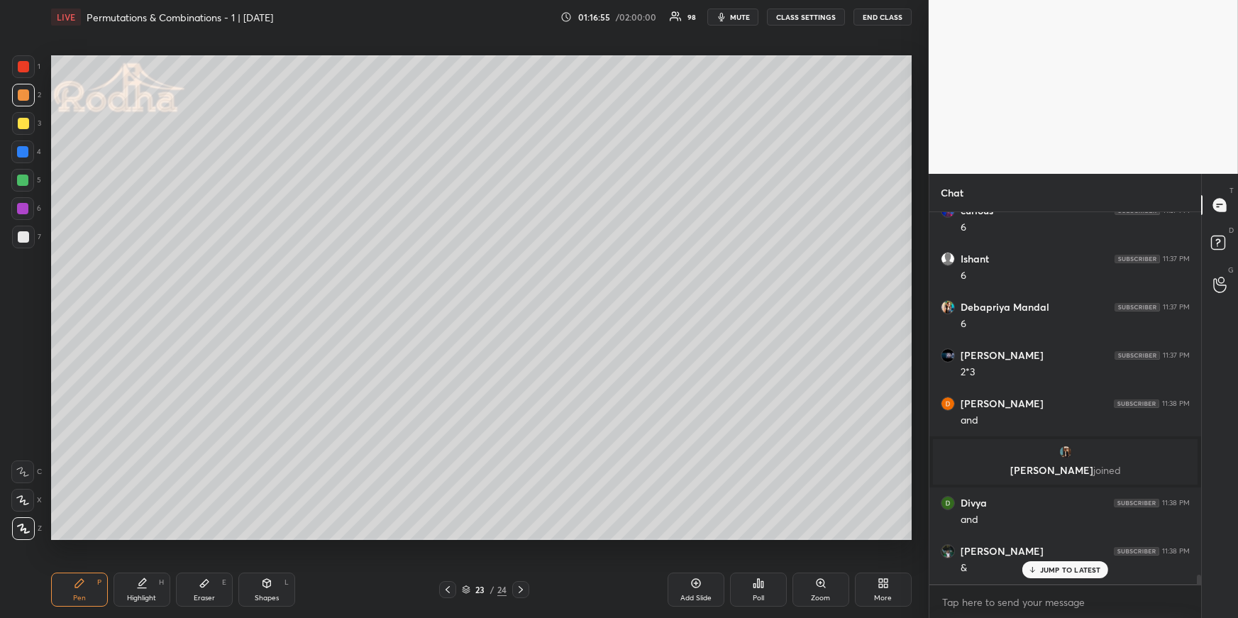
scroll to position [14777, 0]
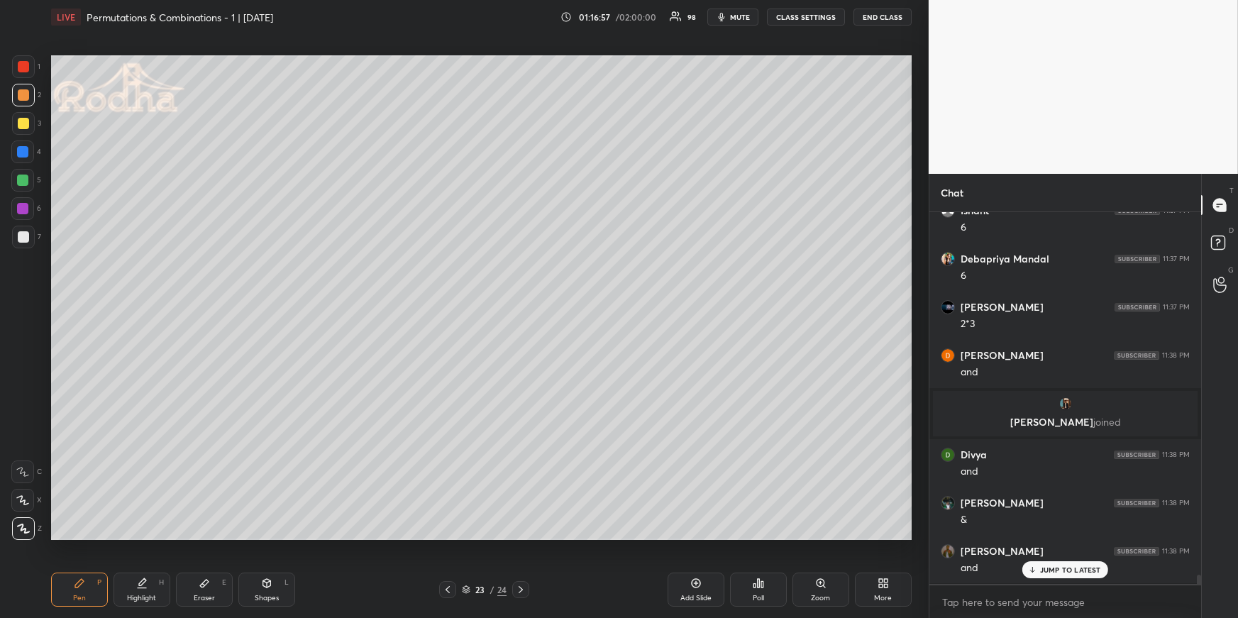
drag, startPoint x: 137, startPoint y: 580, endPoint x: 145, endPoint y: 551, distance: 30.1
click at [140, 581] on div "Highlight H" at bounding box center [142, 590] width 57 height 34
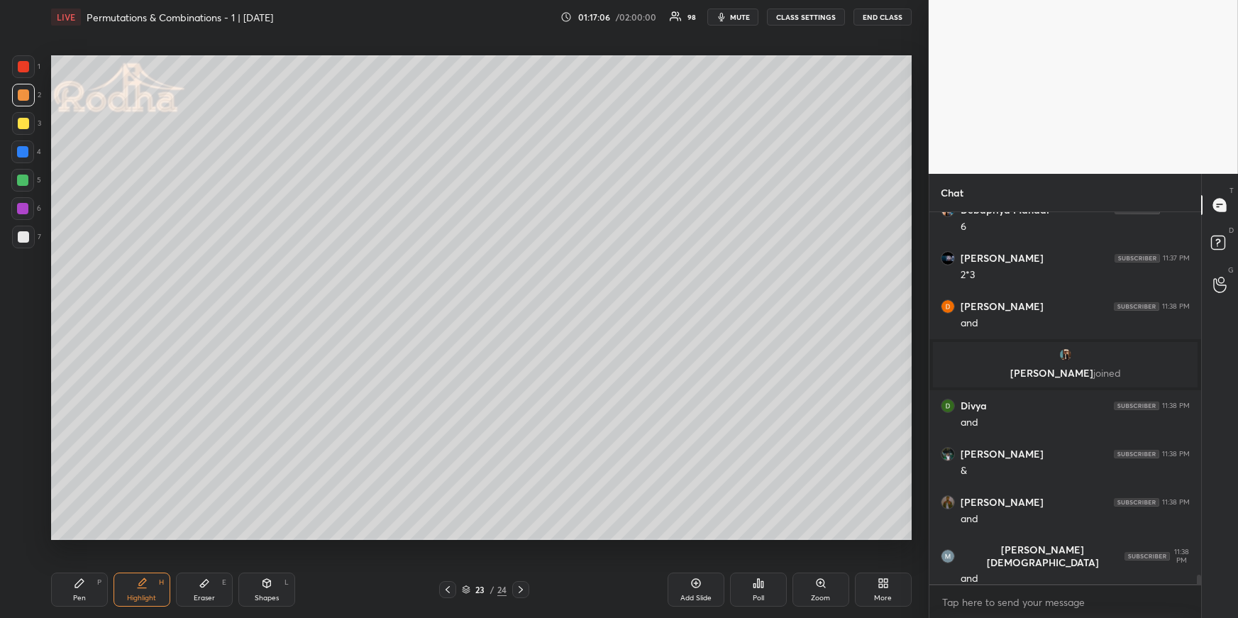
click at [86, 591] on div "Pen P" at bounding box center [79, 590] width 57 height 34
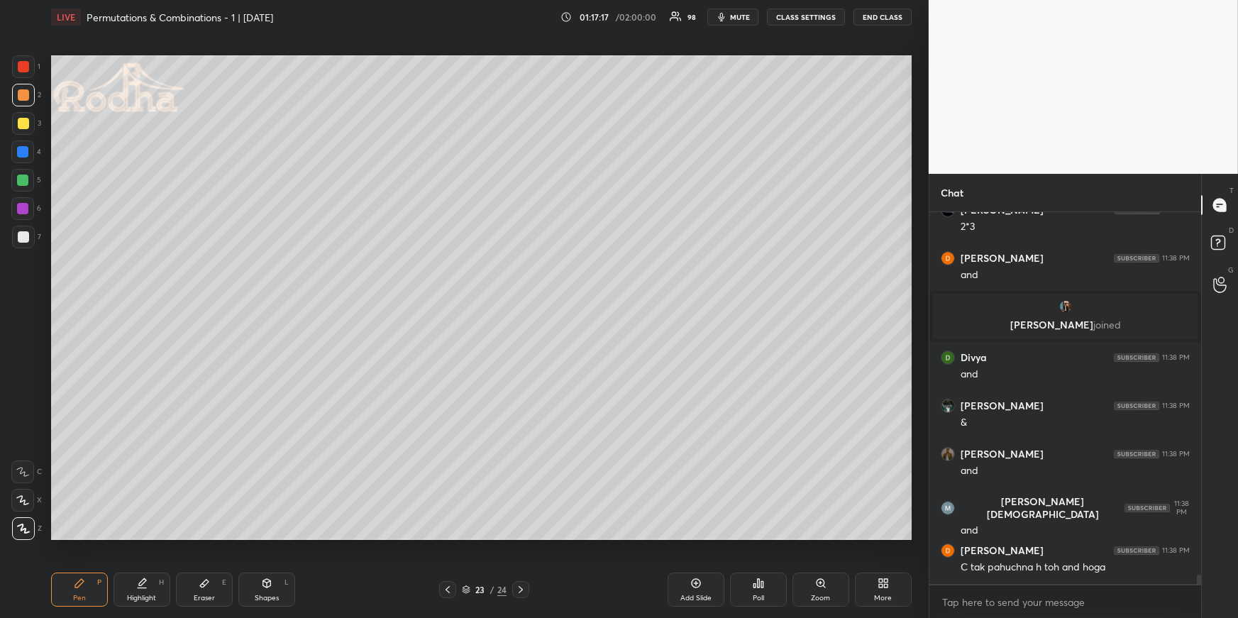
drag, startPoint x: 153, startPoint y: 594, endPoint x: 153, endPoint y: 583, distance: 11.4
click at [149, 595] on div "Highlight" at bounding box center [141, 598] width 29 height 7
click at [93, 587] on div "Pen P" at bounding box center [79, 590] width 57 height 34
click at [524, 586] on icon at bounding box center [520, 589] width 11 height 11
click at [27, 156] on div at bounding box center [22, 152] width 23 height 23
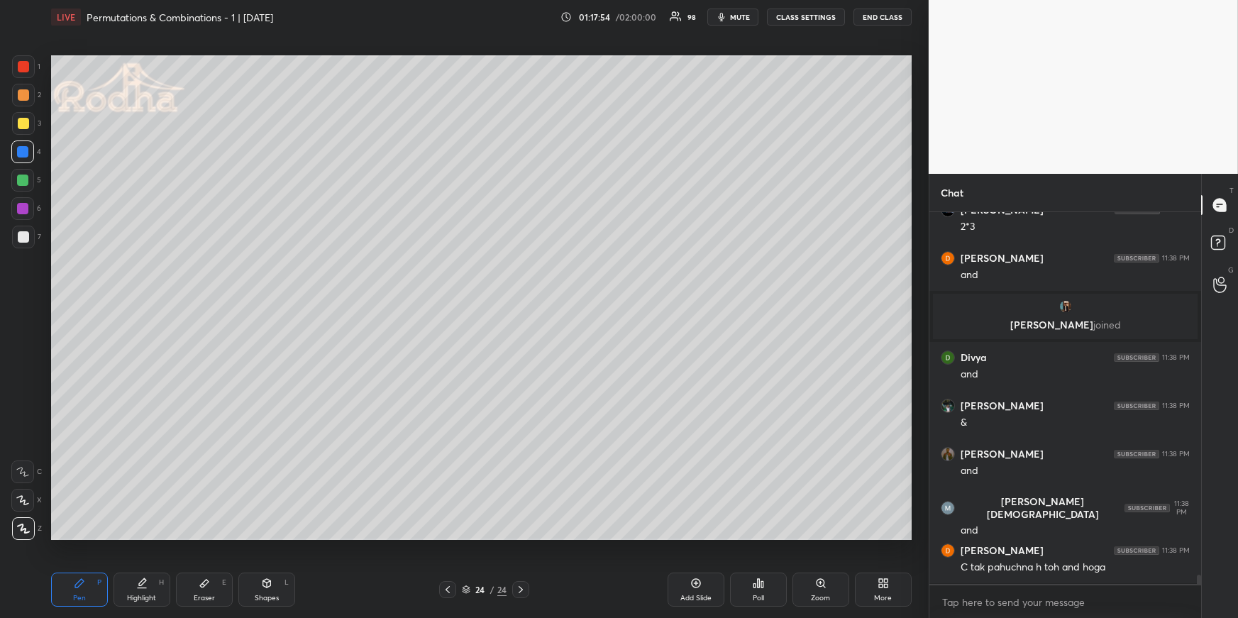
scroll to position [14922, 0]
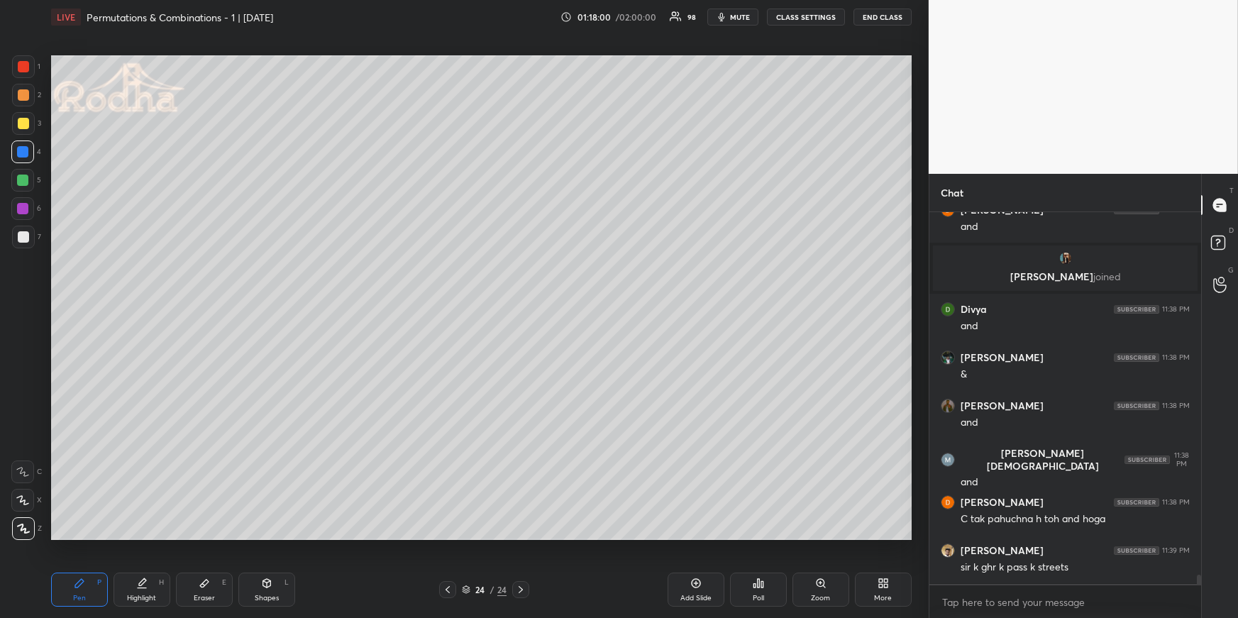
click at [23, 94] on div at bounding box center [23, 94] width 11 height 11
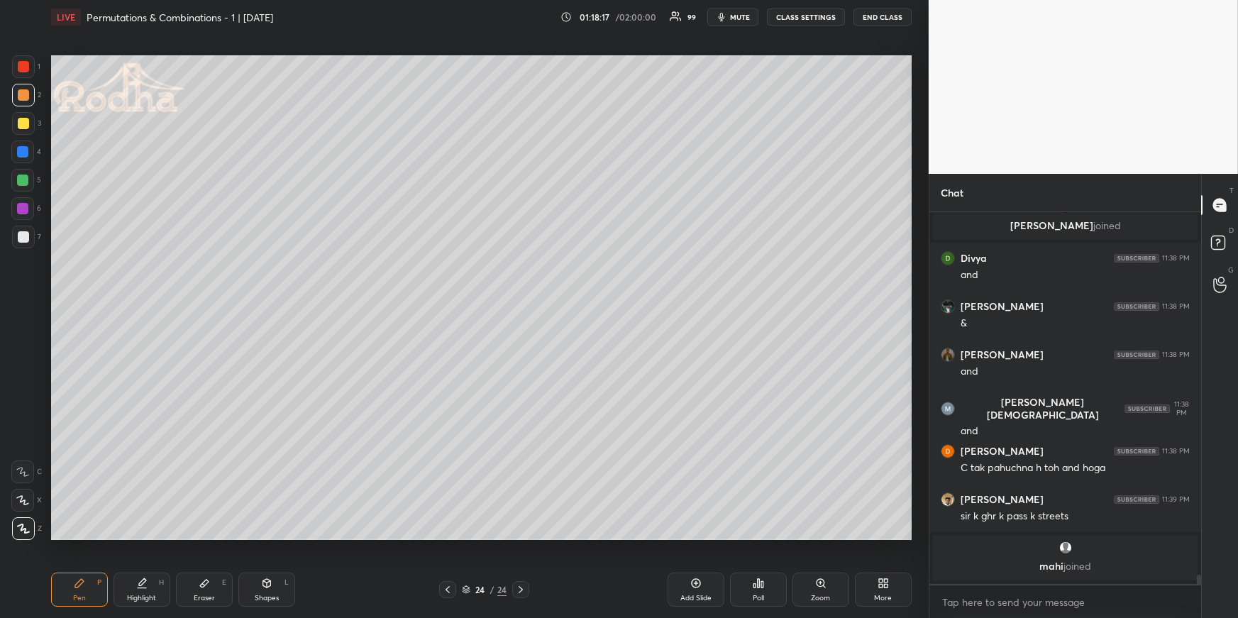
drag, startPoint x: 194, startPoint y: 581, endPoint x: 189, endPoint y: 551, distance: 29.4
click at [197, 582] on div "Eraser E" at bounding box center [204, 590] width 57 height 34
click at [84, 580] on div "Pen P" at bounding box center [79, 590] width 57 height 34
click at [86, 581] on div "Pen P" at bounding box center [79, 590] width 57 height 34
click at [21, 67] on div at bounding box center [23, 66] width 11 height 11
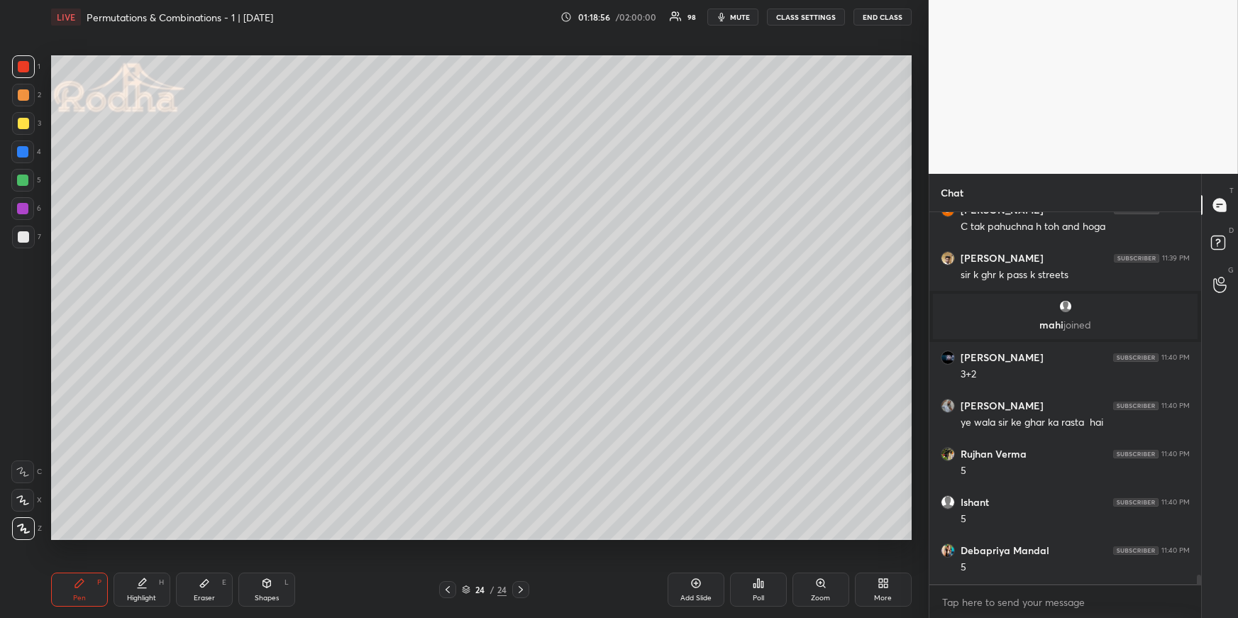
scroll to position [15193, 0]
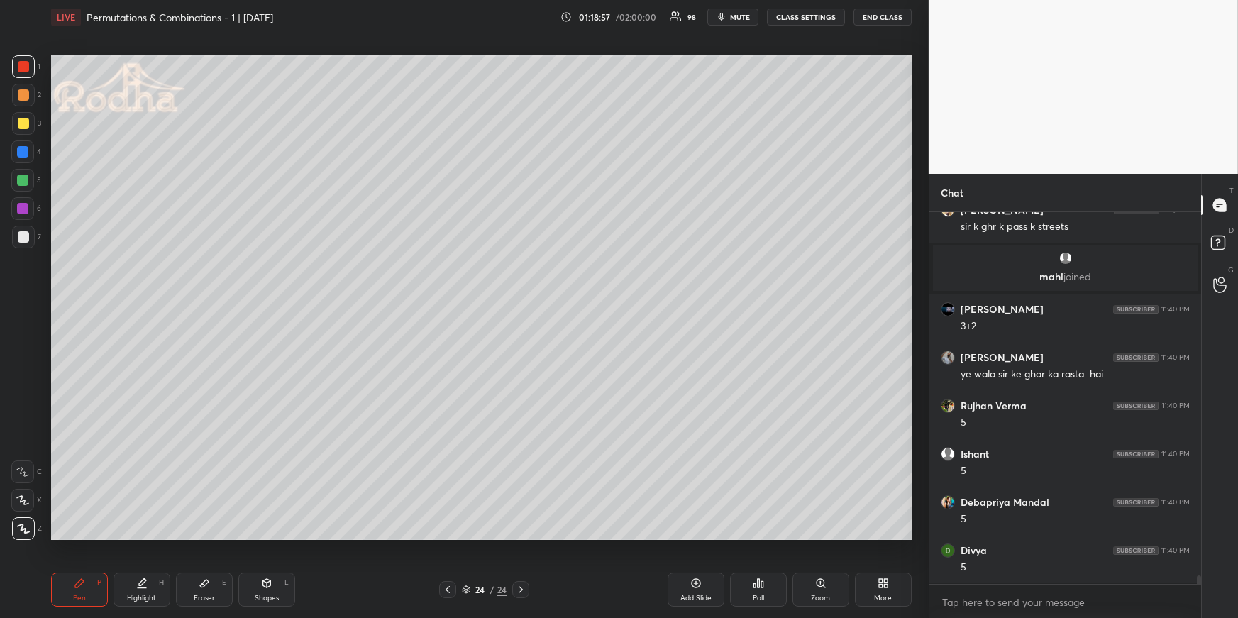
click at [26, 150] on div at bounding box center [22, 151] width 11 height 11
click at [29, 95] on div at bounding box center [23, 95] width 23 height 23
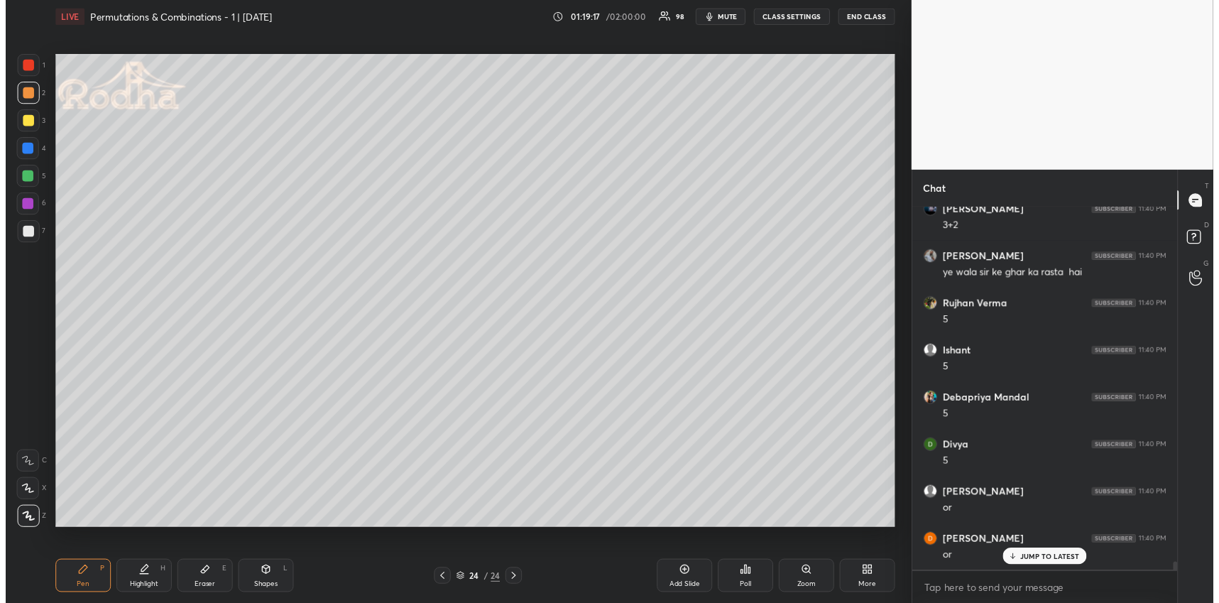
scroll to position [15337, 0]
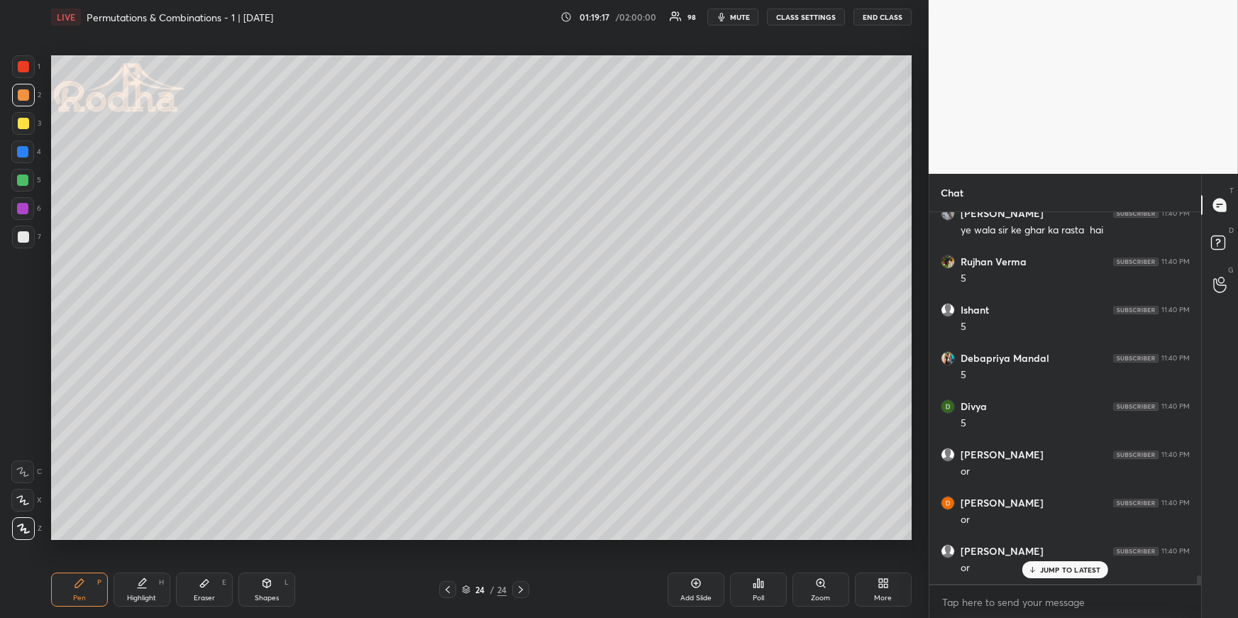
click at [153, 595] on div "Highlight" at bounding box center [141, 598] width 29 height 7
drag, startPoint x: 215, startPoint y: 586, endPoint x: 222, endPoint y: 578, distance: 10.0
click at [213, 587] on div "Eraser E" at bounding box center [204, 590] width 57 height 34
click at [90, 583] on div "Pen P" at bounding box center [79, 590] width 57 height 34
click at [448, 588] on icon at bounding box center [447, 589] width 11 height 11
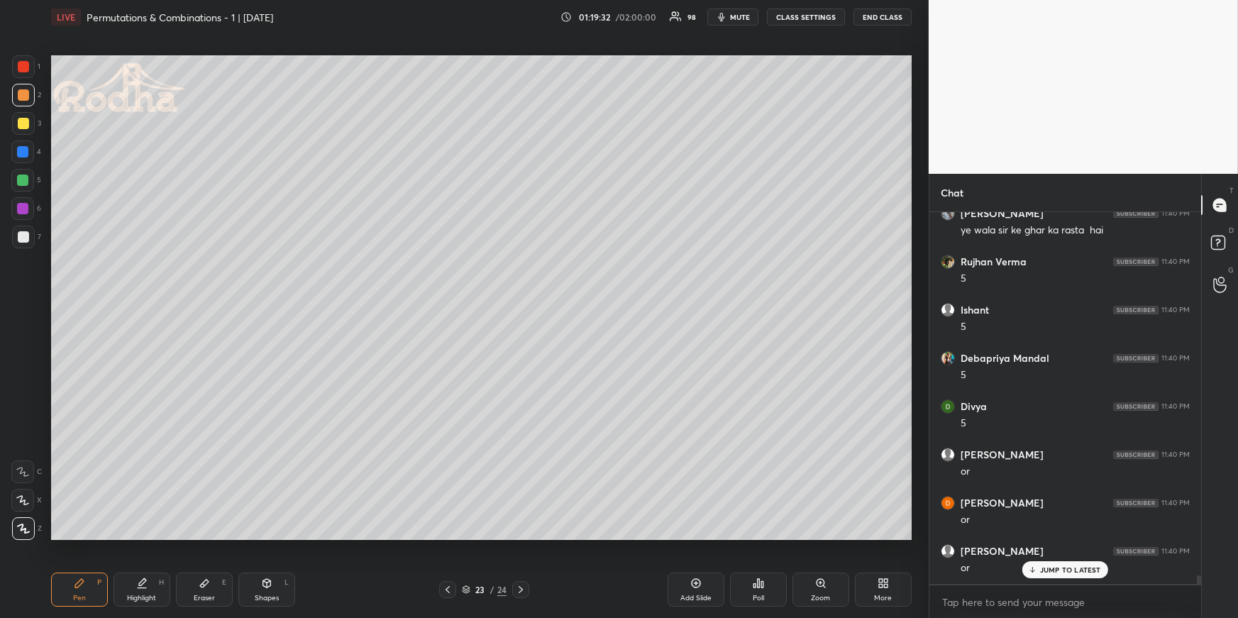
click at [129, 595] on div "Highlight" at bounding box center [141, 598] width 29 height 7
click at [1087, 570] on p "JUMP TO LATEST" at bounding box center [1070, 570] width 61 height 9
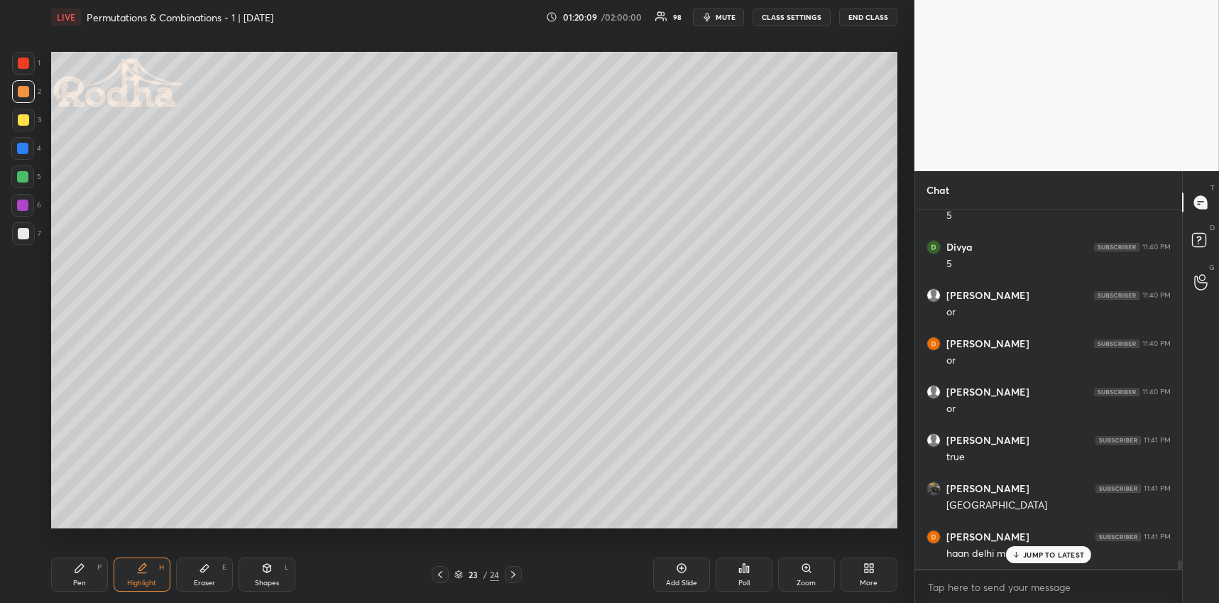
scroll to position [15479, 0]
click at [863, 574] on div "More" at bounding box center [868, 574] width 57 height 34
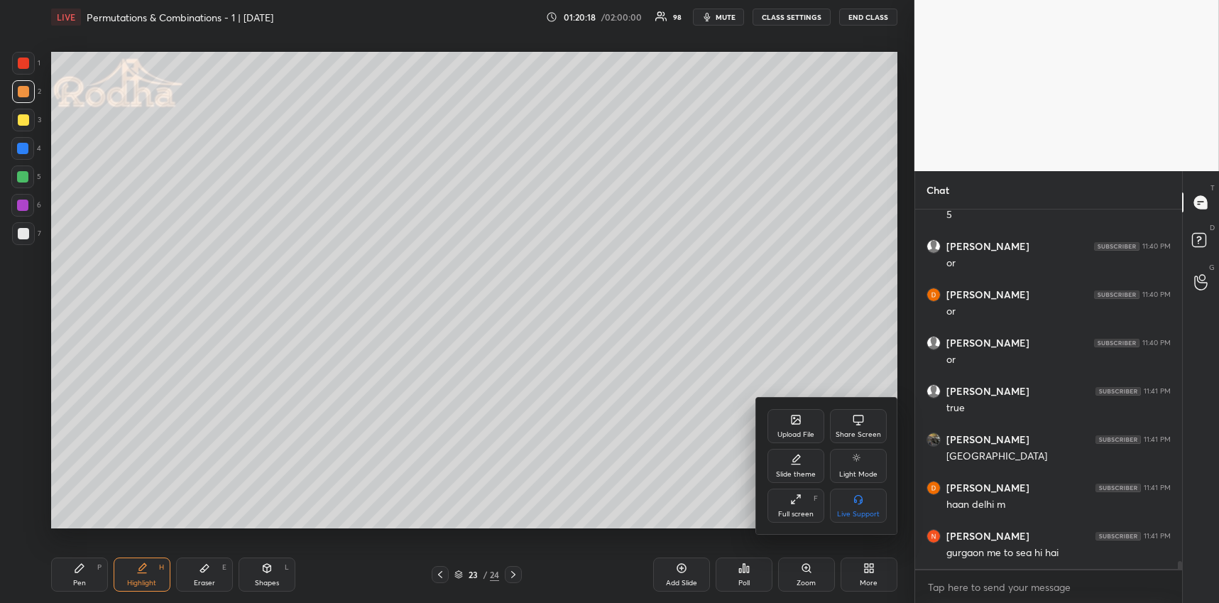
click at [789, 433] on div "Upload File" at bounding box center [795, 434] width 37 height 7
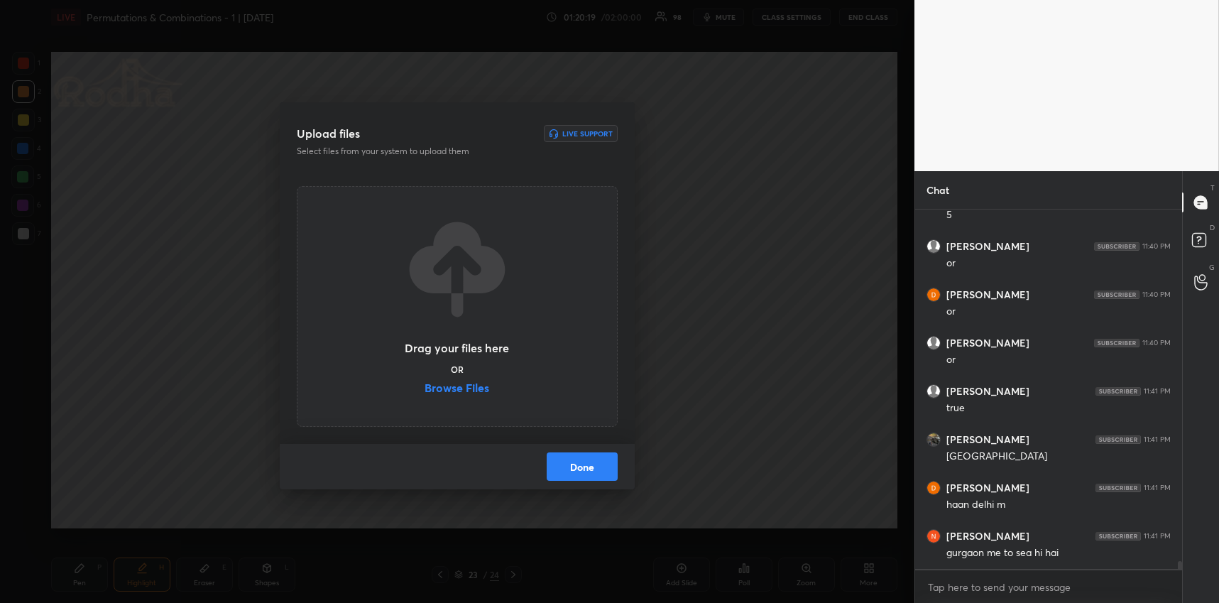
click at [464, 392] on label "Browse Files" at bounding box center [456, 389] width 65 height 15
click at [424, 392] on input "Browse Files" at bounding box center [424, 389] width 0 height 15
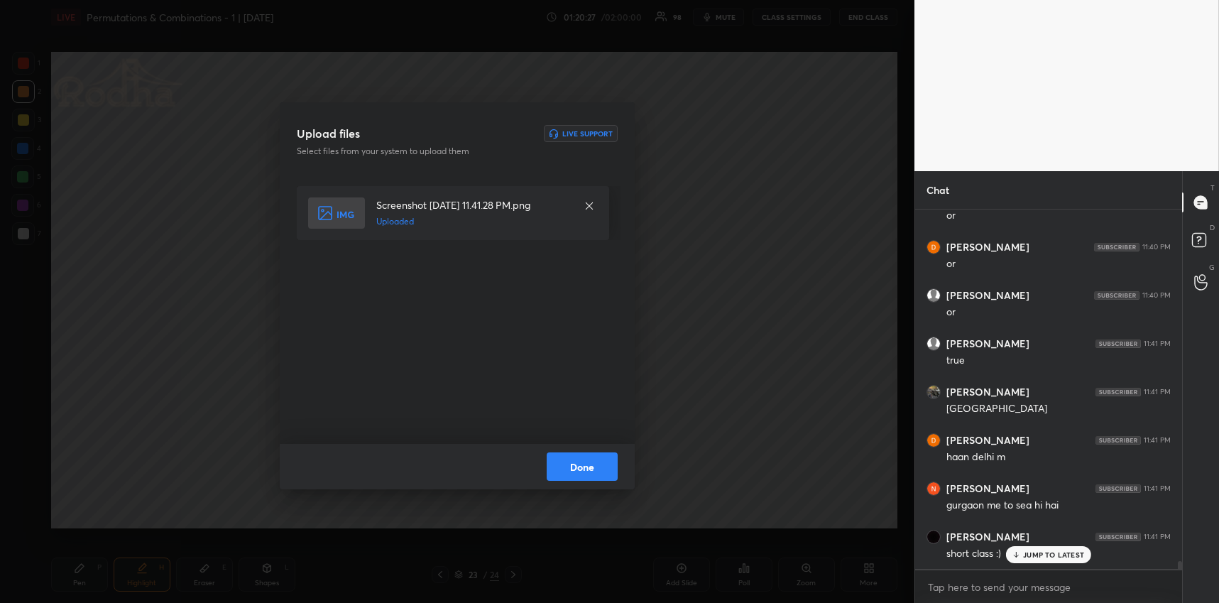
click at [605, 474] on button "Done" at bounding box center [581, 466] width 71 height 28
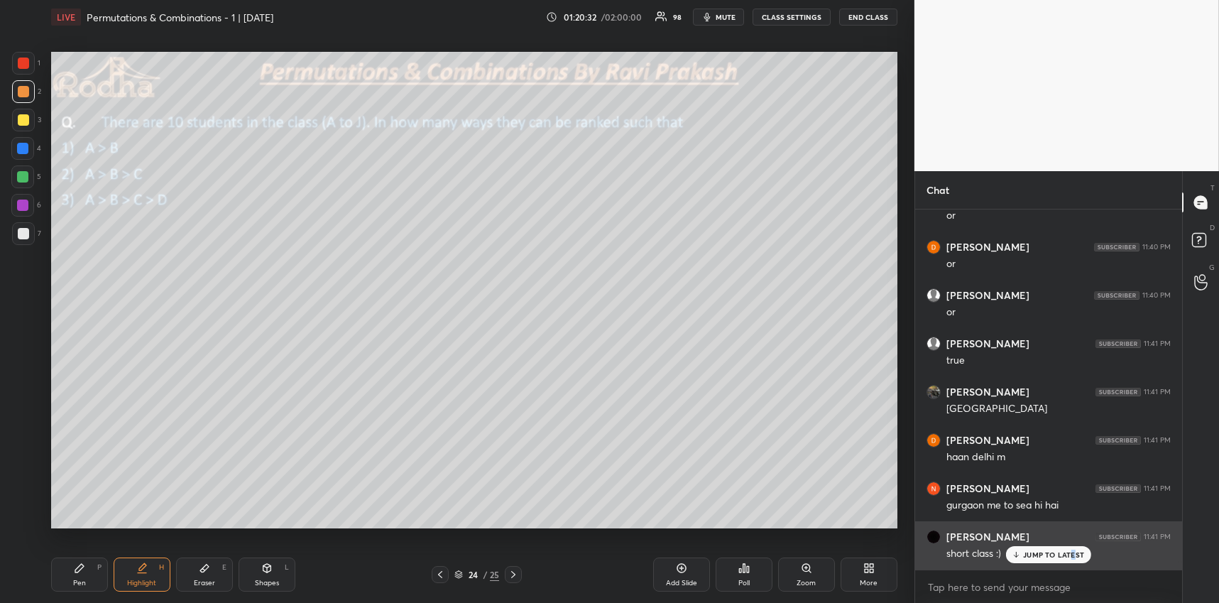
click at [1072, 555] on p "JUMP TO LATEST" at bounding box center [1053, 554] width 61 height 9
click at [1070, 561] on div "JUMP TO LATEST" at bounding box center [1048, 554] width 85 height 17
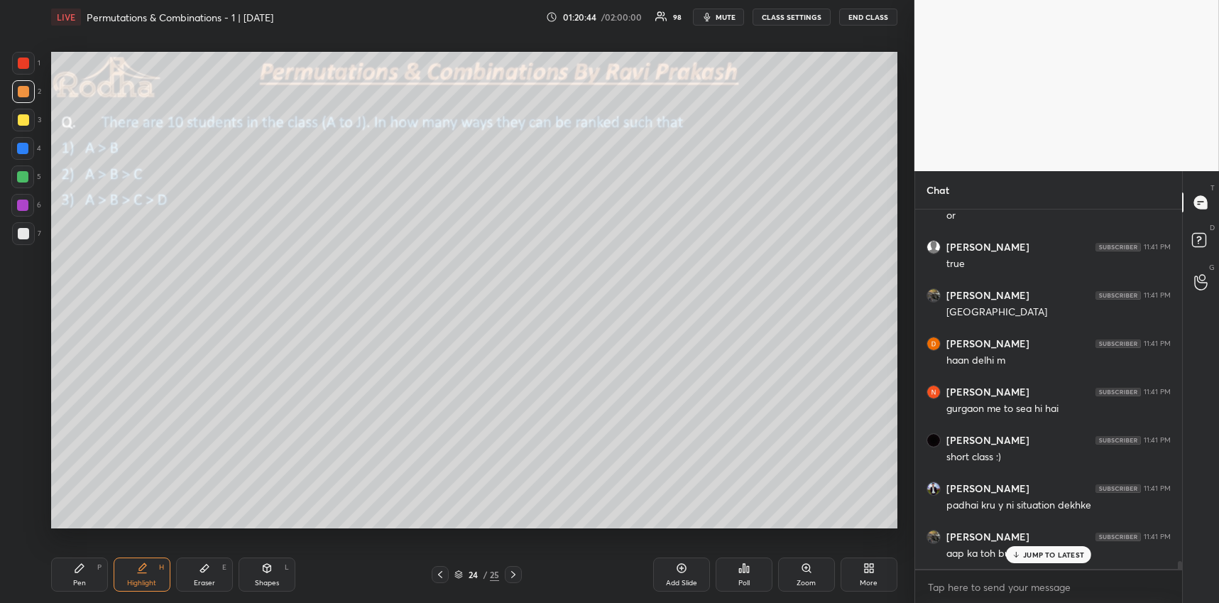
click at [1072, 561] on div "JUMP TO LATEST" at bounding box center [1048, 554] width 85 height 17
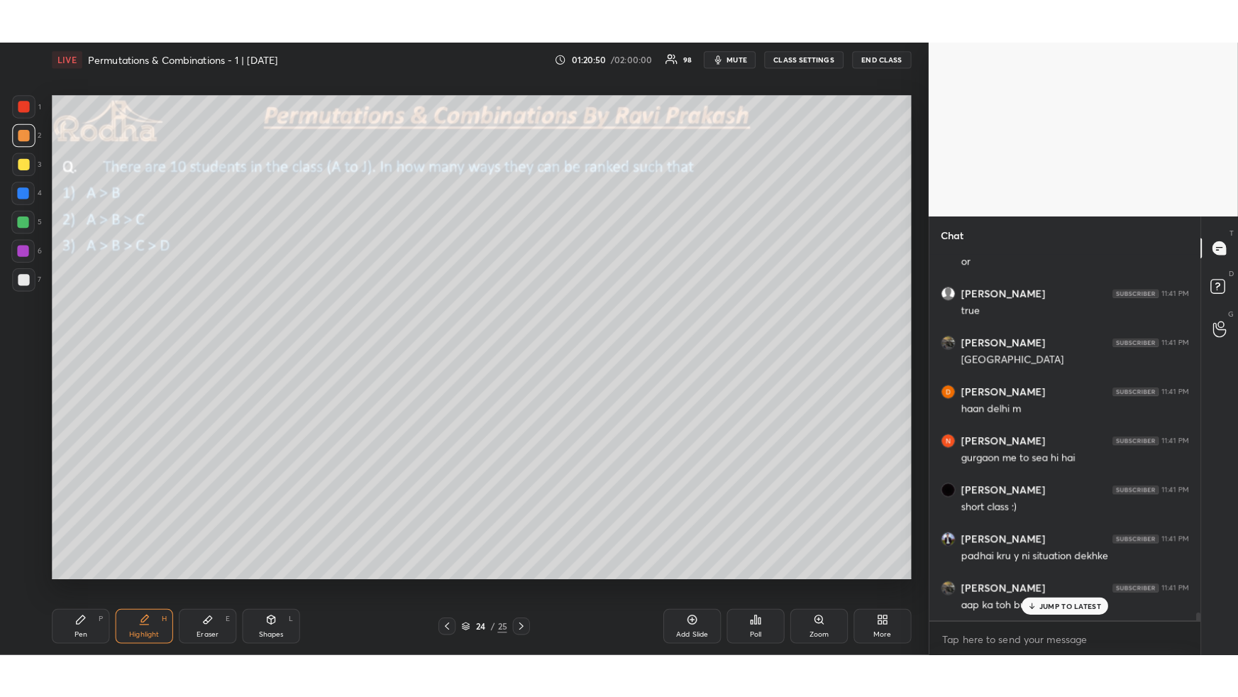
scroll to position [15672, 0]
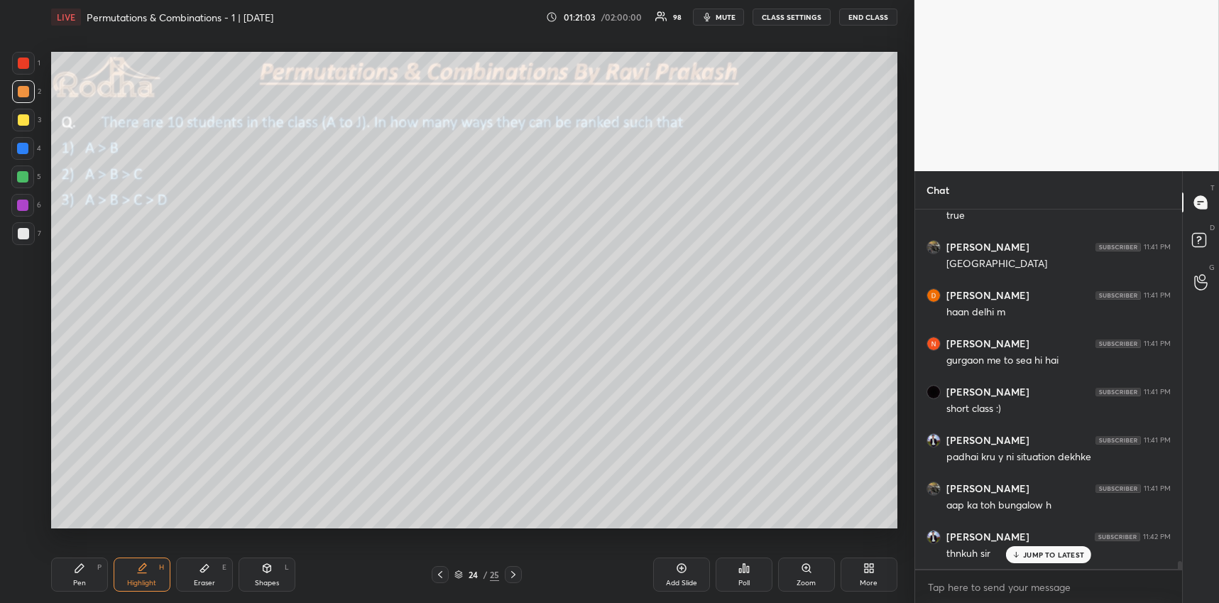
click at [23, 238] on div at bounding box center [23, 233] width 11 height 11
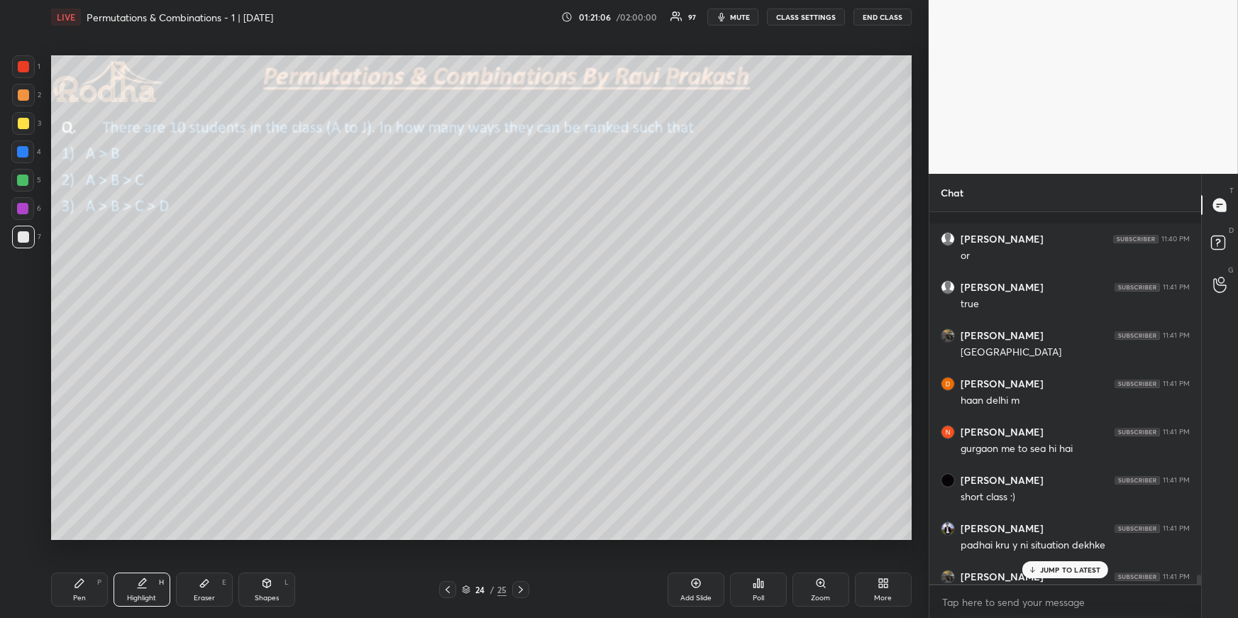
scroll to position [15593, 0]
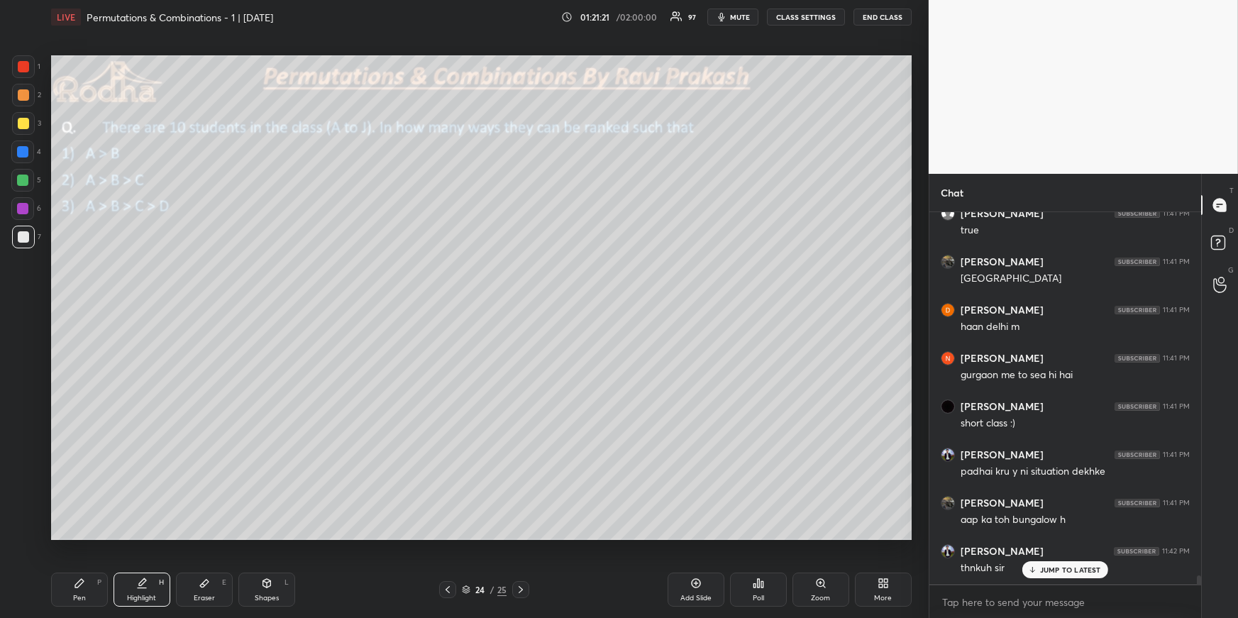
click at [1081, 569] on p "JUMP TO LATEST" at bounding box center [1070, 570] width 61 height 9
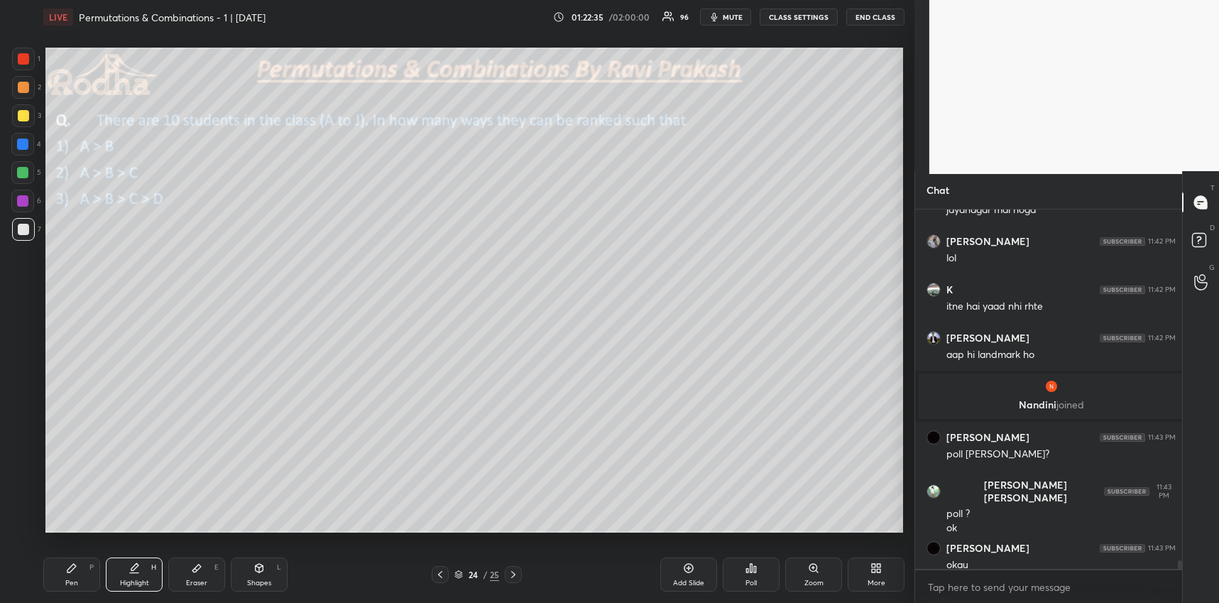
scroll to position [5, 4]
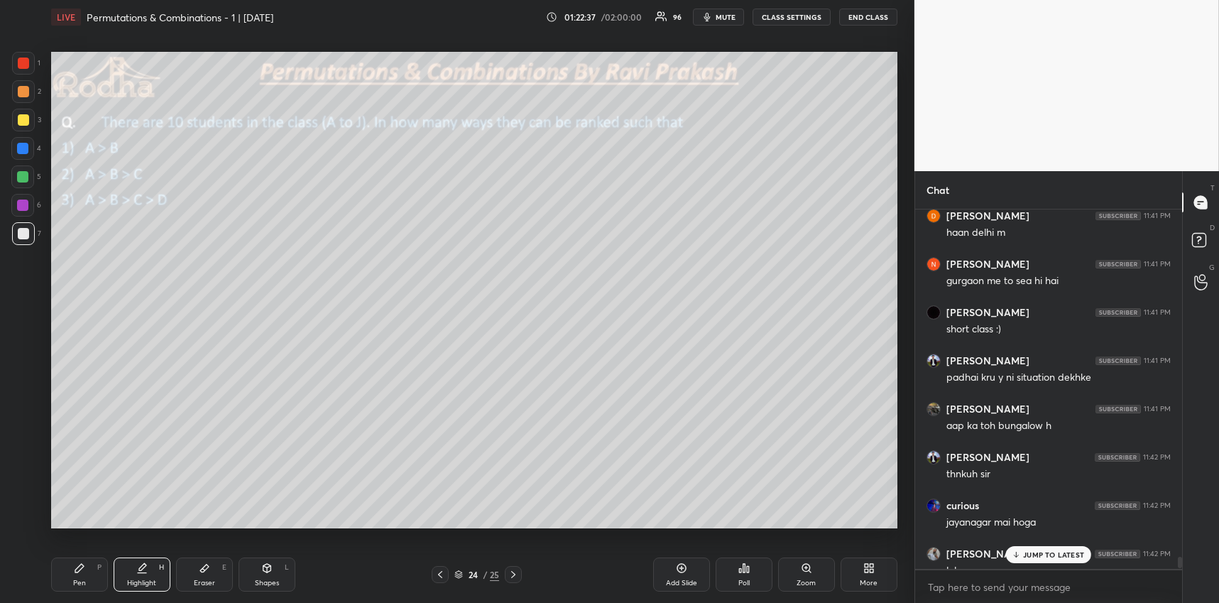
click at [505, 572] on div at bounding box center [513, 574] width 17 height 17
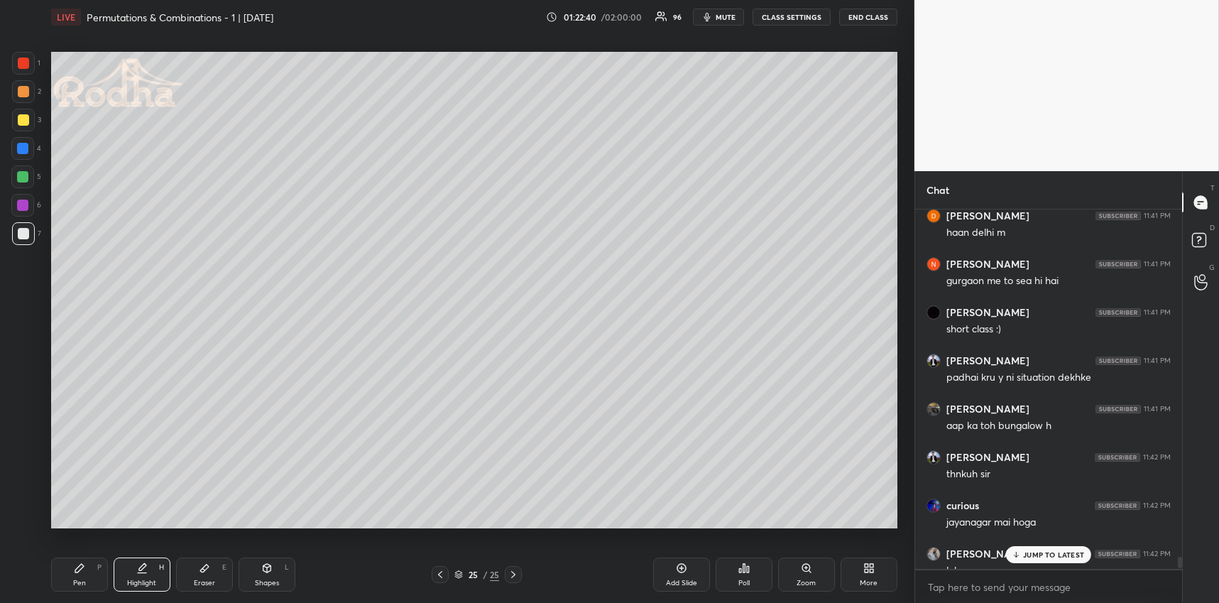
click at [442, 577] on icon at bounding box center [440, 574] width 4 height 7
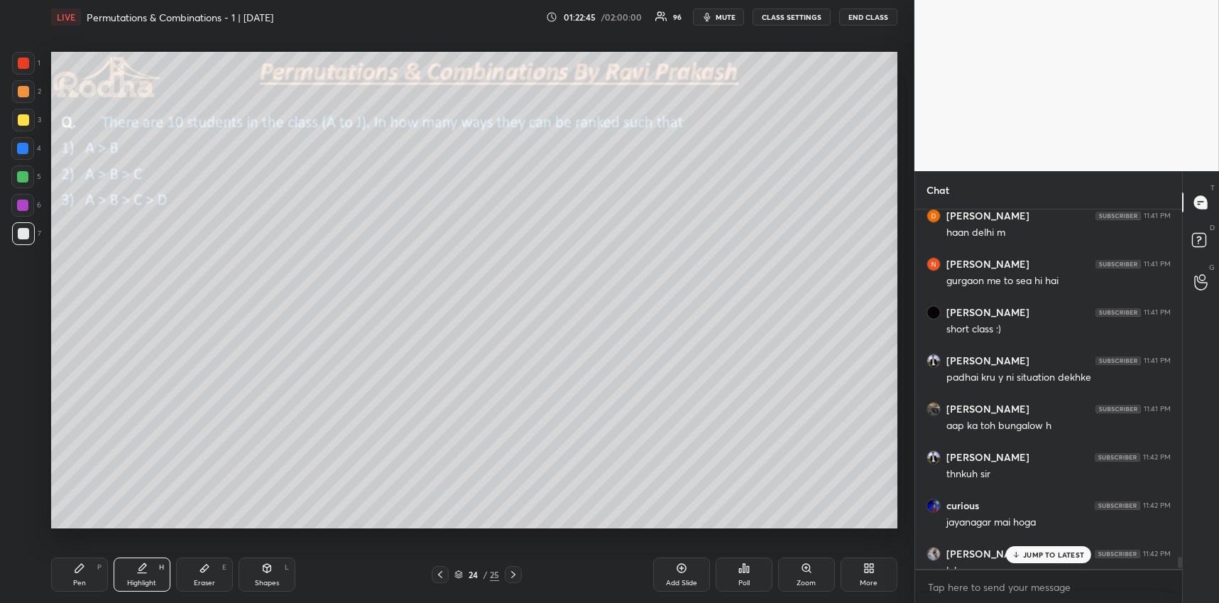
click at [517, 571] on icon at bounding box center [512, 573] width 11 height 11
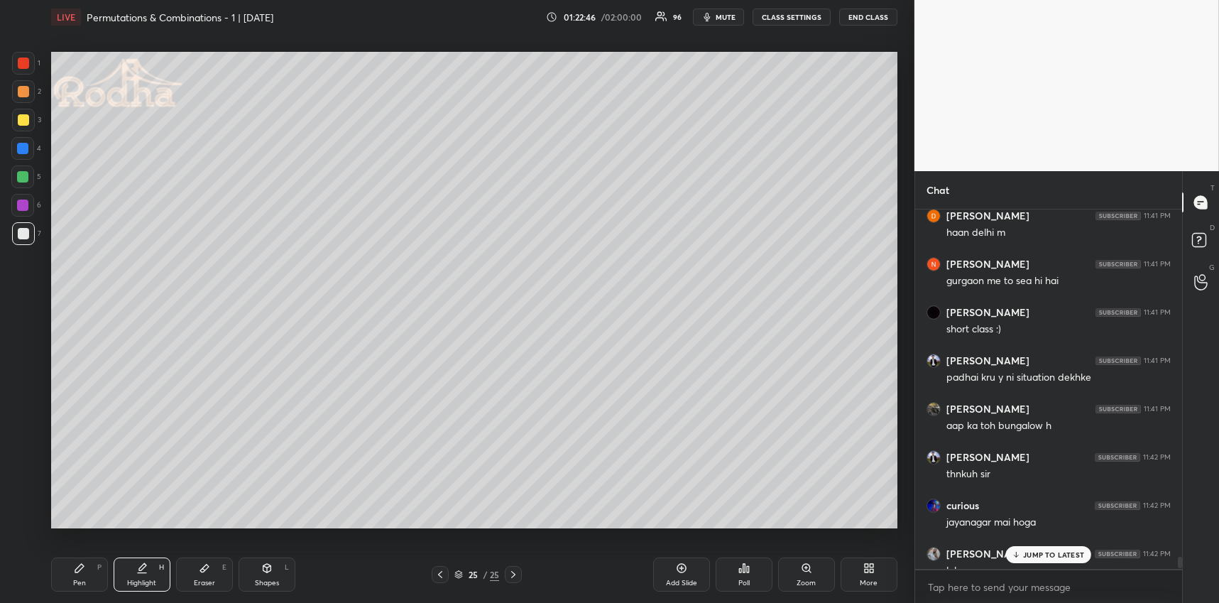
click at [867, 566] on icon at bounding box center [866, 566] width 4 height 4
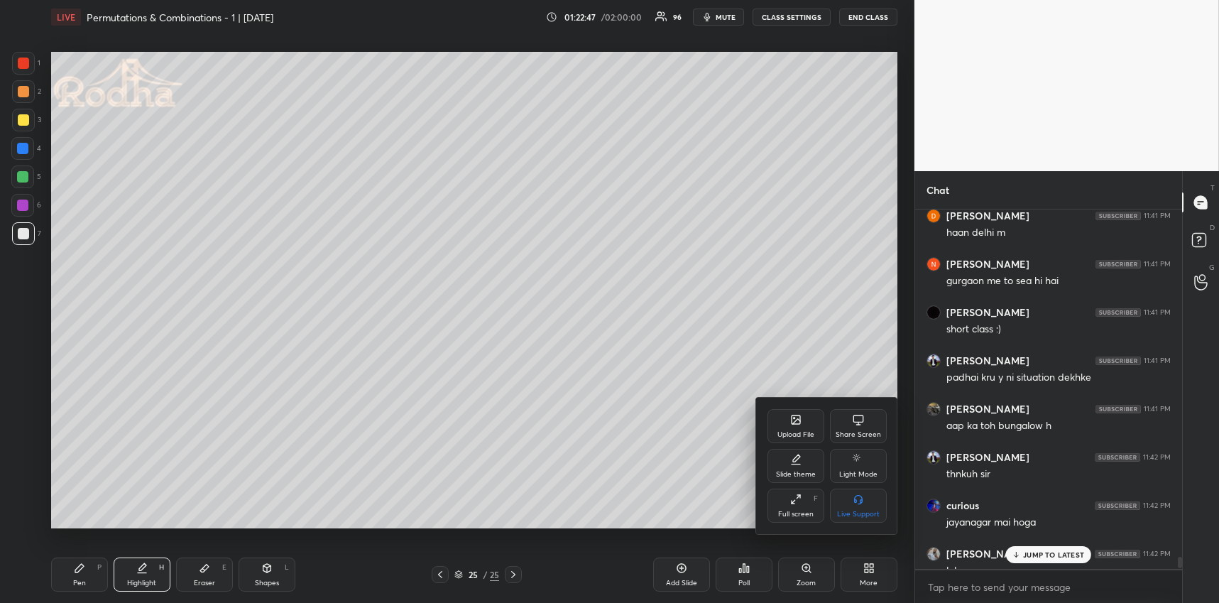
click at [786, 433] on div "Upload File" at bounding box center [795, 434] width 37 height 7
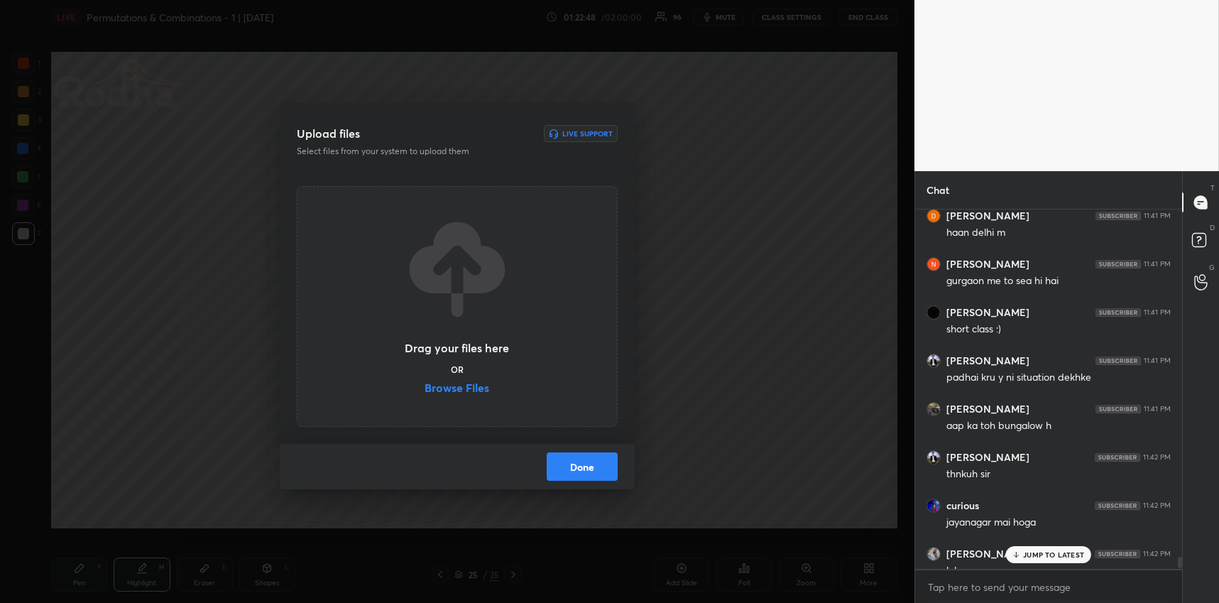
click at [486, 392] on label "Browse Files" at bounding box center [456, 389] width 65 height 15
click at [424, 392] on input "Browse Files" at bounding box center [424, 389] width 0 height 15
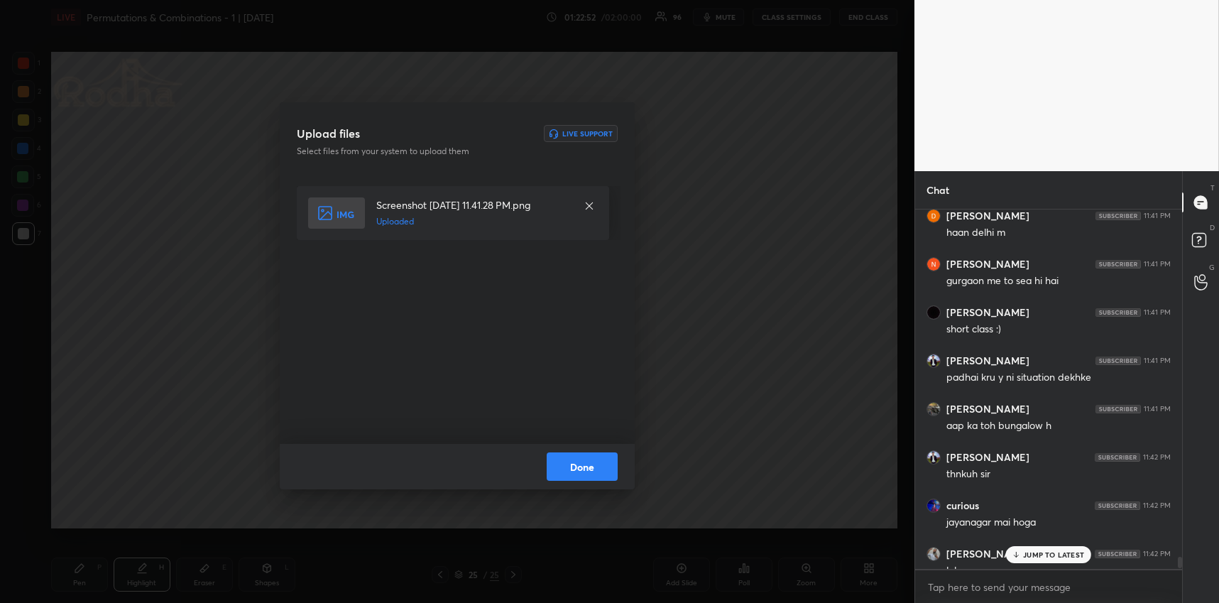
click at [593, 465] on button "Done" at bounding box center [581, 466] width 71 height 28
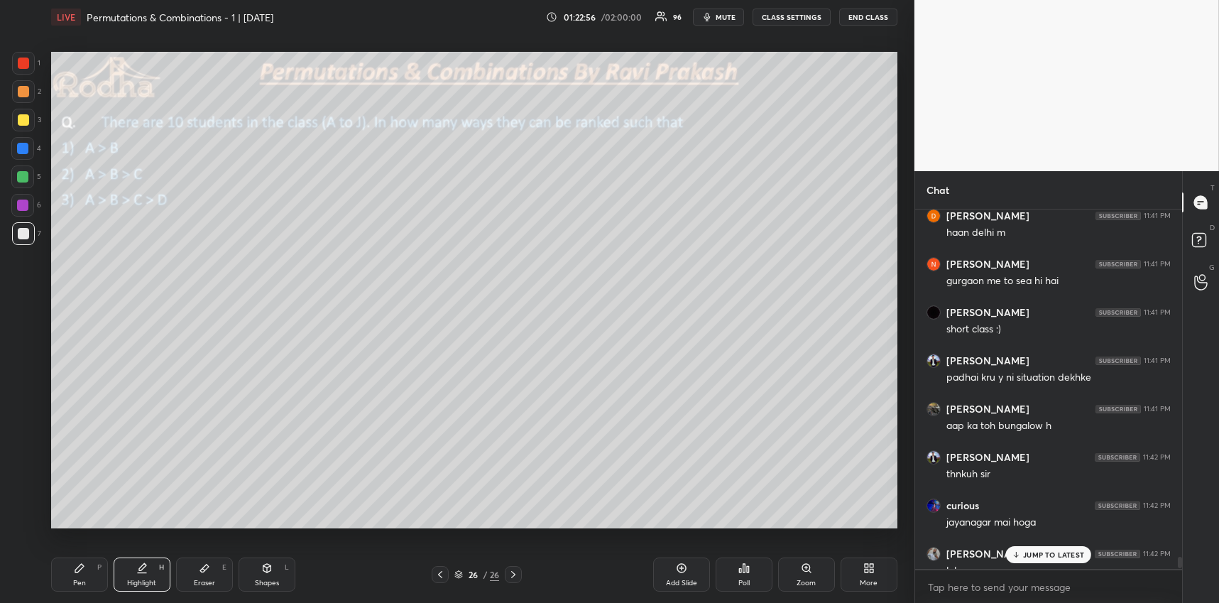
click at [867, 568] on icon at bounding box center [866, 570] width 4 height 4
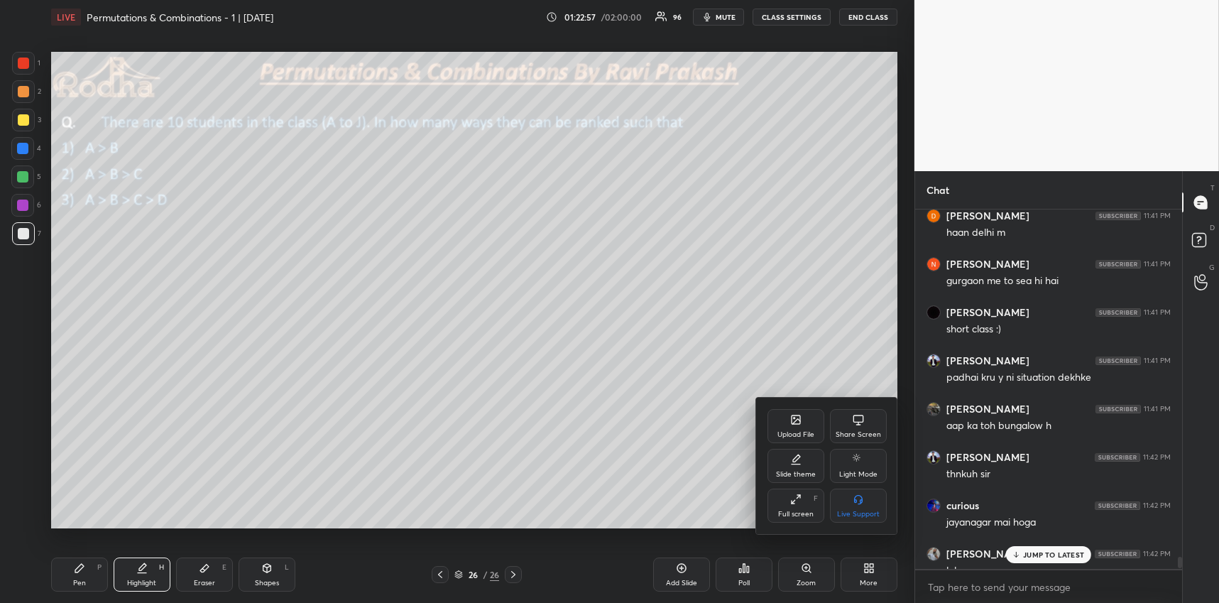
click at [804, 427] on div "Upload File" at bounding box center [795, 426] width 57 height 34
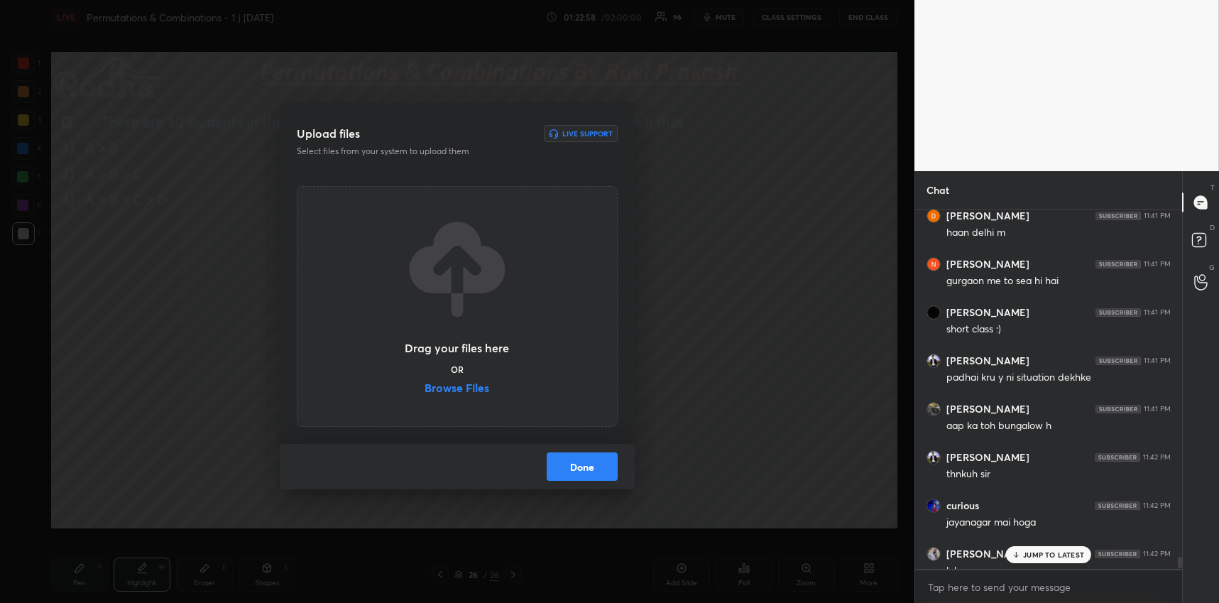
click at [452, 390] on label "Browse Files" at bounding box center [456, 389] width 65 height 15
click at [424, 390] on input "Browse Files" at bounding box center [424, 389] width 0 height 15
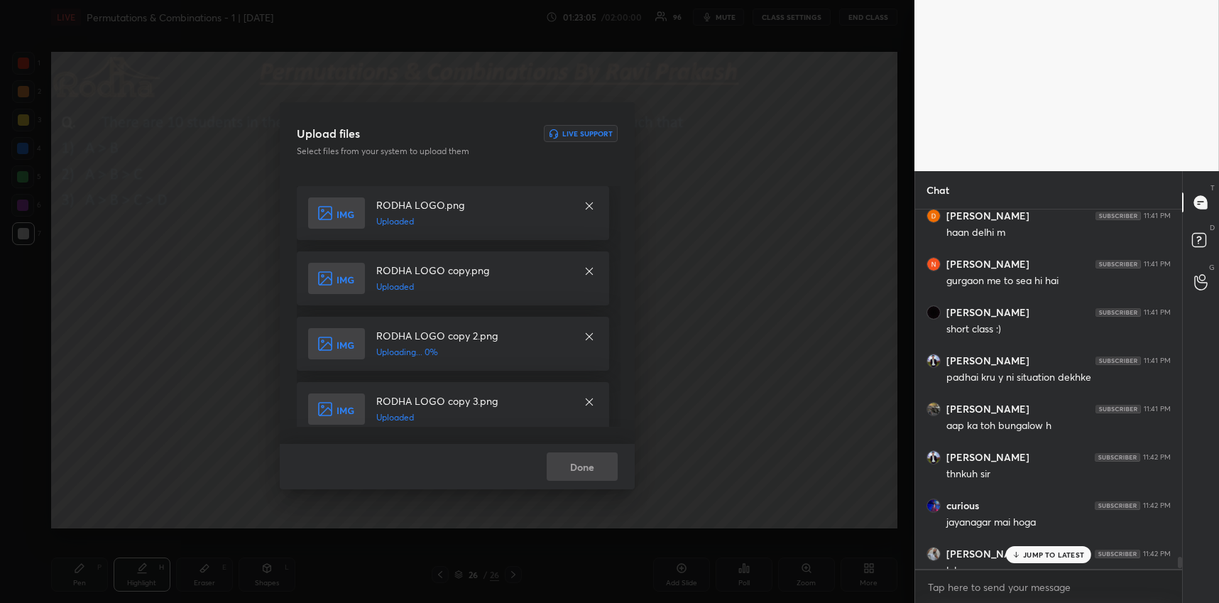
click at [582, 468] on div "Done" at bounding box center [457, 466] width 355 height 45
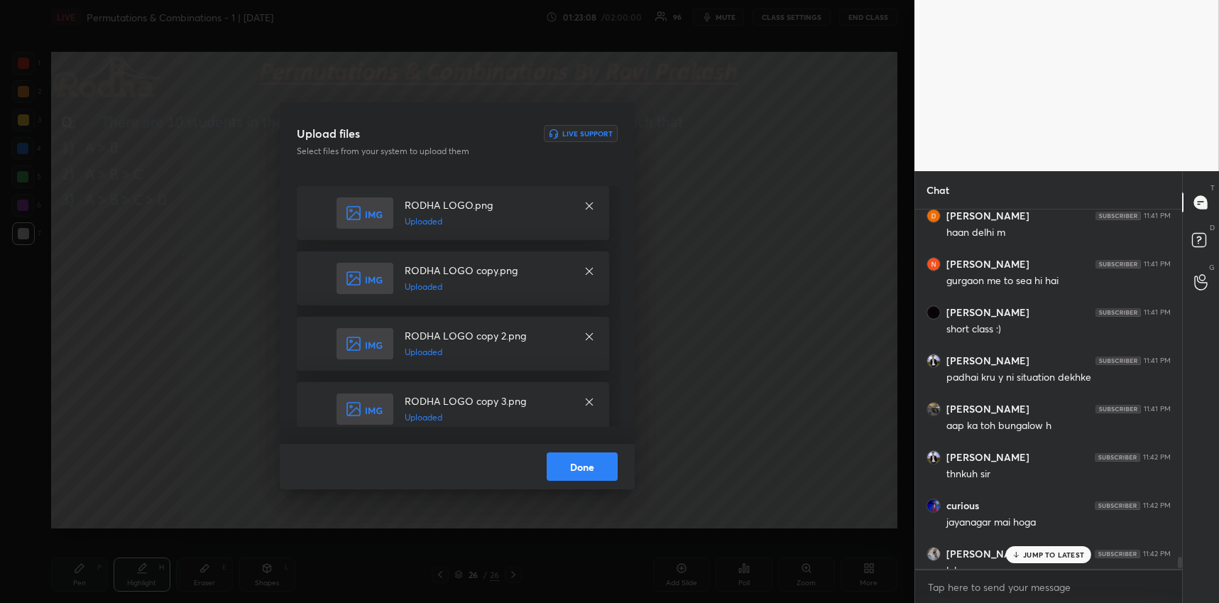
click at [593, 461] on button "Done" at bounding box center [581, 466] width 71 height 28
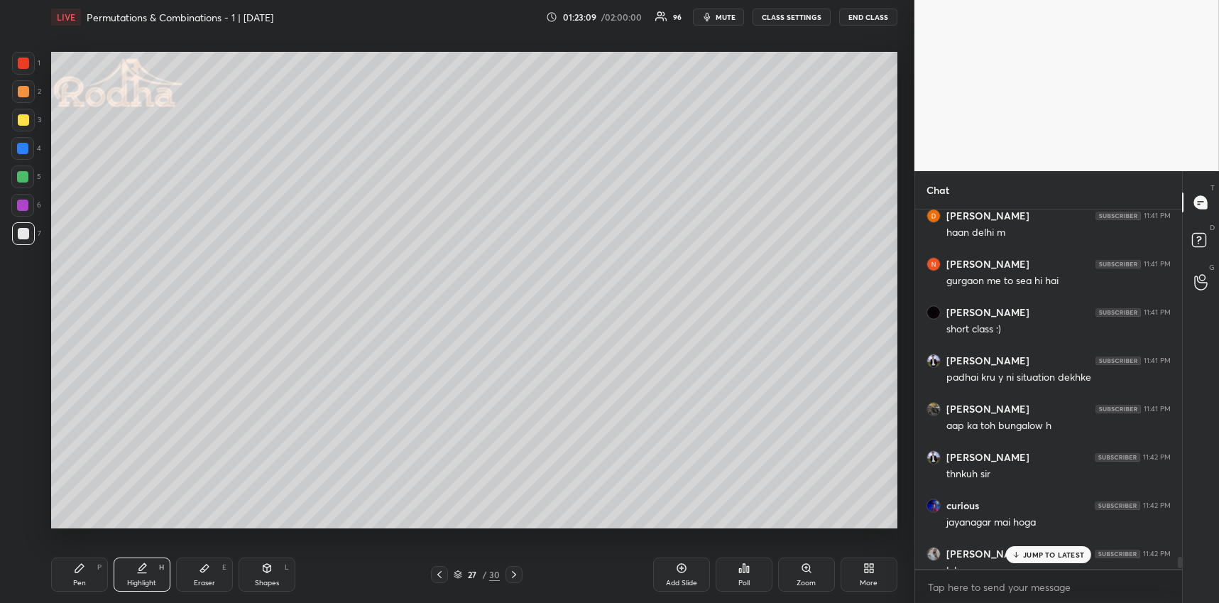
click at [1032, 553] on p "JUMP TO LATEST" at bounding box center [1053, 554] width 61 height 9
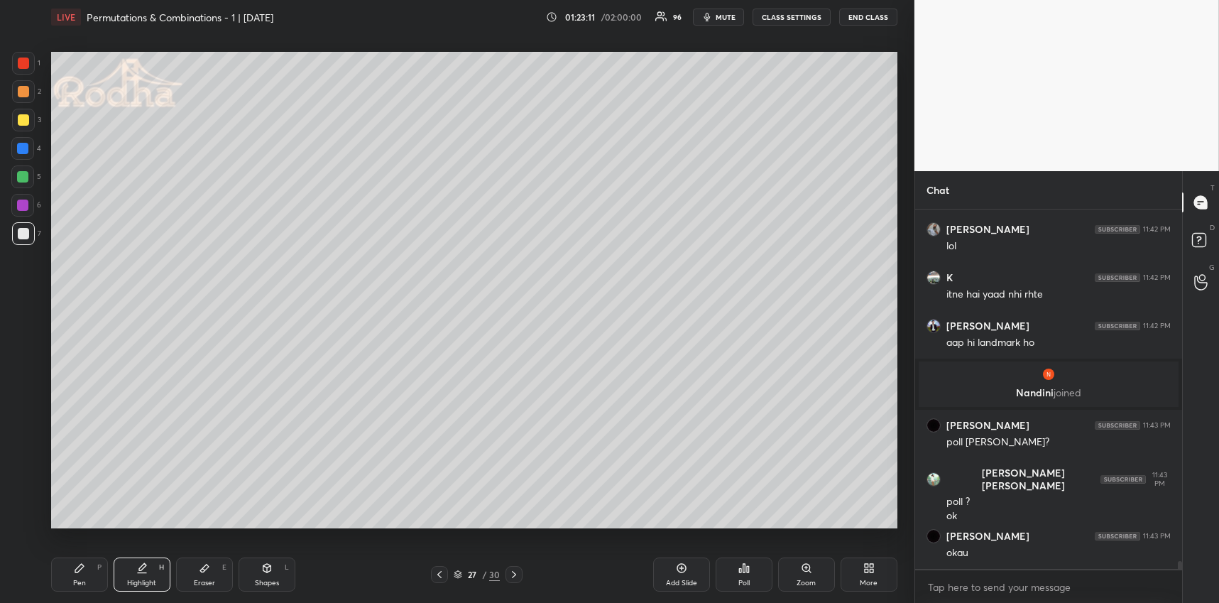
drag, startPoint x: 444, startPoint y: 572, endPoint x: 471, endPoint y: 572, distance: 27.0
click at [444, 572] on icon at bounding box center [439, 573] width 11 height 11
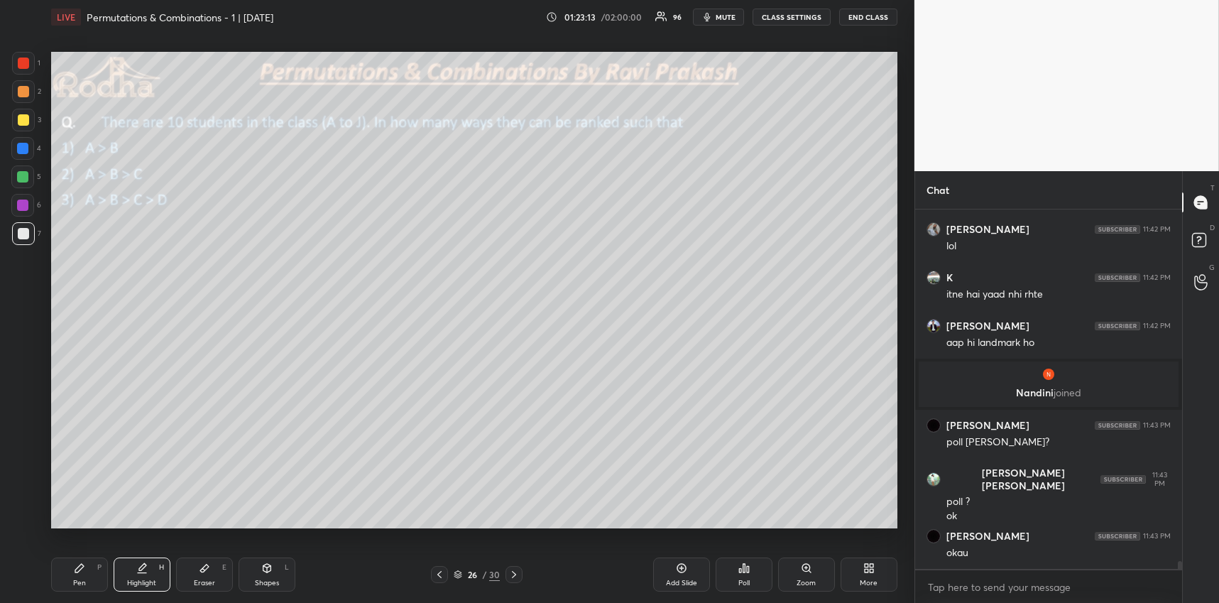
click at [874, 582] on div "More" at bounding box center [868, 582] width 18 height 7
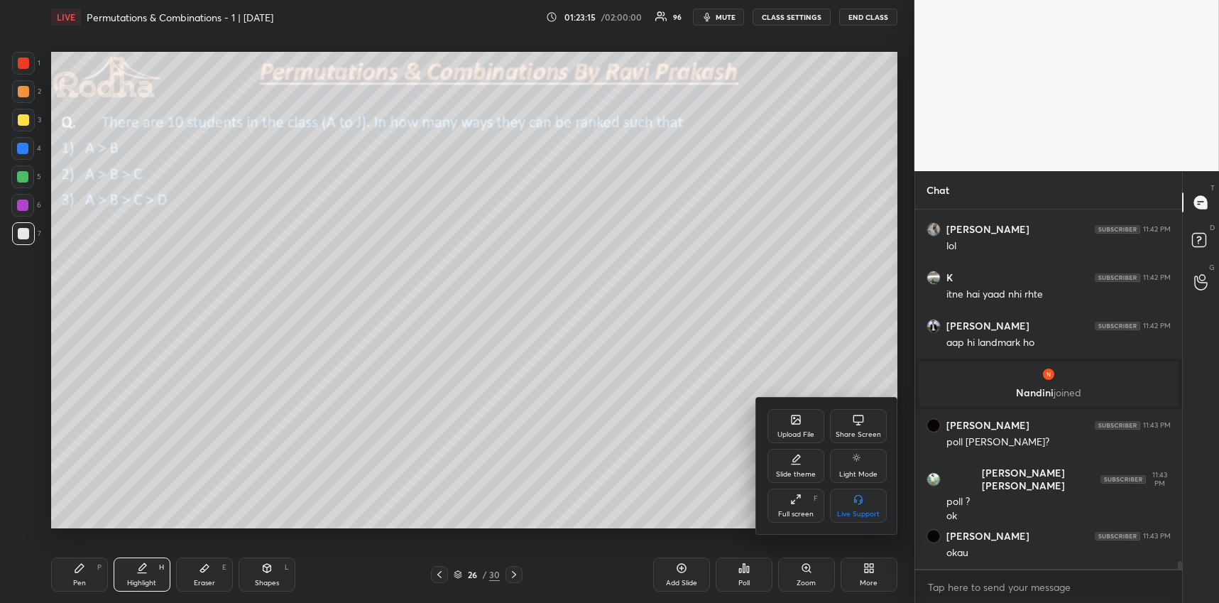
click at [687, 426] on div at bounding box center [609, 301] width 1219 height 603
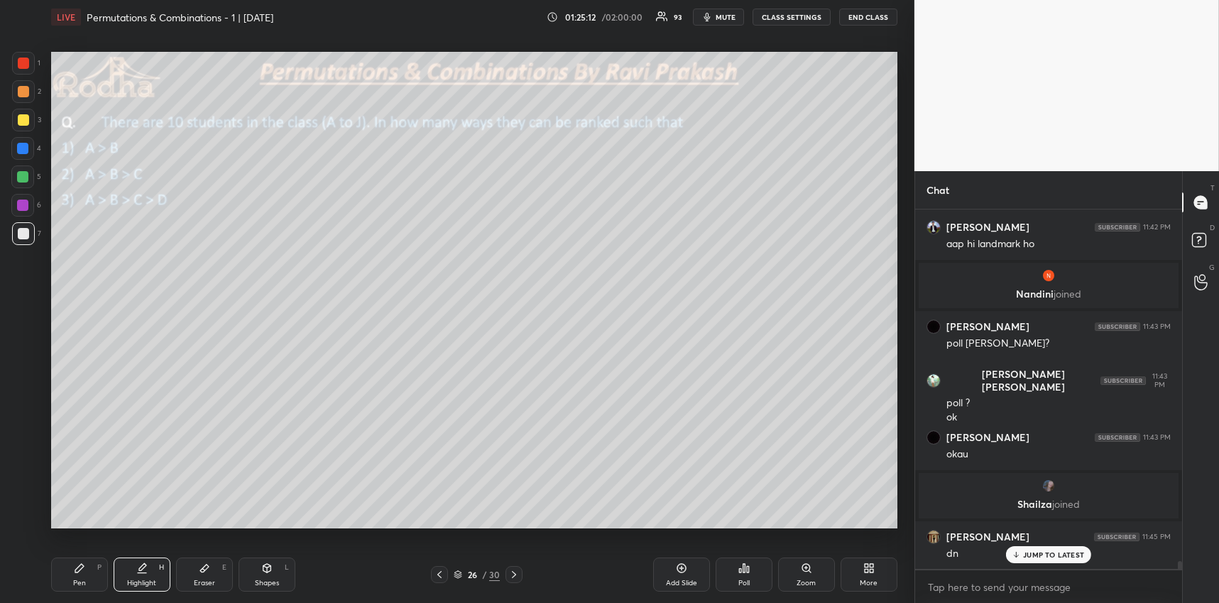
scroll to position [15920, 0]
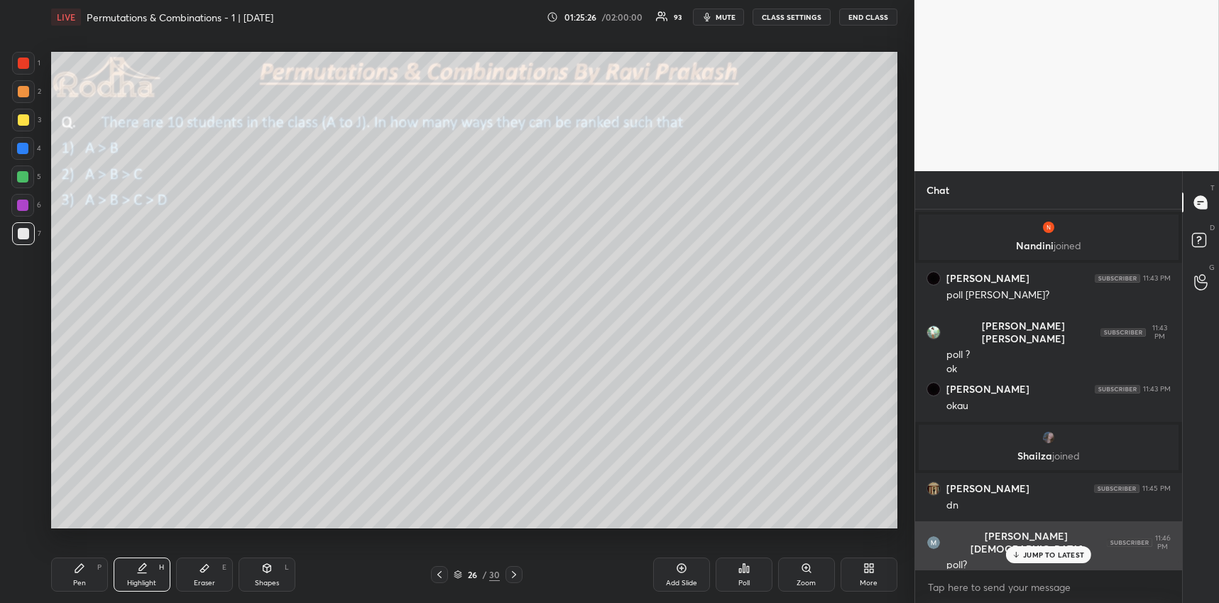
drag, startPoint x: 1017, startPoint y: 555, endPoint x: 1012, endPoint y: 547, distance: 9.3
click at [1017, 555] on icon at bounding box center [1015, 554] width 9 height 9
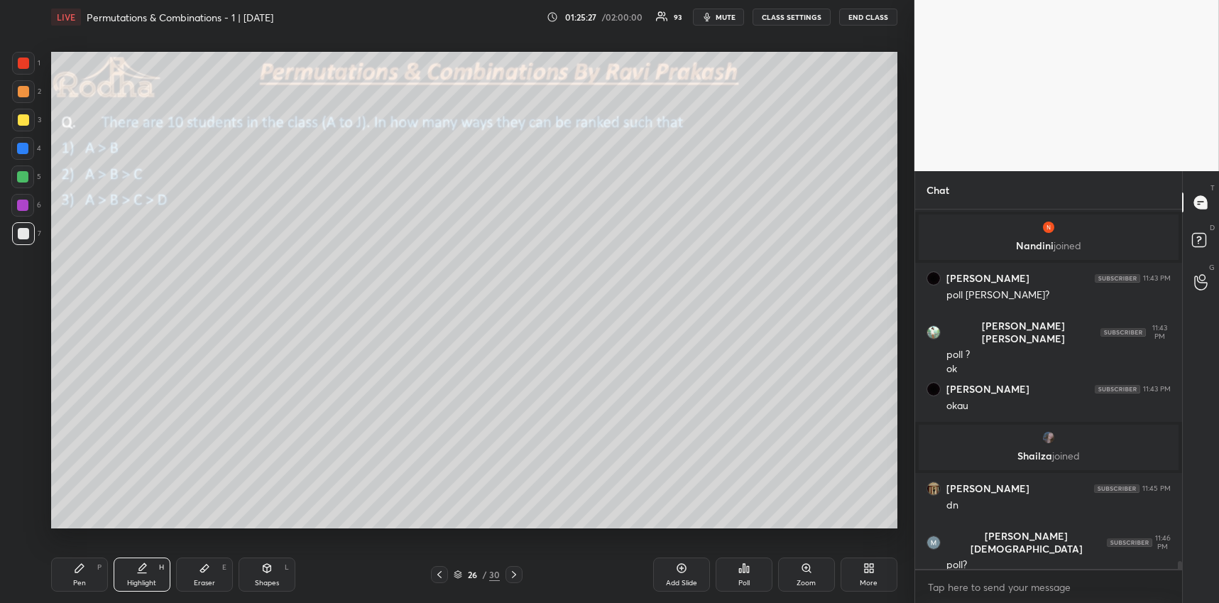
click at [847, 566] on div "More" at bounding box center [868, 574] width 57 height 34
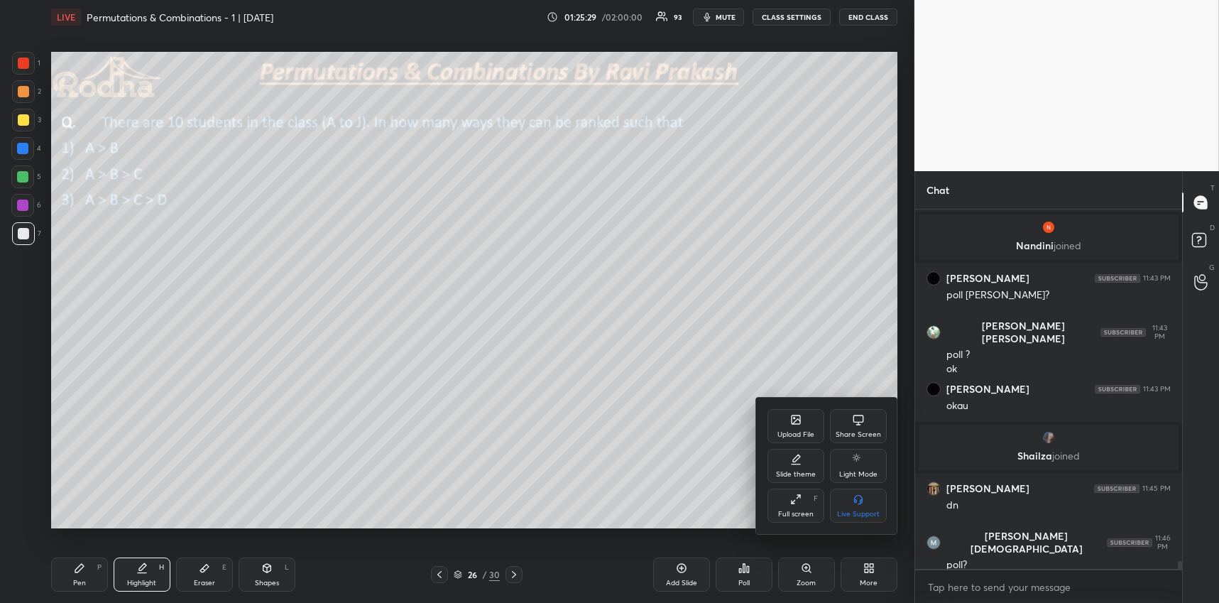
click at [515, 574] on div at bounding box center [609, 301] width 1219 height 603
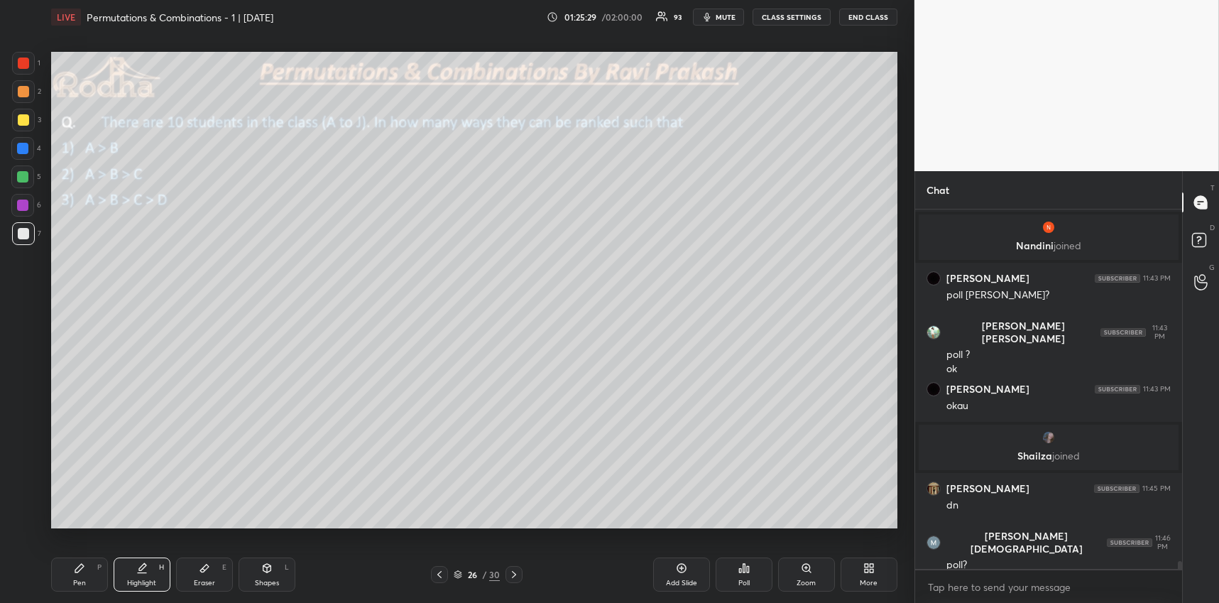
click at [515, 574] on icon at bounding box center [514, 574] width 4 height 7
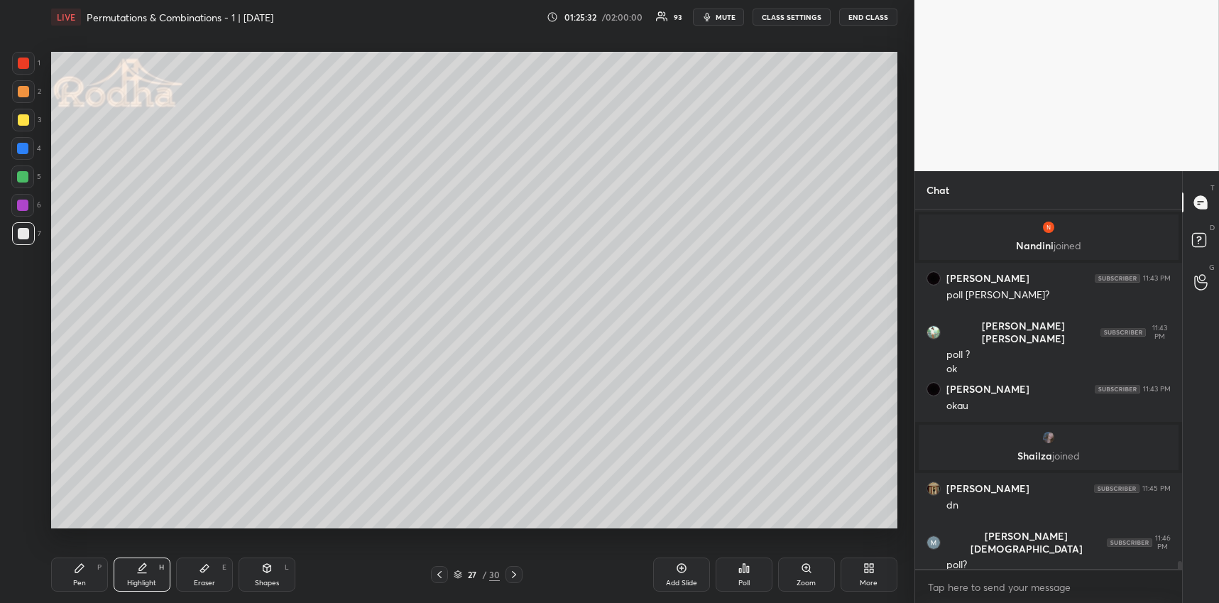
click at [847, 571] on div "More" at bounding box center [868, 574] width 57 height 34
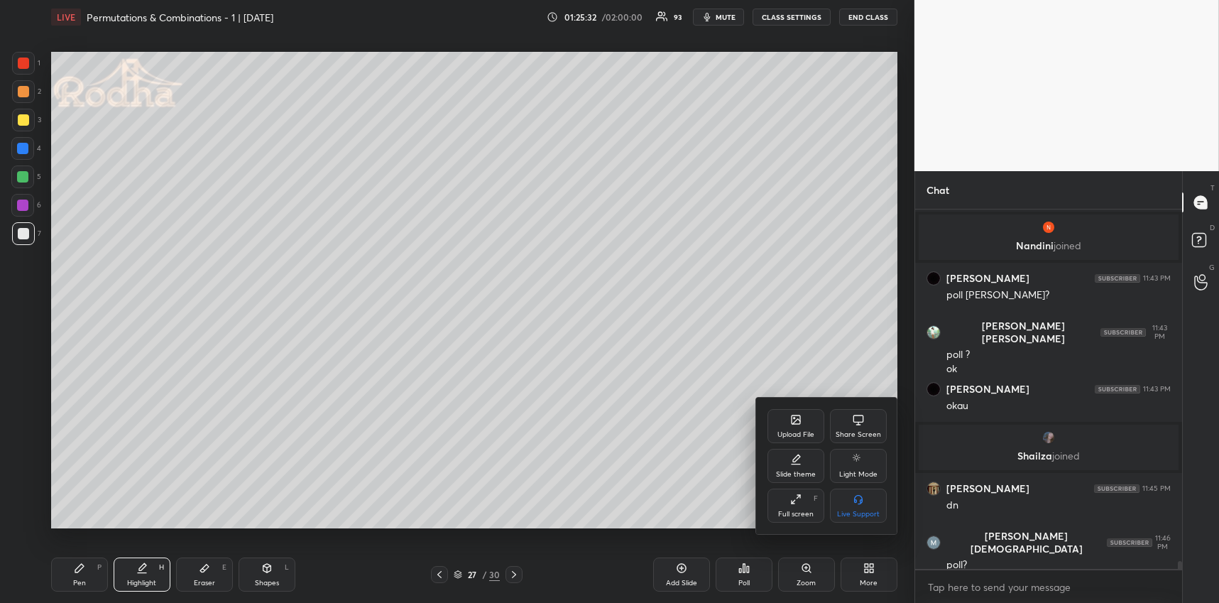
click at [793, 427] on div "Upload File" at bounding box center [795, 426] width 57 height 34
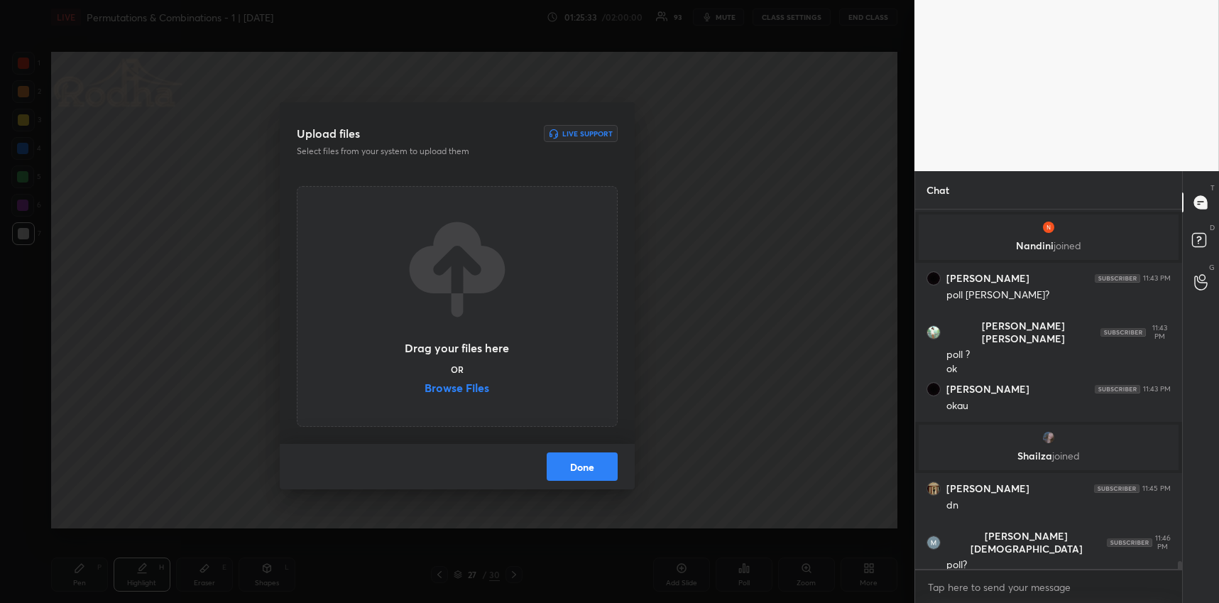
click at [469, 388] on label "Browse Files" at bounding box center [456, 389] width 65 height 15
click at [424, 388] on input "Browse Files" at bounding box center [424, 389] width 0 height 15
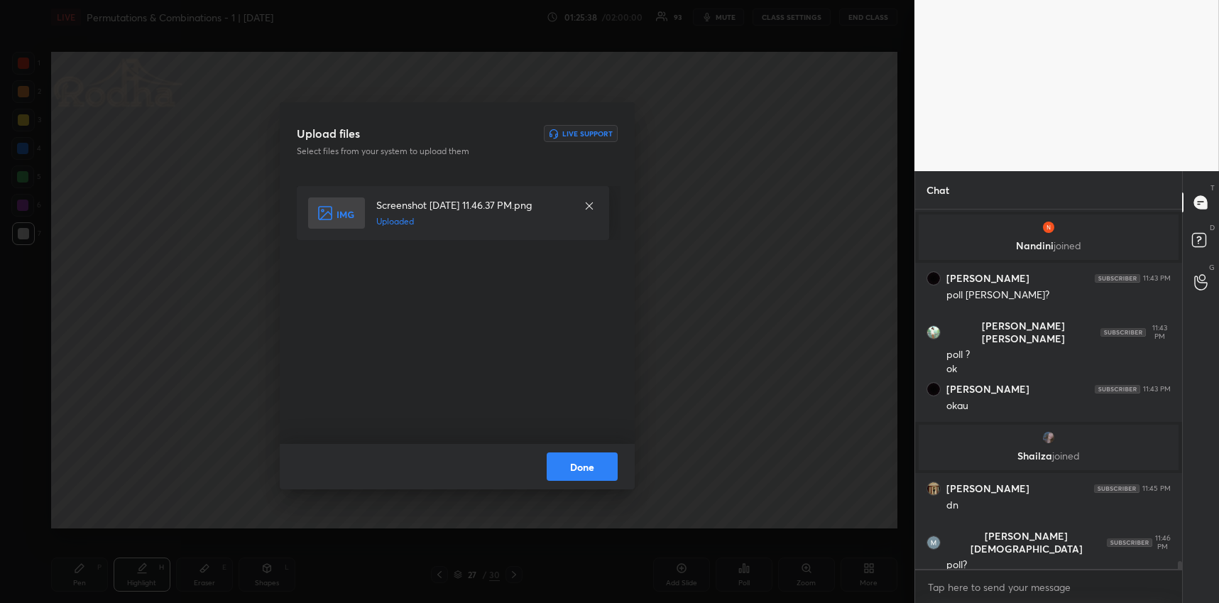
click at [582, 461] on button "Done" at bounding box center [581, 466] width 71 height 28
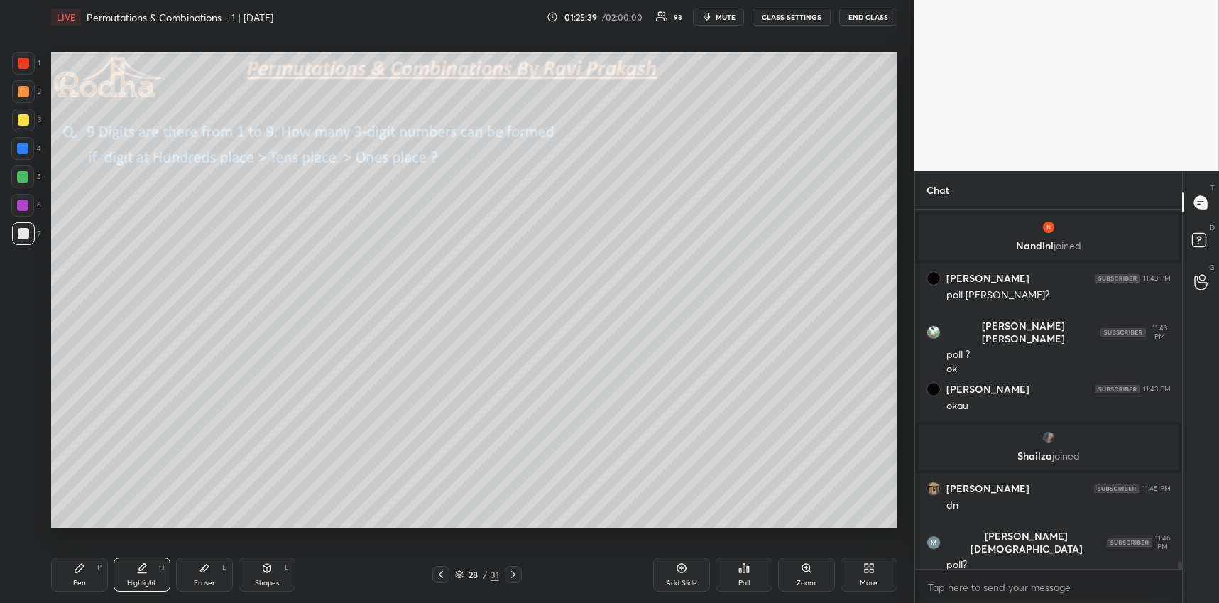
click at [442, 573] on icon at bounding box center [440, 573] width 11 height 11
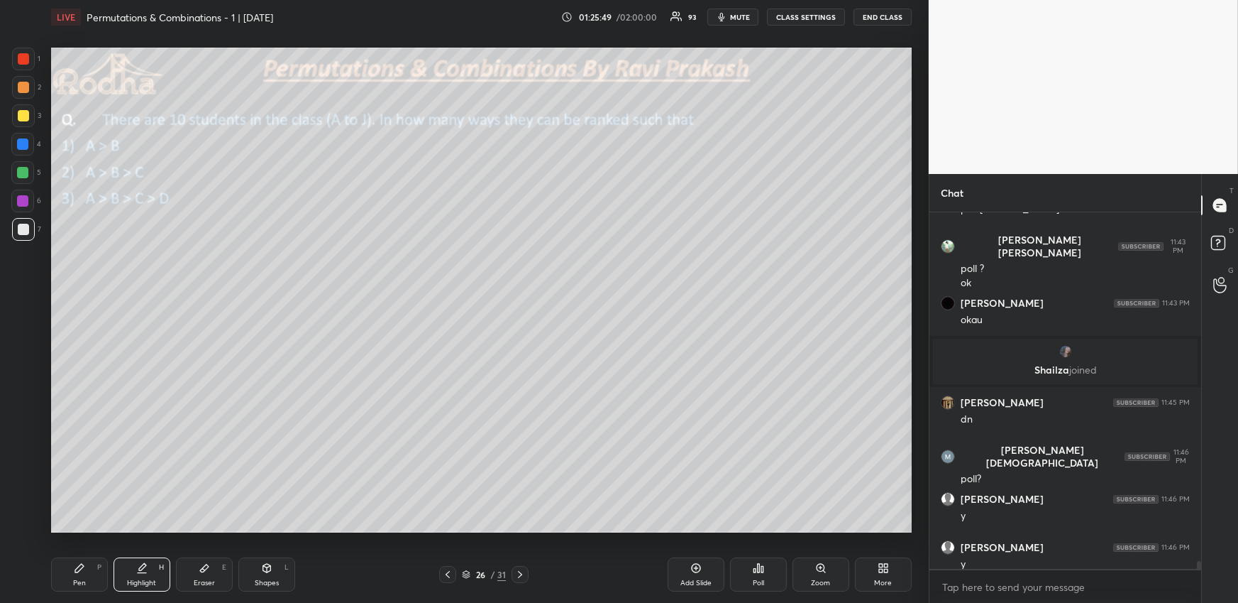
scroll to position [16097, 0]
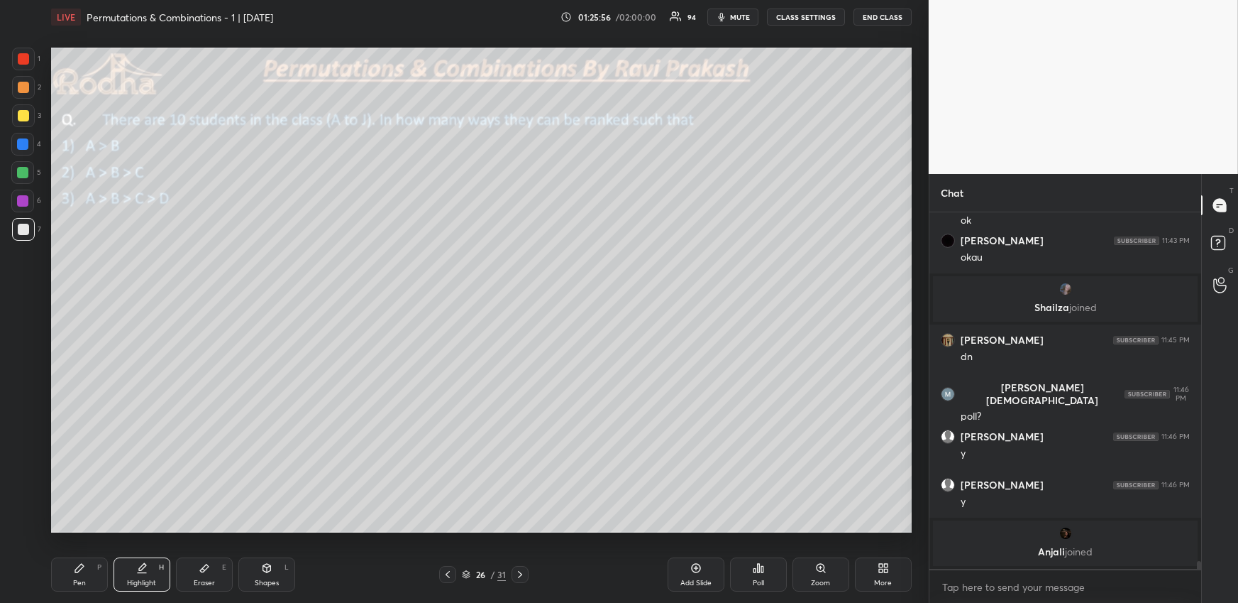
click at [24, 93] on div at bounding box center [23, 87] width 23 height 23
drag, startPoint x: 92, startPoint y: 583, endPoint x: 91, endPoint y: 570, distance: 12.9
click at [92, 584] on div "Pen P" at bounding box center [79, 574] width 57 height 34
click at [26, 171] on div at bounding box center [22, 172] width 11 height 11
click at [28, 87] on div at bounding box center [23, 87] width 23 height 23
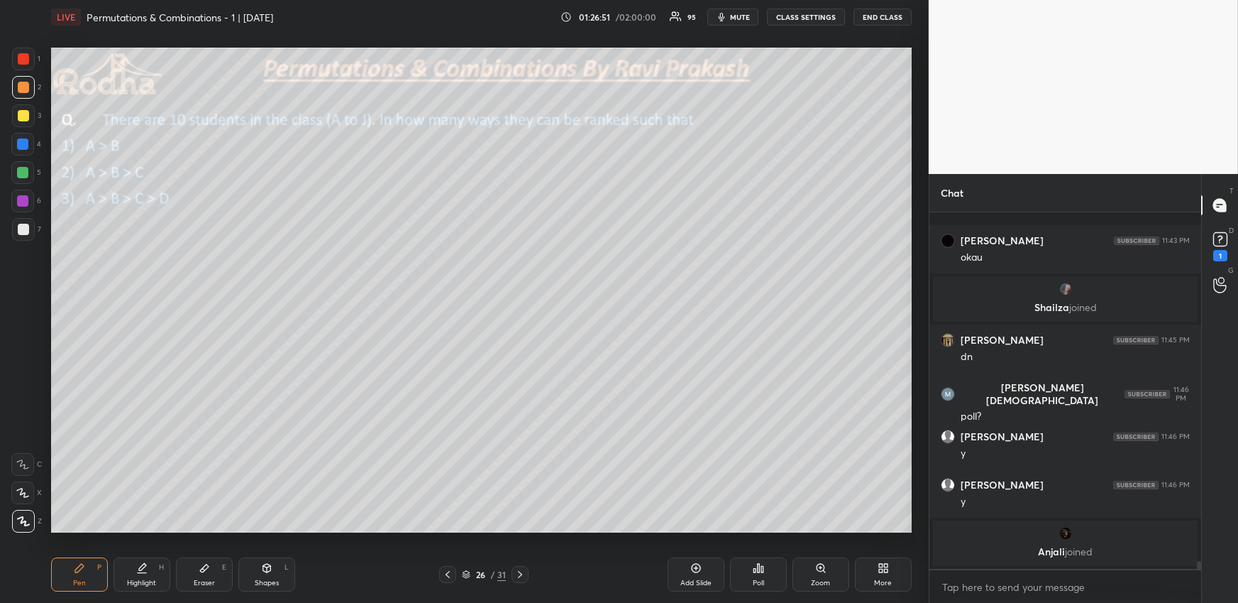
scroll to position [16158, 0]
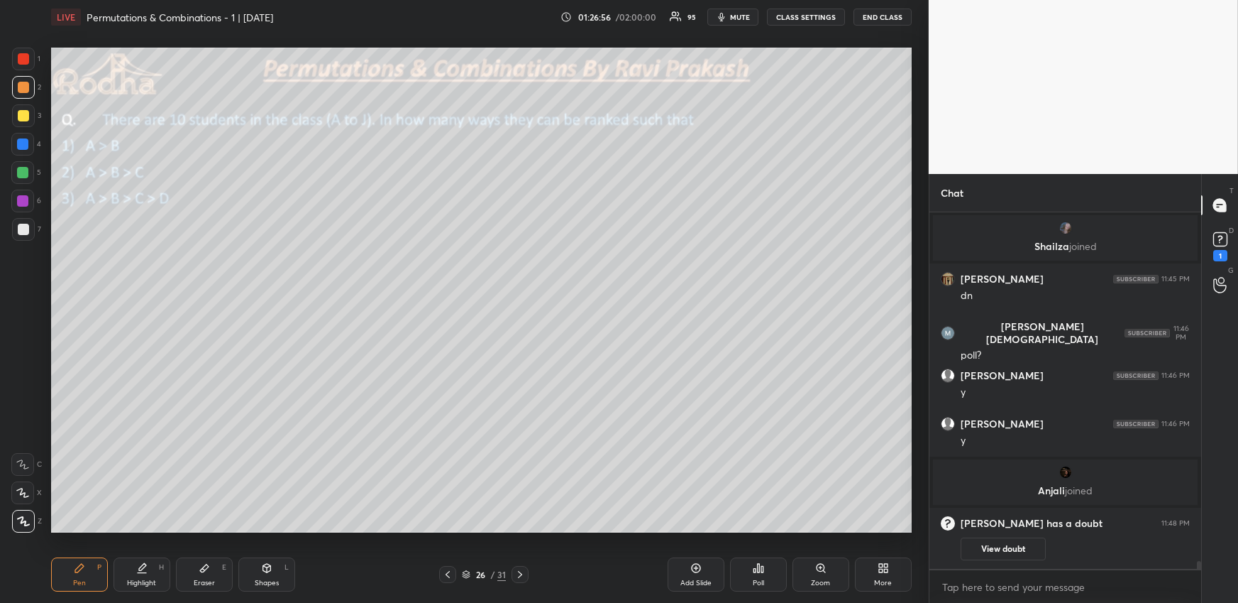
click at [740, 13] on span "mute" at bounding box center [740, 17] width 20 height 10
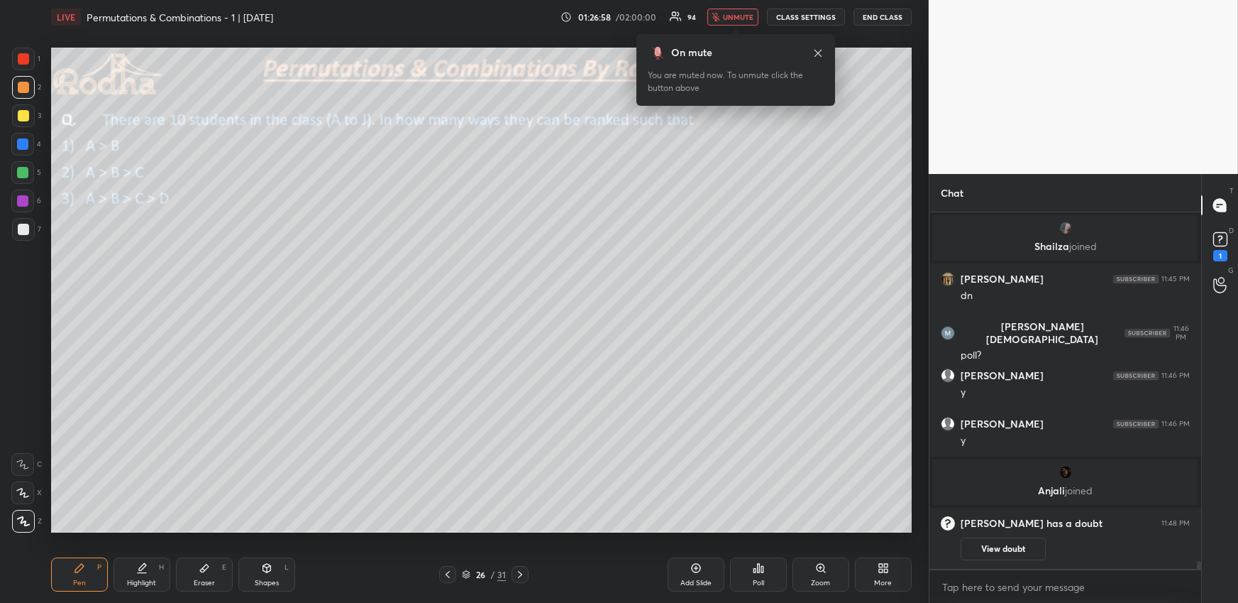
click at [741, 10] on button "unmute" at bounding box center [733, 17] width 51 height 17
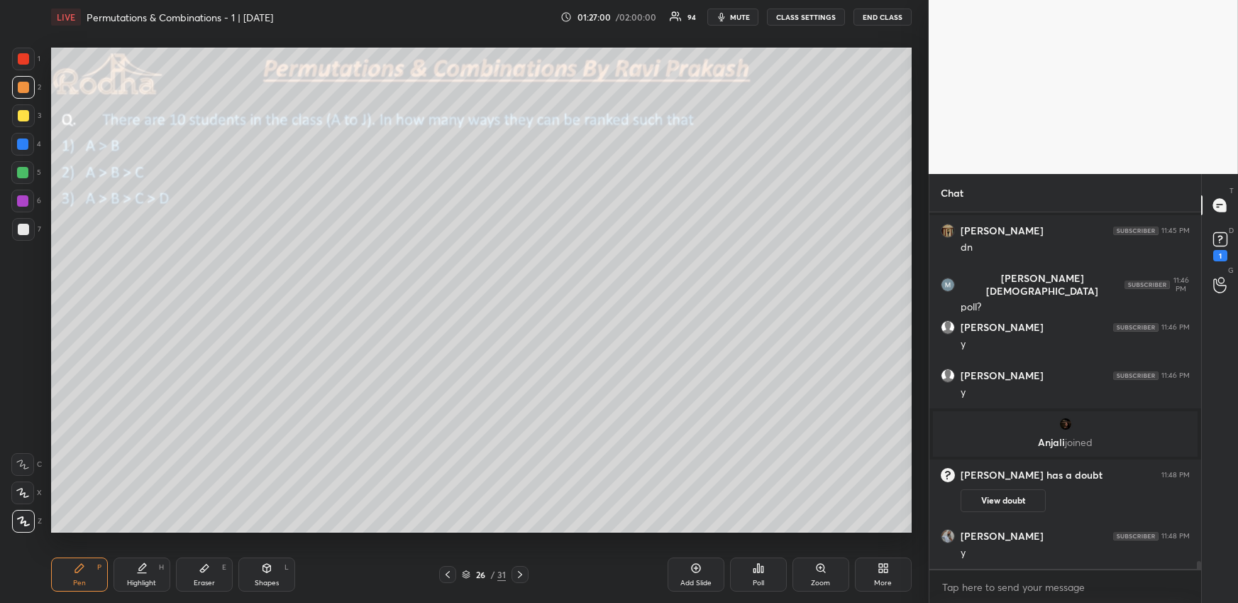
click at [154, 576] on div "Highlight H" at bounding box center [142, 574] width 57 height 34
click at [1007, 508] on button "View doubt" at bounding box center [1003, 500] width 85 height 23
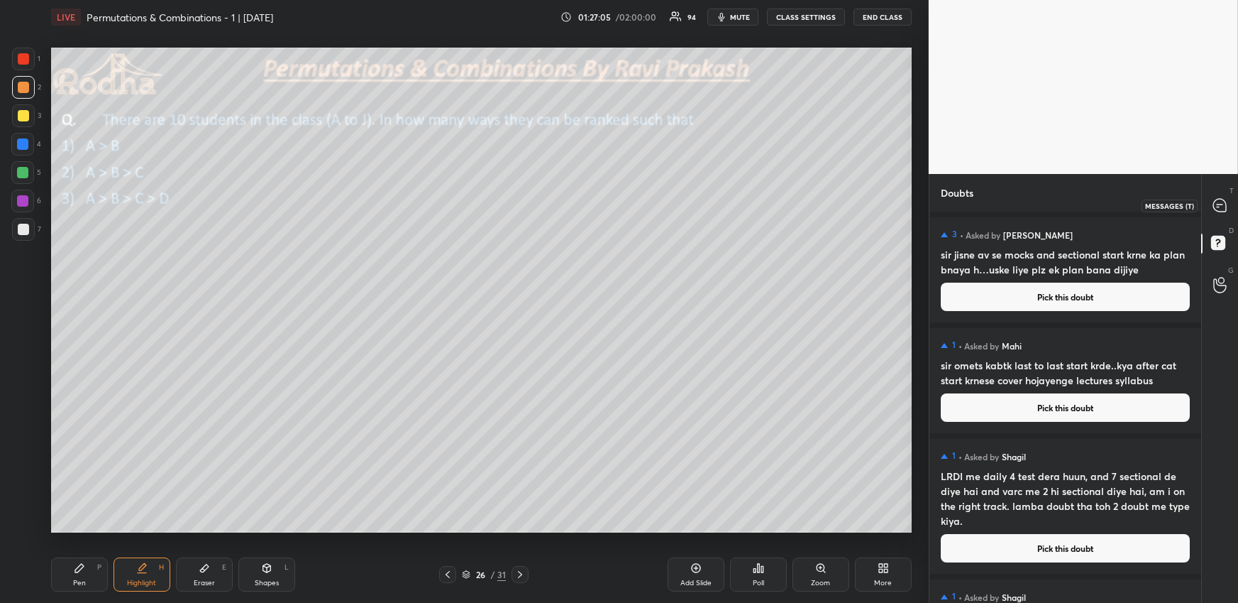
click at [1216, 204] on icon at bounding box center [1220, 205] width 13 height 13
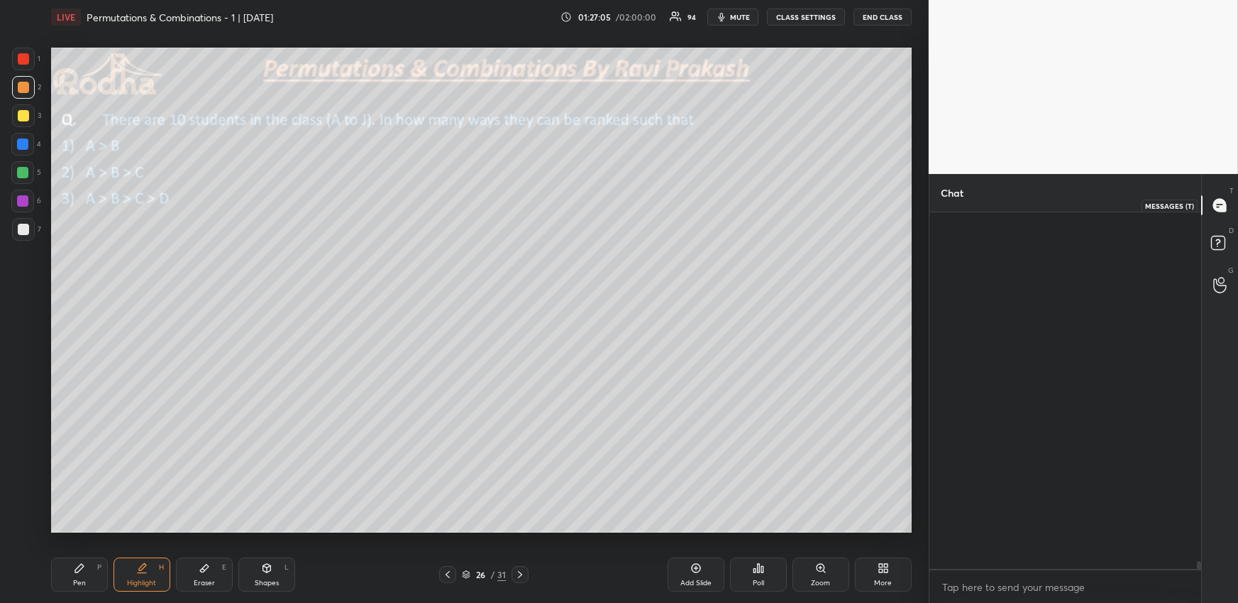
scroll to position [352, 268]
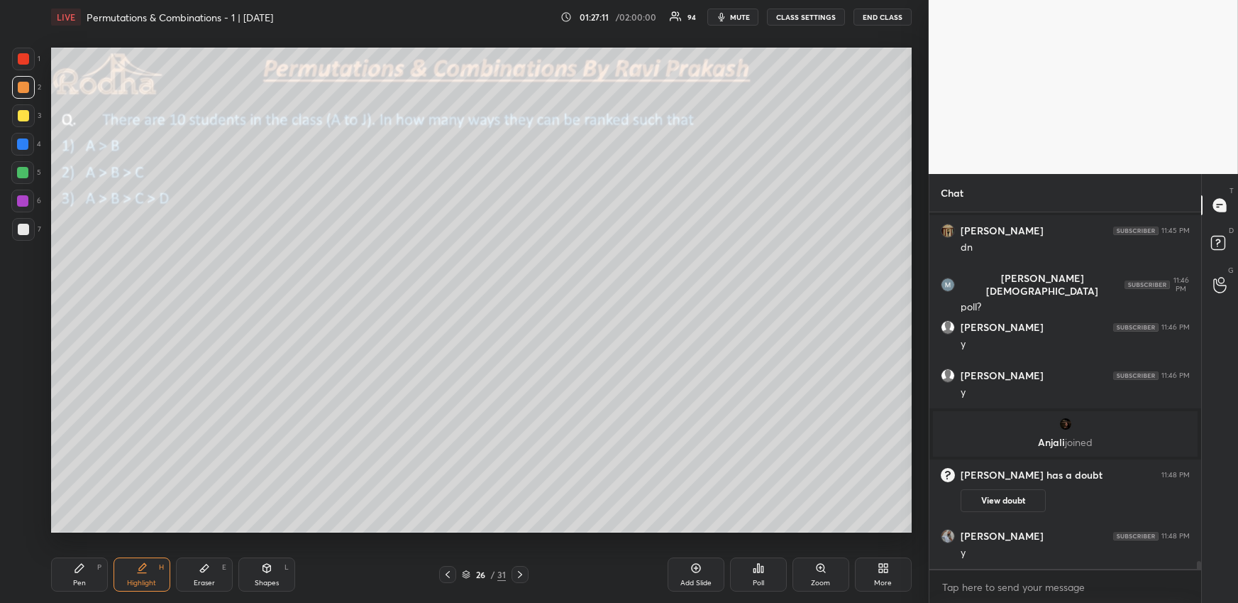
drag, startPoint x: 101, startPoint y: 568, endPoint x: 109, endPoint y: 563, distance: 9.1
click at [100, 568] on div "Pen P" at bounding box center [79, 574] width 57 height 34
drag, startPoint x: 151, startPoint y: 571, endPoint x: 148, endPoint y: 564, distance: 8.3
click at [147, 571] on div "Highlight H" at bounding box center [142, 574] width 57 height 34
click at [77, 581] on div "Pen" at bounding box center [79, 582] width 13 height 7
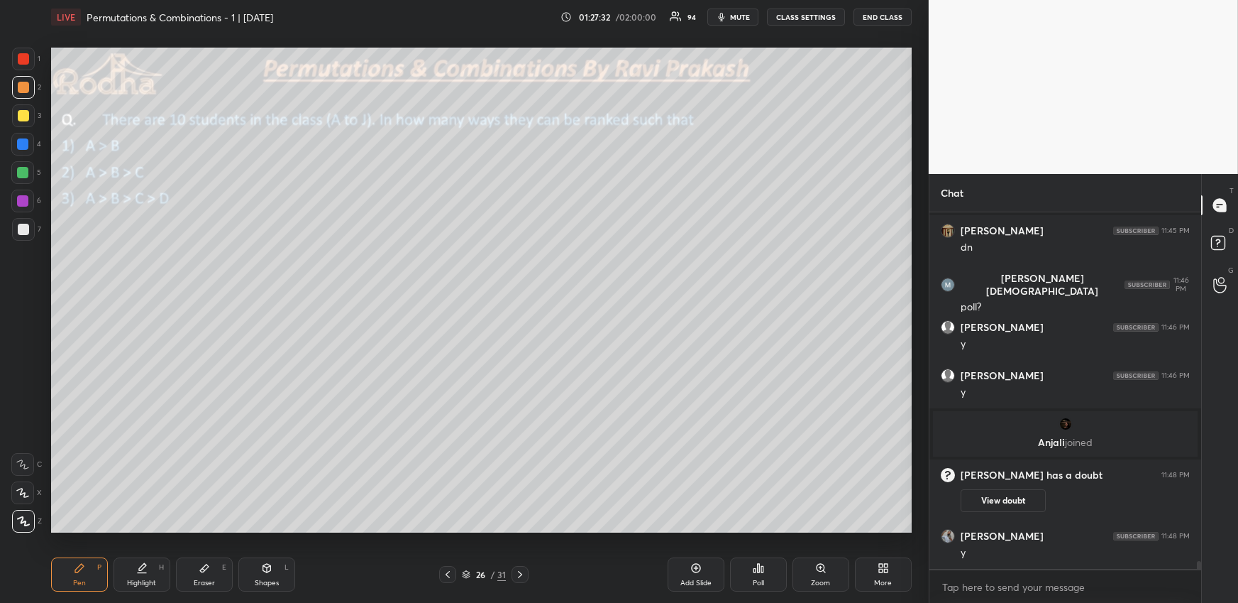
drag, startPoint x: 24, startPoint y: 142, endPoint x: 23, endPoint y: 150, distance: 7.9
click at [26, 143] on div at bounding box center [22, 143] width 11 height 11
drag, startPoint x: 221, startPoint y: 586, endPoint x: 236, endPoint y: 575, distance: 18.9
click at [213, 584] on div "Eraser E" at bounding box center [204, 574] width 57 height 34
click at [84, 583] on div "Pen P" at bounding box center [79, 574] width 57 height 34
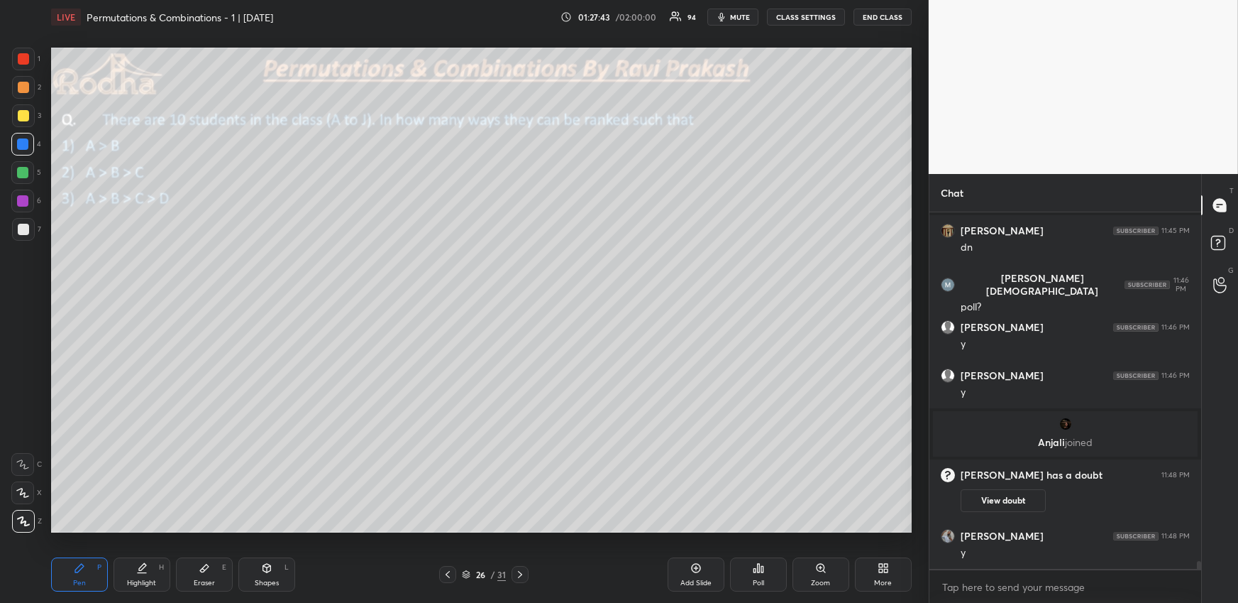
click at [20, 91] on div at bounding box center [23, 87] width 11 height 11
click at [17, 143] on div at bounding box center [22, 143] width 11 height 11
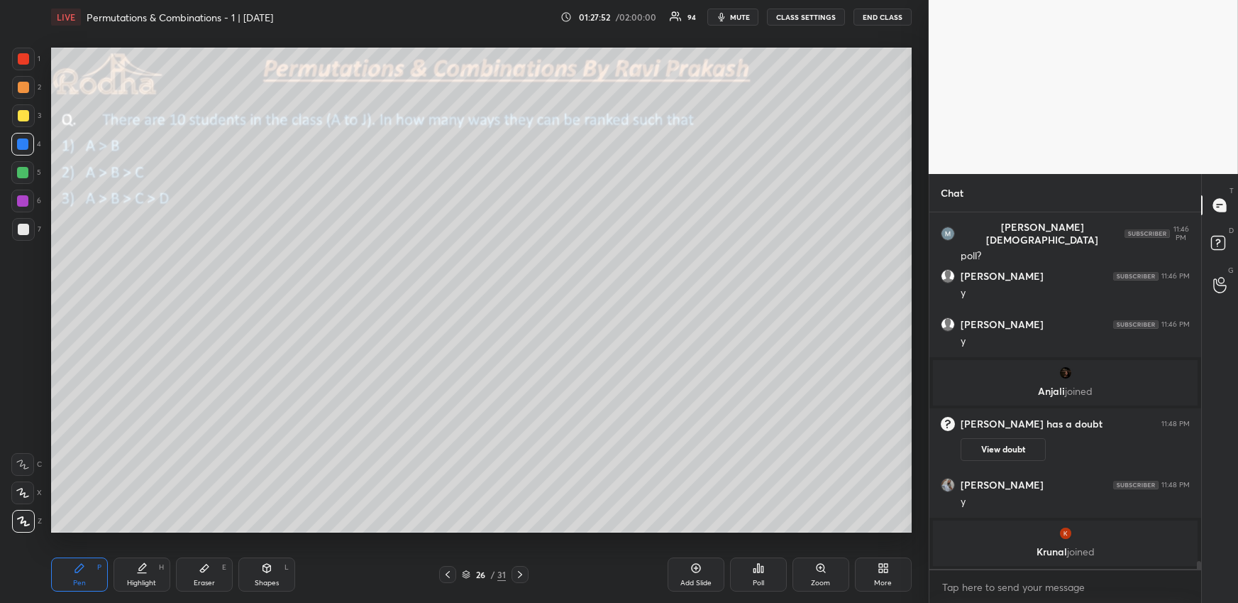
scroll to position [16168, 0]
click at [26, 114] on div at bounding box center [23, 115] width 11 height 11
click at [23, 87] on div at bounding box center [23, 87] width 11 height 11
drag, startPoint x: 163, startPoint y: 576, endPoint x: 153, endPoint y: 547, distance: 30.3
click at [163, 576] on div "Highlight H" at bounding box center [142, 574] width 57 height 34
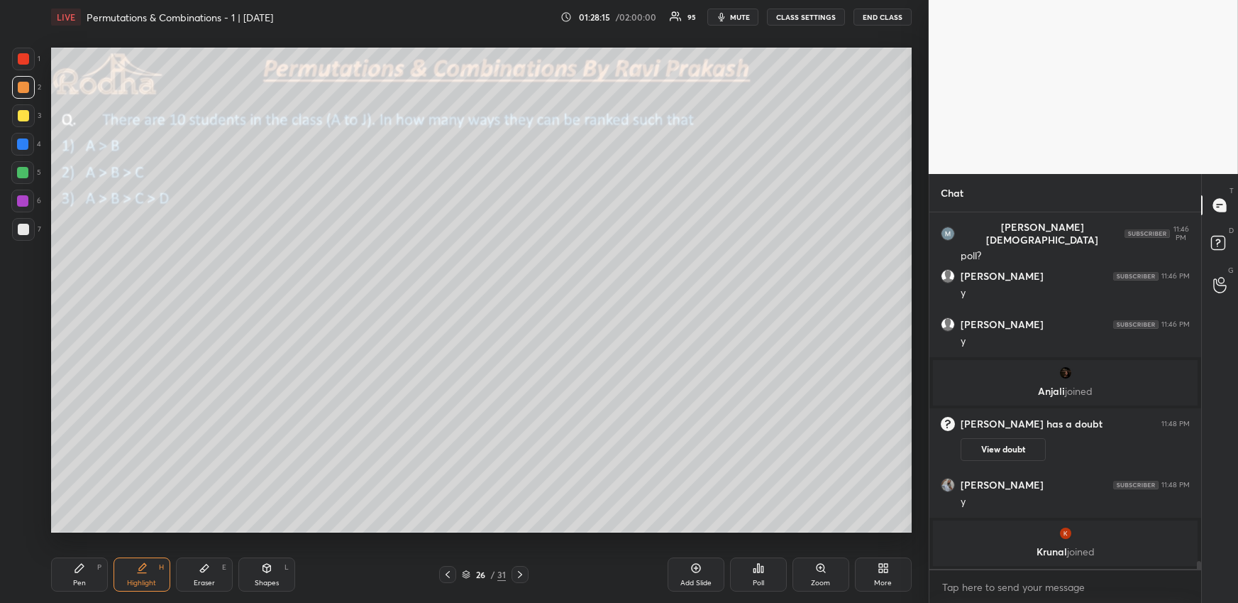
click at [86, 572] on div "Pen P" at bounding box center [79, 574] width 57 height 34
click at [165, 571] on div "Highlight H" at bounding box center [142, 574] width 57 height 34
click at [71, 569] on div "Pen P" at bounding box center [79, 574] width 57 height 34
click at [26, 172] on div at bounding box center [22, 172] width 11 height 11
drag, startPoint x: 267, startPoint y: 573, endPoint x: 277, endPoint y: 562, distance: 14.6
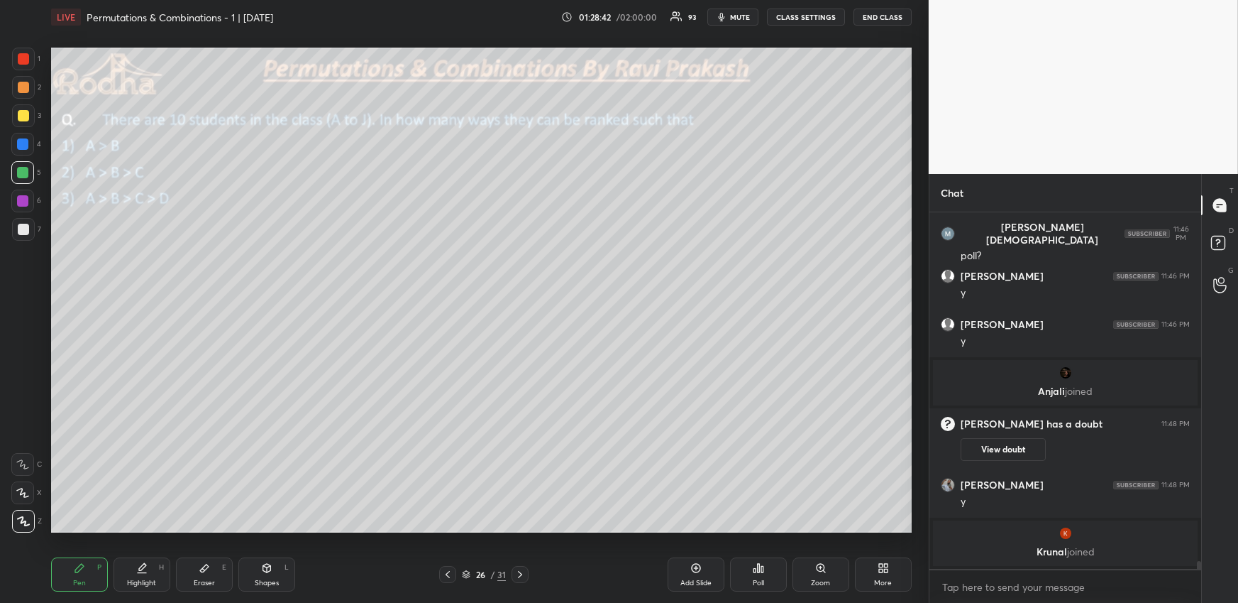
click at [268, 573] on div "Shapes L" at bounding box center [266, 574] width 57 height 34
click at [20, 520] on icon at bounding box center [23, 520] width 11 height 11
click at [92, 576] on div "Pen P" at bounding box center [79, 574] width 57 height 34
click at [24, 490] on icon at bounding box center [22, 493] width 13 height 10
click at [282, 568] on div "Shapes L" at bounding box center [266, 574] width 57 height 34
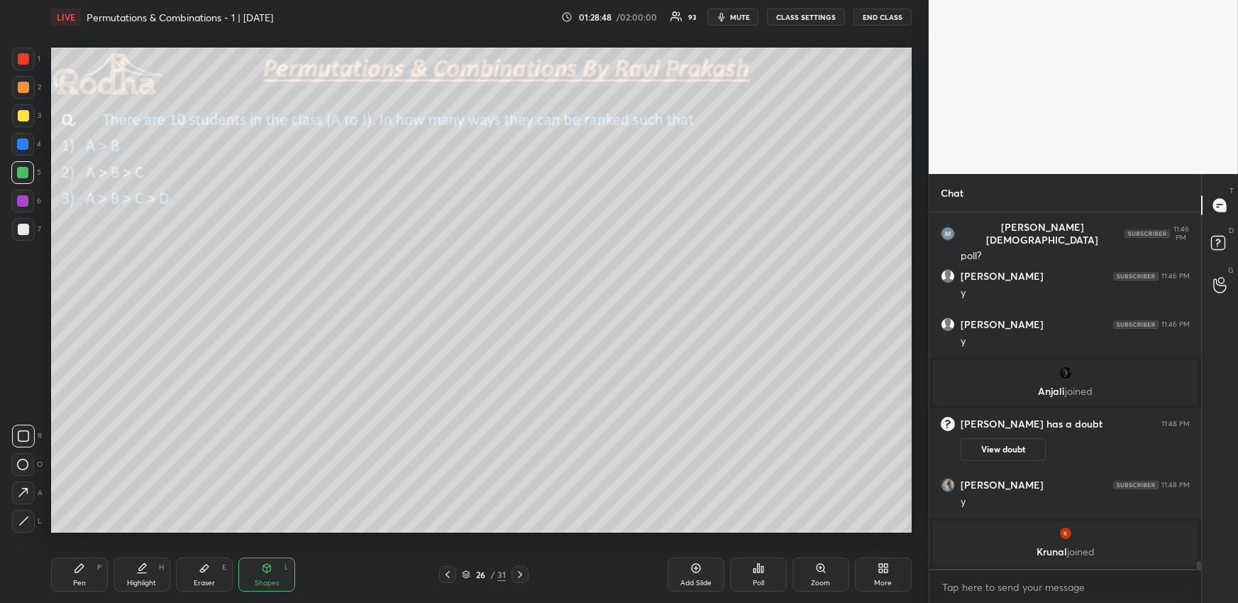
click at [28, 520] on div at bounding box center [23, 521] width 23 height 23
click at [147, 576] on div "Highlight H" at bounding box center [142, 574] width 57 height 34
click at [271, 575] on div "Shapes L" at bounding box center [266, 574] width 57 height 34
drag, startPoint x: 26, startPoint y: 522, endPoint x: 43, endPoint y: 507, distance: 22.6
click at [24, 521] on icon at bounding box center [23, 520] width 11 height 11
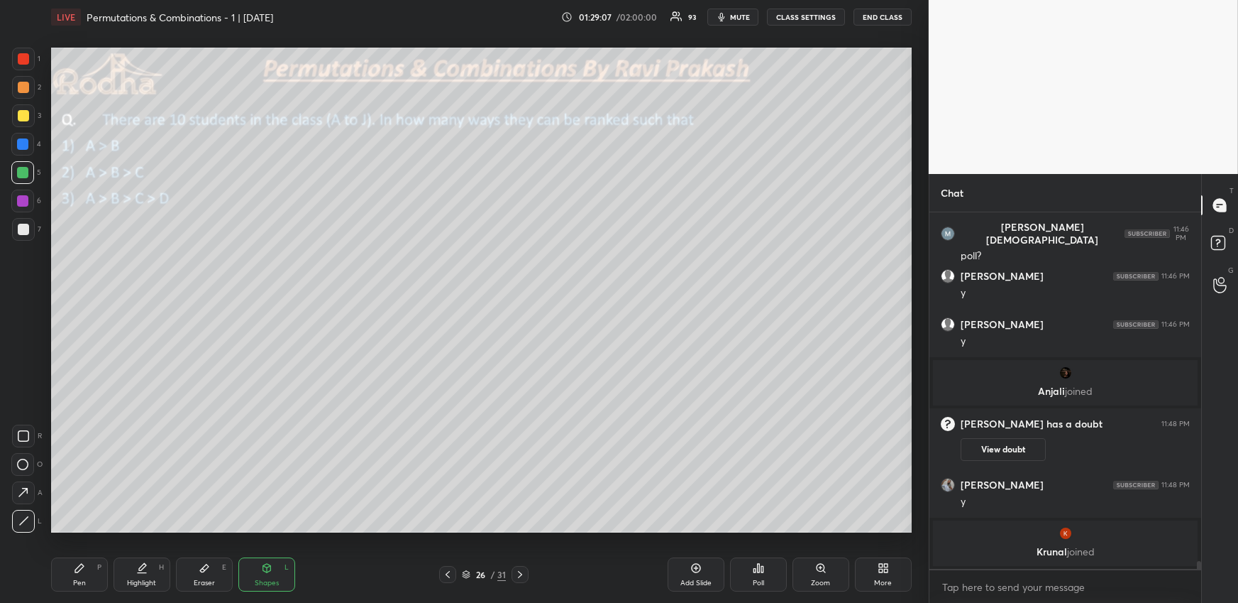
drag, startPoint x: 123, startPoint y: 571, endPoint x: 124, endPoint y: 556, distance: 15.0
click at [123, 571] on div "Highlight H" at bounding box center [142, 574] width 57 height 34
click at [82, 574] on div "Pen P" at bounding box center [79, 574] width 57 height 34
drag, startPoint x: 29, startPoint y: 87, endPoint x: 28, endPoint y: 94, distance: 7.1
click at [28, 85] on div at bounding box center [23, 87] width 23 height 23
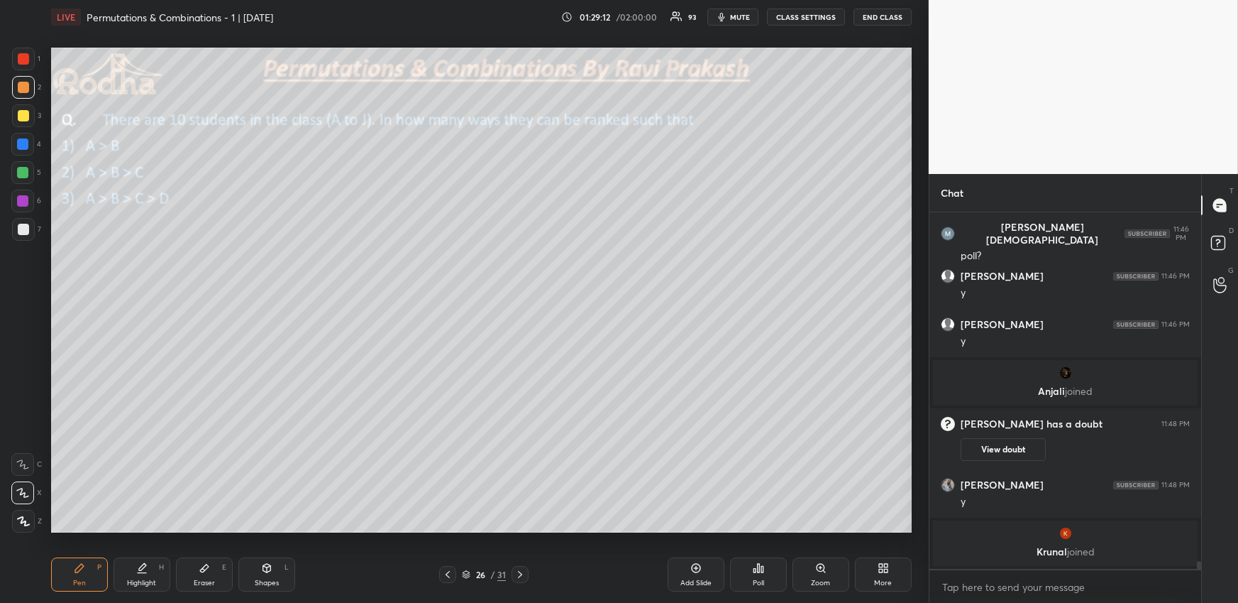
click at [23, 523] on icon at bounding box center [23, 521] width 13 height 10
drag, startPoint x: 136, startPoint y: 578, endPoint x: 153, endPoint y: 544, distance: 38.4
click at [133, 579] on div "Highlight" at bounding box center [141, 582] width 29 height 7
click at [96, 576] on div "Pen P" at bounding box center [79, 574] width 57 height 34
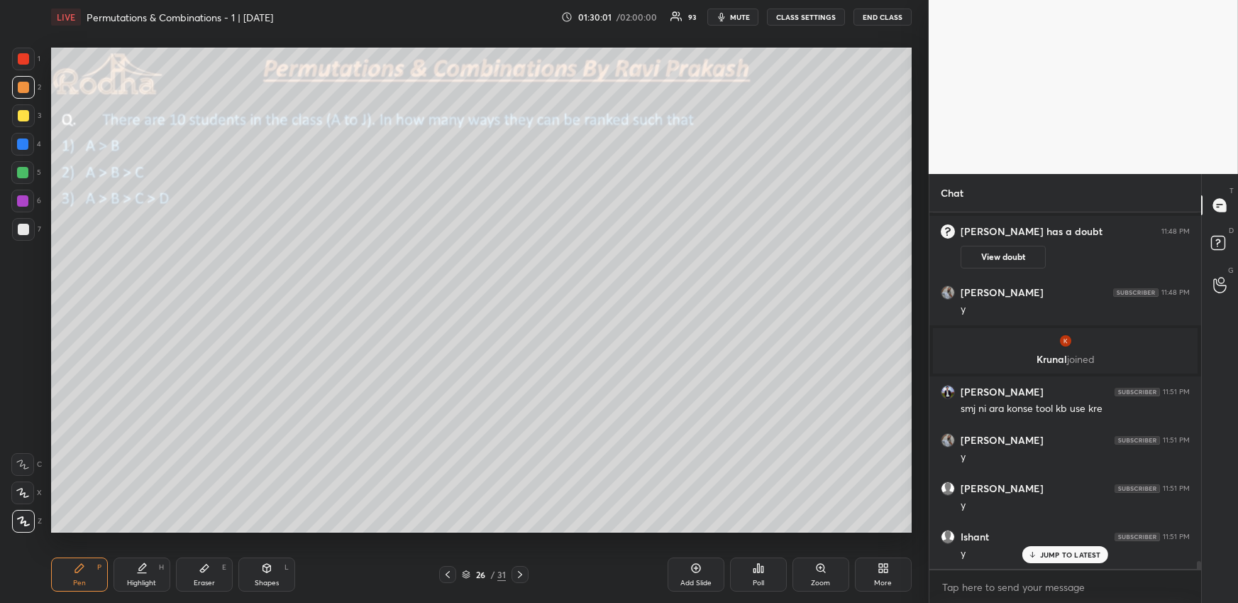
scroll to position [16396, 0]
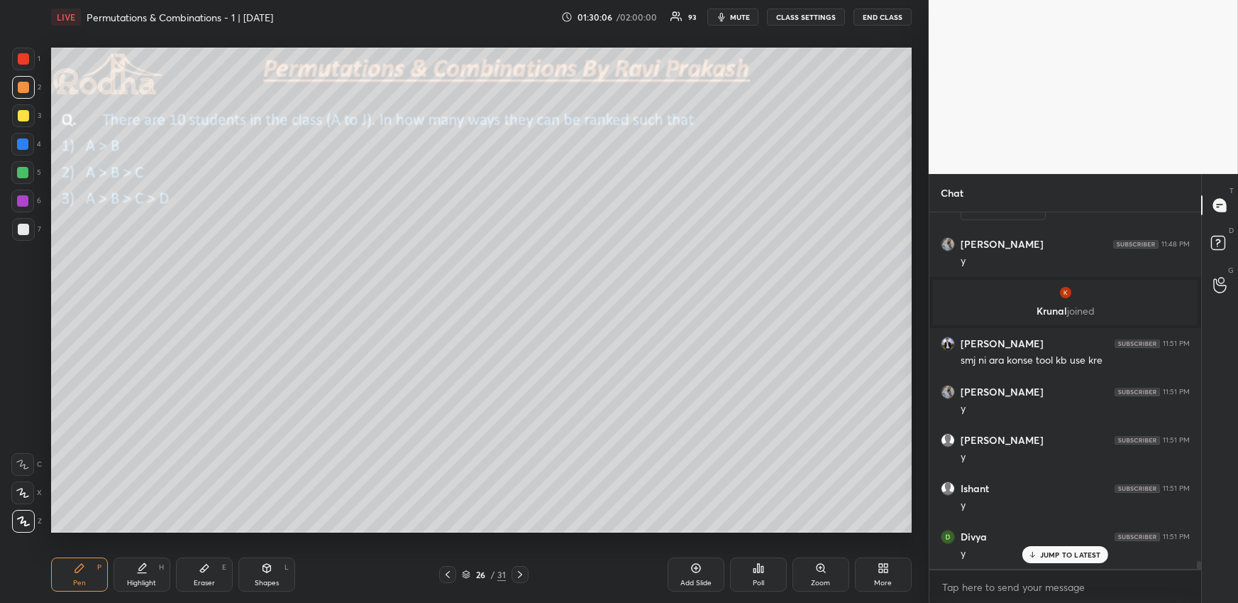
click at [163, 581] on div "Highlight H" at bounding box center [142, 574] width 57 height 34
click at [448, 571] on icon at bounding box center [447, 573] width 11 height 11
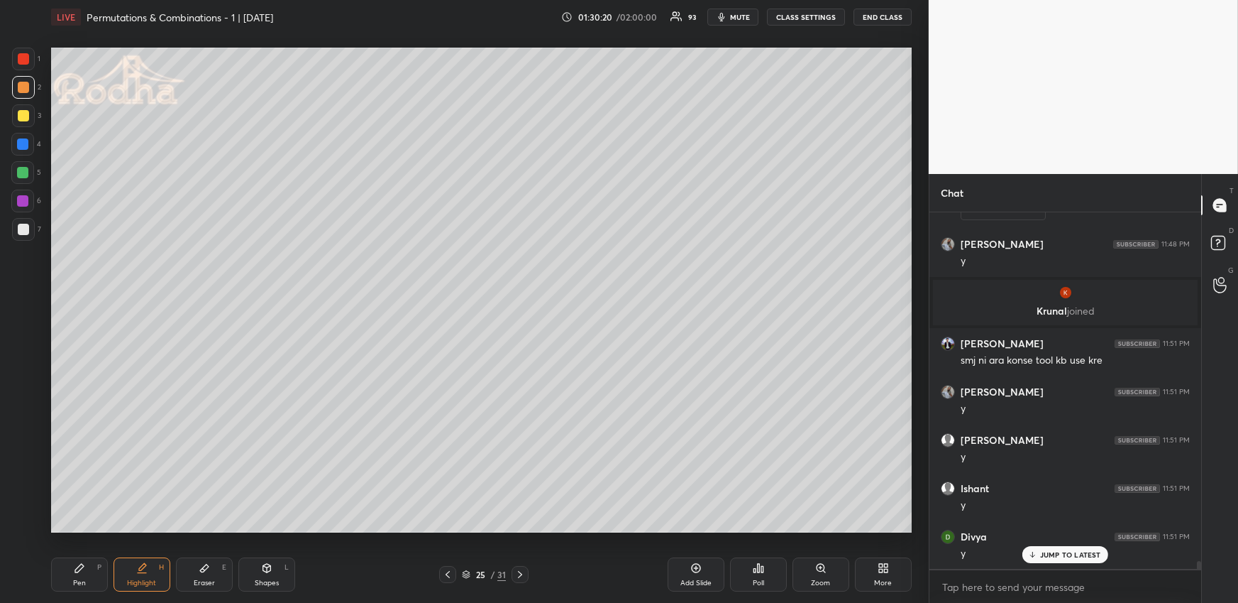
click at [449, 570] on icon at bounding box center [447, 573] width 11 height 11
click at [450, 570] on icon at bounding box center [447, 573] width 11 height 11
click at [449, 569] on icon at bounding box center [447, 573] width 11 height 11
click at [449, 568] on icon at bounding box center [447, 573] width 11 height 11
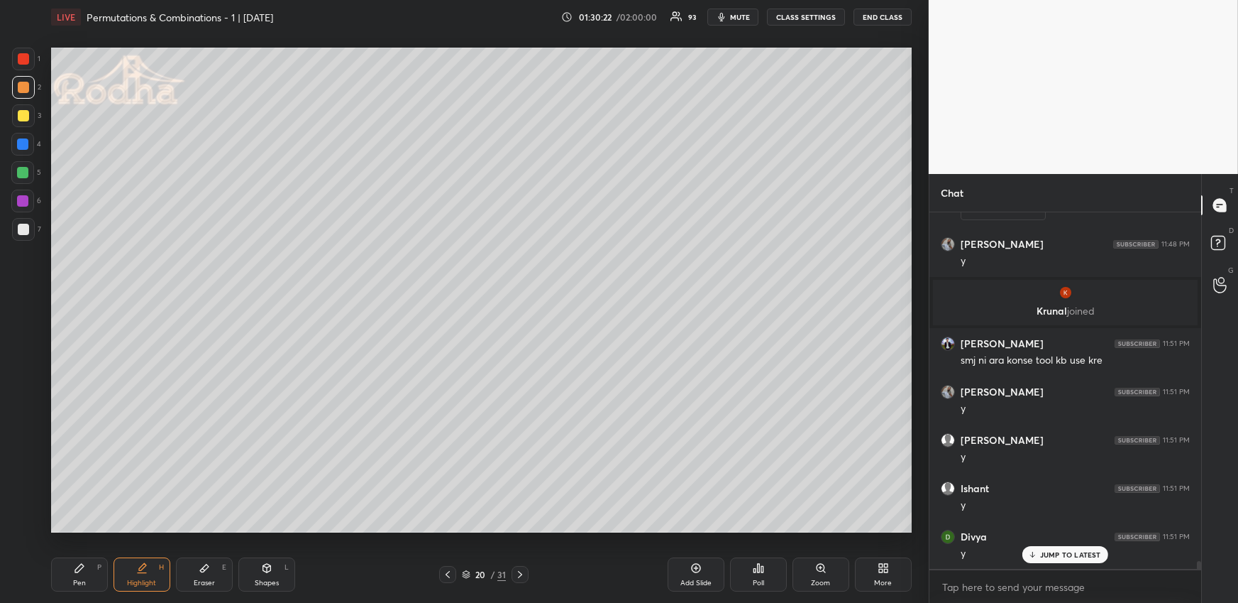
click at [450, 568] on icon at bounding box center [447, 573] width 11 height 11
click at [450, 569] on icon at bounding box center [447, 573] width 11 height 11
click at [450, 568] on icon at bounding box center [447, 573] width 11 height 11
click at [522, 571] on icon at bounding box center [520, 573] width 11 height 11
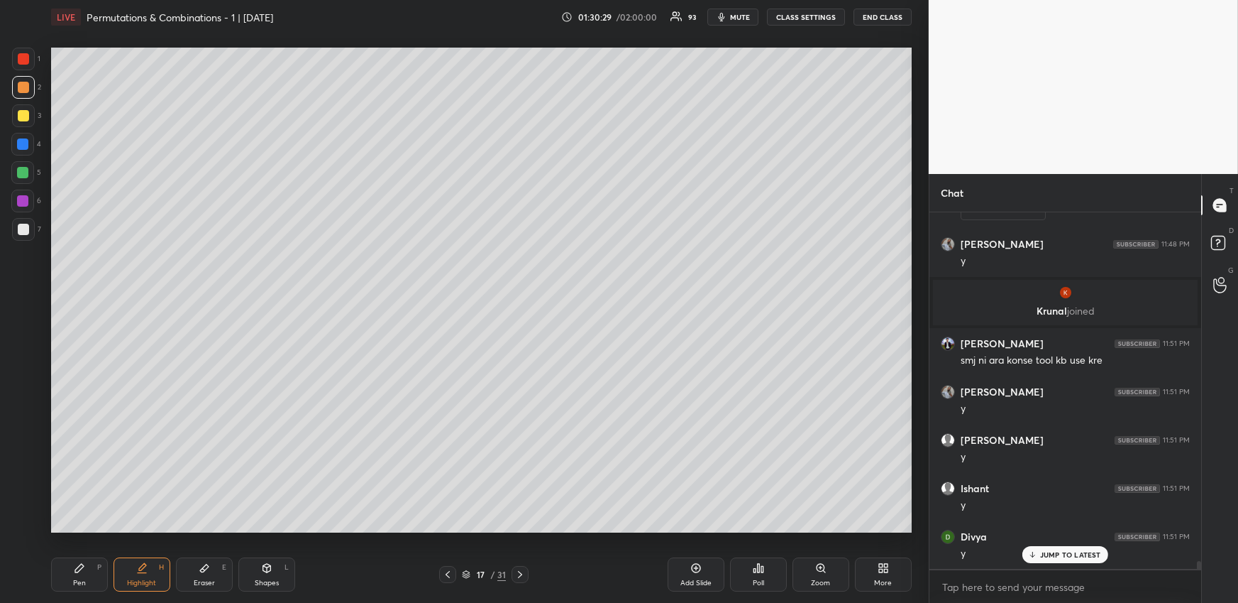
click at [523, 569] on icon at bounding box center [520, 573] width 11 height 11
click at [522, 570] on icon at bounding box center [520, 573] width 11 height 11
click at [522, 571] on icon at bounding box center [520, 573] width 11 height 11
click at [521, 571] on icon at bounding box center [520, 573] width 11 height 11
click at [520, 573] on icon at bounding box center [520, 573] width 11 height 11
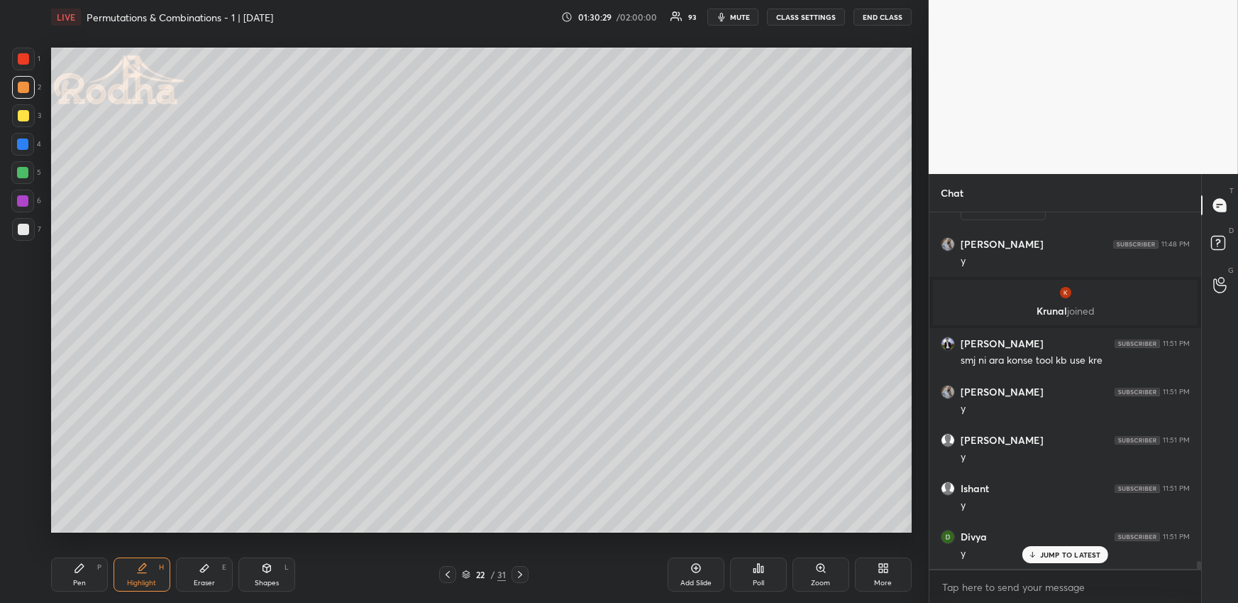
click at [520, 573] on icon at bounding box center [520, 573] width 11 height 11
click at [521, 573] on icon at bounding box center [520, 573] width 11 height 11
click at [452, 570] on icon at bounding box center [447, 573] width 11 height 11
click at [521, 569] on icon at bounding box center [520, 573] width 11 height 11
click at [522, 570] on icon at bounding box center [520, 573] width 11 height 11
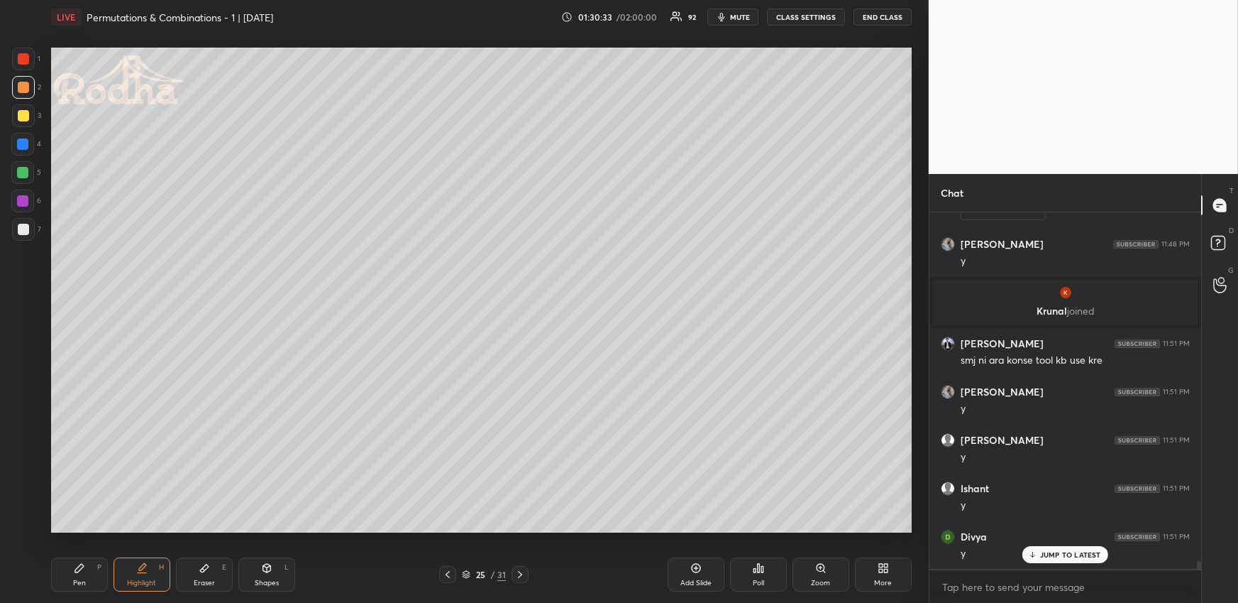
click at [523, 571] on icon at bounding box center [520, 573] width 11 height 11
click at [522, 574] on icon at bounding box center [520, 573] width 11 height 11
click at [86, 578] on div "Pen P" at bounding box center [79, 574] width 57 height 34
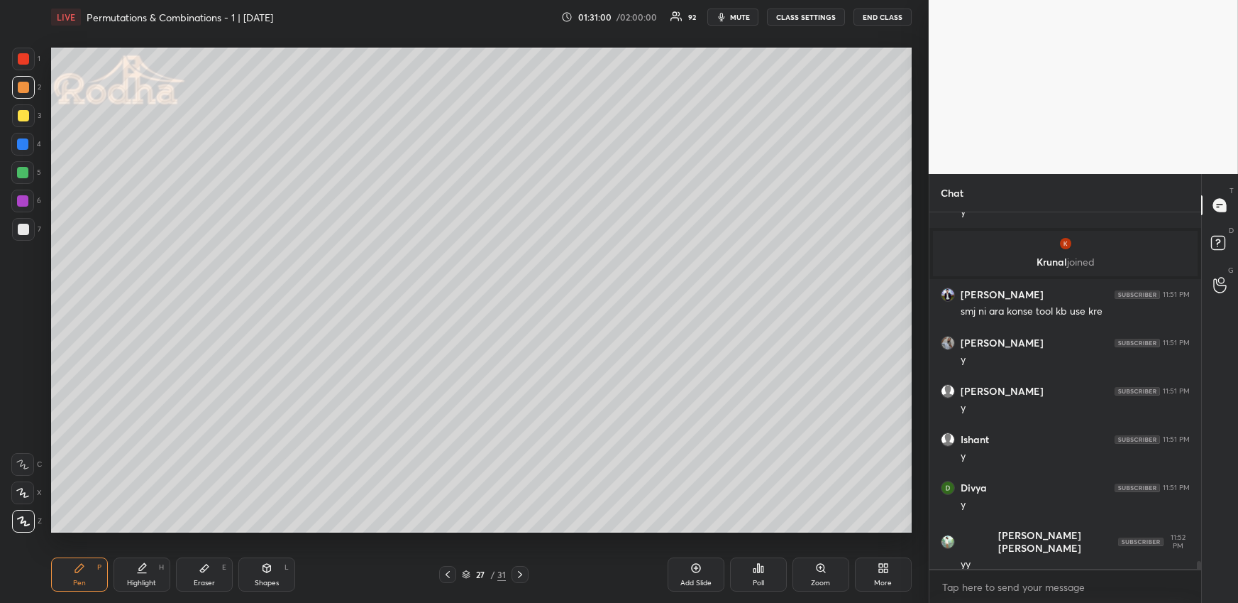
drag, startPoint x: 28, startPoint y: 170, endPoint x: 45, endPoint y: 175, distance: 16.9
click at [29, 171] on div at bounding box center [22, 172] width 23 height 23
click at [149, 583] on div "Highlight" at bounding box center [141, 582] width 29 height 7
click at [75, 574] on div "Pen P" at bounding box center [79, 574] width 57 height 34
click at [148, 578] on div "Highlight H" at bounding box center [142, 574] width 57 height 34
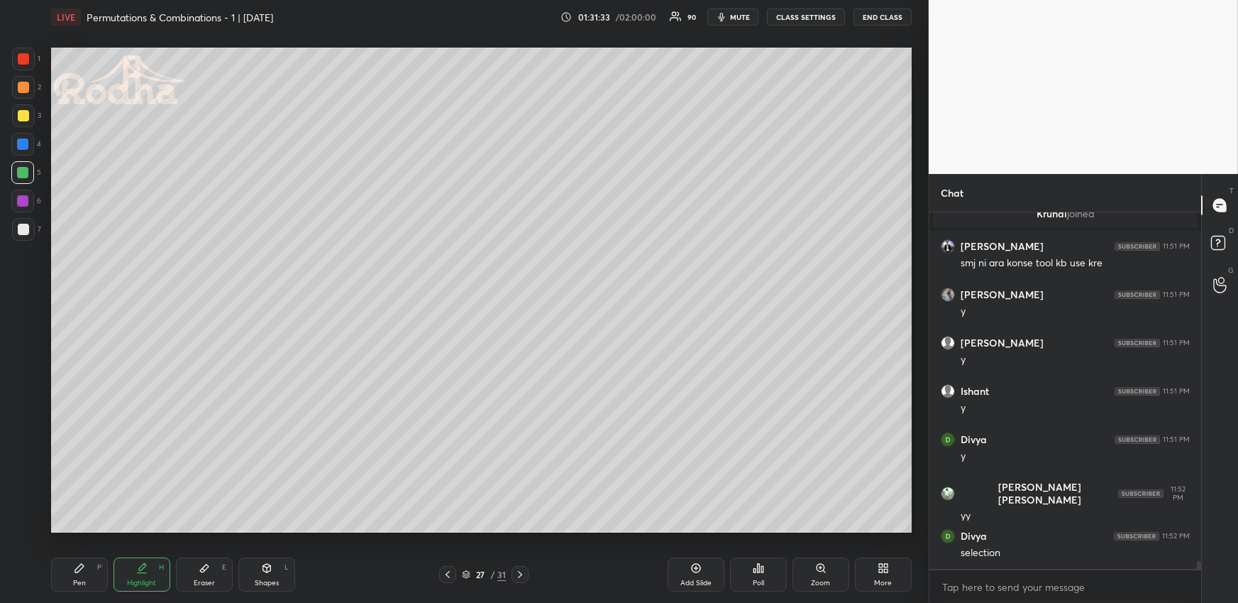
scroll to position [16541, 0]
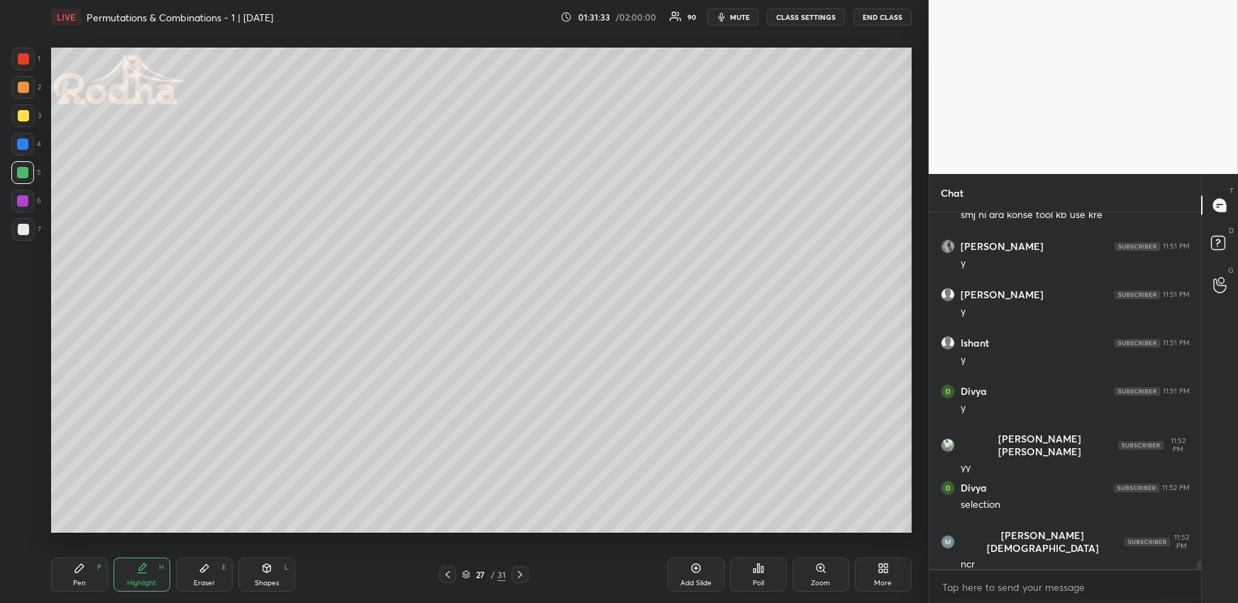
click at [101, 566] on div "Pen P" at bounding box center [79, 574] width 57 height 34
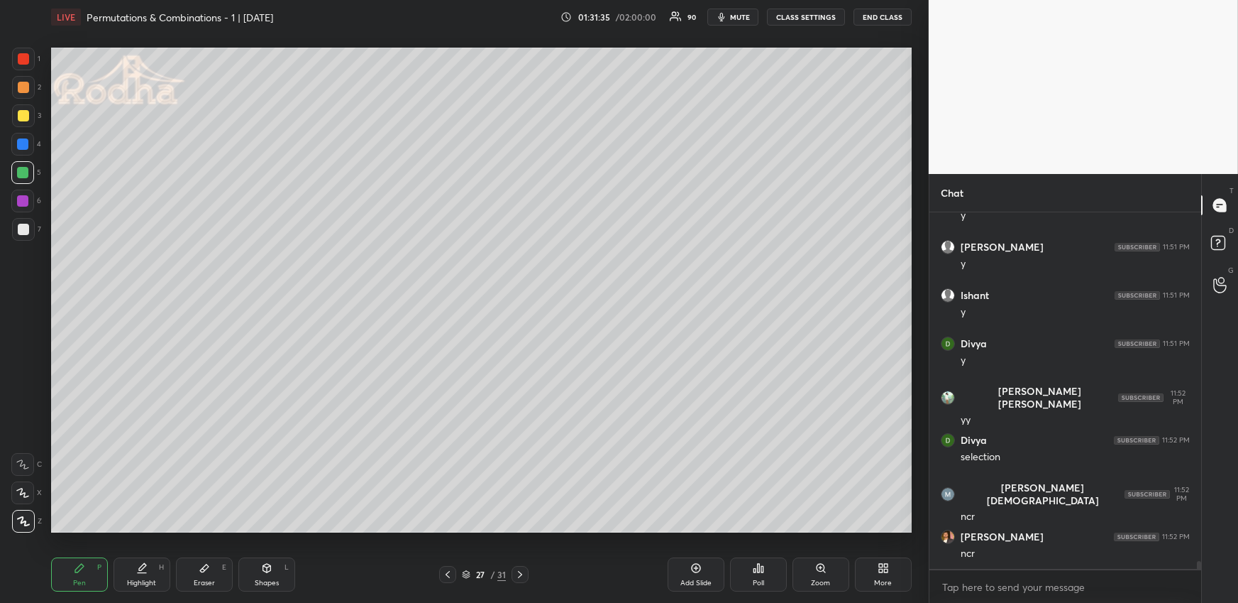
click at [28, 87] on div at bounding box center [23, 87] width 23 height 23
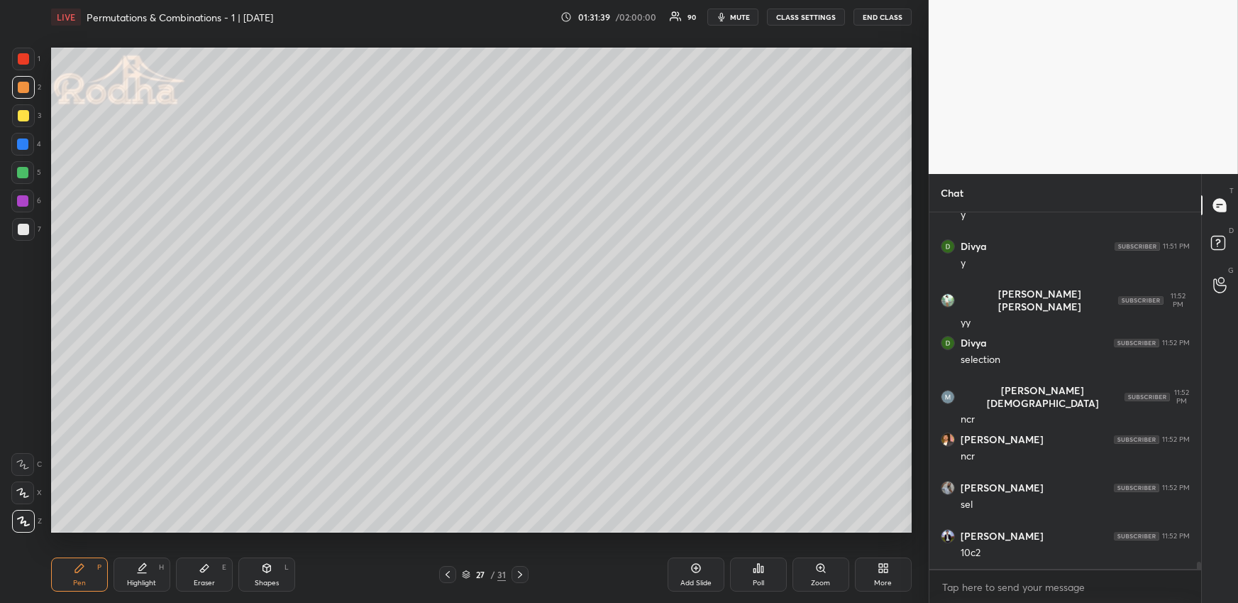
scroll to position [16734, 0]
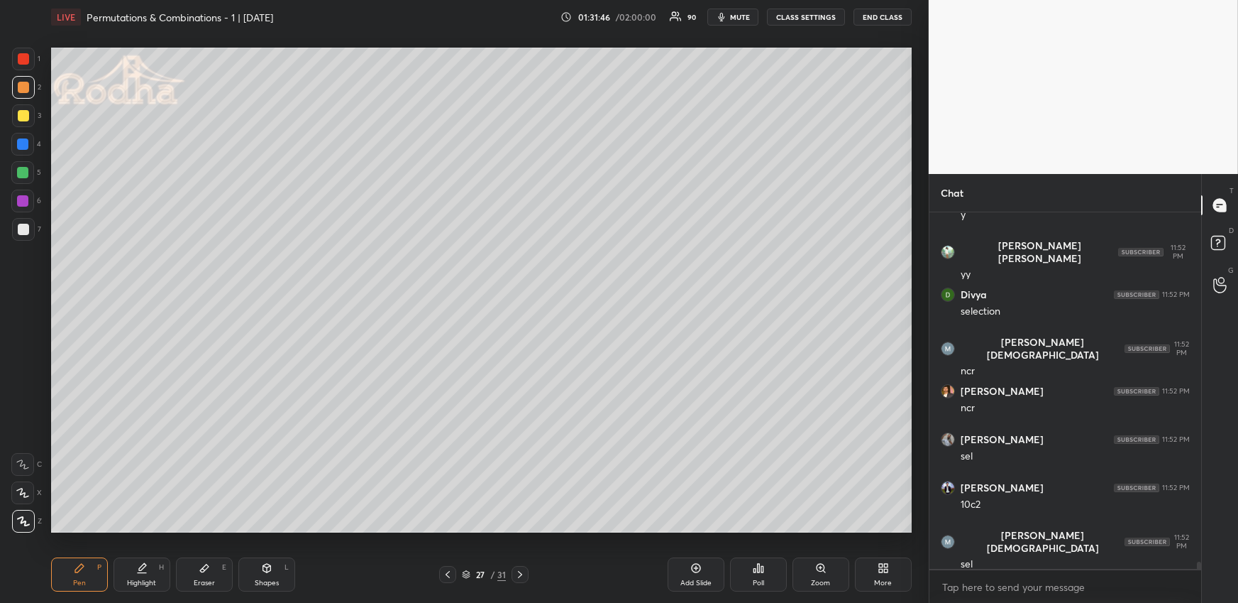
click at [154, 593] on div "Pen P Highlight H Eraser E Shapes L 27 / 31 Add Slide Poll Zoom More" at bounding box center [481, 574] width 861 height 57
drag, startPoint x: 132, startPoint y: 578, endPoint x: 138, endPoint y: 537, distance: 41.7
click at [132, 579] on div "Highlight" at bounding box center [141, 582] width 29 height 7
click at [74, 581] on div "Pen" at bounding box center [79, 582] width 13 height 7
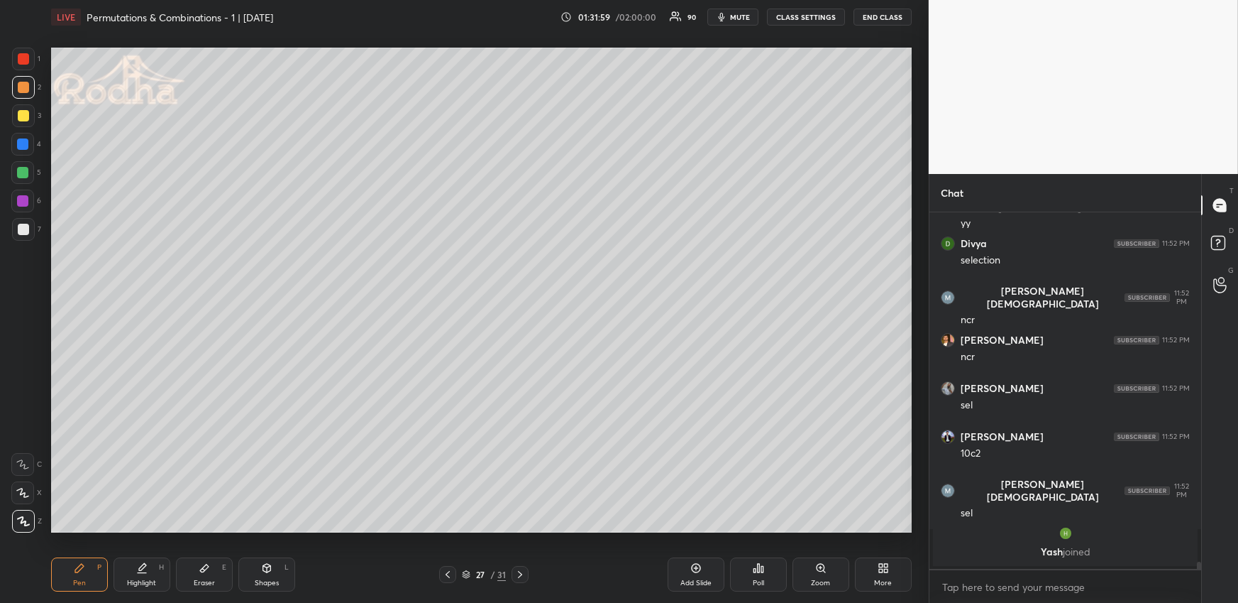
click at [19, 64] on div at bounding box center [23, 59] width 23 height 23
click at [189, 575] on div "Eraser E" at bounding box center [204, 574] width 57 height 34
click at [80, 586] on div "Pen" at bounding box center [79, 582] width 13 height 7
click at [24, 170] on div at bounding box center [22, 172] width 11 height 11
click at [22, 136] on div at bounding box center [22, 144] width 23 height 23
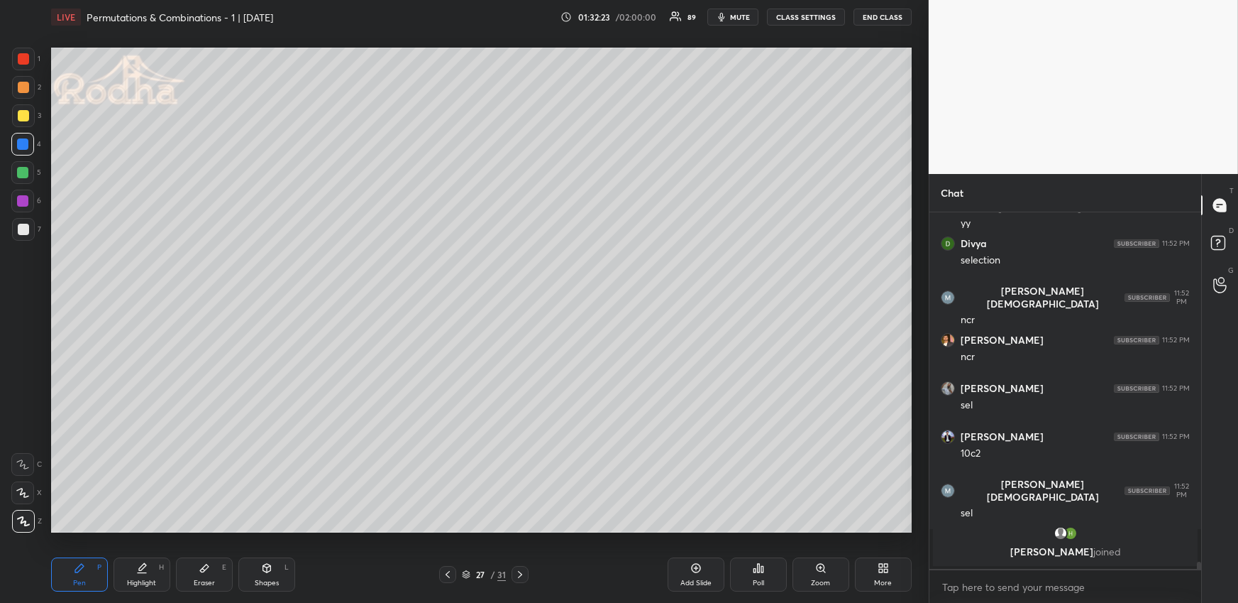
click at [24, 63] on div at bounding box center [23, 58] width 11 height 11
click at [138, 572] on icon at bounding box center [141, 567] width 11 height 11
click at [81, 574] on div "Pen P" at bounding box center [79, 574] width 57 height 34
click at [150, 576] on div "Highlight H" at bounding box center [142, 574] width 57 height 34
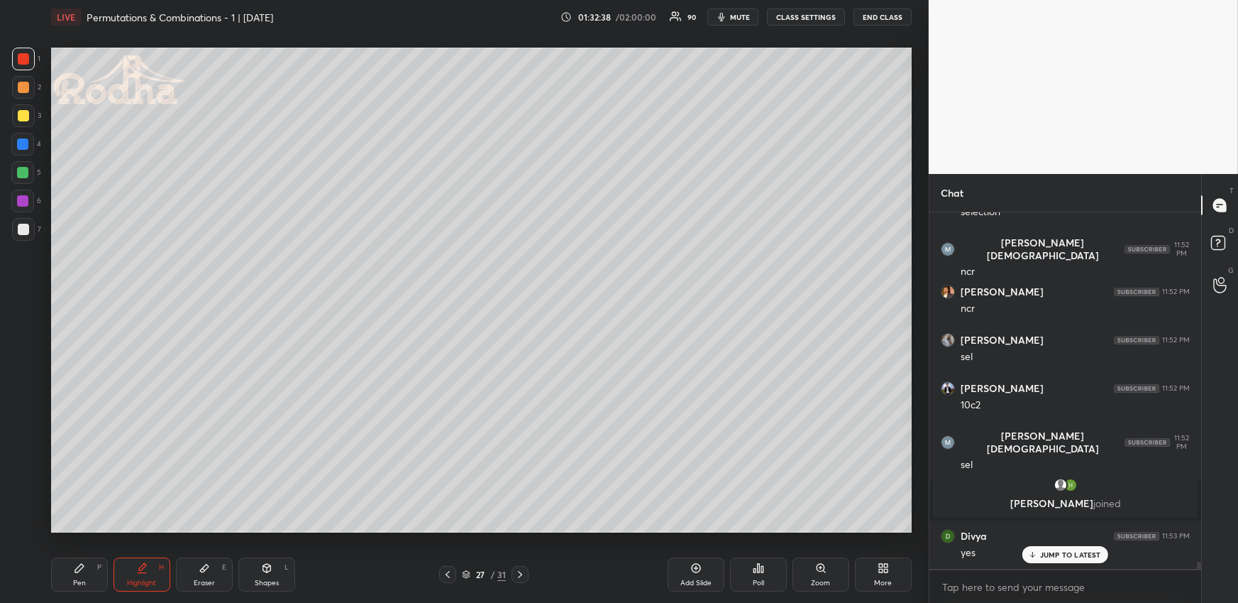
scroll to position [16695, 0]
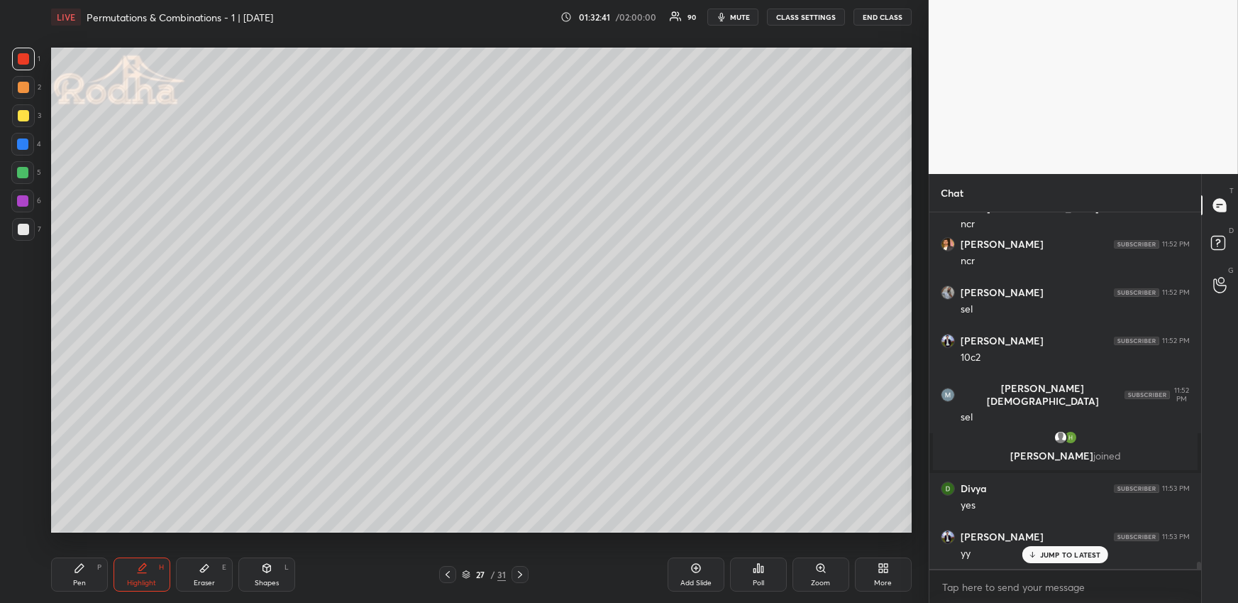
click at [81, 574] on div "Pen P" at bounding box center [79, 574] width 57 height 34
click at [23, 87] on div at bounding box center [23, 87] width 11 height 11
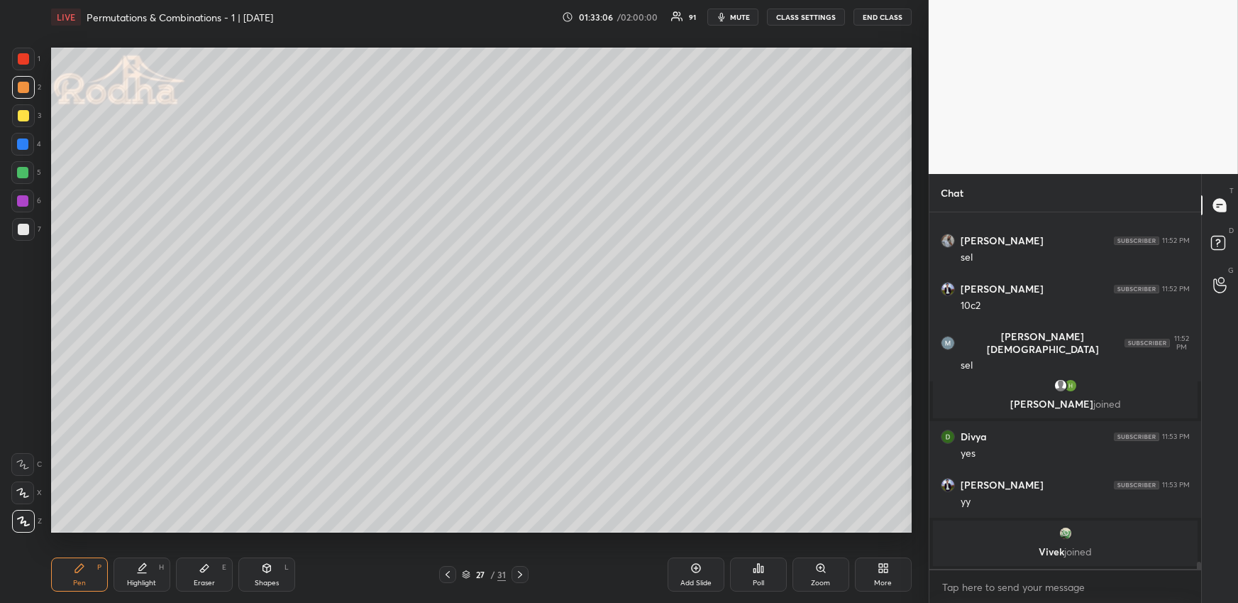
drag, startPoint x: 143, startPoint y: 578, endPoint x: 141, endPoint y: 550, distance: 28.5
click at [145, 579] on div "Highlight" at bounding box center [141, 582] width 29 height 7
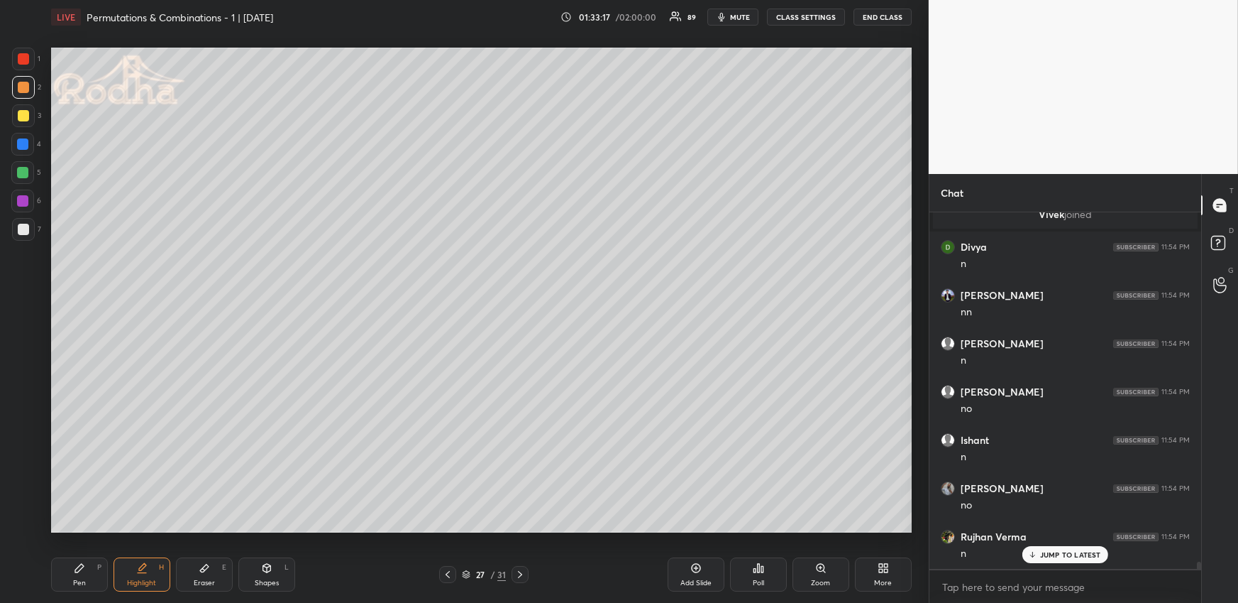
scroll to position [17133, 0]
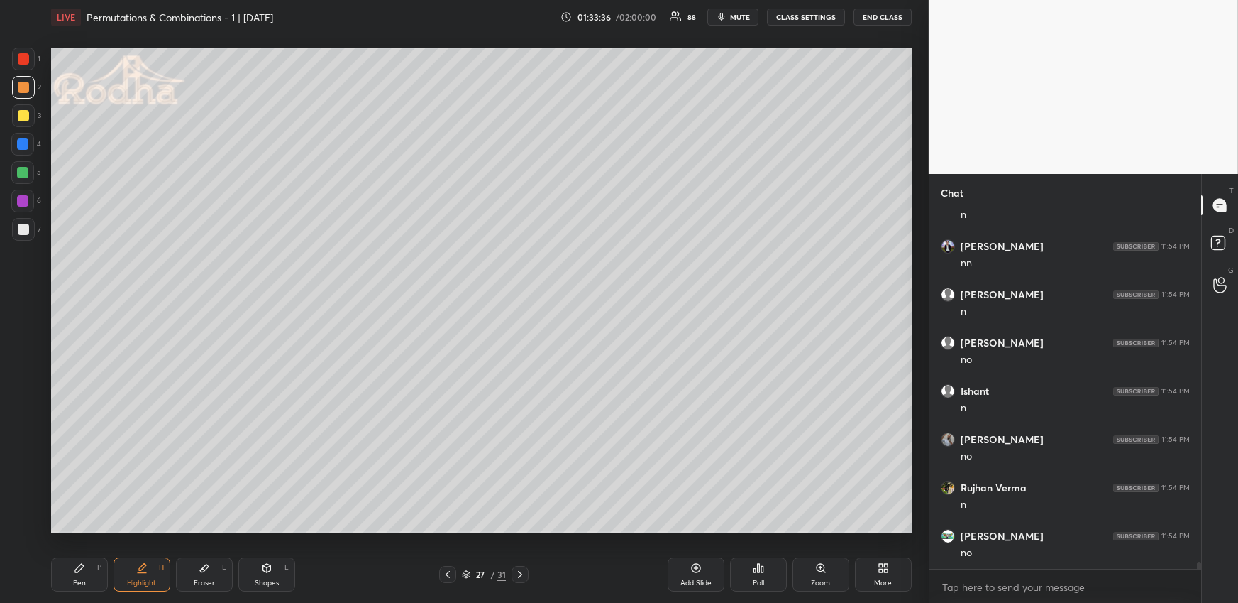
click at [85, 577] on div "Pen P" at bounding box center [79, 574] width 57 height 34
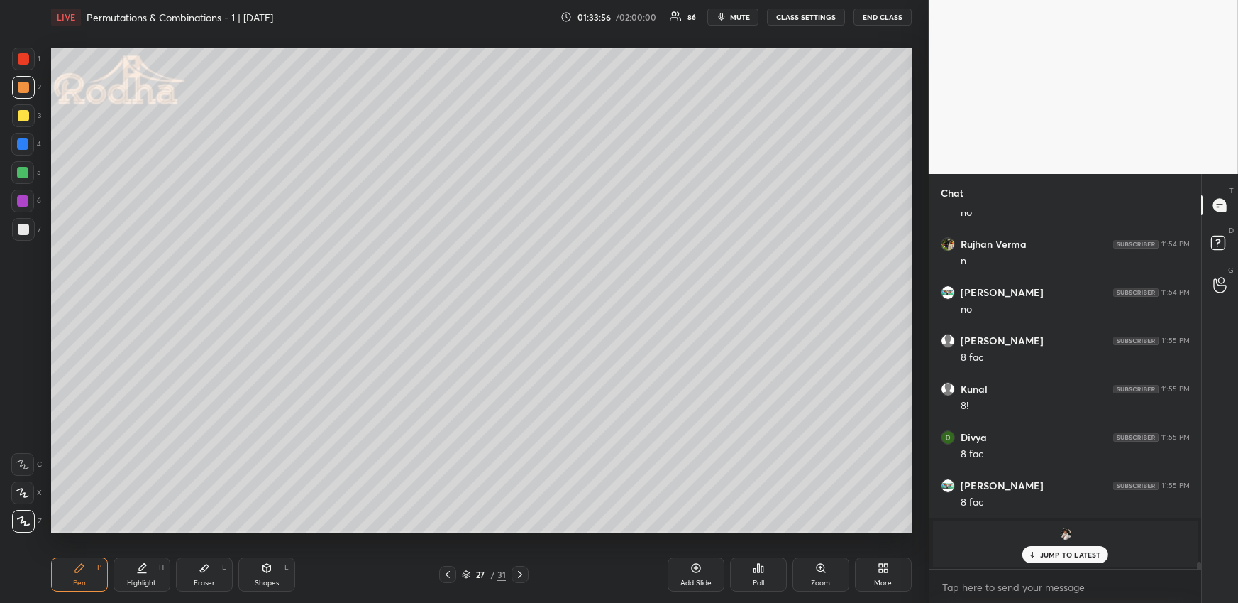
scroll to position [17425, 0]
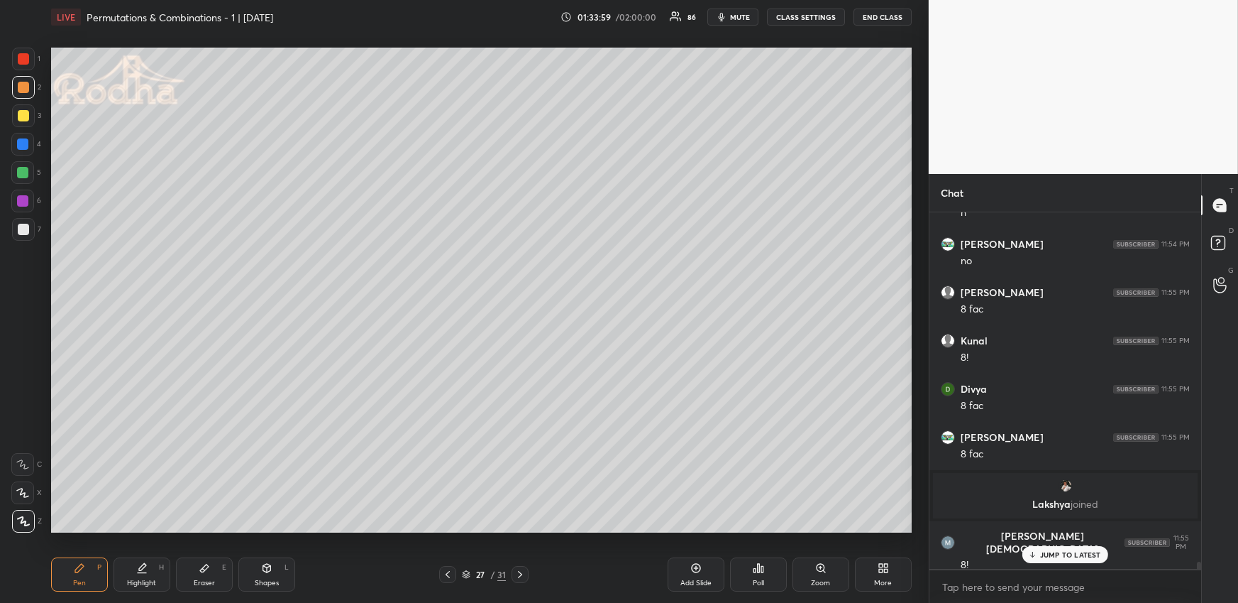
click at [451, 571] on icon at bounding box center [447, 573] width 11 height 11
click at [524, 570] on icon at bounding box center [520, 573] width 11 height 11
click at [452, 575] on icon at bounding box center [447, 573] width 11 height 11
click at [155, 582] on div "Highlight" at bounding box center [141, 582] width 29 height 7
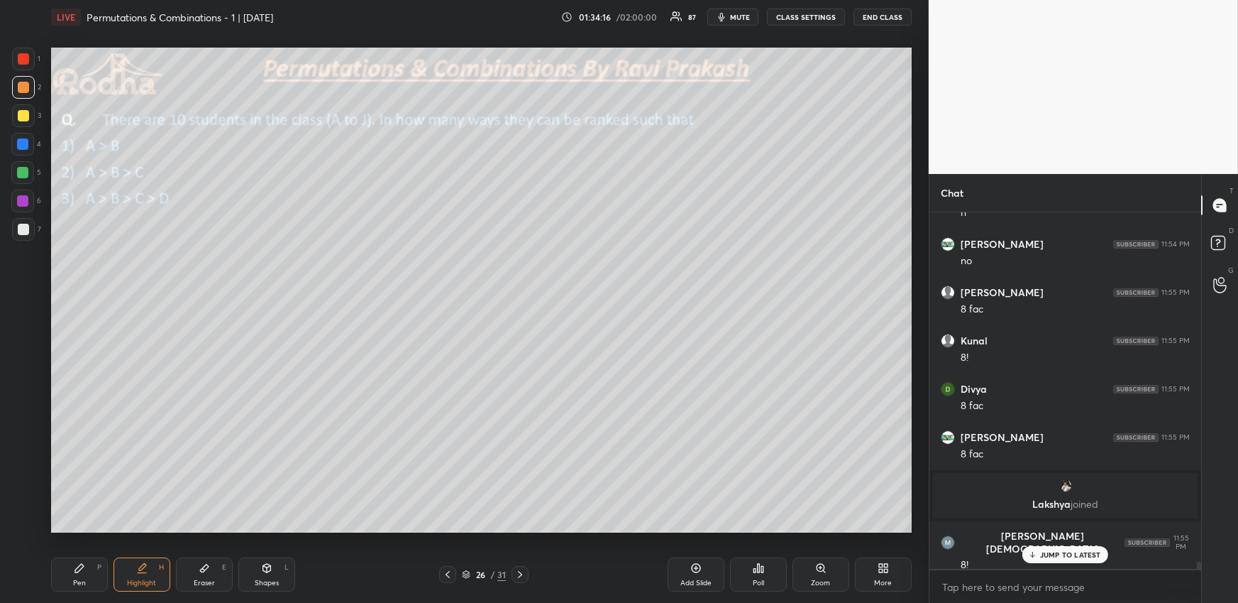
click at [519, 577] on icon at bounding box center [520, 573] width 11 height 11
drag, startPoint x: 451, startPoint y: 575, endPoint x: 454, endPoint y: 555, distance: 20.0
click at [451, 576] on icon at bounding box center [447, 573] width 11 height 11
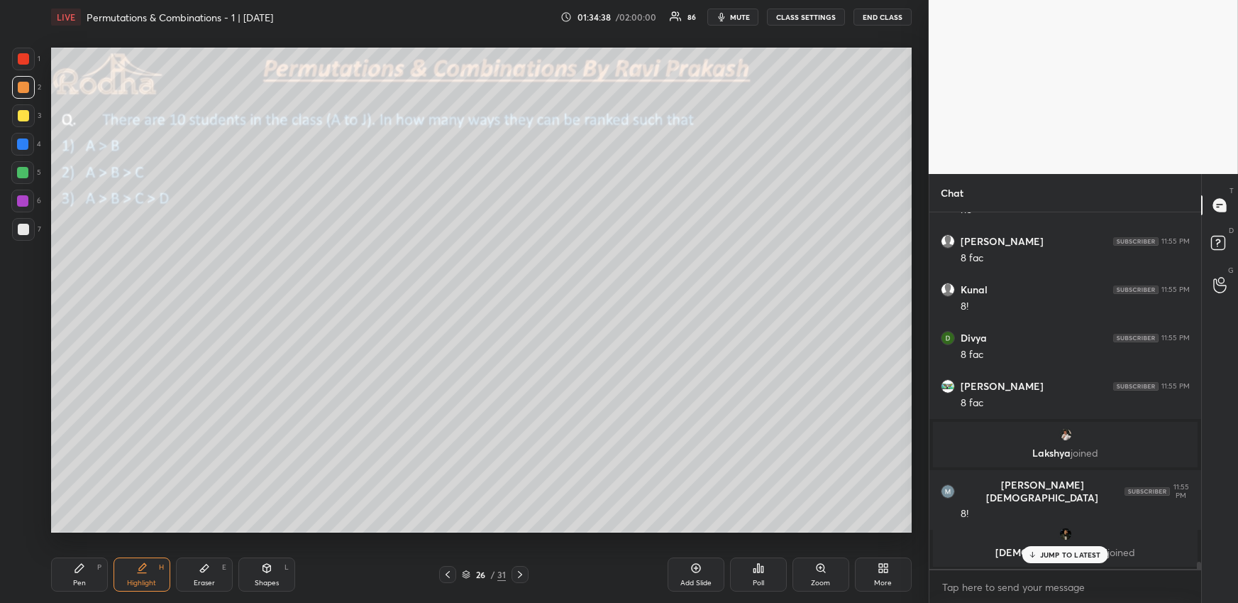
click at [519, 575] on icon at bounding box center [520, 573] width 11 height 11
click at [517, 571] on icon at bounding box center [520, 573] width 11 height 11
click at [443, 572] on icon at bounding box center [447, 573] width 11 height 11
click at [872, 569] on div "More" at bounding box center [883, 574] width 57 height 34
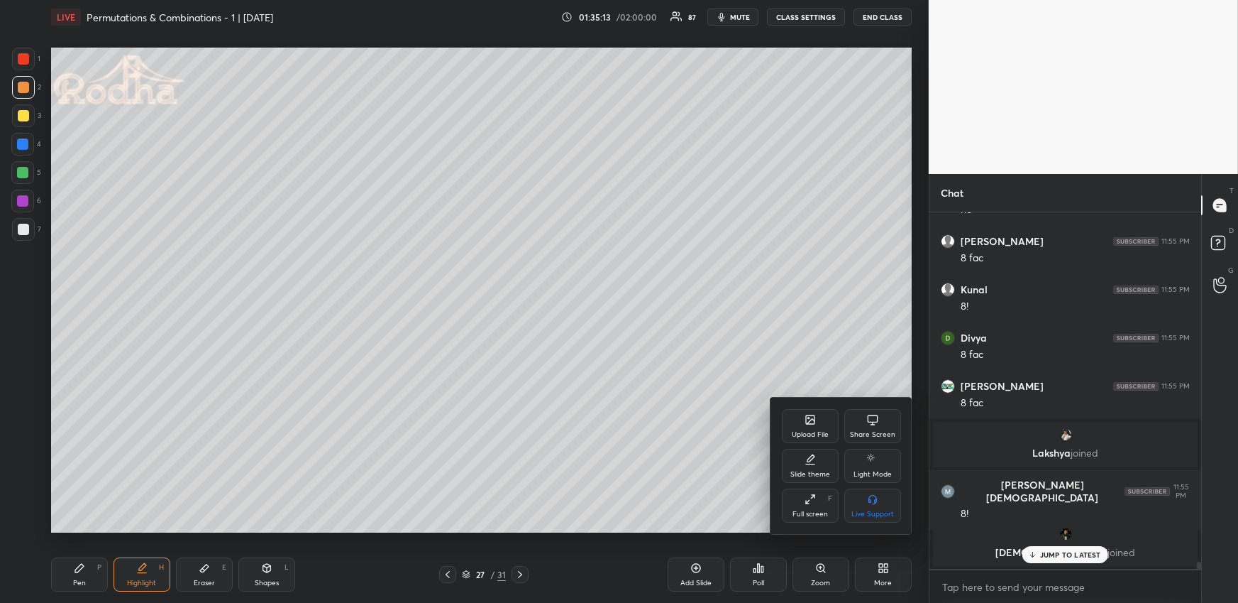
click at [813, 427] on div "Upload File" at bounding box center [810, 426] width 57 height 34
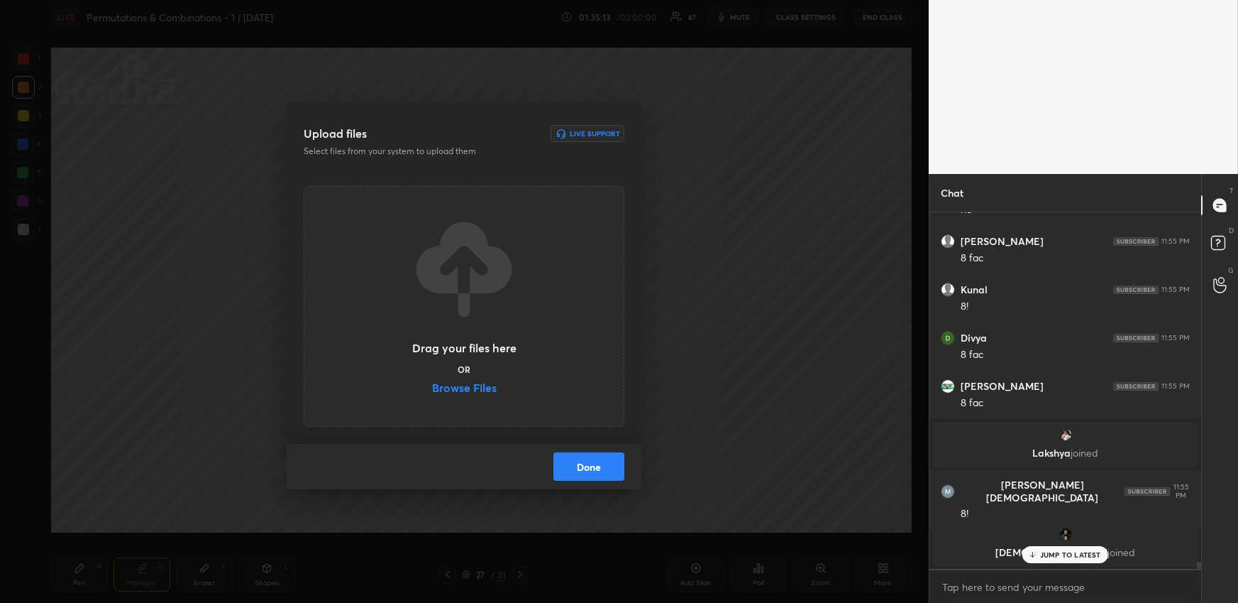
scroll to position [17524, 0]
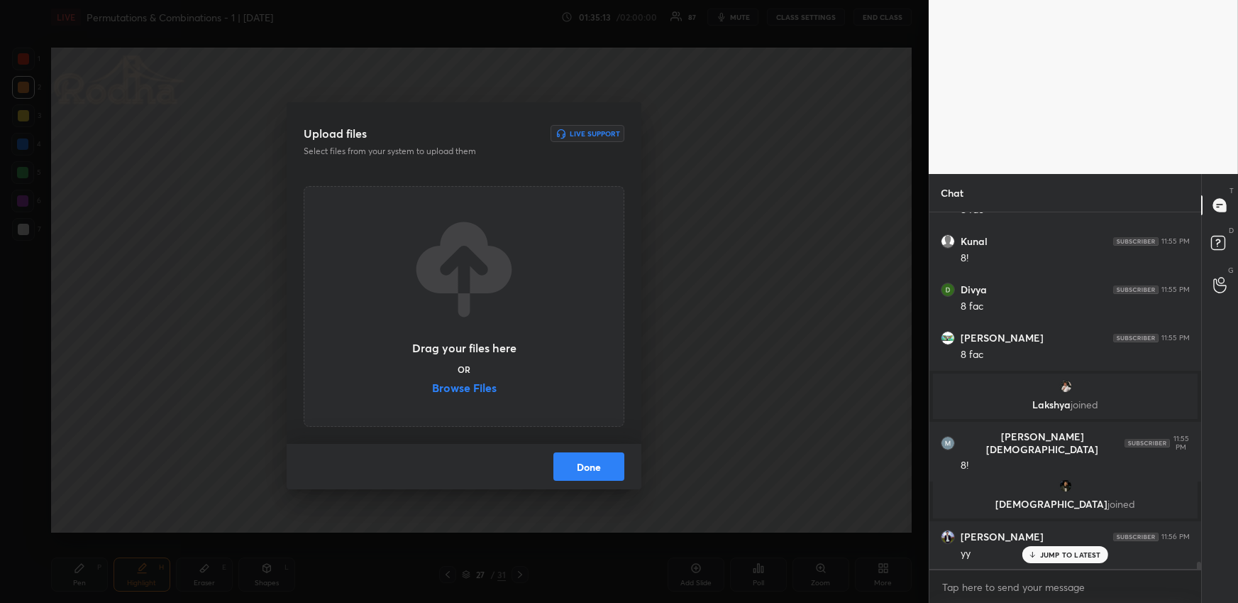
click at [483, 395] on label "Browse Files" at bounding box center [464, 389] width 65 height 15
click at [432, 395] on input "Browse Files" at bounding box center [432, 389] width 0 height 15
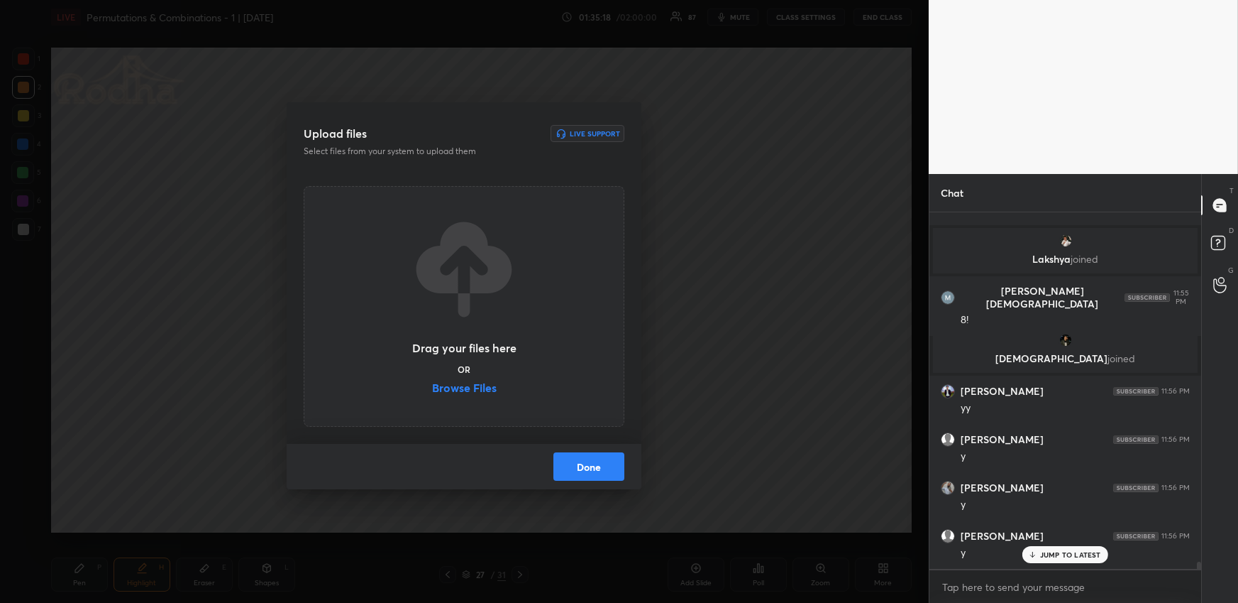
scroll to position [17717, 0]
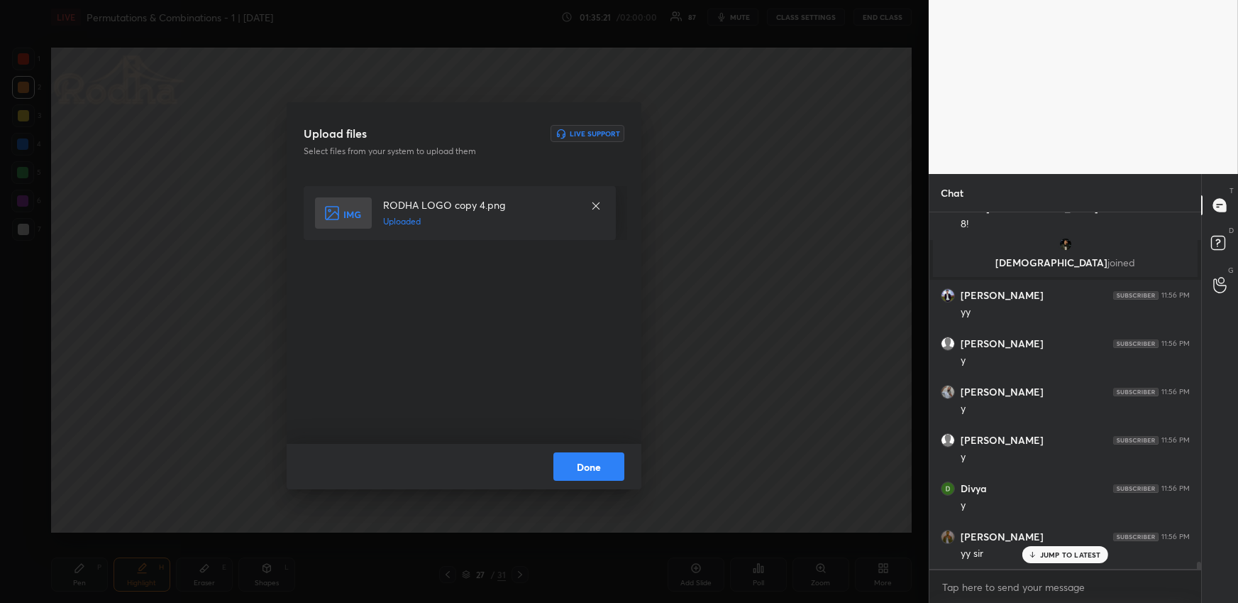
click at [586, 468] on button "Done" at bounding box center [589, 466] width 71 height 28
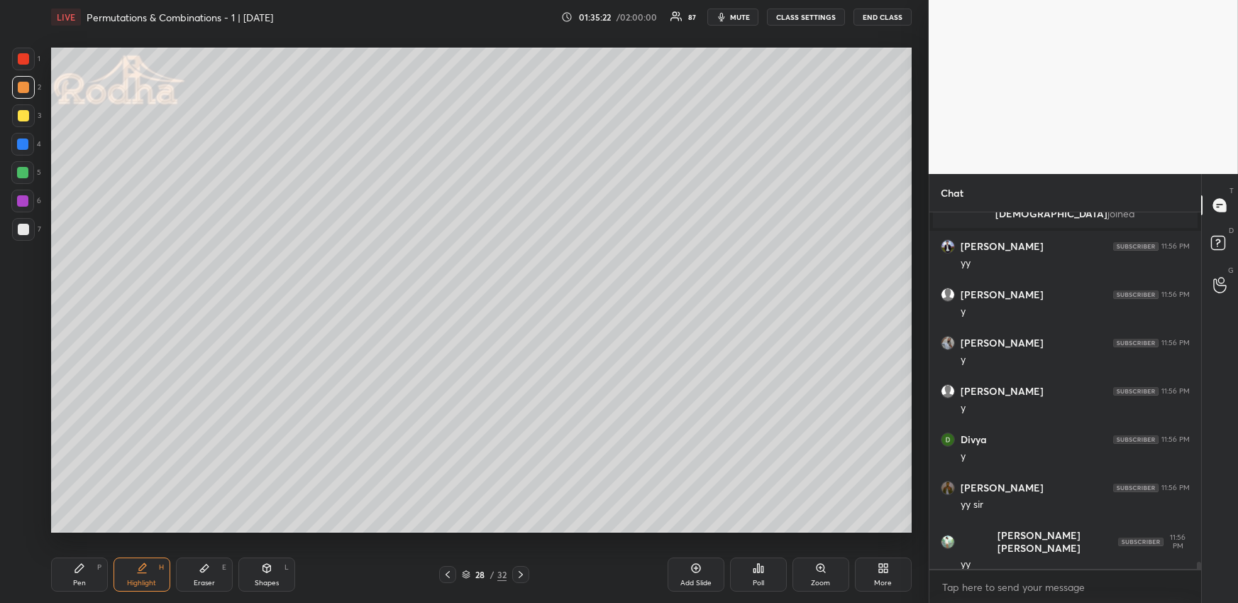
drag, startPoint x: 79, startPoint y: 567, endPoint x: 90, endPoint y: 549, distance: 21.3
click at [79, 566] on icon at bounding box center [79, 568] width 9 height 9
click at [26, 176] on div at bounding box center [22, 172] width 11 height 11
click at [449, 571] on icon at bounding box center [447, 573] width 11 height 11
click at [449, 571] on icon at bounding box center [448, 574] width 4 height 7
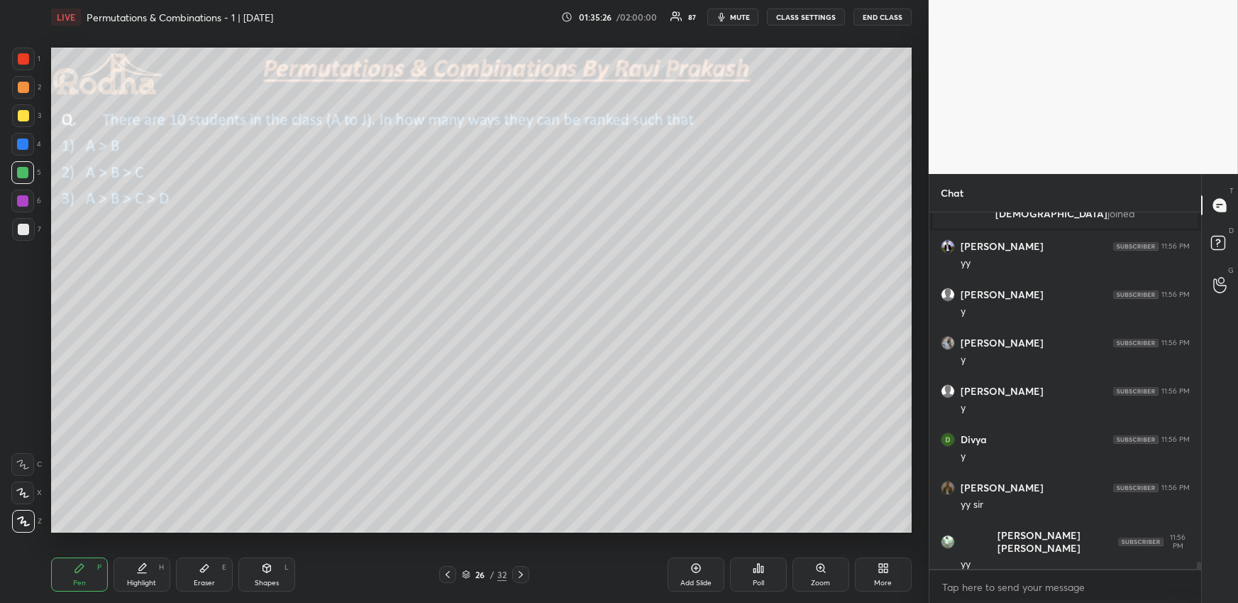
click at [143, 576] on div "Highlight H" at bounding box center [142, 574] width 57 height 34
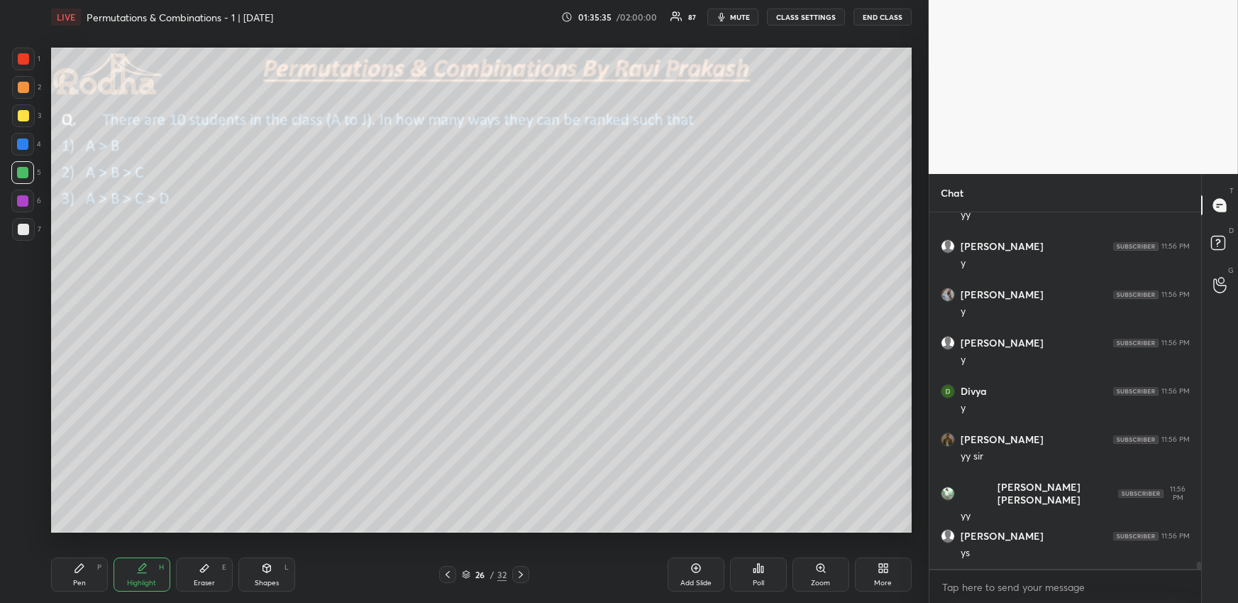
click at [523, 570] on icon at bounding box center [520, 573] width 11 height 11
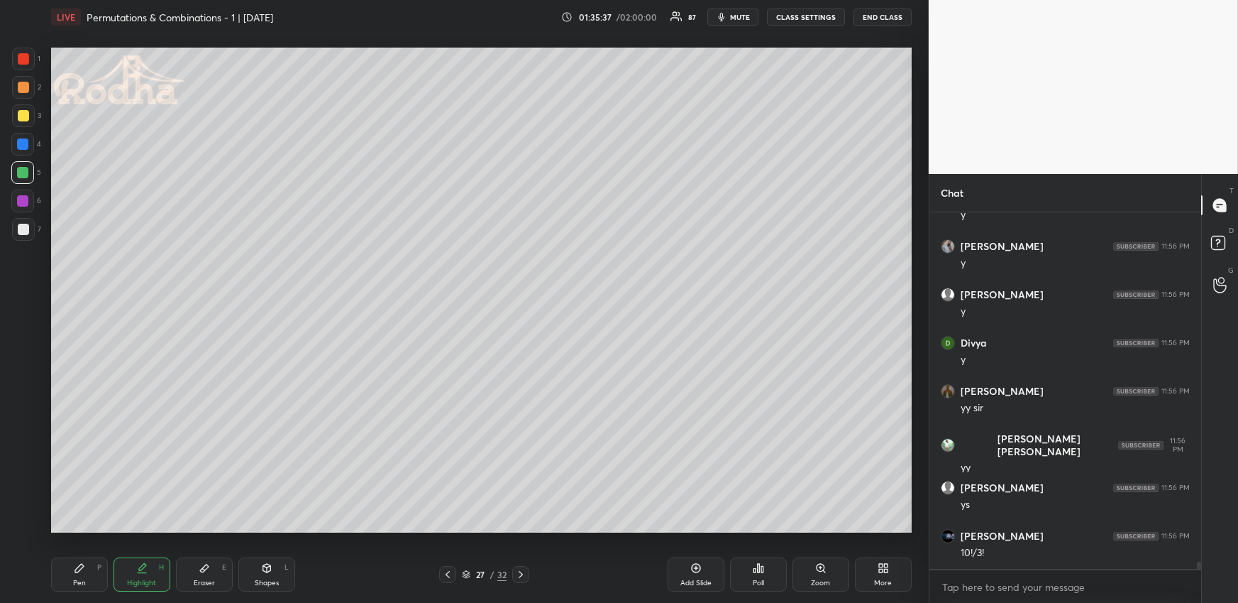
click at [521, 571] on icon at bounding box center [520, 573] width 11 height 11
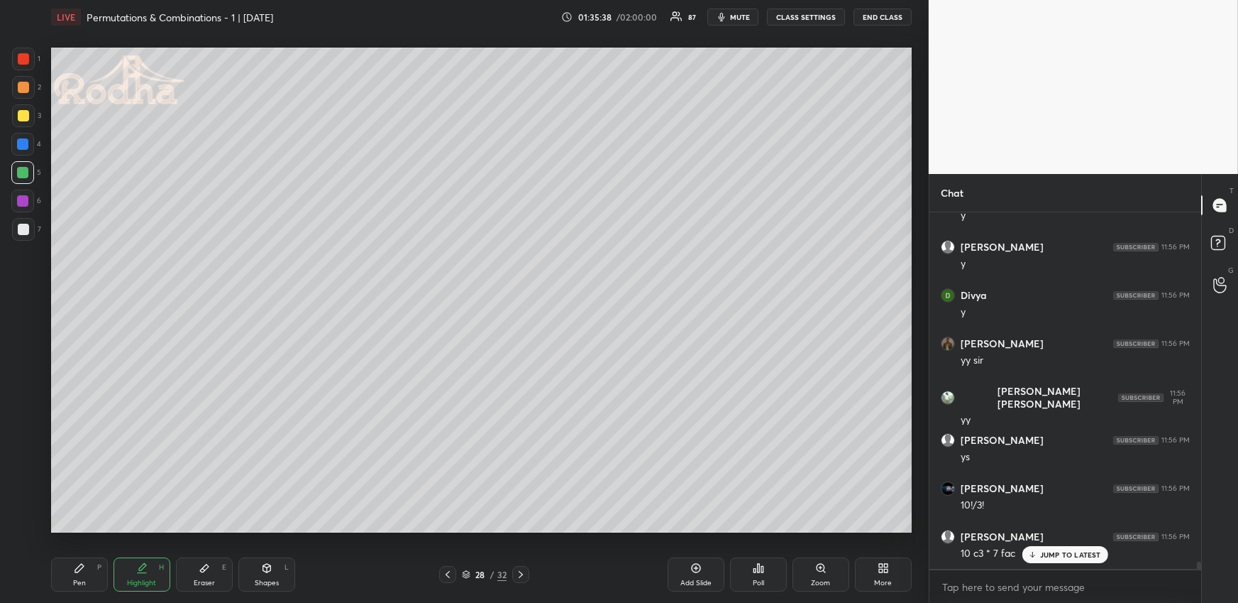
click at [111, 573] on div "Pen P Highlight H Eraser E Shapes L" at bounding box center [227, 574] width 353 height 34
click at [89, 574] on div "Pen P" at bounding box center [79, 574] width 57 height 34
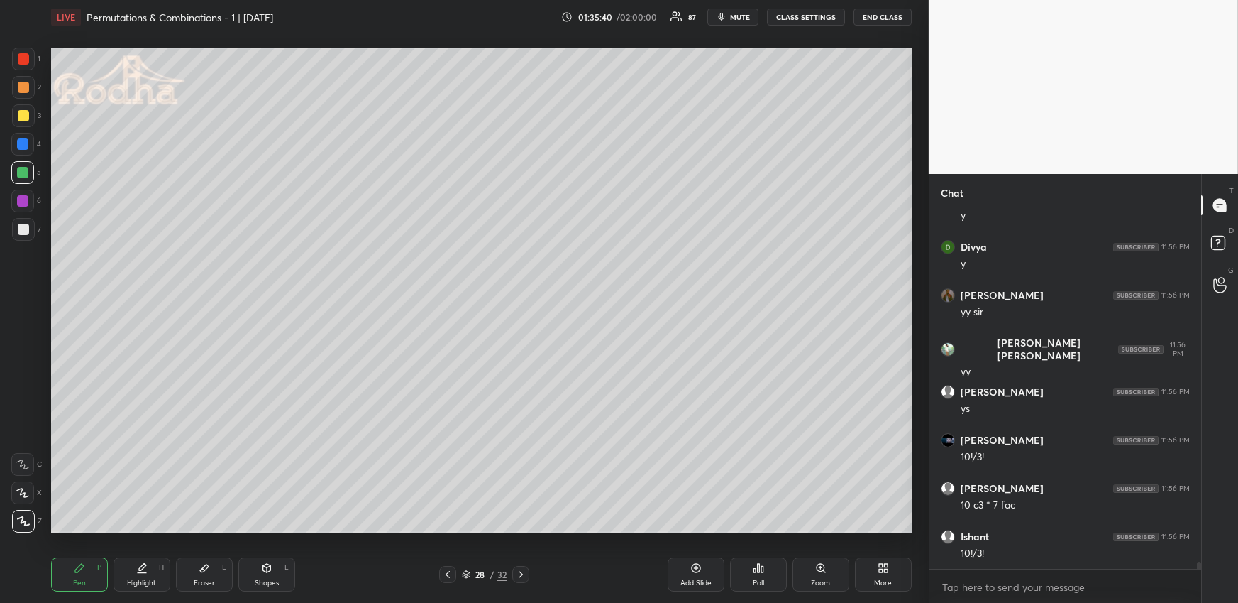
scroll to position [18056, 0]
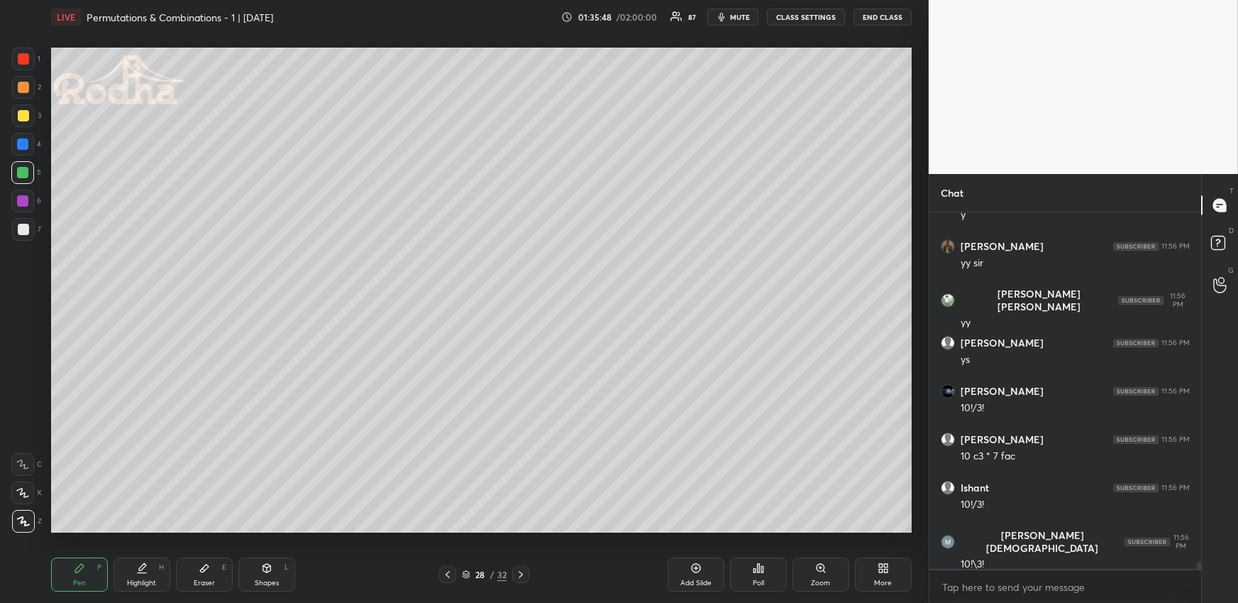
click at [21, 90] on div at bounding box center [23, 87] width 11 height 11
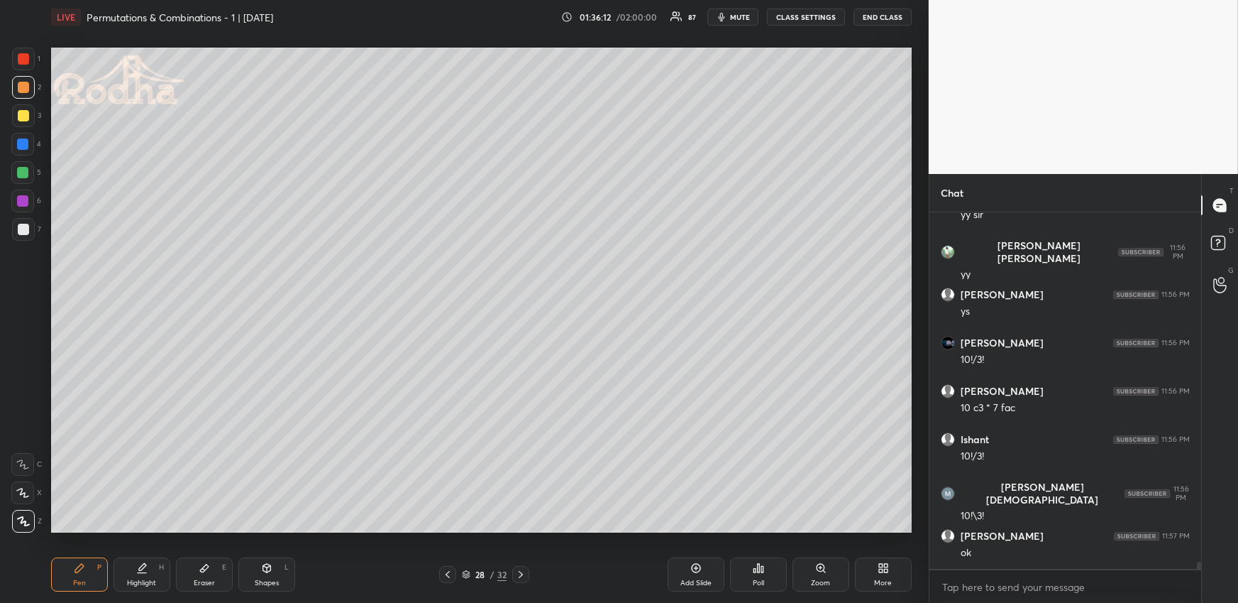
scroll to position [18152, 0]
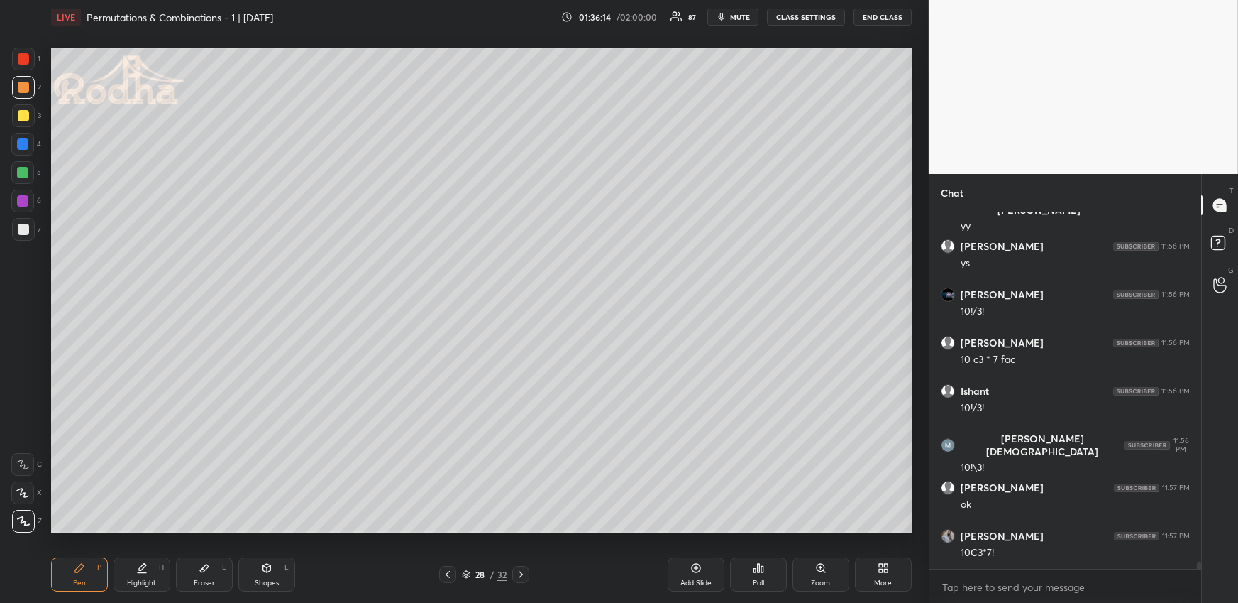
click at [25, 173] on div at bounding box center [22, 172] width 11 height 11
click at [209, 573] on div "Eraser E" at bounding box center [204, 574] width 57 height 34
click at [82, 571] on div "Pen P" at bounding box center [79, 574] width 57 height 34
click at [23, 113] on div at bounding box center [23, 115] width 11 height 11
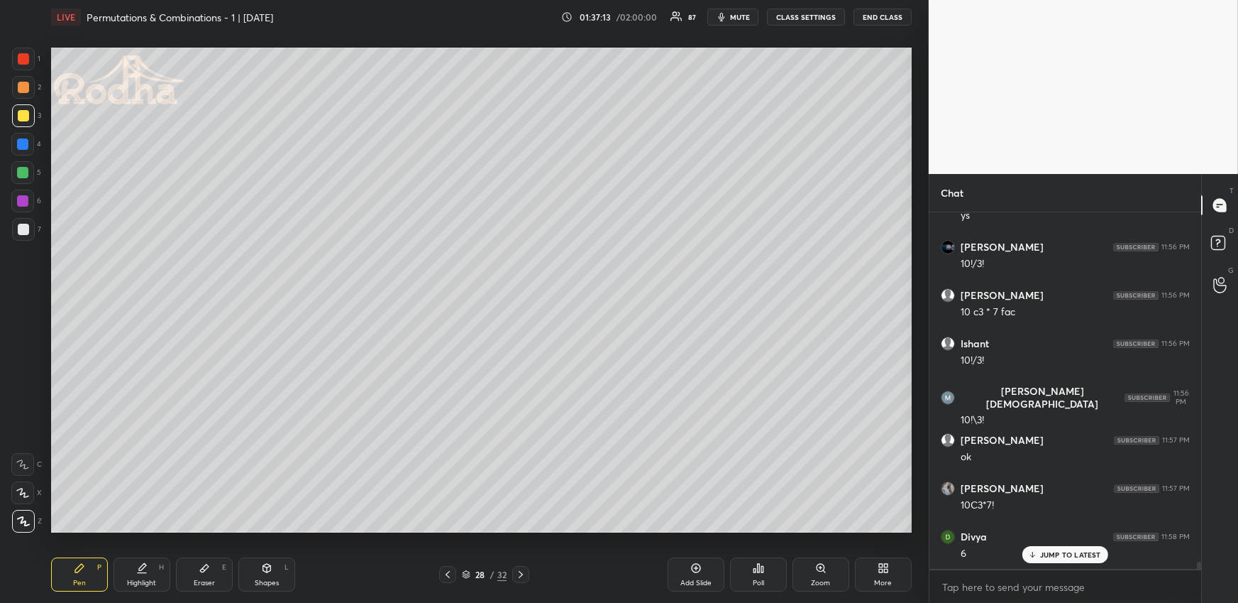
click at [21, 490] on icon at bounding box center [22, 493] width 13 height 10
drag, startPoint x: 153, startPoint y: 569, endPoint x: 177, endPoint y: 539, distance: 38.5
click at [152, 570] on div "Highlight H" at bounding box center [142, 574] width 57 height 34
click at [64, 575] on div "Pen P" at bounding box center [79, 574] width 57 height 34
click at [16, 94] on div at bounding box center [23, 87] width 23 height 23
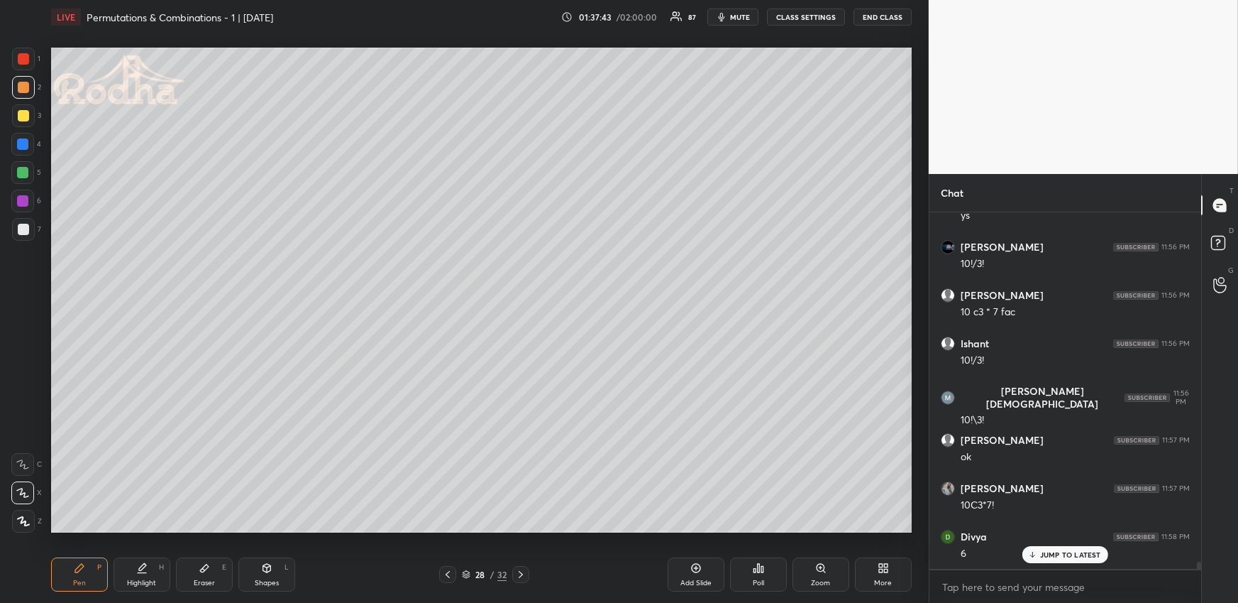
drag, startPoint x: 23, startPoint y: 517, endPoint x: 26, endPoint y: 499, distance: 18.6
click at [23, 518] on icon at bounding box center [23, 521] width 13 height 10
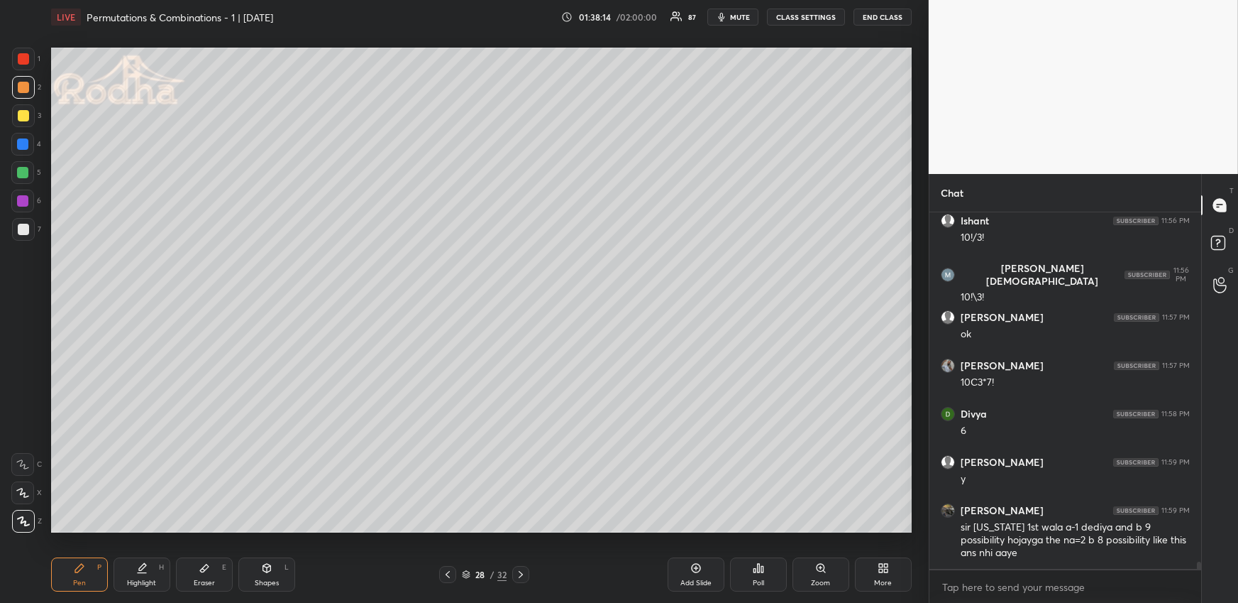
scroll to position [18383, 0]
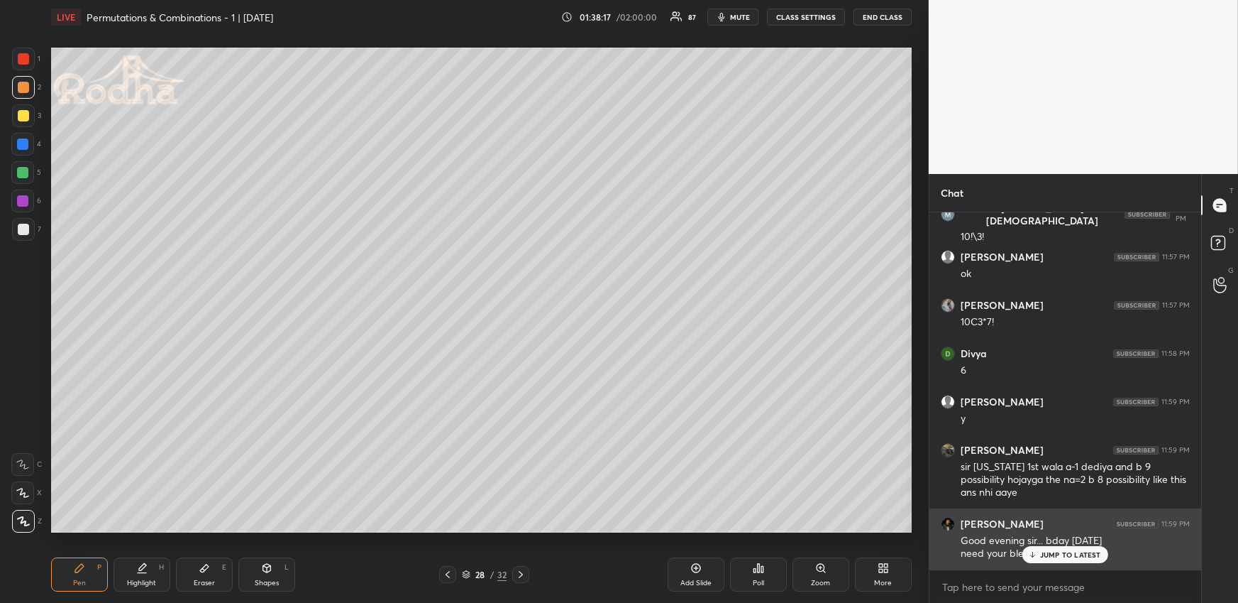
click at [1093, 547] on div "JUMP TO LATEST" at bounding box center [1065, 554] width 85 height 17
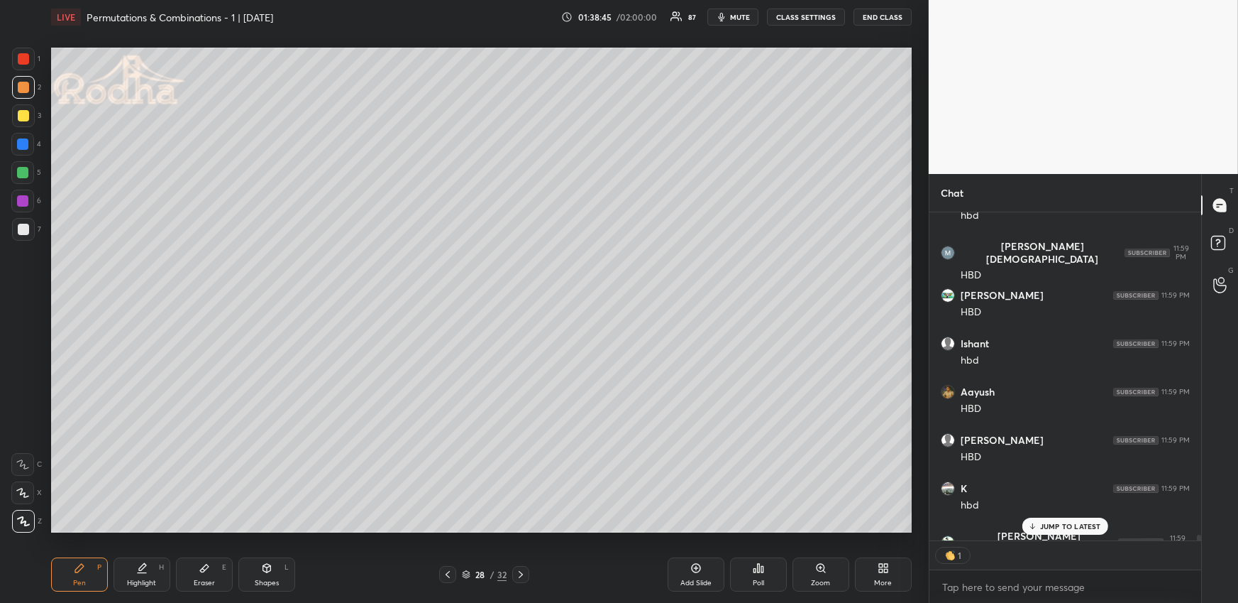
scroll to position [324, 268]
click at [28, 489] on div at bounding box center [22, 492] width 23 height 23
drag, startPoint x: 18, startPoint y: 174, endPoint x: 18, endPoint y: 185, distance: 10.7
click at [19, 174] on div at bounding box center [22, 172] width 11 height 11
click at [30, 519] on div at bounding box center [23, 521] width 23 height 23
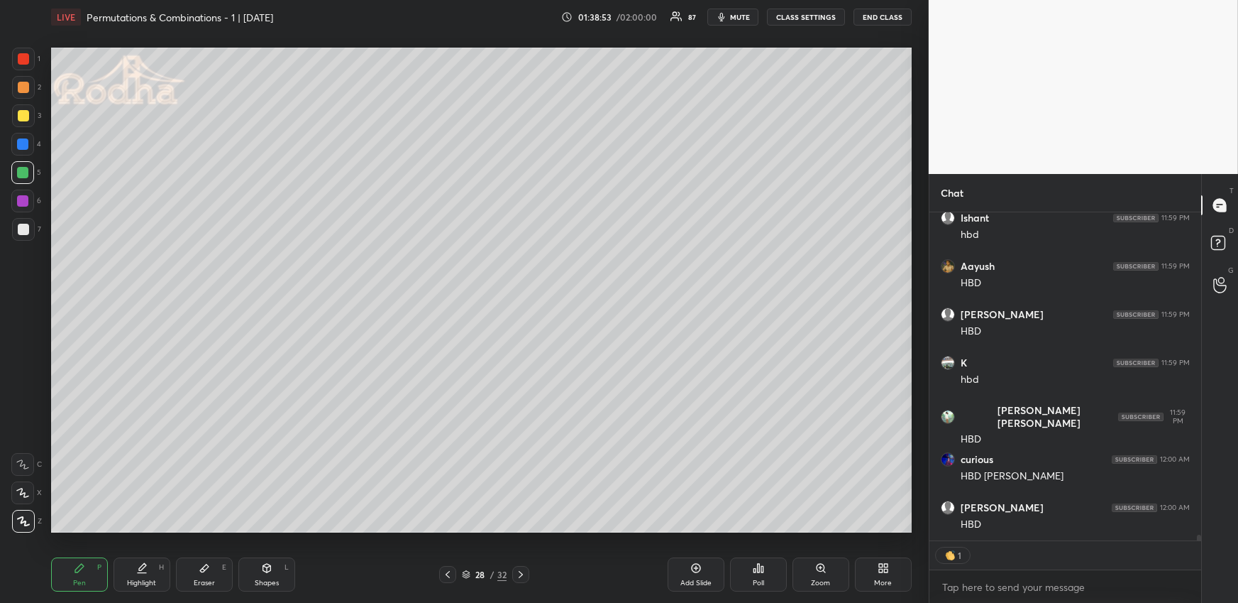
scroll to position [19715, 0]
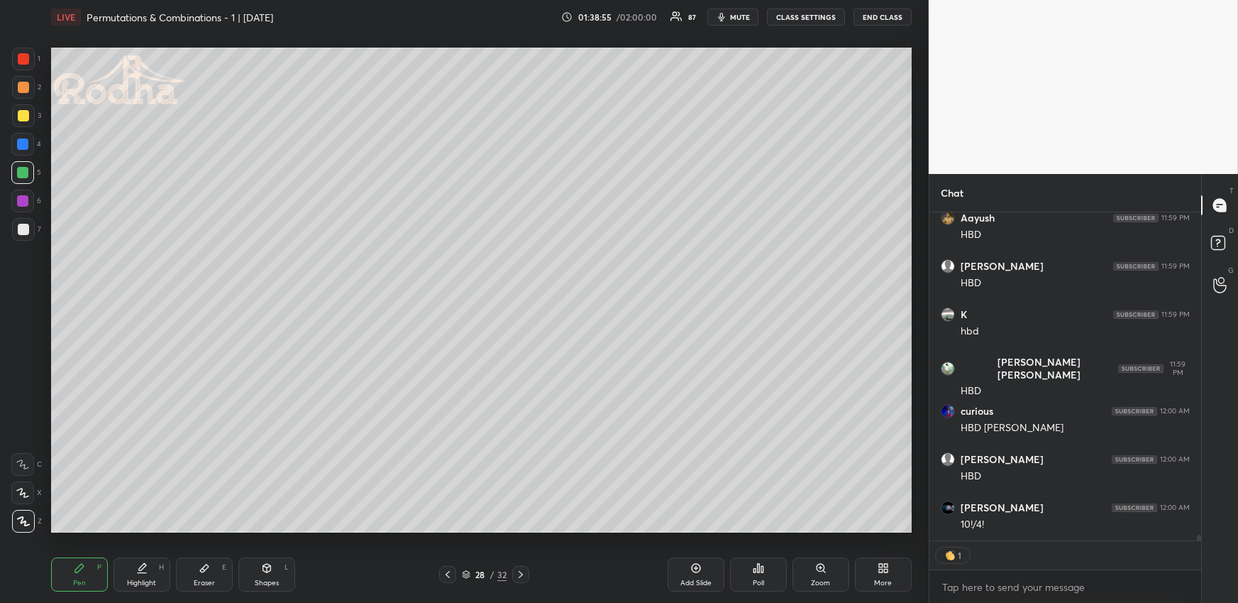
type textarea "x"
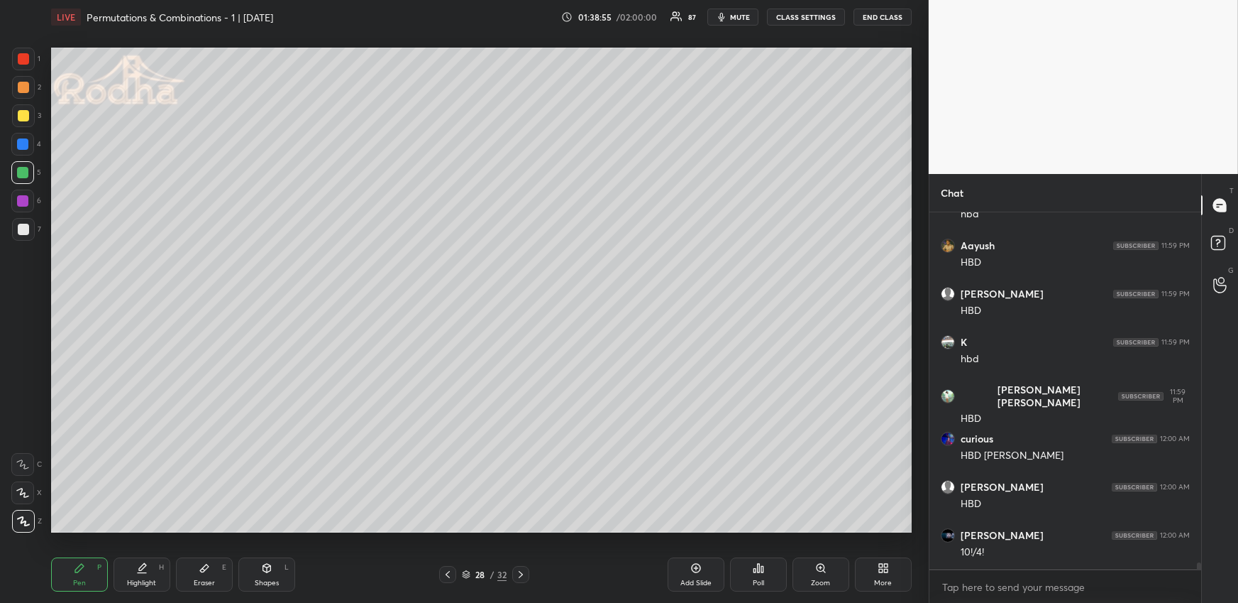
scroll to position [19687, 0]
drag, startPoint x: 24, startPoint y: 87, endPoint x: 22, endPoint y: 96, distance: 9.5
click at [24, 87] on div at bounding box center [23, 87] width 11 height 11
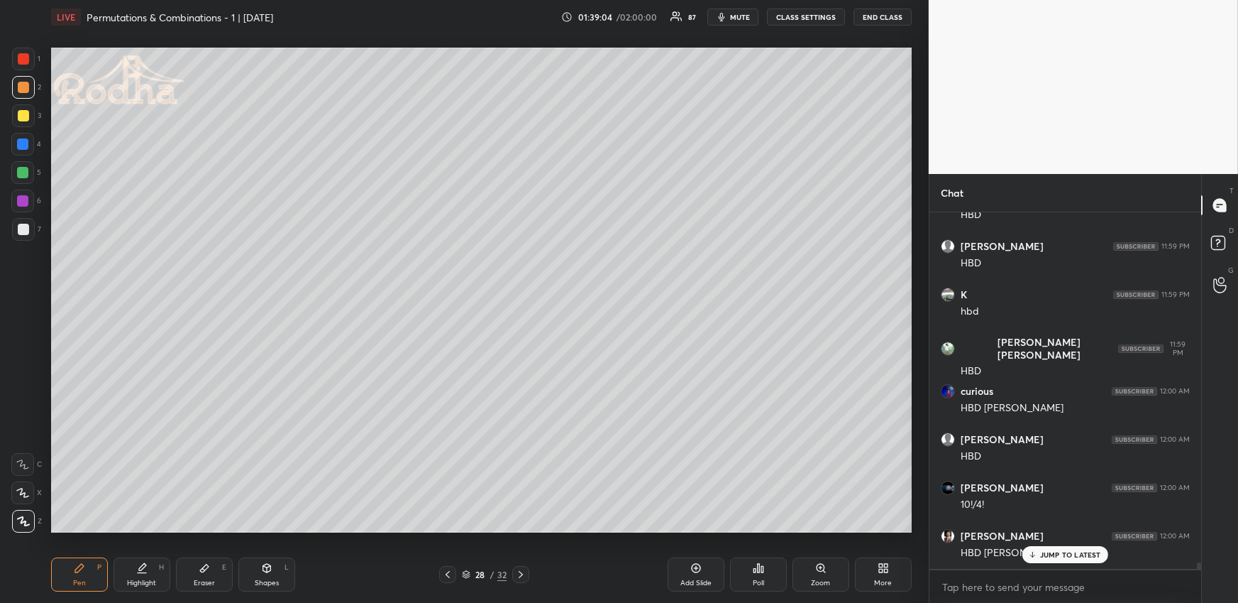
scroll to position [19782, 0]
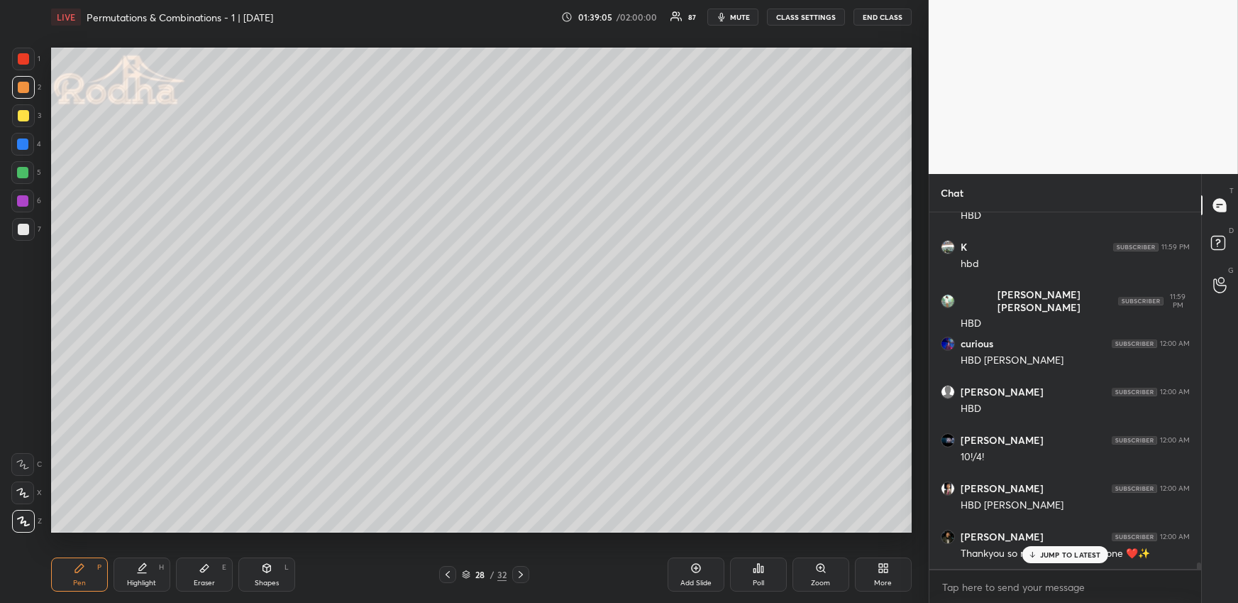
click at [1047, 555] on p "JUMP TO LATEST" at bounding box center [1070, 554] width 61 height 9
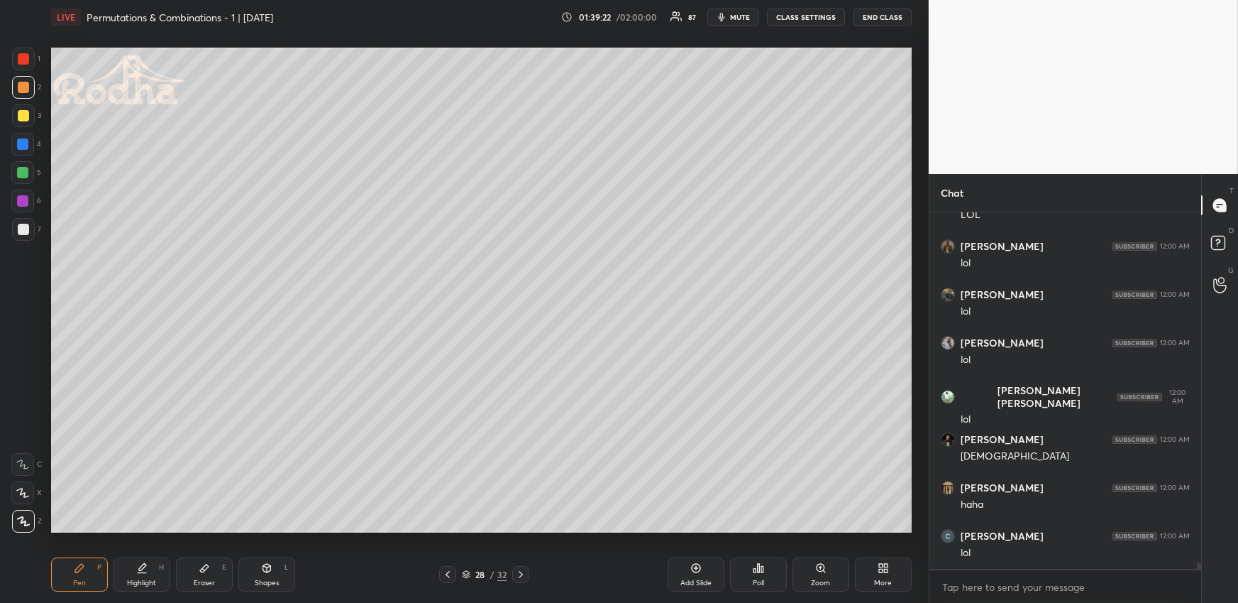
scroll to position [20411, 0]
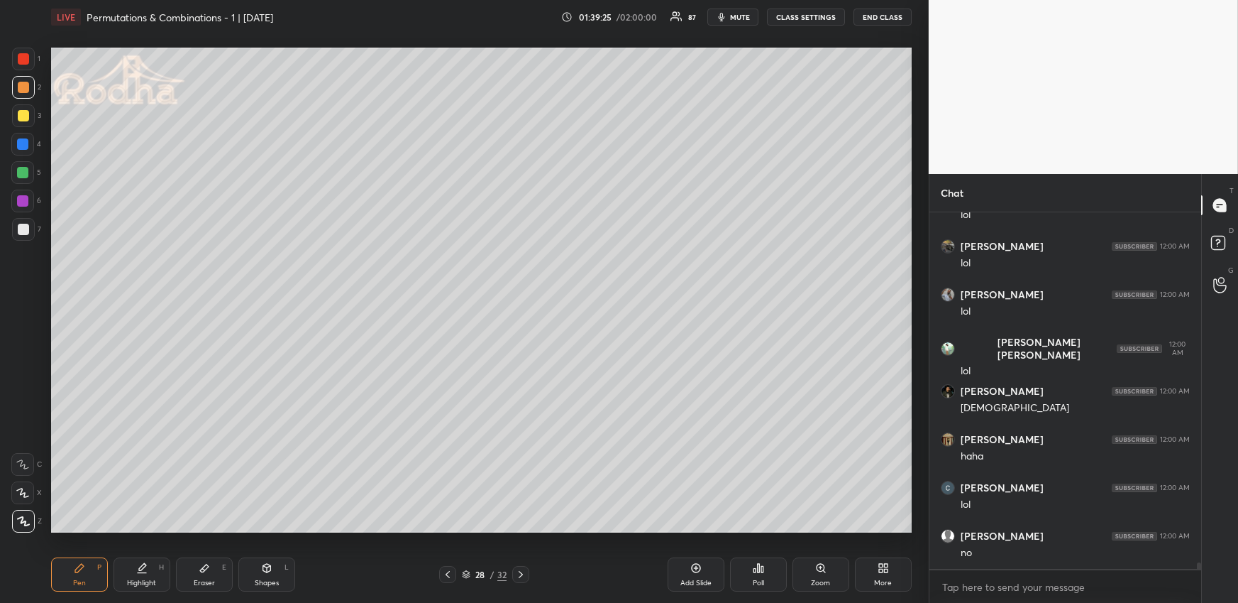
click at [524, 574] on icon at bounding box center [520, 573] width 11 height 11
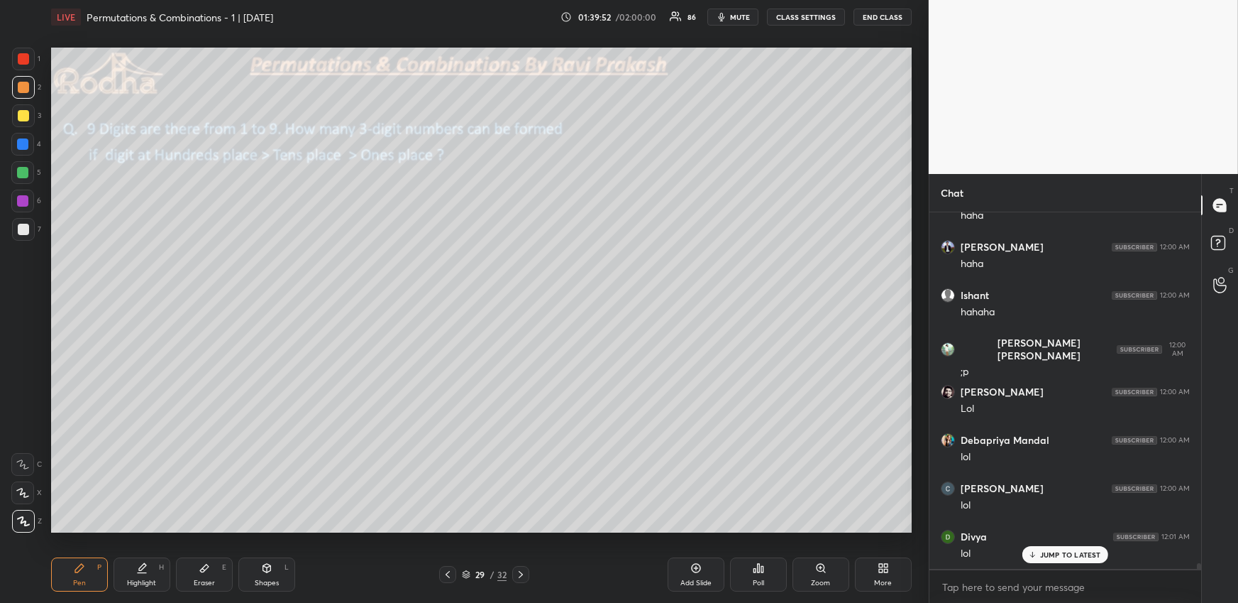
scroll to position [21037, 0]
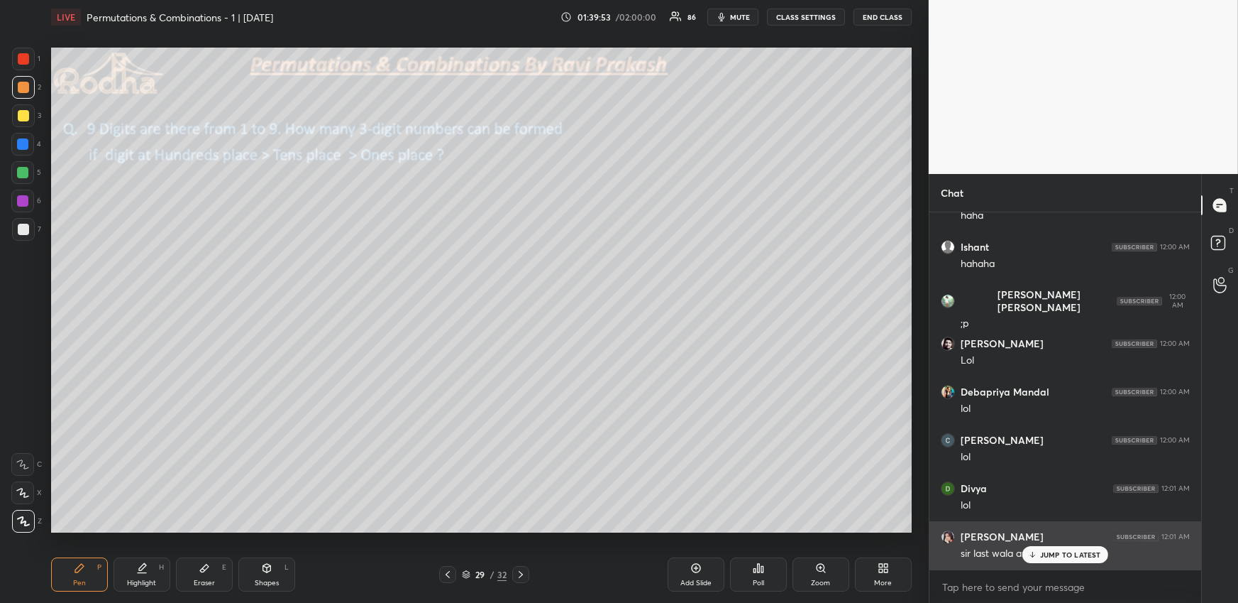
drag, startPoint x: 1093, startPoint y: 550, endPoint x: 1093, endPoint y: 534, distance: 15.6
click at [1094, 550] on p "JUMP TO LATEST" at bounding box center [1070, 554] width 61 height 9
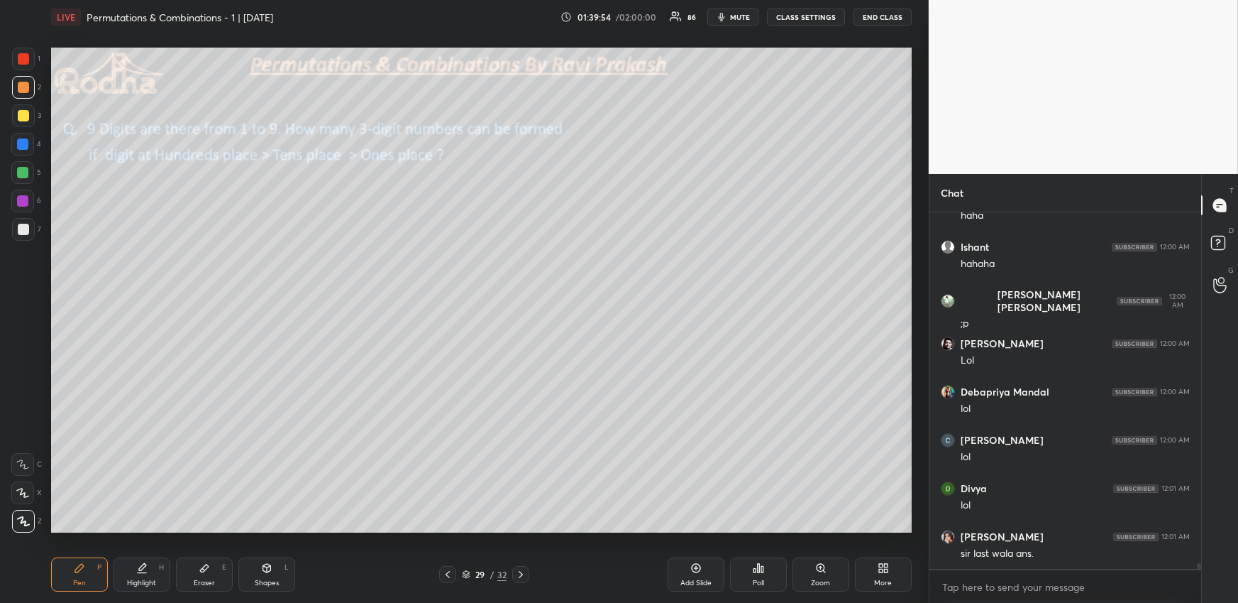
click at [449, 569] on icon at bounding box center [447, 573] width 11 height 11
click at [454, 569] on div at bounding box center [447, 574] width 17 height 17
drag, startPoint x: 522, startPoint y: 573, endPoint x: 507, endPoint y: 566, distance: 15.6
click at [522, 573] on icon at bounding box center [520, 573] width 11 height 11
click at [148, 582] on div "Highlight" at bounding box center [141, 582] width 29 height 7
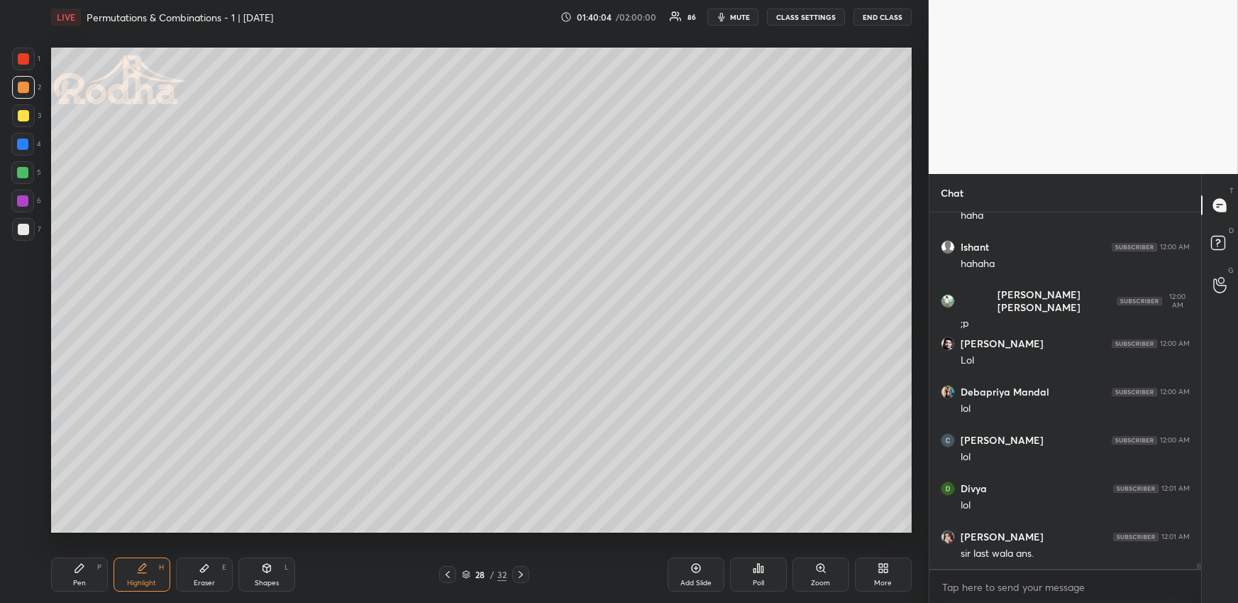
click at [449, 572] on icon at bounding box center [447, 573] width 11 height 11
click at [451, 572] on icon at bounding box center [447, 573] width 11 height 11
click at [523, 567] on div at bounding box center [520, 574] width 17 height 17
drag, startPoint x: 527, startPoint y: 571, endPoint x: 512, endPoint y: 533, distance: 40.9
click at [527, 571] on div at bounding box center [520, 574] width 17 height 17
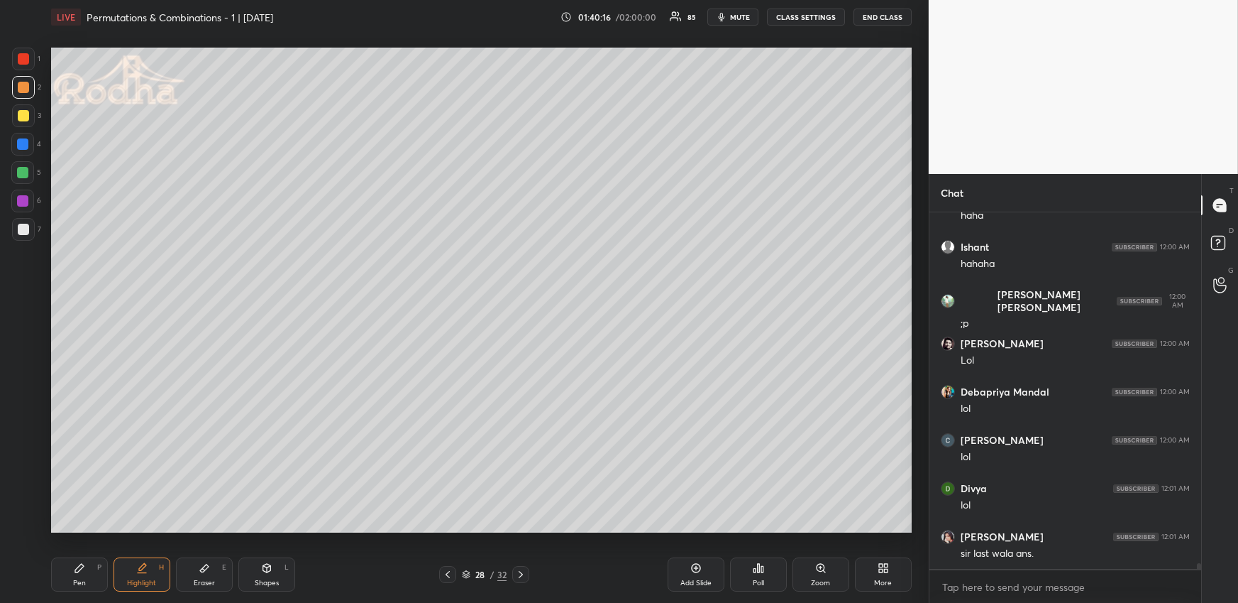
click at [107, 578] on div "Pen P Highlight H Eraser E Shapes L" at bounding box center [227, 574] width 353 height 34
click at [97, 572] on div "Pen P" at bounding box center [79, 574] width 57 height 34
drag, startPoint x: 26, startPoint y: 116, endPoint x: 35, endPoint y: 122, distance: 10.2
click at [26, 115] on div at bounding box center [23, 115] width 11 height 11
drag, startPoint x: 151, startPoint y: 573, endPoint x: 185, endPoint y: 539, distance: 47.2
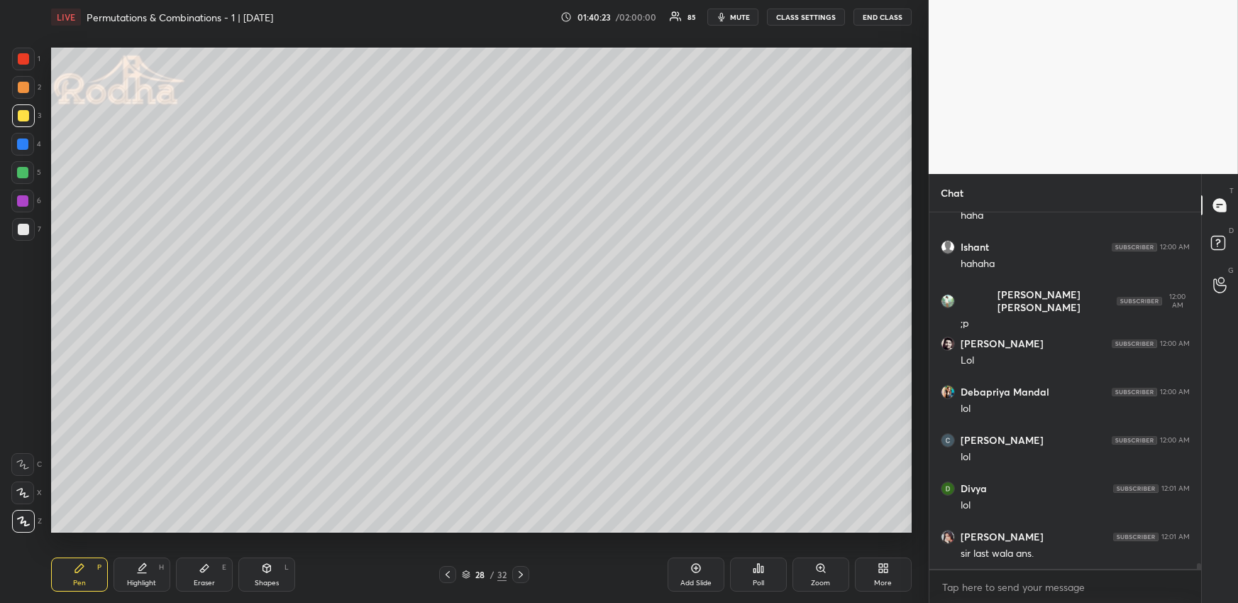
click at [150, 572] on div "Highlight H" at bounding box center [142, 574] width 57 height 34
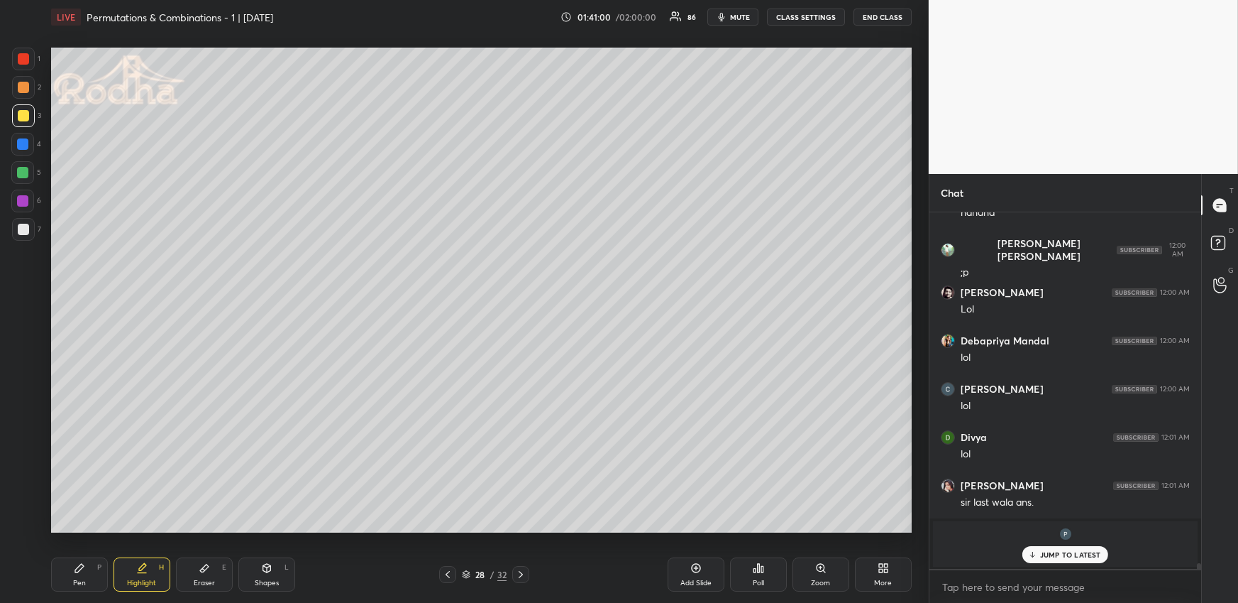
click at [79, 577] on div "Pen P" at bounding box center [79, 574] width 57 height 34
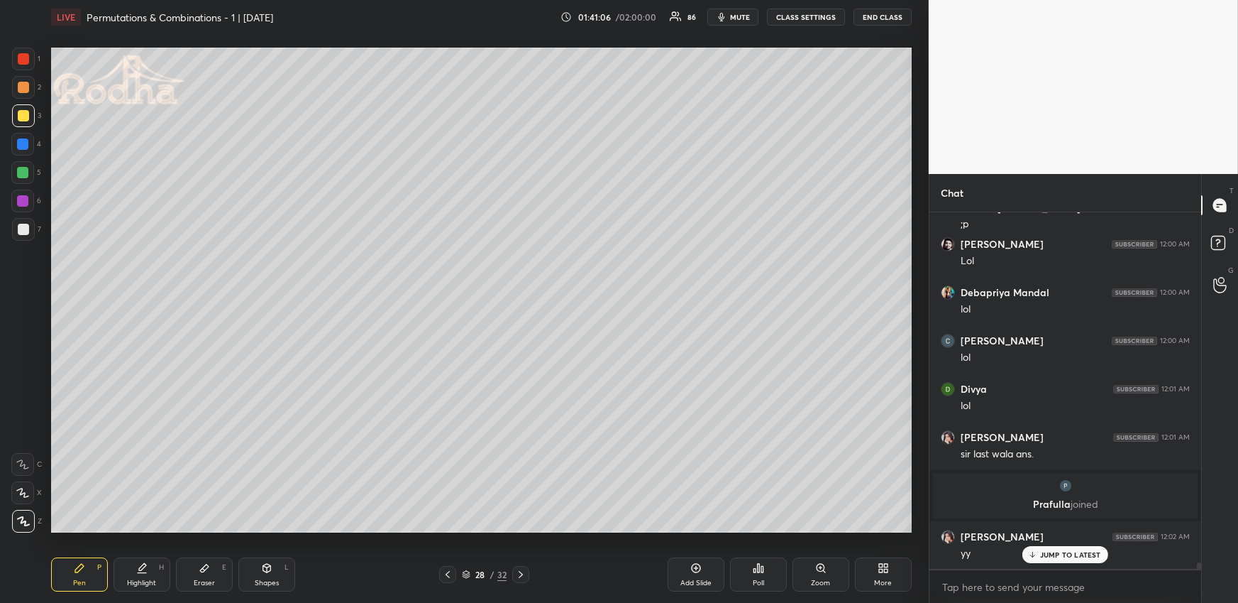
scroll to position [19916, 0]
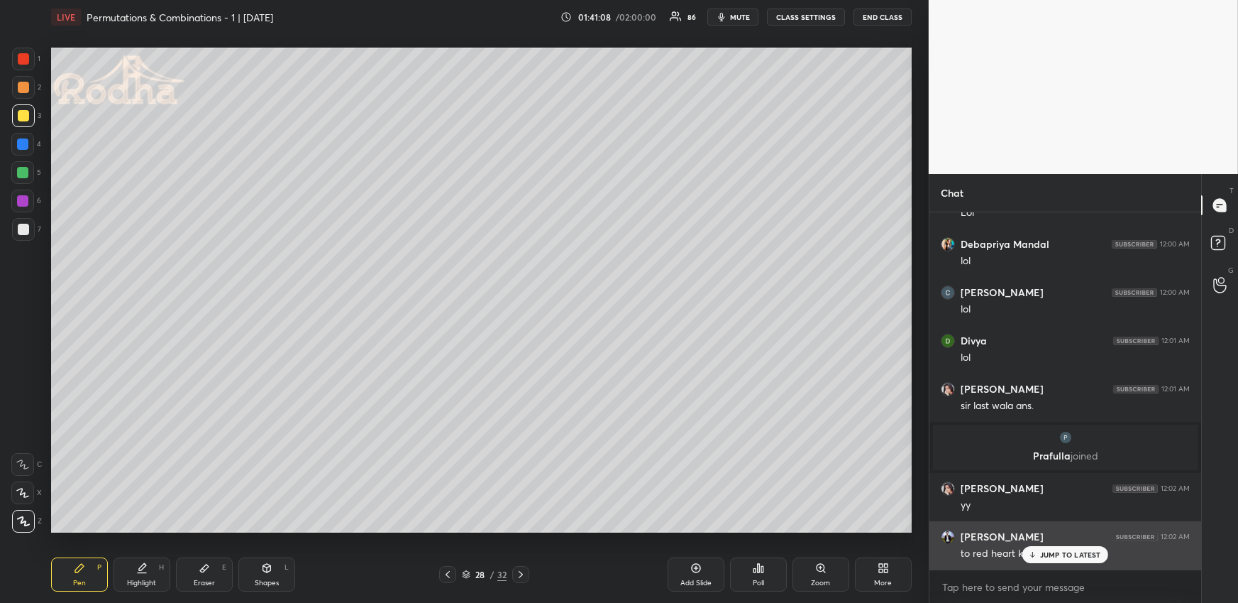
click at [1068, 546] on div "JUMP TO LATEST" at bounding box center [1065, 554] width 85 height 17
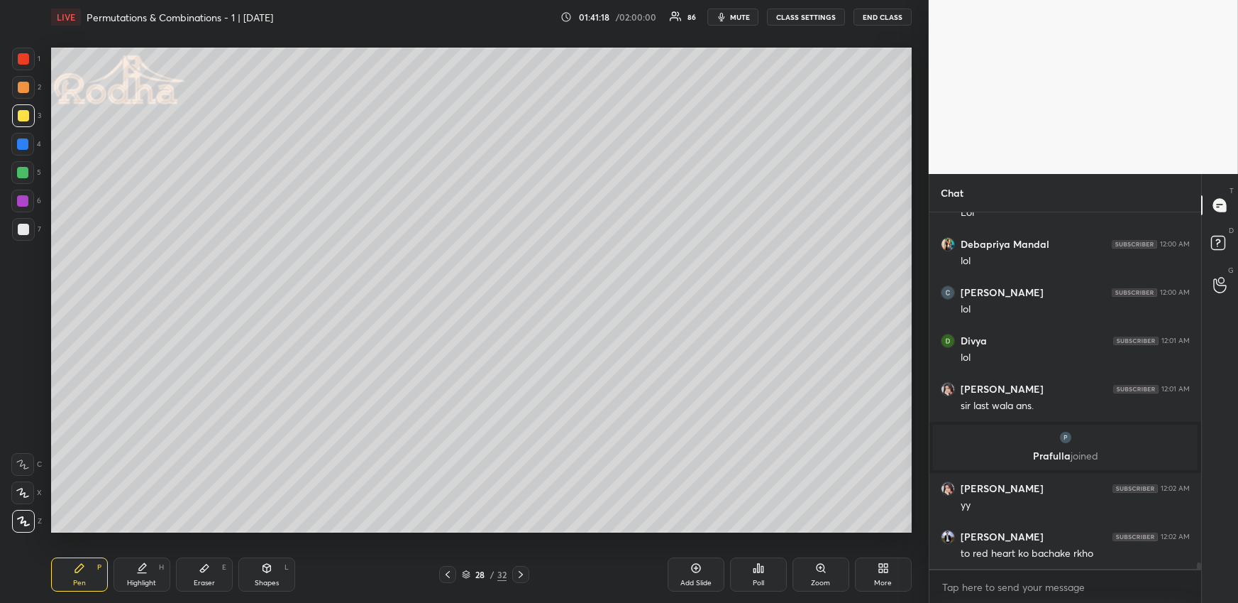
click at [524, 571] on icon at bounding box center [520, 573] width 11 height 11
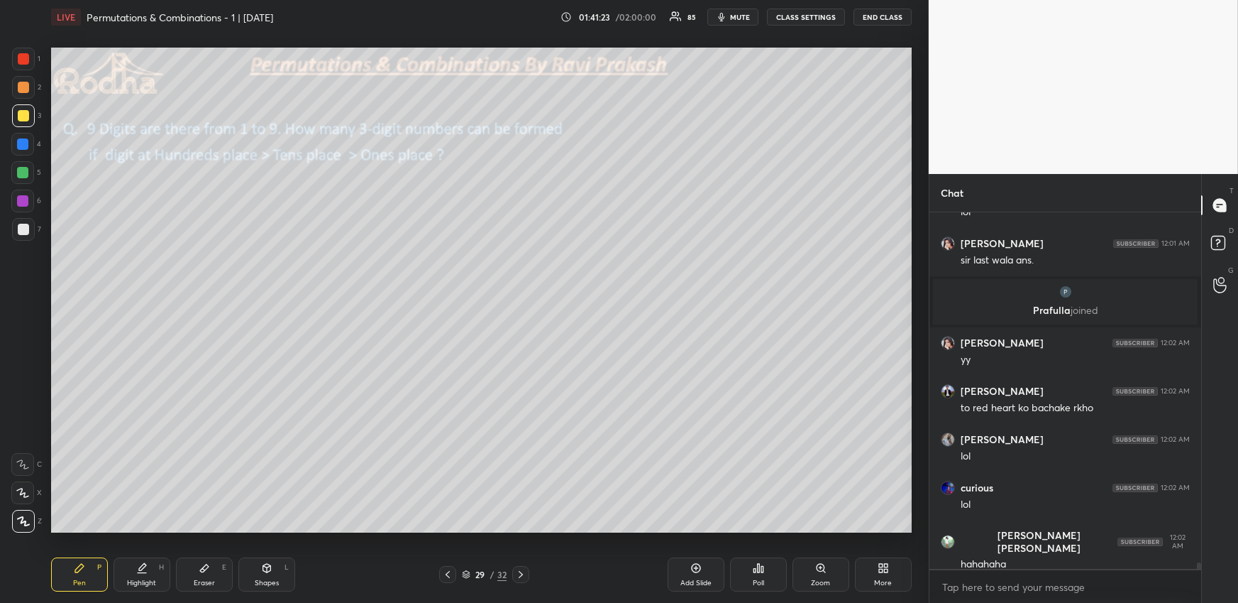
scroll to position [20109, 0]
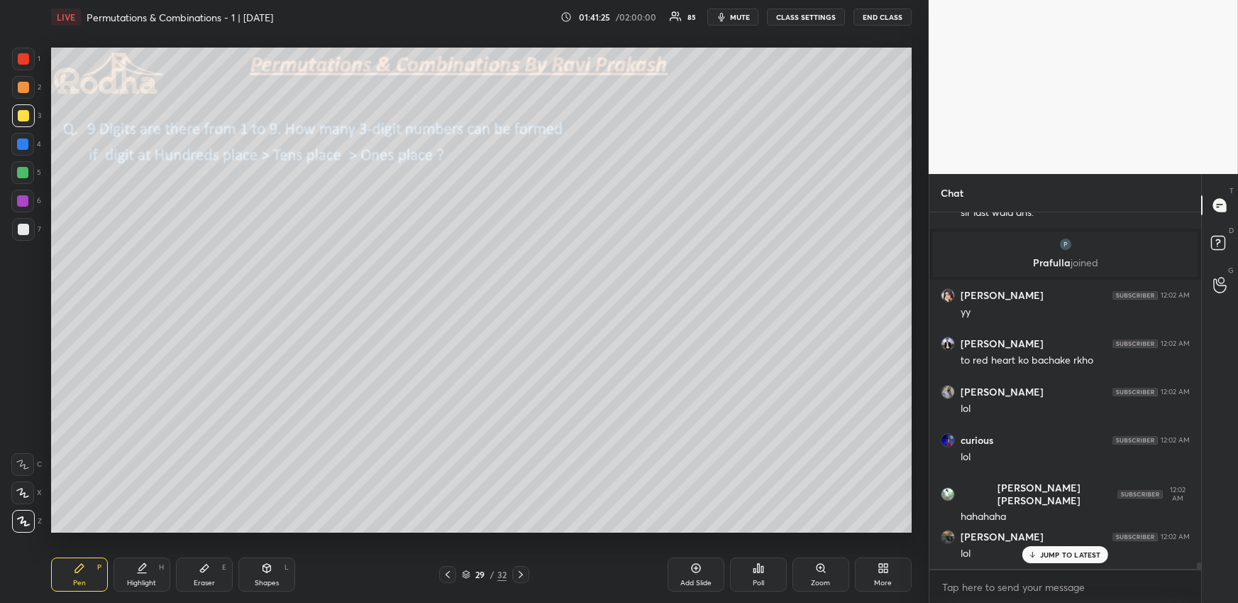
click at [141, 576] on div "Highlight H" at bounding box center [142, 574] width 57 height 34
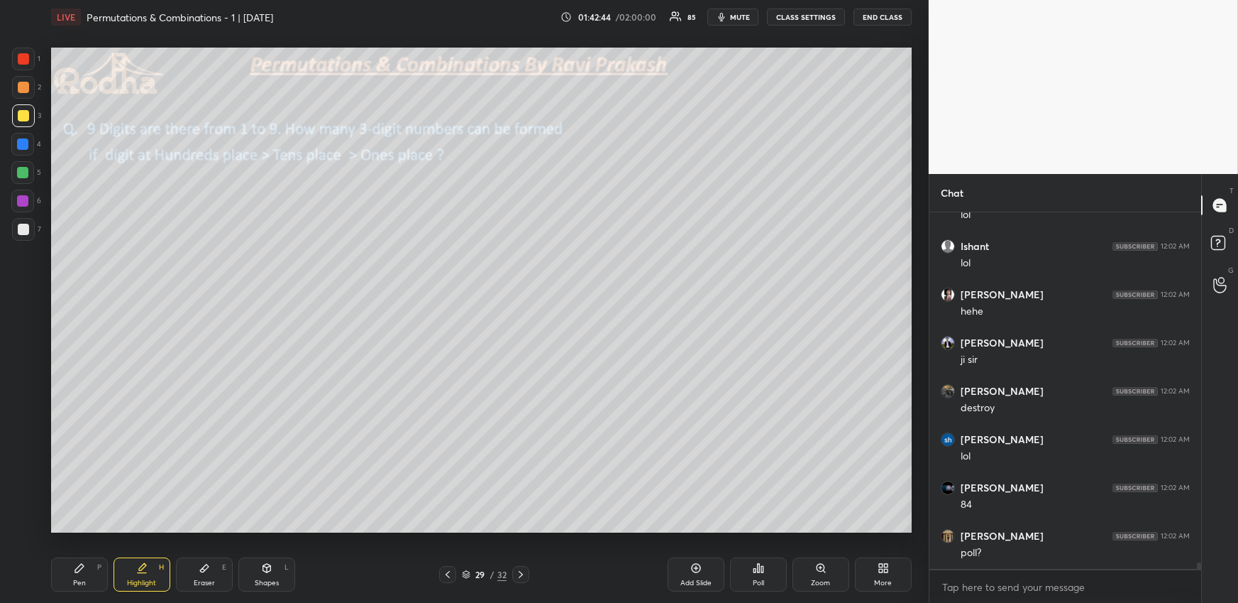
scroll to position [20498, 0]
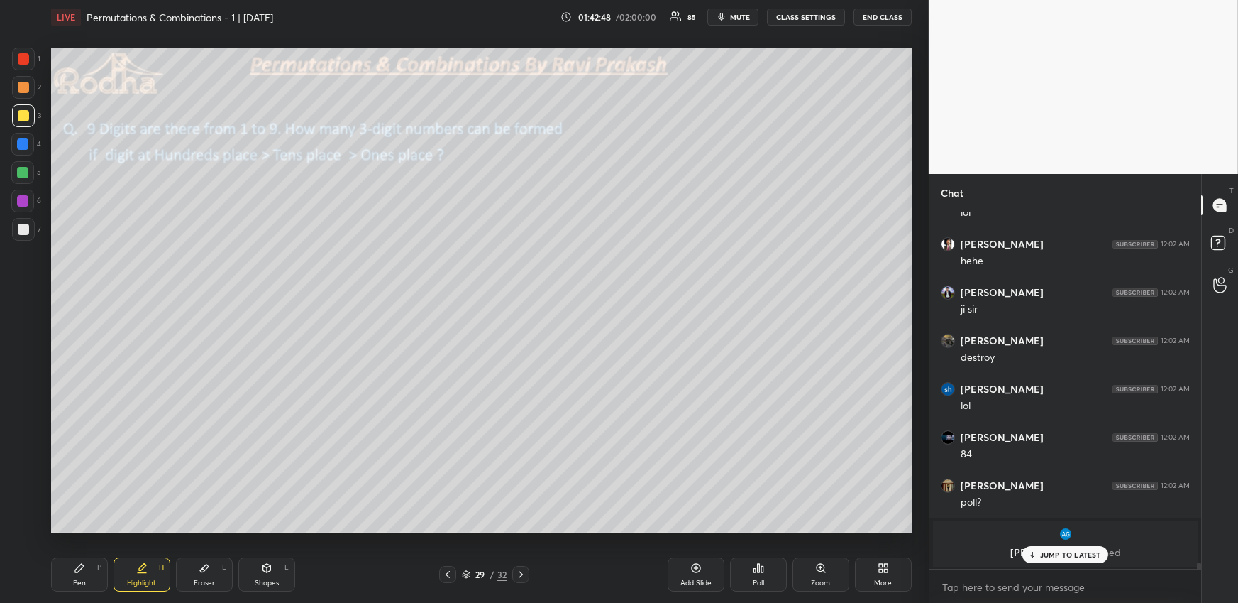
click at [884, 570] on icon at bounding box center [886, 570] width 4 height 4
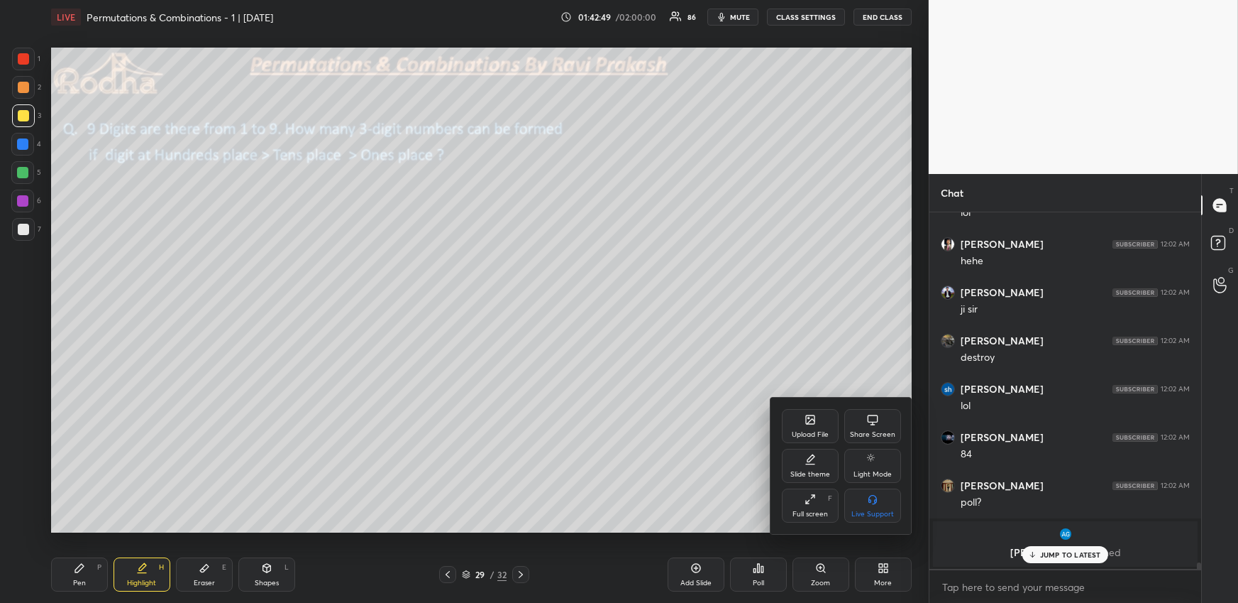
click at [812, 435] on div "Upload File" at bounding box center [810, 434] width 37 height 7
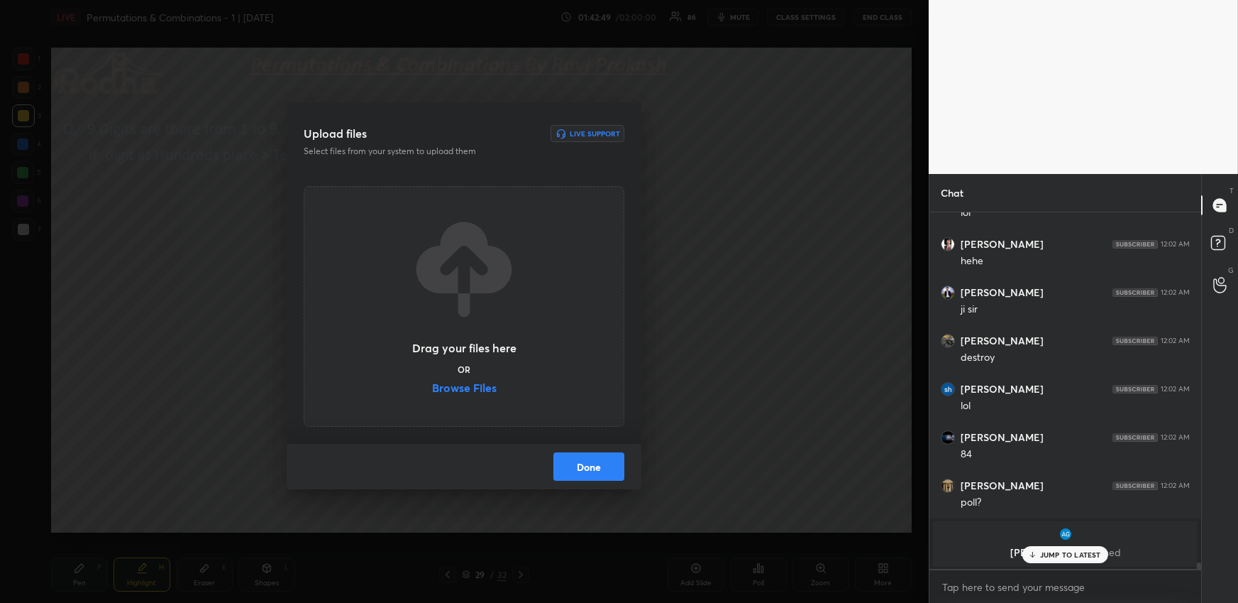
click at [488, 395] on label "Browse Files" at bounding box center [464, 389] width 65 height 15
click at [432, 395] on input "Browse Files" at bounding box center [432, 389] width 0 height 15
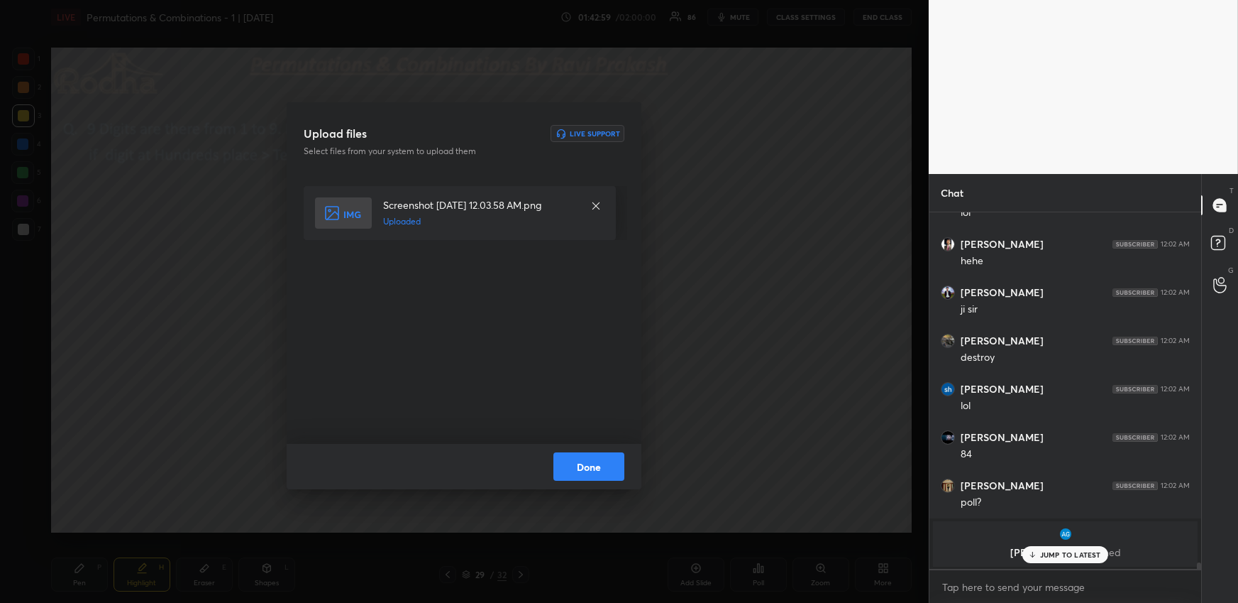
click at [603, 475] on button "Done" at bounding box center [589, 466] width 71 height 28
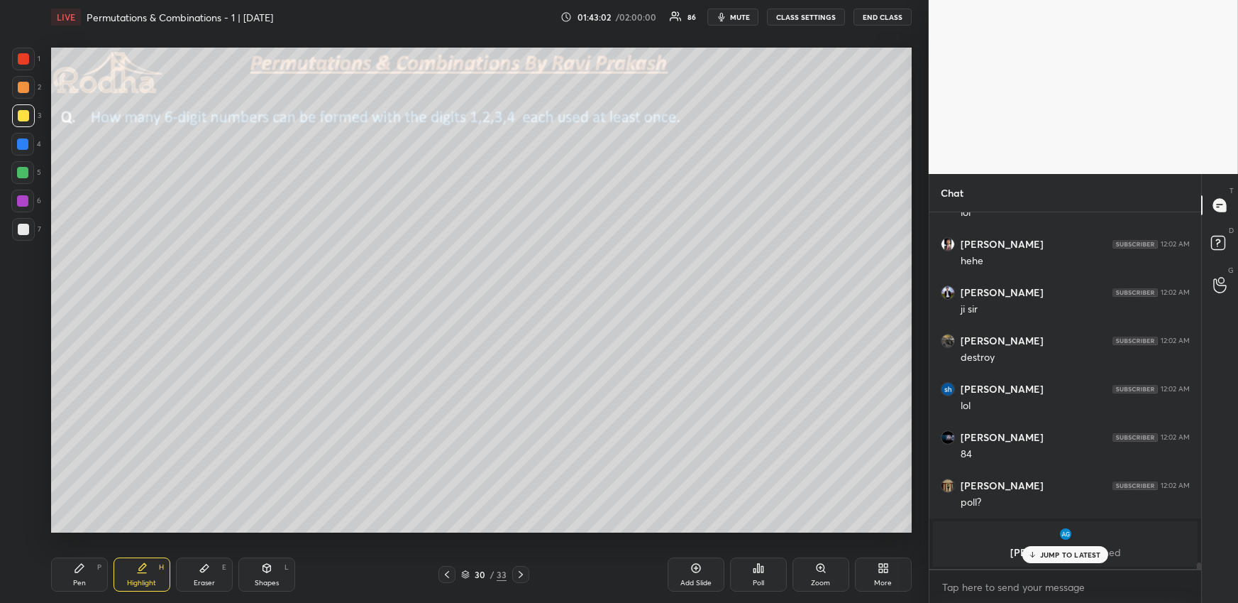
click at [446, 573] on icon at bounding box center [447, 574] width 4 height 7
click at [24, 173] on div at bounding box center [22, 172] width 11 height 11
click at [23, 231] on div at bounding box center [23, 229] width 11 height 11
drag, startPoint x: 87, startPoint y: 563, endPoint x: 82, endPoint y: 540, distance: 23.2
click at [85, 564] on div "Pen P" at bounding box center [79, 574] width 57 height 34
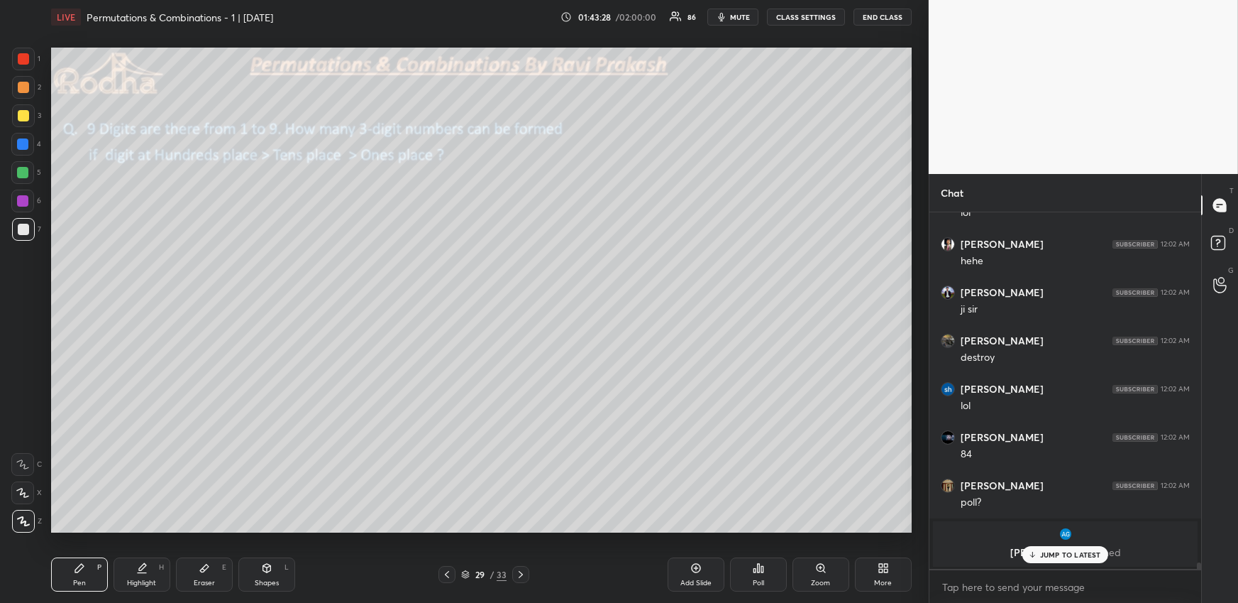
click at [29, 169] on div at bounding box center [22, 172] width 23 height 23
click at [30, 114] on div at bounding box center [23, 115] width 23 height 23
click at [26, 175] on div at bounding box center [22, 172] width 11 height 11
drag, startPoint x: 213, startPoint y: 573, endPoint x: 213, endPoint y: 539, distance: 33.4
click at [212, 576] on div "Eraser E" at bounding box center [204, 574] width 57 height 34
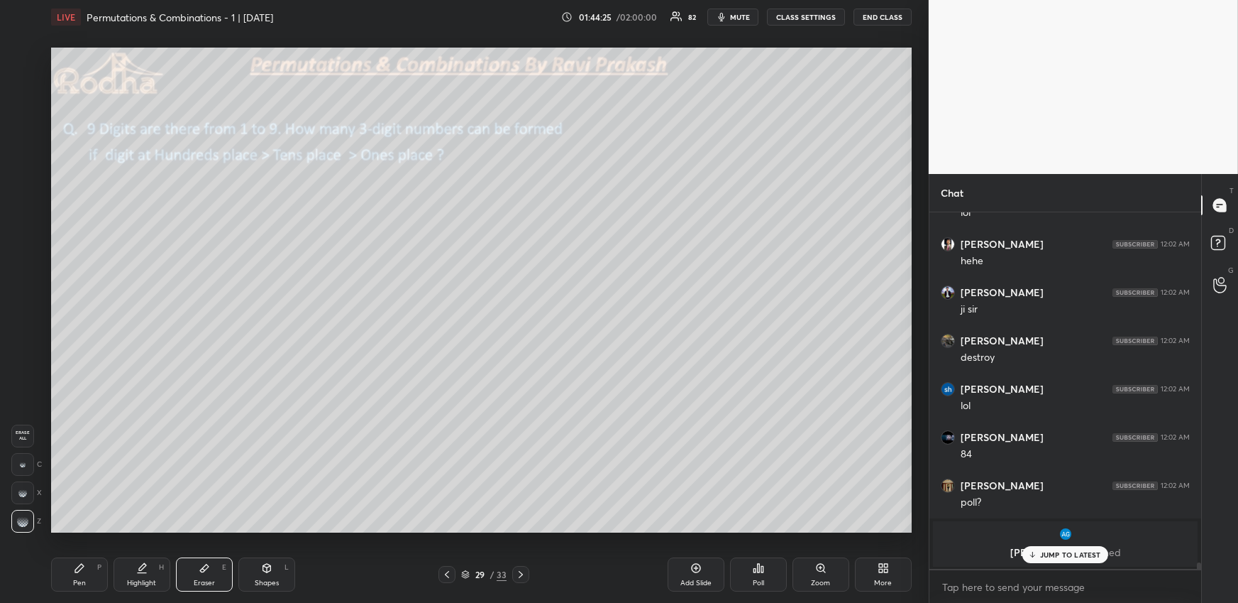
click at [85, 577] on div "Pen P" at bounding box center [79, 574] width 57 height 34
click at [21, 57] on div at bounding box center [23, 58] width 11 height 11
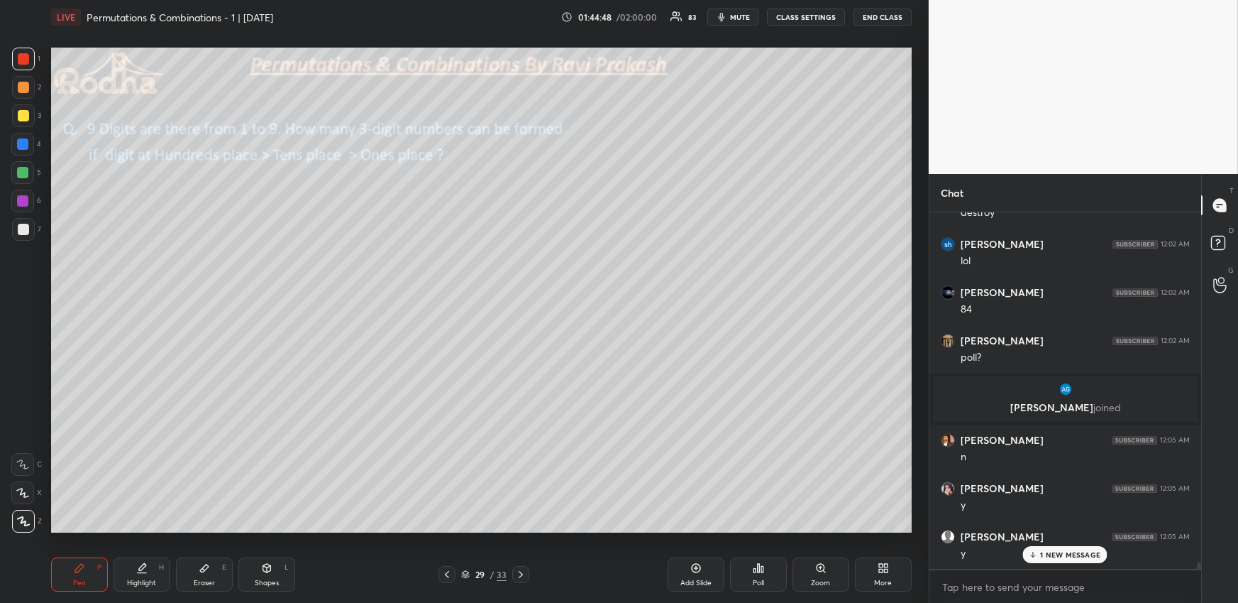
scroll to position [20516, 0]
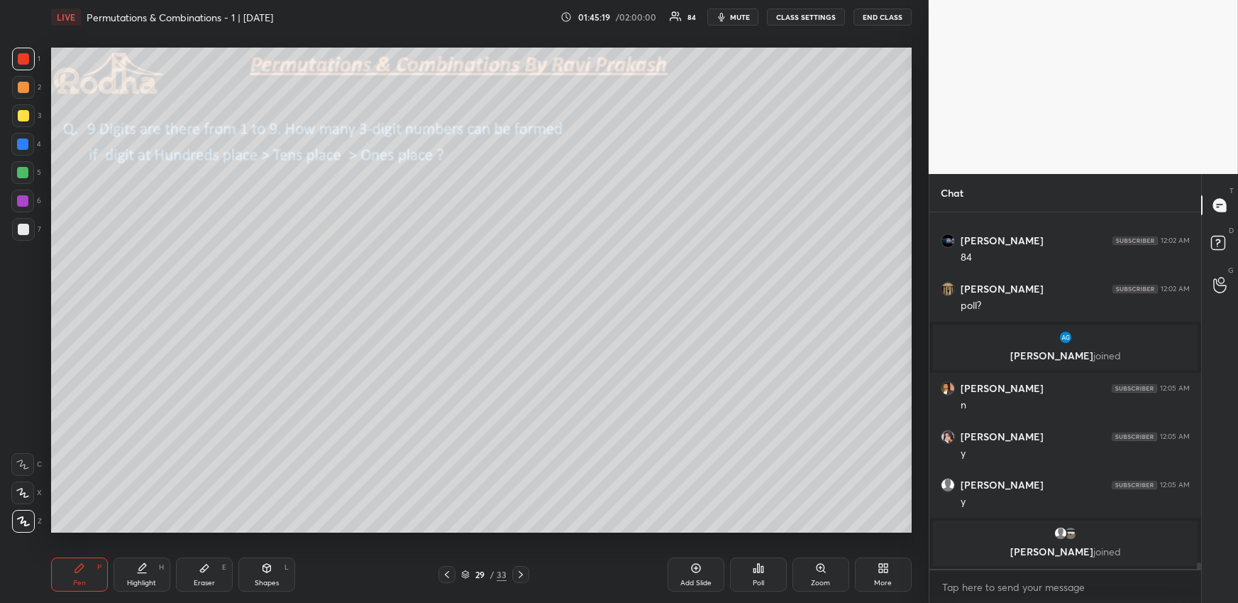
click at [141, 574] on div "Highlight H" at bounding box center [142, 574] width 57 height 34
click at [150, 571] on div "Highlight H" at bounding box center [142, 574] width 57 height 34
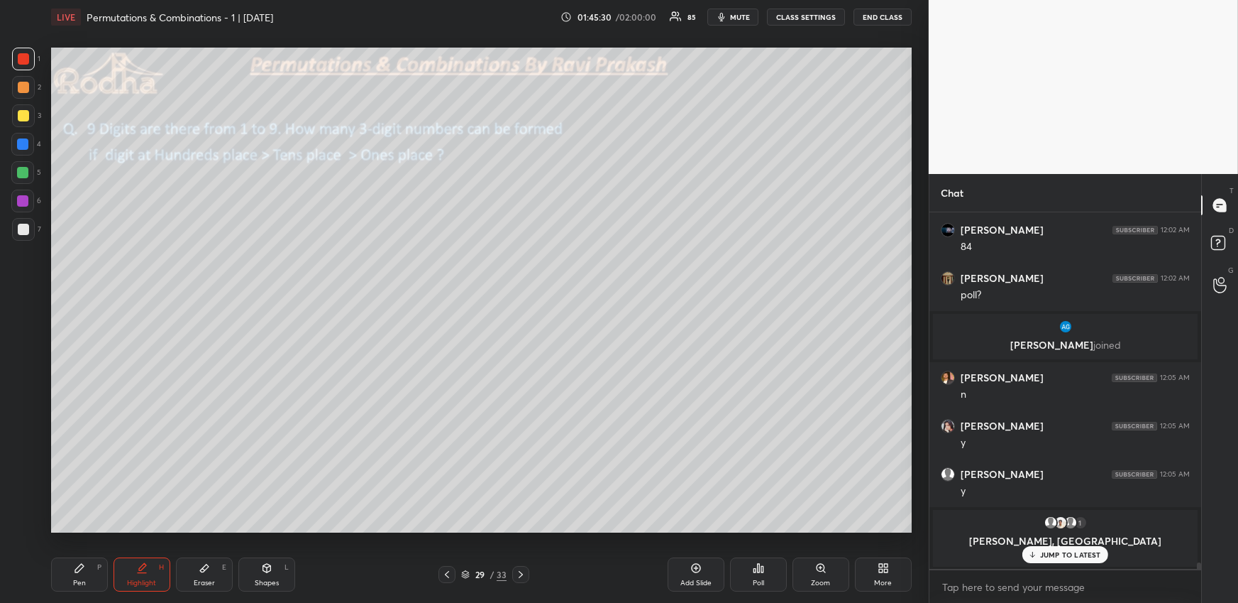
scroll to position [20521, 0]
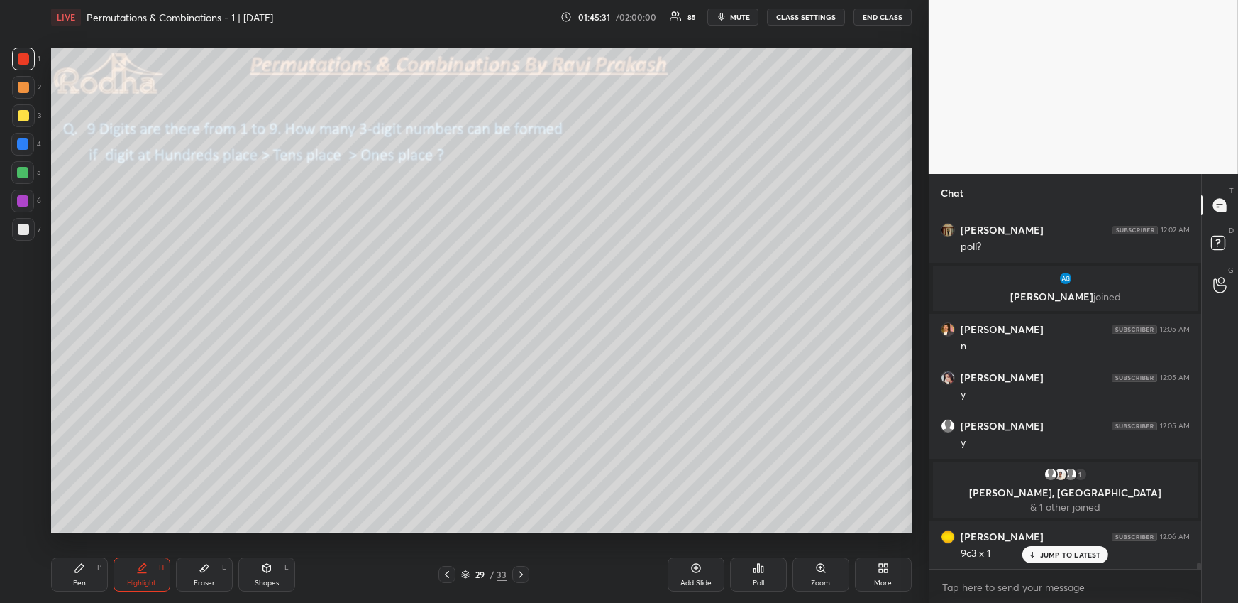
click at [84, 573] on div "Pen P" at bounding box center [79, 574] width 57 height 34
click at [26, 172] on div at bounding box center [22, 172] width 11 height 11
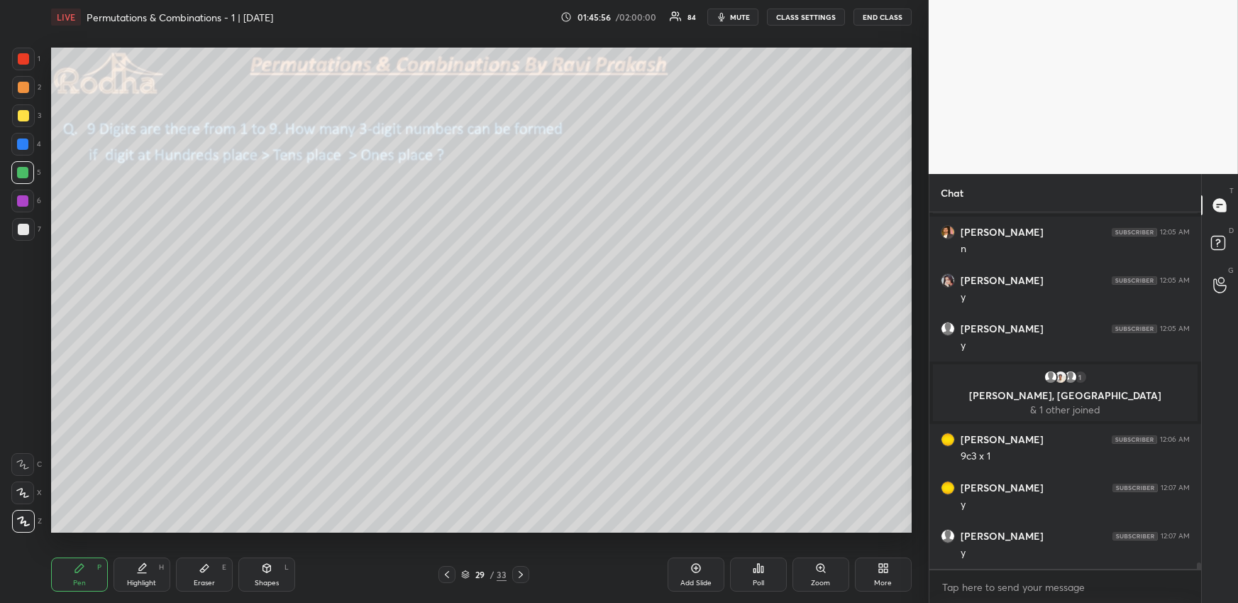
scroll to position [20666, 0]
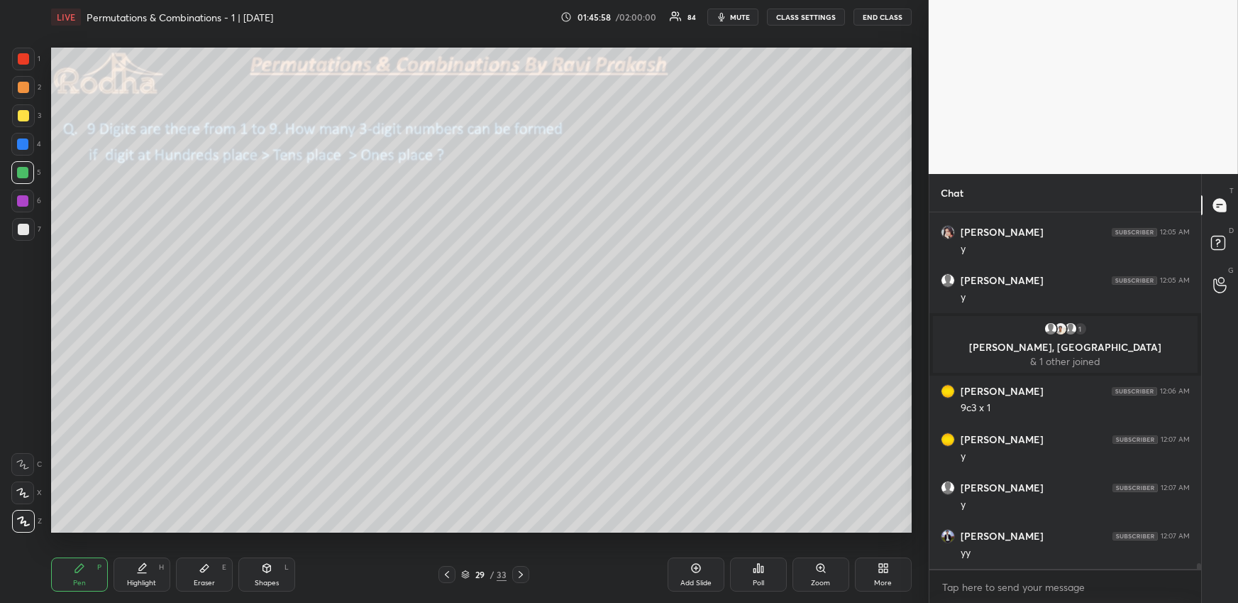
click at [524, 576] on icon at bounding box center [520, 573] width 11 height 11
click at [26, 115] on div at bounding box center [23, 115] width 11 height 11
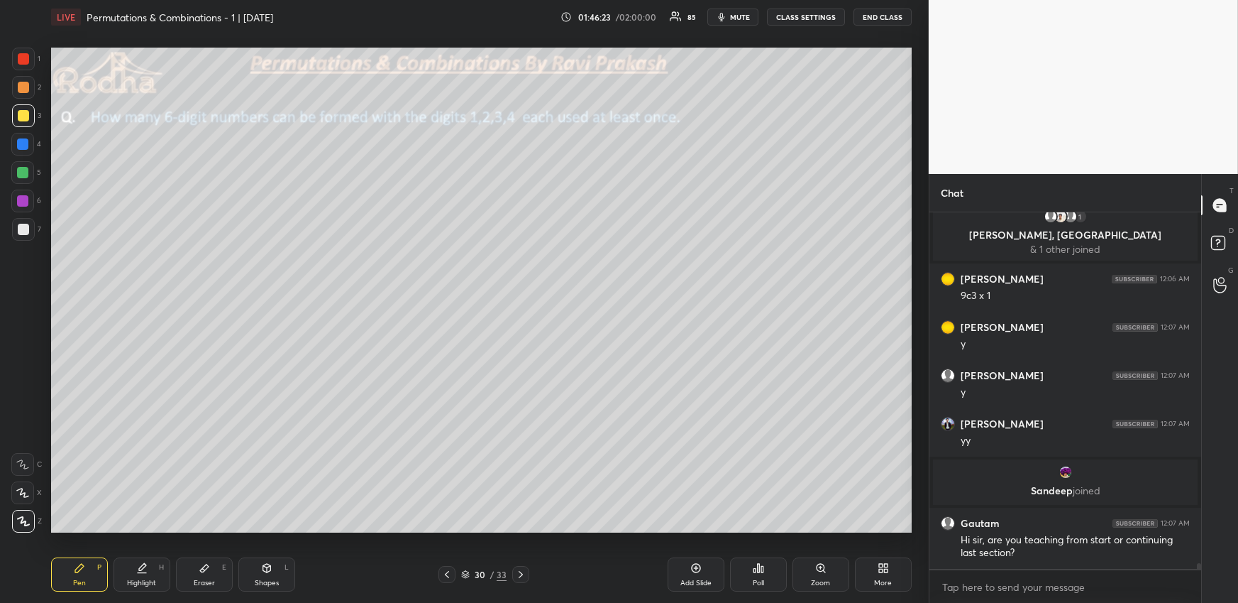
scroll to position [20765, 0]
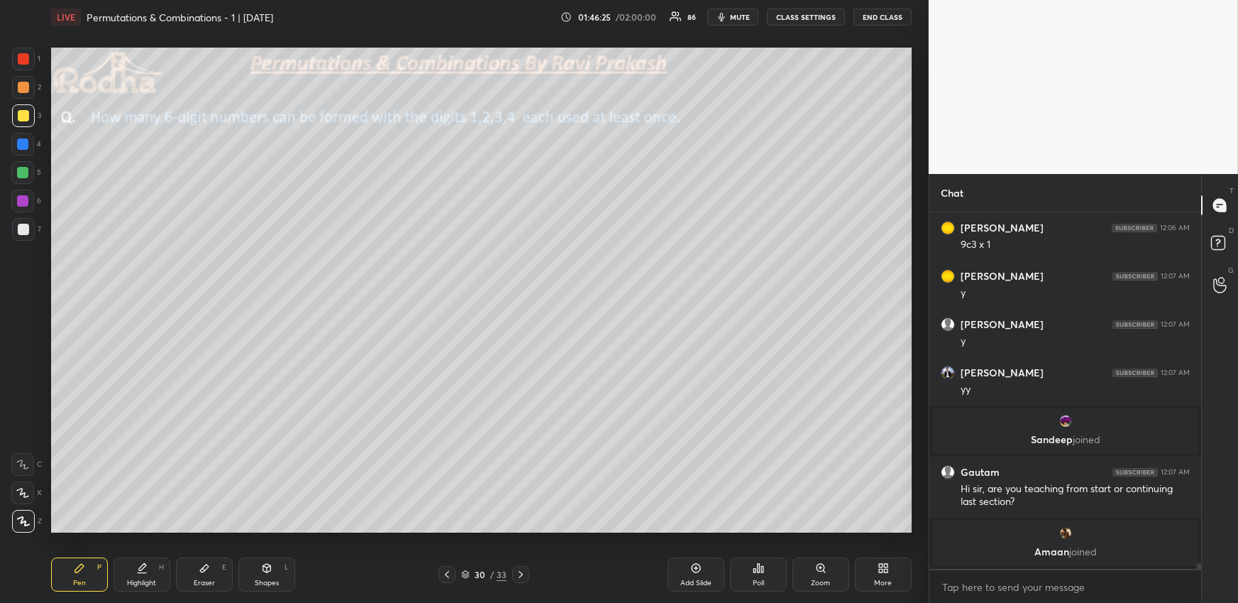
click at [77, 579] on div "Pen" at bounding box center [79, 582] width 13 height 7
drag, startPoint x: 21, startPoint y: 115, endPoint x: 16, endPoint y: 128, distance: 14.4
click at [21, 116] on div at bounding box center [23, 115] width 11 height 11
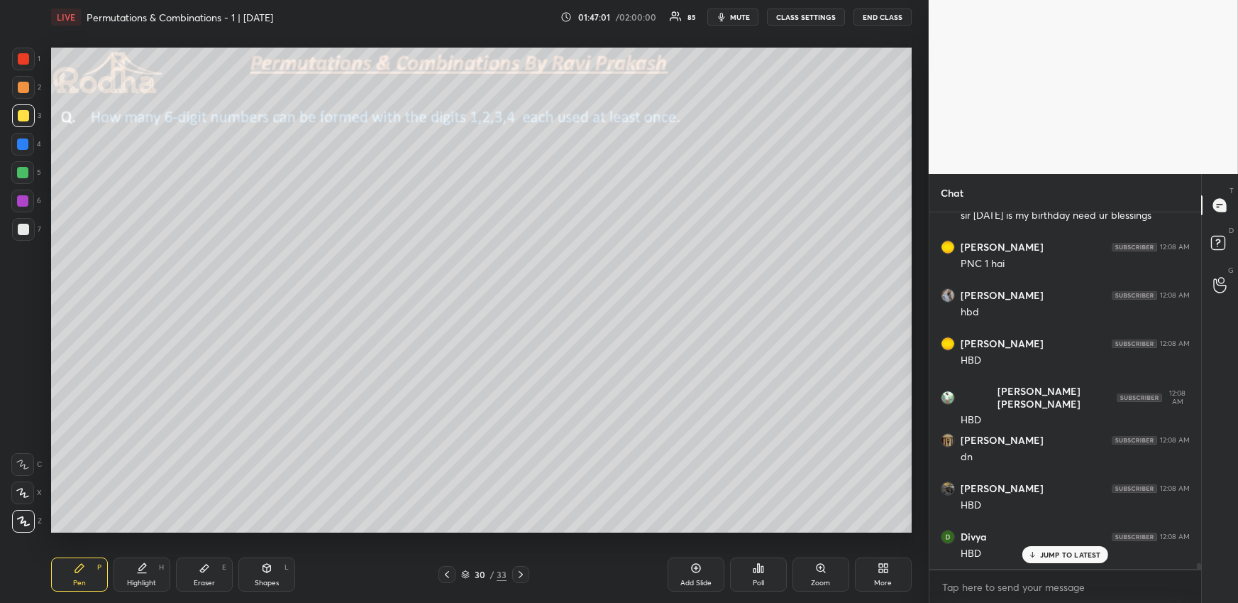
scroll to position [21235, 0]
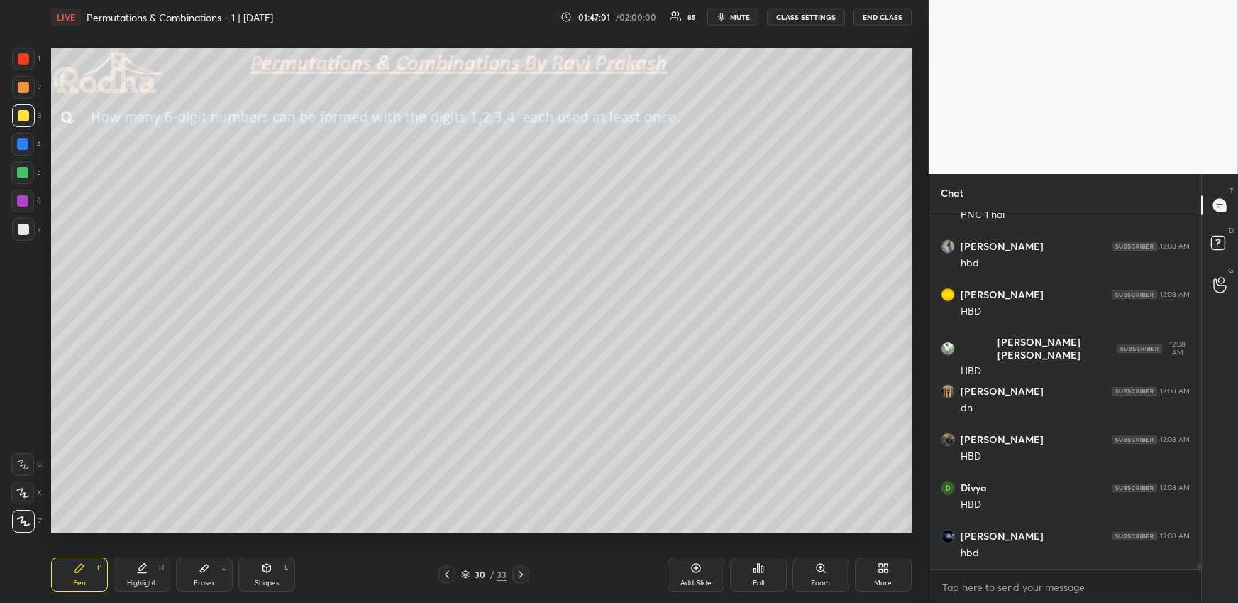
drag, startPoint x: 26, startPoint y: 144, endPoint x: 29, endPoint y: 151, distance: 7.6
click at [26, 144] on div at bounding box center [22, 143] width 11 height 11
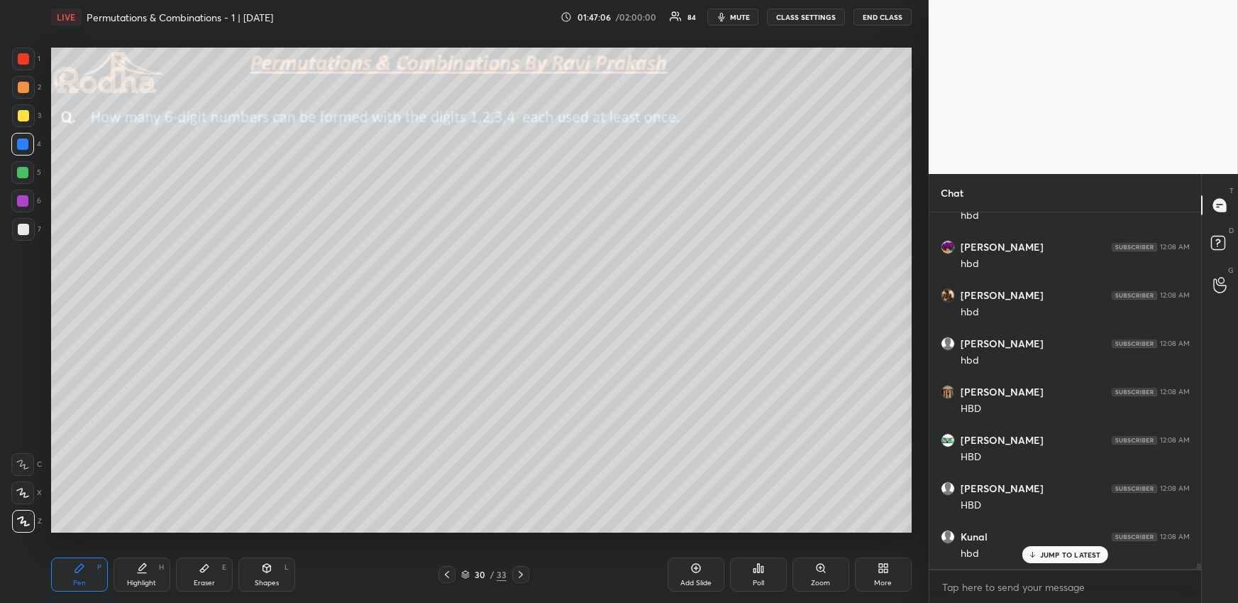
scroll to position [21669, 0]
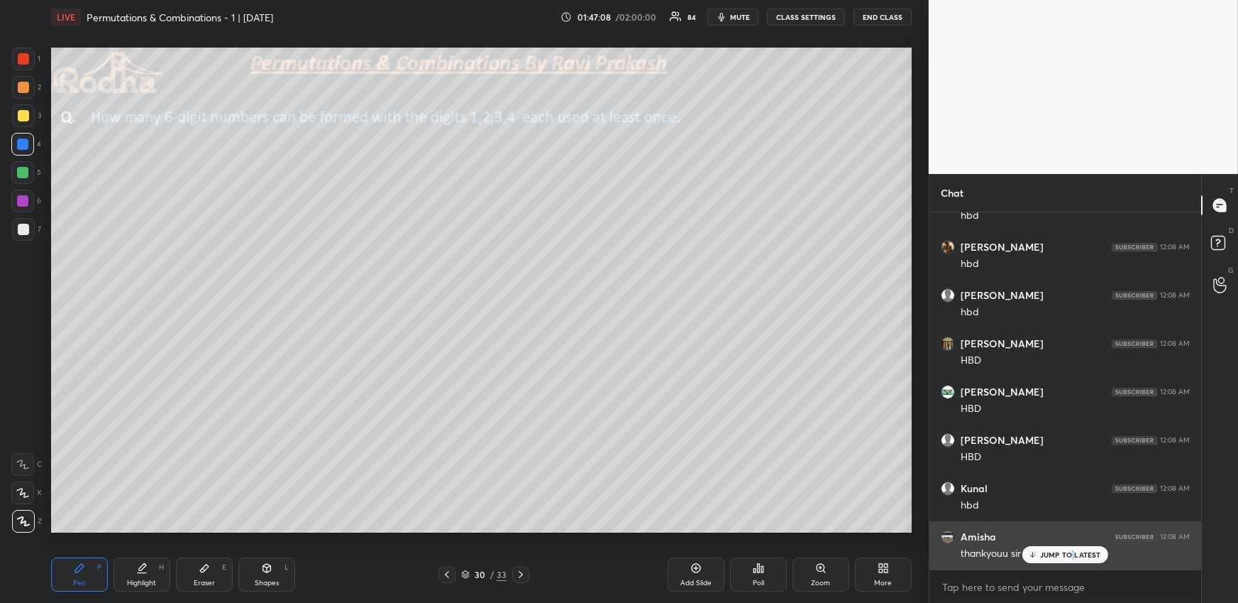
click at [1075, 551] on p "JUMP TO LATEST" at bounding box center [1070, 554] width 61 height 9
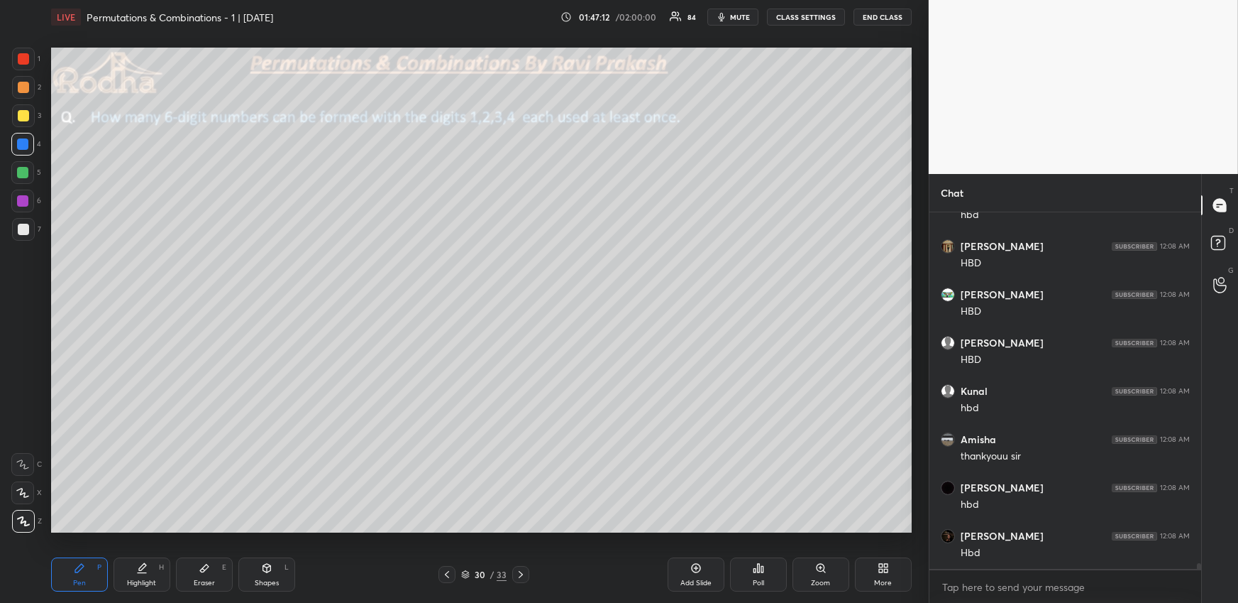
scroll to position [21814, 0]
click at [29, 116] on div at bounding box center [23, 115] width 23 height 23
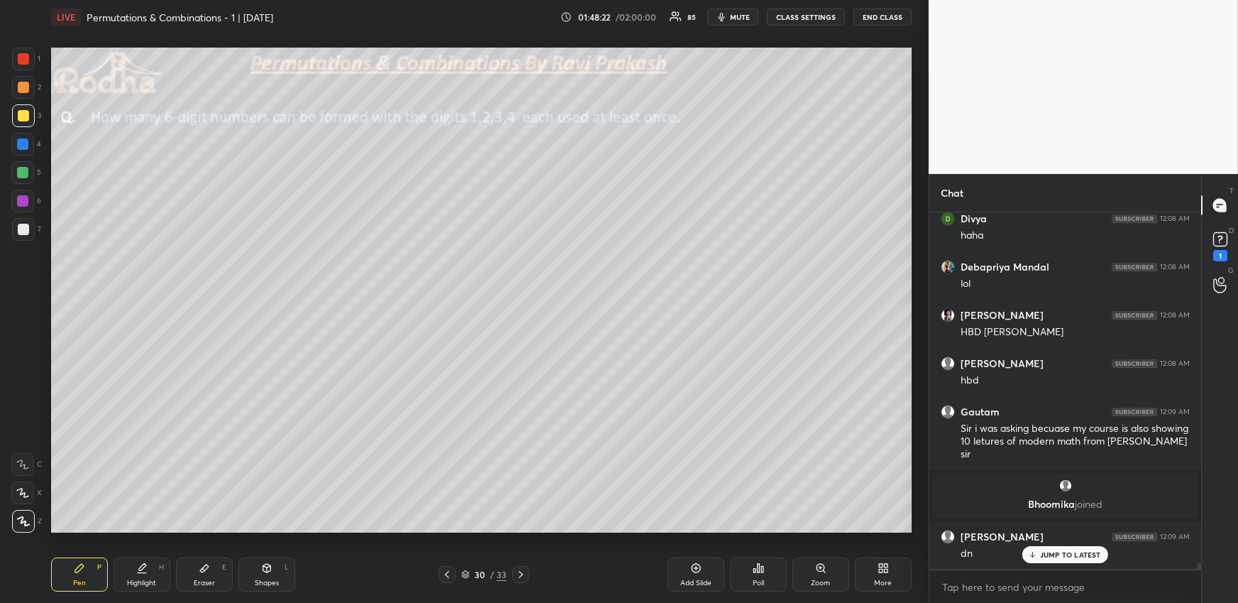
scroll to position [22229, 0]
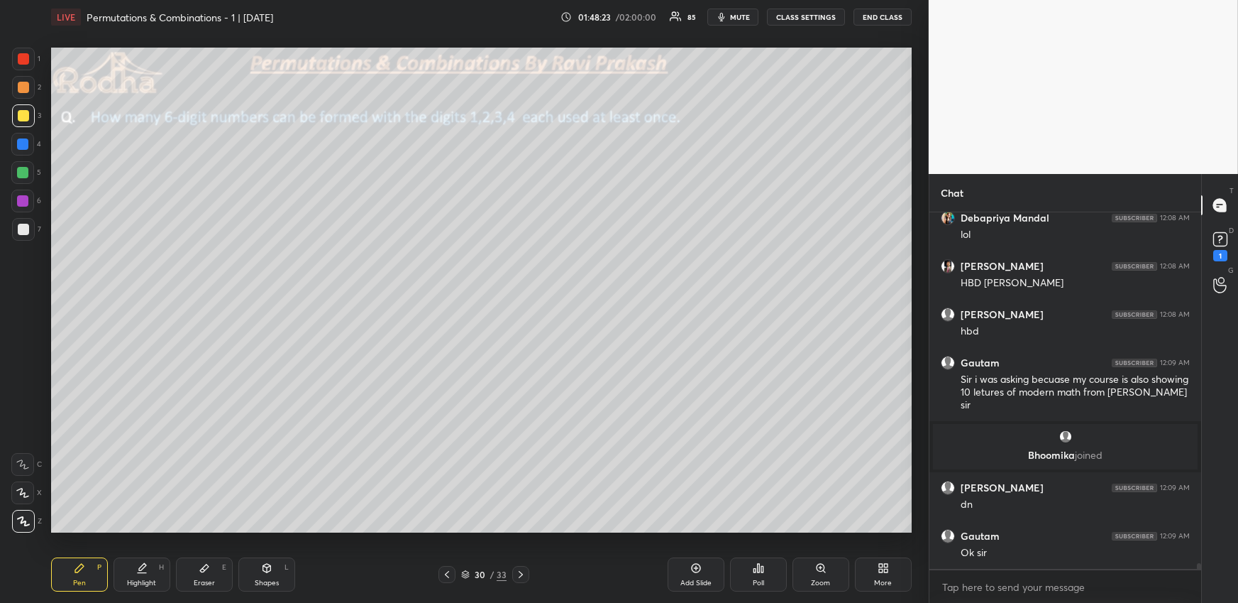
drag, startPoint x: 209, startPoint y: 578, endPoint x: 226, endPoint y: 556, distance: 28.3
click at [209, 579] on div "Eraser" at bounding box center [204, 582] width 21 height 7
drag, startPoint x: 83, startPoint y: 565, endPoint x: 85, endPoint y: 539, distance: 25.6
click at [83, 565] on icon at bounding box center [79, 567] width 11 height 11
click at [22, 225] on div at bounding box center [23, 229] width 11 height 11
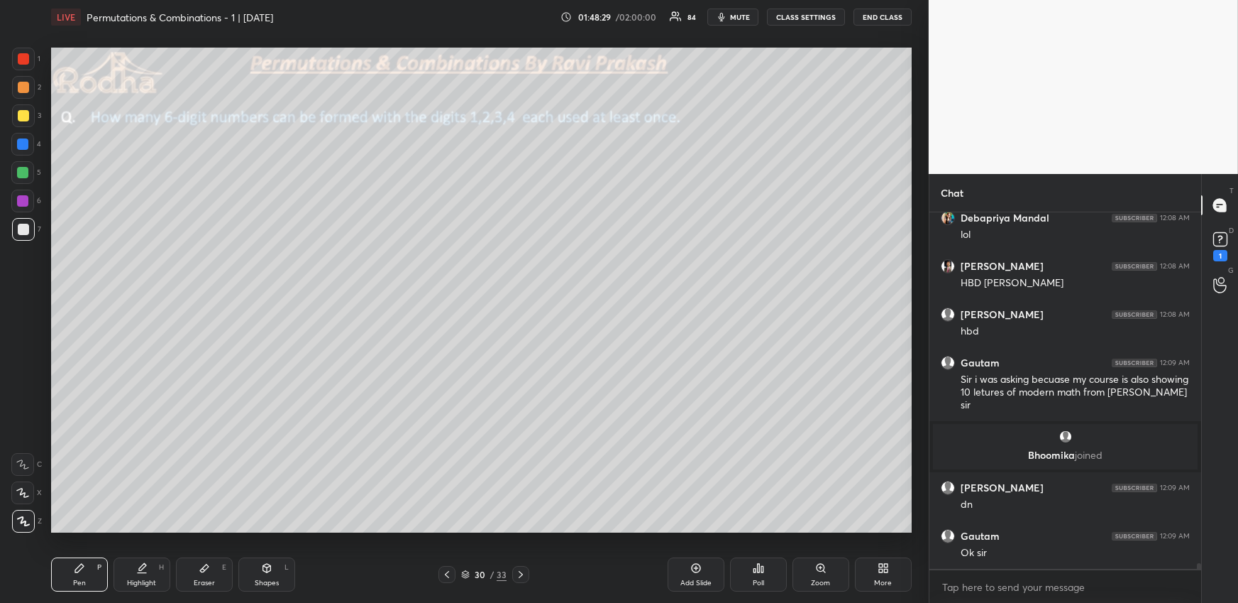
scroll to position [22277, 0]
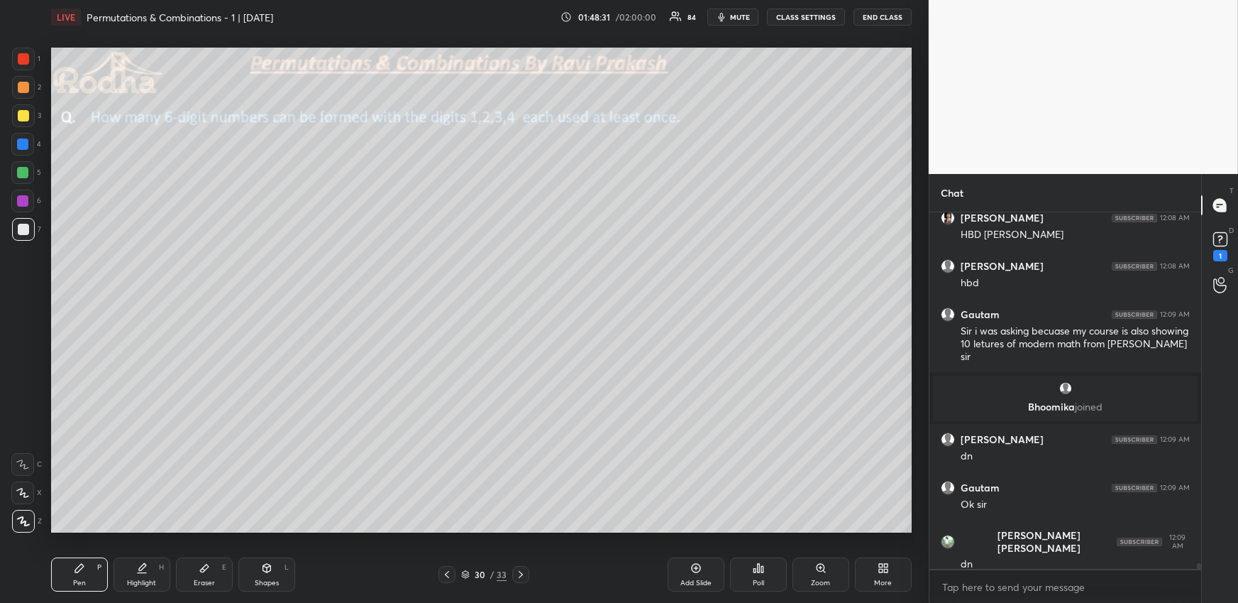
click at [762, 575] on div "Poll" at bounding box center [758, 574] width 57 height 34
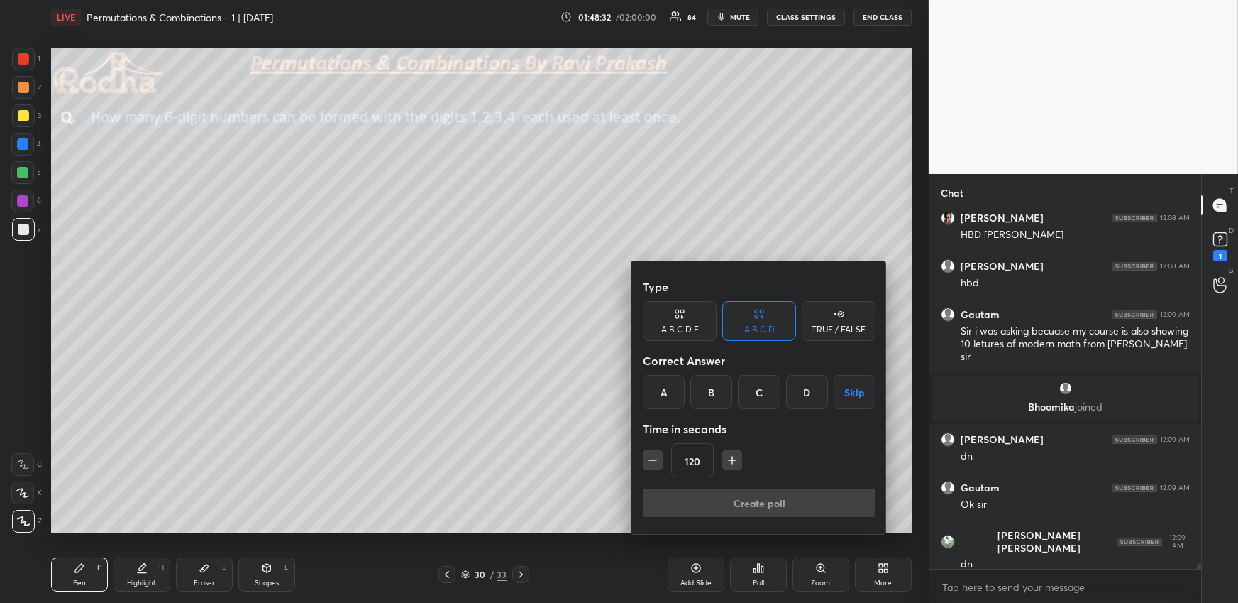
click at [666, 309] on div "A B C D E" at bounding box center [680, 321] width 74 height 40
click at [657, 462] on icon "button" at bounding box center [653, 460] width 14 height 14
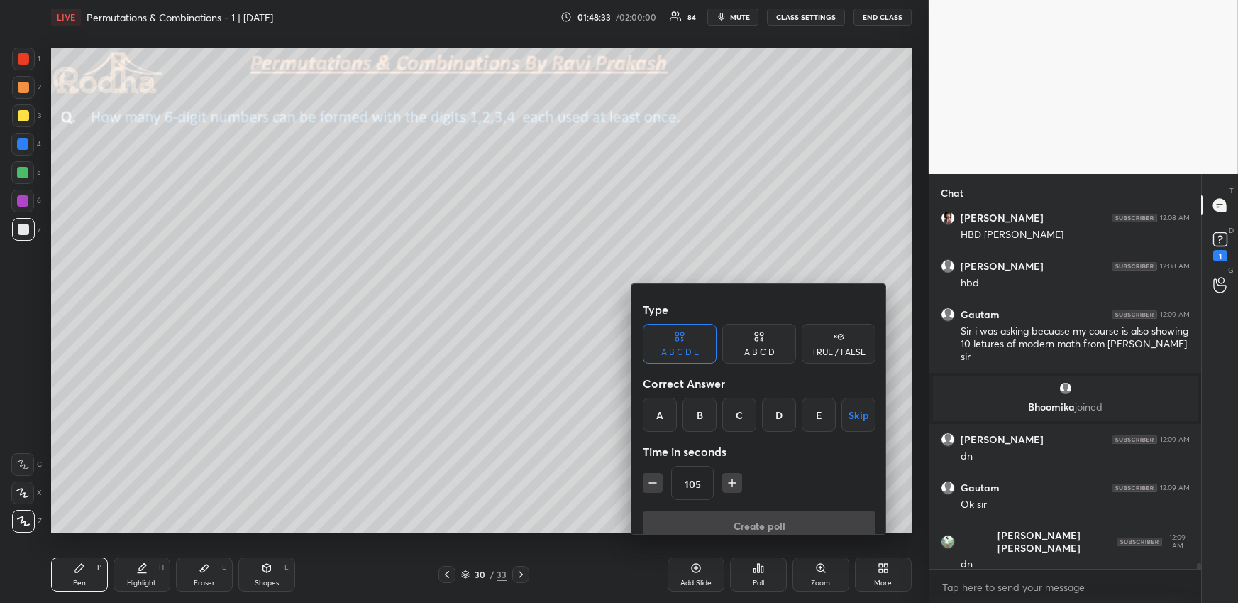
click at [655, 476] on icon "button" at bounding box center [653, 483] width 14 height 14
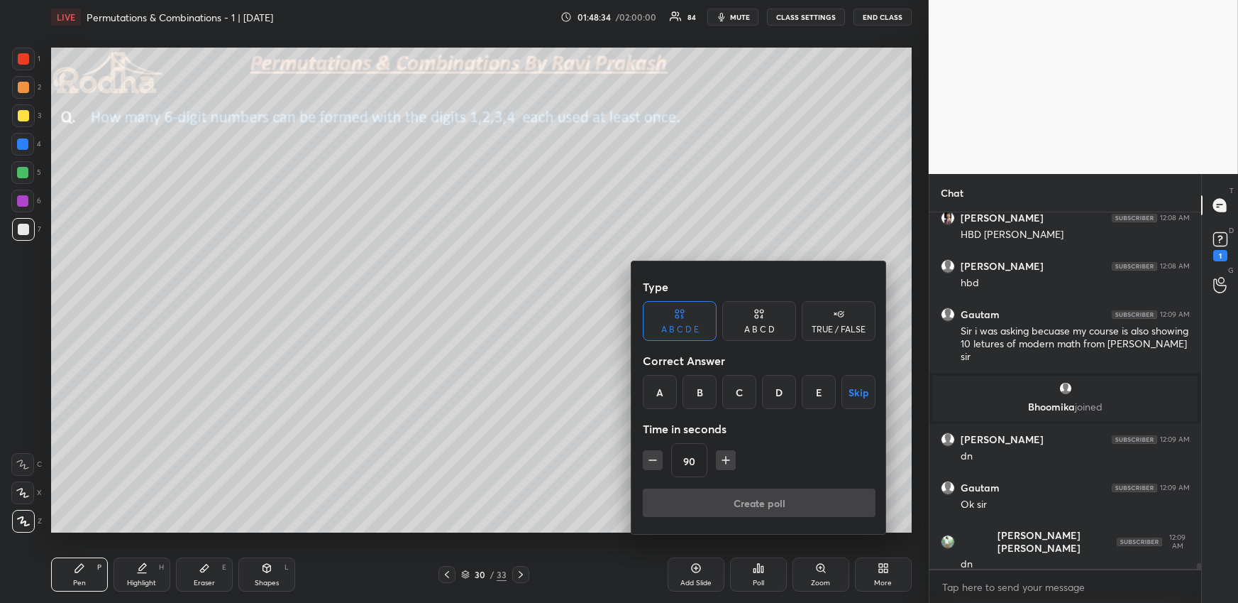
click at [656, 461] on icon "button" at bounding box center [653, 460] width 14 height 14
click at [656, 460] on icon "button" at bounding box center [653, 460] width 14 height 14
click at [657, 461] on icon "button" at bounding box center [653, 460] width 14 height 14
click at [658, 460] on icon "button" at bounding box center [653, 460] width 14 height 14
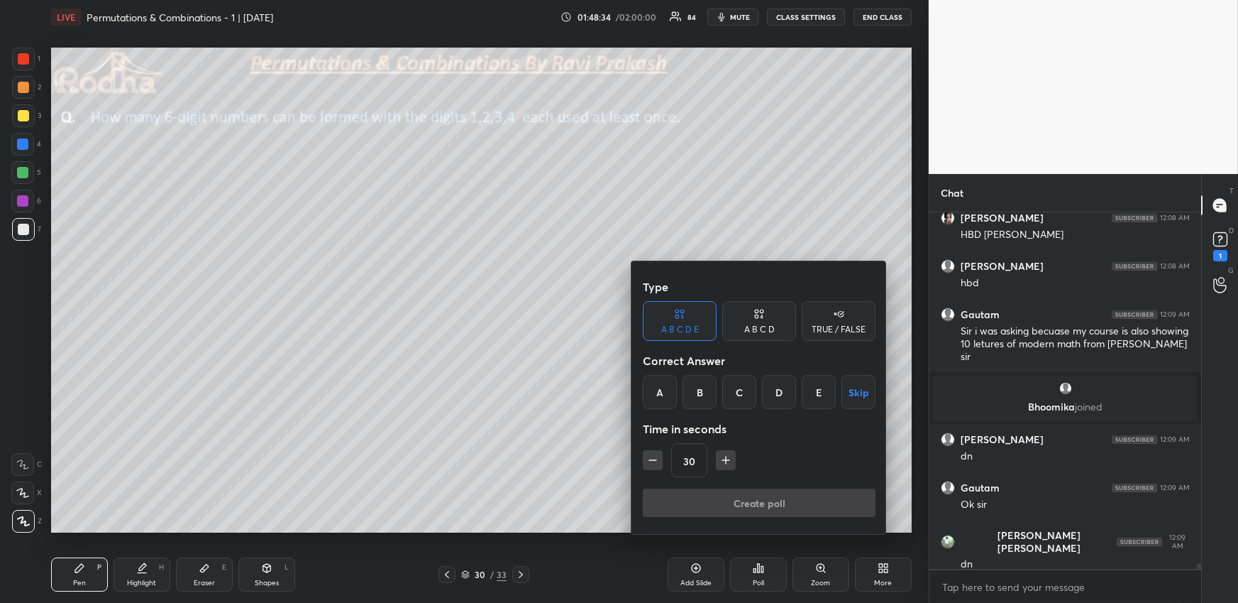
type input "15"
drag, startPoint x: 707, startPoint y: 396, endPoint x: 709, endPoint y: 405, distance: 8.8
click at [706, 396] on div "B" at bounding box center [700, 392] width 34 height 34
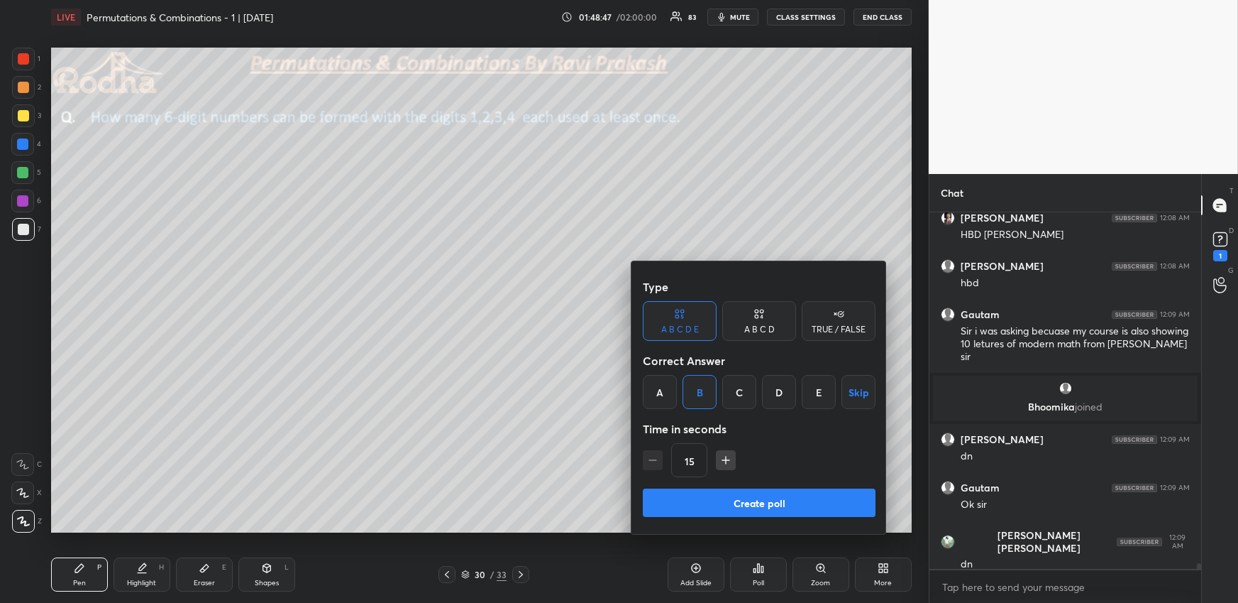
drag, startPoint x: 705, startPoint y: 501, endPoint x: 703, endPoint y: 493, distance: 8.1
click at [706, 502] on button "Create poll" at bounding box center [759, 502] width 233 height 28
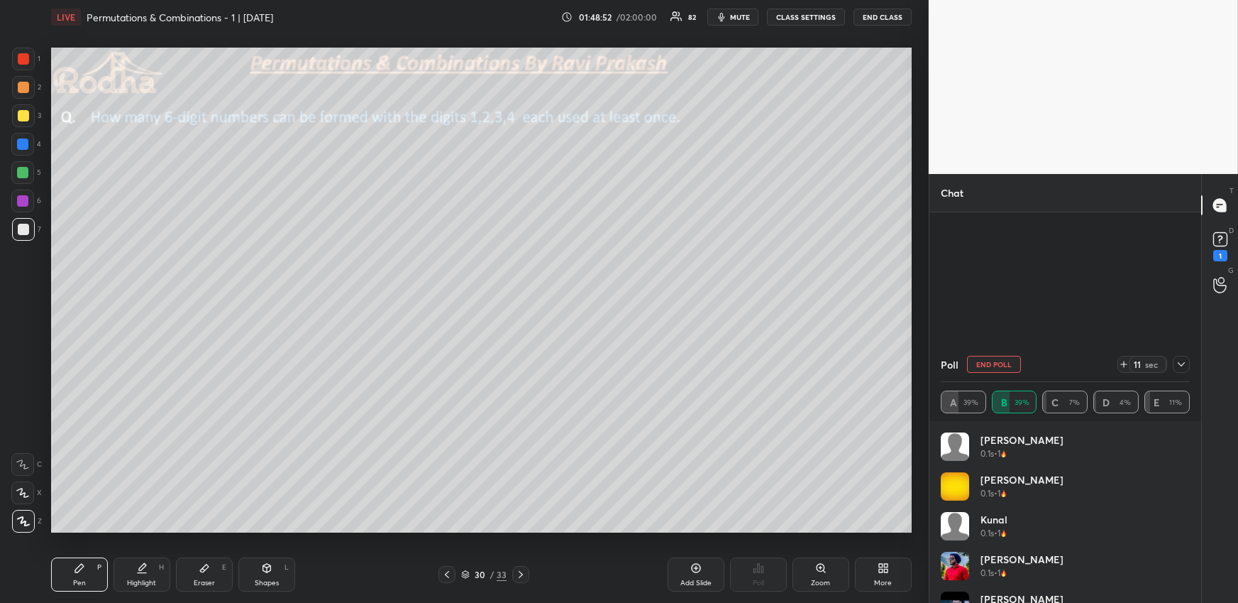
scroll to position [22057, 0]
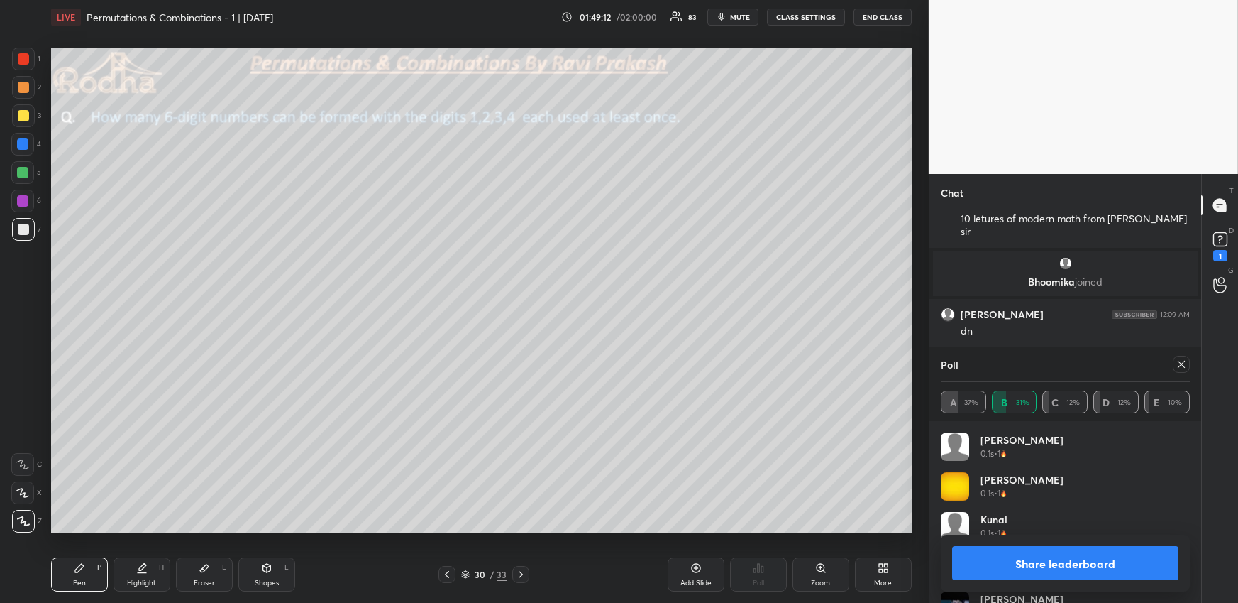
click at [1187, 363] on icon at bounding box center [1181, 363] width 11 height 11
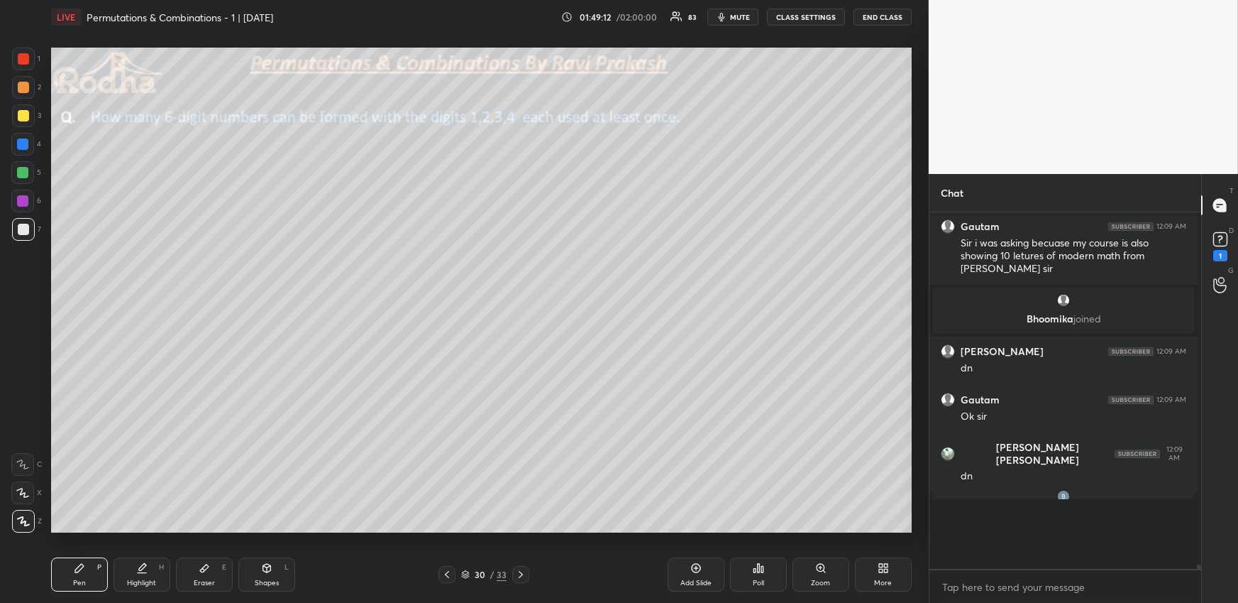
scroll to position [5, 4]
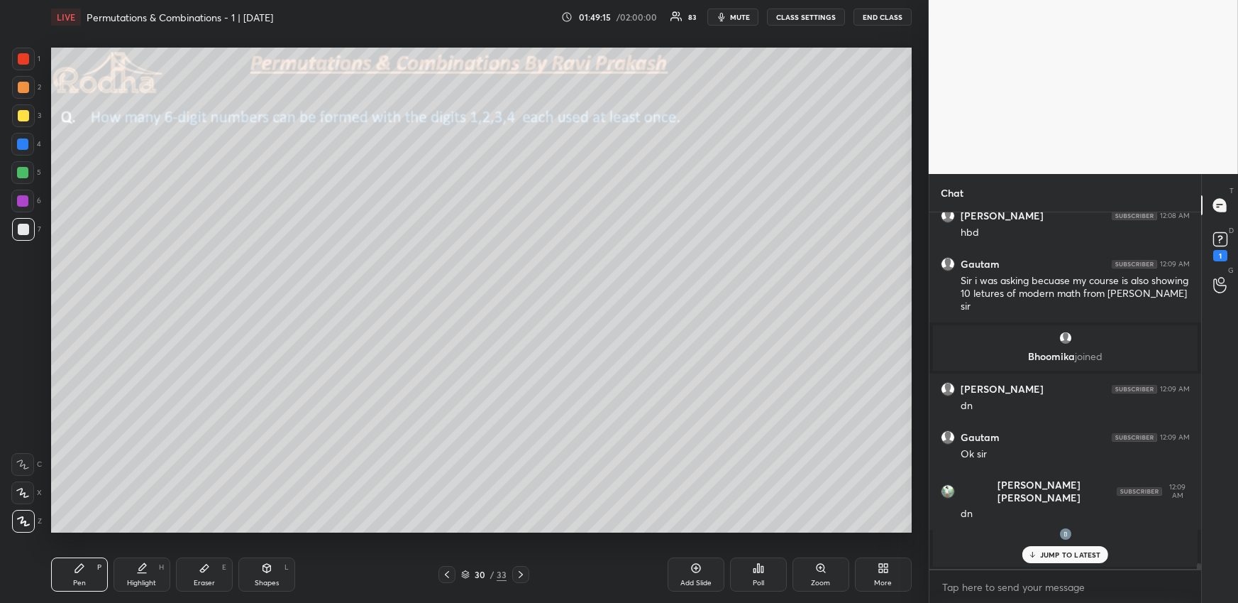
click at [738, 19] on span "mute" at bounding box center [740, 17] width 20 height 10
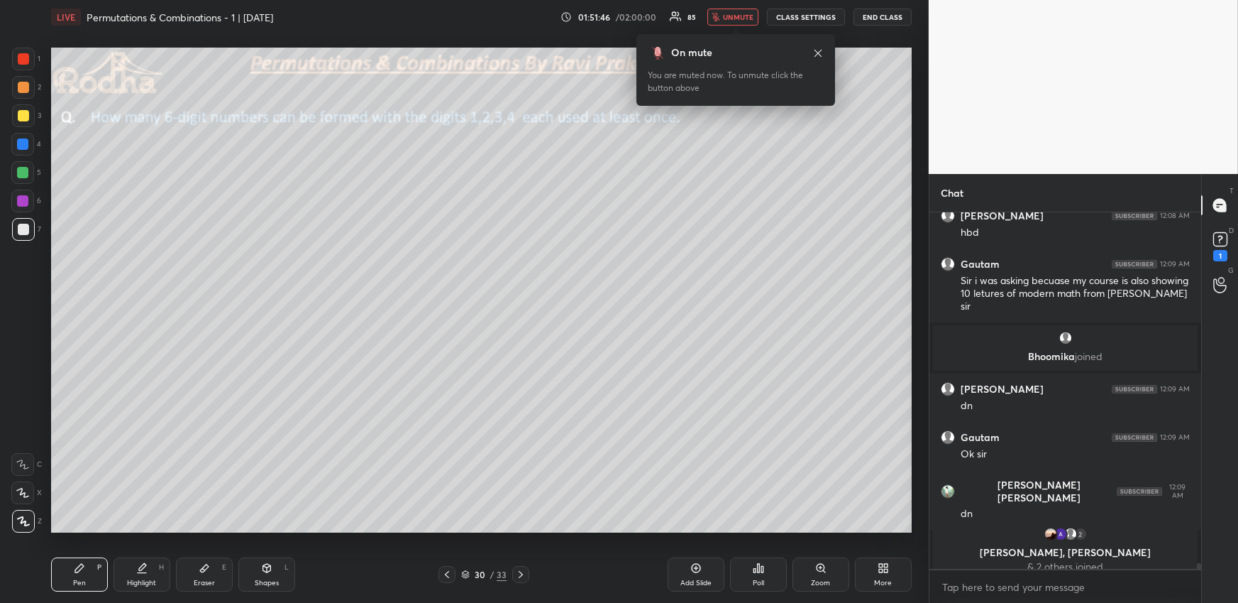
click at [745, 23] on button "unmute" at bounding box center [733, 17] width 51 height 17
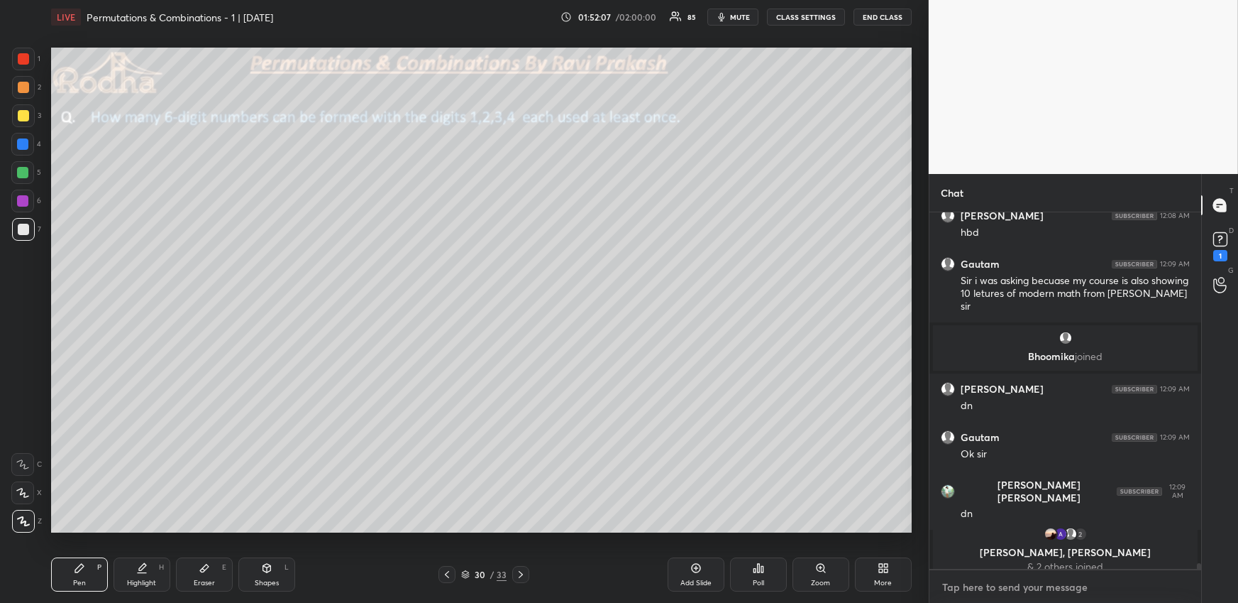
click at [1077, 576] on textarea at bounding box center [1065, 587] width 249 height 23
click at [18, 115] on div at bounding box center [23, 115] width 11 height 11
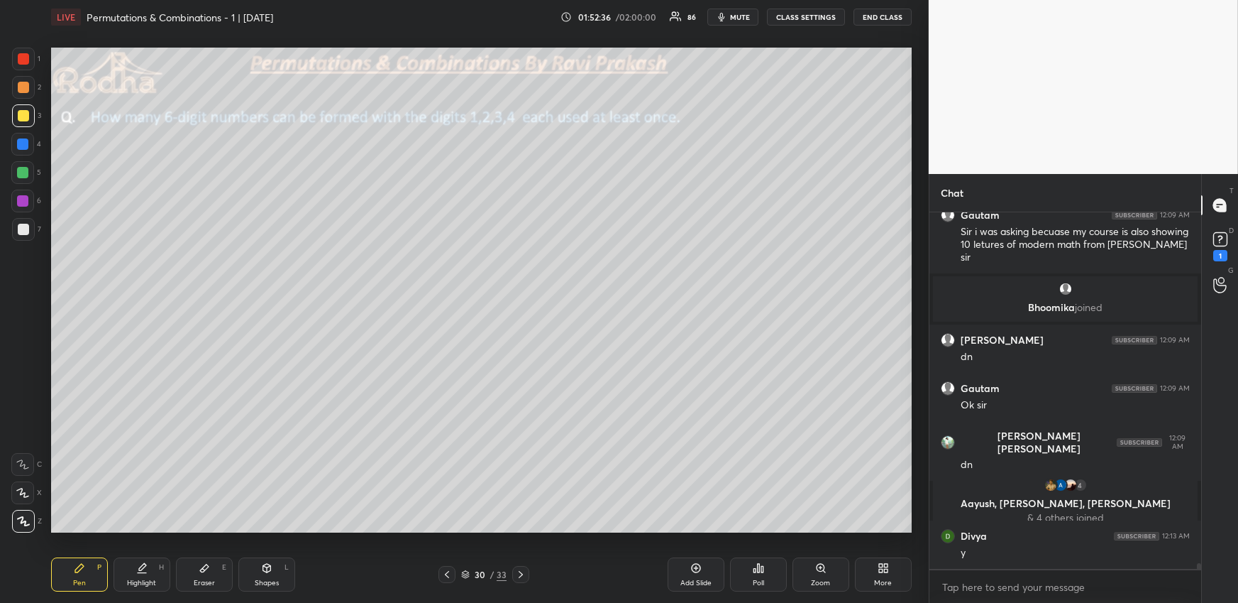
click at [224, 576] on div "Eraser E" at bounding box center [204, 574] width 57 height 34
click at [209, 579] on div "Eraser" at bounding box center [204, 582] width 21 height 7
click at [11, 518] on div at bounding box center [22, 521] width 23 height 23
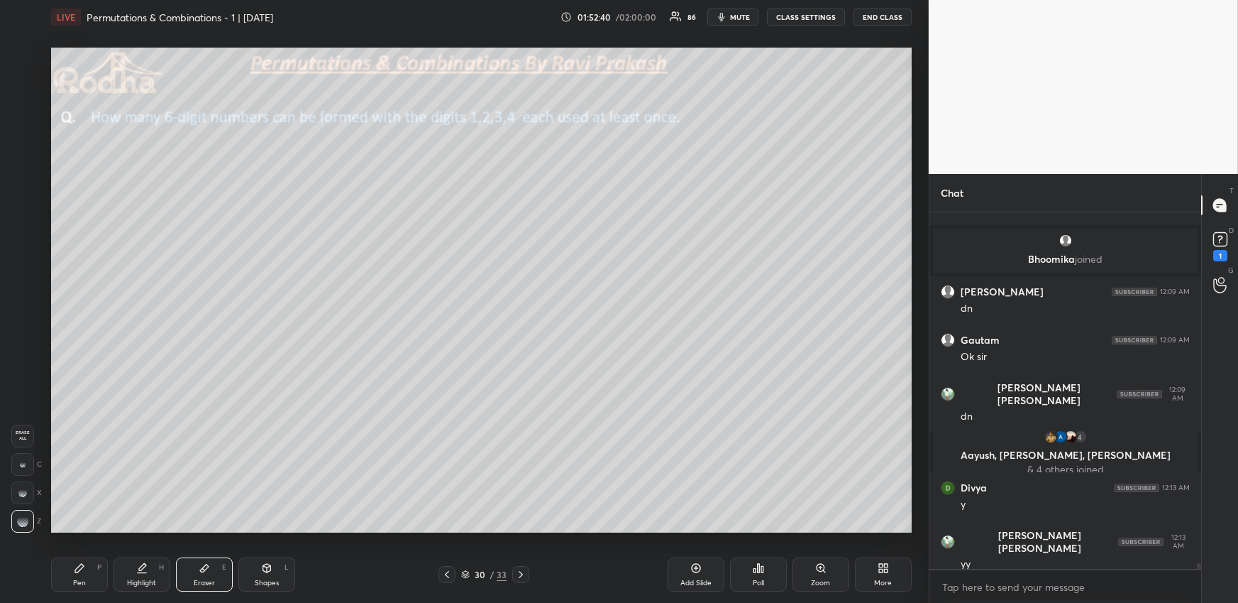
click at [123, 573] on div "Highlight H" at bounding box center [142, 574] width 57 height 34
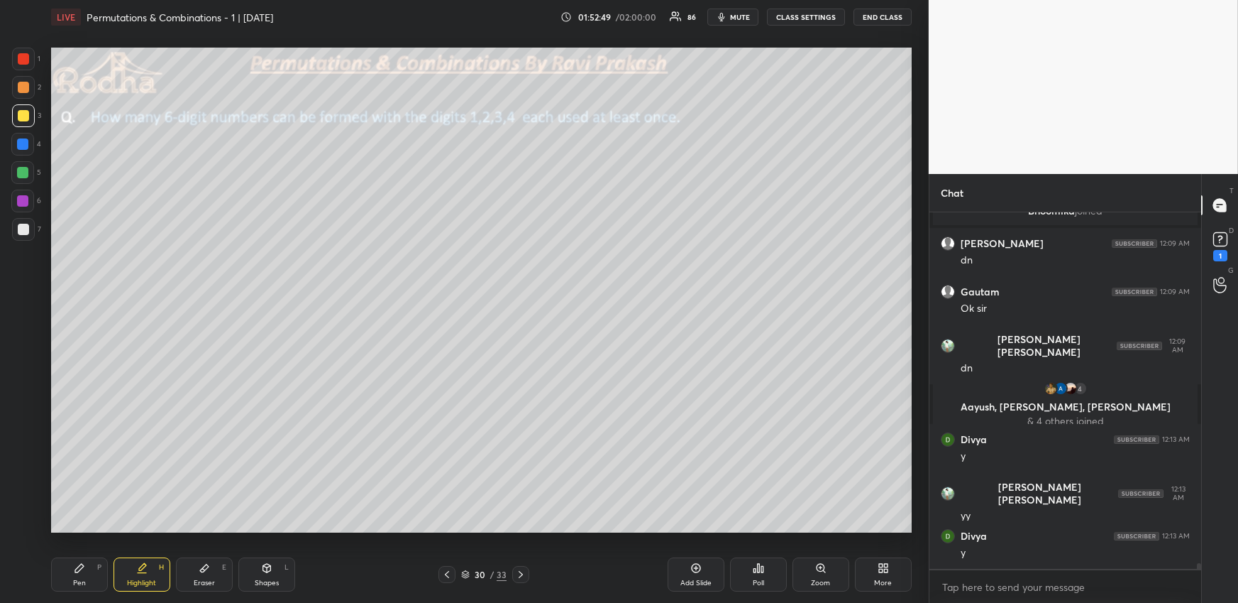
scroll to position [22203, 0]
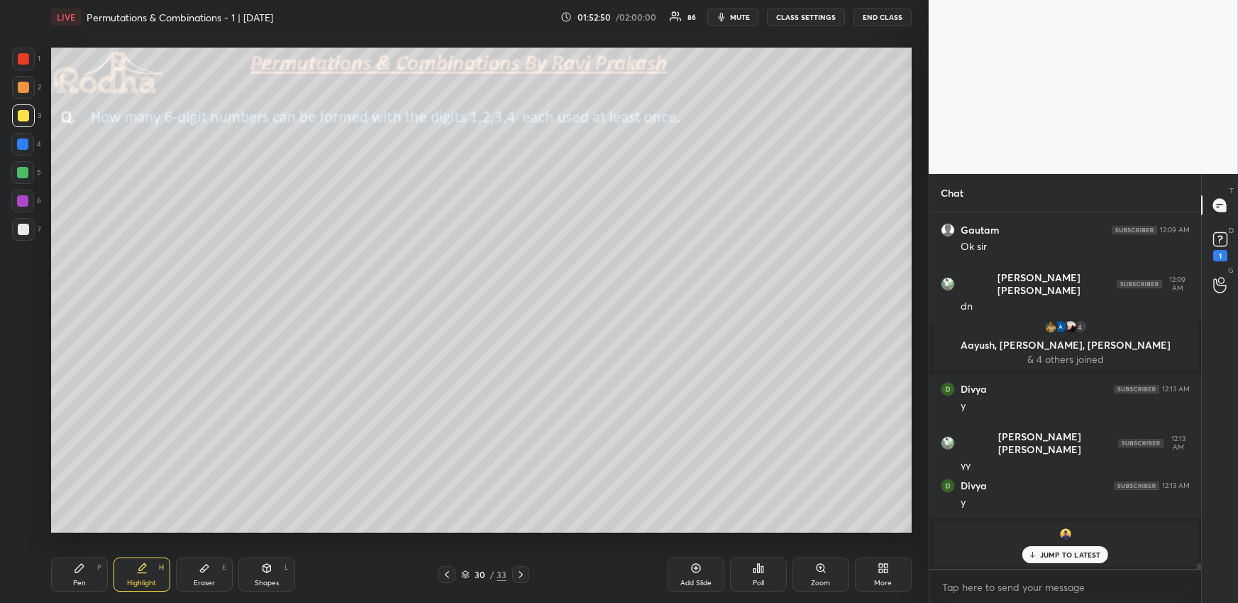
click at [72, 571] on div "Pen P" at bounding box center [79, 574] width 57 height 34
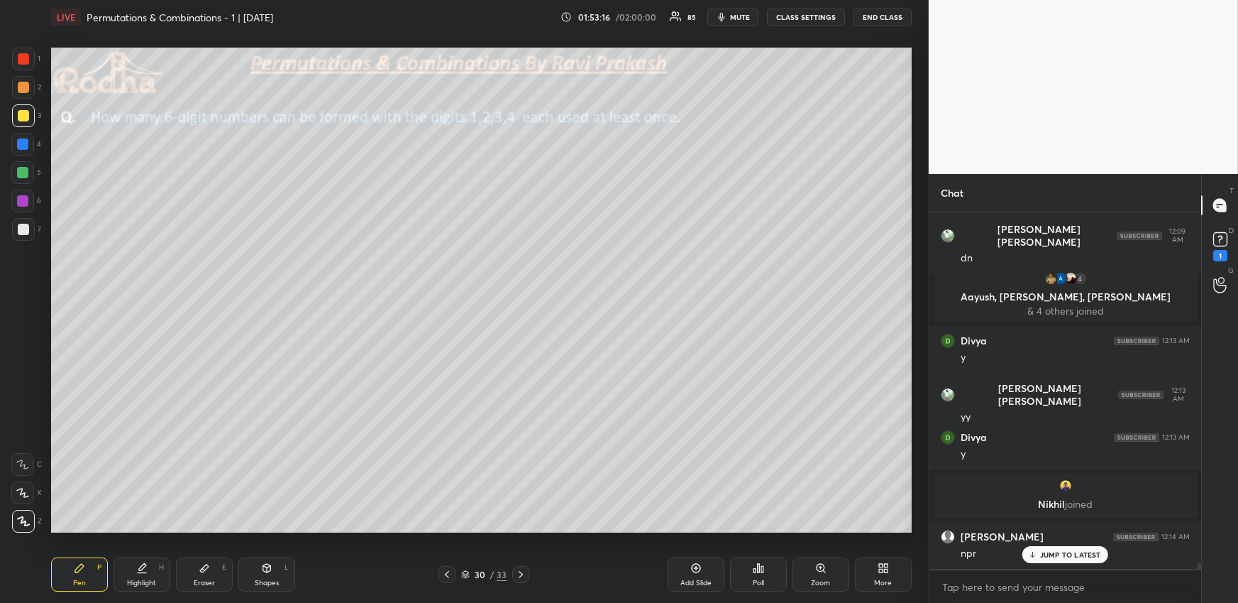
click at [740, 16] on span "mute" at bounding box center [740, 17] width 20 height 10
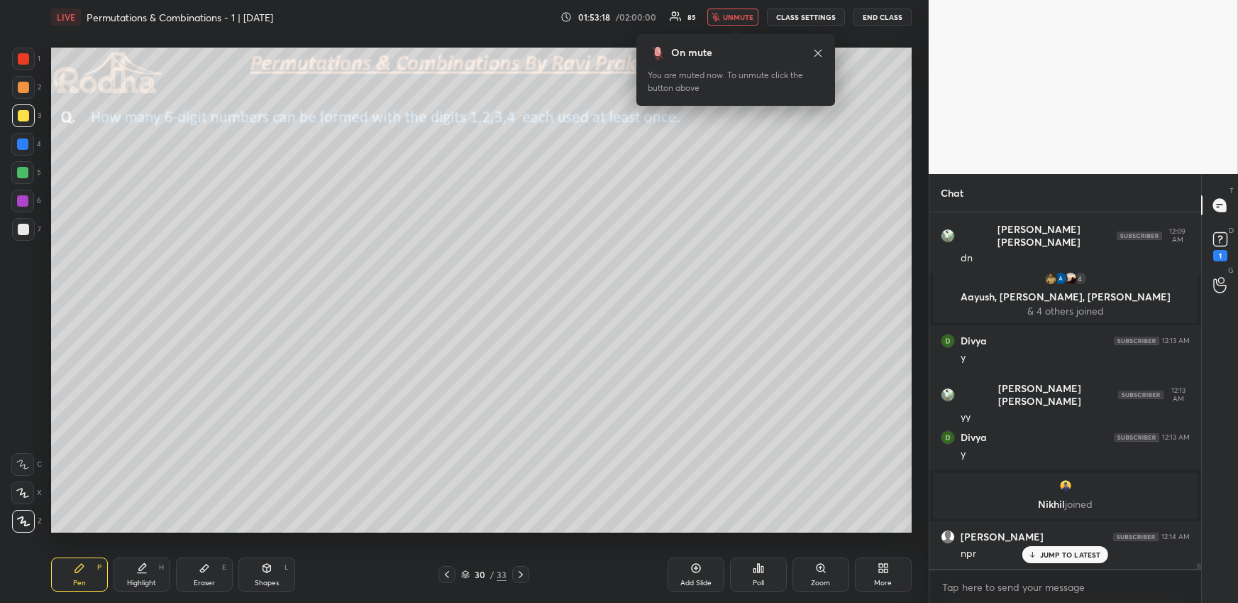
drag, startPoint x: 742, startPoint y: 11, endPoint x: 735, endPoint y: 23, distance: 14.3
click at [742, 12] on span "unmute" at bounding box center [738, 17] width 31 height 10
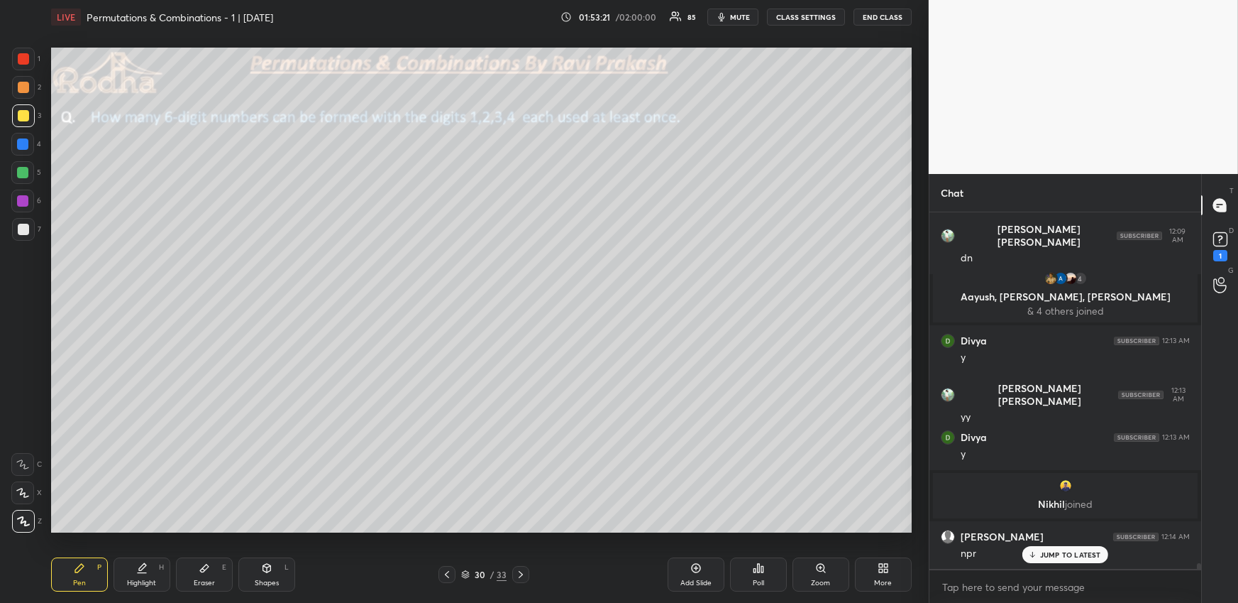
click at [173, 566] on div "Pen P Highlight H Eraser E Shapes L" at bounding box center [227, 574] width 353 height 34
click at [153, 571] on div "Highlight H" at bounding box center [142, 574] width 57 height 34
click at [62, 576] on div "Pen P" at bounding box center [79, 574] width 57 height 34
click at [23, 169] on div at bounding box center [22, 172] width 11 height 11
drag, startPoint x: 158, startPoint y: 568, endPoint x: 158, endPoint y: 539, distance: 29.8
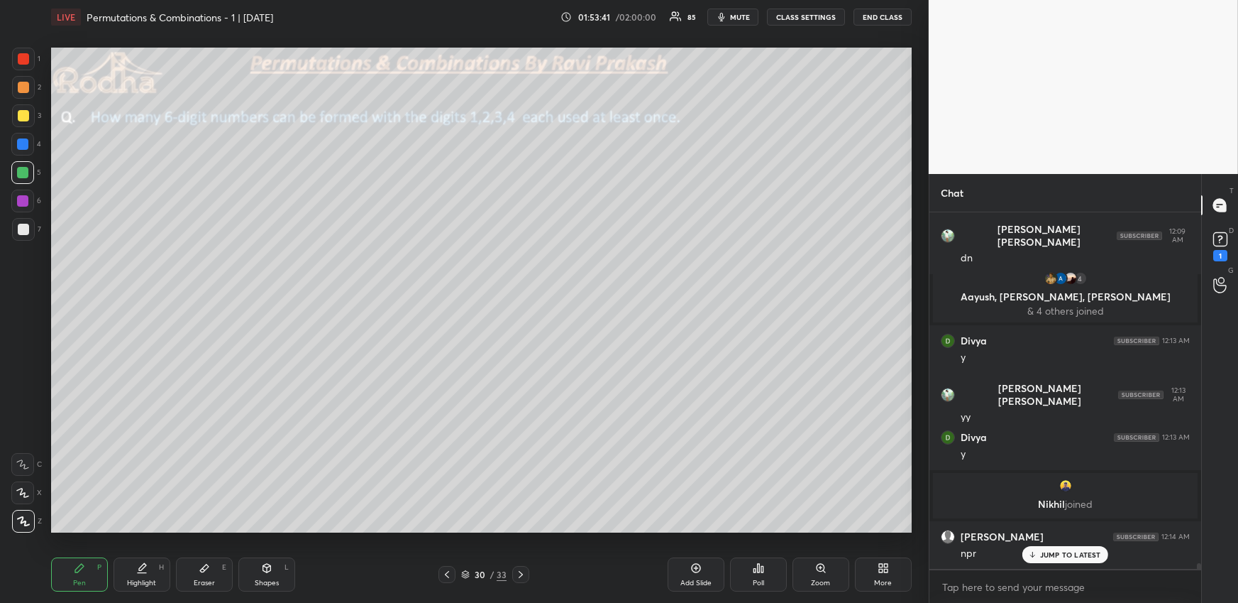
click at [157, 569] on div "Highlight H" at bounding box center [142, 574] width 57 height 34
click at [77, 571] on icon at bounding box center [79, 567] width 11 height 11
click at [23, 226] on div at bounding box center [23, 229] width 11 height 11
click at [25, 170] on div at bounding box center [22, 172] width 11 height 11
drag, startPoint x: 20, startPoint y: 229, endPoint x: 45, endPoint y: 236, distance: 25.8
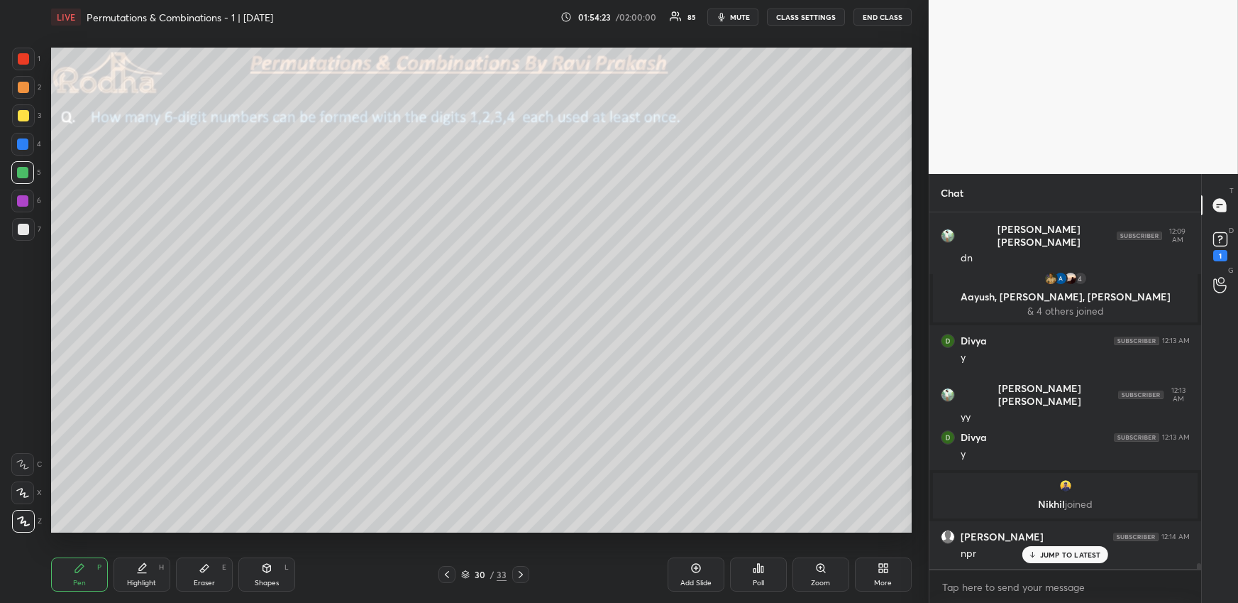
click at [20, 229] on div at bounding box center [23, 229] width 11 height 11
click at [140, 571] on icon at bounding box center [141, 567] width 11 height 11
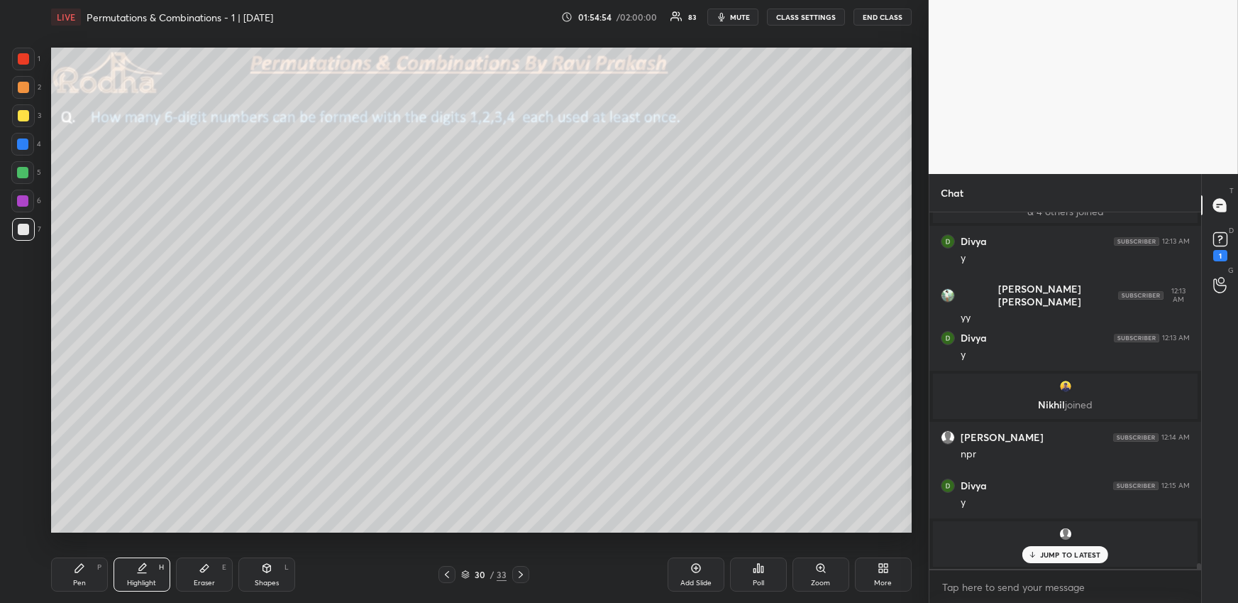
scroll to position [22233, 0]
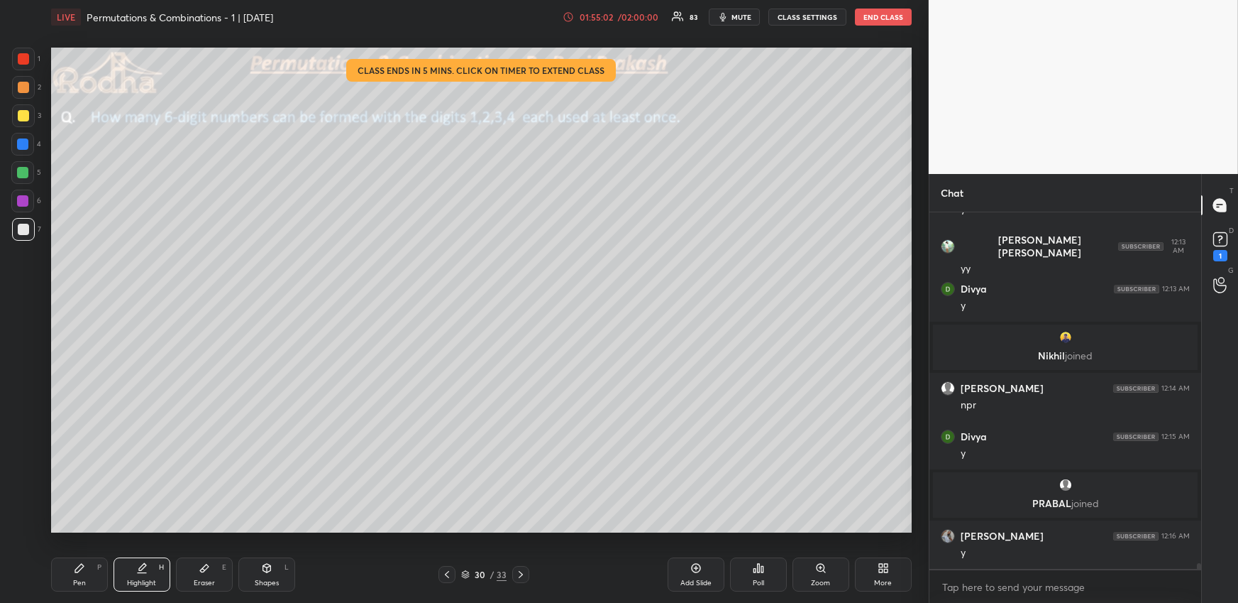
click at [91, 566] on div "Pen P" at bounding box center [79, 574] width 57 height 34
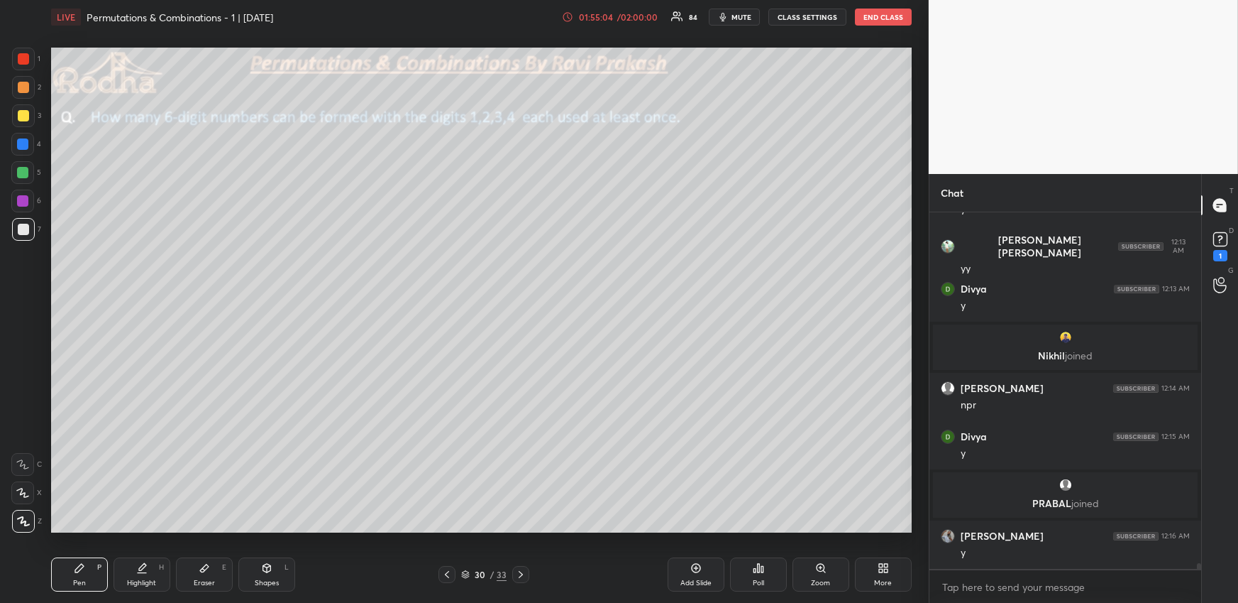
click at [23, 57] on div at bounding box center [23, 58] width 11 height 11
drag, startPoint x: 142, startPoint y: 569, endPoint x: 141, endPoint y: 548, distance: 21.3
click at [141, 570] on icon at bounding box center [142, 566] width 7 height 7
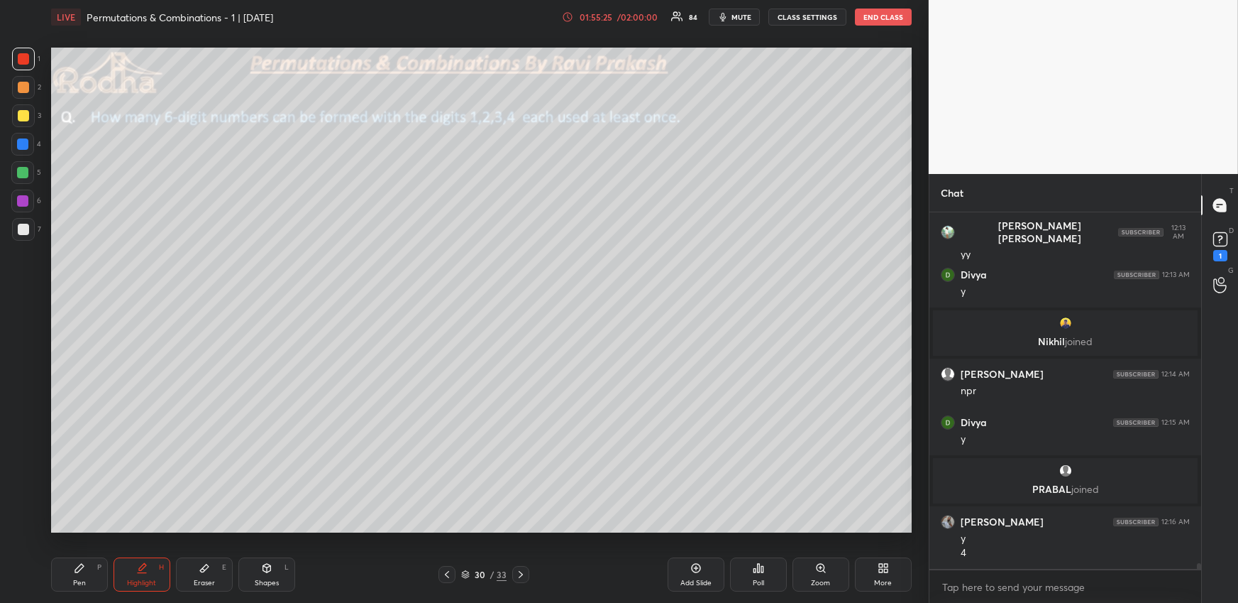
drag, startPoint x: 75, startPoint y: 569, endPoint x: 72, endPoint y: 541, distance: 28.5
click at [74, 570] on icon at bounding box center [79, 567] width 11 height 11
click at [23, 232] on div at bounding box center [23, 229] width 11 height 11
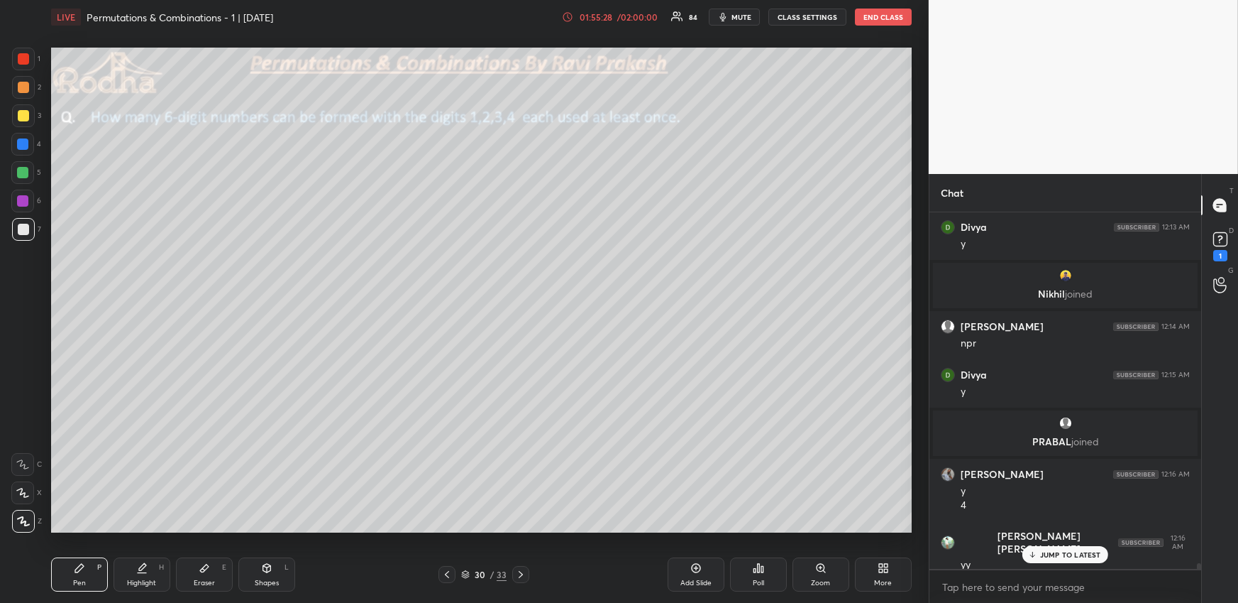
click at [123, 563] on div "Highlight H" at bounding box center [142, 574] width 57 height 34
drag, startPoint x: 71, startPoint y: 567, endPoint x: 86, endPoint y: 536, distance: 34.6
click at [71, 568] on div "Pen P" at bounding box center [79, 574] width 57 height 34
click at [23, 108] on div at bounding box center [23, 115] width 23 height 23
click at [23, 116] on div at bounding box center [23, 115] width 11 height 11
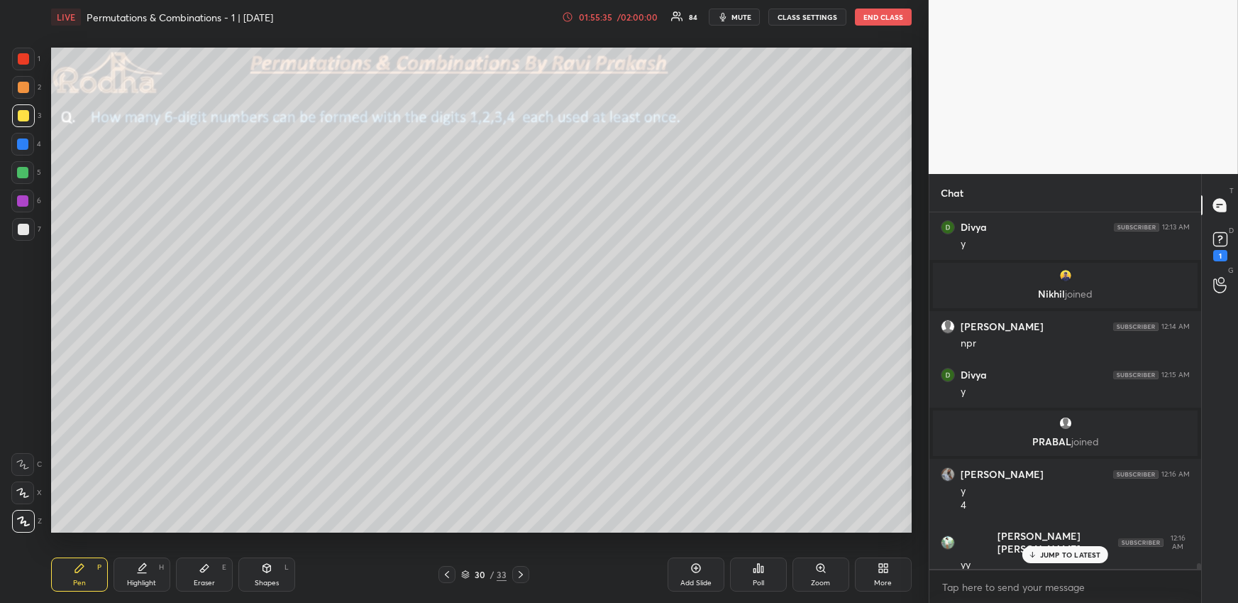
click at [18, 146] on div at bounding box center [22, 143] width 11 height 11
click at [133, 582] on div "Highlight" at bounding box center [141, 582] width 29 height 7
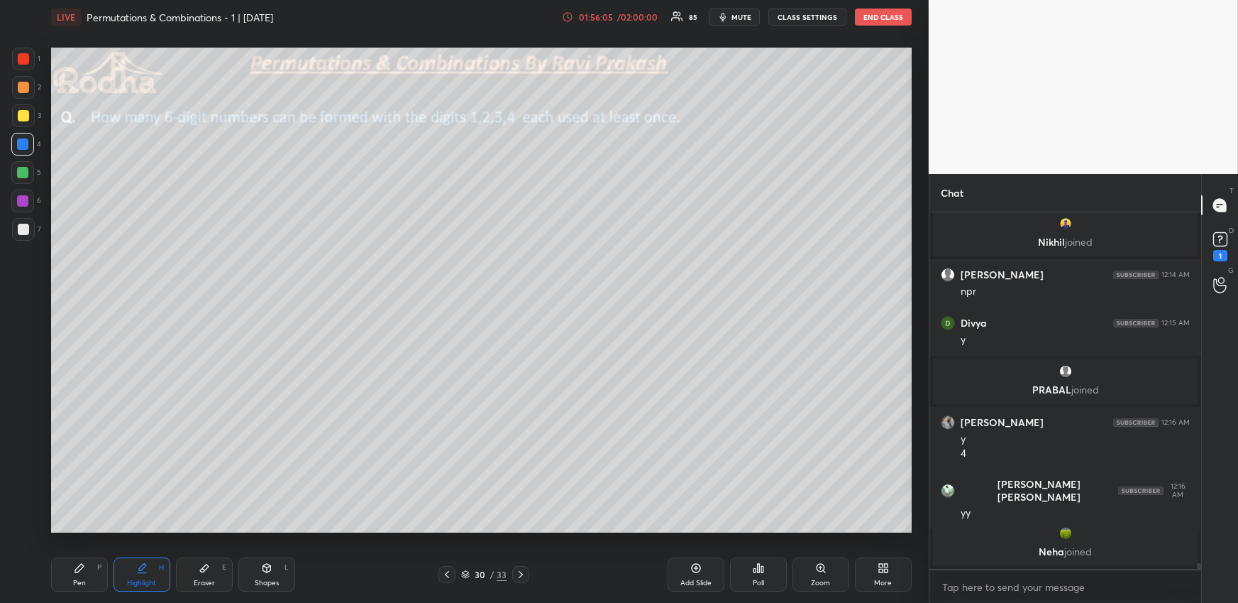
click at [77, 572] on icon at bounding box center [79, 567] width 11 height 11
click at [136, 568] on div "Highlight H" at bounding box center [142, 574] width 57 height 34
drag, startPoint x: 75, startPoint y: 581, endPoint x: 85, endPoint y: 542, distance: 39.6
click at [75, 579] on div "Pen" at bounding box center [79, 582] width 13 height 7
drag, startPoint x: 143, startPoint y: 574, endPoint x: 146, endPoint y: 548, distance: 26.4
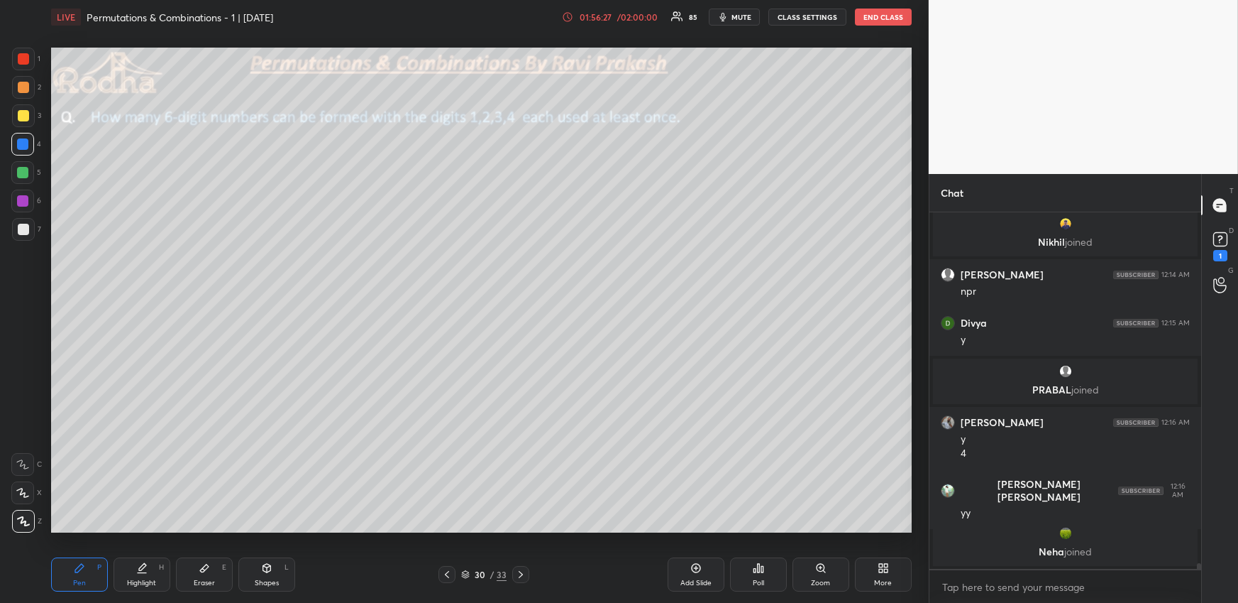
click at [144, 572] on div "Highlight H" at bounding box center [142, 574] width 57 height 34
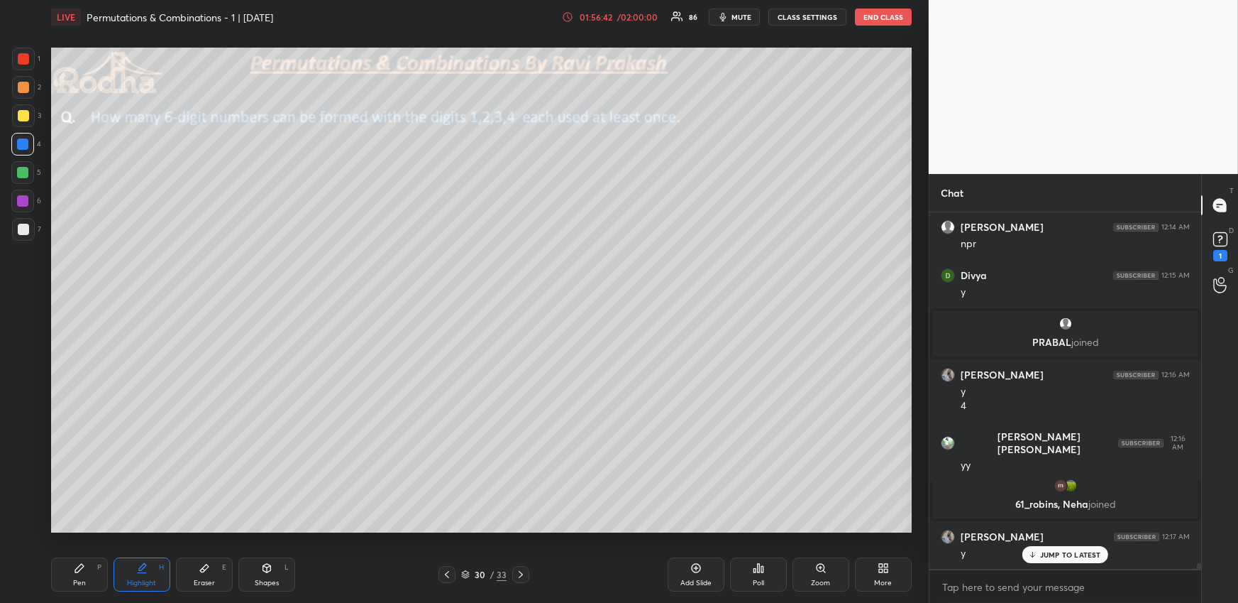
scroll to position [22443, 0]
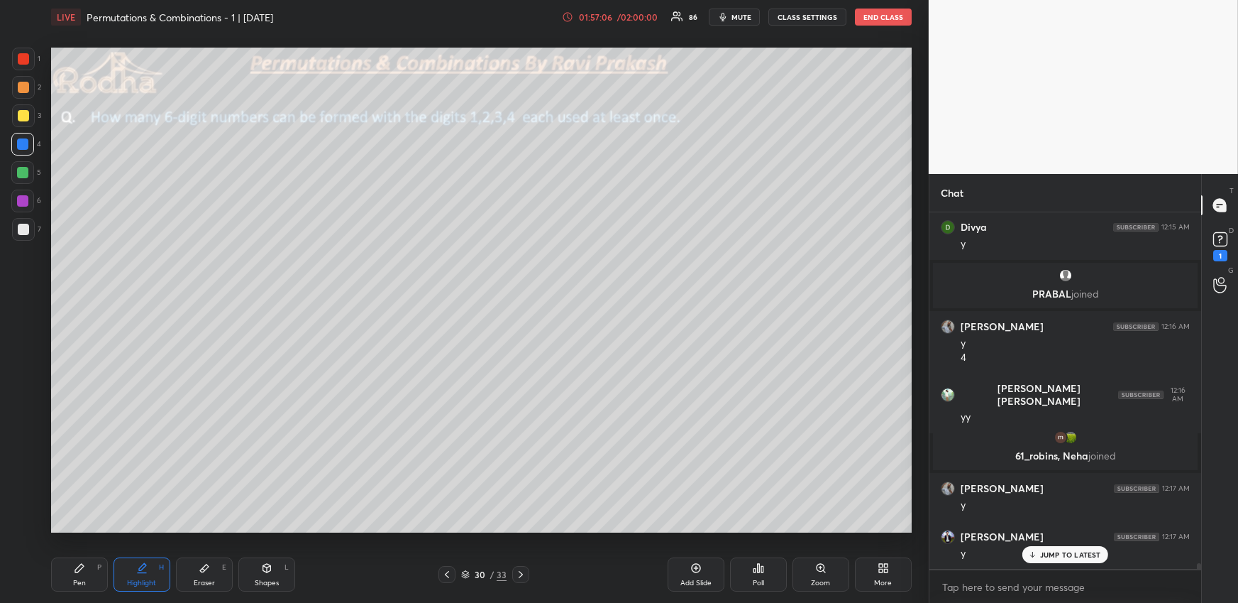
drag, startPoint x: 77, startPoint y: 568, endPoint x: 79, endPoint y: 561, distance: 7.2
click at [78, 569] on icon at bounding box center [79, 568] width 9 height 9
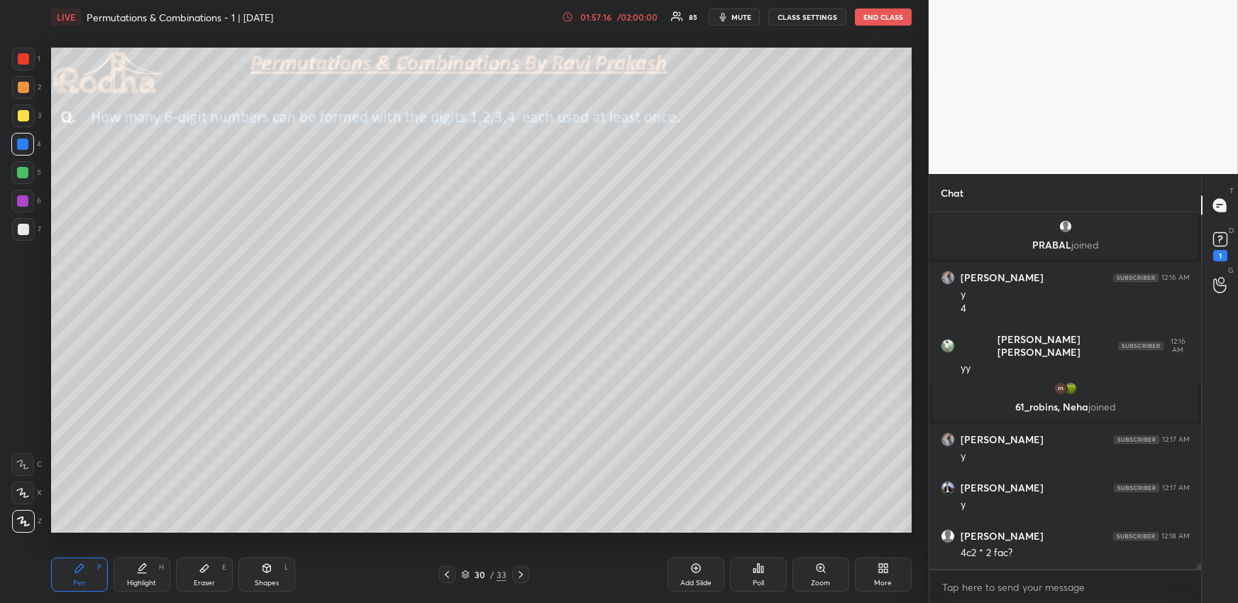
click at [200, 571] on icon at bounding box center [204, 567] width 11 height 11
drag, startPoint x: 83, startPoint y: 578, endPoint x: 89, endPoint y: 537, distance: 41.7
click at [83, 577] on div "Pen P" at bounding box center [79, 574] width 57 height 34
click at [22, 112] on div at bounding box center [23, 115] width 11 height 11
click at [19, 145] on div at bounding box center [22, 143] width 11 height 11
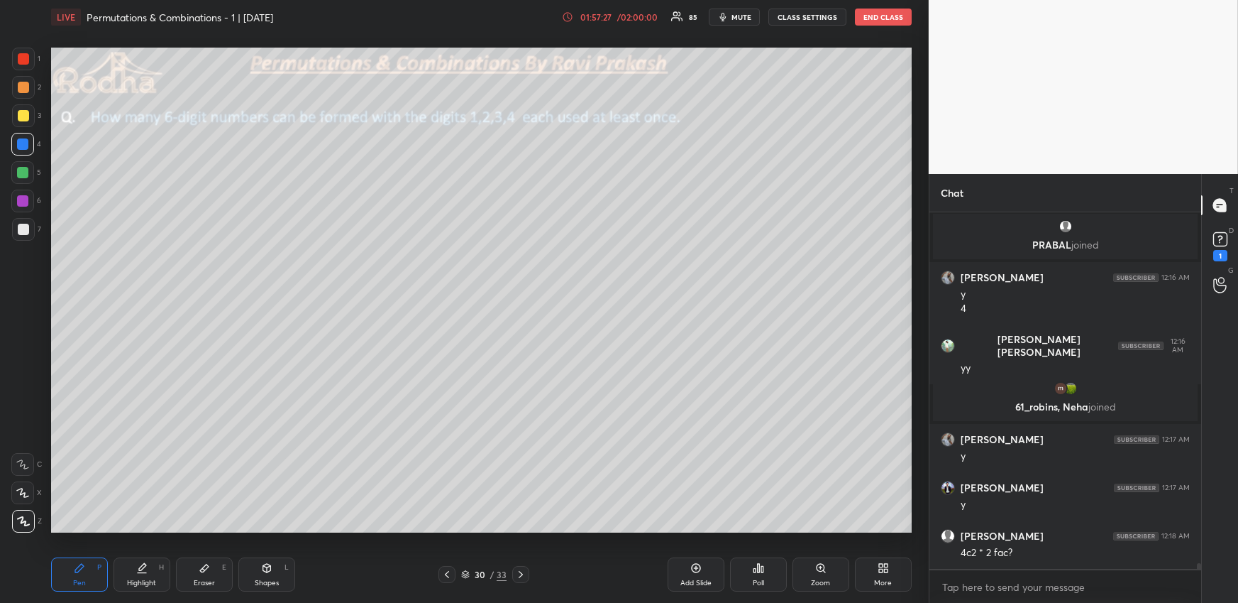
click at [26, 490] on icon at bounding box center [22, 493] width 13 height 10
click at [405, 532] on div "Setting up your live class Poll for secs No correct answer Start poll" at bounding box center [481, 290] width 872 height 512
drag, startPoint x: 143, startPoint y: 569, endPoint x: 157, endPoint y: 549, distance: 24.4
click at [141, 570] on icon at bounding box center [142, 566] width 7 height 7
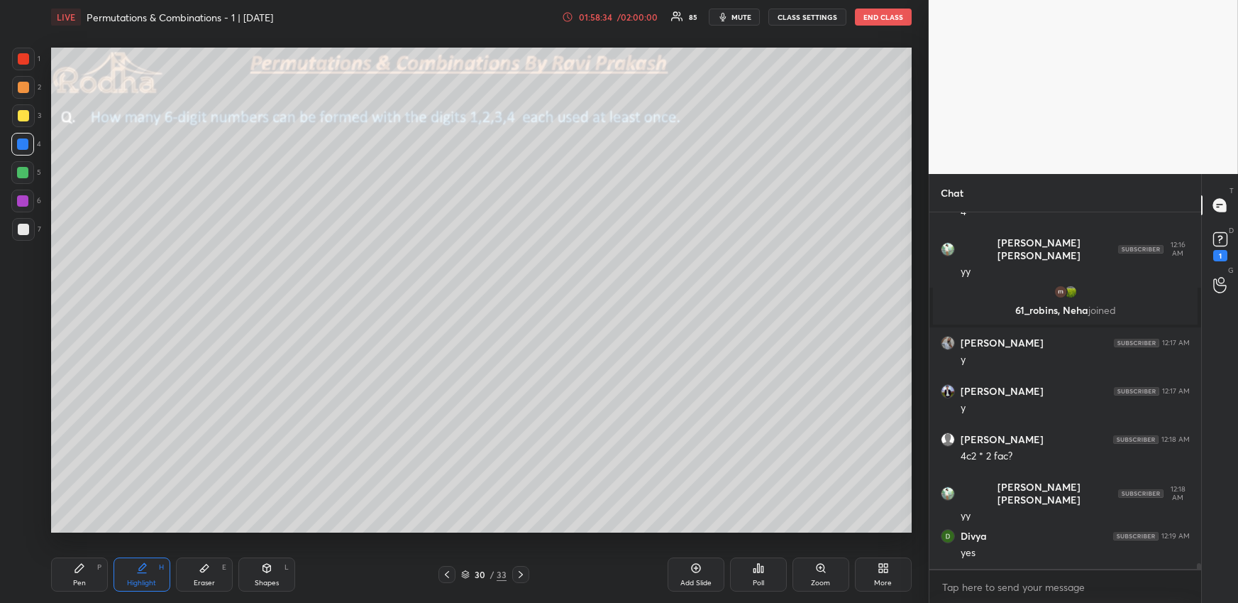
scroll to position [22636, 0]
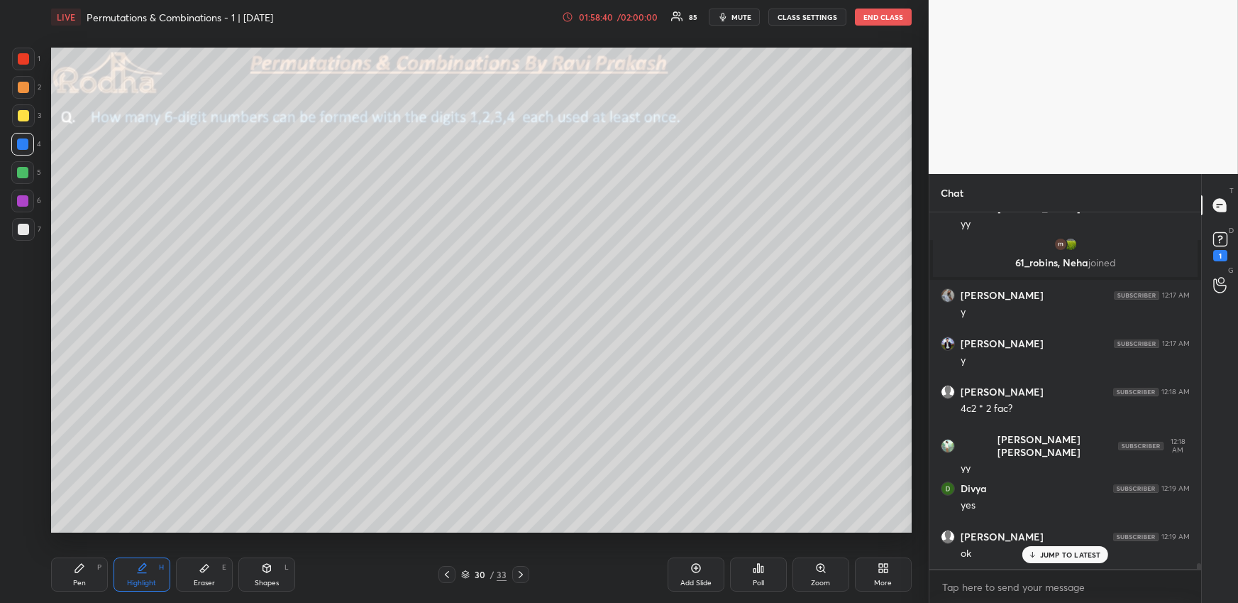
click at [356, 521] on div "Setting up your live class Poll for secs No correct answer Start poll" at bounding box center [481, 290] width 872 height 512
click at [84, 569] on icon at bounding box center [79, 567] width 11 height 11
drag, startPoint x: 26, startPoint y: 522, endPoint x: 33, endPoint y: 517, distance: 8.7
click at [26, 521] on icon at bounding box center [23, 521] width 13 height 10
click at [131, 574] on div "Highlight H" at bounding box center [142, 574] width 57 height 34
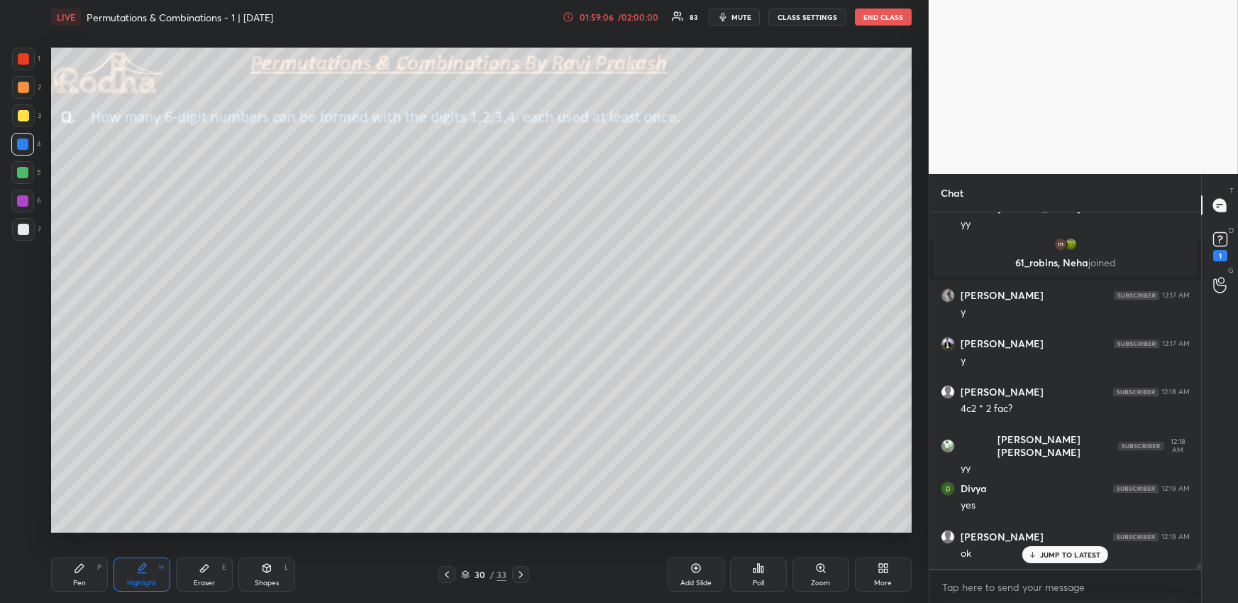
click at [55, 584] on div "Pen P" at bounding box center [79, 574] width 57 height 34
click at [25, 170] on div at bounding box center [22, 172] width 11 height 11
drag, startPoint x: 134, startPoint y: 572, endPoint x: 150, endPoint y: 561, distance: 19.3
click at [136, 572] on div "Highlight H" at bounding box center [142, 574] width 57 height 34
click at [68, 571] on div "Pen P" at bounding box center [79, 574] width 57 height 34
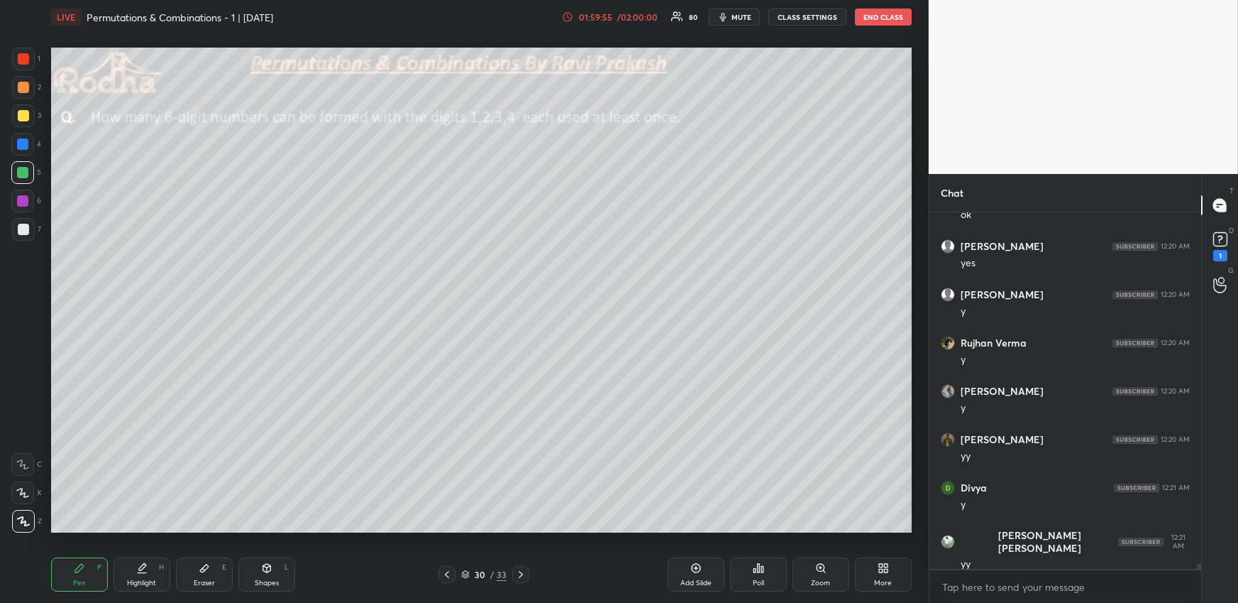
scroll to position [23022, 0]
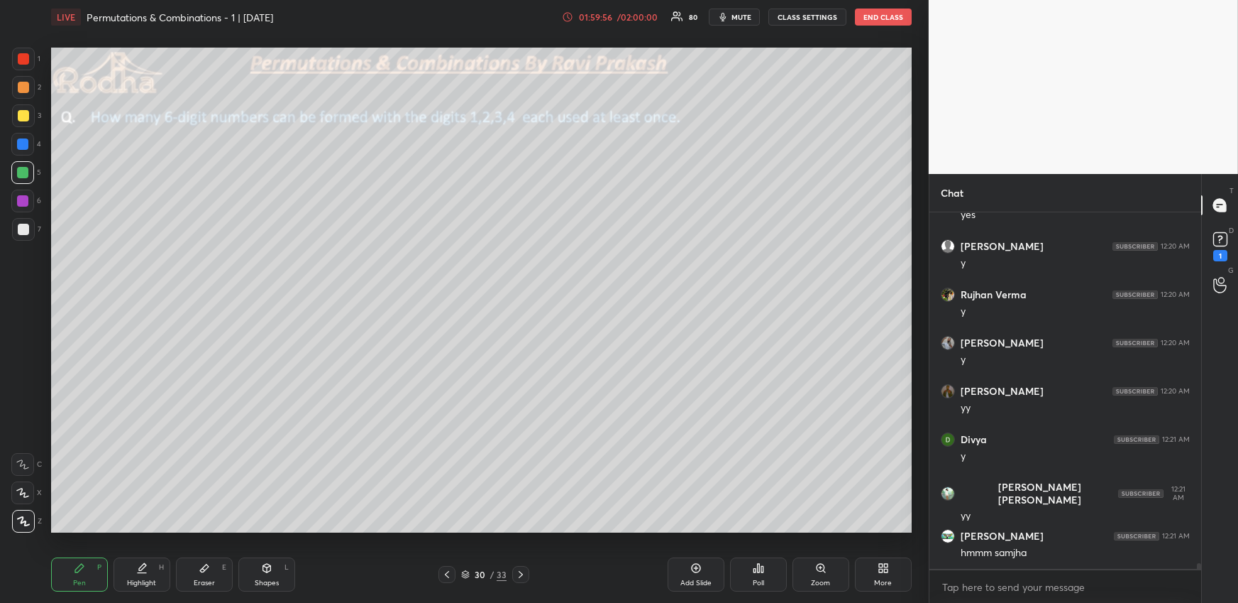
click at [142, 571] on icon at bounding box center [141, 567] width 11 height 11
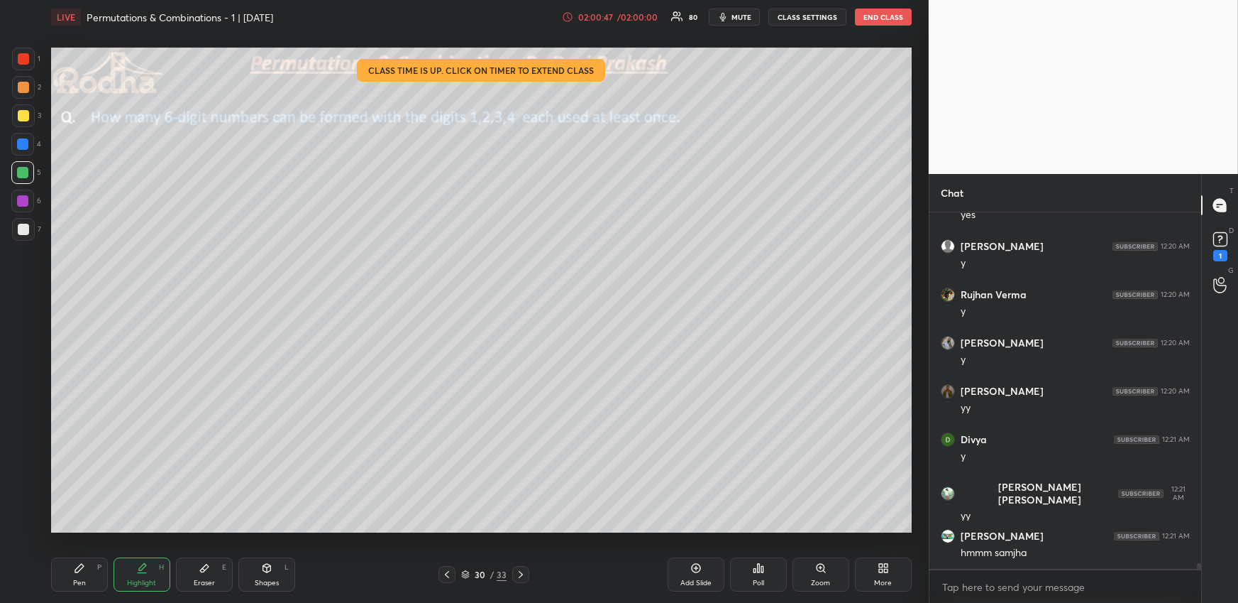
click at [522, 567] on div at bounding box center [520, 574] width 17 height 17
drag, startPoint x: 454, startPoint y: 571, endPoint x: 466, endPoint y: 568, distance: 11.7
click at [455, 572] on div at bounding box center [447, 574] width 17 height 17
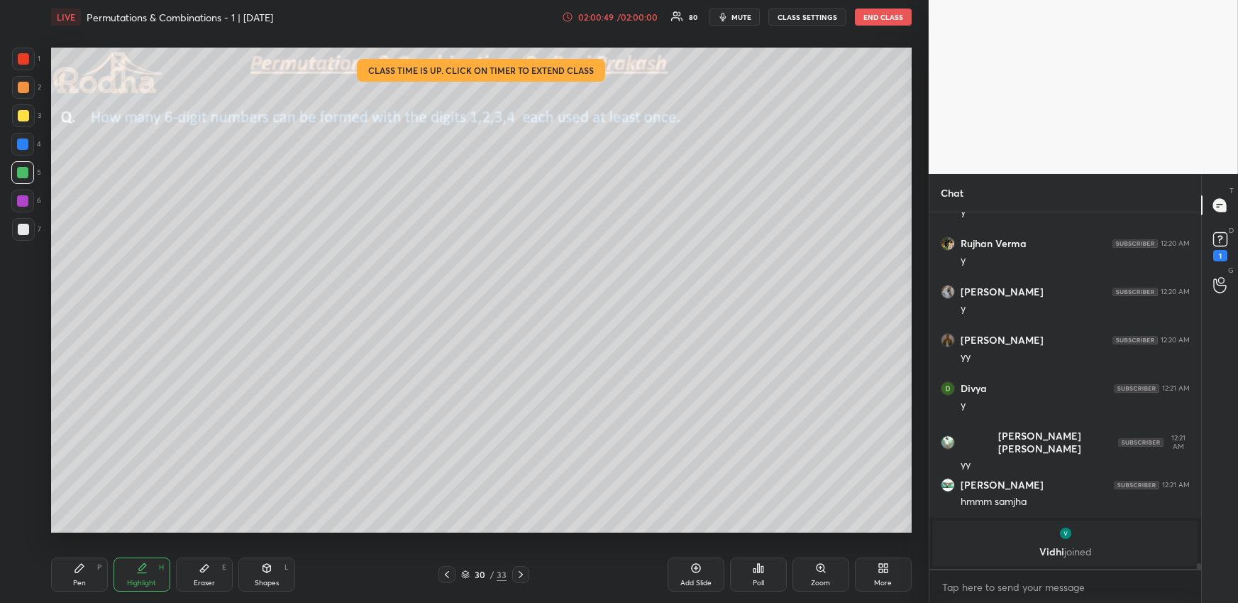
click at [873, 572] on div "More" at bounding box center [883, 574] width 57 height 34
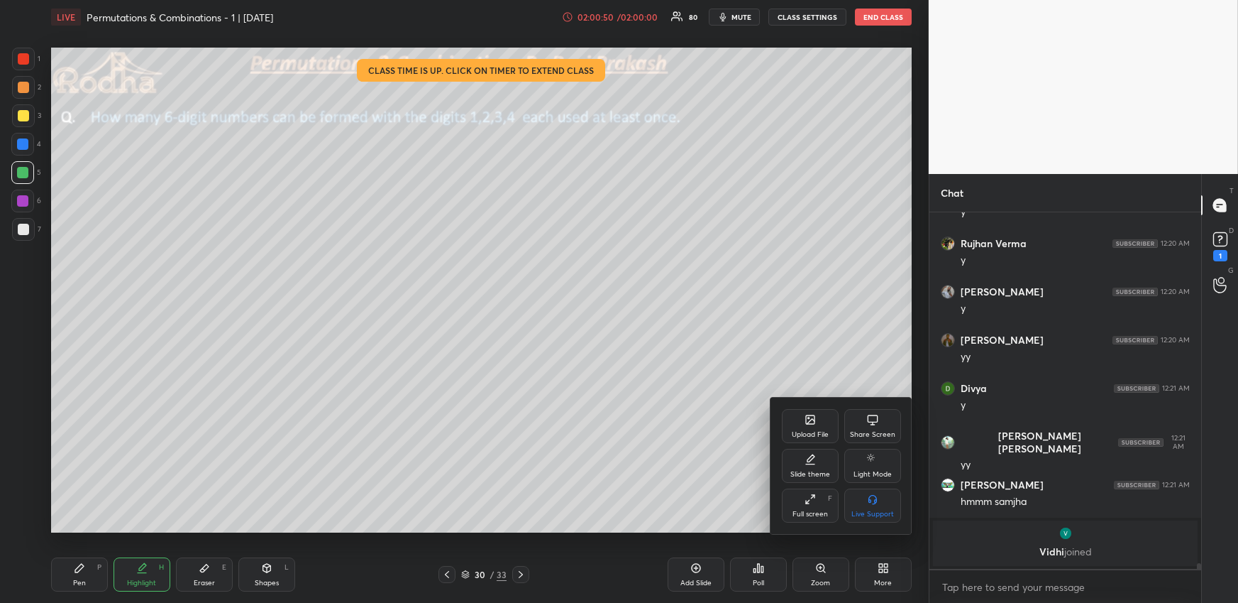
click at [812, 424] on div "Upload File" at bounding box center [810, 426] width 57 height 34
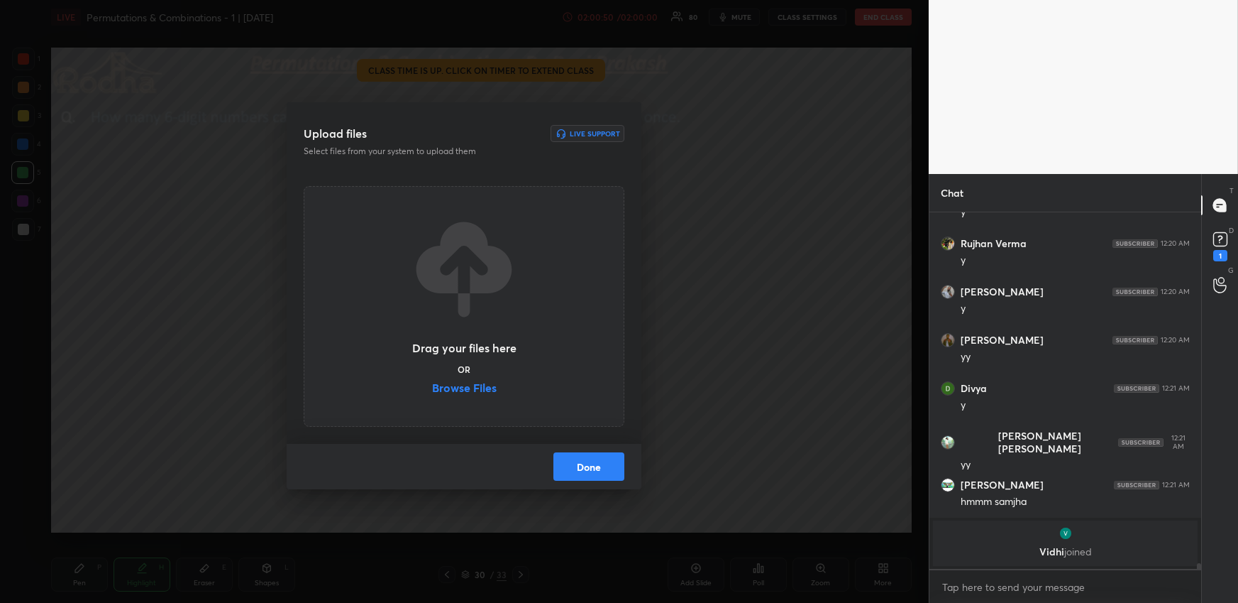
click at [474, 386] on label "Browse Files" at bounding box center [464, 389] width 65 height 15
click at [432, 386] on input "Browse Files" at bounding box center [432, 389] width 0 height 15
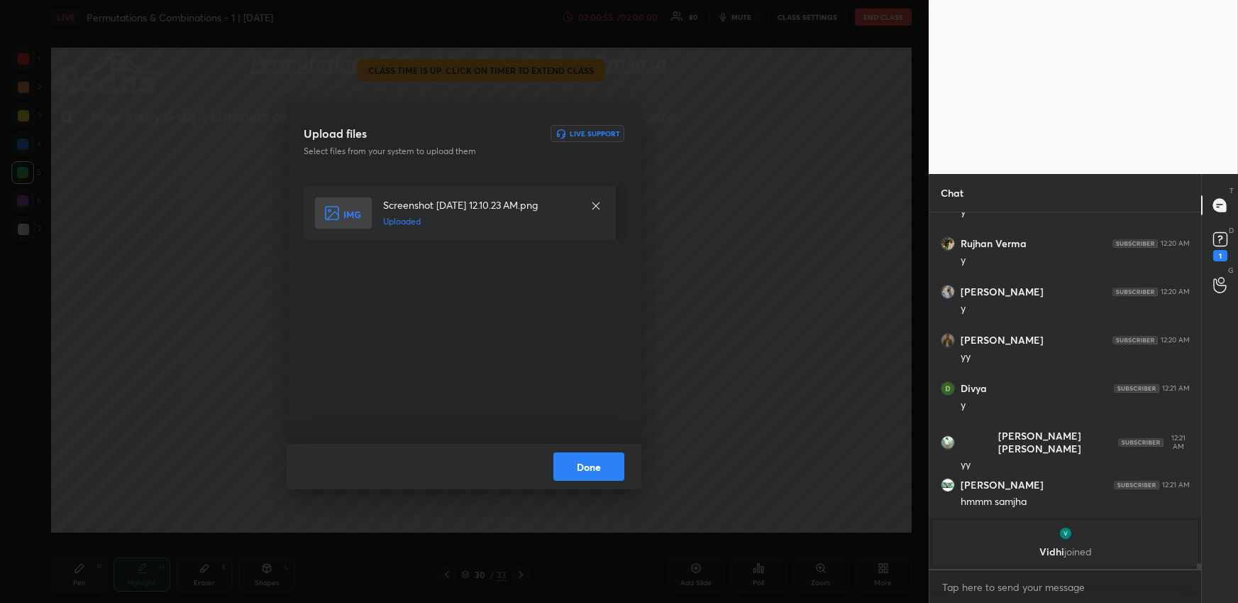
click at [573, 456] on button "Done" at bounding box center [589, 466] width 71 height 28
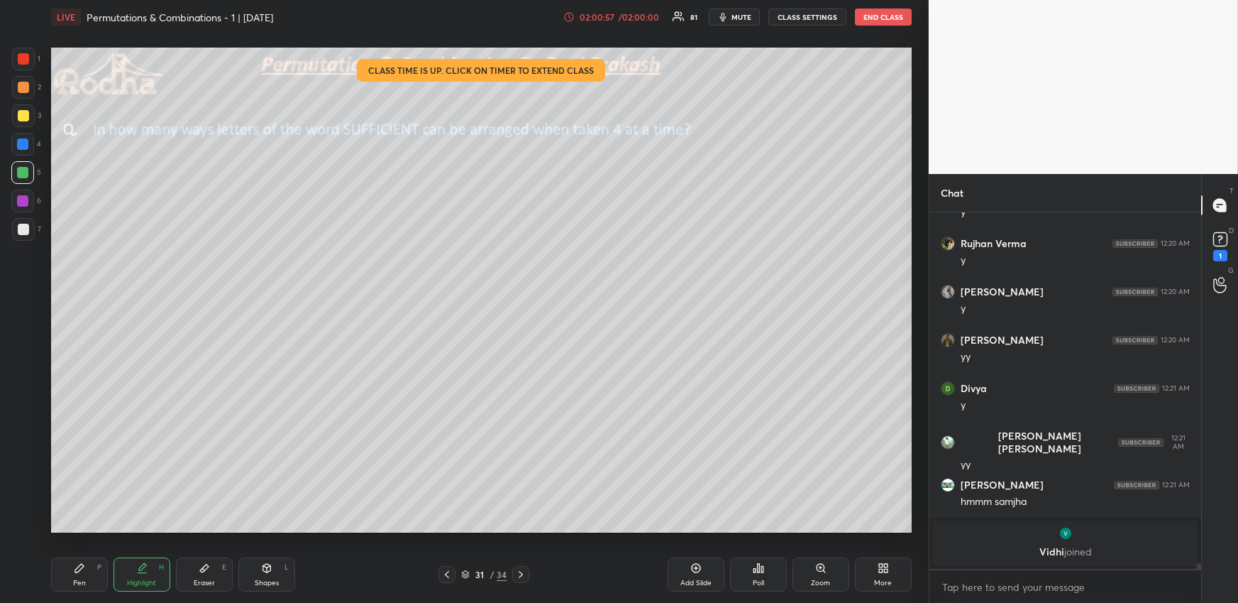
drag, startPoint x: 187, startPoint y: 577, endPoint x: 190, endPoint y: 568, distance: 9.9
click at [187, 576] on div "Eraser E" at bounding box center [204, 574] width 57 height 34
drag, startPoint x: 155, startPoint y: 573, endPoint x: 165, endPoint y: 560, distance: 16.2
click at [154, 573] on div "Highlight H" at bounding box center [142, 574] width 57 height 34
click at [96, 574] on div "Pen P" at bounding box center [79, 574] width 57 height 34
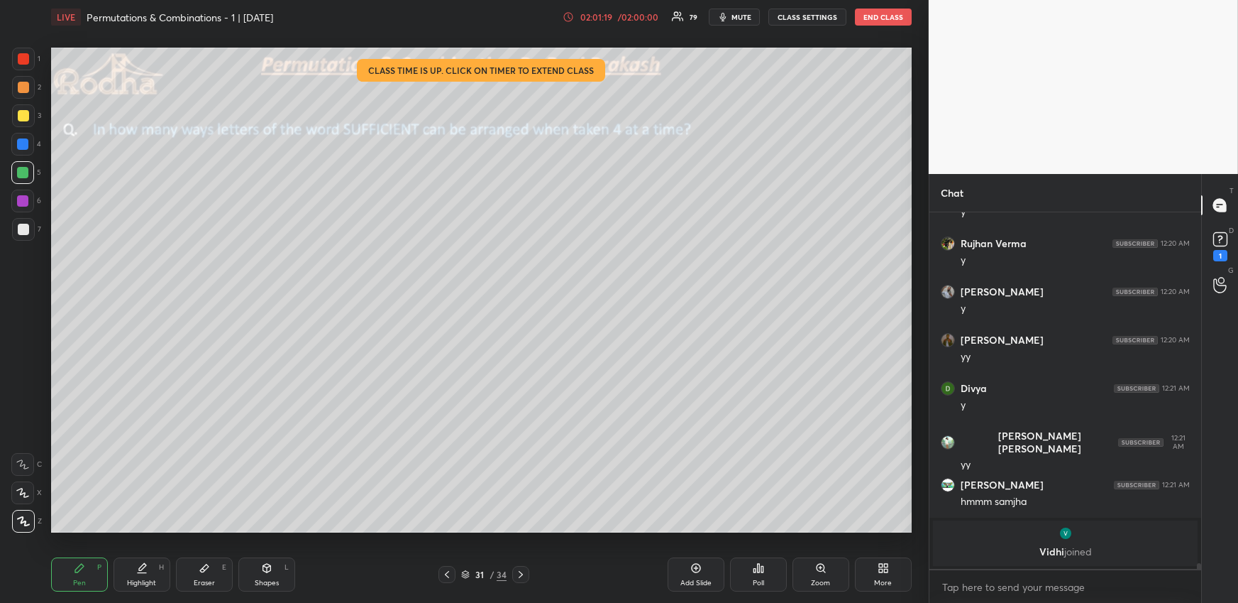
click at [25, 84] on div at bounding box center [23, 87] width 11 height 11
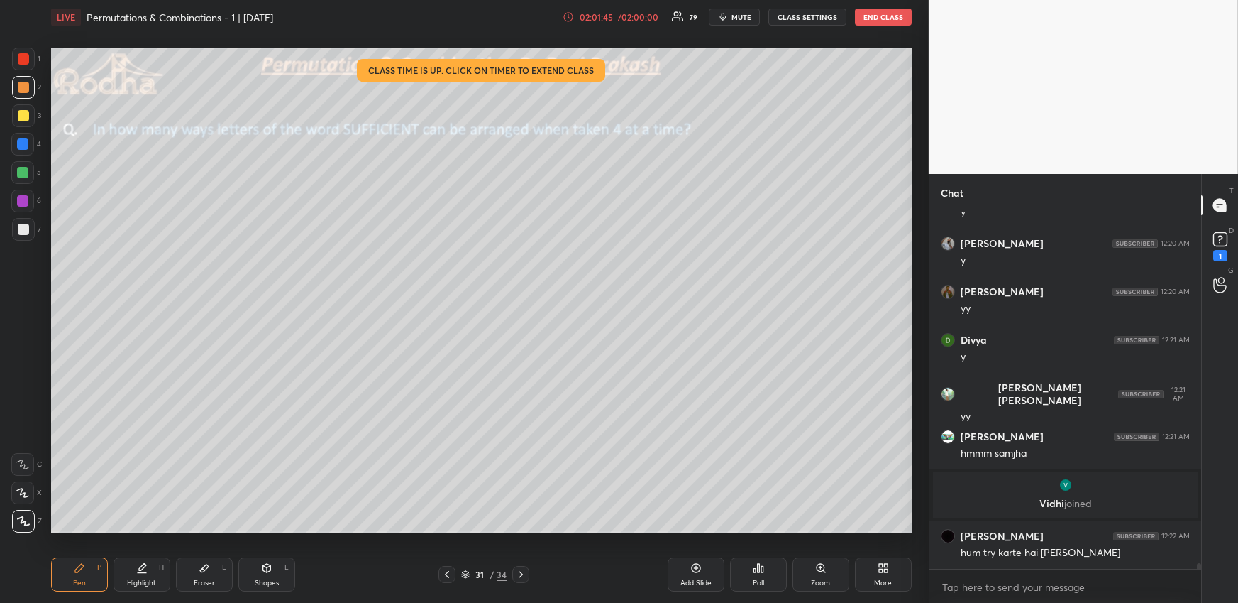
scroll to position [22907, 0]
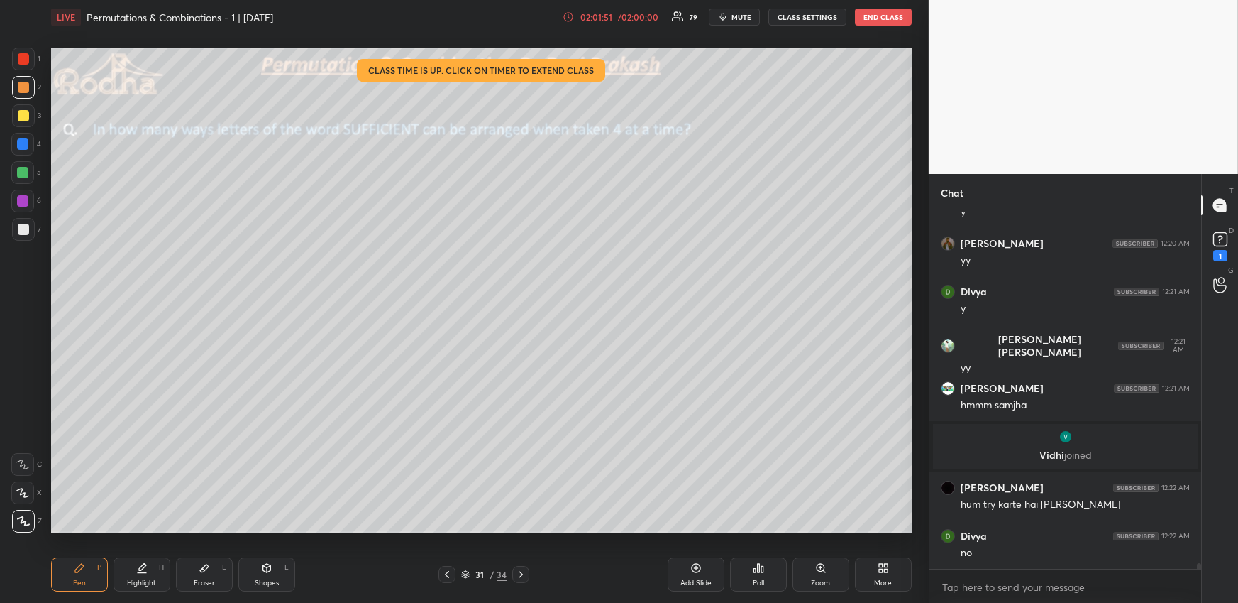
click at [158, 551] on div "Pen P Highlight H Eraser E Shapes L 31 / 34 Add Slide Poll Zoom More" at bounding box center [481, 574] width 861 height 57
click at [157, 569] on div "Highlight H" at bounding box center [142, 574] width 57 height 34
drag, startPoint x: 449, startPoint y: 574, endPoint x: 450, endPoint y: 566, distance: 8.6
click at [449, 573] on icon at bounding box center [446, 573] width 11 height 11
click at [524, 576] on icon at bounding box center [520, 573] width 11 height 11
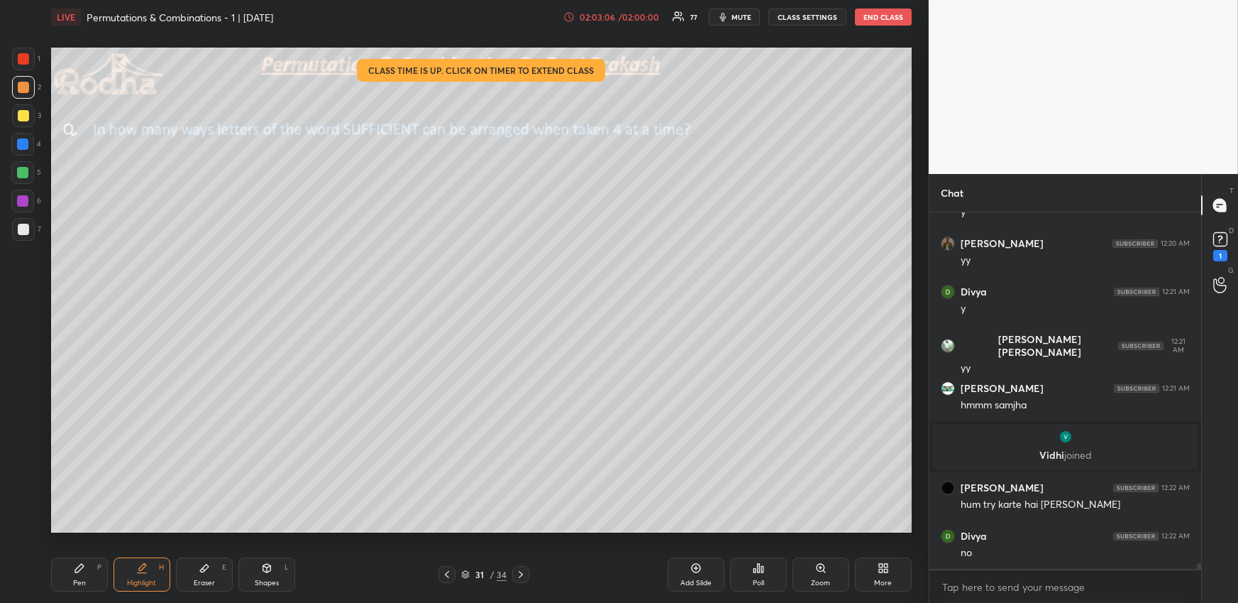
drag, startPoint x: 75, startPoint y: 578, endPoint x: 78, endPoint y: 568, distance: 11.0
click at [75, 579] on div "Pen" at bounding box center [79, 582] width 13 height 7
click at [24, 172] on div at bounding box center [22, 172] width 11 height 11
click at [124, 564] on div "Highlight H" at bounding box center [142, 574] width 57 height 34
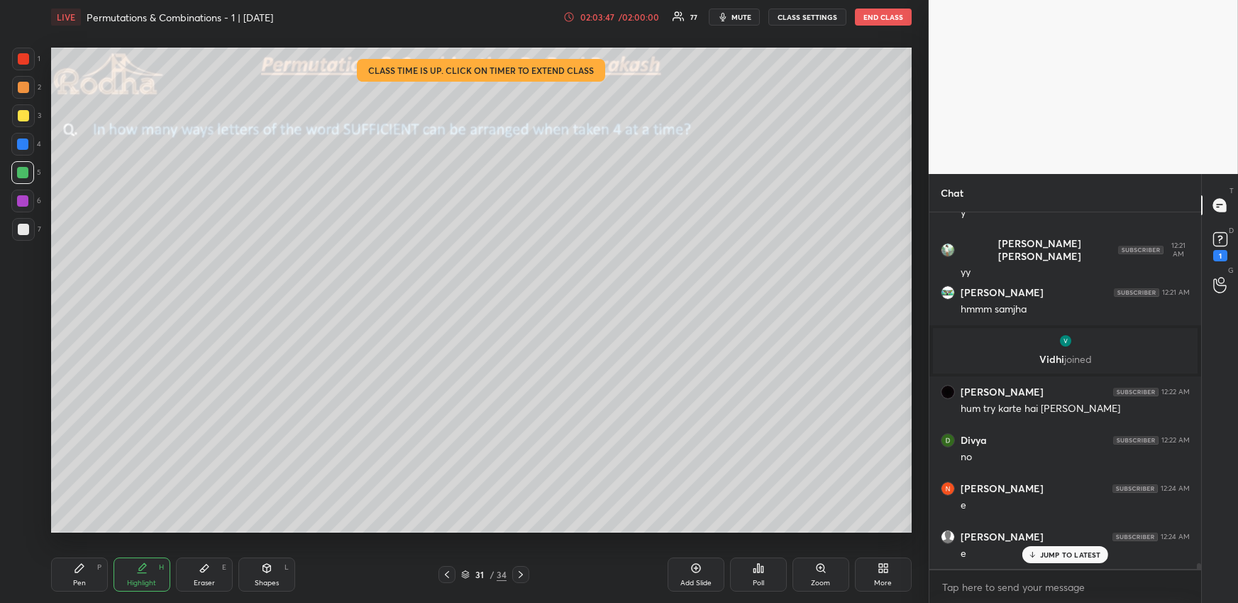
scroll to position [23149, 0]
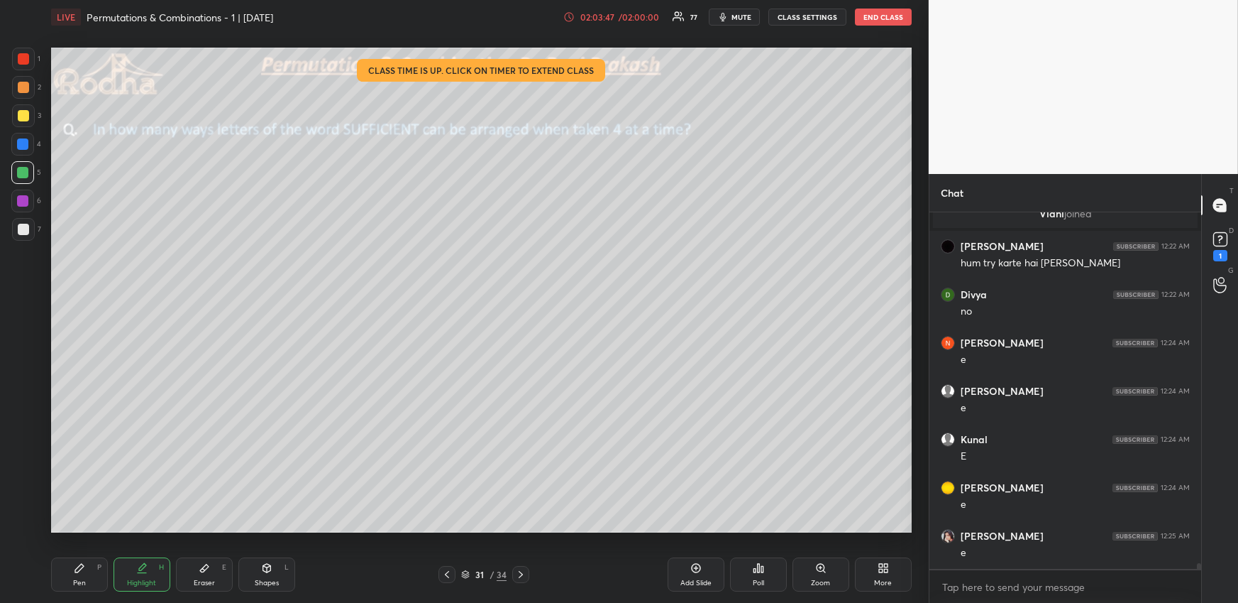
click at [76, 577] on div "Pen P" at bounding box center [79, 574] width 57 height 34
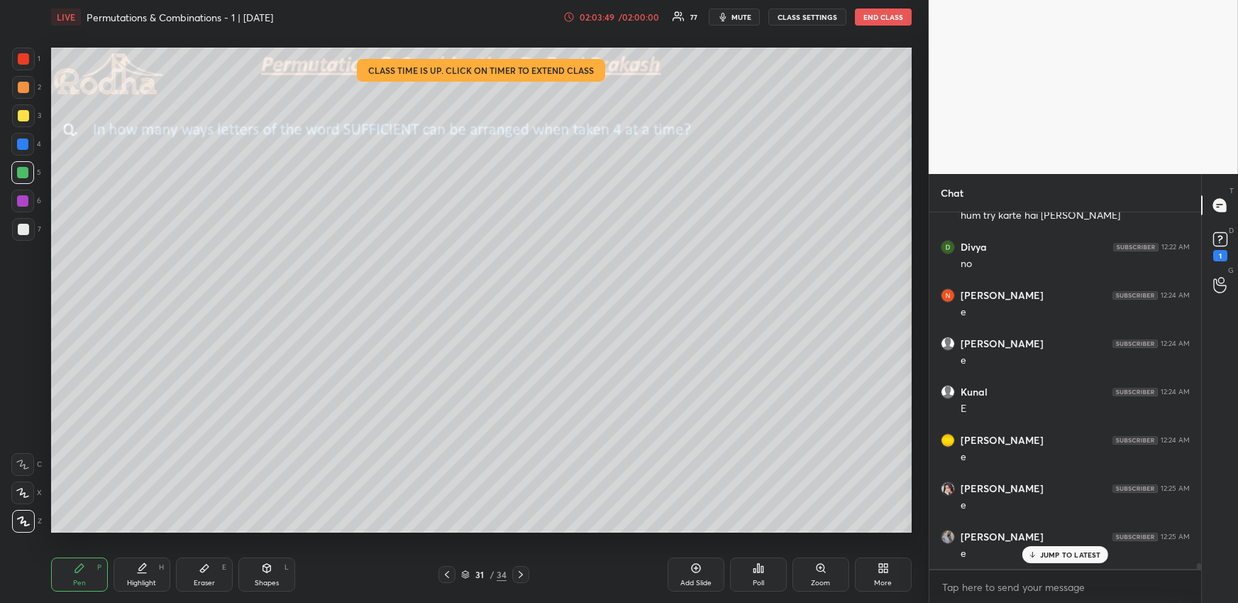
click at [141, 579] on div "Highlight" at bounding box center [141, 582] width 29 height 7
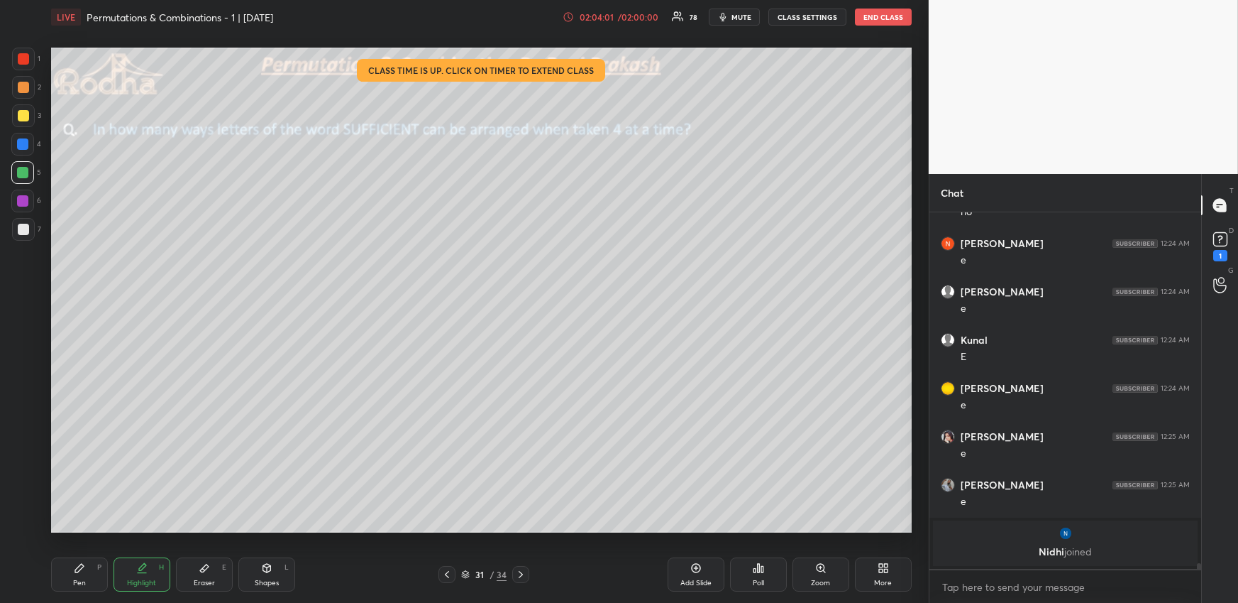
click at [89, 584] on div "Pen P" at bounding box center [79, 574] width 57 height 34
drag, startPoint x: 29, startPoint y: 113, endPoint x: 31, endPoint y: 121, distance: 8.6
click at [29, 113] on div at bounding box center [23, 115] width 23 height 23
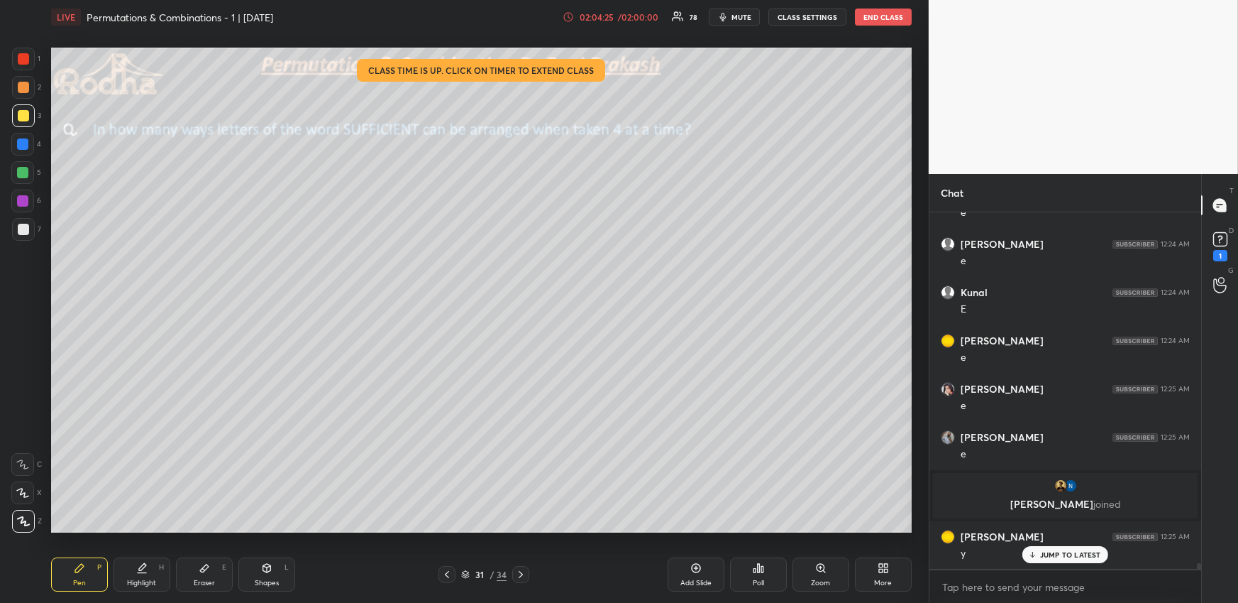
scroll to position [23347, 0]
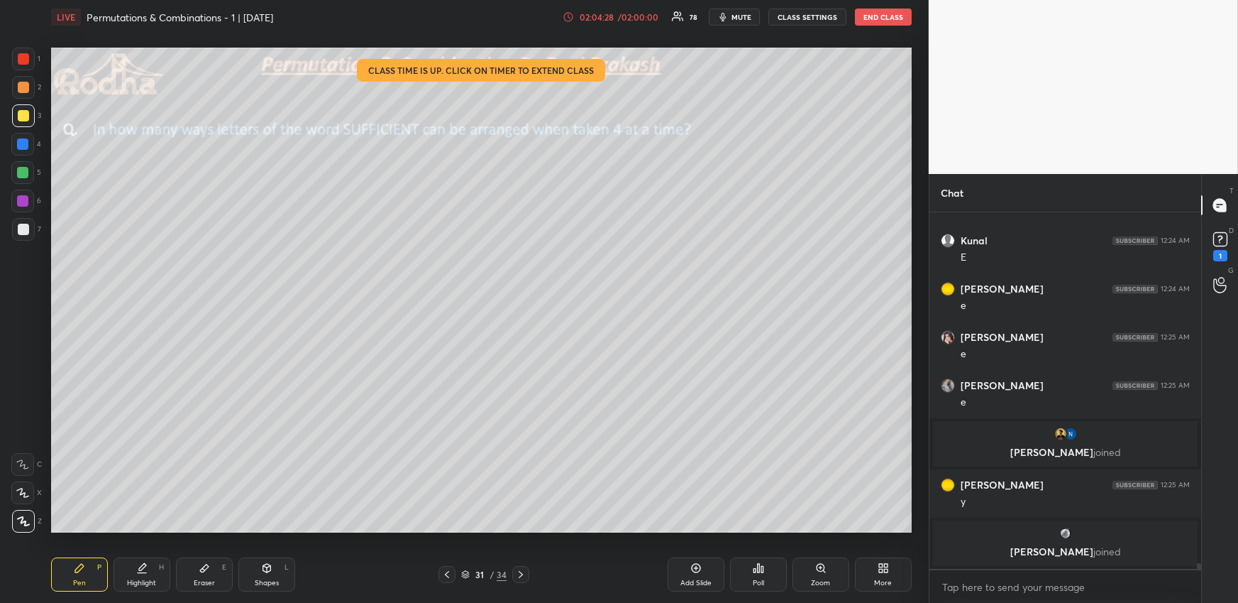
click at [27, 177] on div at bounding box center [22, 172] width 23 height 23
click at [23, 120] on div at bounding box center [23, 115] width 11 height 11
click at [21, 172] on div at bounding box center [22, 172] width 11 height 11
drag, startPoint x: 22, startPoint y: 121, endPoint x: 19, endPoint y: 149, distance: 27.8
click at [22, 122] on div at bounding box center [23, 115] width 23 height 23
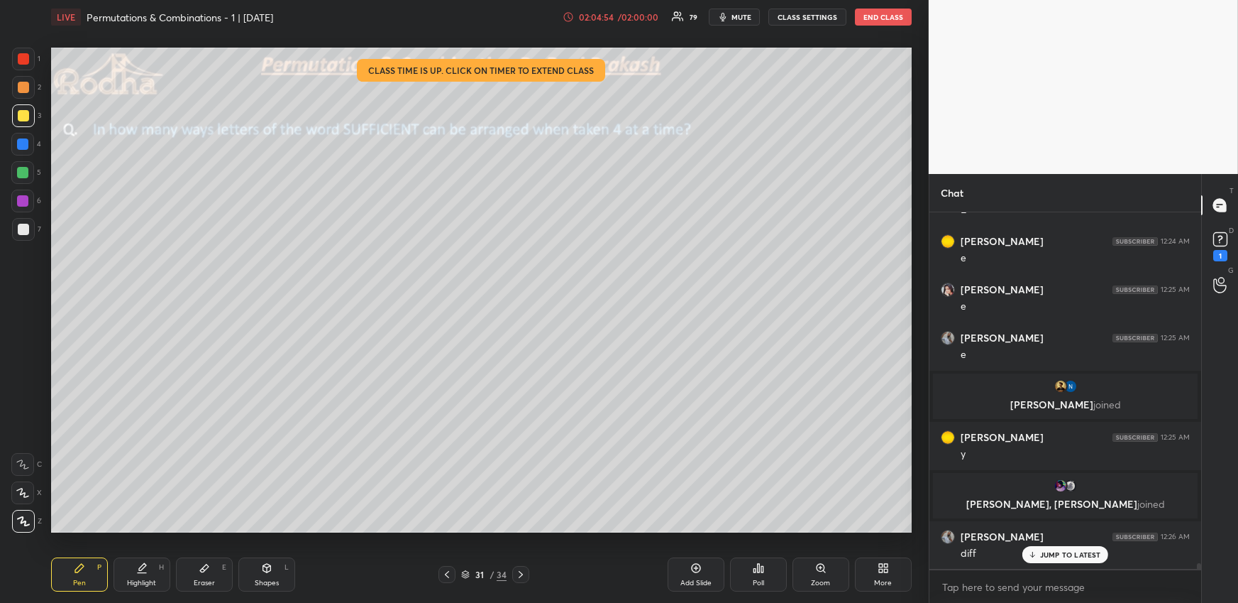
scroll to position [23447, 0]
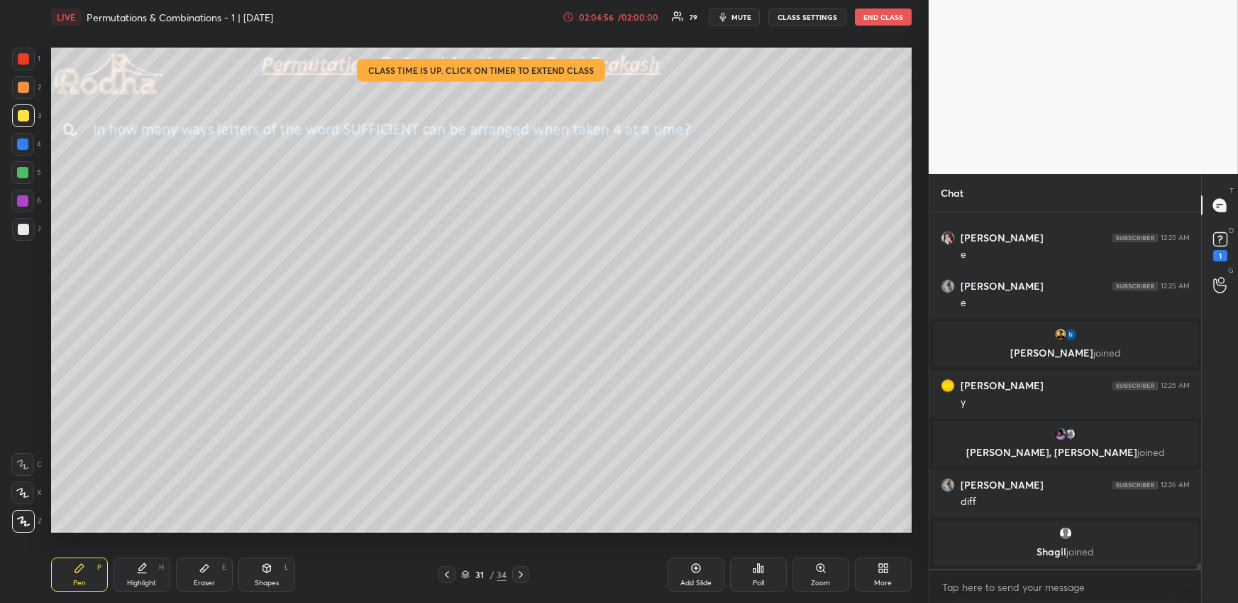
click at [155, 581] on div "Highlight" at bounding box center [141, 582] width 29 height 7
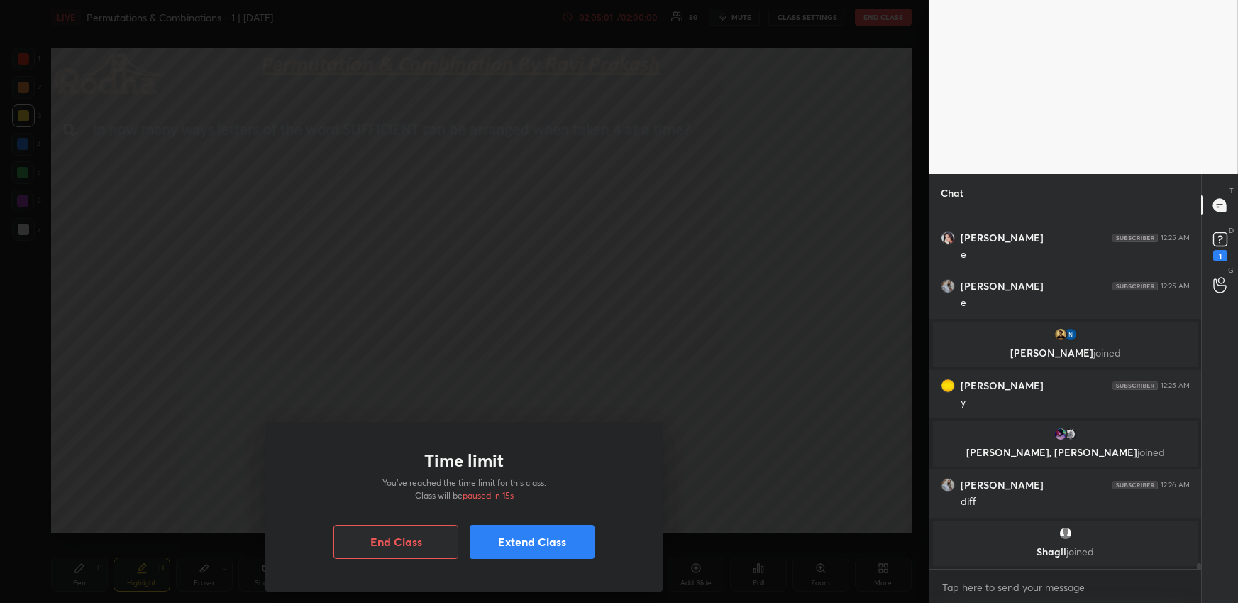
click at [515, 549] on button "Extend Class" at bounding box center [532, 541] width 125 height 34
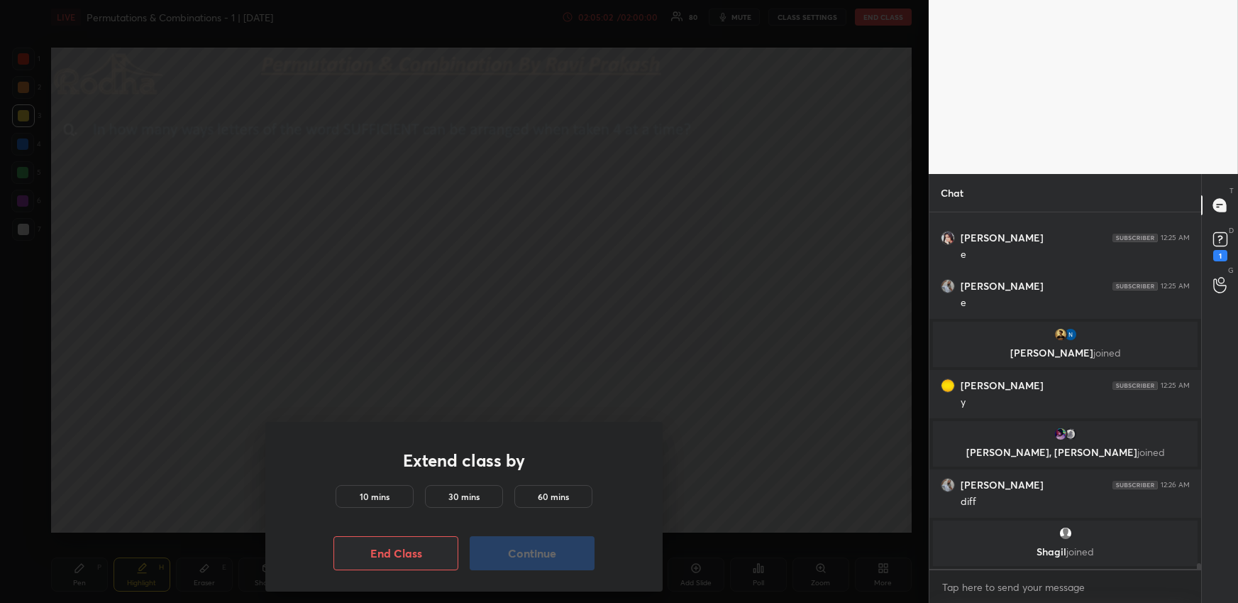
drag, startPoint x: 380, startPoint y: 498, endPoint x: 389, endPoint y: 500, distance: 9.7
click at [380, 498] on h5 "10 mins" at bounding box center [375, 496] width 30 height 13
click at [503, 548] on button "Continue" at bounding box center [532, 553] width 125 height 34
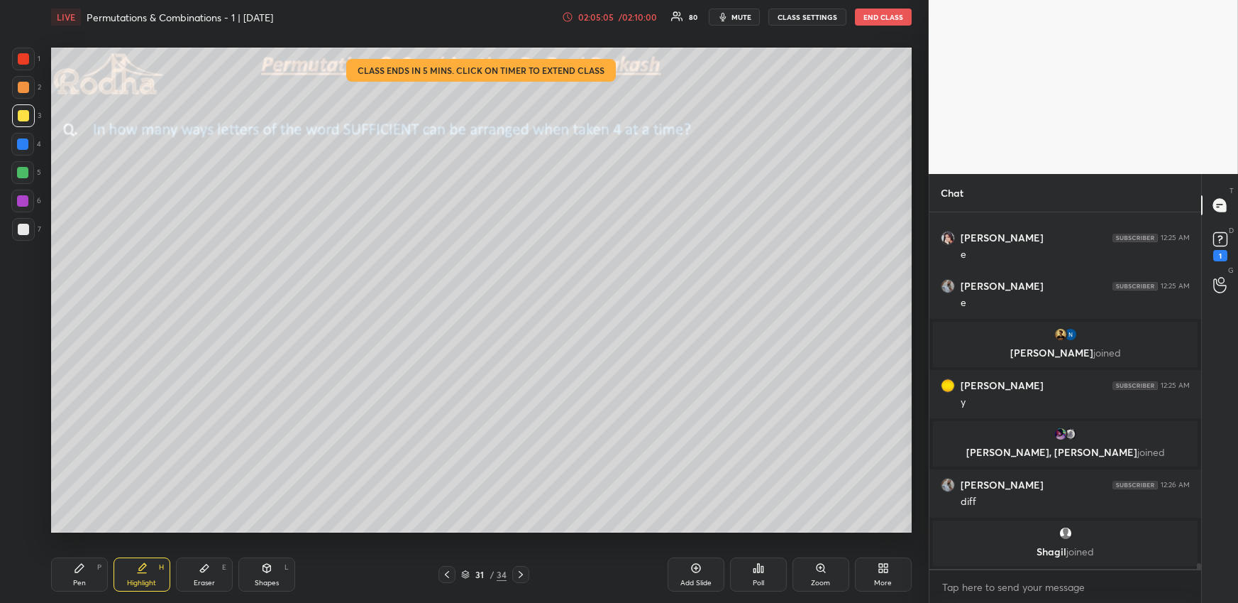
click at [444, 573] on icon at bounding box center [446, 573] width 11 height 11
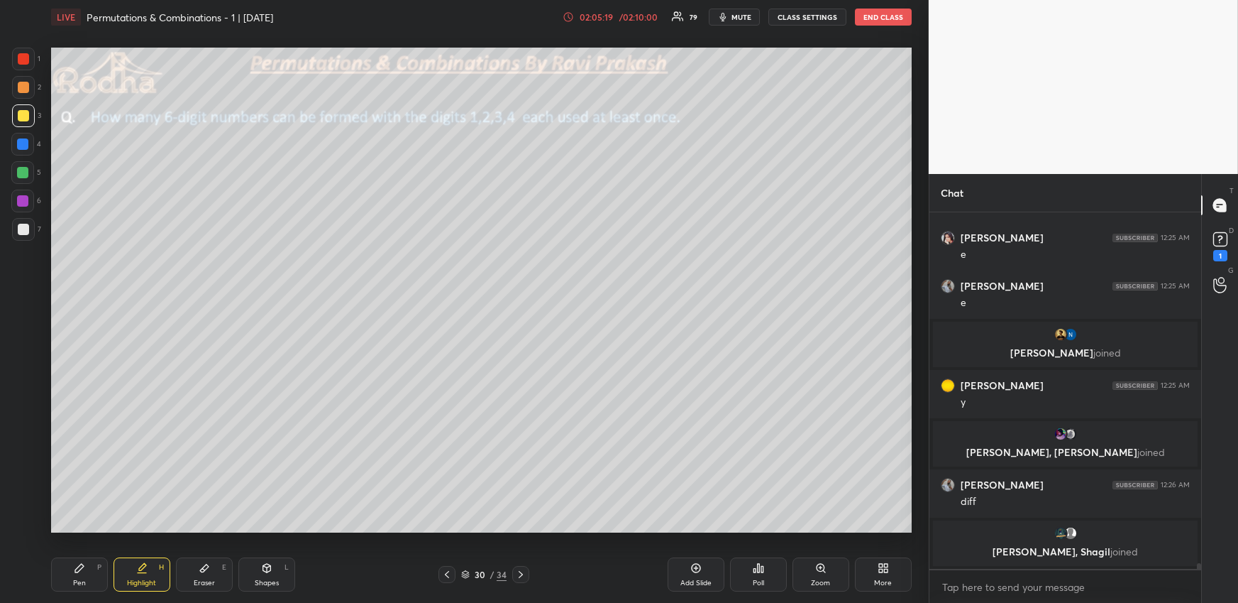
click at [523, 577] on icon at bounding box center [520, 573] width 11 height 11
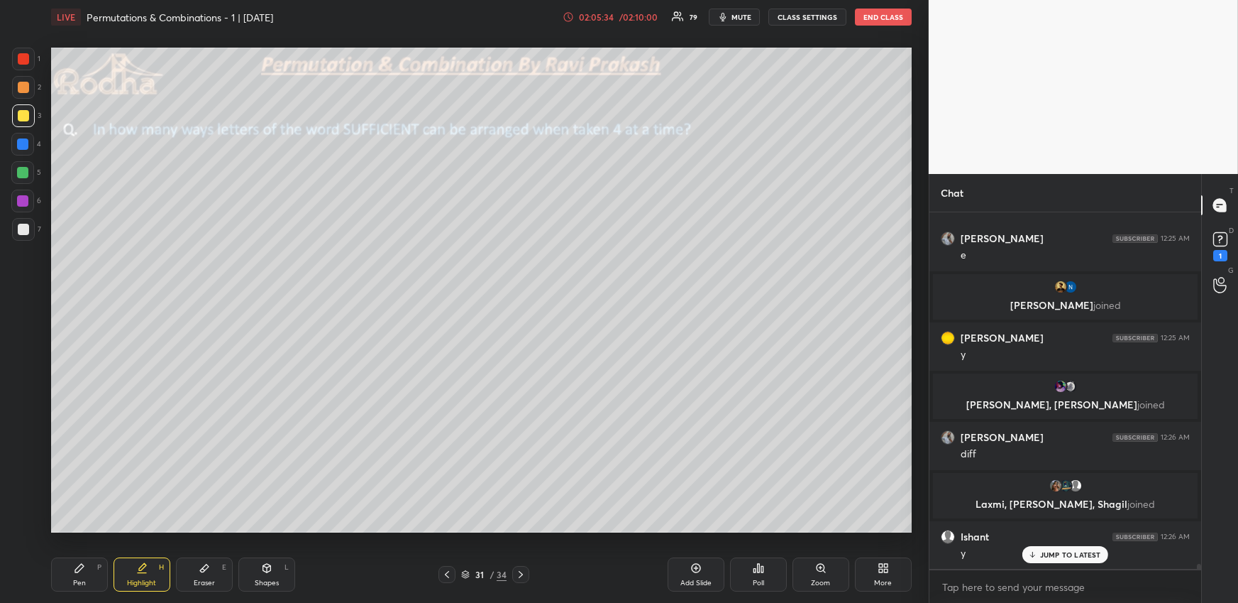
click at [82, 577] on div "Pen P" at bounding box center [79, 574] width 57 height 34
click at [25, 142] on div at bounding box center [22, 143] width 11 height 11
click at [447, 573] on icon at bounding box center [446, 573] width 11 height 11
drag, startPoint x: 157, startPoint y: 568, endPoint x: 161, endPoint y: 542, distance: 27.3
click at [157, 568] on div "Highlight H" at bounding box center [142, 574] width 57 height 34
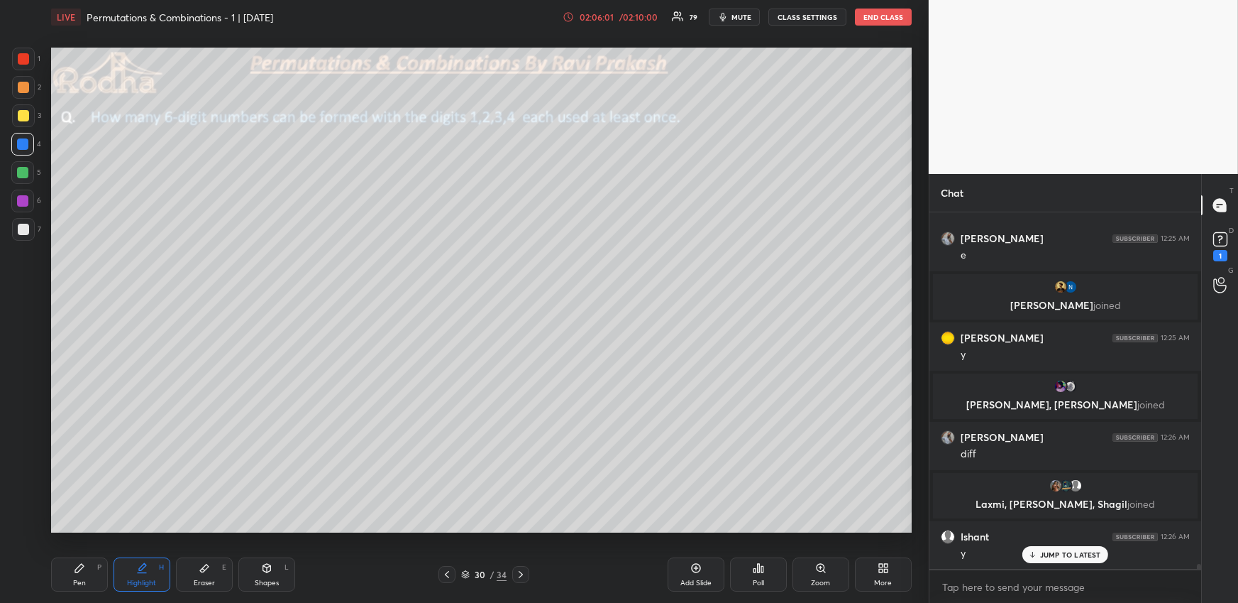
click at [527, 570] on div at bounding box center [520, 574] width 17 height 17
click at [87, 575] on div "Pen P" at bounding box center [79, 574] width 57 height 34
click at [23, 111] on div at bounding box center [23, 115] width 23 height 23
click at [138, 562] on div "Highlight H" at bounding box center [142, 574] width 57 height 34
click at [203, 568] on icon at bounding box center [204, 567] width 11 height 11
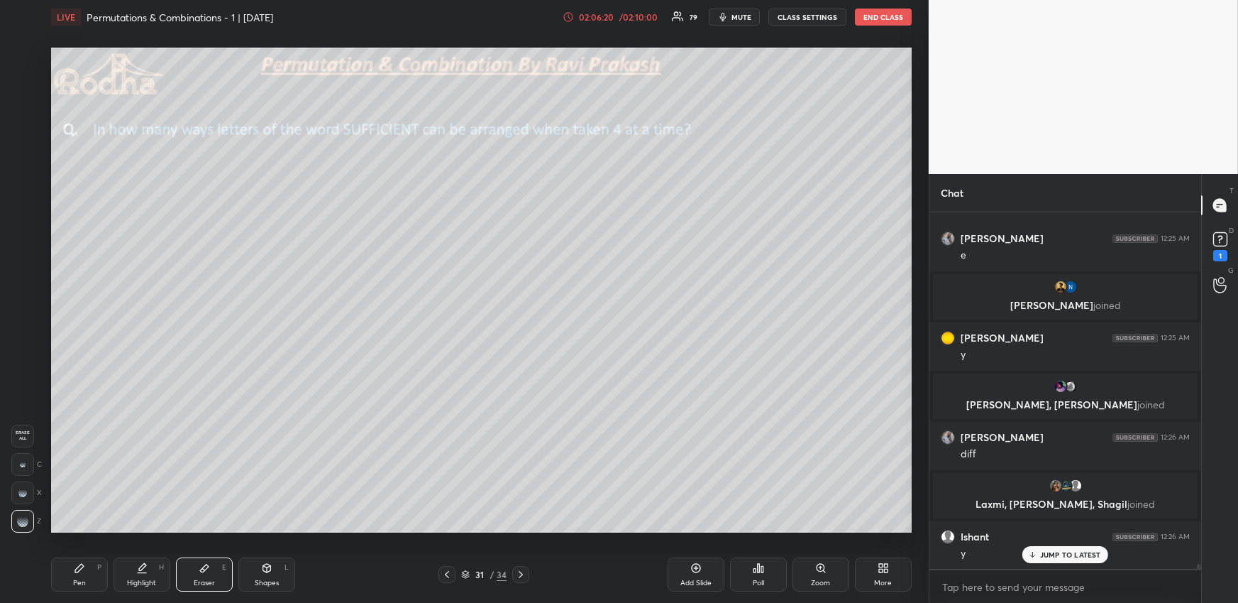
drag, startPoint x: 96, startPoint y: 573, endPoint x: 92, endPoint y: 551, distance: 22.4
click at [91, 577] on div "Pen P" at bounding box center [79, 574] width 57 height 34
click at [143, 583] on div "Highlight" at bounding box center [141, 582] width 29 height 7
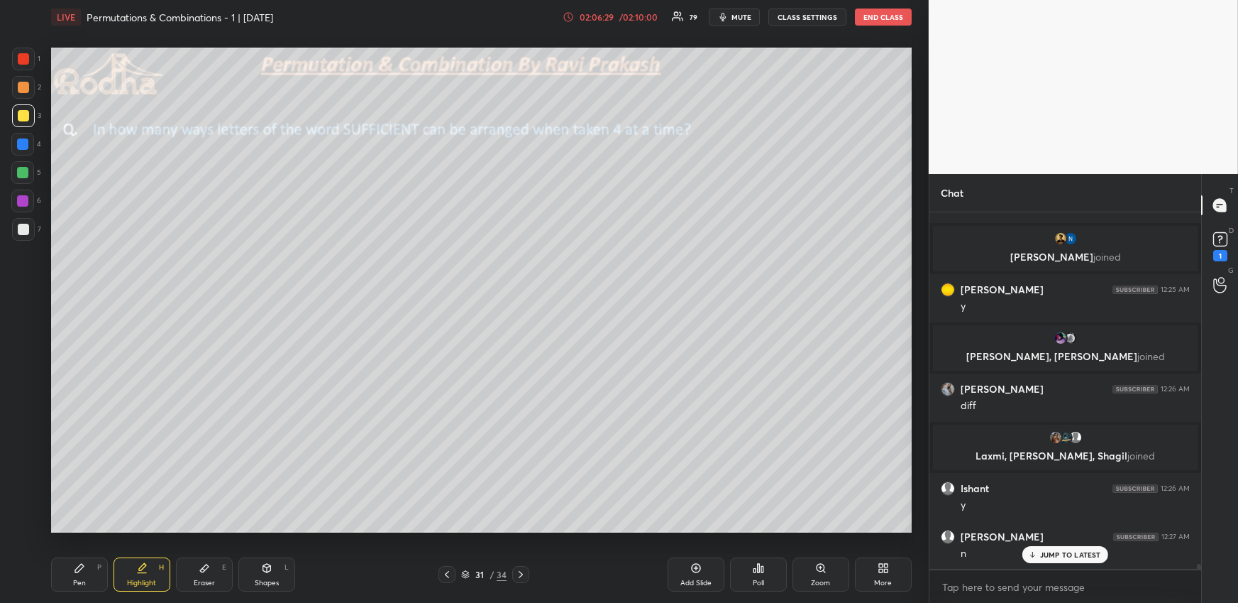
click at [84, 597] on div "Pen P Highlight H Eraser E Shapes L 31 / 34 Add Slide Poll Zoom More" at bounding box center [481, 574] width 861 height 57
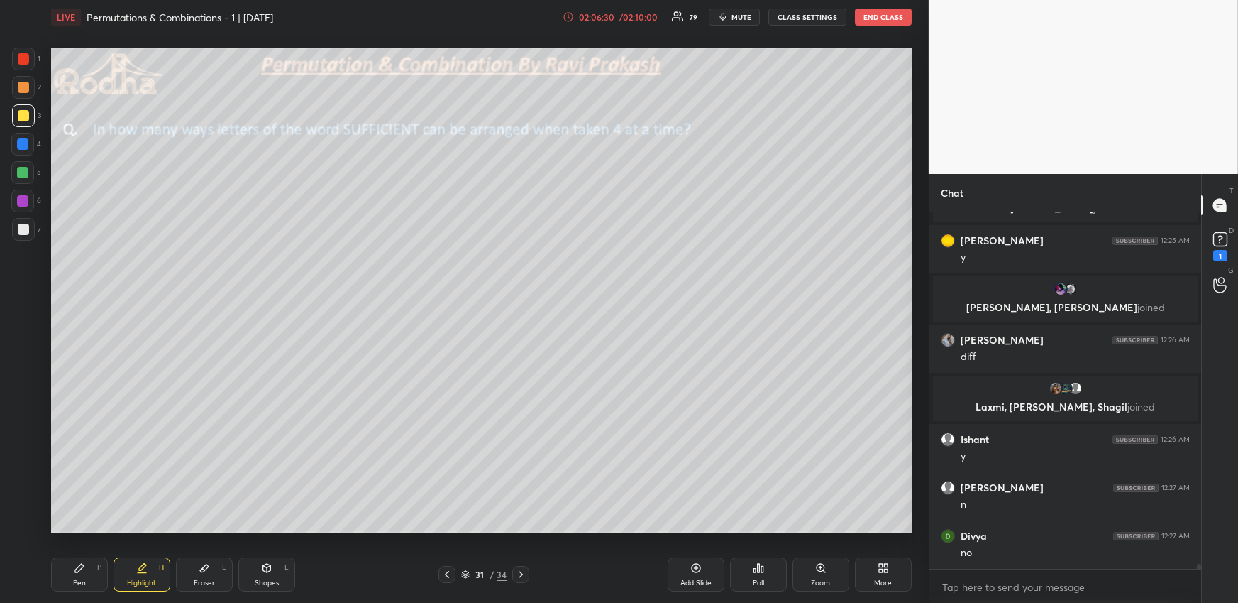
drag, startPoint x: 80, startPoint y: 576, endPoint x: 79, endPoint y: 556, distance: 19.9
click at [79, 576] on div "Pen P" at bounding box center [79, 574] width 57 height 34
drag, startPoint x: 29, startPoint y: 59, endPoint x: 48, endPoint y: 60, distance: 18.5
click at [27, 55] on div at bounding box center [23, 59] width 23 height 23
click at [26, 117] on div at bounding box center [23, 115] width 11 height 11
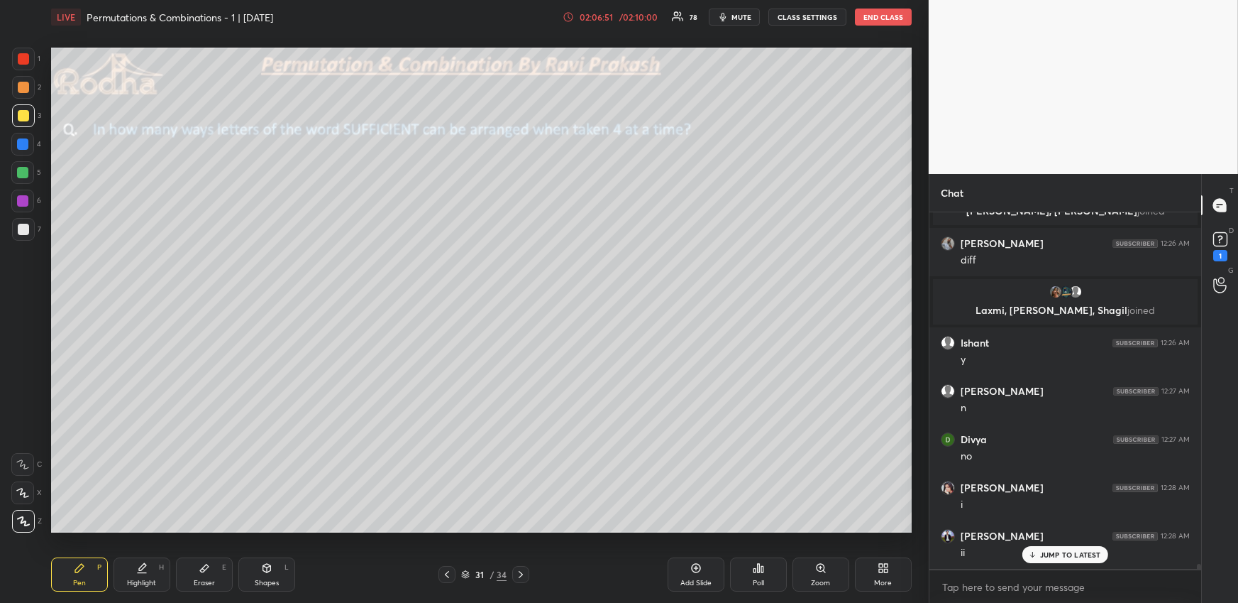
scroll to position [23736, 0]
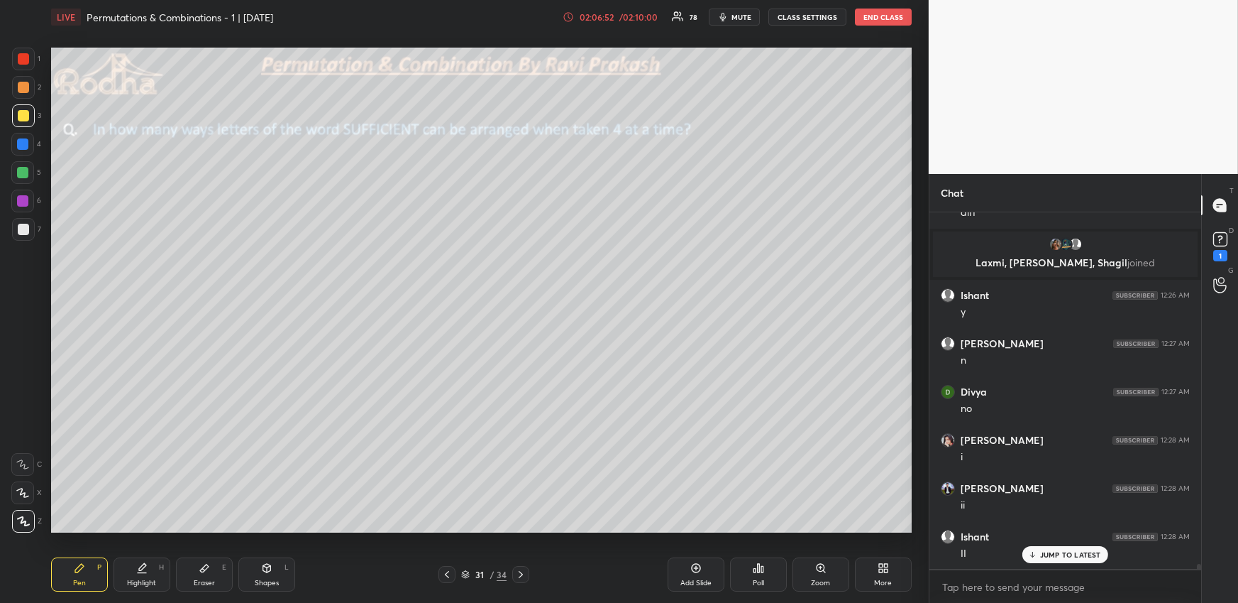
click at [209, 583] on div "Eraser" at bounding box center [204, 582] width 21 height 7
drag, startPoint x: 79, startPoint y: 564, endPoint x: 82, endPoint y: 546, distance: 18.7
click at [79, 567] on div "Pen P" at bounding box center [79, 574] width 57 height 34
click at [144, 571] on icon at bounding box center [141, 567] width 11 height 11
drag, startPoint x: 90, startPoint y: 563, endPoint x: 97, endPoint y: 558, distance: 8.1
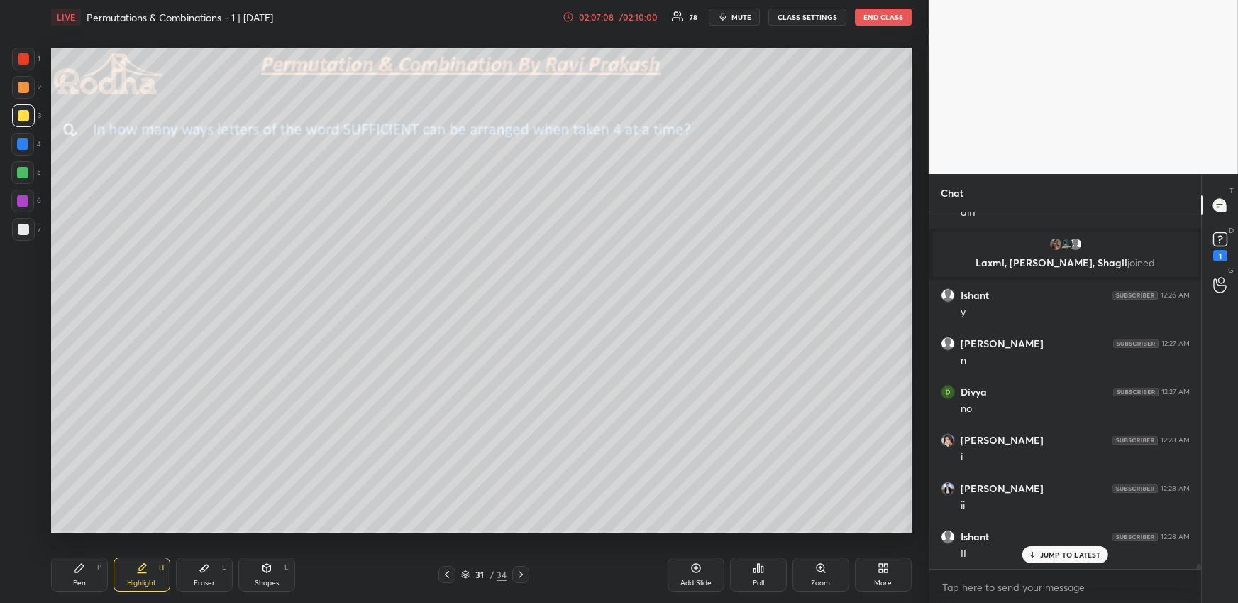
click at [91, 563] on div "Pen P" at bounding box center [79, 574] width 57 height 34
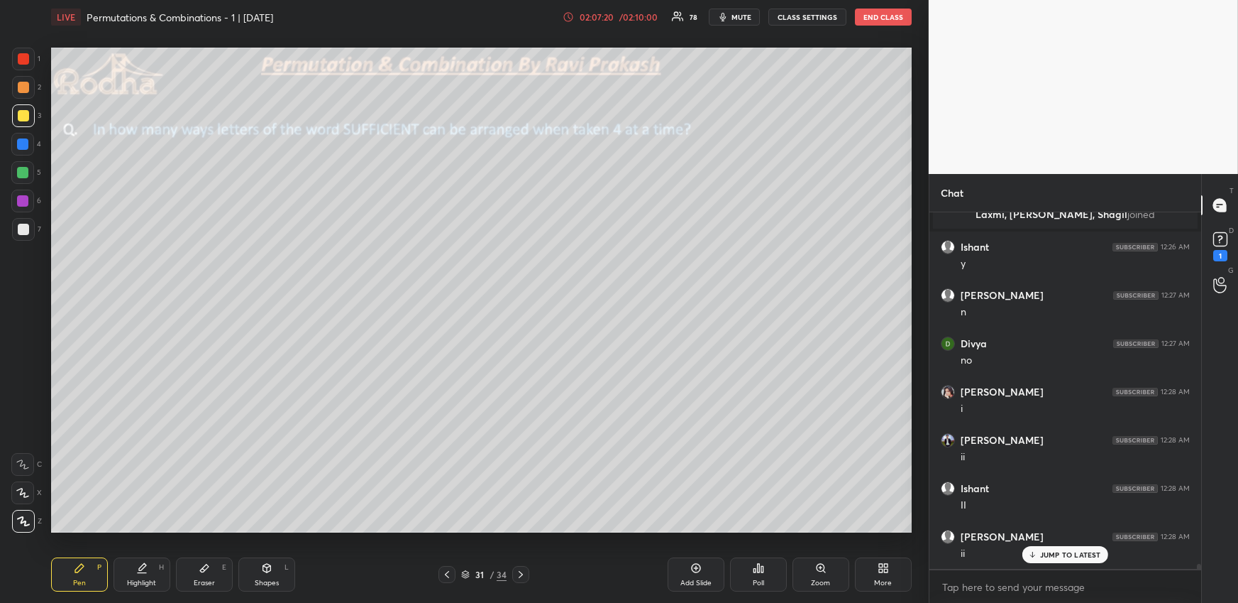
click at [142, 569] on icon at bounding box center [141, 567] width 11 height 11
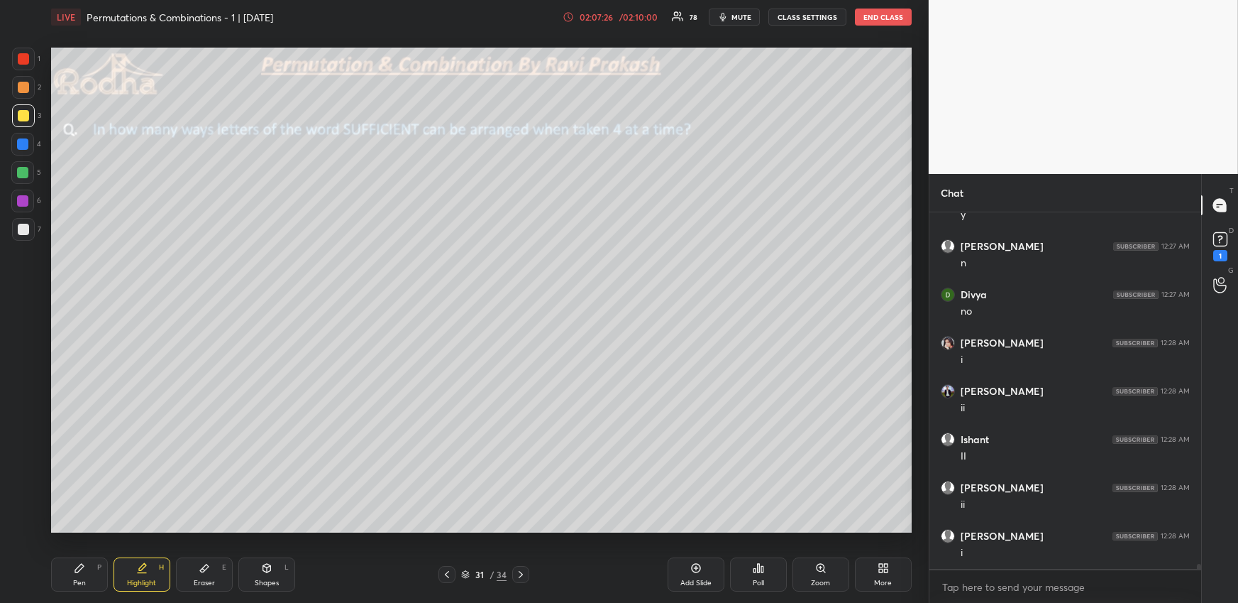
scroll to position [23881, 0]
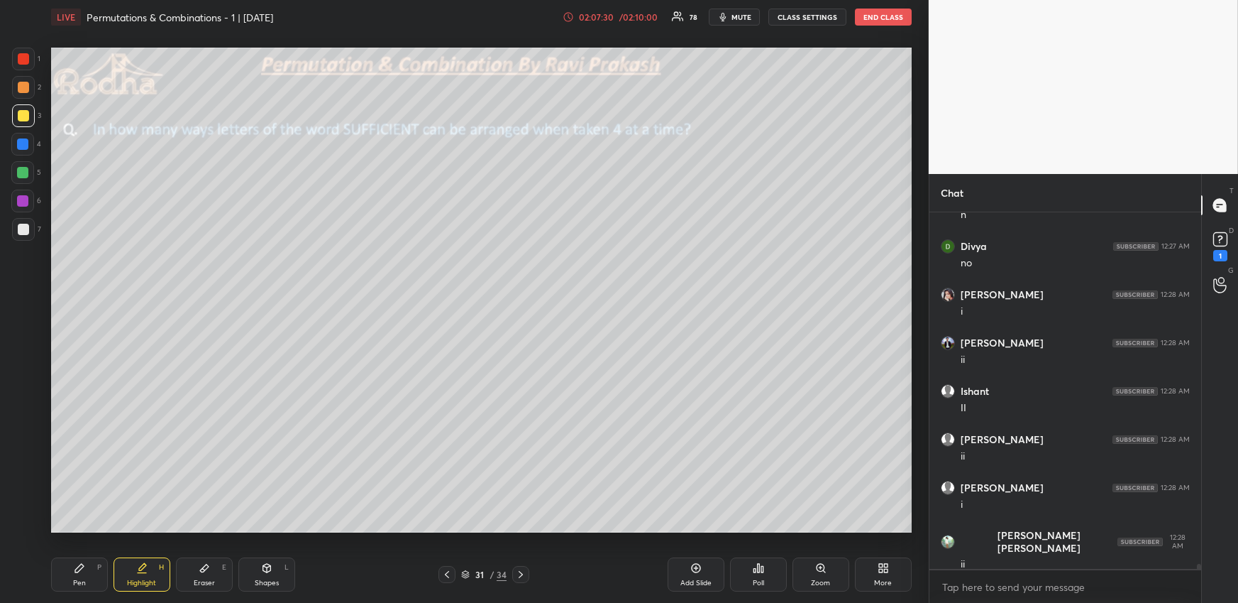
drag, startPoint x: 206, startPoint y: 578, endPoint x: 221, endPoint y: 543, distance: 38.1
click at [207, 576] on div "Eraser E" at bounding box center [204, 574] width 57 height 34
drag, startPoint x: 79, startPoint y: 562, endPoint x: 92, endPoint y: 552, distance: 15.6
click at [79, 564] on div "Pen P" at bounding box center [79, 574] width 57 height 34
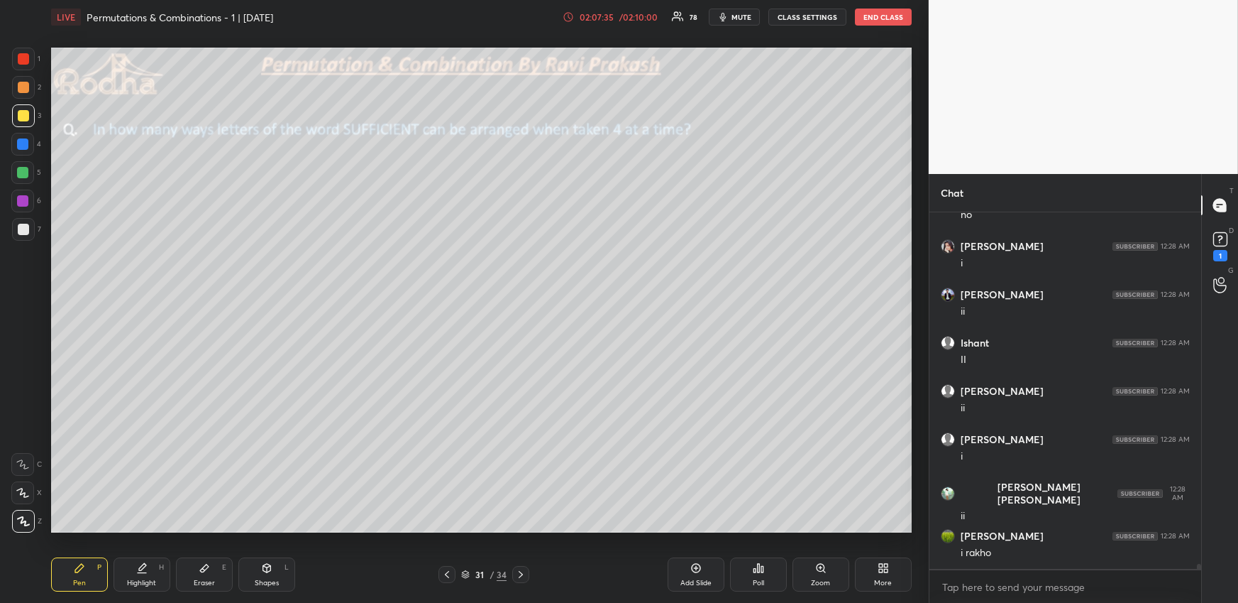
drag, startPoint x: 141, startPoint y: 567, endPoint x: 155, endPoint y: 545, distance: 25.8
click at [141, 569] on icon at bounding box center [142, 566] width 7 height 7
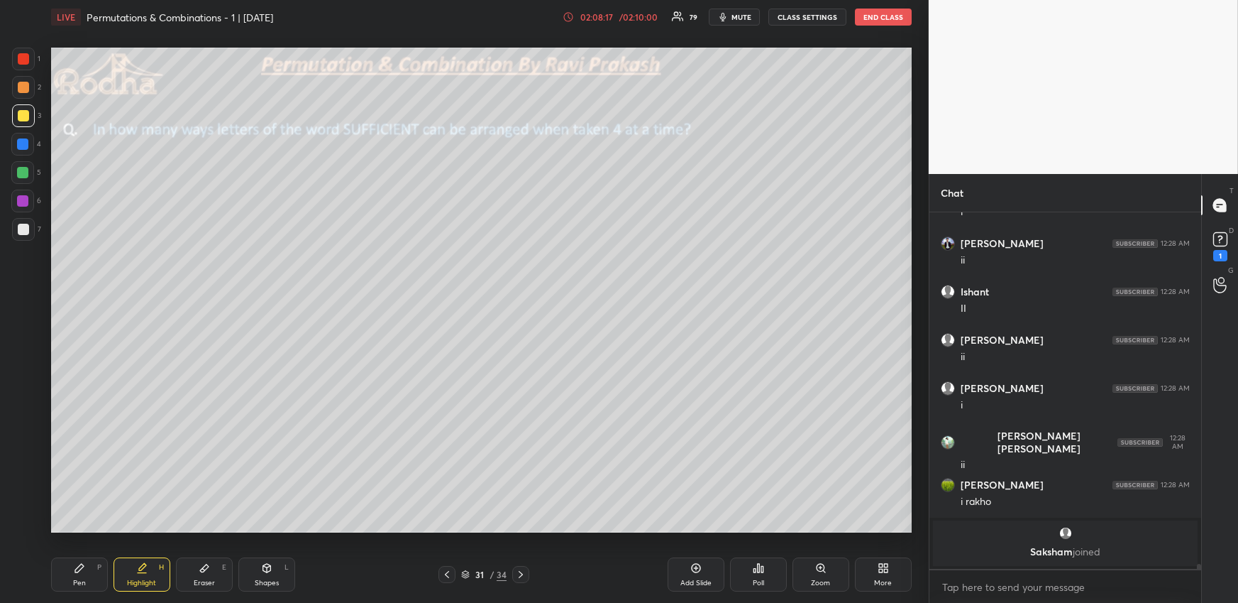
scroll to position [23699, 0]
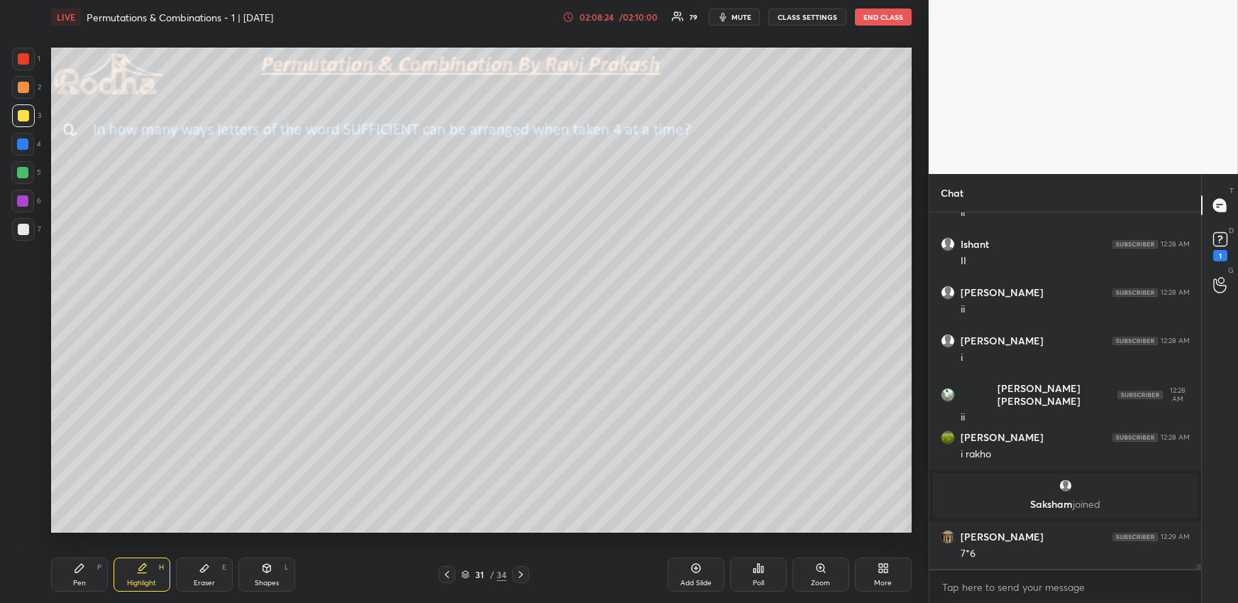
click at [77, 568] on icon at bounding box center [79, 568] width 9 height 9
click at [21, 175] on div at bounding box center [22, 172] width 11 height 11
click at [21, 116] on div at bounding box center [23, 115] width 11 height 11
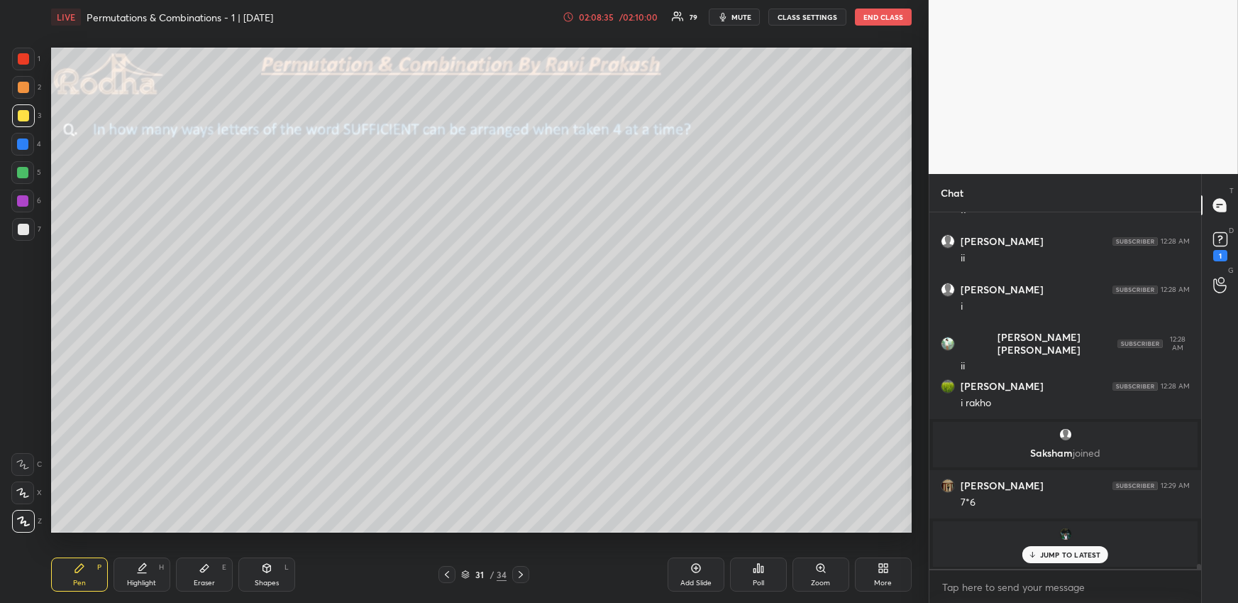
click at [140, 574] on div "Highlight H" at bounding box center [142, 574] width 57 height 34
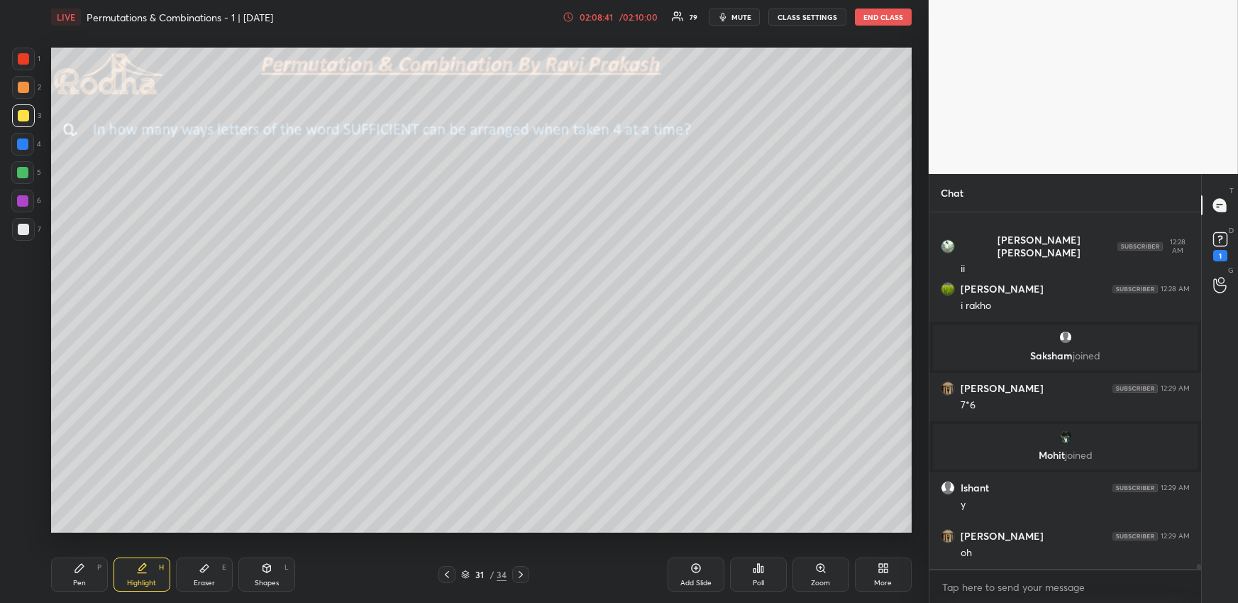
scroll to position [23844, 0]
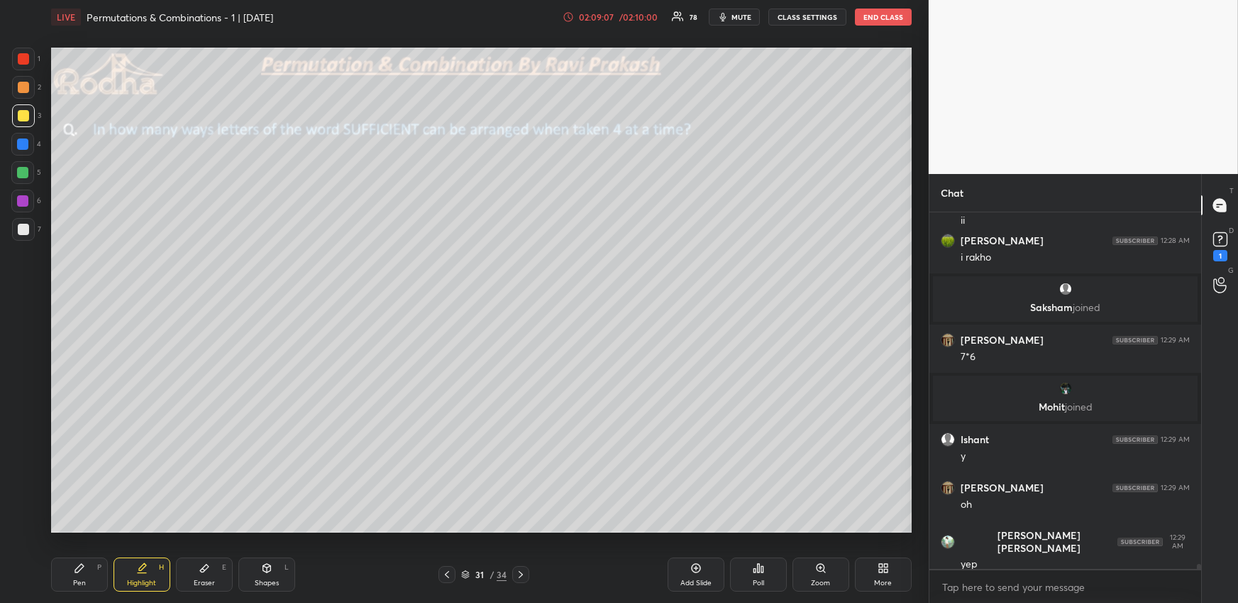
drag, startPoint x: 102, startPoint y: 564, endPoint x: 115, endPoint y: 552, distance: 17.6
click at [99, 566] on div "Pen P" at bounding box center [79, 574] width 57 height 34
drag, startPoint x: 140, startPoint y: 567, endPoint x: 161, endPoint y: 546, distance: 29.6
click at [139, 567] on icon at bounding box center [142, 566] width 7 height 7
drag, startPoint x: 82, startPoint y: 573, endPoint x: 70, endPoint y: 539, distance: 36.8
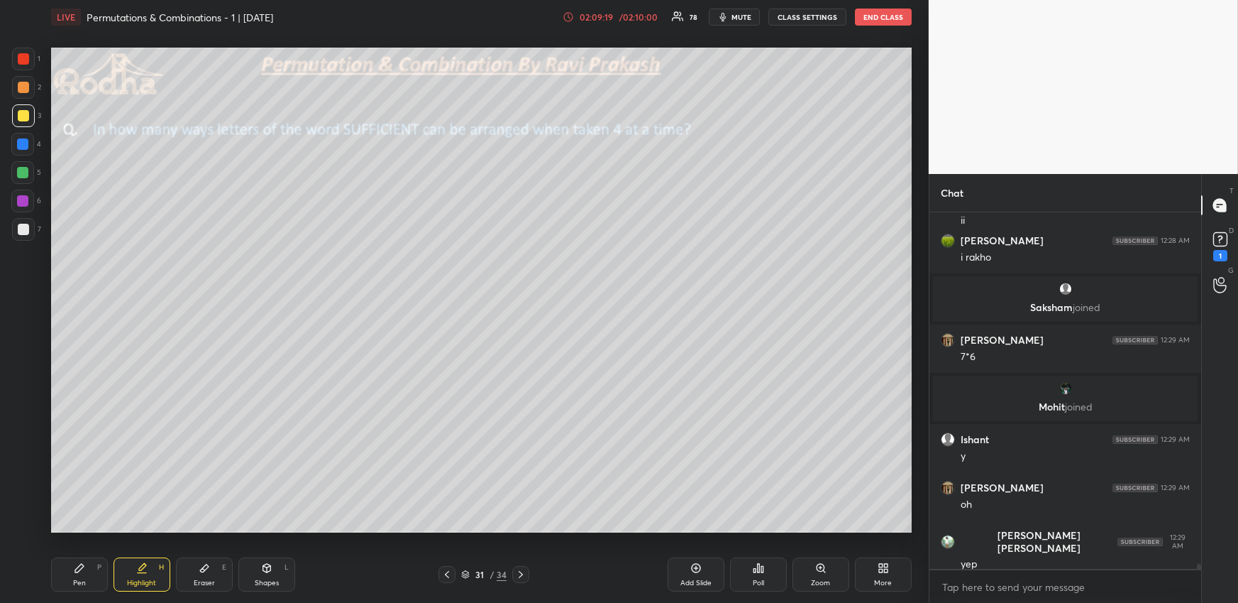
click at [79, 574] on div "Pen P" at bounding box center [79, 574] width 57 height 34
click at [23, 64] on div at bounding box center [23, 59] width 23 height 23
click at [145, 574] on div "Highlight H" at bounding box center [142, 574] width 57 height 34
drag, startPoint x: 76, startPoint y: 560, endPoint x: 80, endPoint y: 553, distance: 8.3
click at [77, 560] on div "Pen P" at bounding box center [79, 574] width 57 height 34
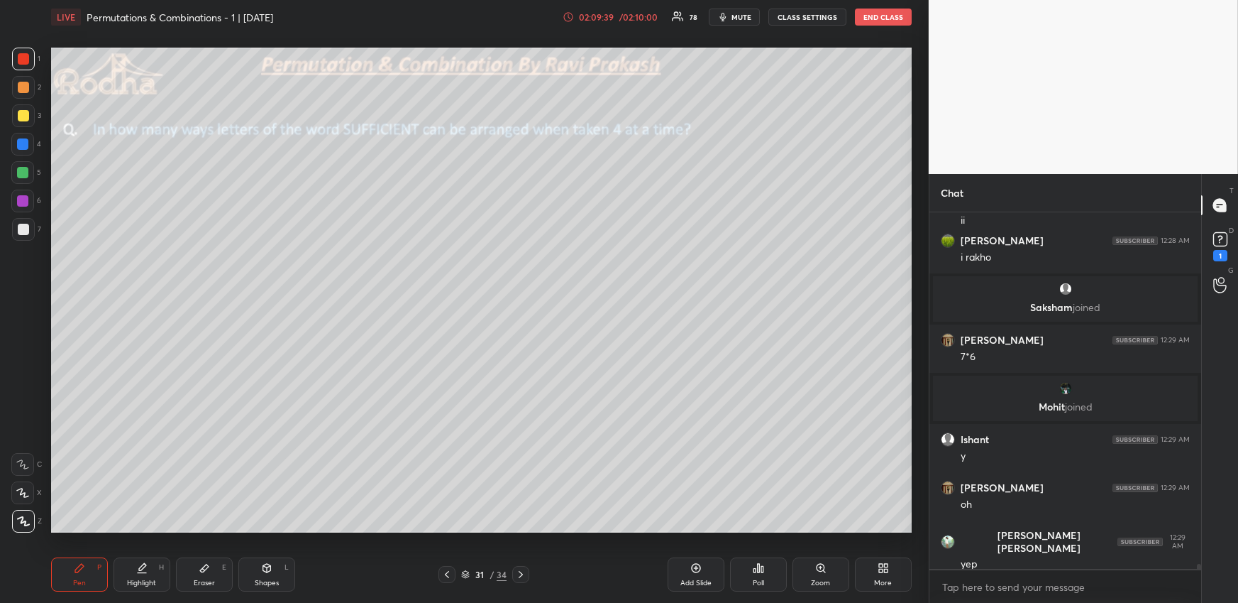
click at [90, 561] on div "Pen P" at bounding box center [79, 574] width 57 height 34
click at [26, 119] on div at bounding box center [23, 115] width 23 height 23
click at [175, 584] on div "Pen P Highlight H Eraser E Shapes L" at bounding box center [227, 574] width 353 height 34
click at [147, 579] on div "Highlight" at bounding box center [141, 582] width 29 height 7
click at [83, 586] on div "Pen" at bounding box center [79, 582] width 13 height 7
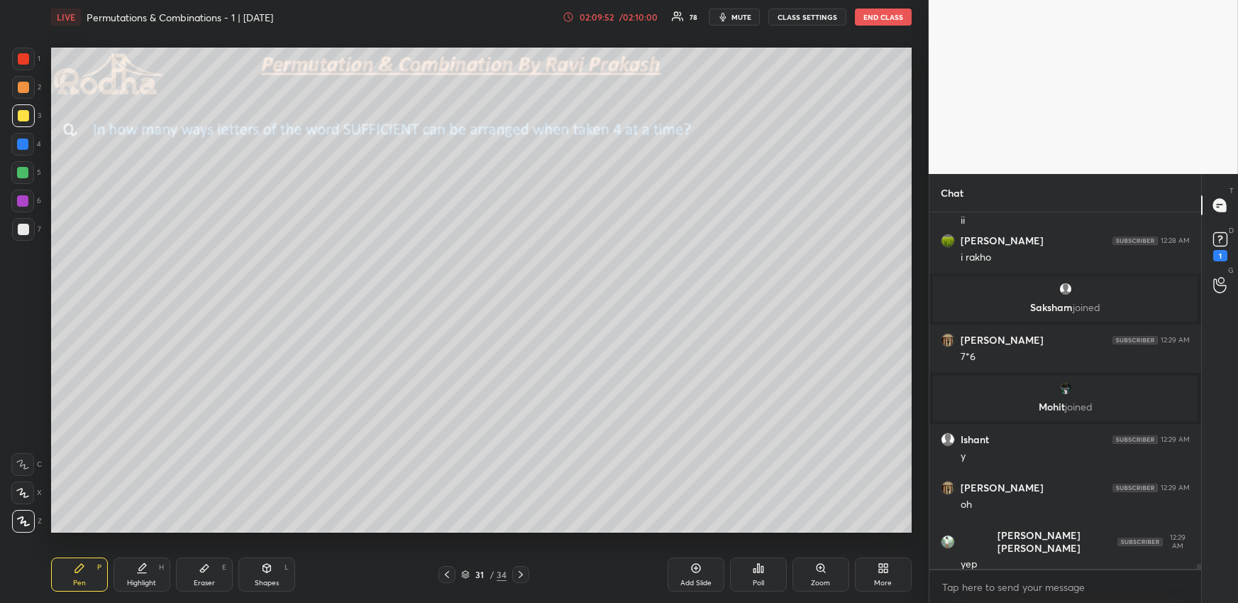
click at [145, 577] on div "Highlight H" at bounding box center [142, 574] width 57 height 34
click at [84, 568] on div "Pen P" at bounding box center [79, 574] width 57 height 34
click at [163, 571] on div "Highlight H" at bounding box center [142, 574] width 57 height 34
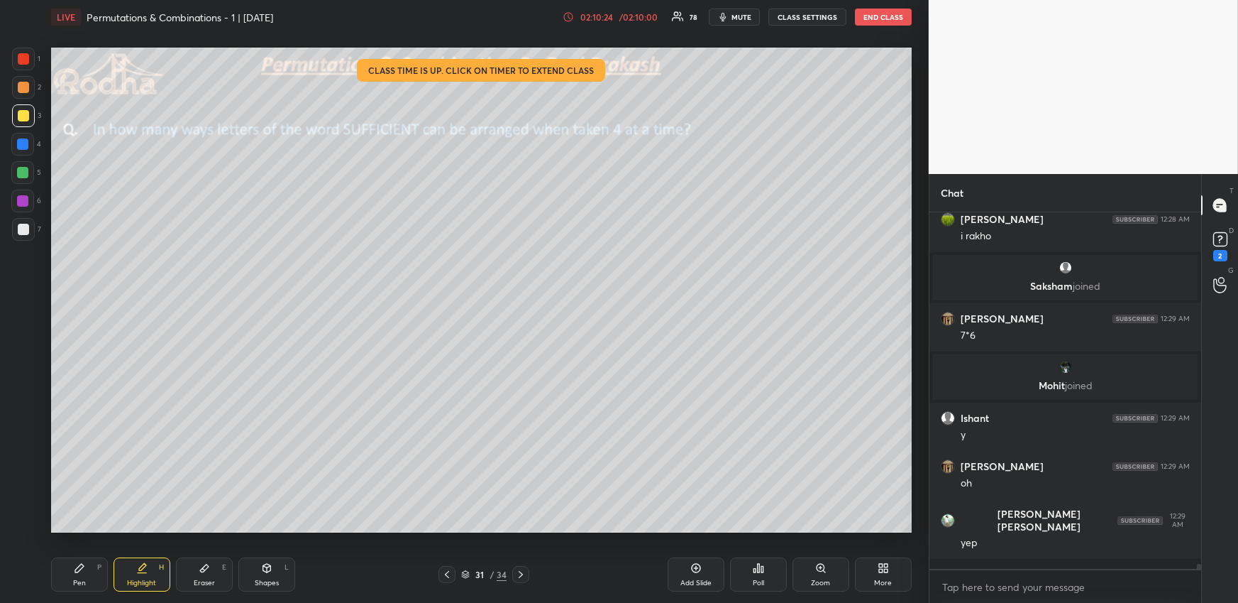
scroll to position [23876, 0]
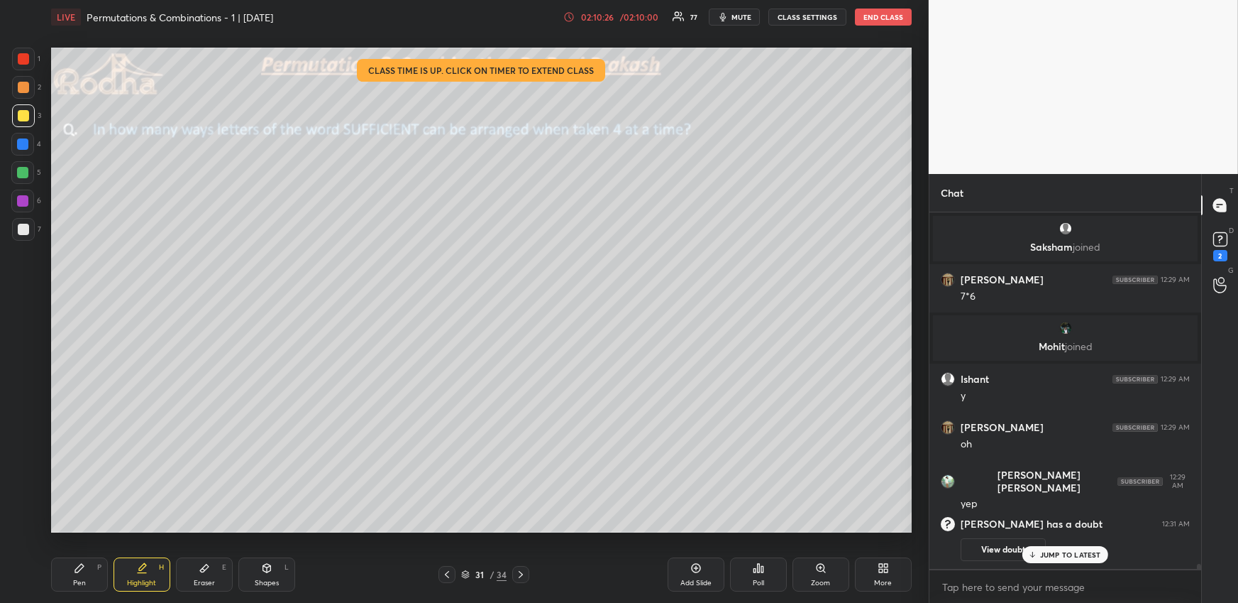
click at [999, 552] on button "View doubt" at bounding box center [1003, 549] width 85 height 23
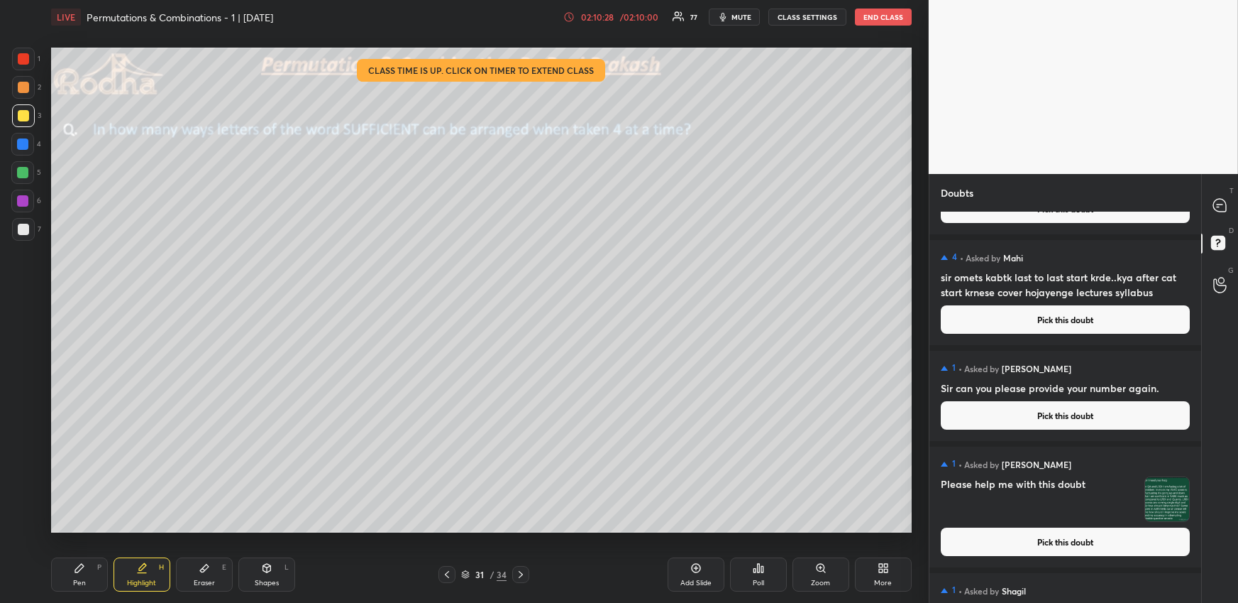
scroll to position [95, 0]
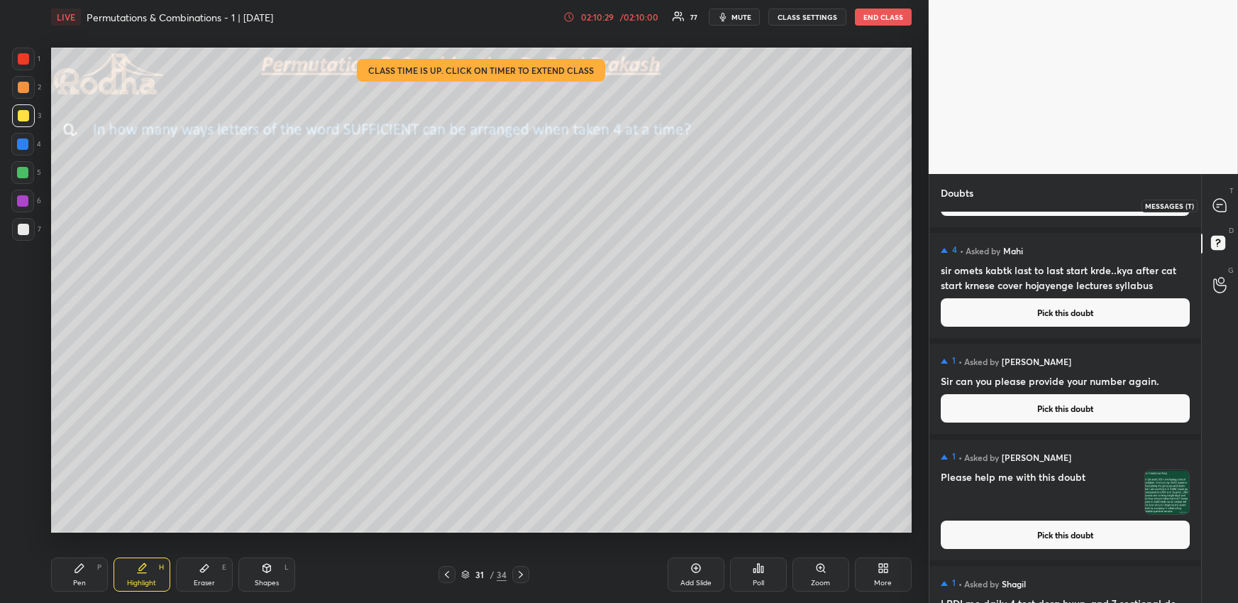
click at [1218, 209] on icon at bounding box center [1220, 205] width 13 height 13
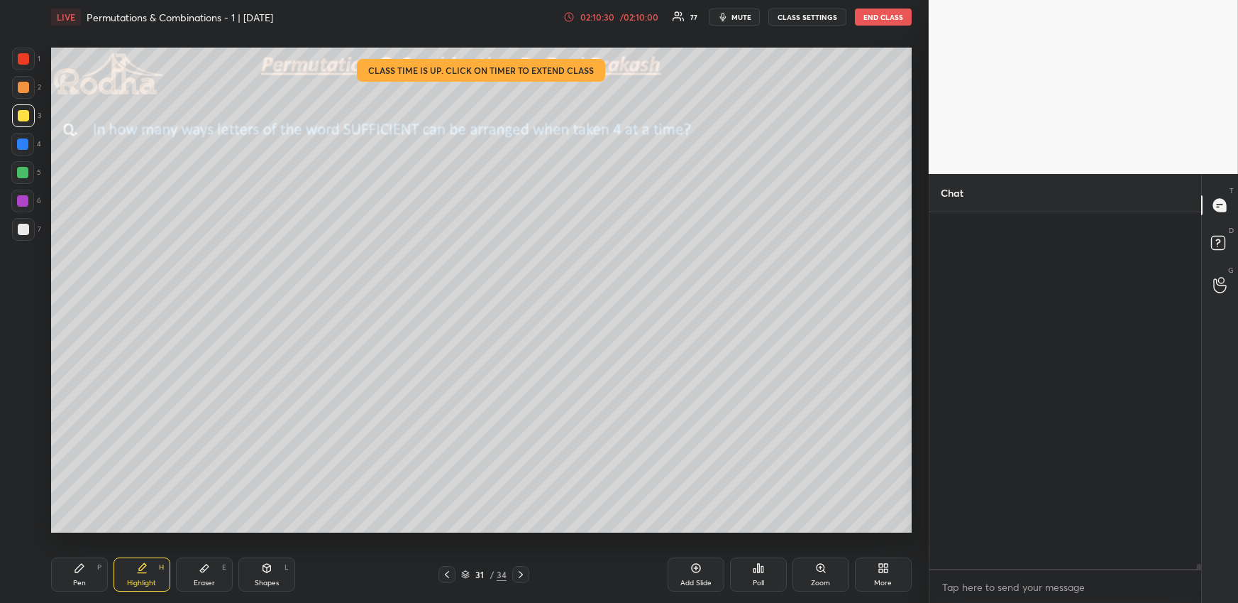
scroll to position [352, 268]
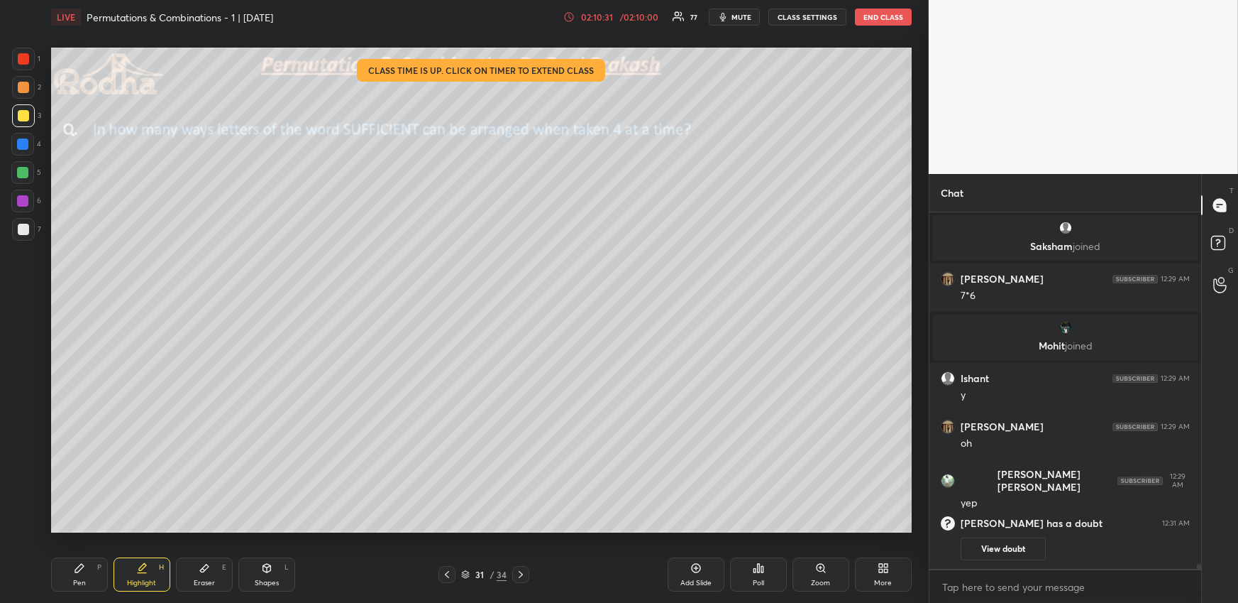
click at [70, 576] on div "Pen P" at bounding box center [79, 574] width 57 height 34
click at [148, 573] on div "Highlight H" at bounding box center [142, 574] width 57 height 34
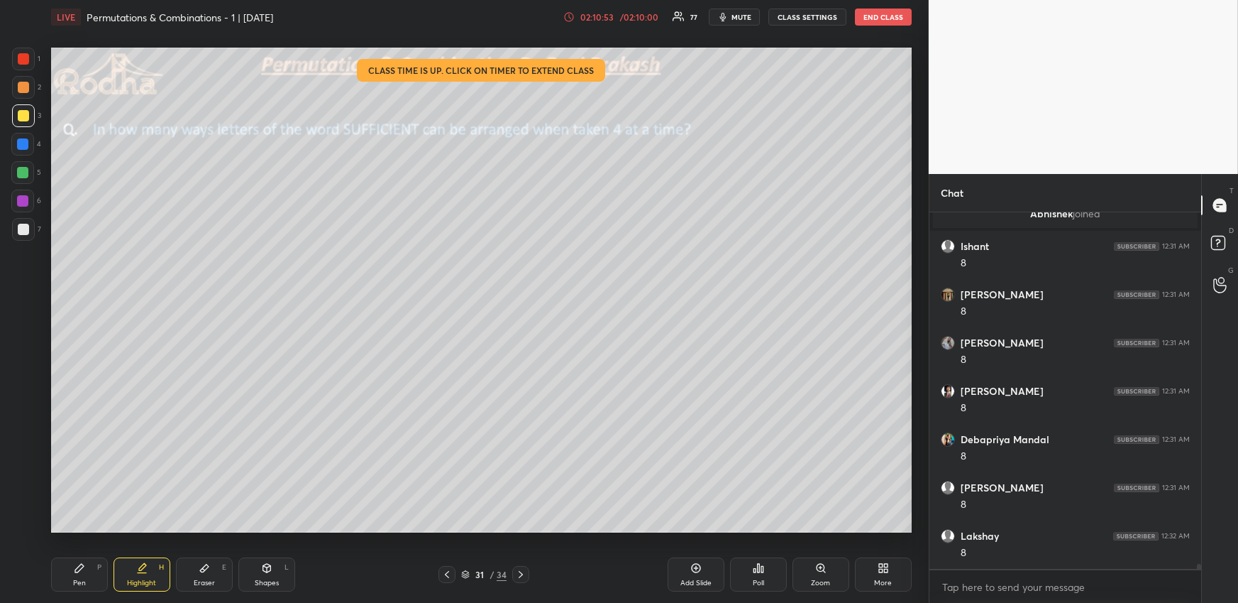
scroll to position [24270, 0]
click at [60, 568] on div "Pen P" at bounding box center [79, 574] width 57 height 34
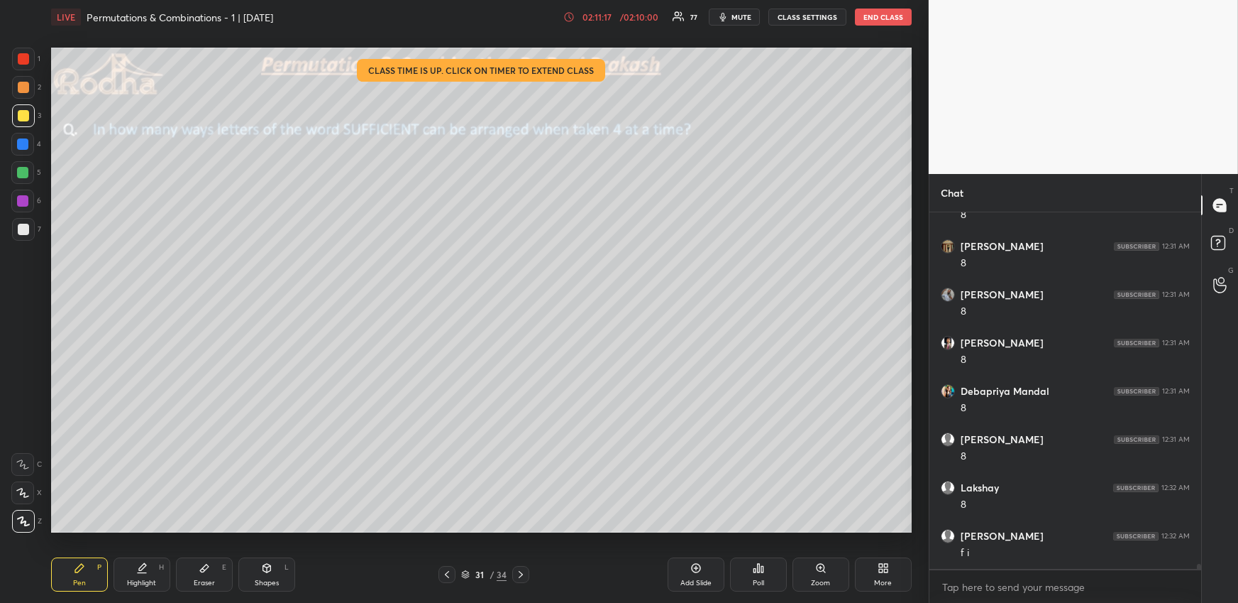
click at [146, 574] on div "Highlight H" at bounding box center [142, 574] width 57 height 34
click at [84, 581] on div "Pen P" at bounding box center [79, 574] width 57 height 34
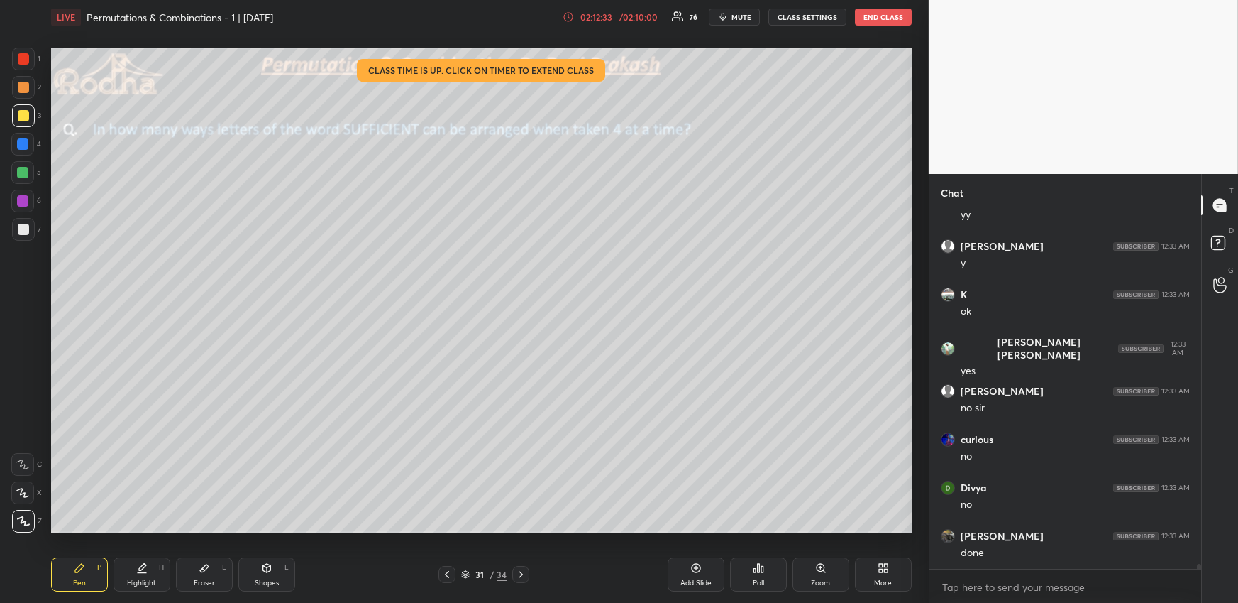
scroll to position [24753, 0]
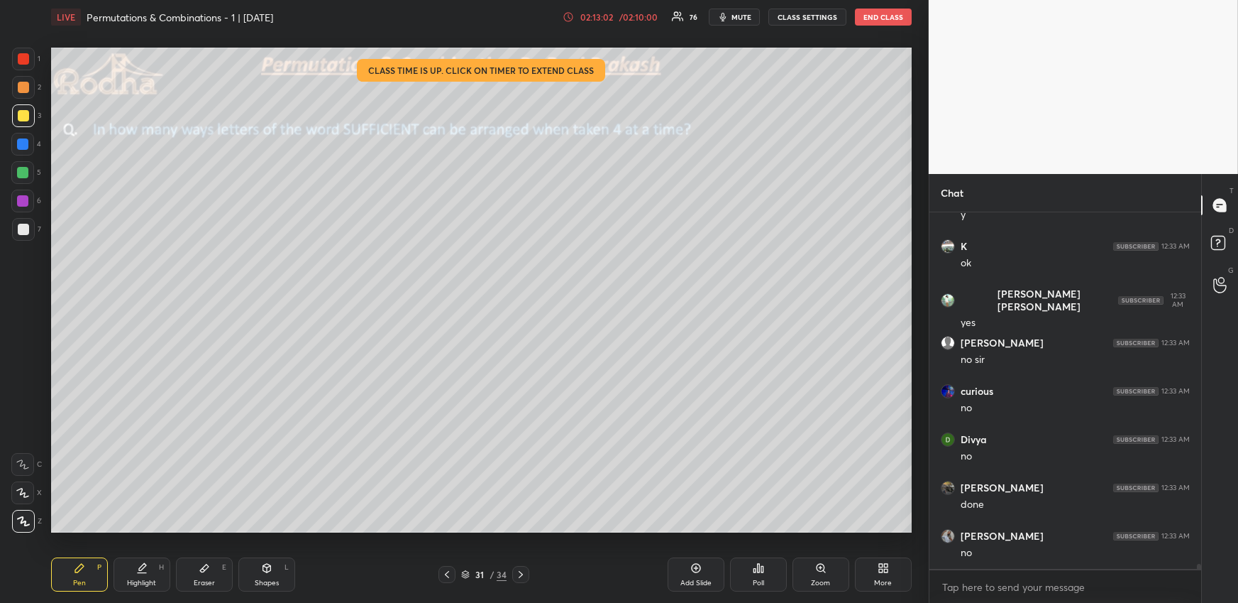
click at [522, 566] on div at bounding box center [520, 574] width 17 height 17
click at [441, 570] on icon at bounding box center [446, 573] width 11 height 11
click at [896, 569] on div "More" at bounding box center [883, 574] width 57 height 34
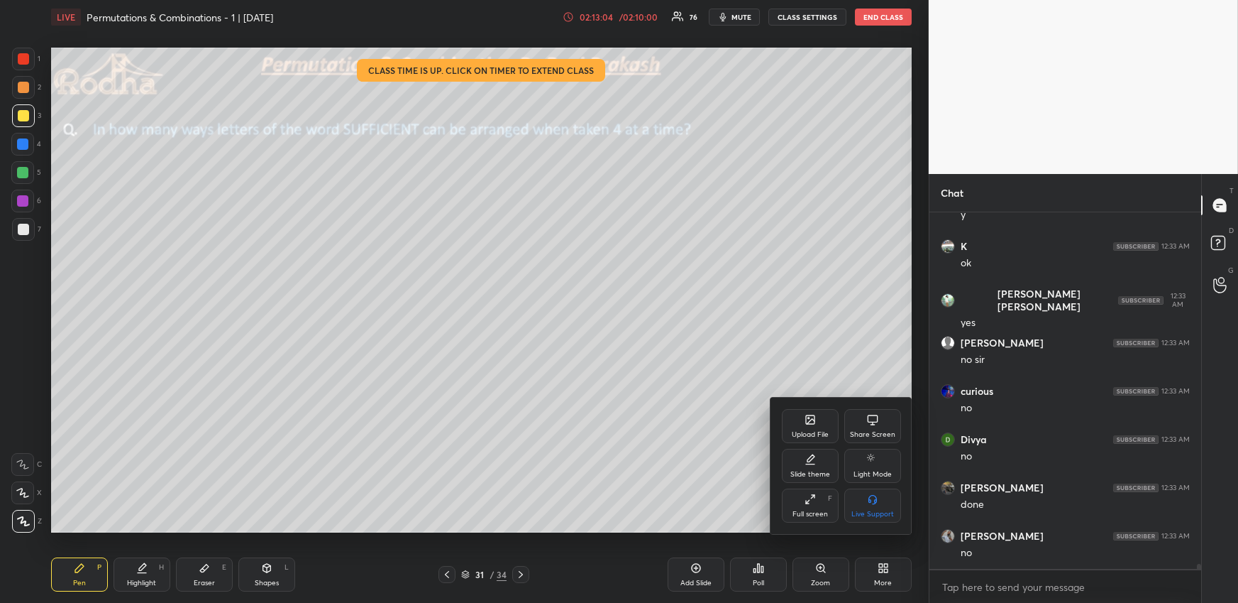
click at [804, 434] on div "Upload File" at bounding box center [810, 434] width 37 height 7
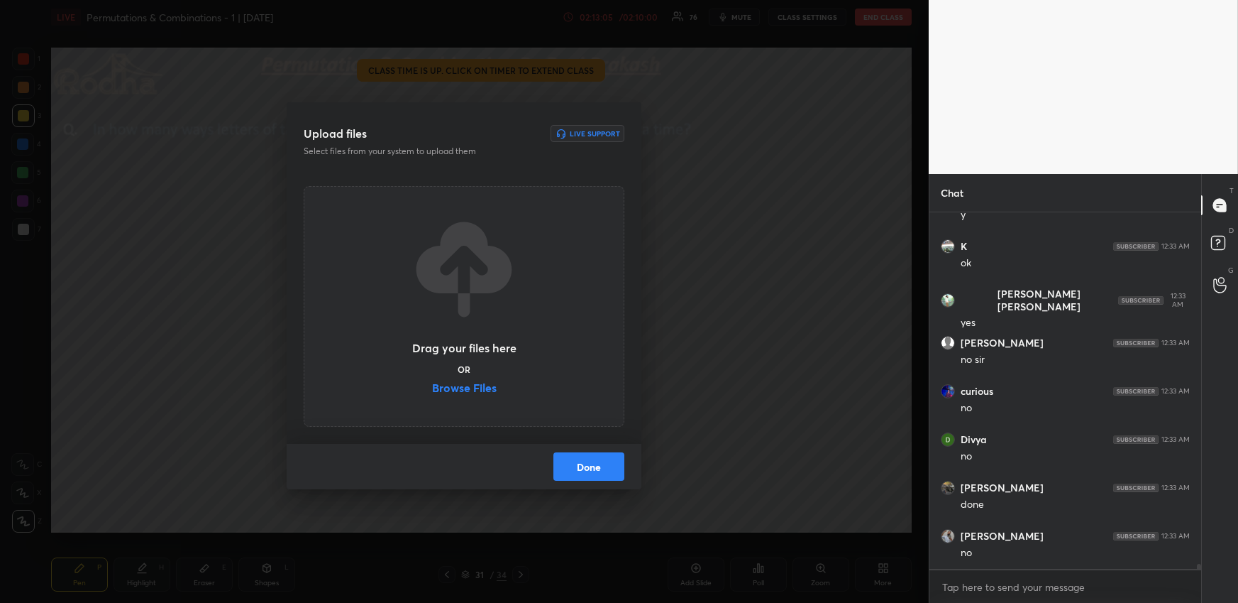
click at [481, 392] on label "Browse Files" at bounding box center [464, 389] width 65 height 15
click at [432, 392] on input "Browse Files" at bounding box center [432, 389] width 0 height 15
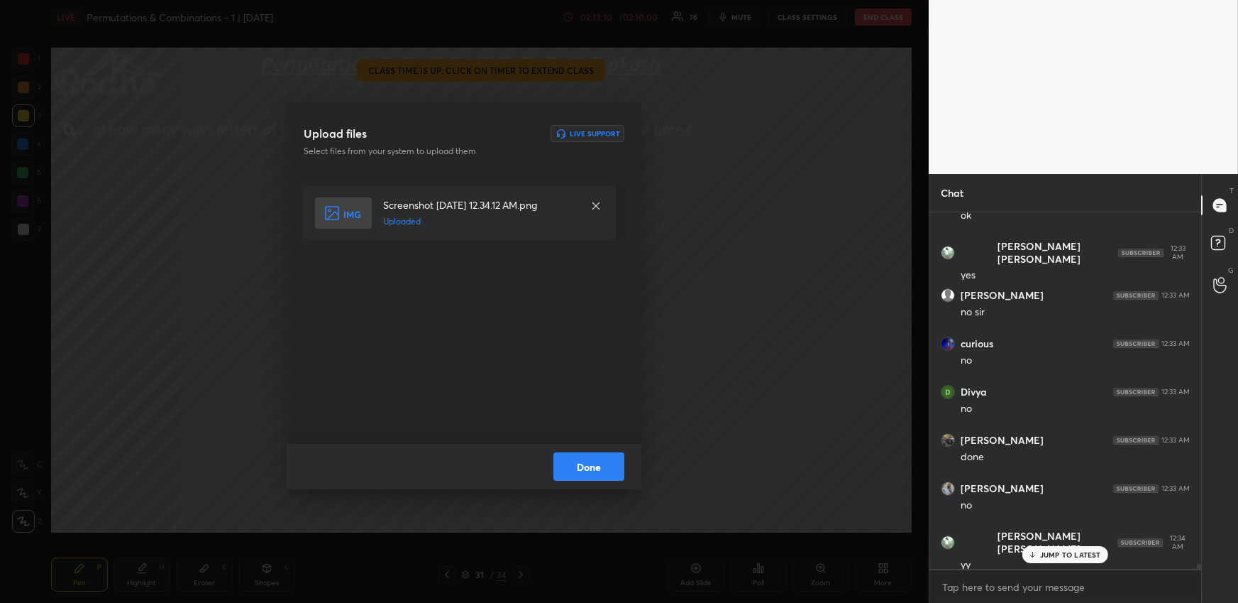
click at [580, 466] on button "Done" at bounding box center [589, 466] width 71 height 28
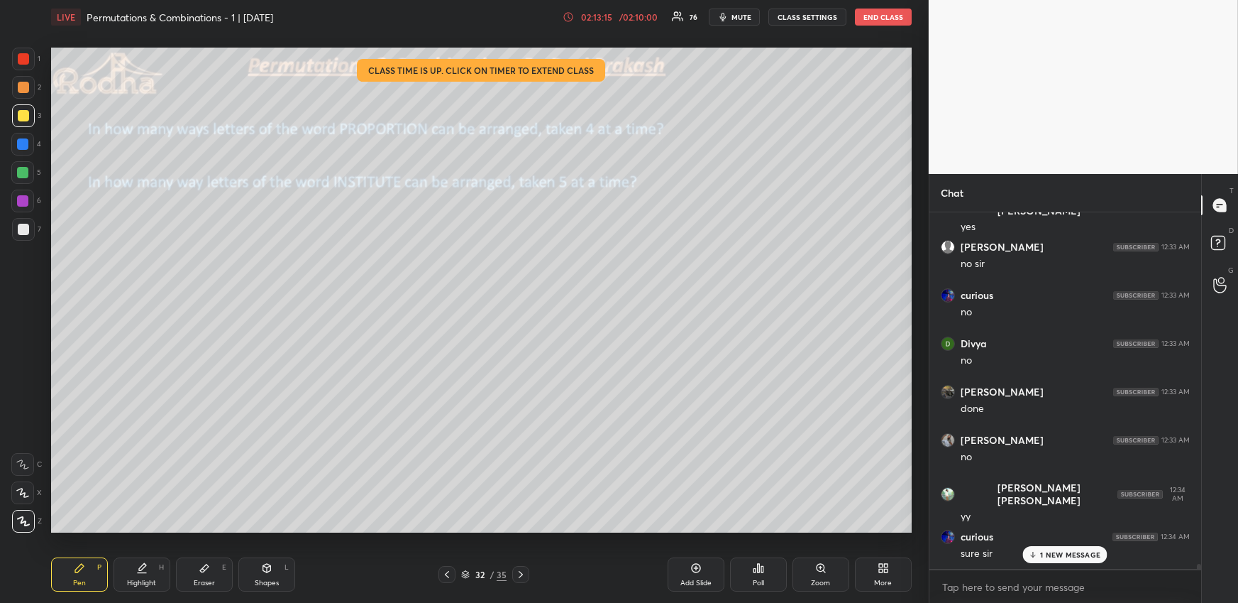
scroll to position [24897, 0]
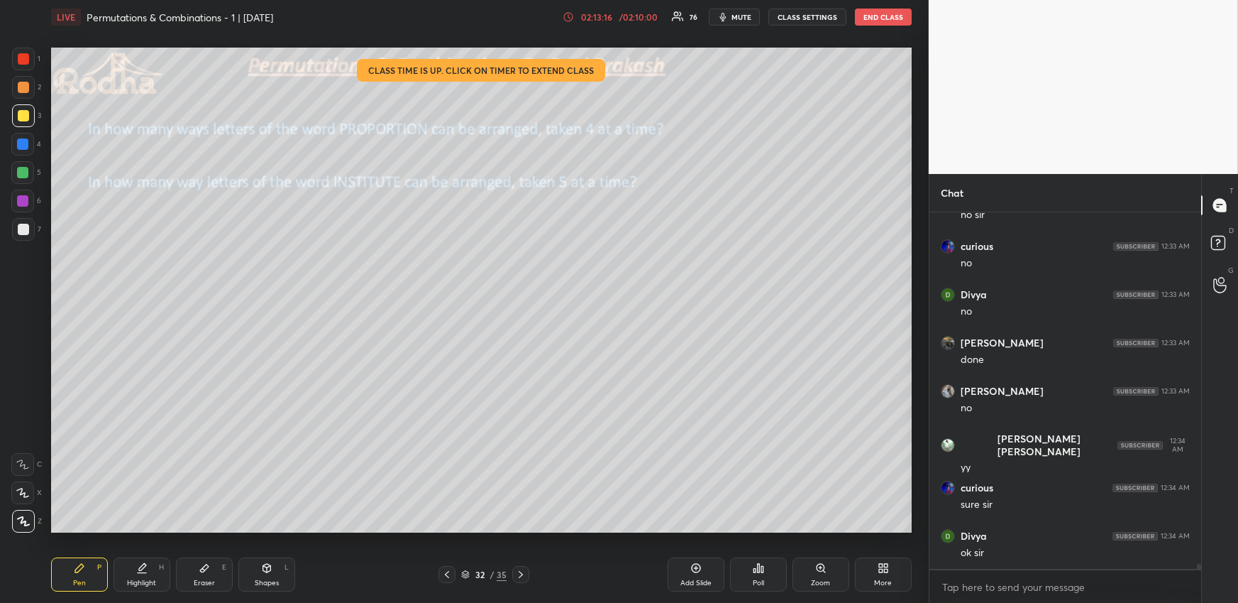
click at [58, 571] on div "Pen P" at bounding box center [79, 574] width 57 height 34
click at [23, 226] on div at bounding box center [23, 229] width 11 height 11
click at [649, 19] on div "/ 02:10:00" at bounding box center [639, 17] width 44 height 9
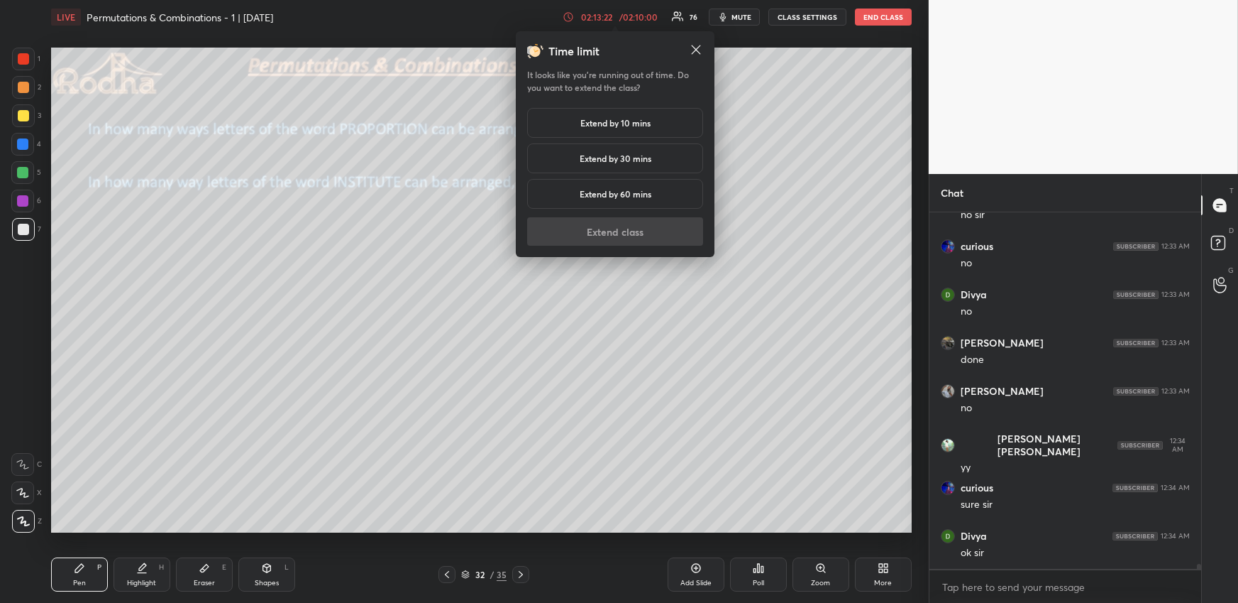
drag, startPoint x: 652, startPoint y: 109, endPoint x: 659, endPoint y: 104, distance: 9.7
click at [652, 110] on div "Extend by 10 mins" at bounding box center [615, 123] width 176 height 30
click at [644, 224] on button "Extend class" at bounding box center [615, 231] width 176 height 28
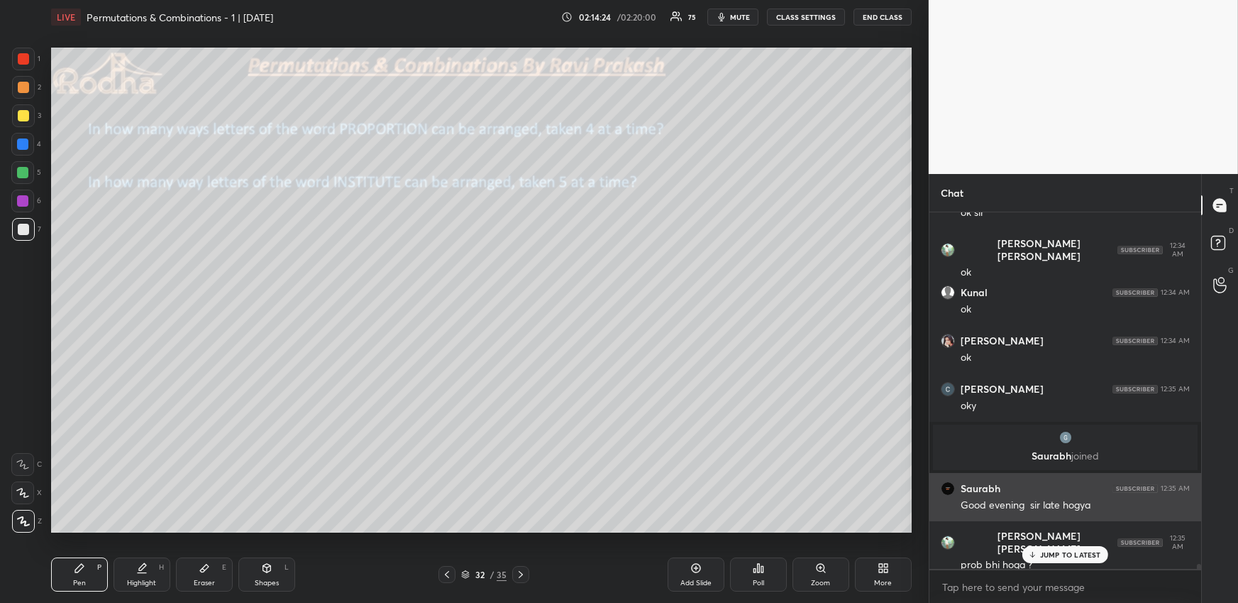
scroll to position [24981, 0]
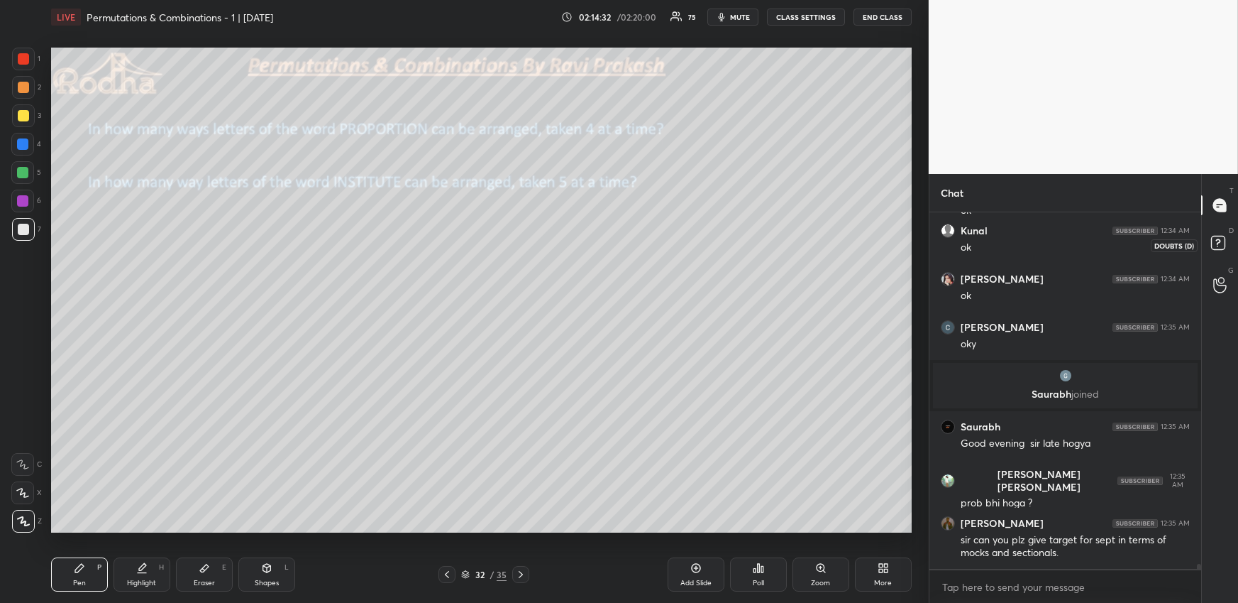
click at [1214, 245] on rect at bounding box center [1218, 242] width 13 height 13
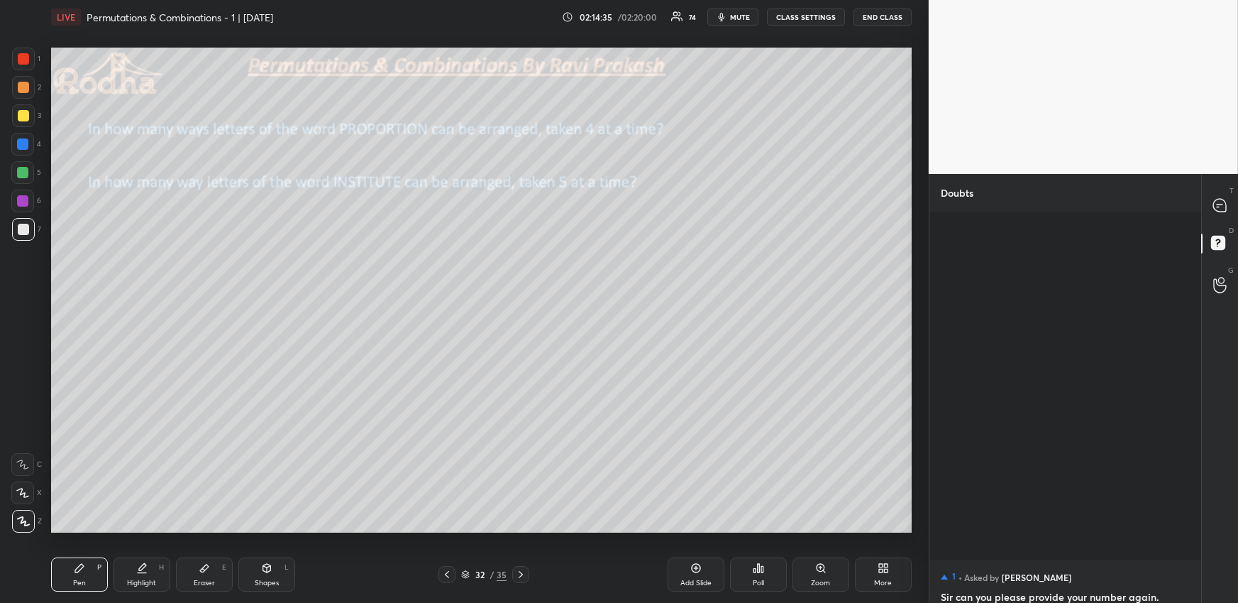
scroll to position [2, 0]
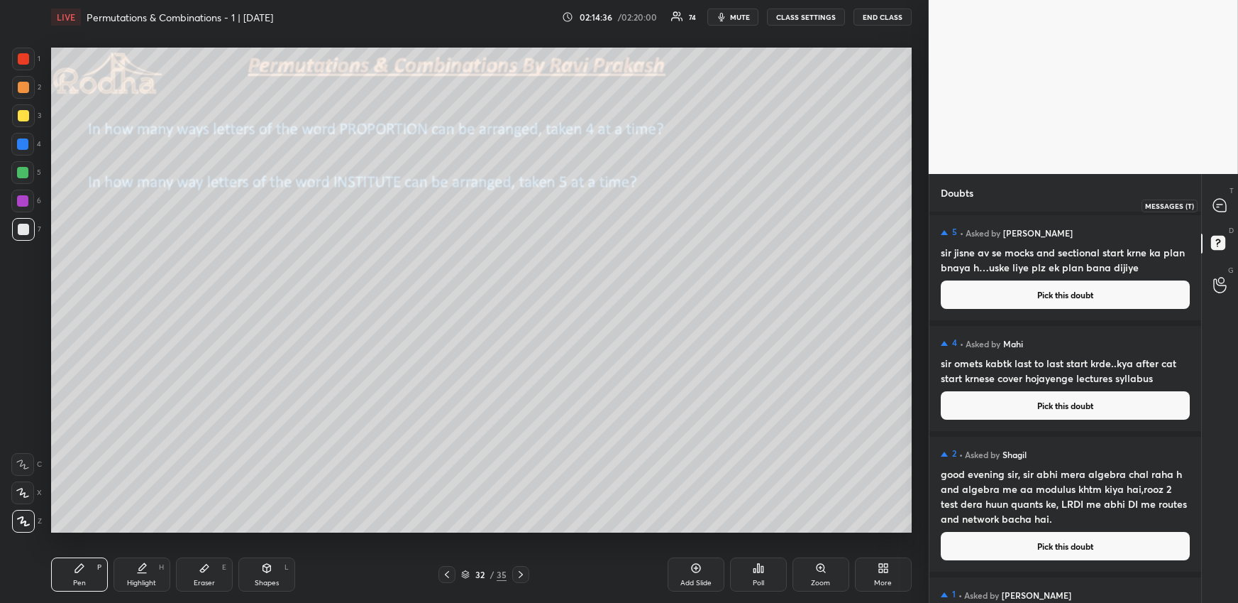
click at [1212, 203] on div at bounding box center [1221, 205] width 28 height 26
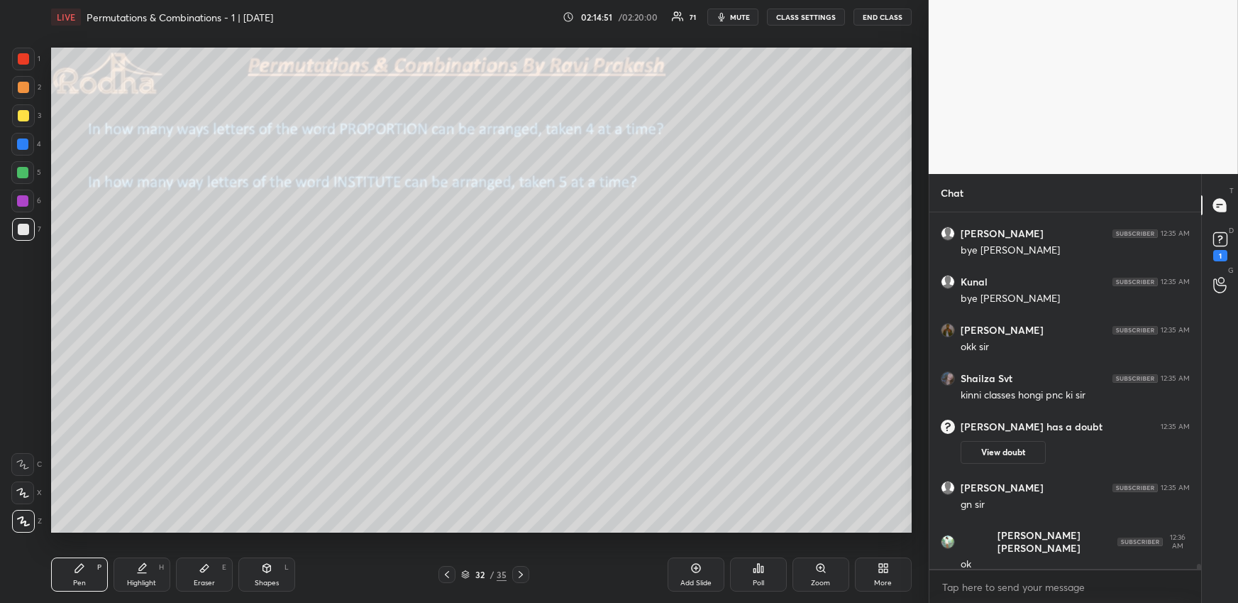
scroll to position [25265, 0]
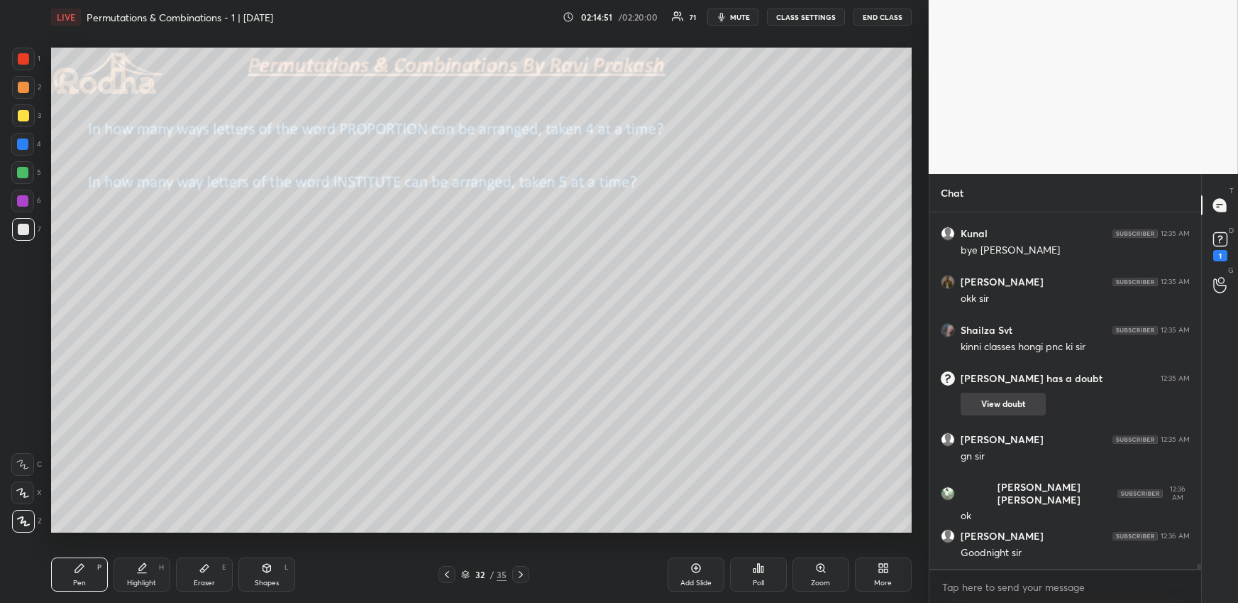
click at [997, 403] on button "View doubt" at bounding box center [1003, 403] width 85 height 23
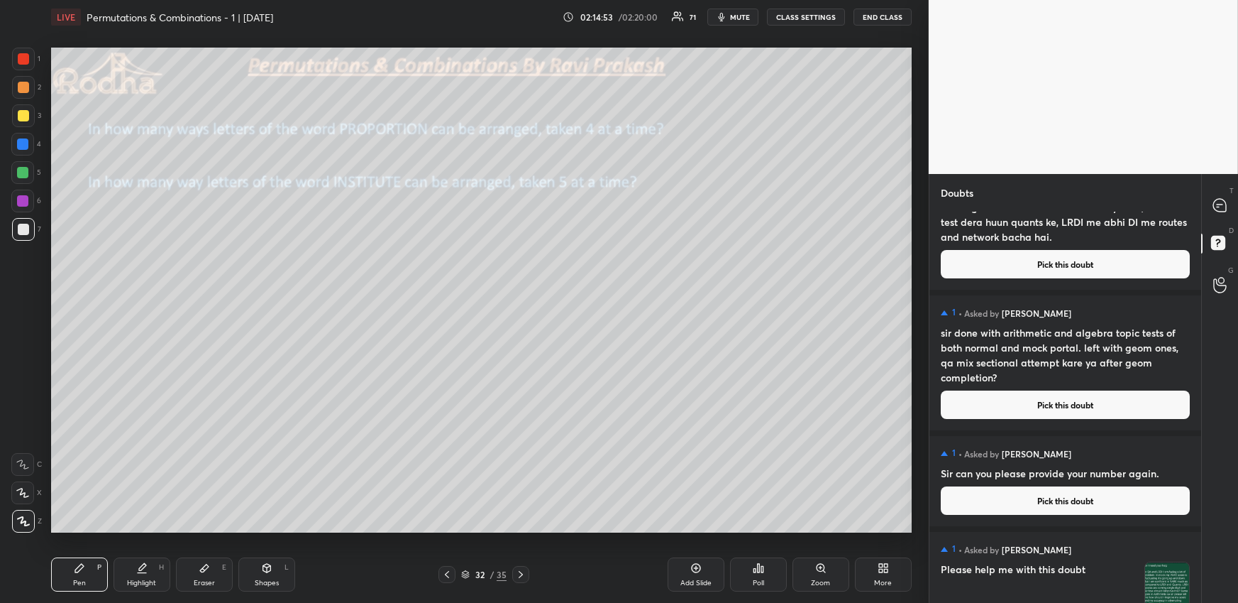
scroll to position [285, 0]
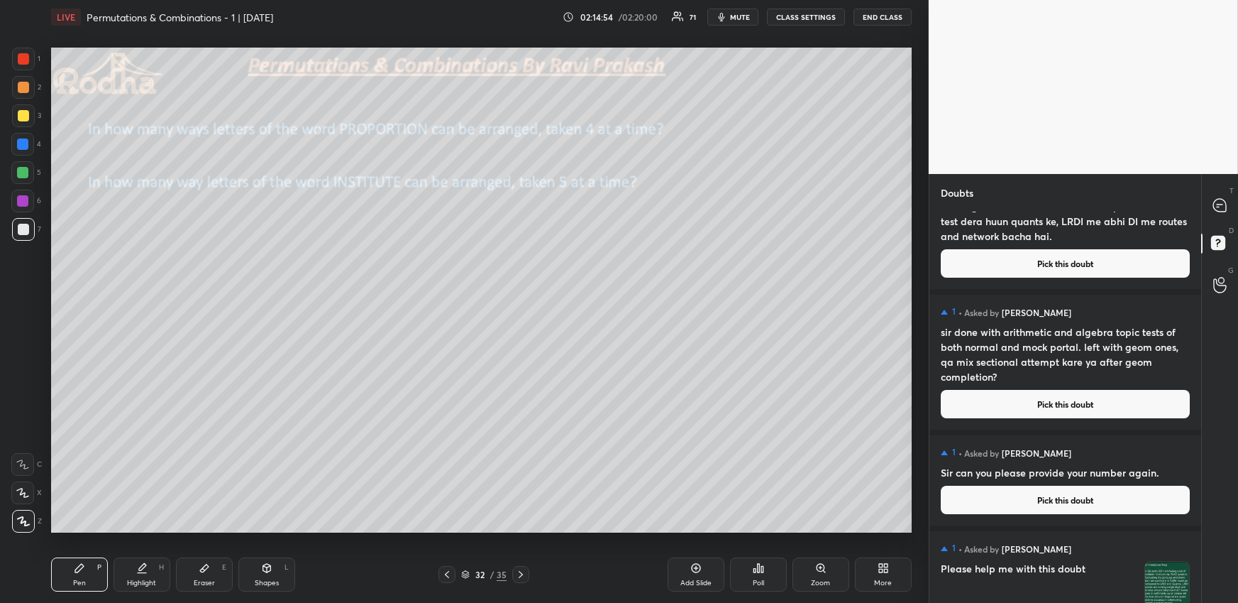
click at [1016, 403] on button "Pick this doubt" at bounding box center [1065, 404] width 249 height 28
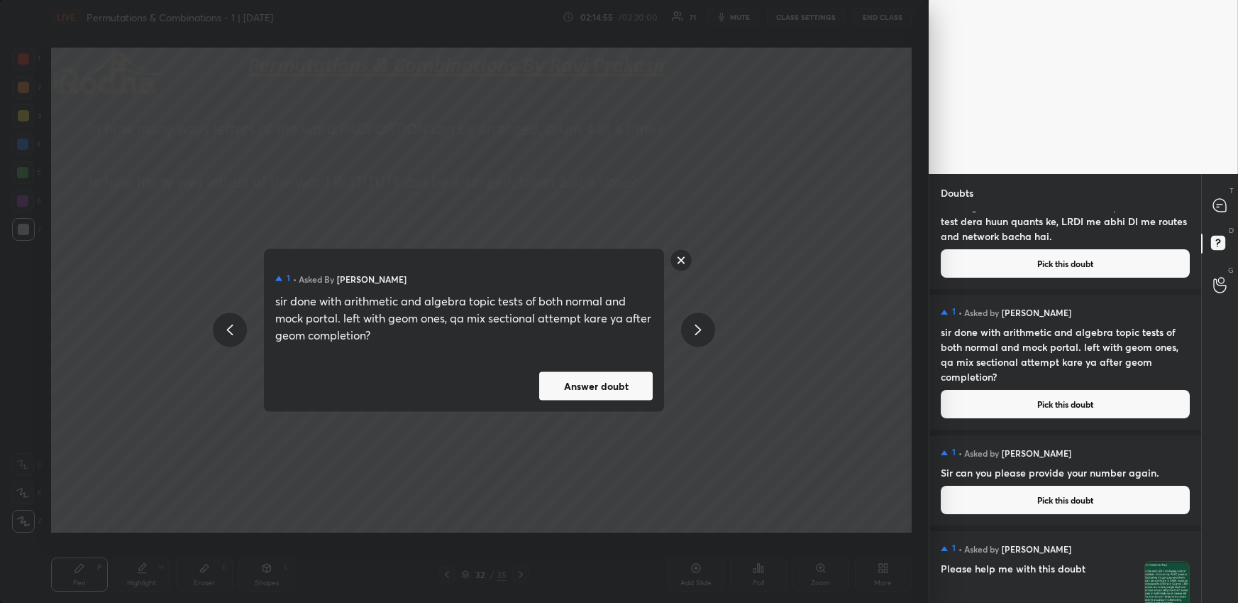
click at [600, 397] on button "Answer doubt" at bounding box center [596, 385] width 114 height 28
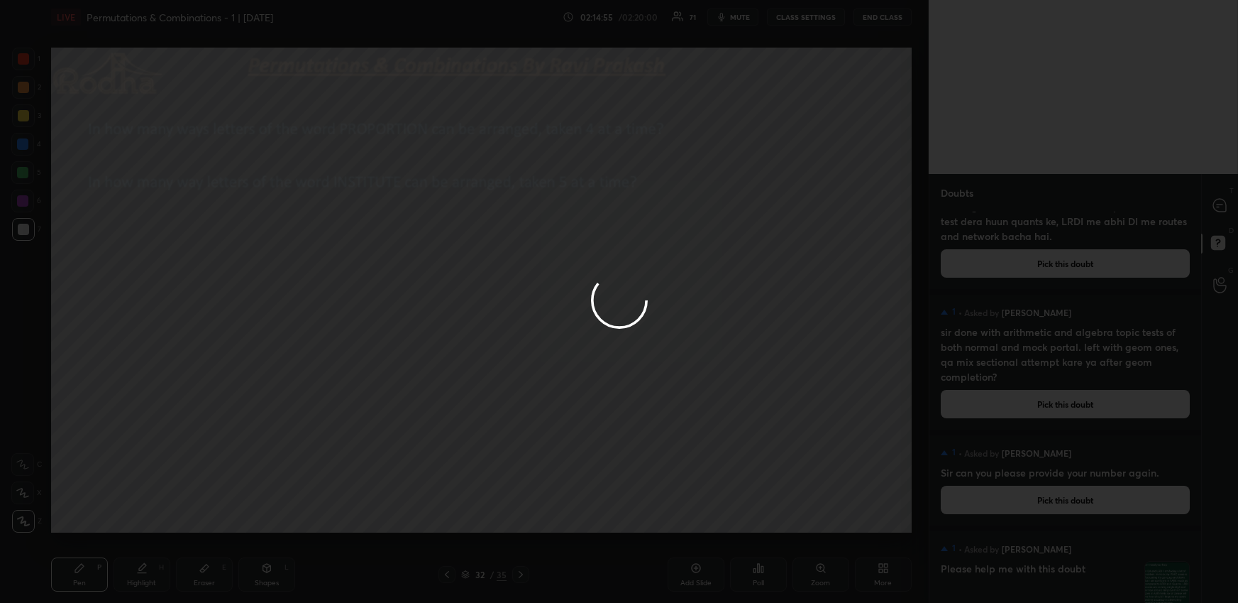
scroll to position [281, 0]
click at [1217, 207] on div at bounding box center [619, 301] width 1238 height 603
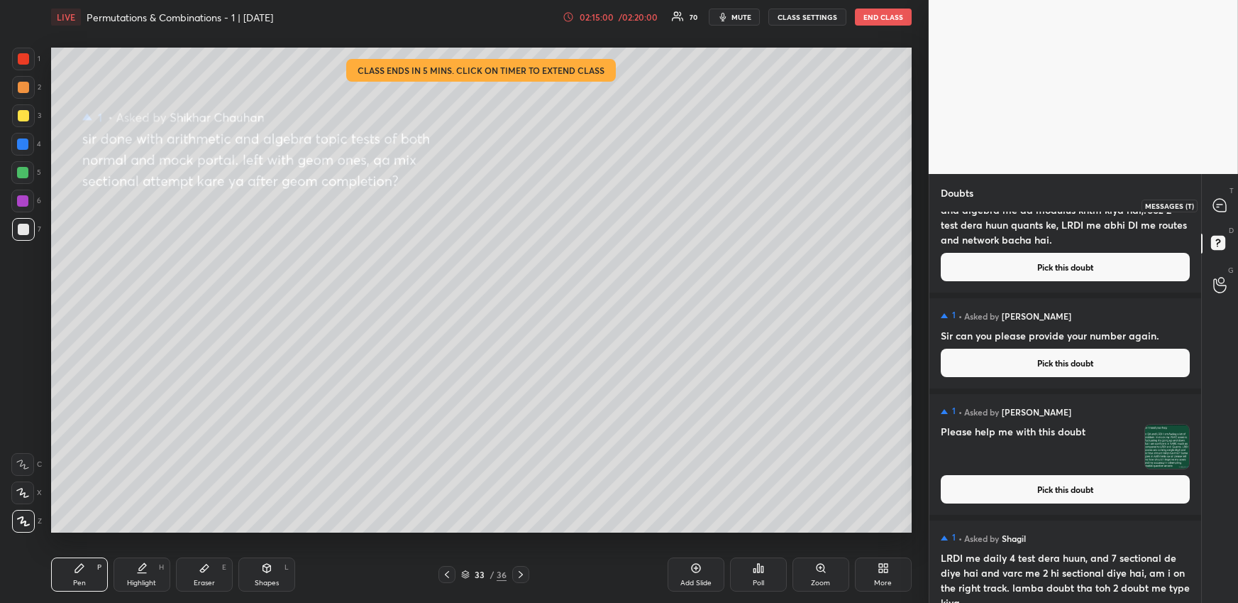
click at [1218, 206] on icon at bounding box center [1220, 205] width 13 height 13
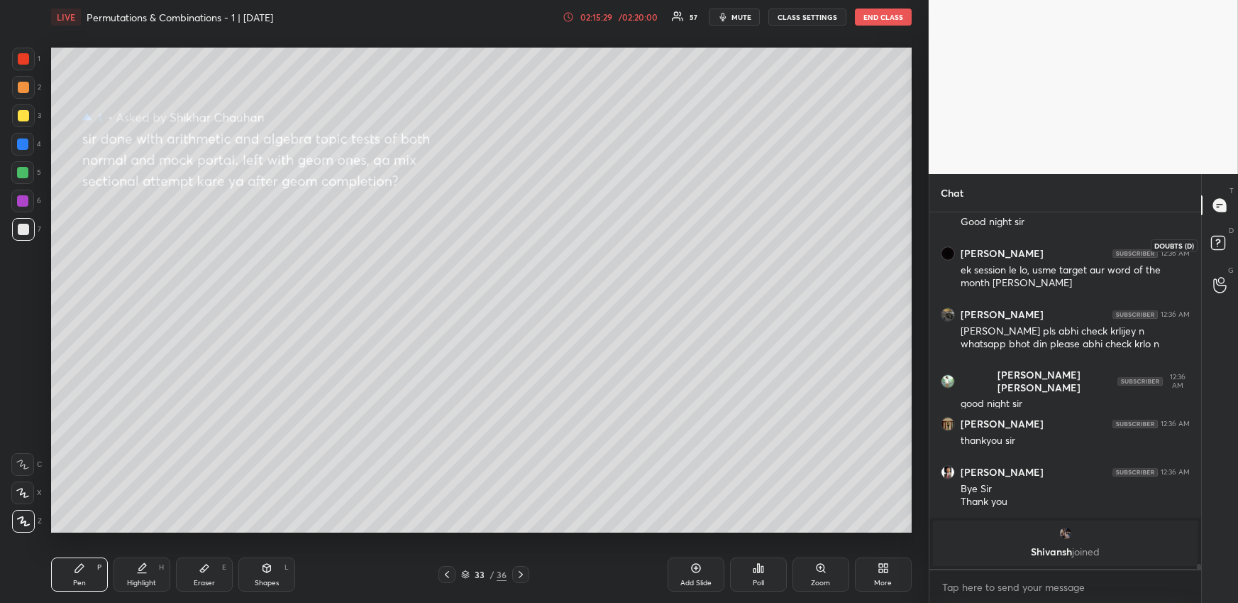
scroll to position [25658, 0]
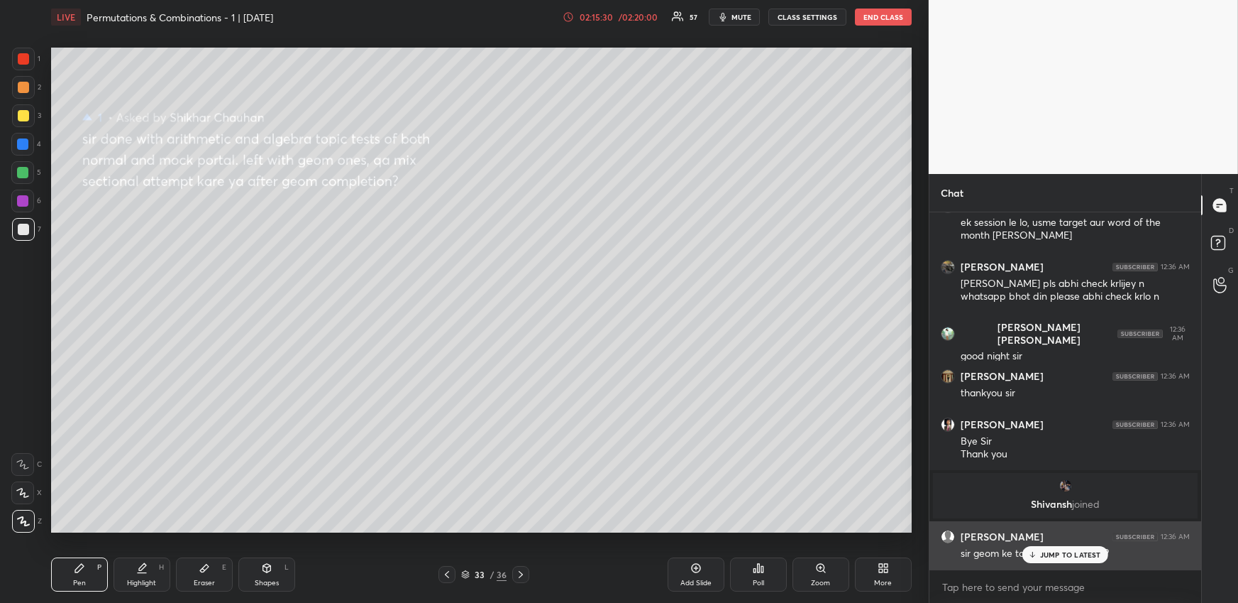
click at [1039, 553] on div "JUMP TO LATEST" at bounding box center [1065, 554] width 85 height 17
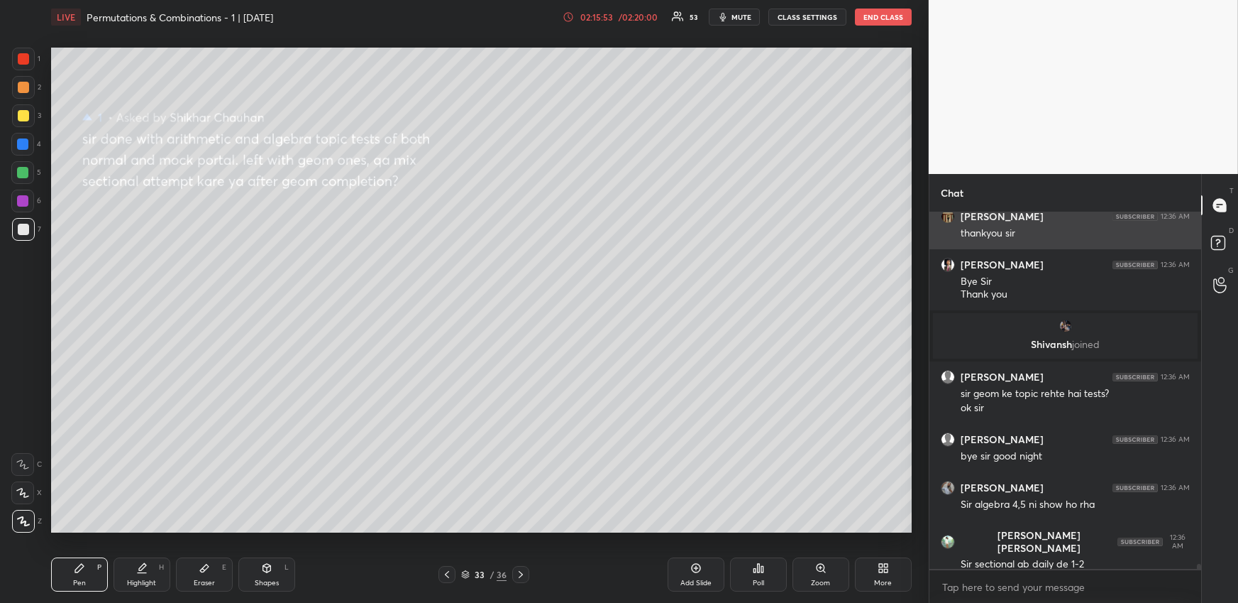
scroll to position [25878, 0]
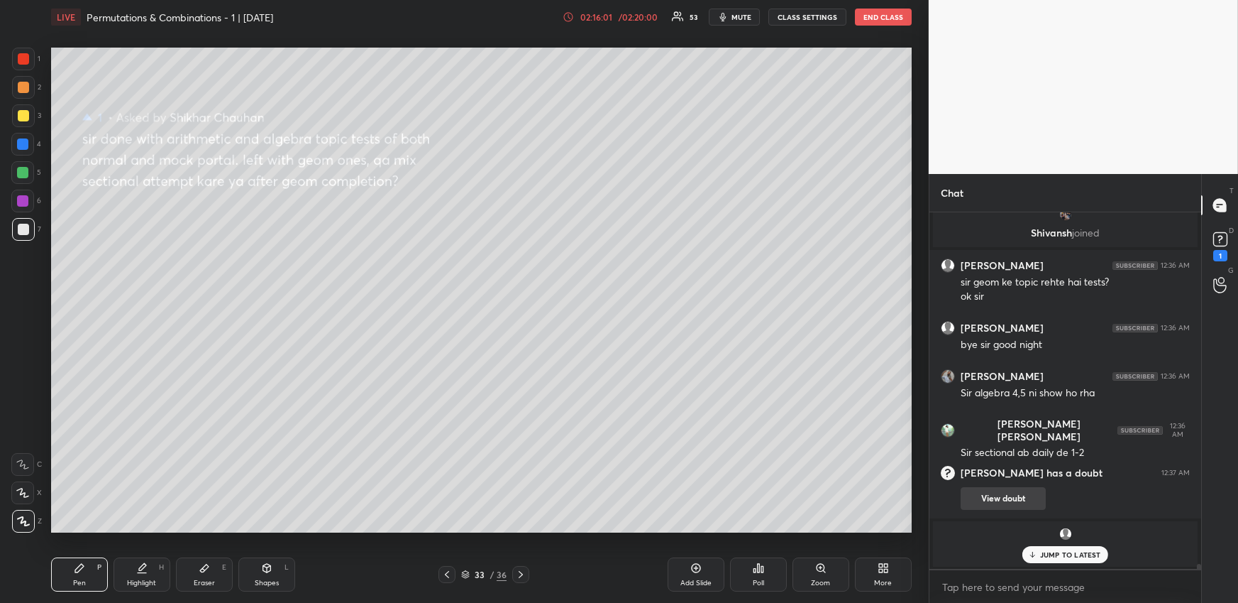
click at [1022, 499] on button "View doubt" at bounding box center [1003, 498] width 85 height 23
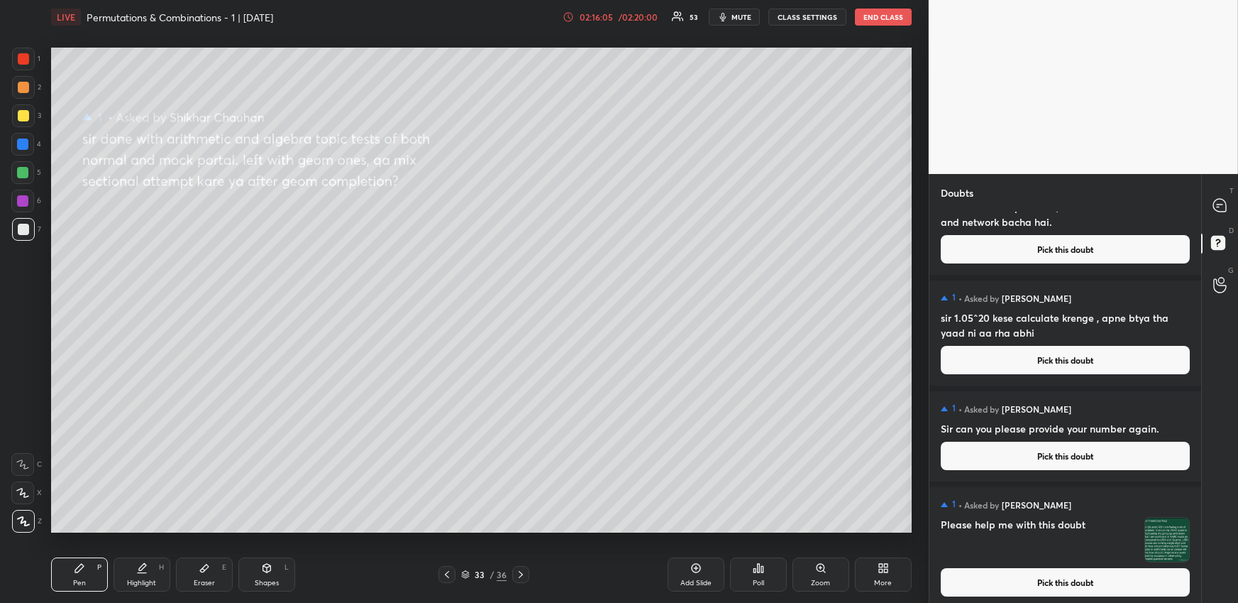
scroll to position [297, 0]
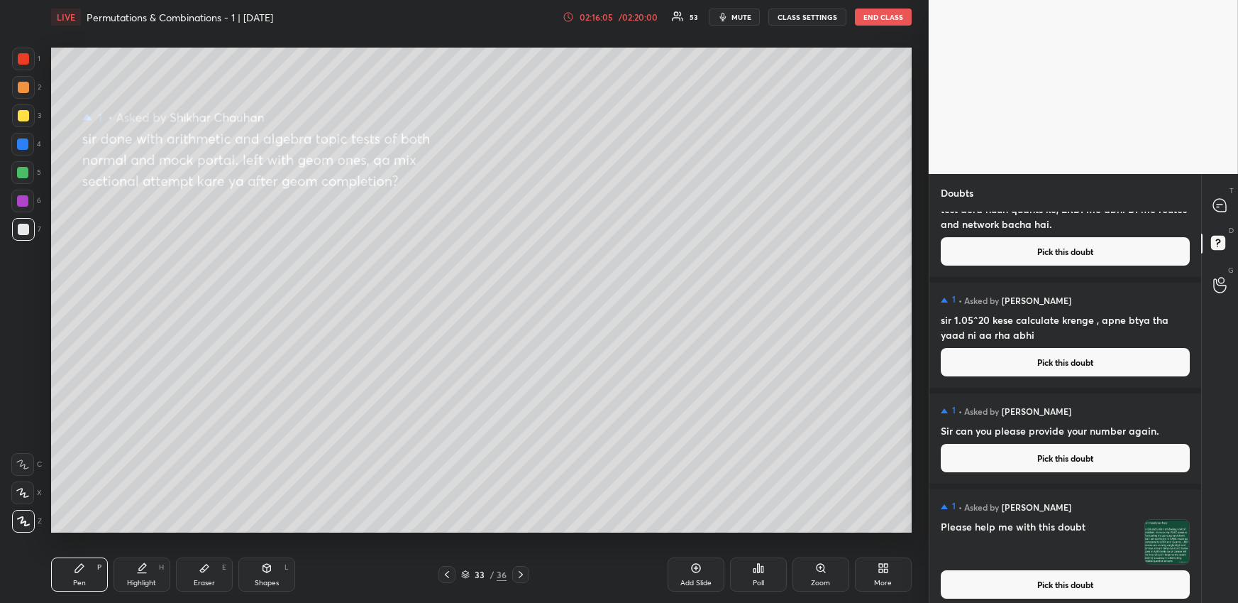
click at [1031, 356] on button "Pick this doubt" at bounding box center [1065, 362] width 249 height 28
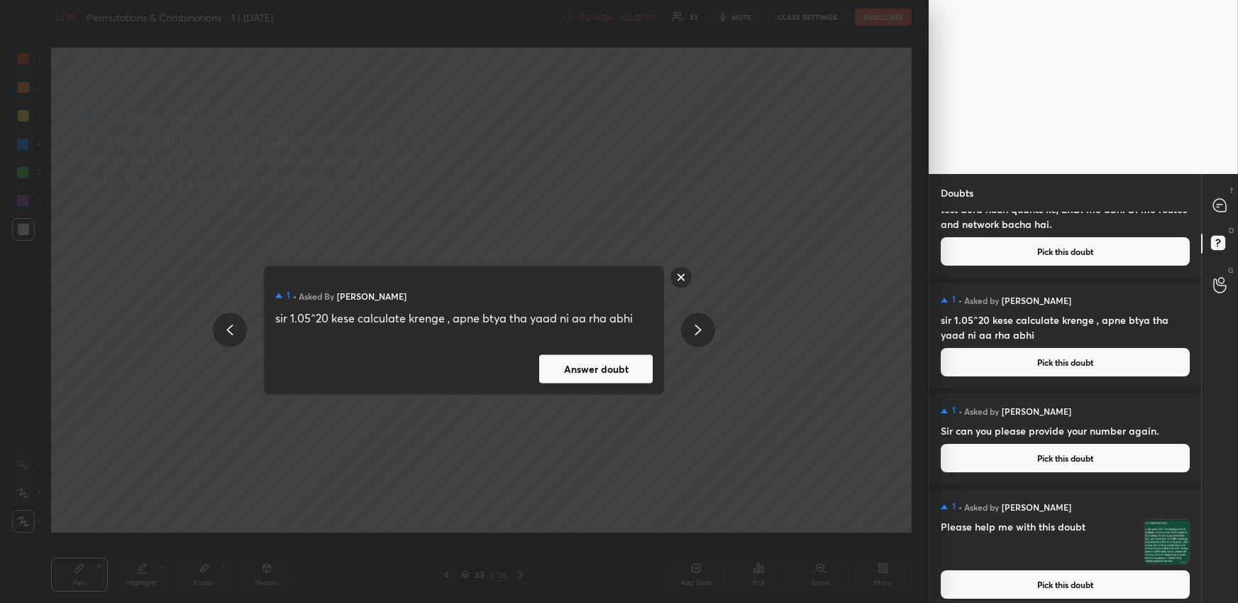
click at [614, 368] on button "Answer doubt" at bounding box center [596, 368] width 114 height 28
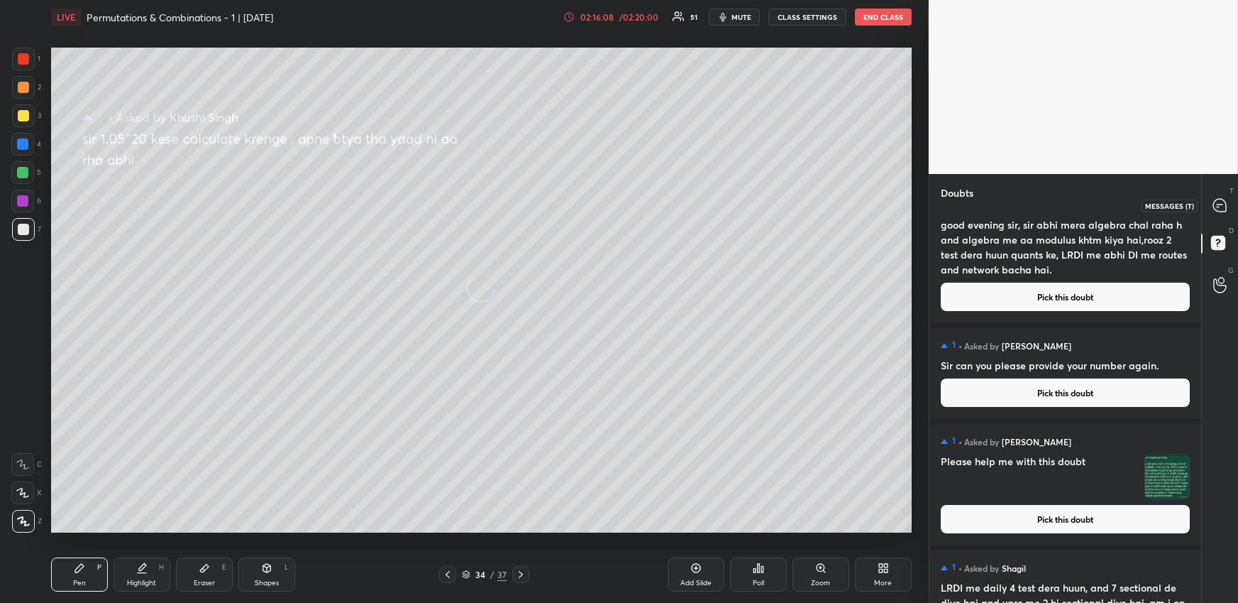
click at [1218, 205] on icon at bounding box center [1220, 205] width 13 height 13
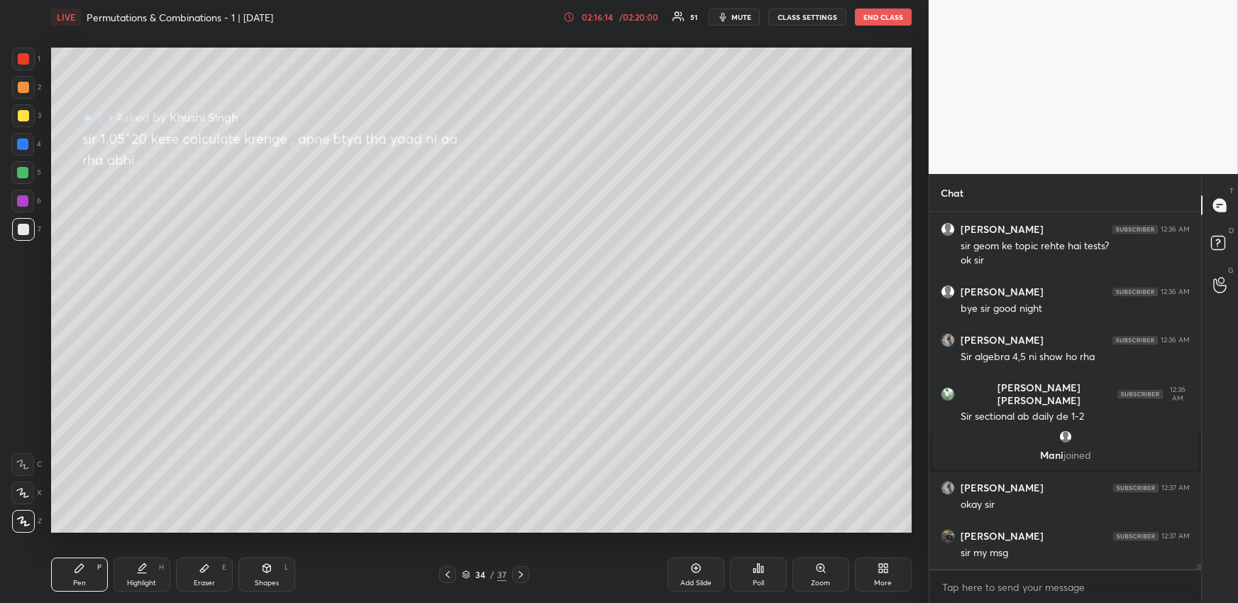
scroll to position [26273, 0]
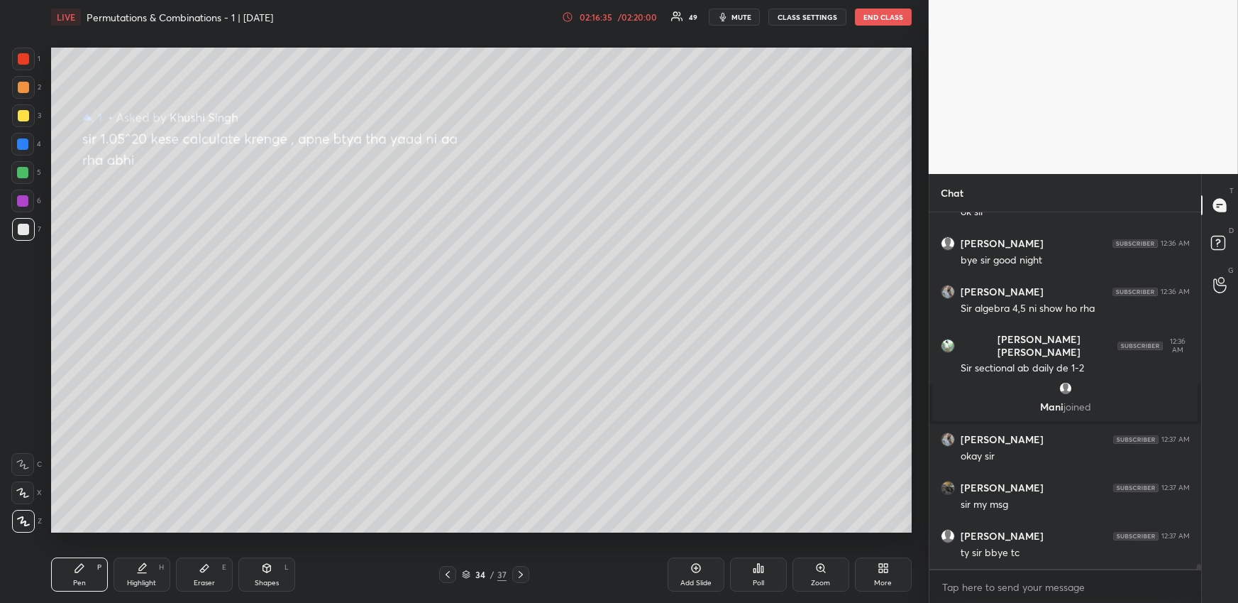
click at [25, 117] on div at bounding box center [23, 115] width 11 height 11
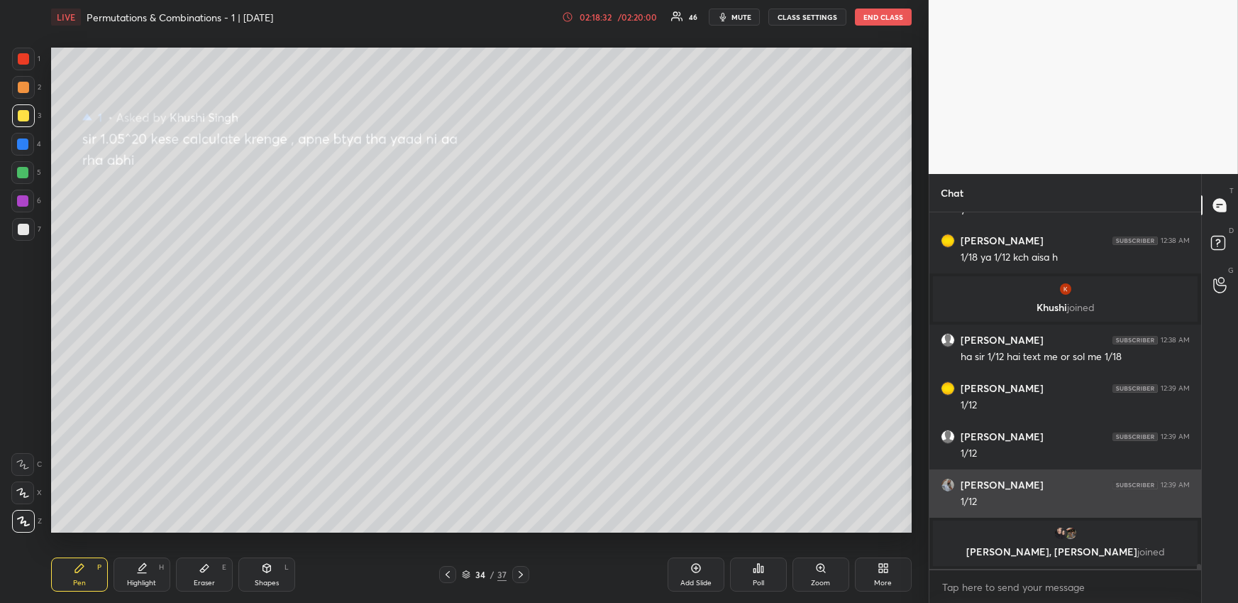
scroll to position [26481, 0]
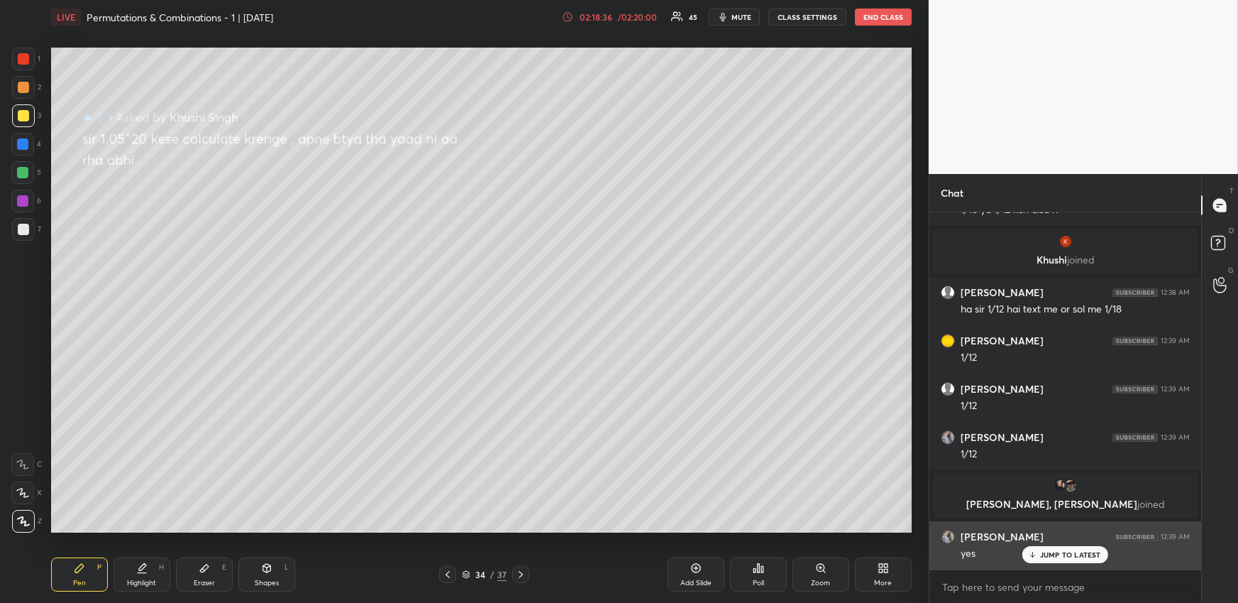
click at [1077, 551] on p "JUMP TO LATEST" at bounding box center [1070, 554] width 61 height 9
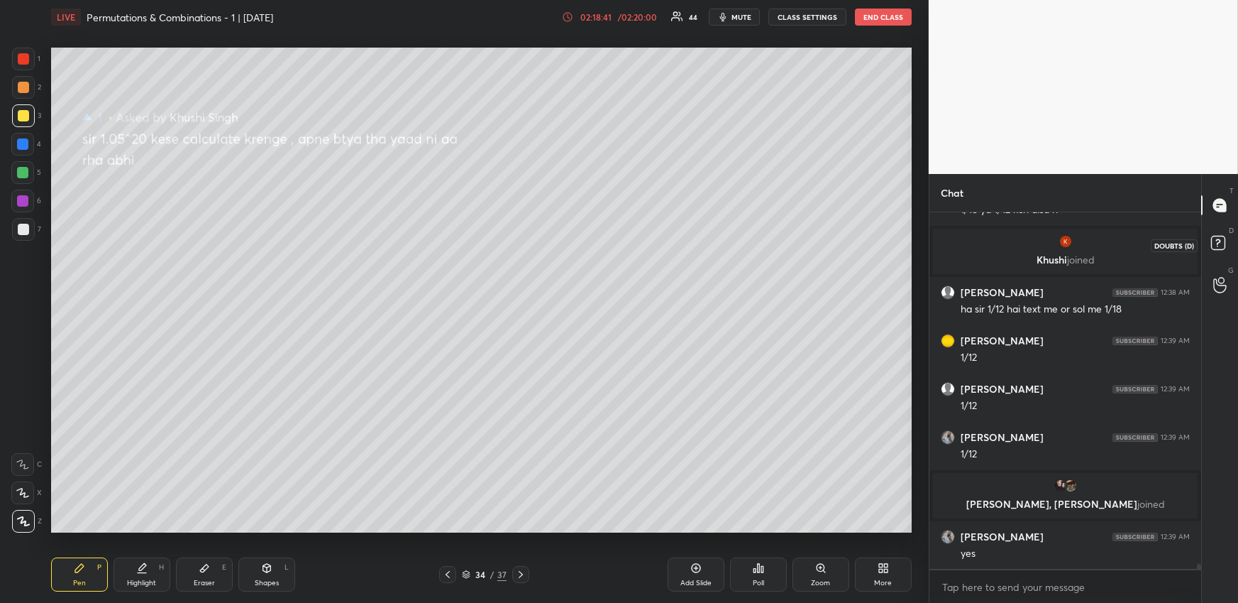
click at [1218, 237] on rect at bounding box center [1218, 242] width 13 height 13
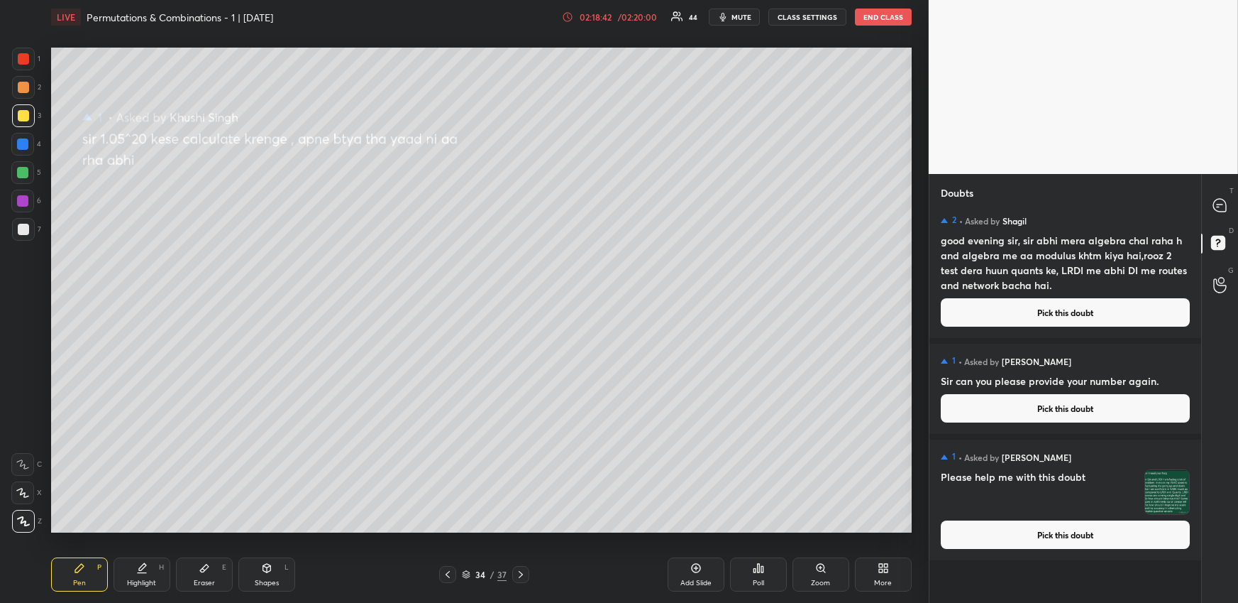
scroll to position [0, 0]
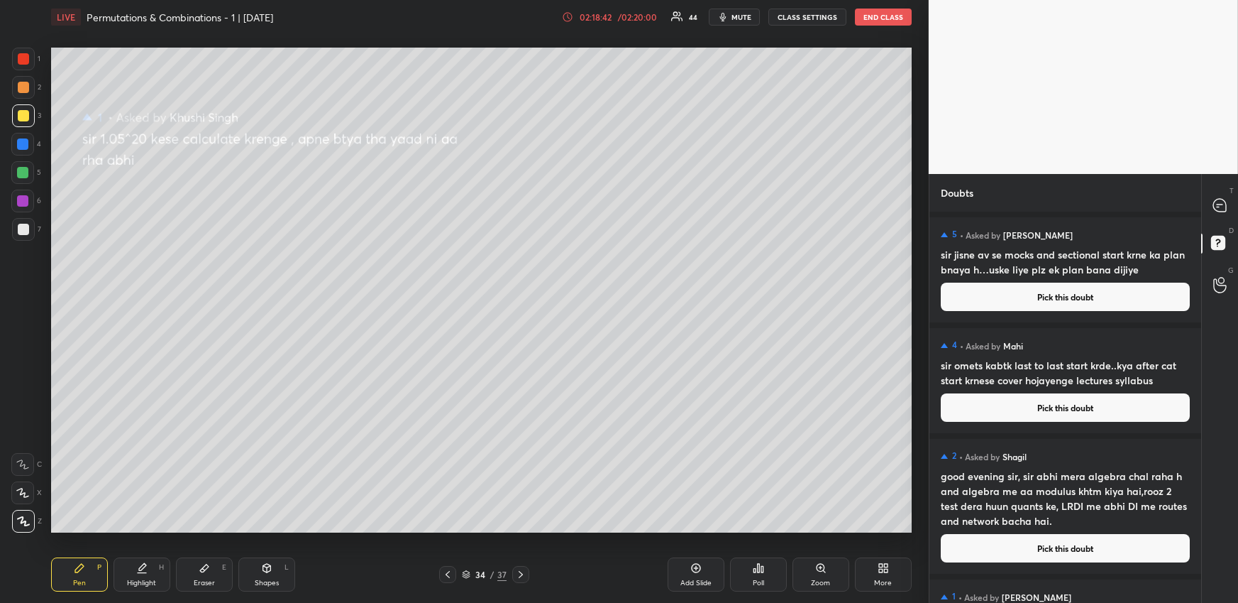
click at [1090, 290] on button "Pick this doubt" at bounding box center [1065, 296] width 249 height 28
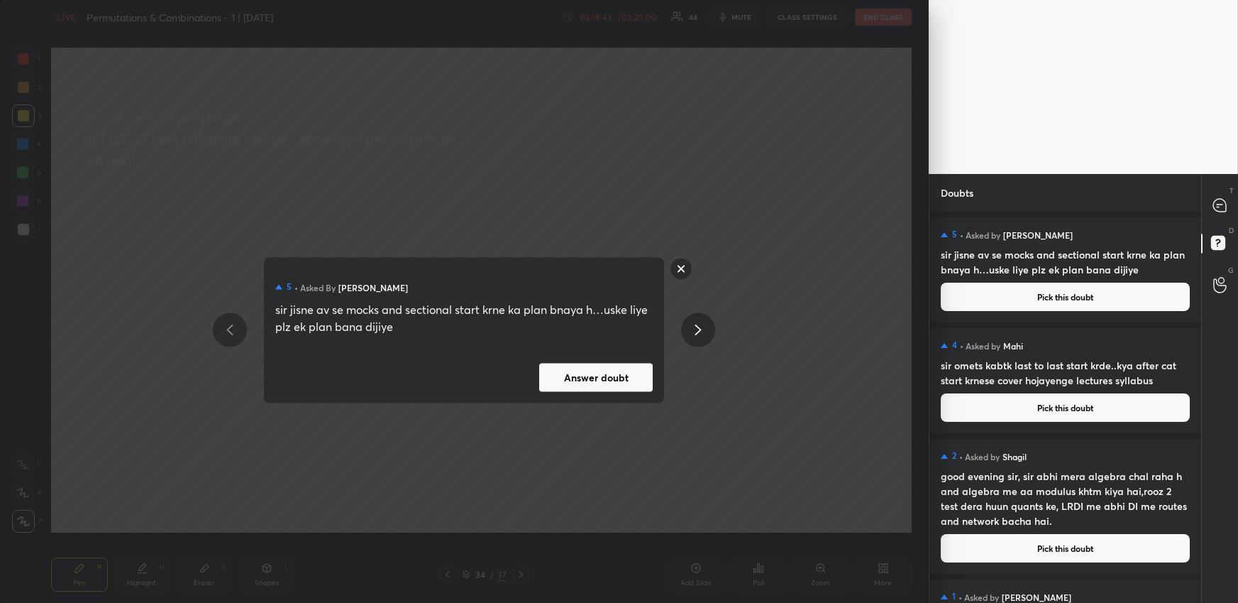
click at [593, 383] on button "Answer doubt" at bounding box center [596, 377] width 114 height 28
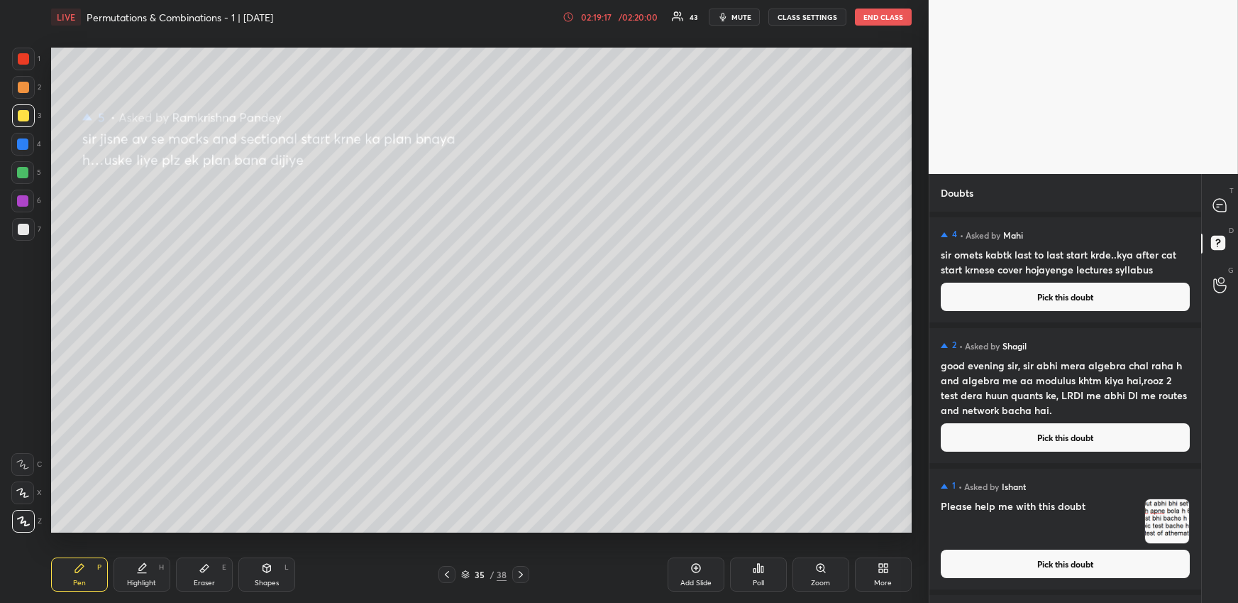
click at [1049, 561] on button "Pick this doubt" at bounding box center [1065, 563] width 249 height 28
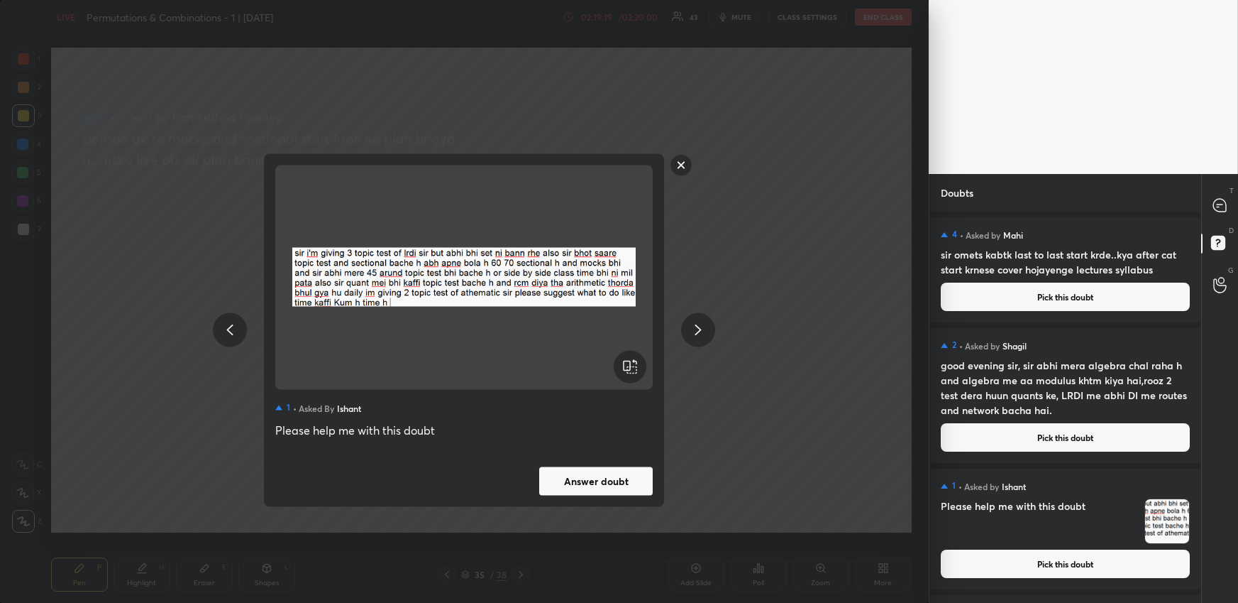
click at [610, 480] on button "Answer doubt" at bounding box center [596, 480] width 114 height 28
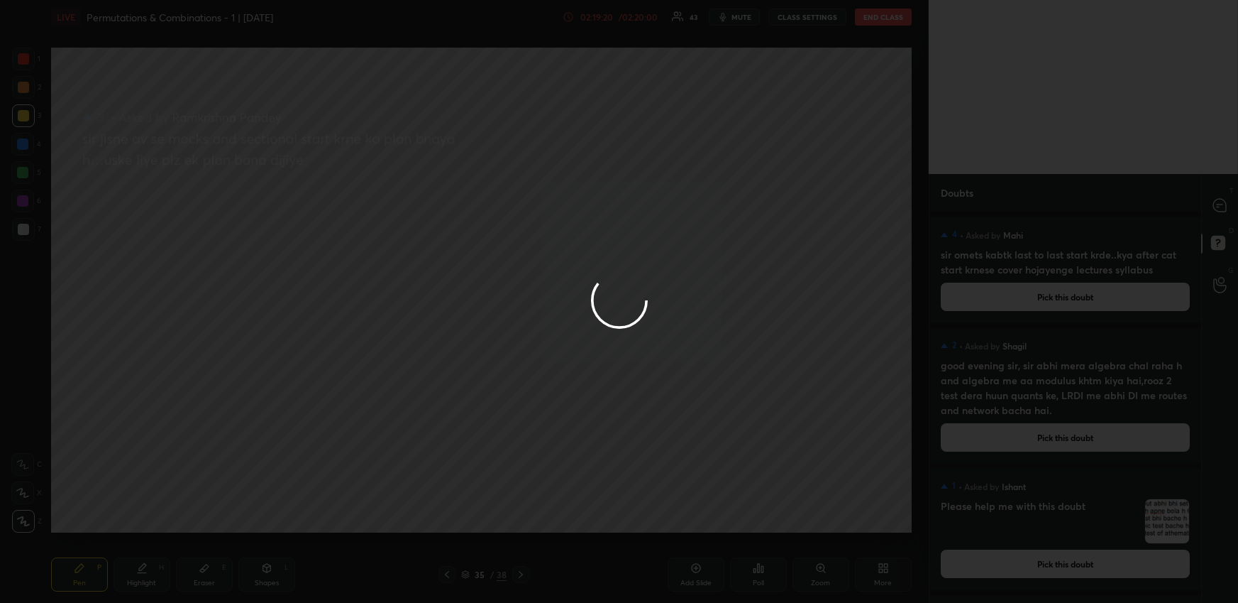
click at [1218, 208] on div at bounding box center [619, 301] width 1238 height 603
click at [1218, 209] on div at bounding box center [619, 301] width 1238 height 603
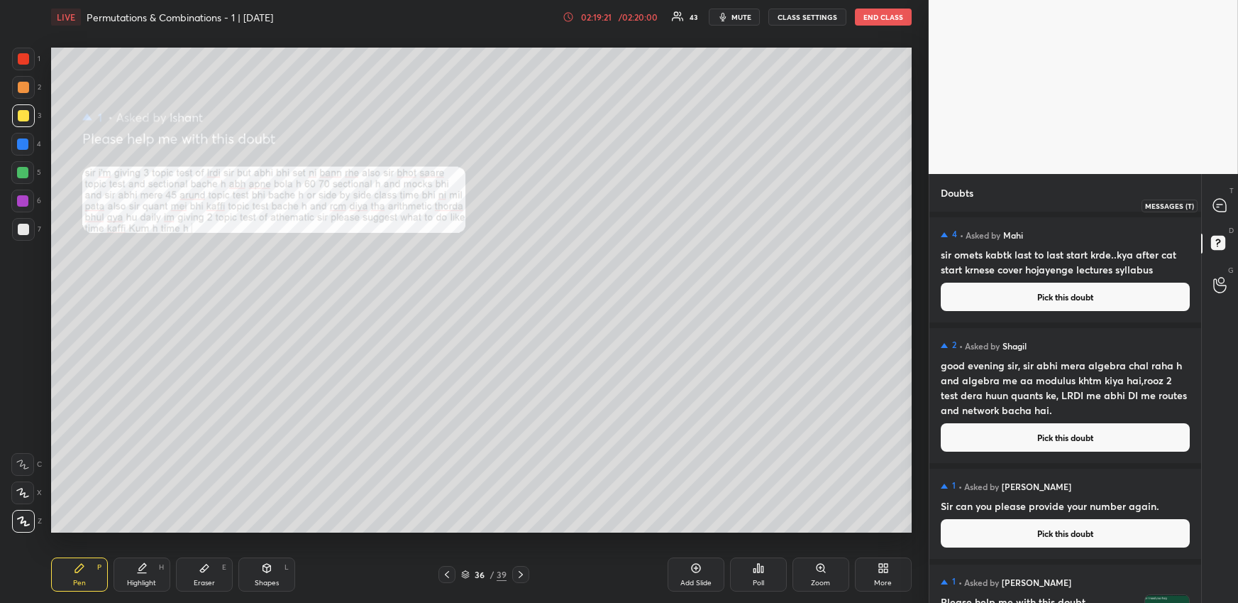
click at [1218, 208] on icon at bounding box center [1220, 205] width 13 height 13
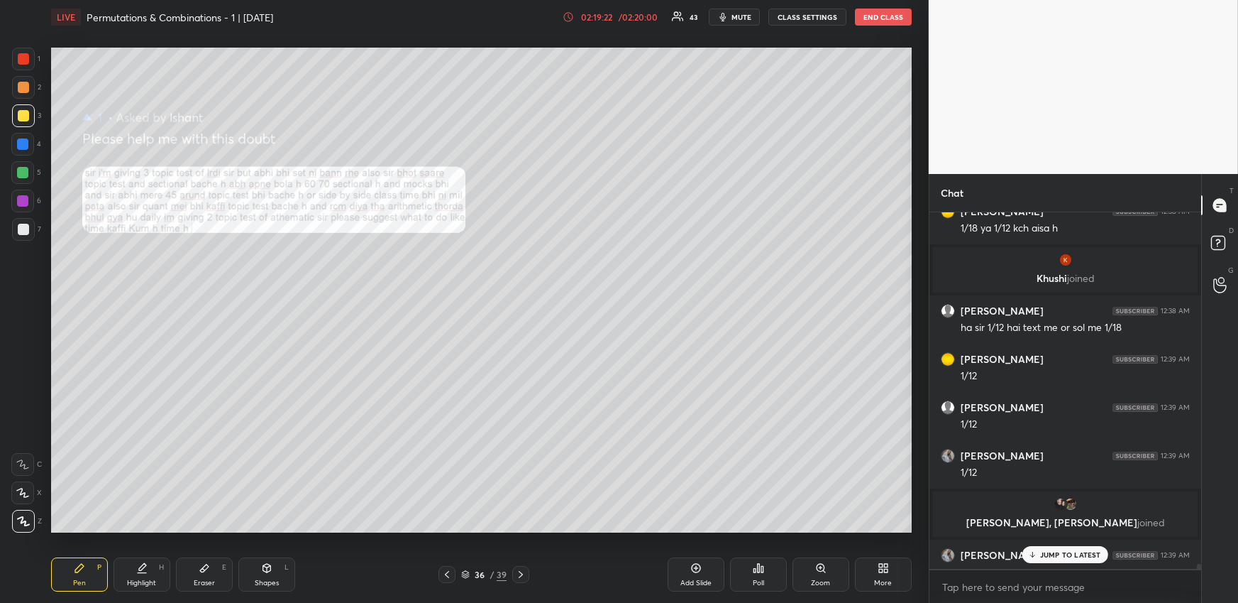
scroll to position [26706, 0]
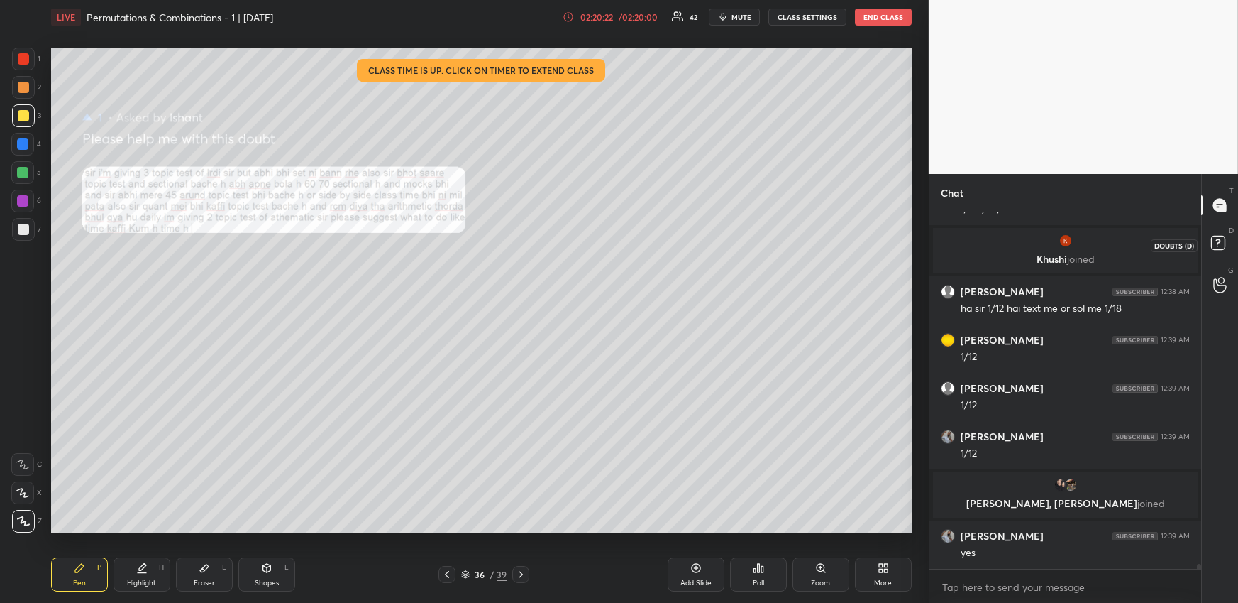
click at [1218, 240] on icon at bounding box center [1218, 242] width 5 height 6
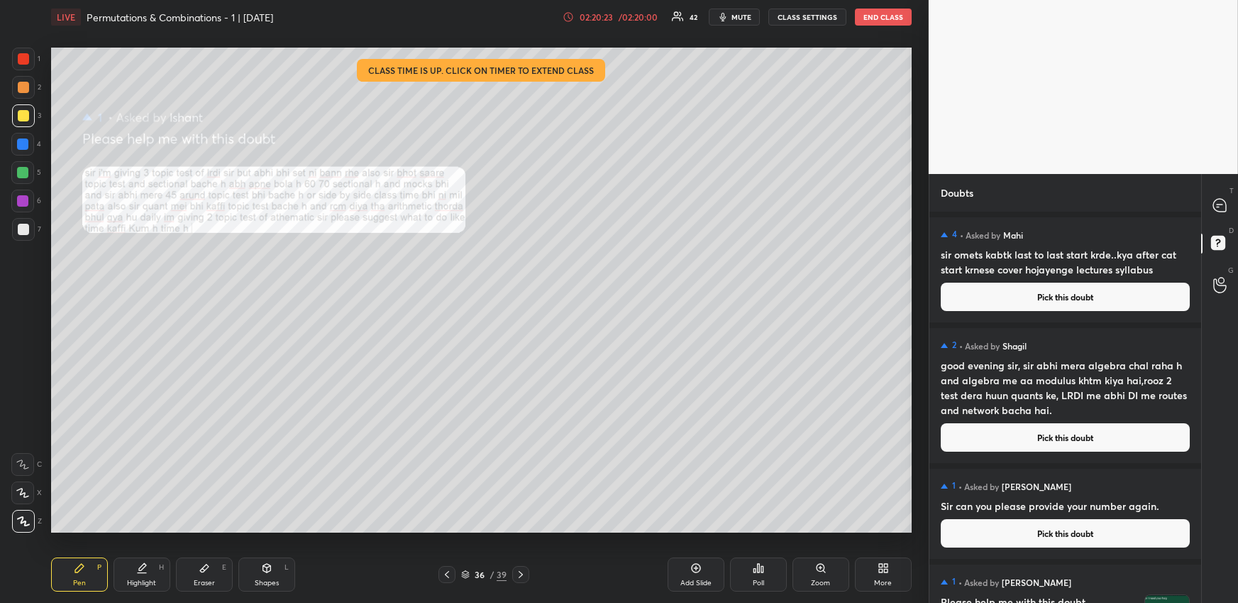
click at [1103, 296] on button "Pick this doubt" at bounding box center [1065, 296] width 249 height 28
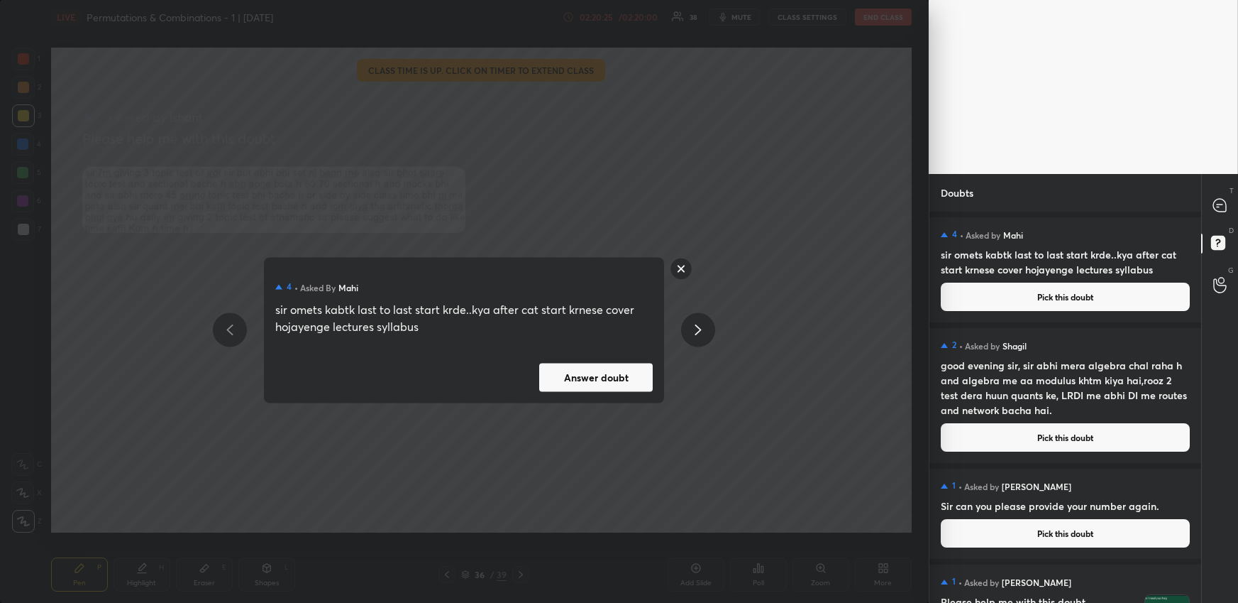
click at [635, 375] on button "Answer doubt" at bounding box center [596, 377] width 114 height 28
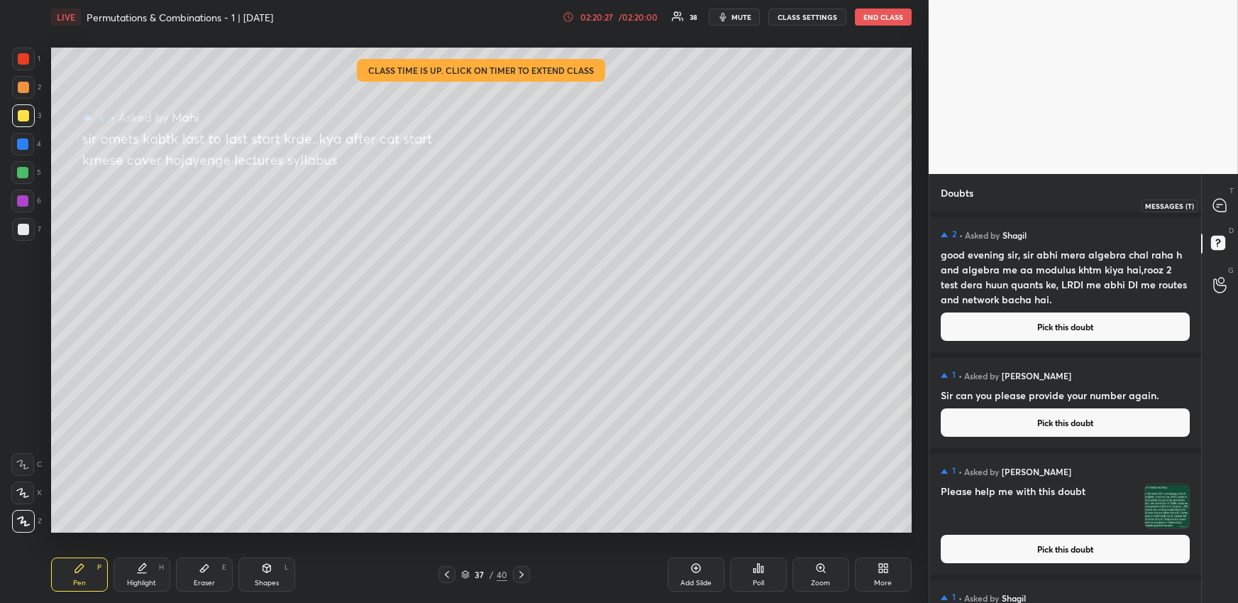
click at [1218, 205] on icon at bounding box center [1220, 205] width 13 height 13
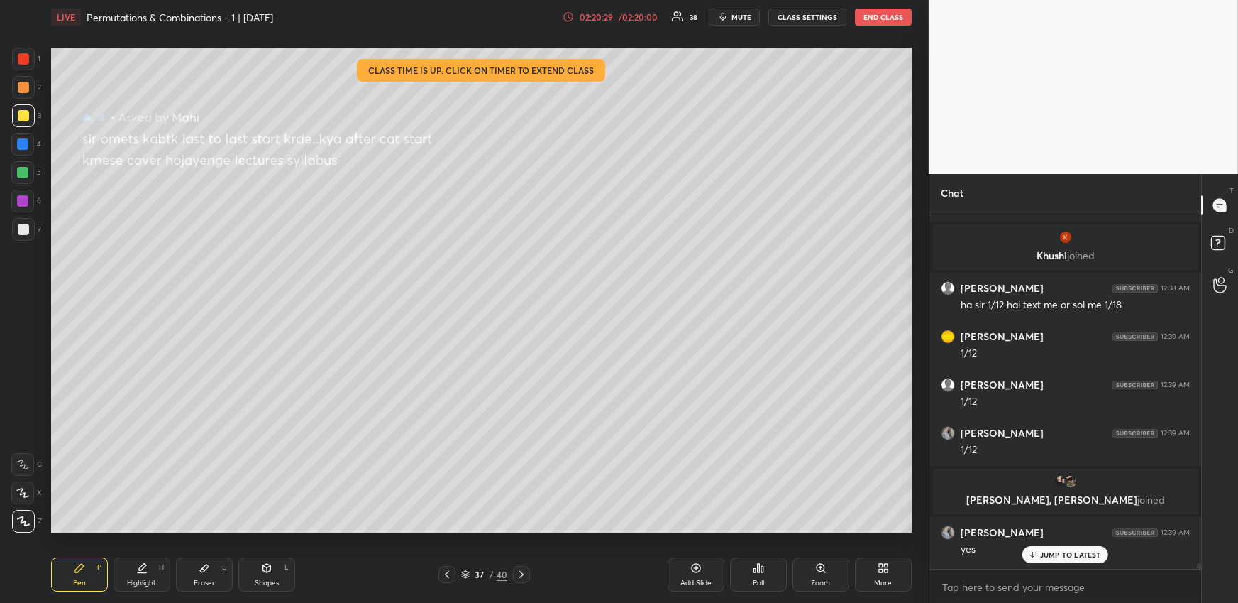
scroll to position [26677, 0]
click at [1072, 556] on p "JUMP TO LATEST" at bounding box center [1070, 554] width 61 height 9
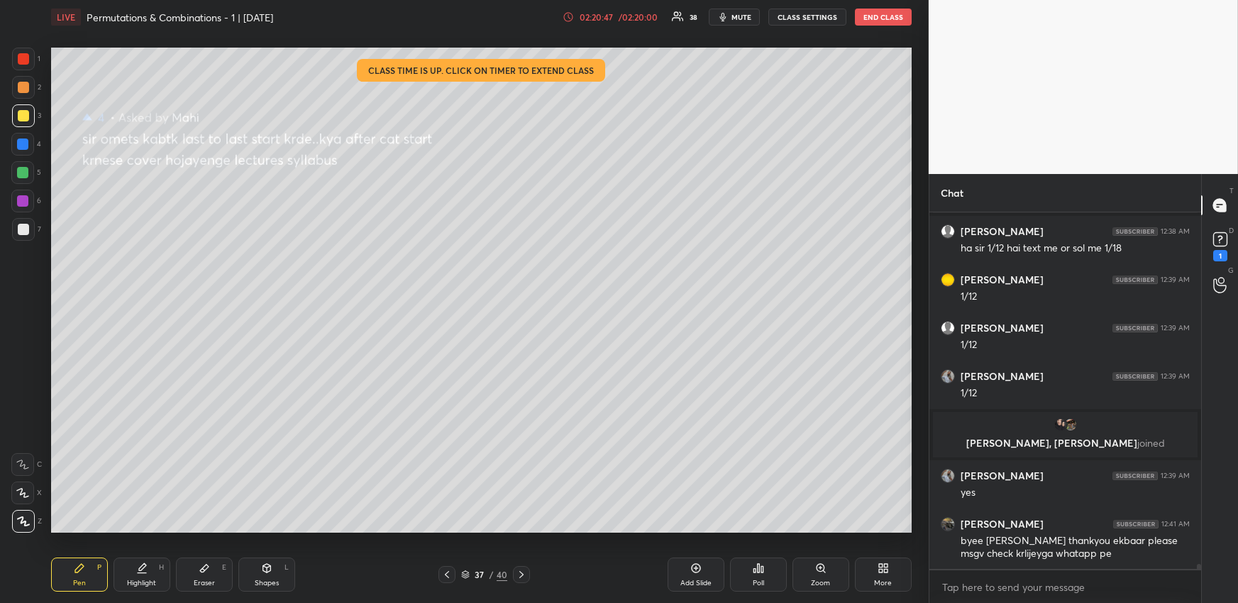
scroll to position [26854, 0]
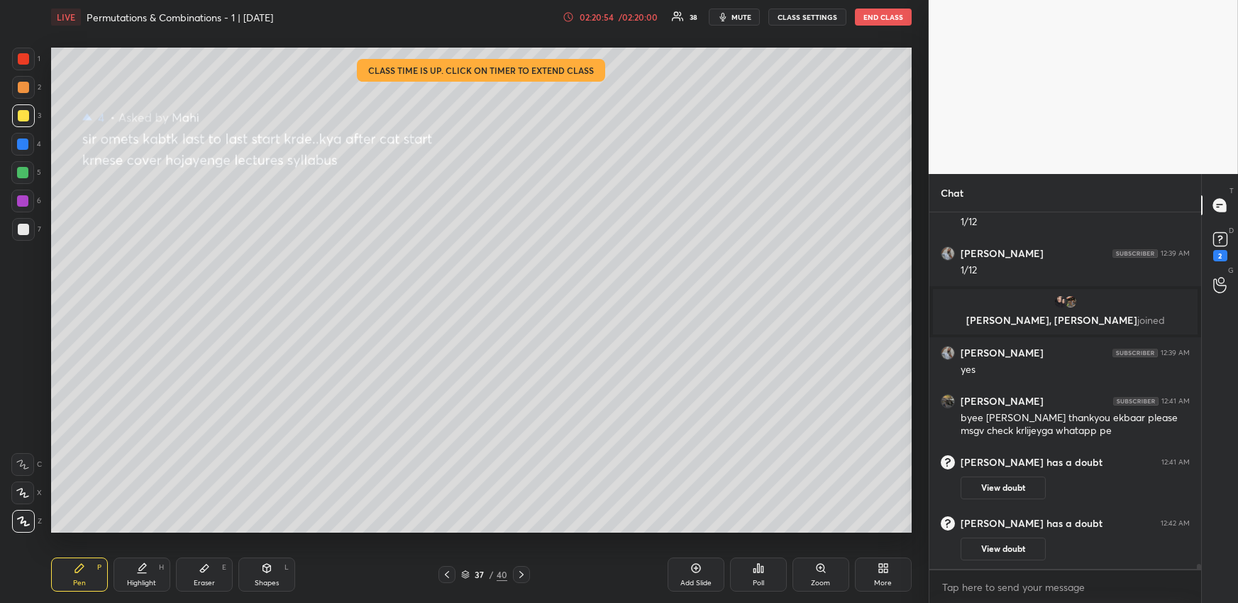
click at [1016, 484] on button "View doubt" at bounding box center [1003, 487] width 85 height 23
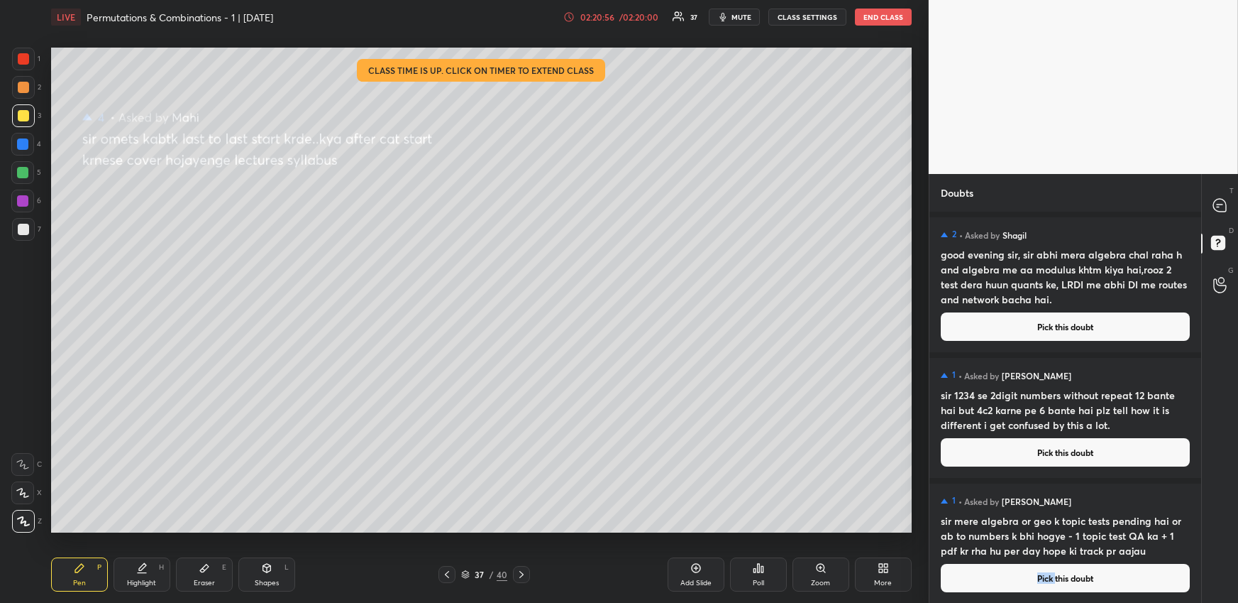
click at [1053, 573] on button "Pick this doubt" at bounding box center [1065, 578] width 249 height 28
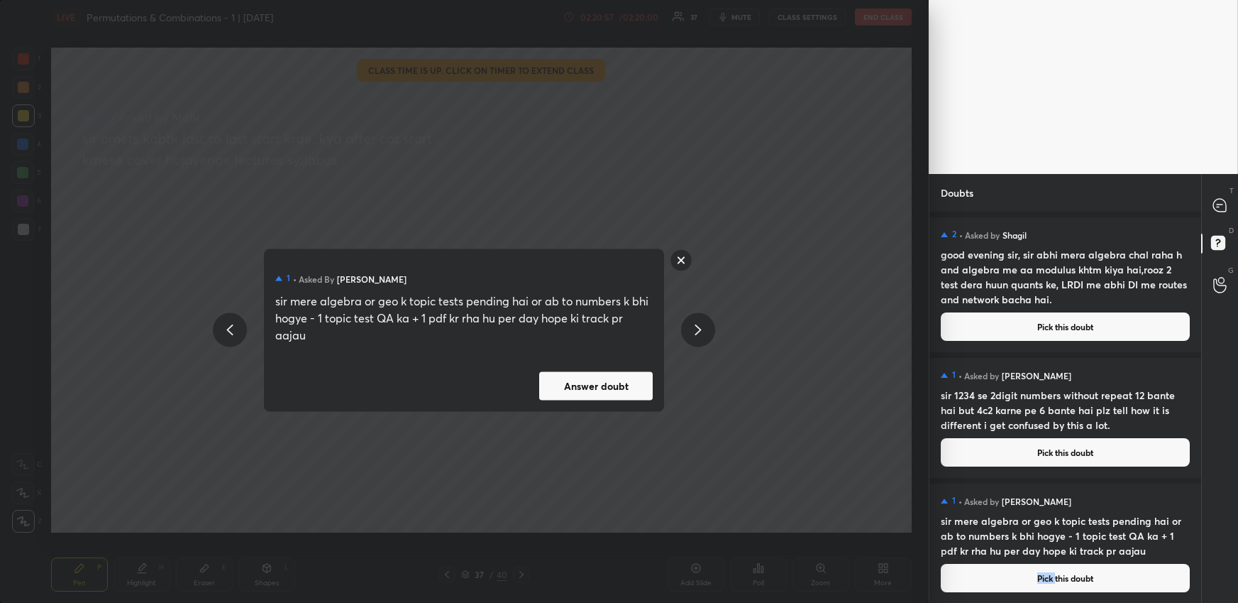
click at [597, 390] on button "Answer doubt" at bounding box center [596, 385] width 114 height 28
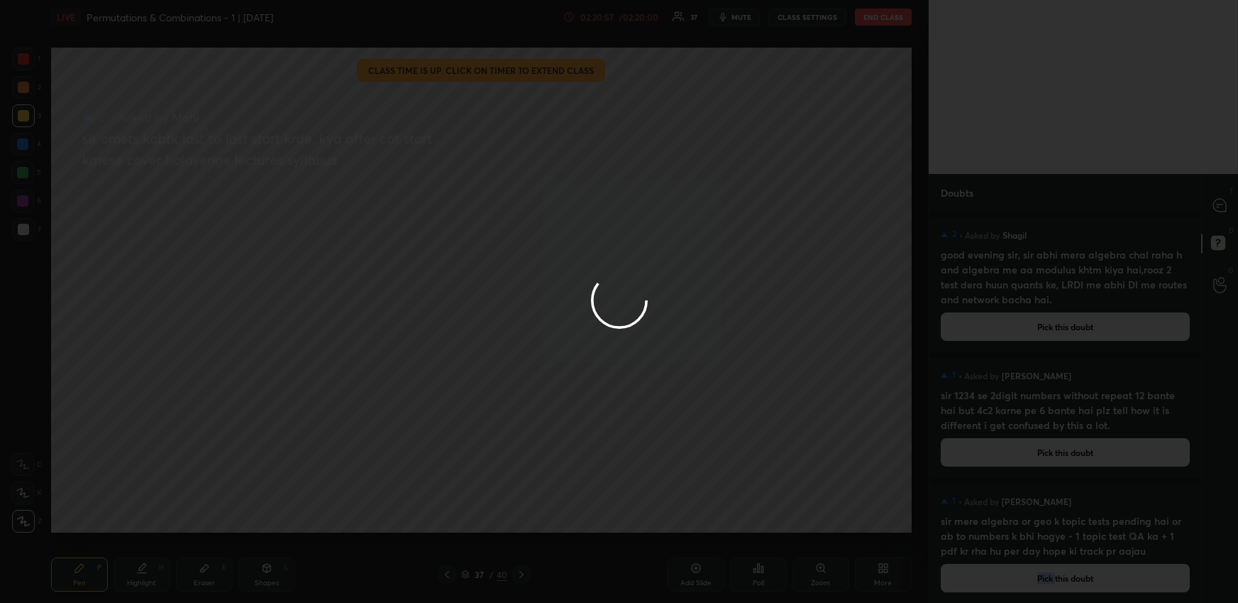
scroll to position [0, 0]
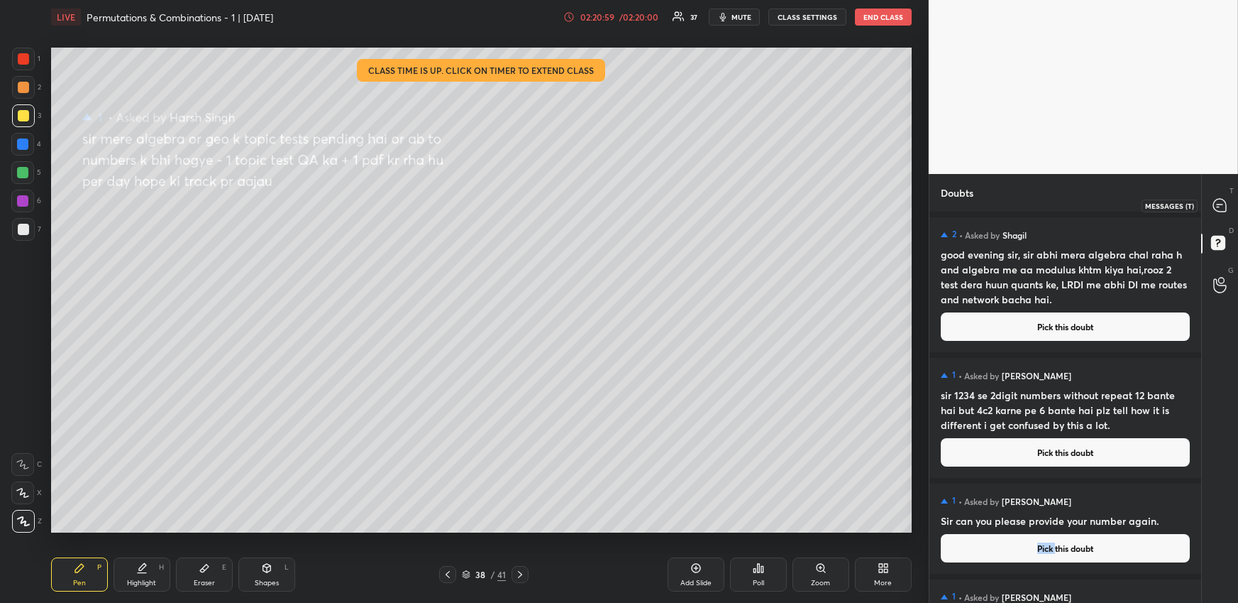
click at [1218, 204] on icon at bounding box center [1220, 205] width 13 height 13
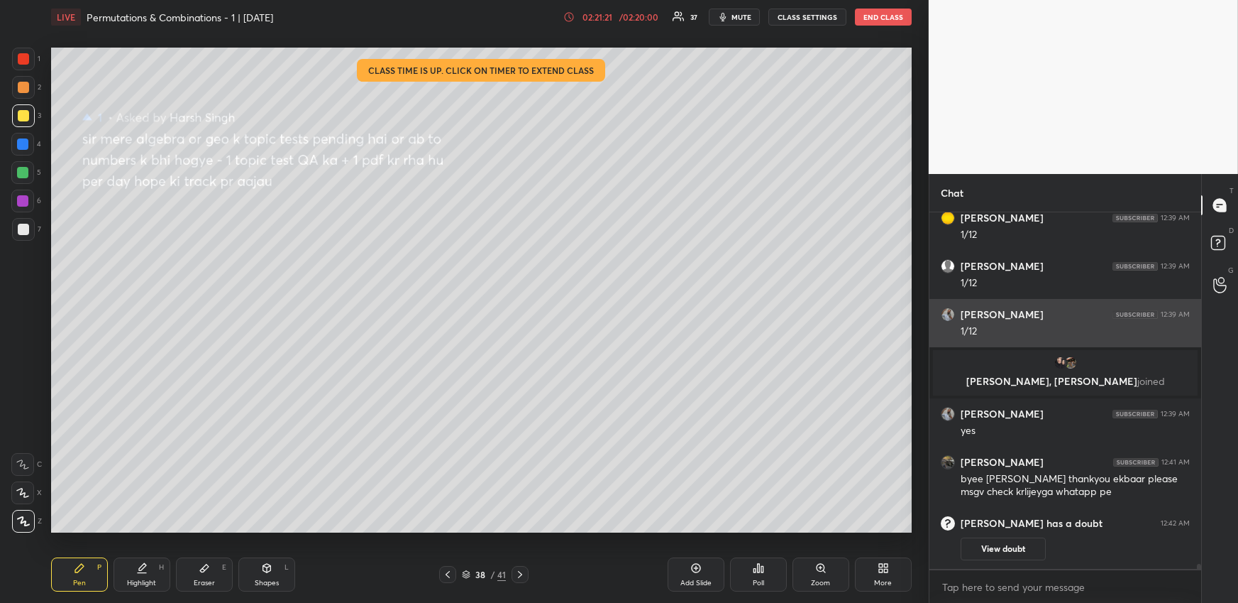
scroll to position [26637, 0]
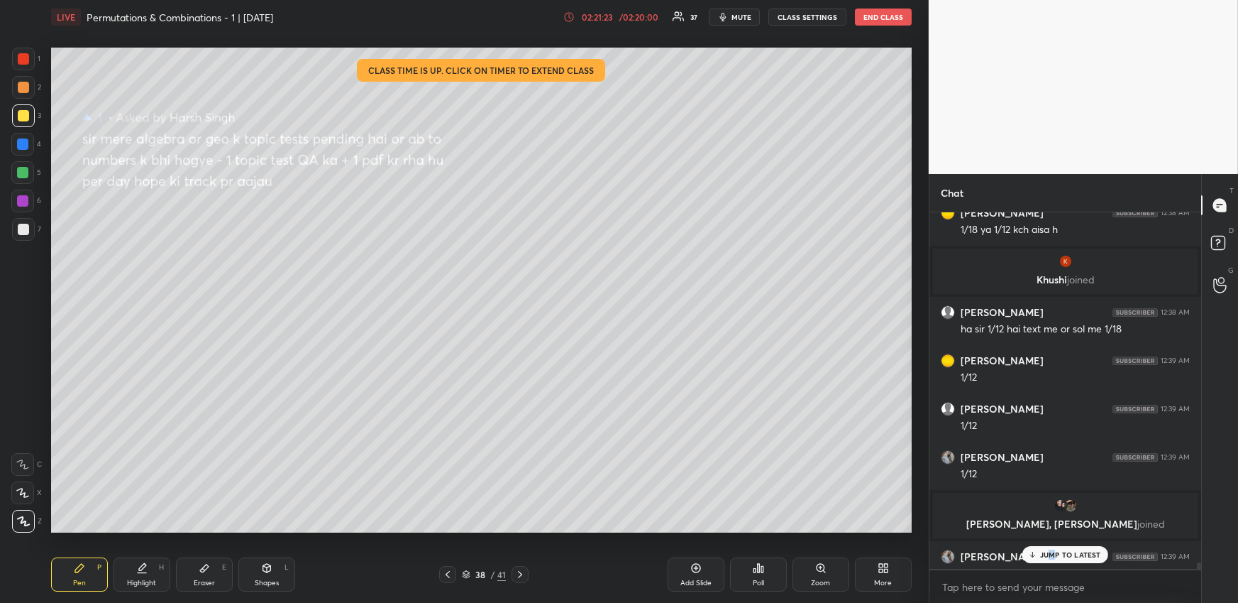
click at [1054, 550] on p "JUMP TO LATEST" at bounding box center [1070, 554] width 61 height 9
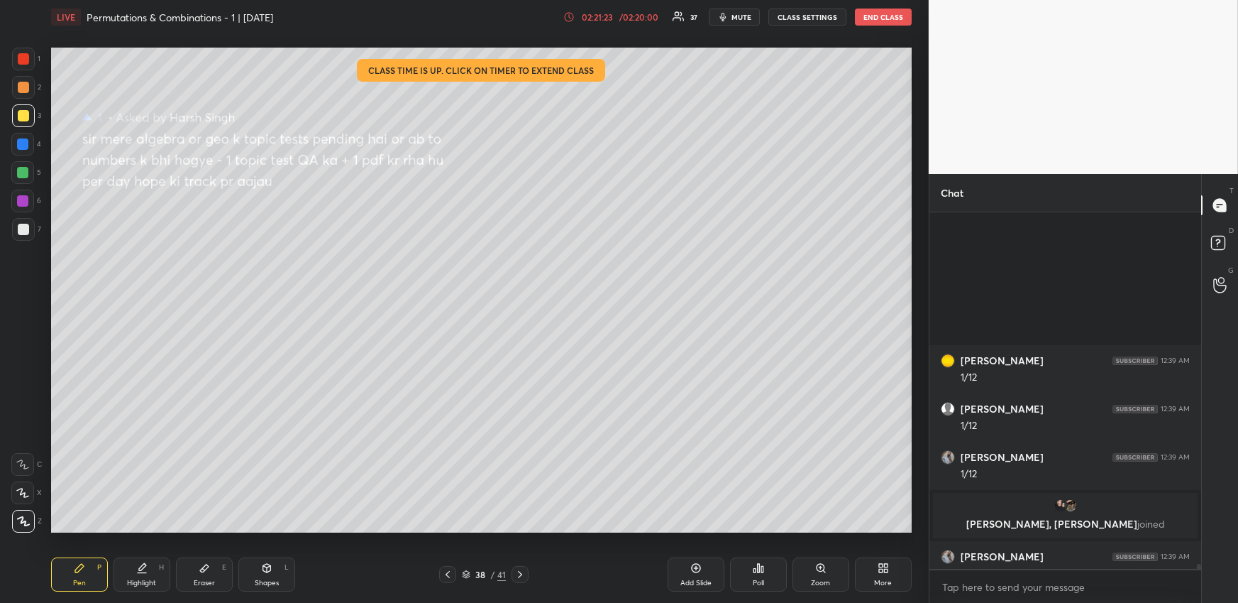
scroll to position [26830, 0]
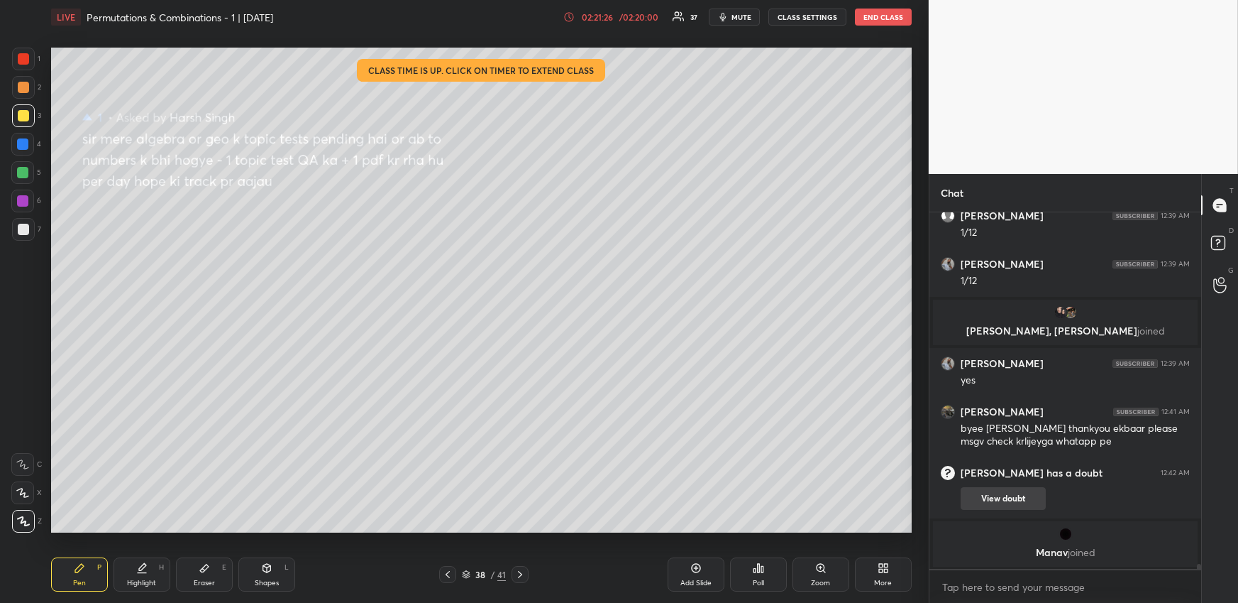
click at [1023, 491] on button "View doubt" at bounding box center [1003, 498] width 85 height 23
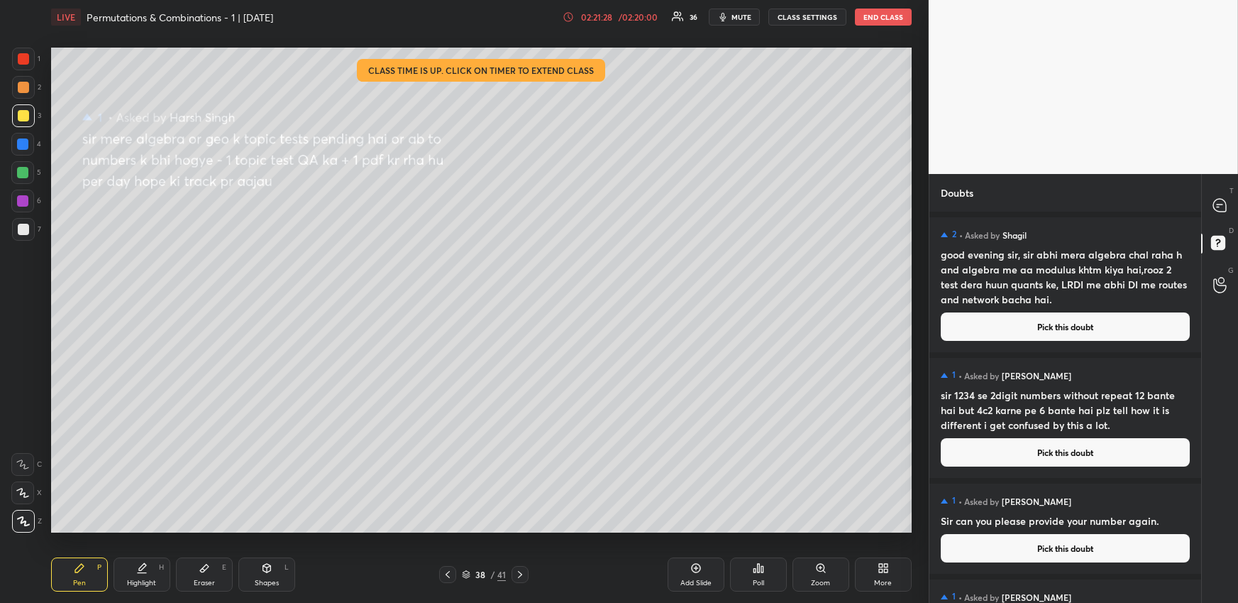
click at [1072, 330] on button "Pick this doubt" at bounding box center [1065, 326] width 249 height 28
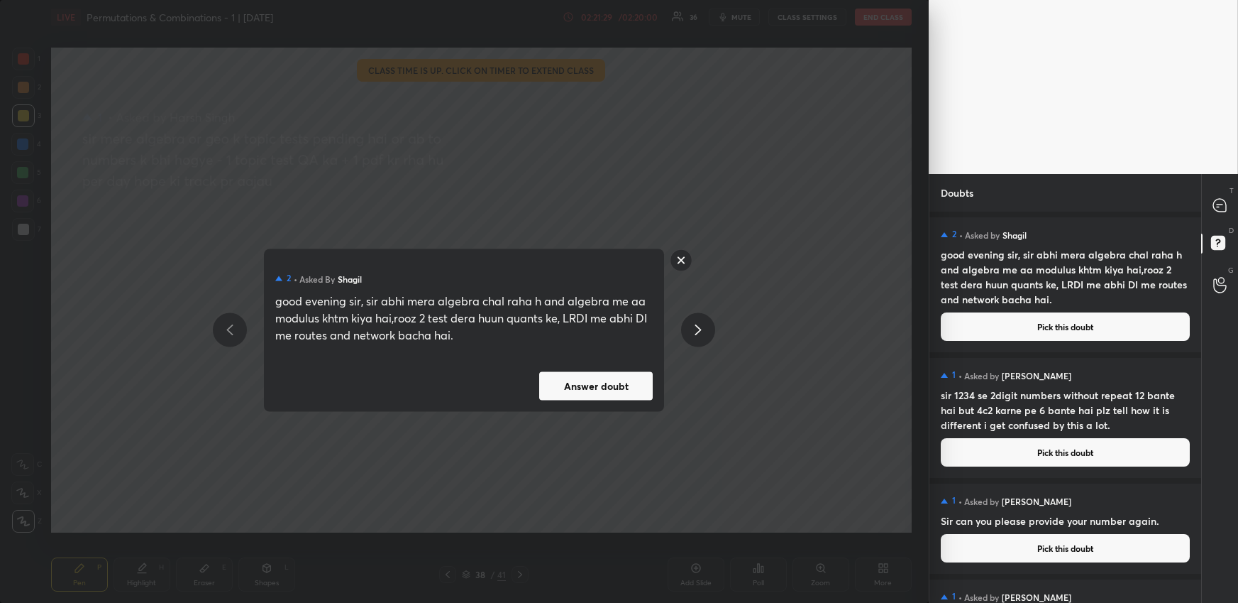
click at [600, 395] on button "Answer doubt" at bounding box center [596, 385] width 114 height 28
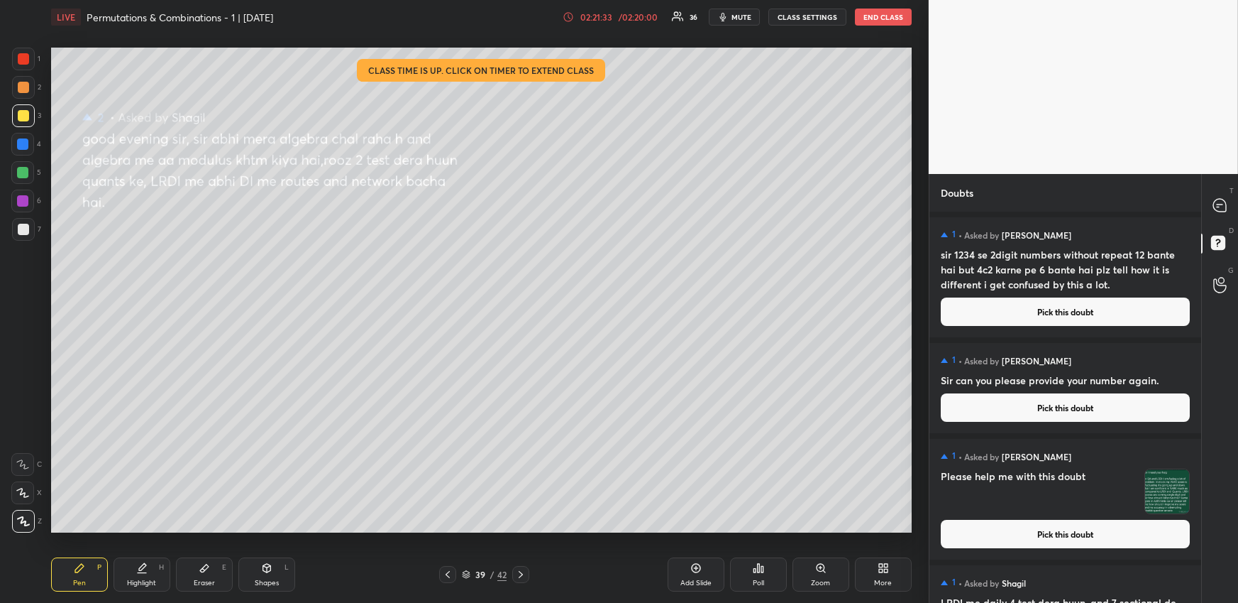
click at [1055, 311] on button "Pick this doubt" at bounding box center [1065, 311] width 249 height 28
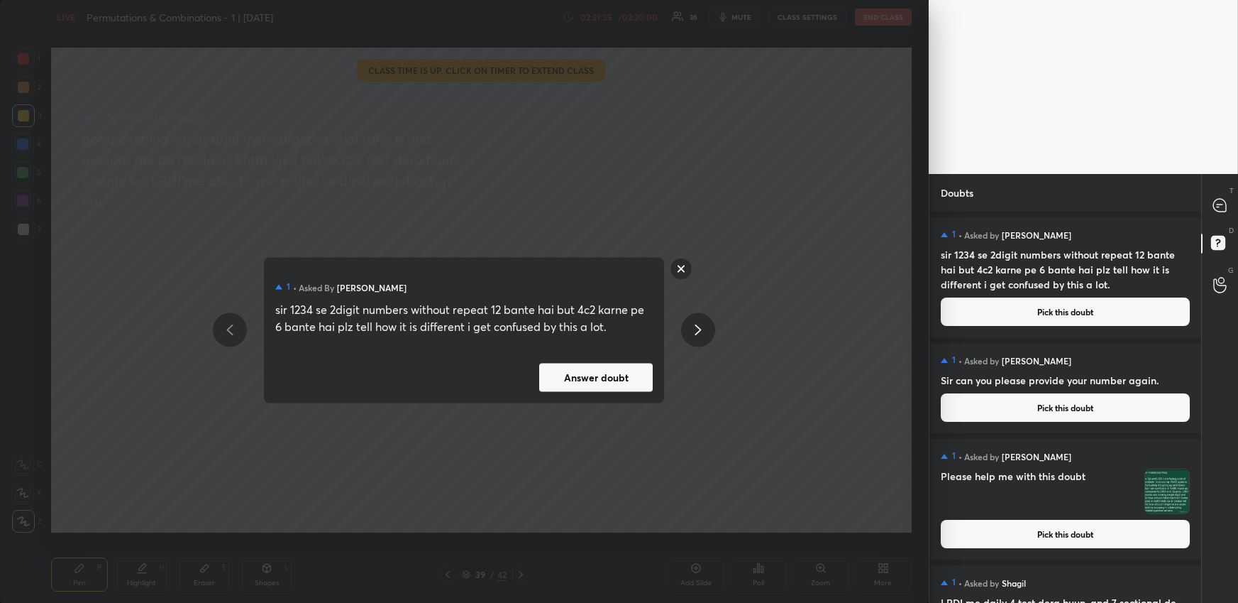
click at [588, 378] on button "Answer doubt" at bounding box center [596, 377] width 114 height 28
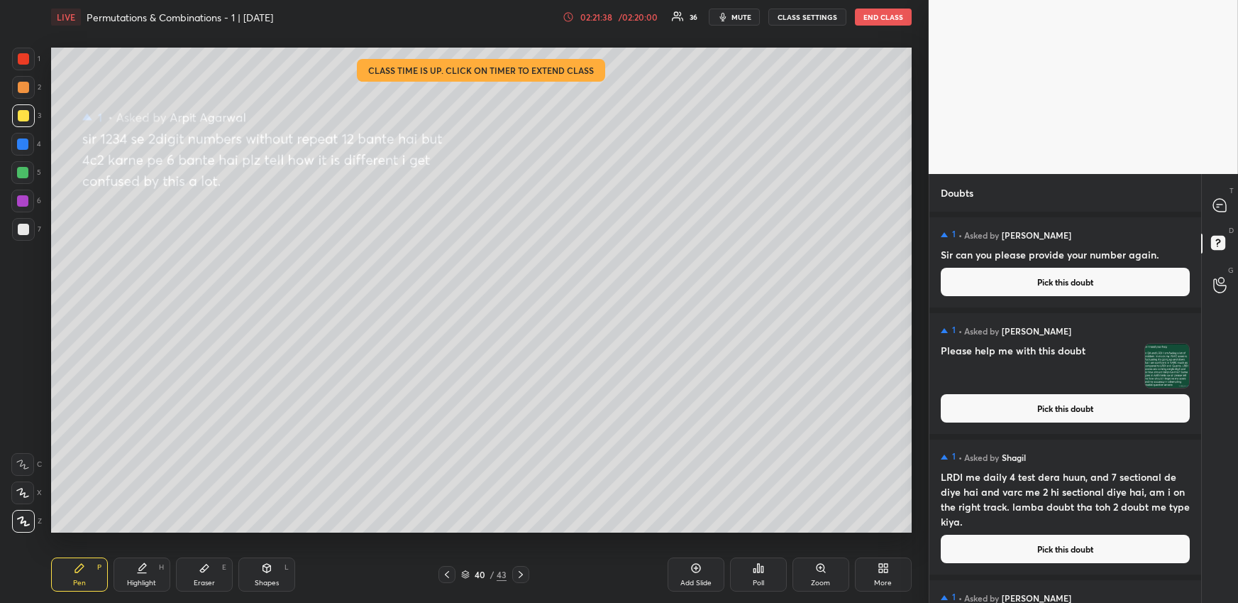
click at [446, 569] on icon at bounding box center [446, 573] width 11 height 11
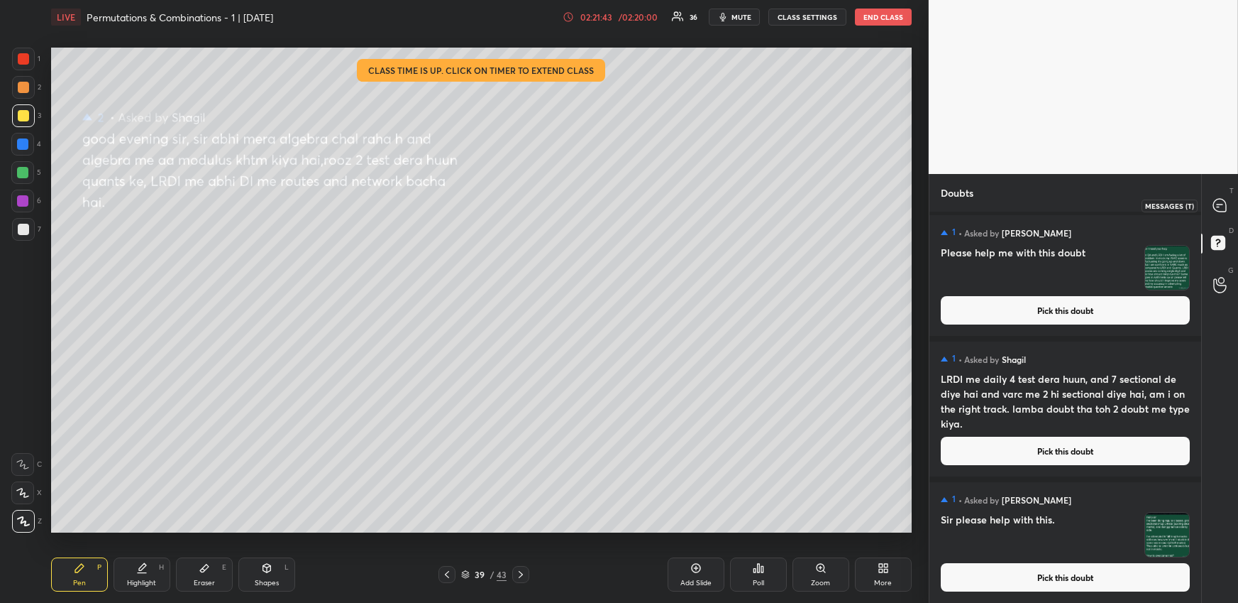
click at [1213, 212] on icon at bounding box center [1220, 205] width 15 height 15
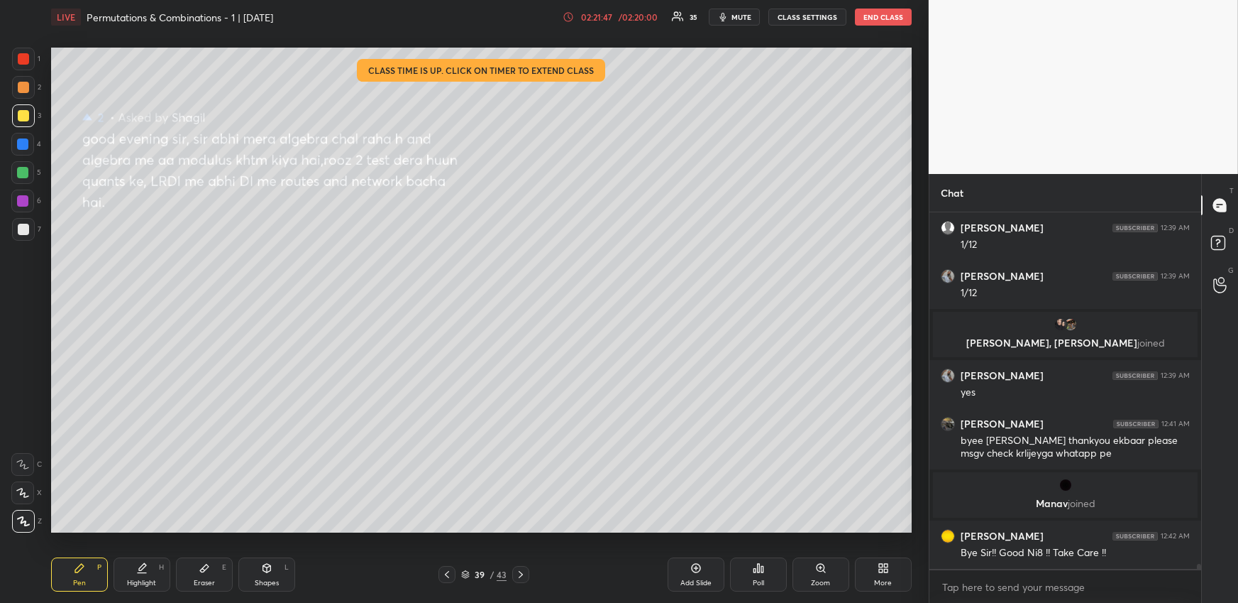
scroll to position [26834, 0]
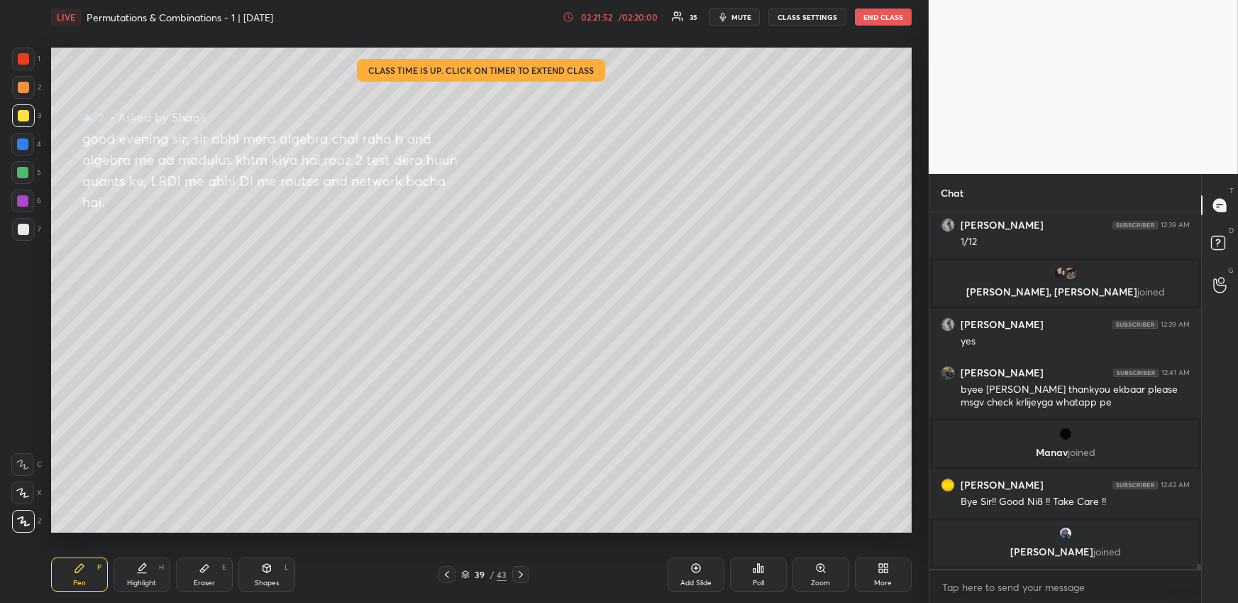
click at [524, 570] on icon at bounding box center [520, 573] width 11 height 11
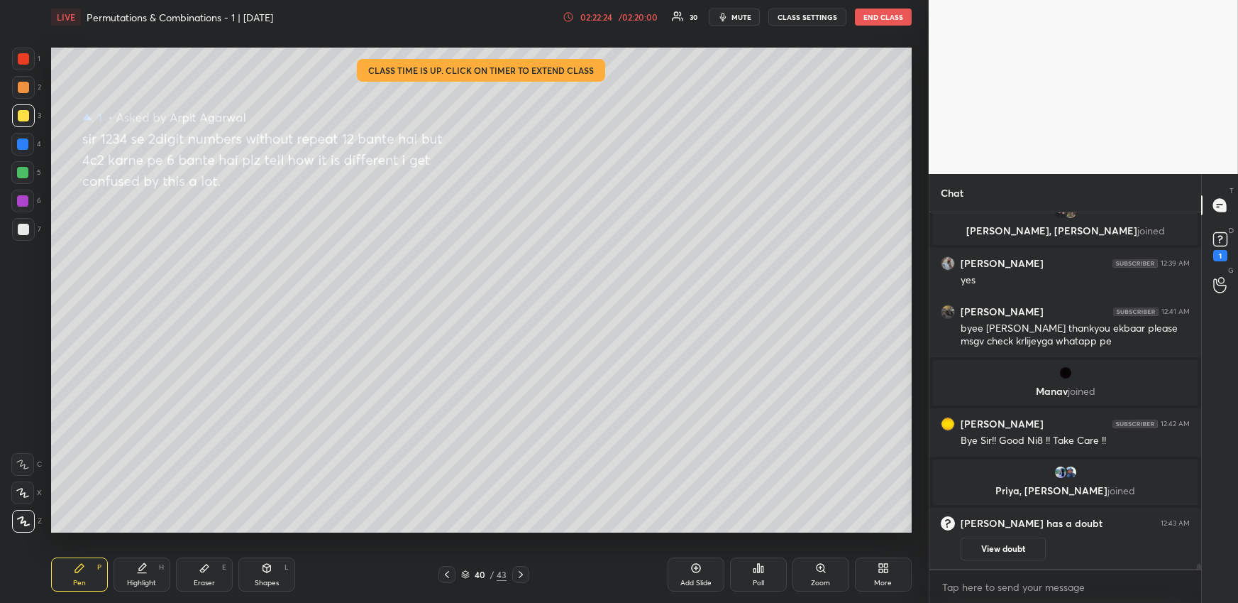
scroll to position [26631, 0]
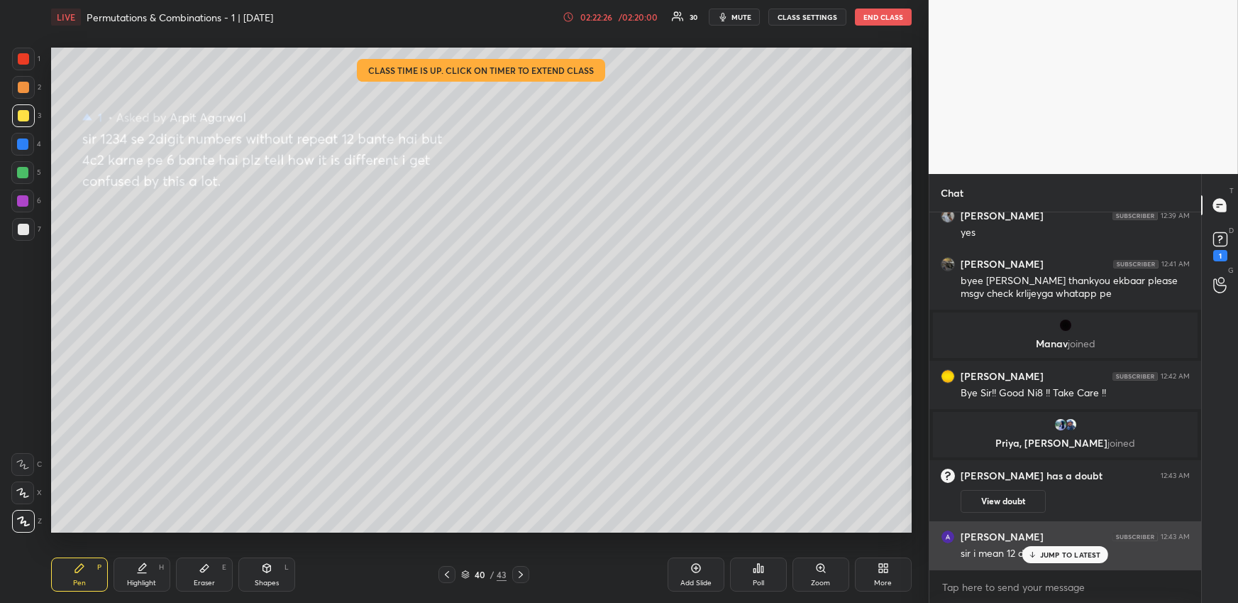
click at [1053, 548] on div "JUMP TO LATEST" at bounding box center [1065, 554] width 85 height 17
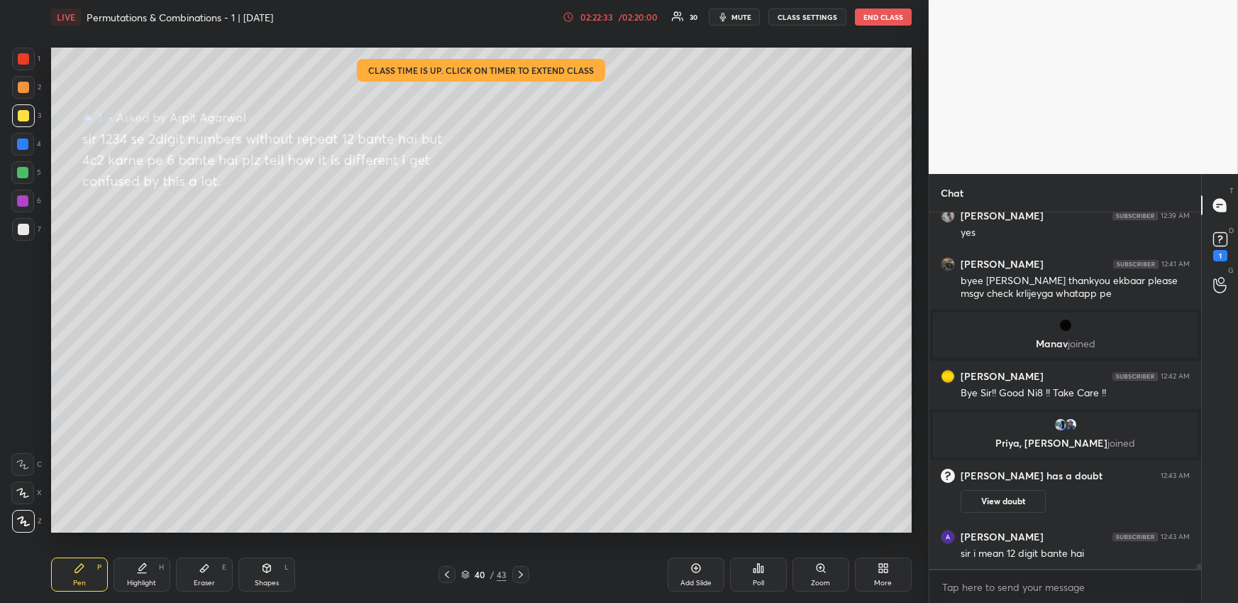
click at [27, 110] on div at bounding box center [23, 115] width 23 height 23
click at [28, 143] on div at bounding box center [22, 143] width 11 height 11
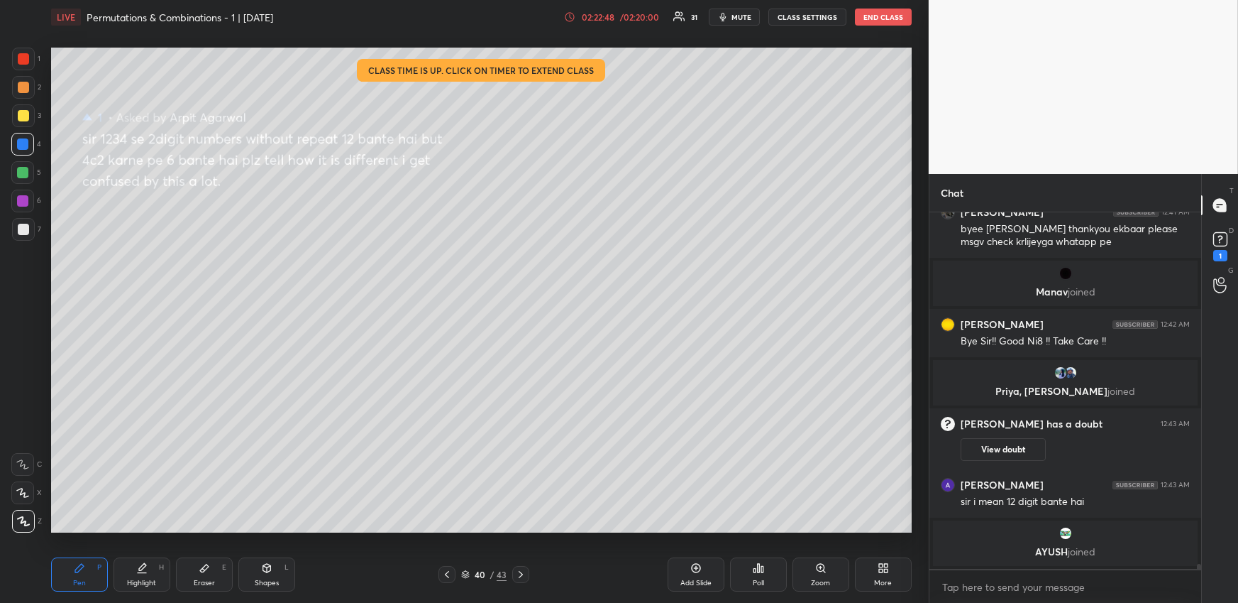
drag, startPoint x: 16, startPoint y: 120, endPoint x: 6, endPoint y: 141, distance: 23.8
click at [17, 120] on div at bounding box center [23, 115] width 23 height 23
click at [994, 446] on button "View doubt" at bounding box center [1003, 449] width 85 height 23
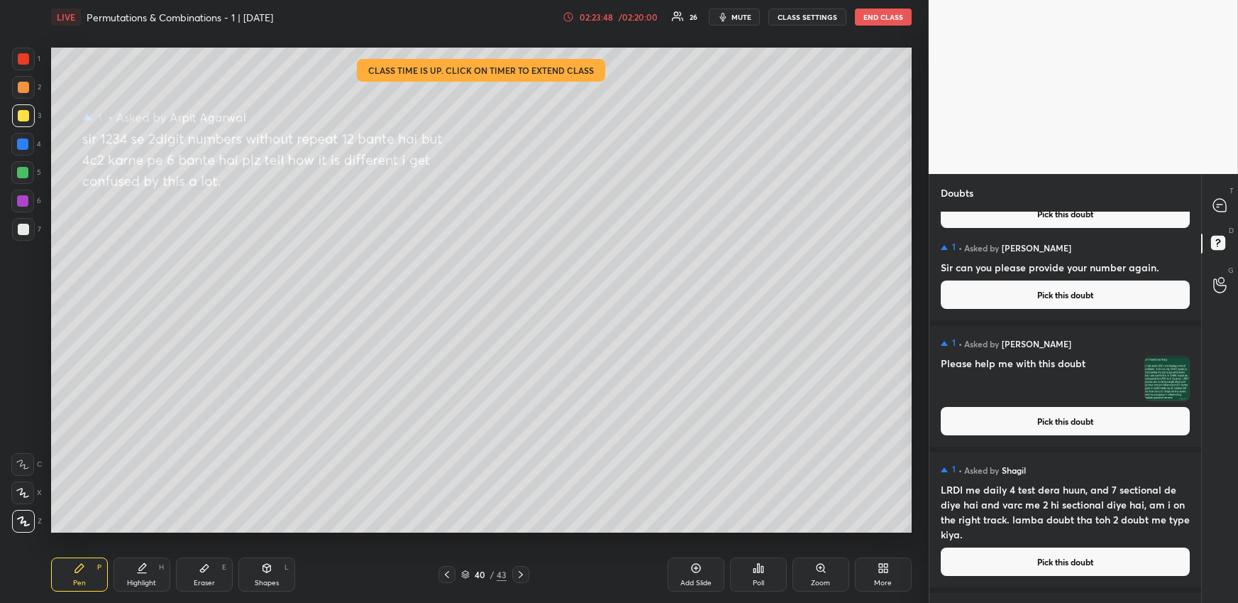
scroll to position [0, 0]
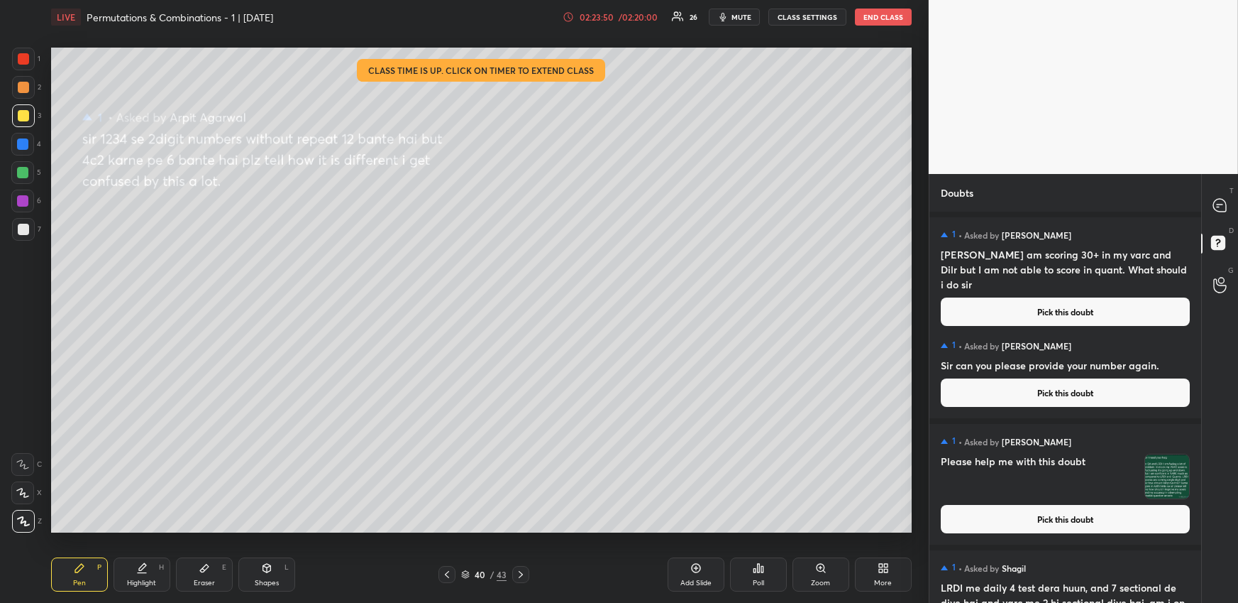
click at [1023, 297] on button "Pick this doubt" at bounding box center [1065, 311] width 249 height 28
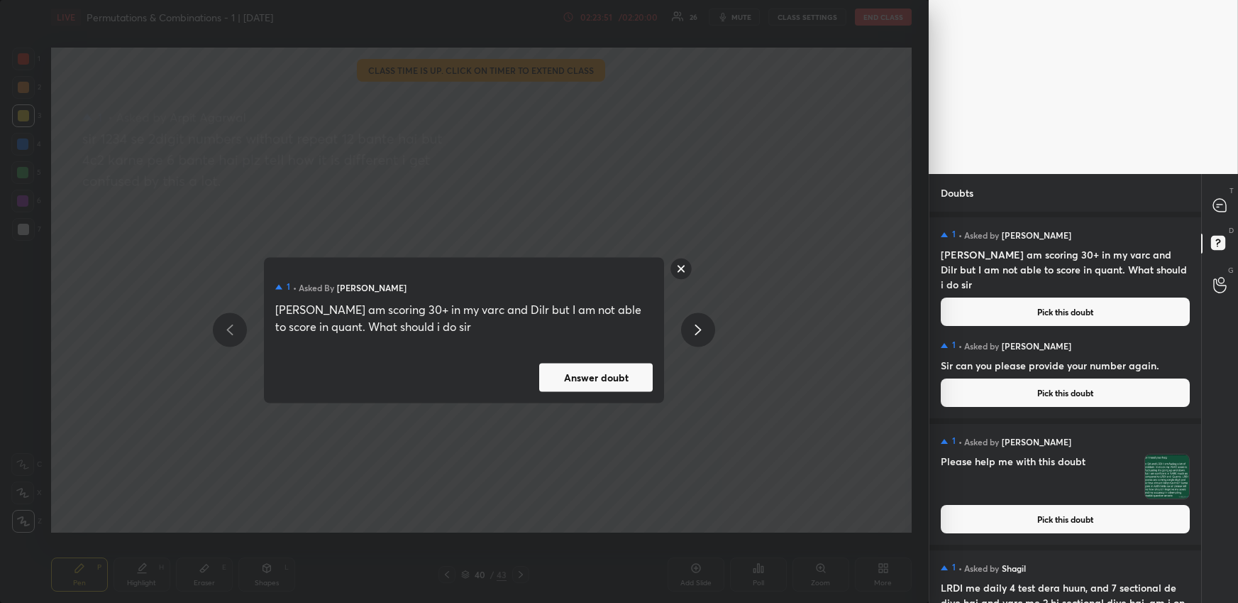
click at [669, 370] on div "1 • Asked by [PERSON_NAME] am scoring 30+ in my varc and Dilr but I am not able…" at bounding box center [464, 329] width 537 height 145
click at [662, 385] on div "1 • Asked by [PERSON_NAME] am scoring 30+ in my varc and Dilr but I am not able…" at bounding box center [464, 329] width 400 height 145
click at [657, 386] on div "1 • Asked by [PERSON_NAME] am scoring 30+ in my varc and Dilr but I am not able…" at bounding box center [464, 329] width 400 height 145
click at [650, 377] on button "Answer doubt" at bounding box center [596, 377] width 114 height 28
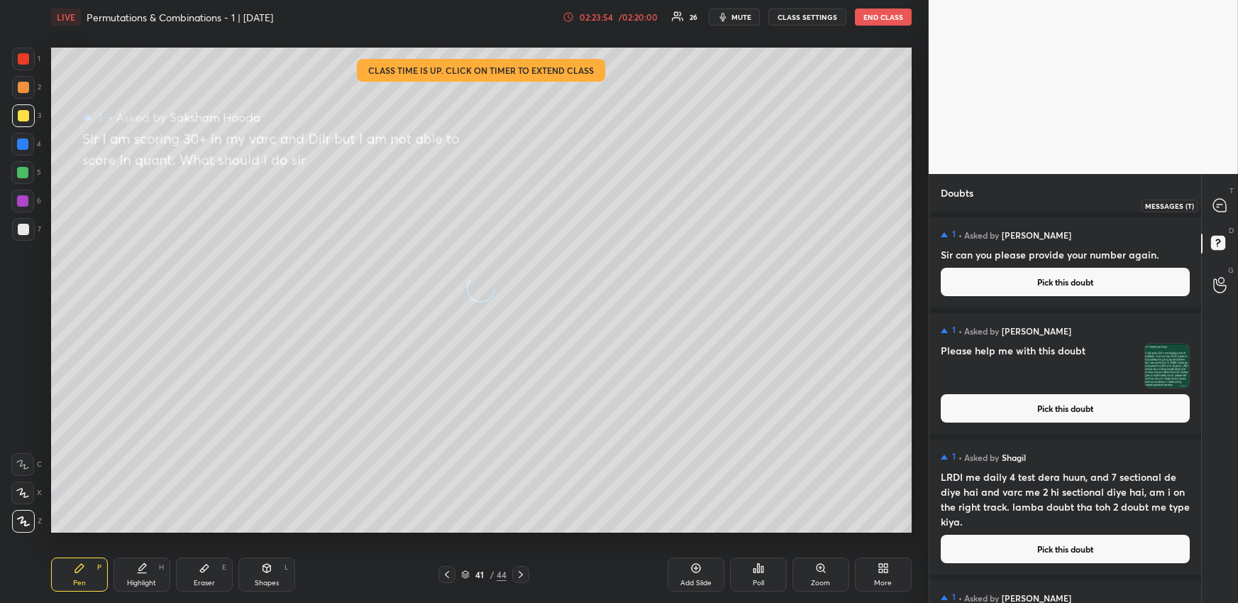
click at [1218, 203] on icon at bounding box center [1220, 205] width 13 height 13
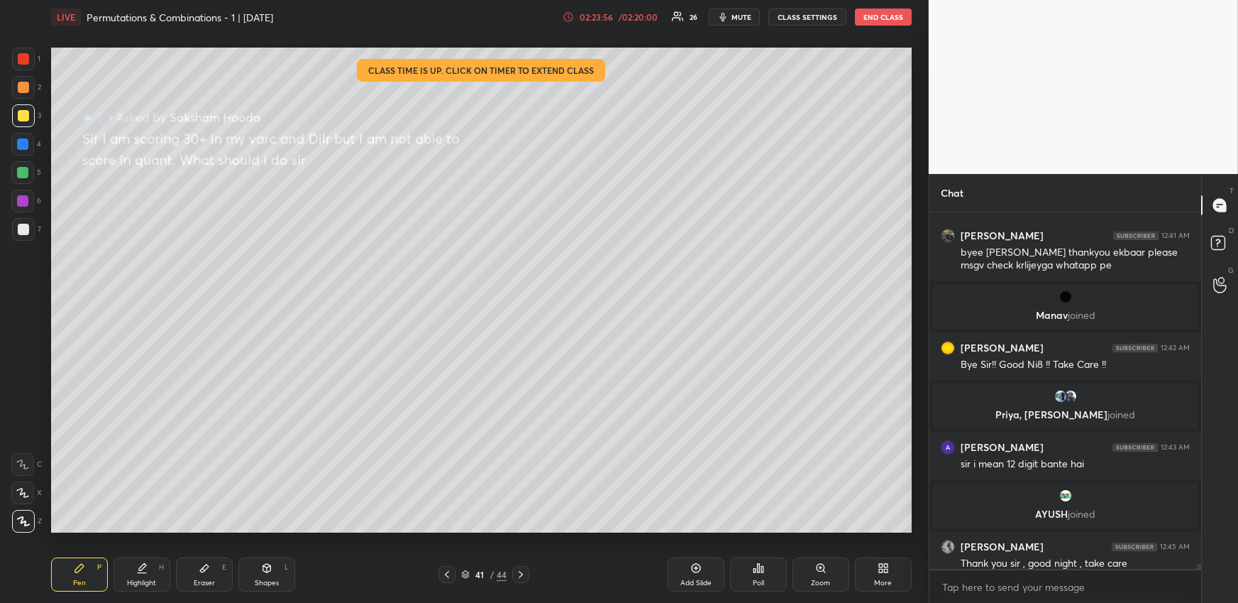
scroll to position [26956, 0]
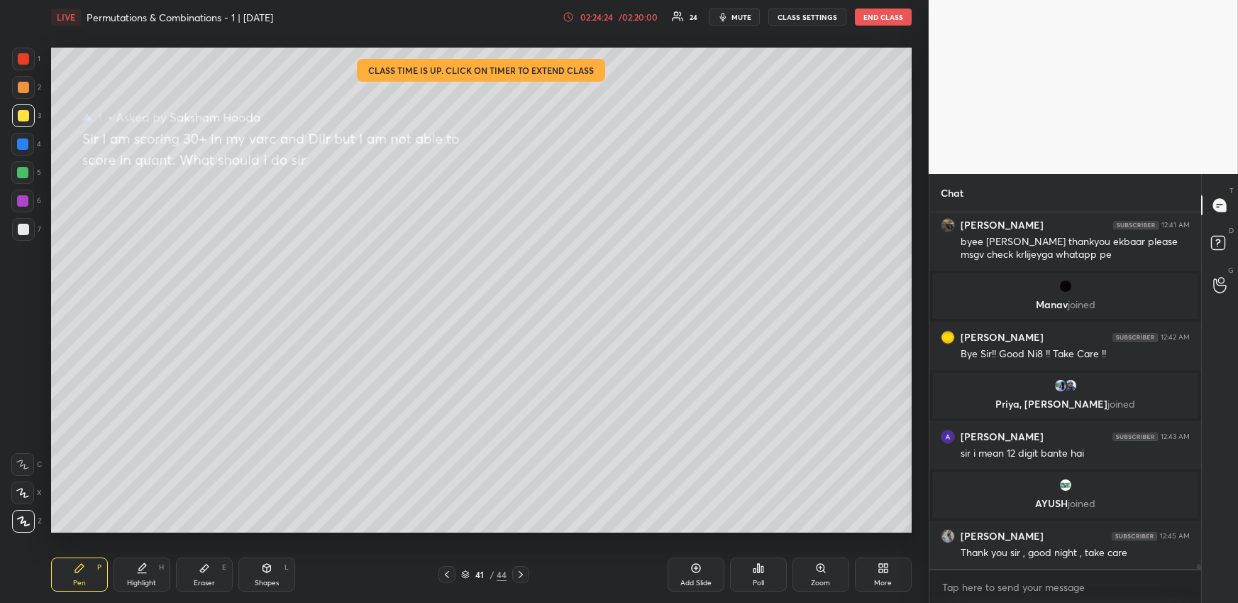
click at [18, 150] on div at bounding box center [22, 144] width 23 height 23
click at [24, 148] on div at bounding box center [22, 143] width 11 height 11
click at [1218, 240] on icon at bounding box center [1218, 242] width 5 height 6
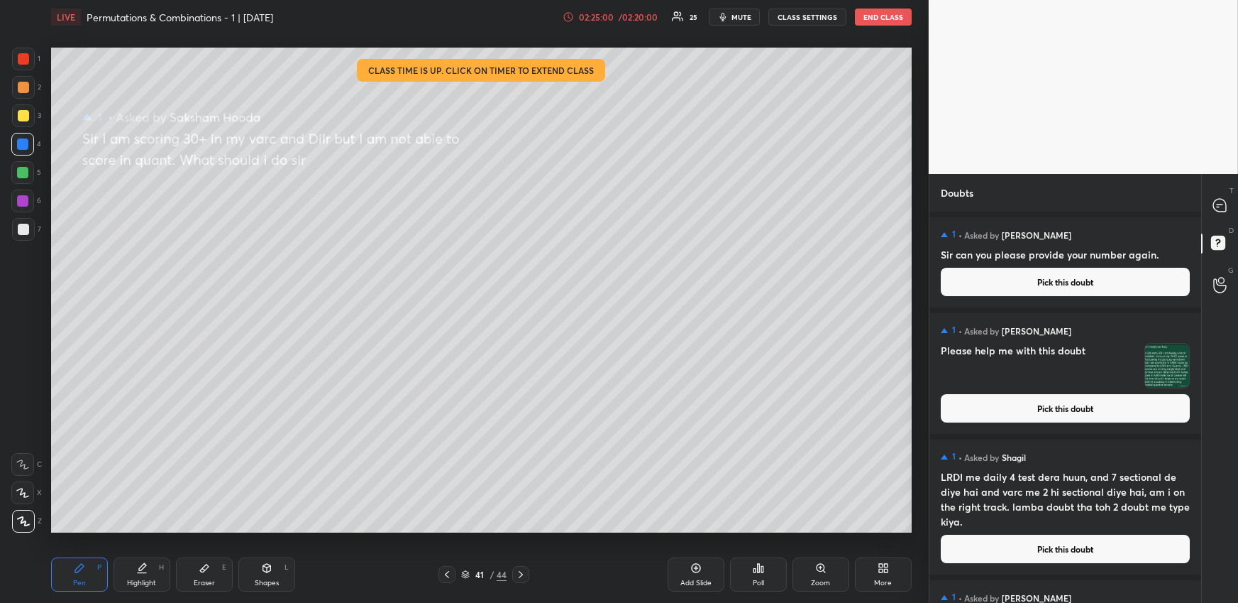
click at [990, 295] on button "Pick this doubt" at bounding box center [1065, 282] width 249 height 28
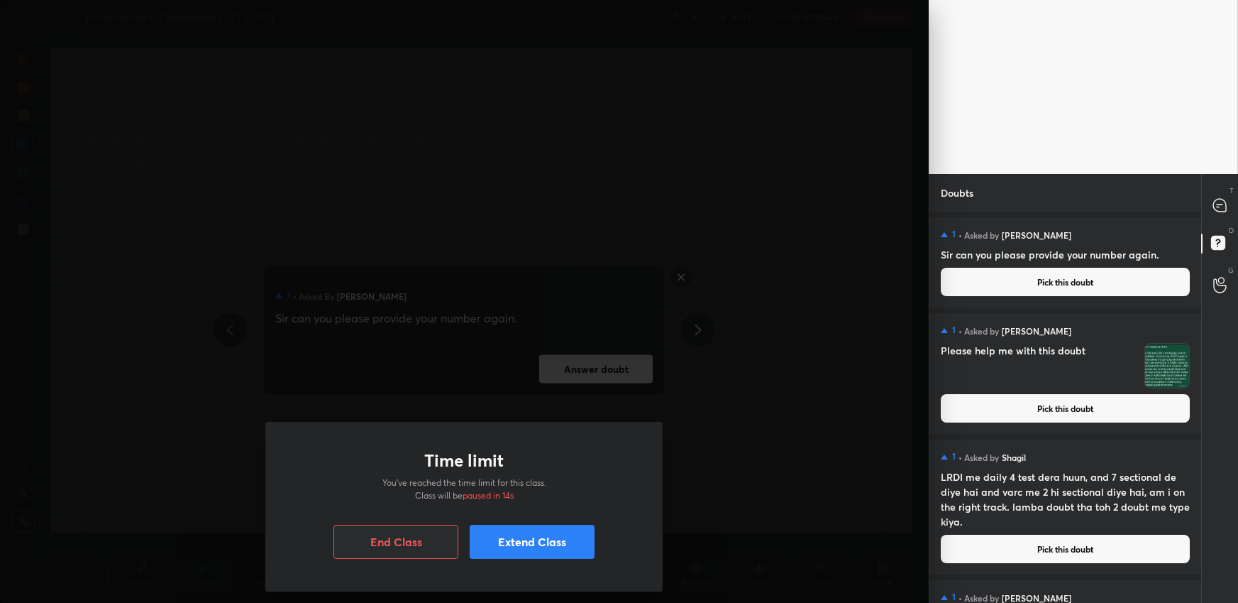
click at [552, 562] on div "Time limit You’ve reached the time limit for this class. Class will be paused i…" at bounding box center [463, 507] width 397 height 170
click at [551, 554] on button "Extend Class" at bounding box center [532, 541] width 125 height 34
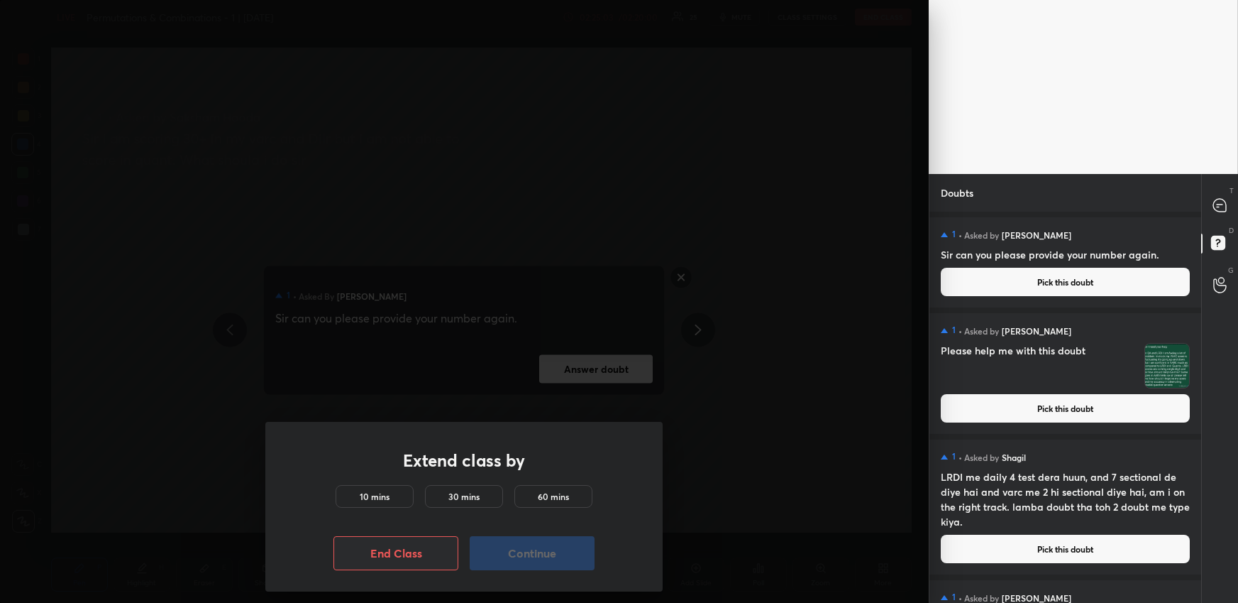
click at [386, 495] on h5 "10 mins" at bounding box center [375, 496] width 30 height 13
click at [544, 562] on button "Continue" at bounding box center [532, 553] width 125 height 34
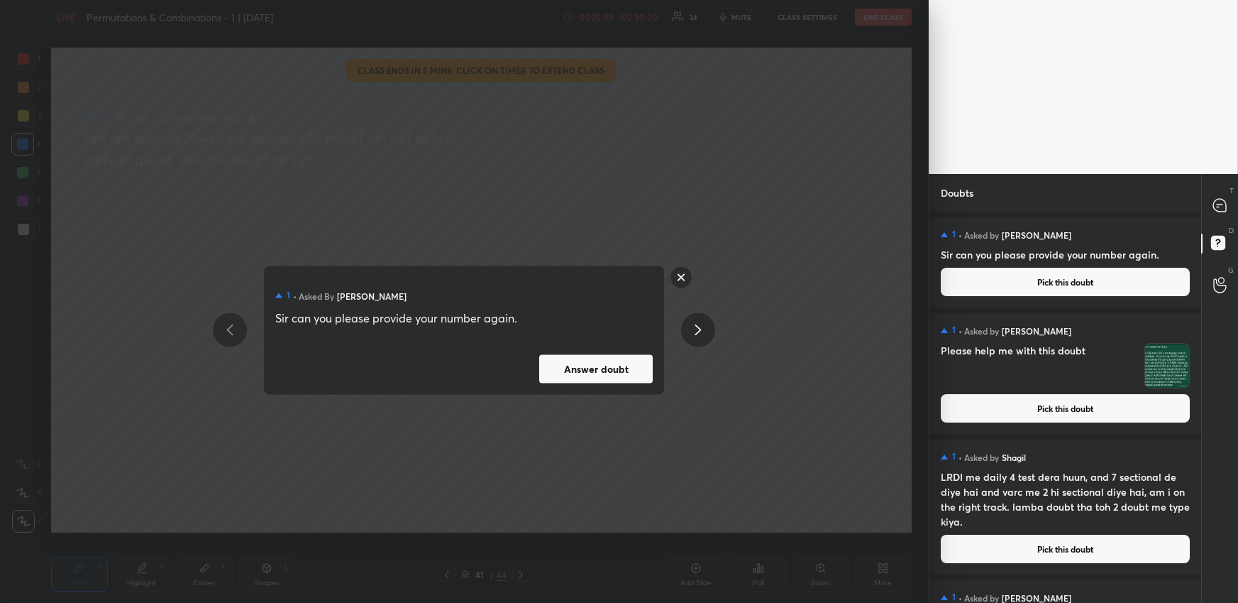
click at [550, 361] on button "Answer doubt" at bounding box center [596, 368] width 114 height 28
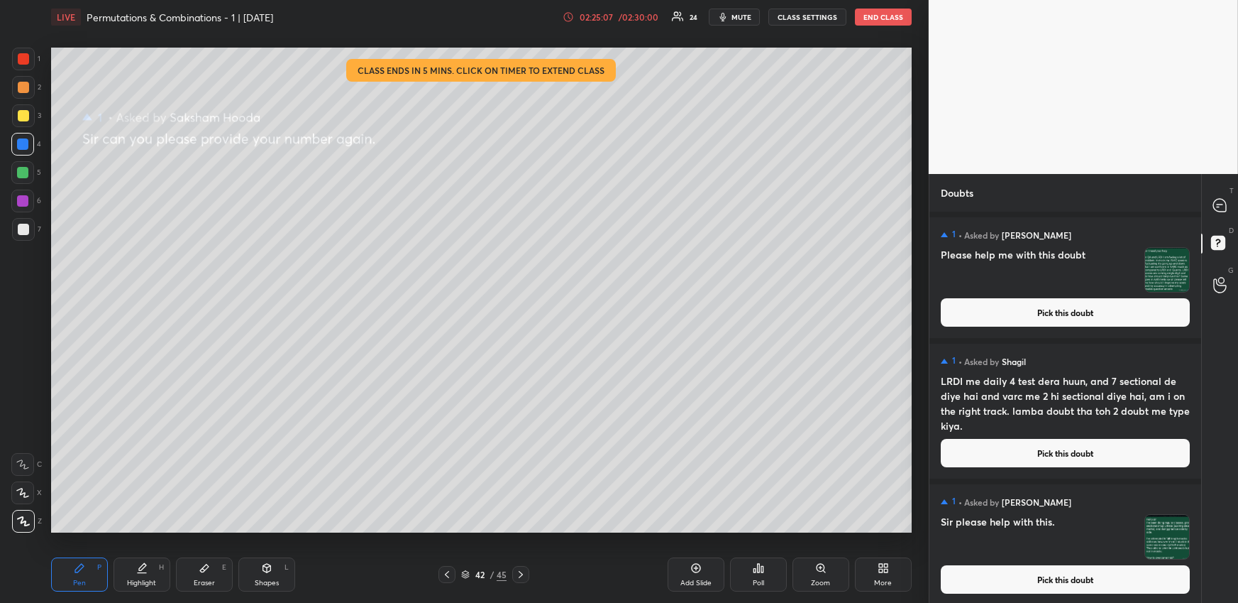
scroll to position [1, 0]
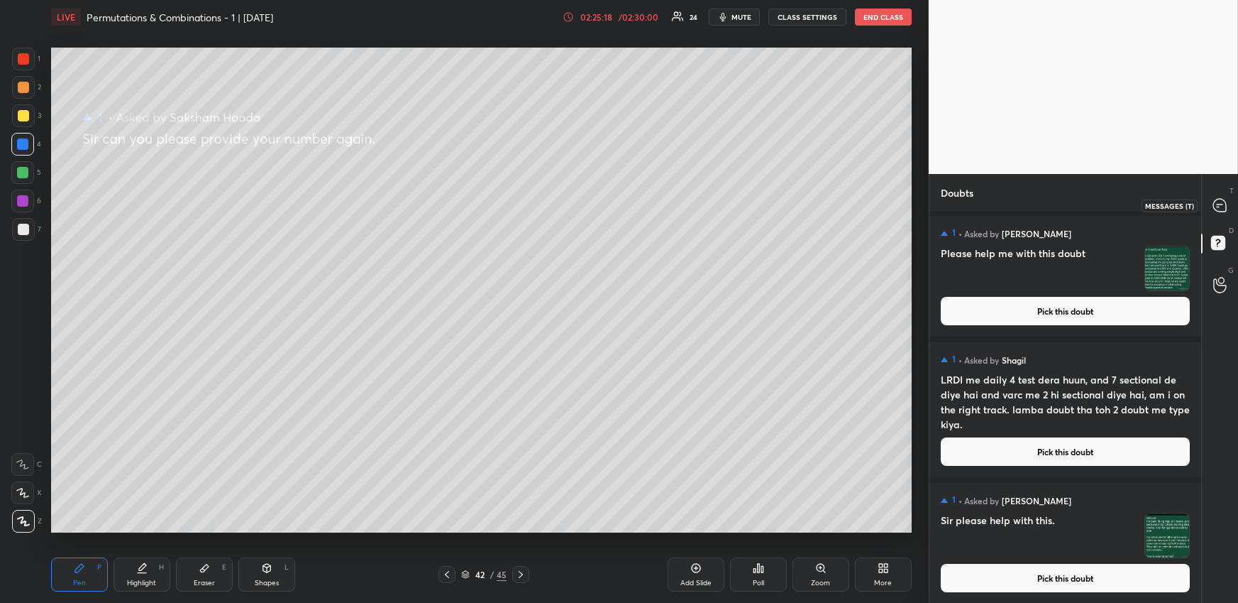
click at [1215, 207] on icon at bounding box center [1220, 205] width 13 height 13
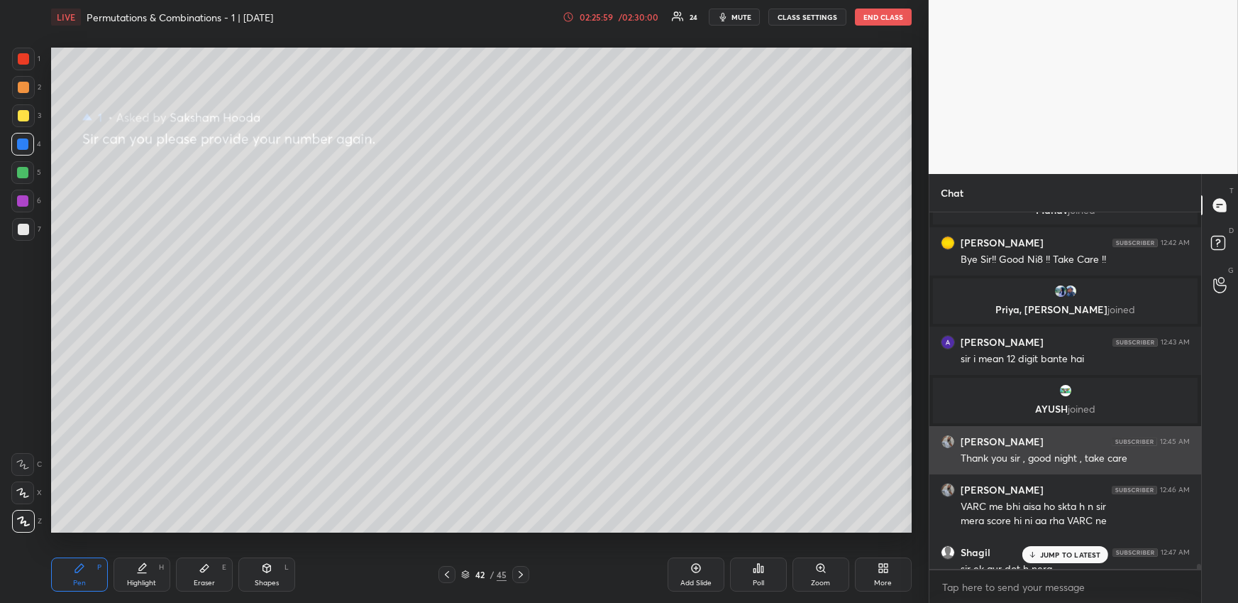
scroll to position [27031, 0]
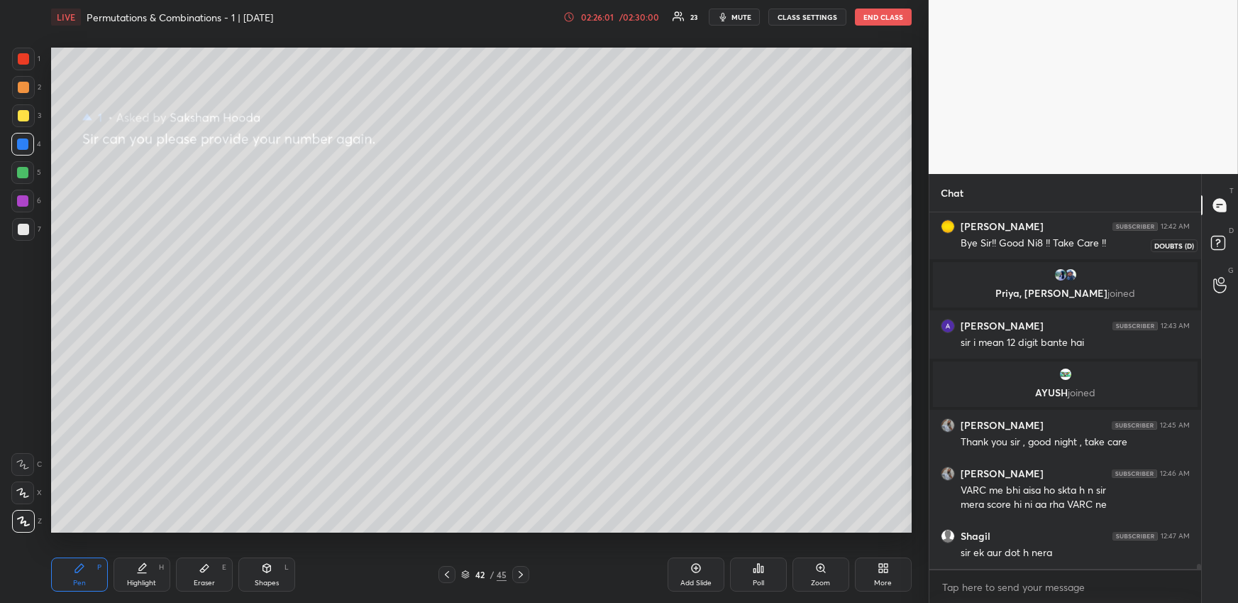
click at [1217, 241] on rect at bounding box center [1218, 242] width 13 height 13
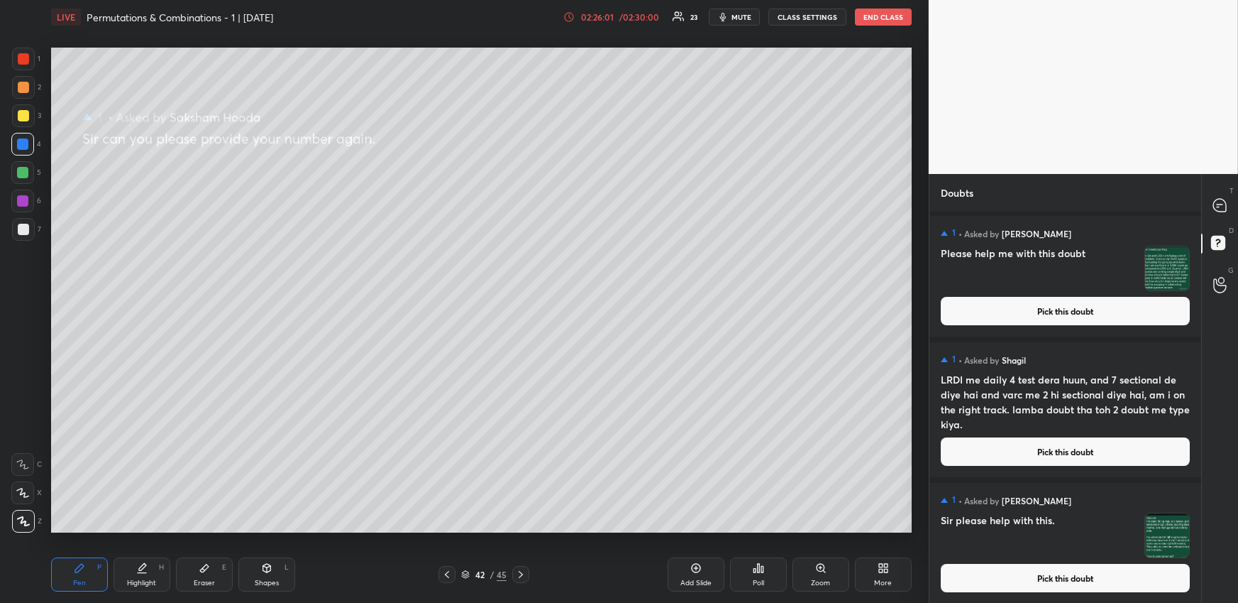
scroll to position [0, 0]
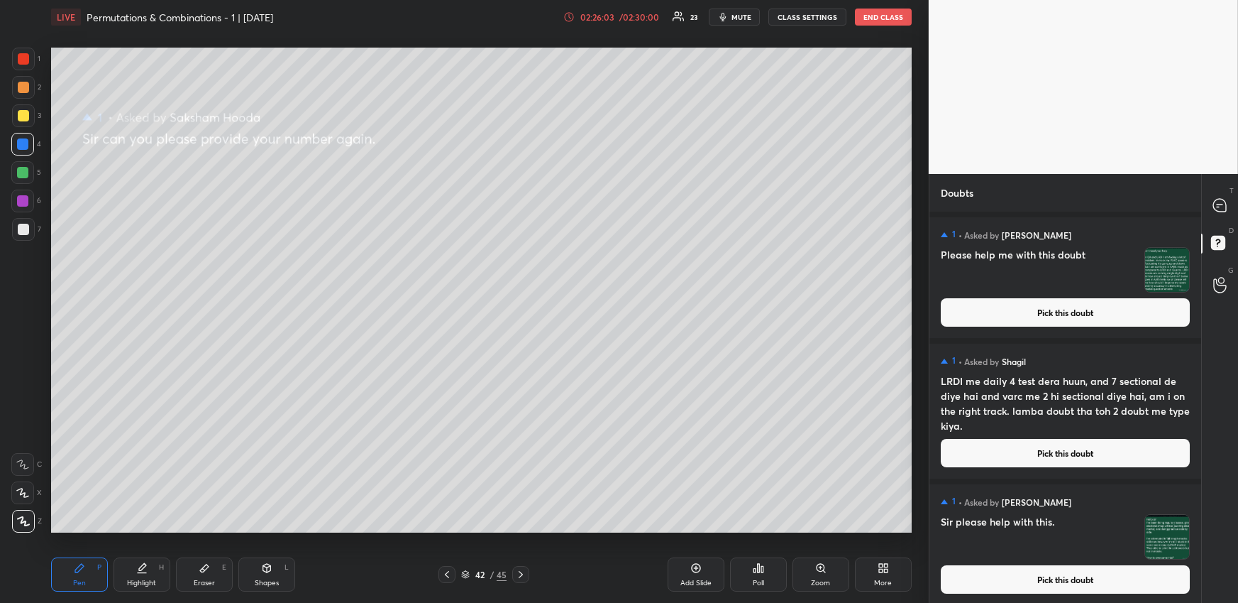
click at [1000, 443] on button "Pick this doubt" at bounding box center [1065, 453] width 249 height 28
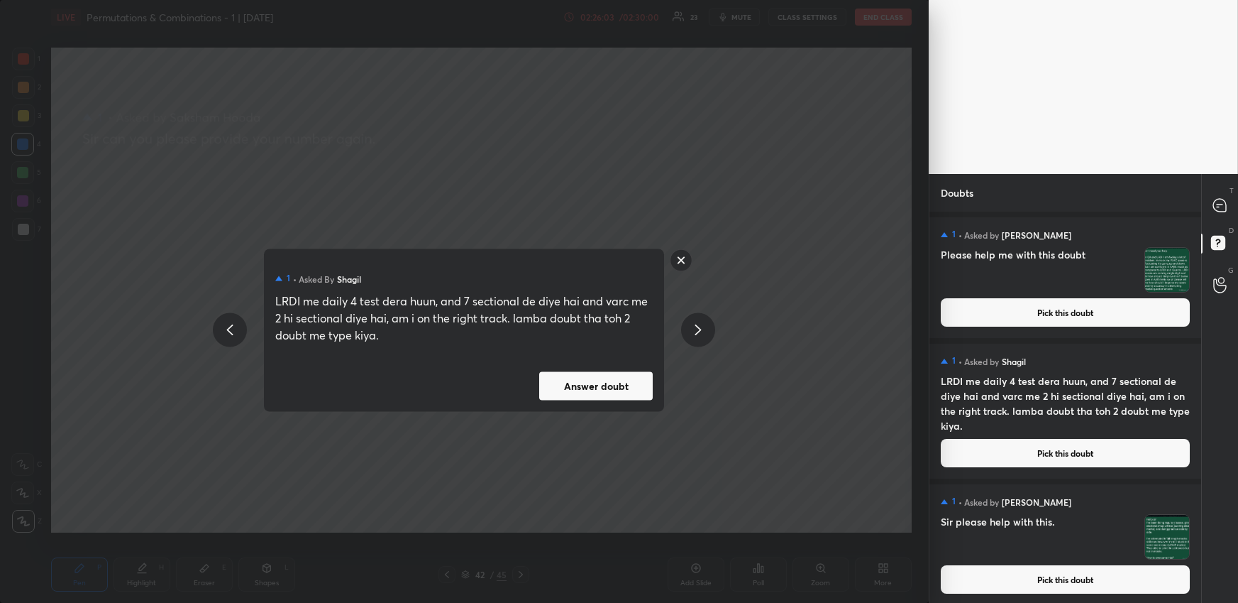
click at [639, 397] on button "Answer doubt" at bounding box center [596, 385] width 114 height 28
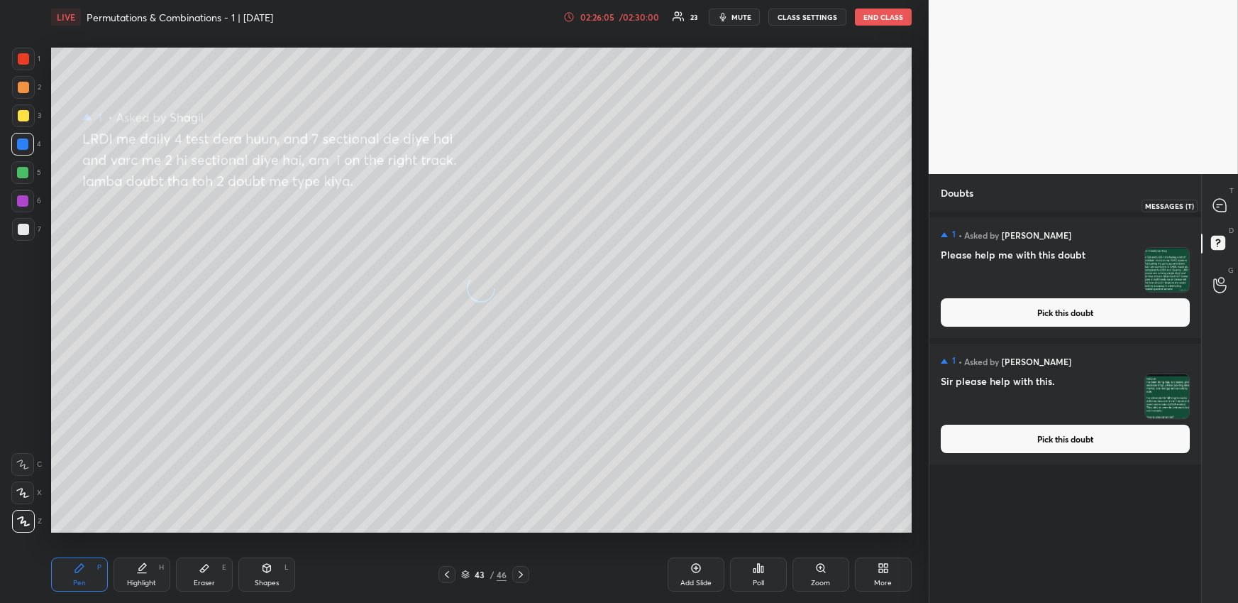
click at [1217, 199] on icon at bounding box center [1220, 205] width 13 height 13
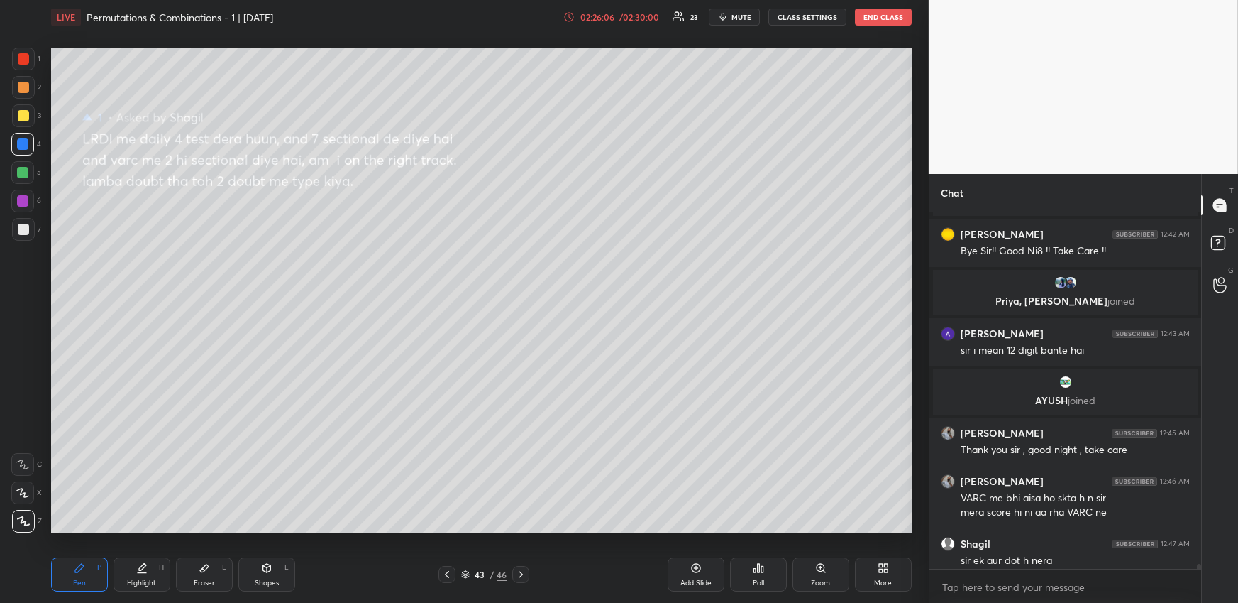
scroll to position [26964, 0]
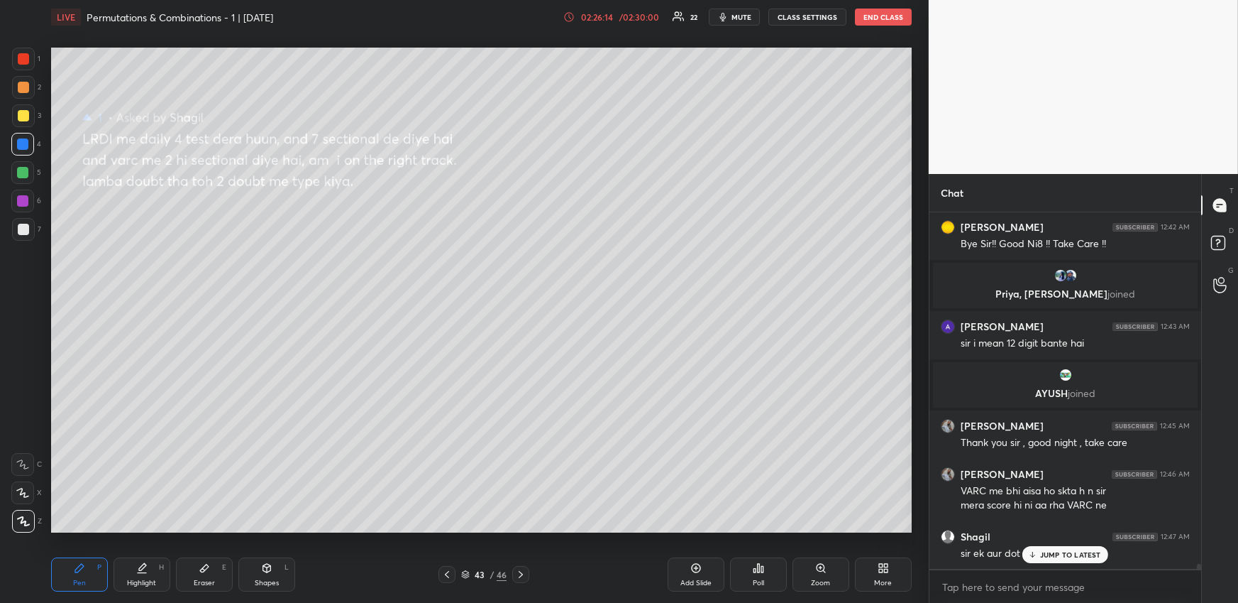
click at [1052, 553] on p "JUMP TO LATEST" at bounding box center [1070, 554] width 61 height 9
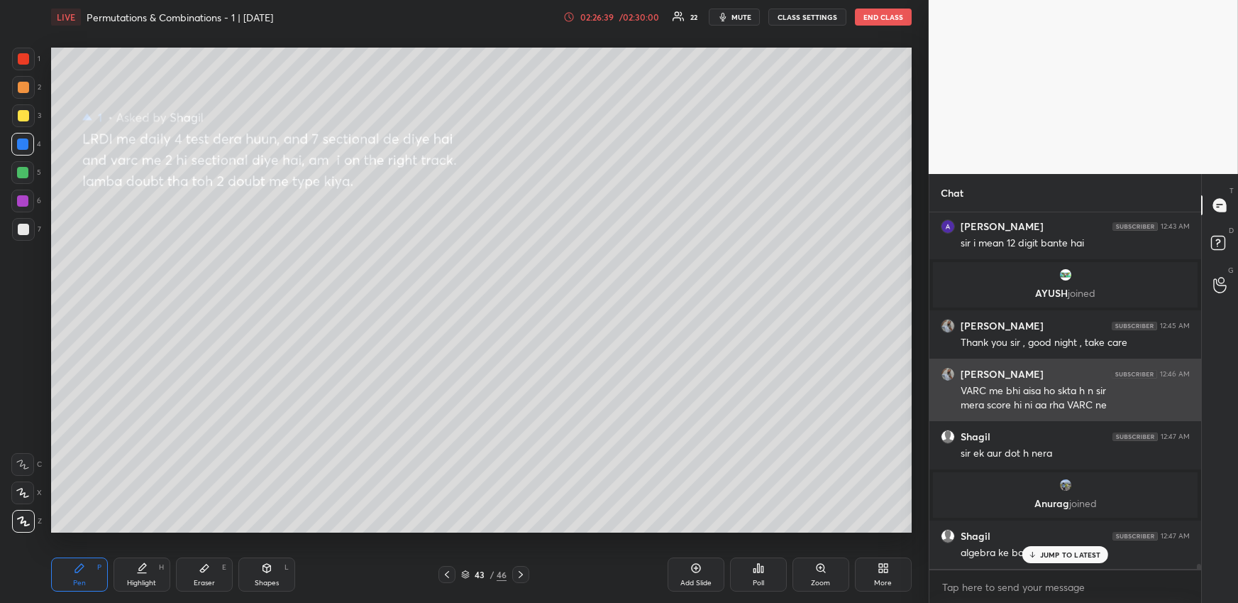
scroll to position [26616, 0]
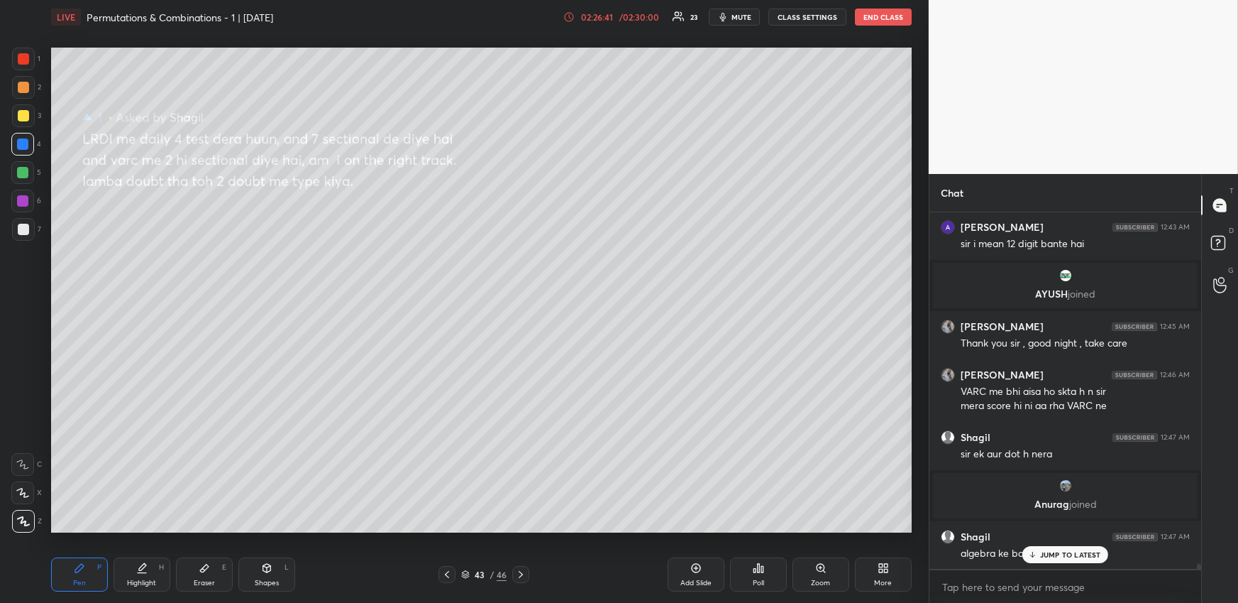
click at [1050, 552] on p "JUMP TO LATEST" at bounding box center [1070, 554] width 61 height 9
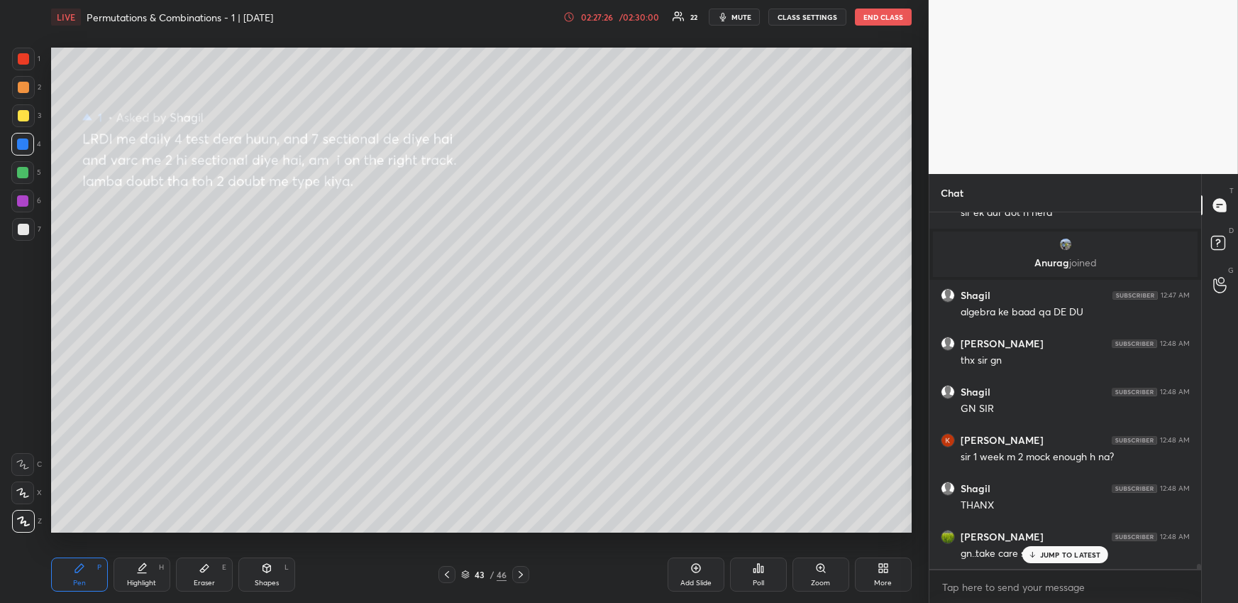
scroll to position [26906, 0]
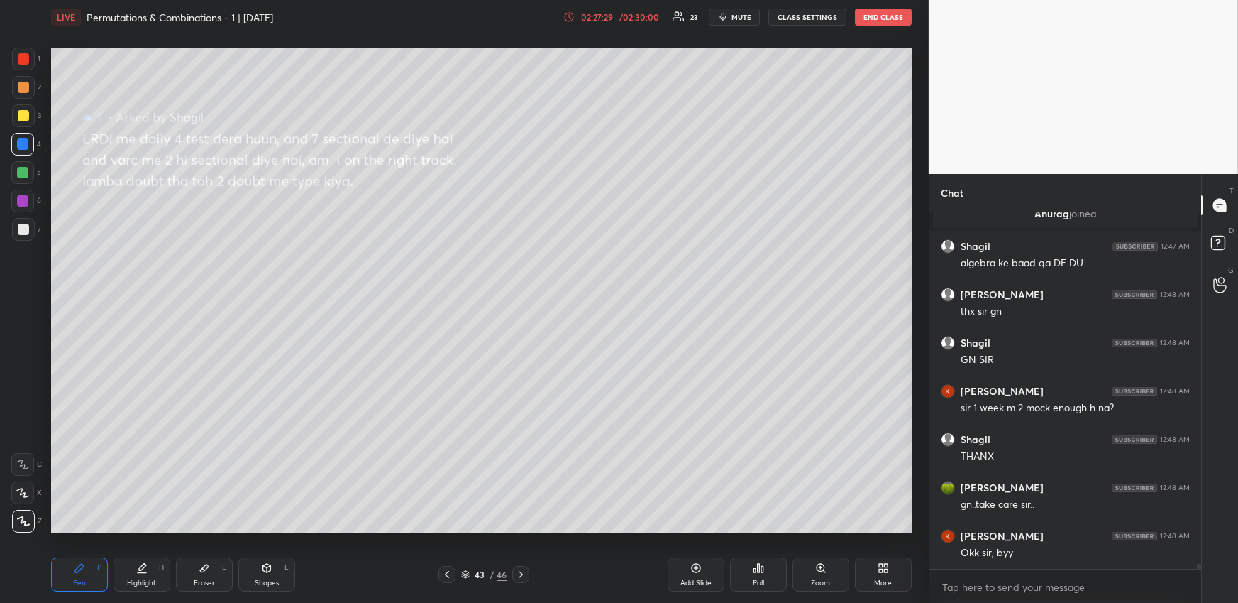
click at [902, 22] on button "END CLASS" at bounding box center [883, 17] width 57 height 17
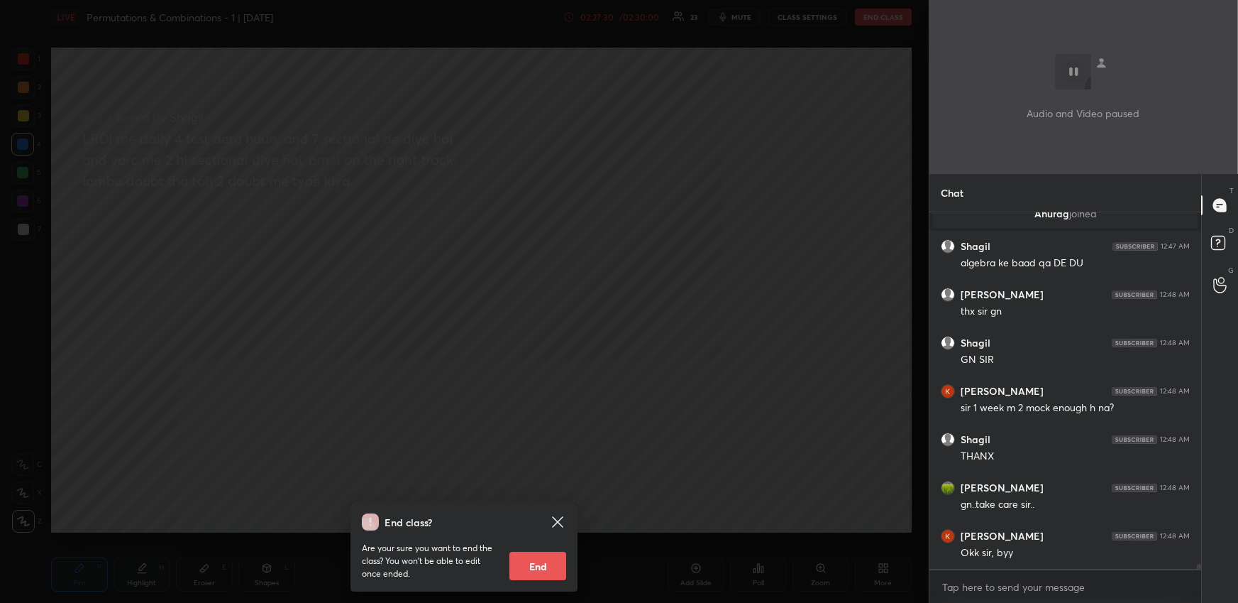
click at [559, 561] on button "End" at bounding box center [538, 565] width 57 height 28
type textarea "x"
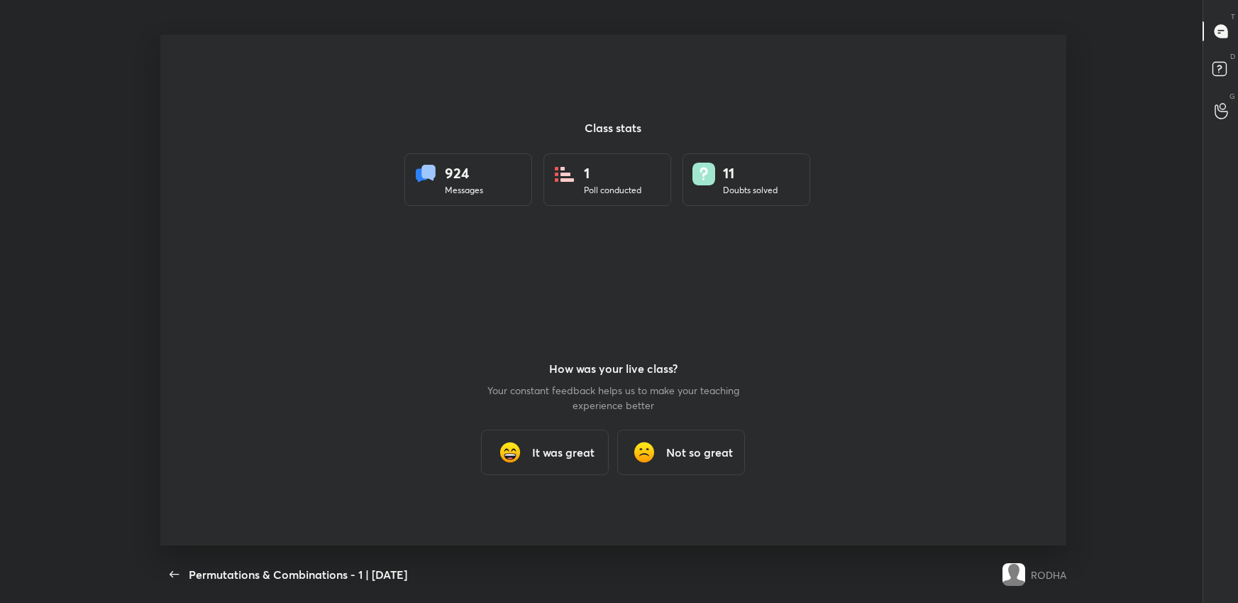
scroll to position [0, 0]
click at [562, 436] on div "It was great" at bounding box center [546, 452] width 128 height 45
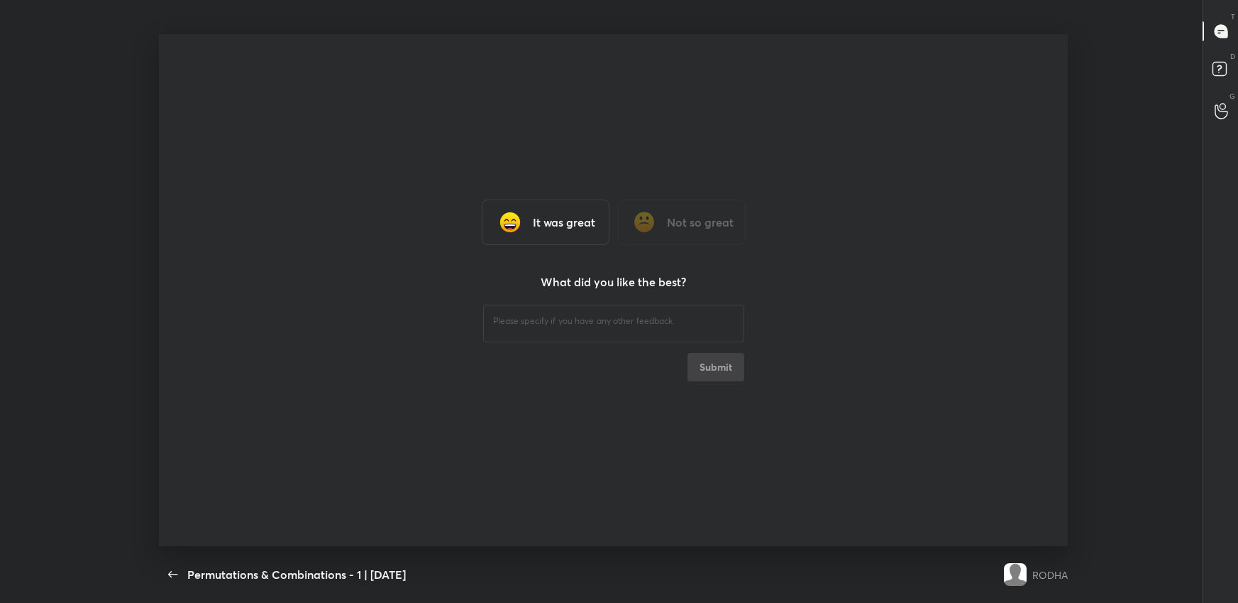
click at [590, 331] on div "​" at bounding box center [613, 322] width 261 height 40
type textarea "nice"
click at [714, 370] on button "Submit" at bounding box center [716, 367] width 57 height 28
